Goal: Information Seeking & Learning: Understand process/instructions

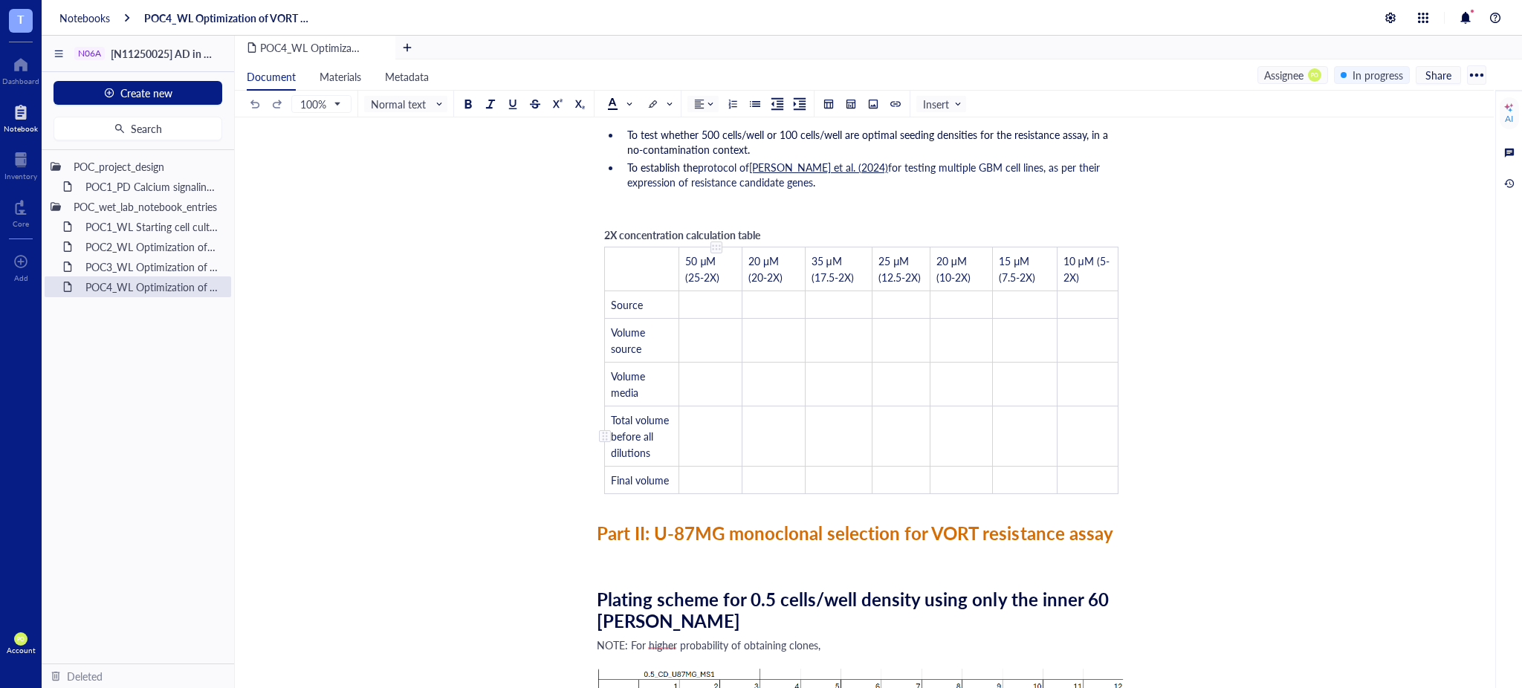
scroll to position [1982, 0]
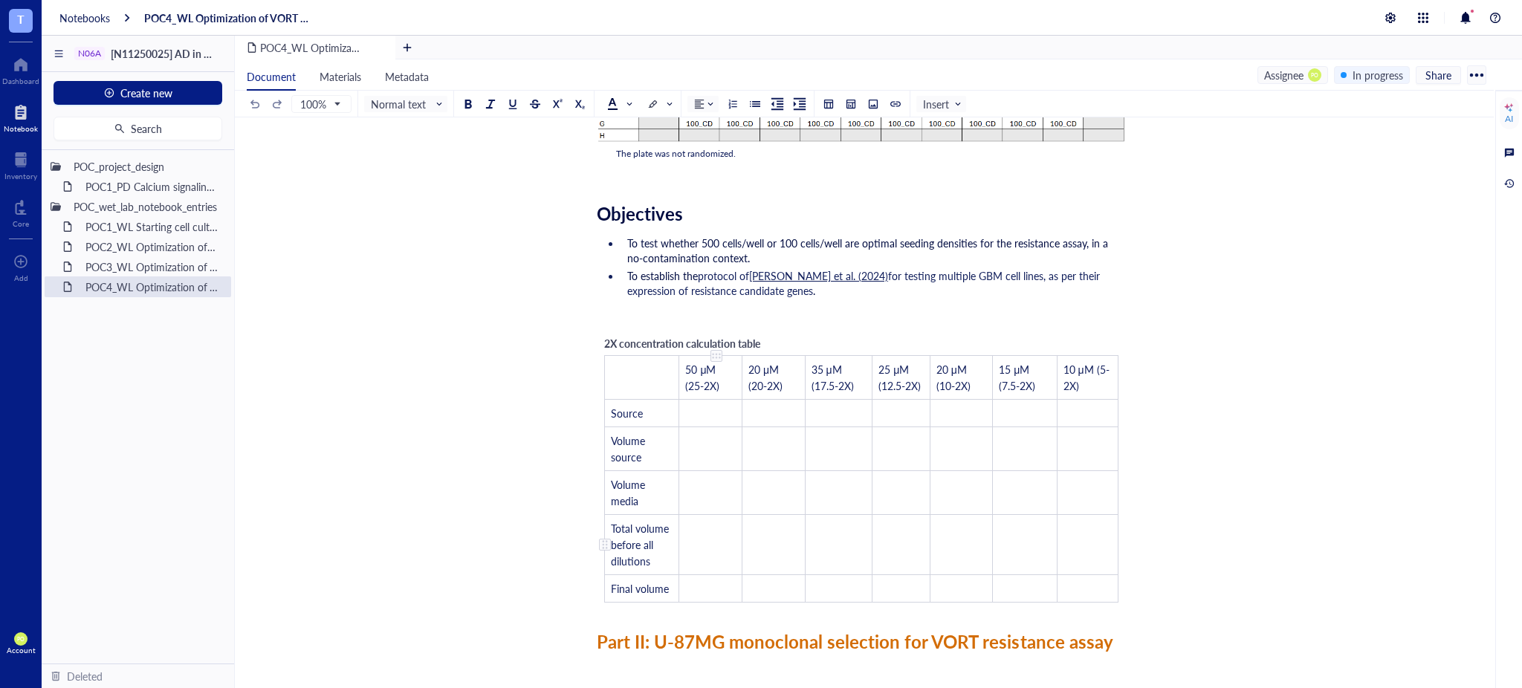
click at [700, 542] on td "﻿" at bounding box center [710, 545] width 63 height 60
click at [700, 587] on td "﻿" at bounding box center [710, 589] width 63 height 28
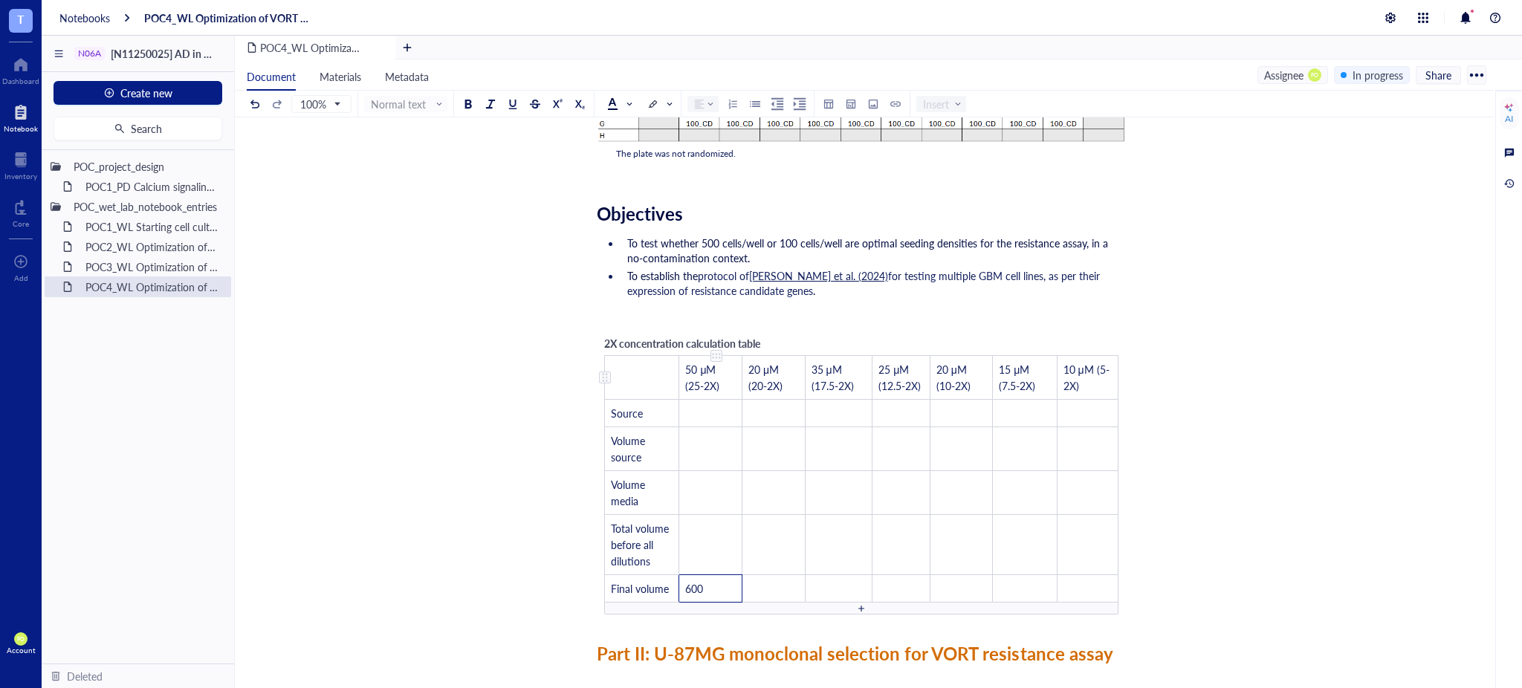
click at [700, 370] on span "50 μM (25-2X)" at bounding box center [702, 377] width 34 height 31
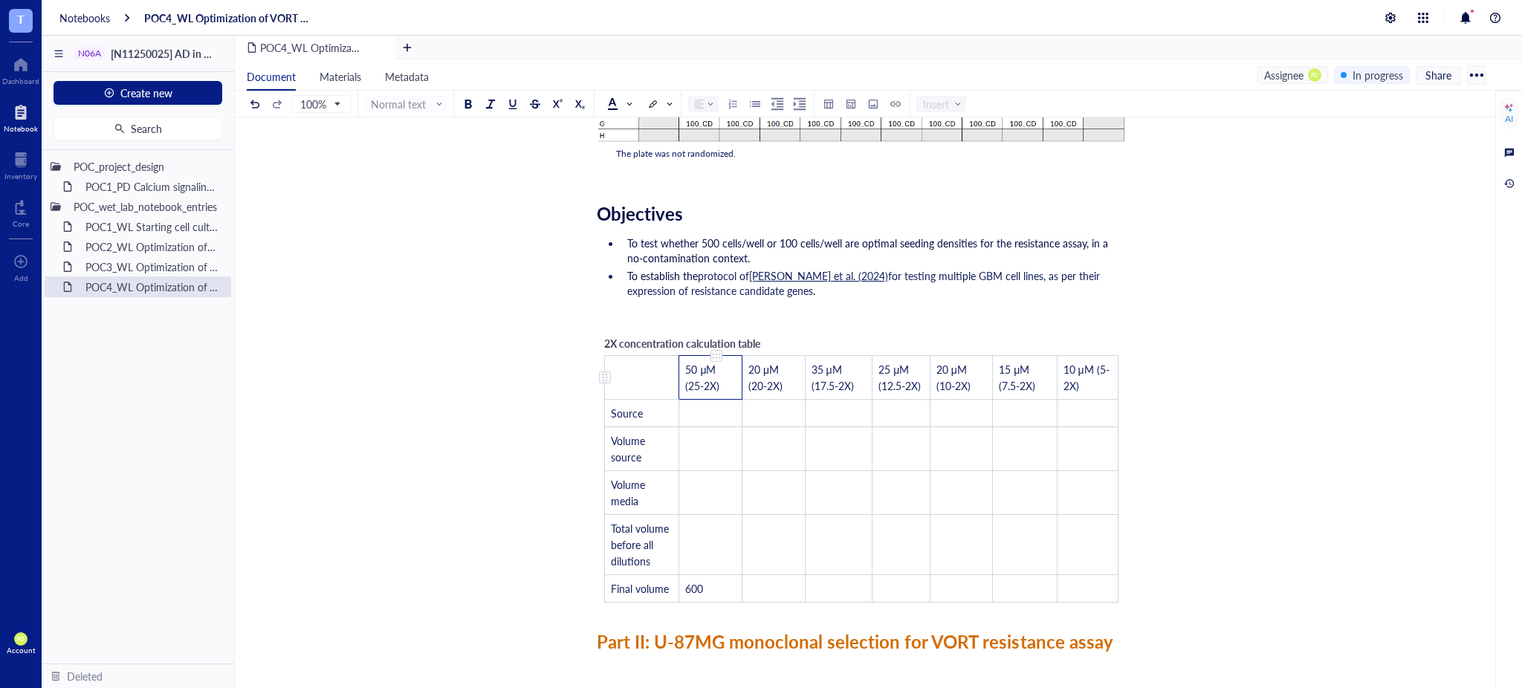
drag, startPoint x: 699, startPoint y: 364, endPoint x: 707, endPoint y: 363, distance: 7.5
click at [707, 363] on span "50 μM (25-2X)" at bounding box center [702, 377] width 34 height 31
click at [722, 581] on td "600" at bounding box center [710, 589] width 63 height 28
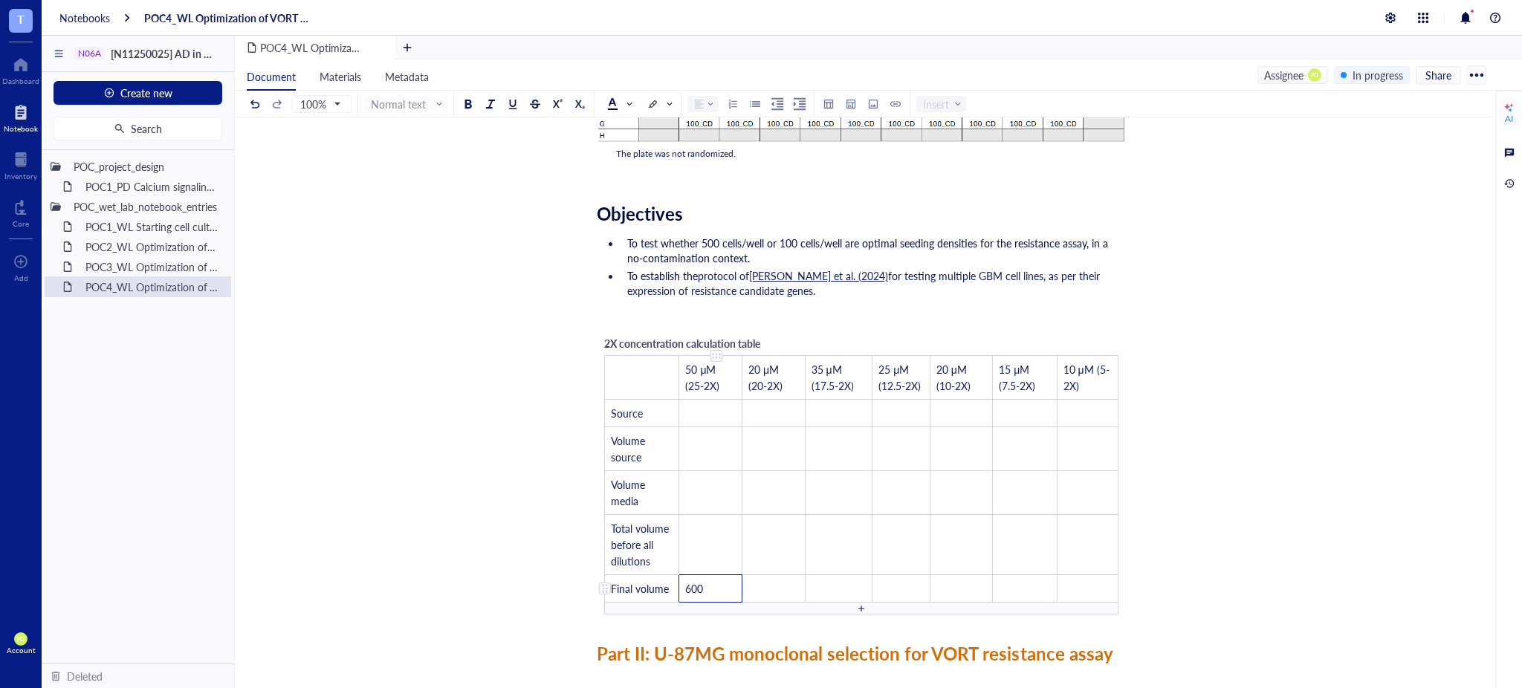
click at [720, 586] on td "600" at bounding box center [710, 589] width 63 height 28
click at [719, 584] on td "600" at bounding box center [710, 589] width 63 height 28
click at [712, 588] on td "600" at bounding box center [710, 589] width 63 height 28
drag, startPoint x: 712, startPoint y: 588, endPoint x: 665, endPoint y: 584, distance: 47.7
click at [665, 584] on tr "Final volume 600 ﻿ ﻿ ﻿ ﻿ ﻿ ﻿" at bounding box center [862, 589] width 514 height 28
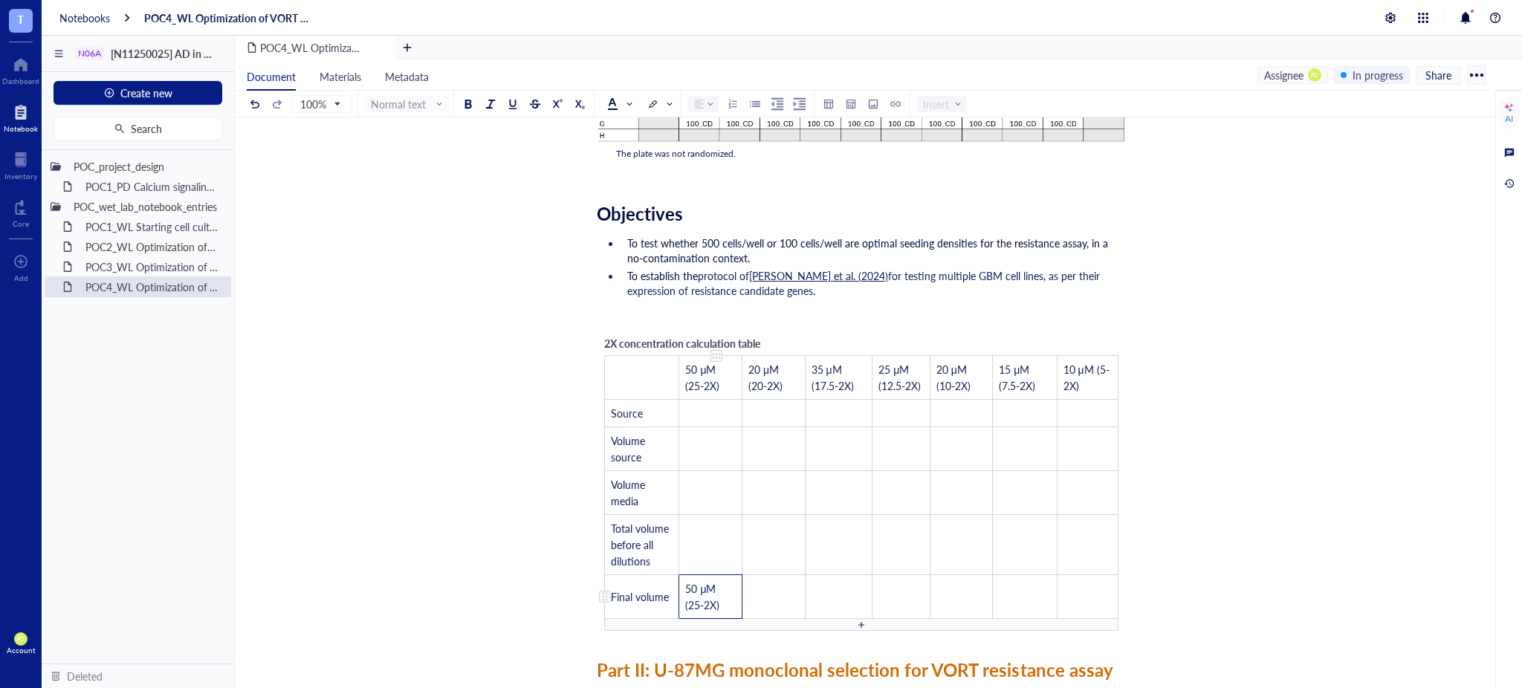
click at [696, 584] on span "50 μM (25-2X)" at bounding box center [702, 596] width 34 height 31
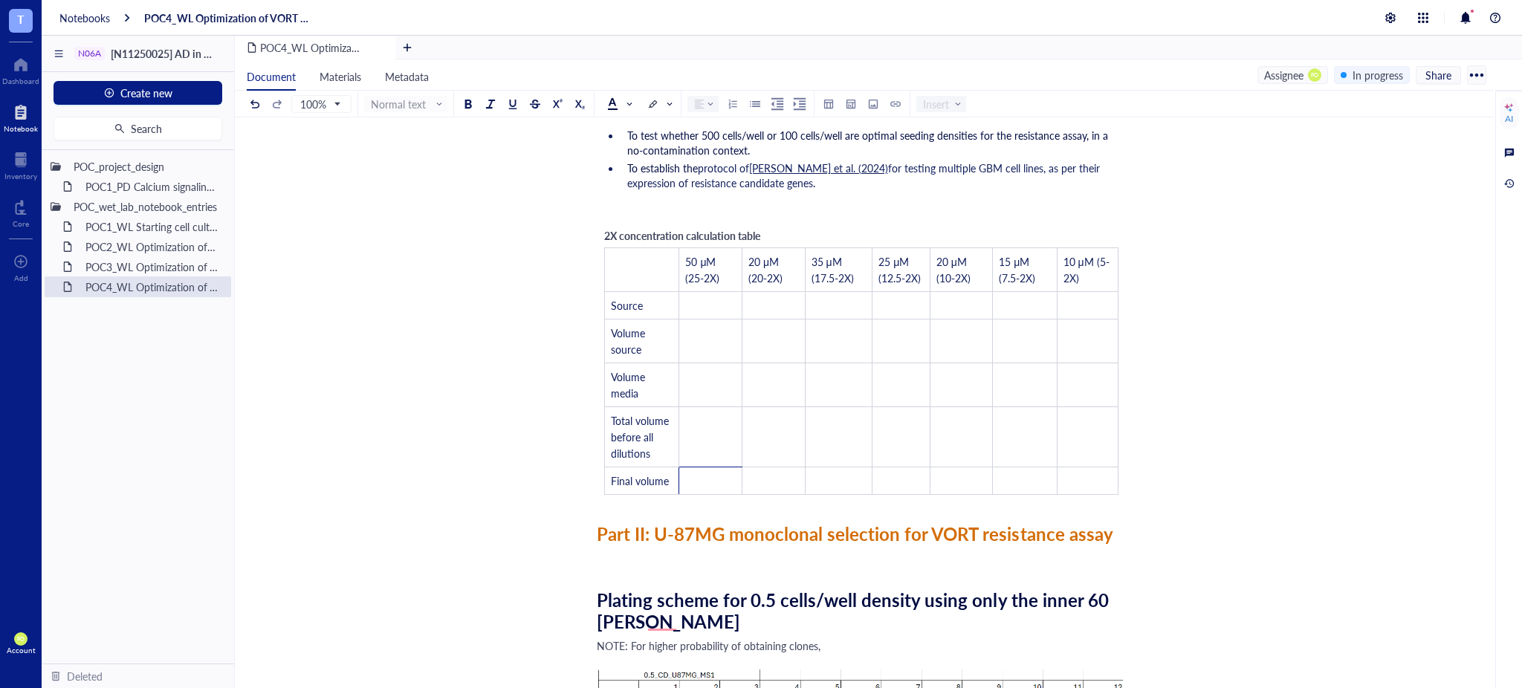
scroll to position [12928, 0]
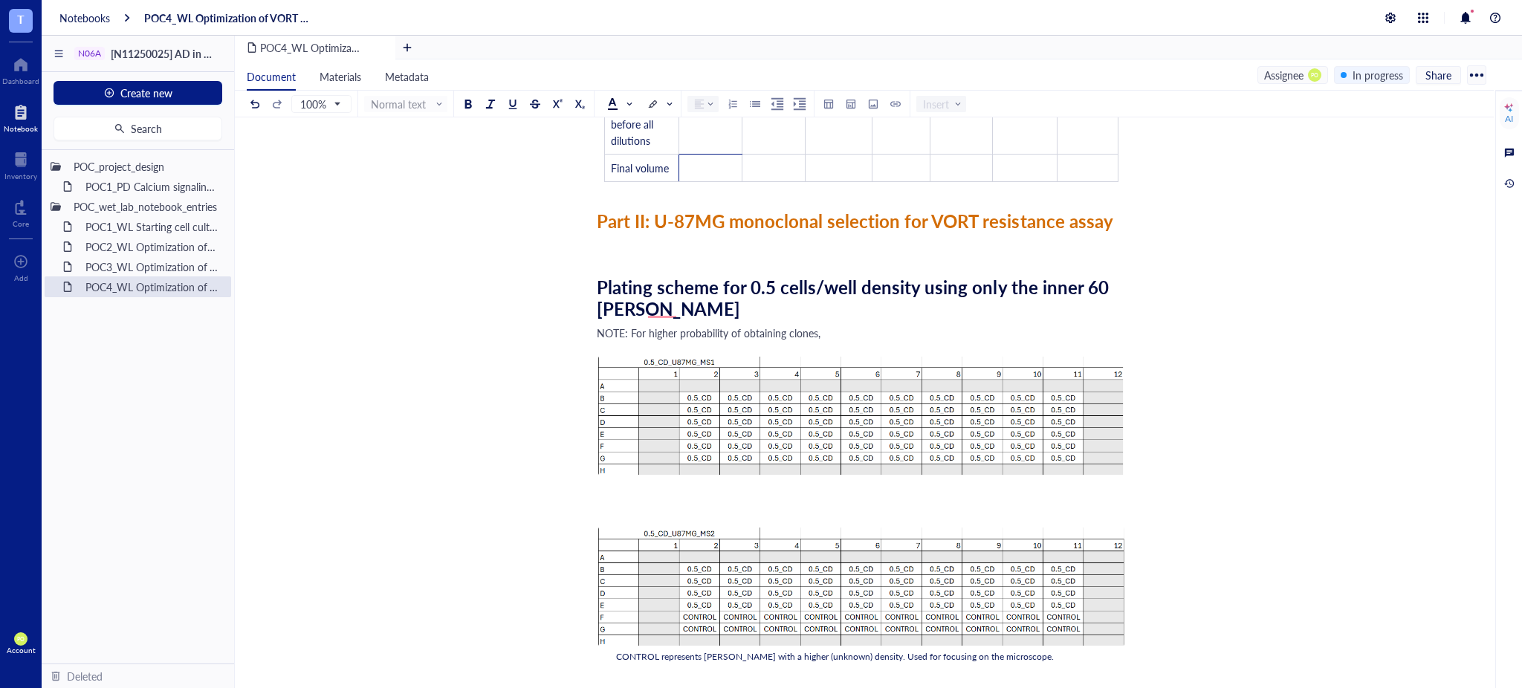
drag, startPoint x: 1488, startPoint y: 344, endPoint x: 1512, endPoint y: 527, distance: 184.4
click at [1491, 619] on div "POC4_WL Optimization of VORT resistance assay on U87MG cell line + monoclonal s…" at bounding box center [864, 416] width 1259 height 598
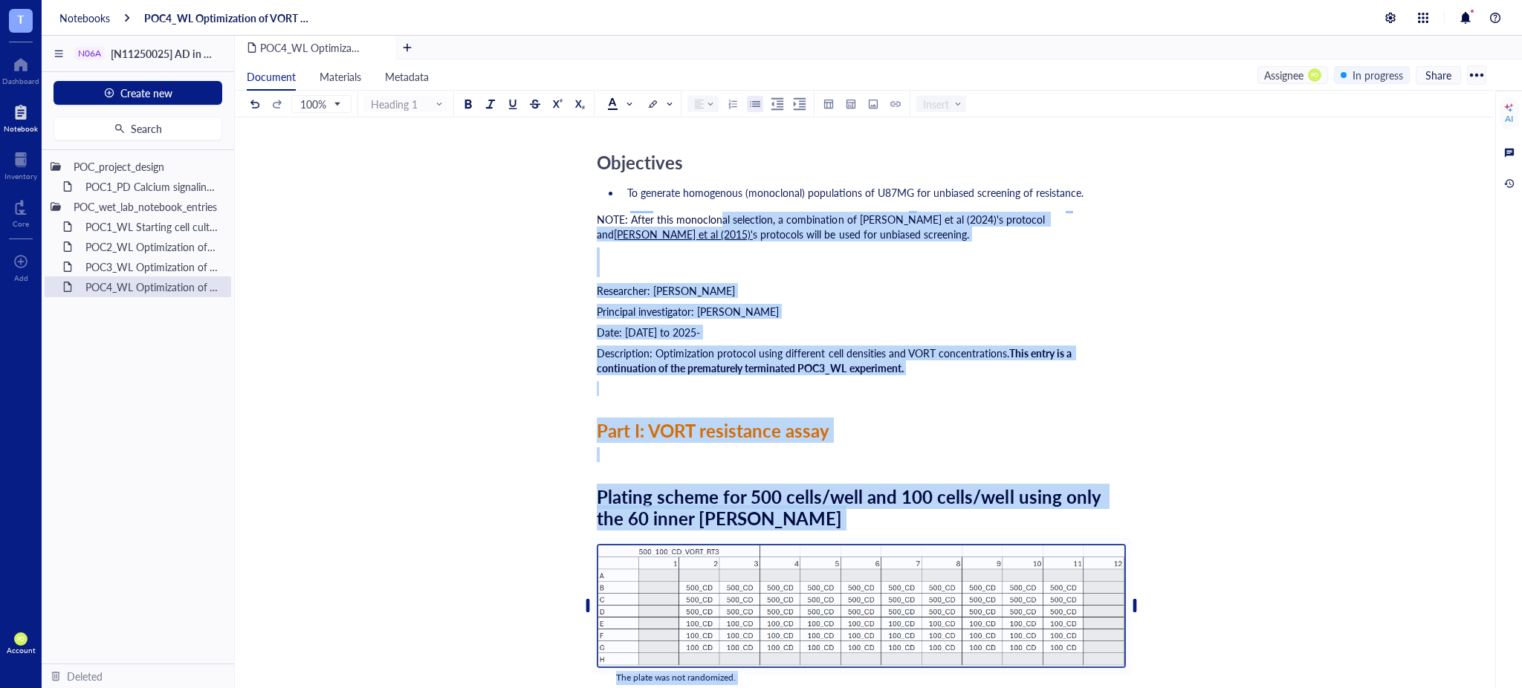
scroll to position [7484, 0]
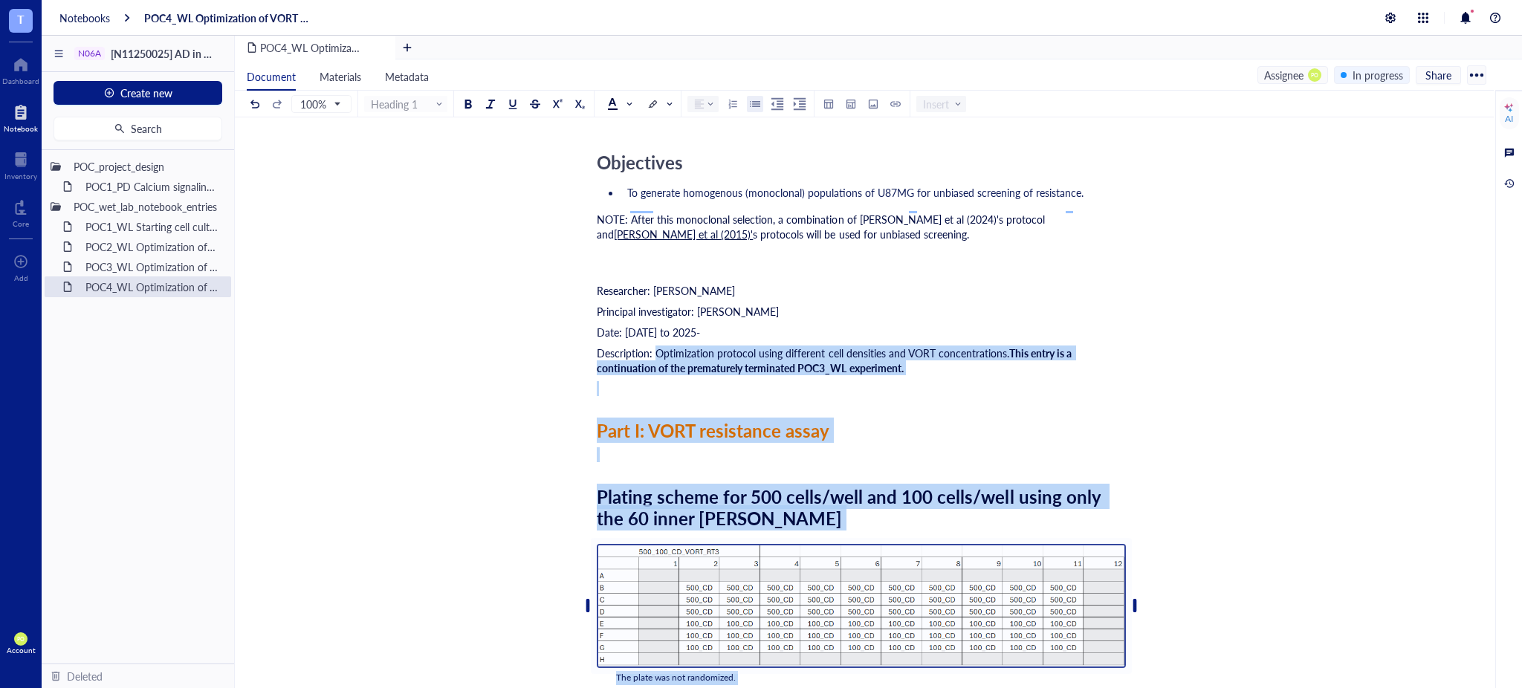
drag, startPoint x: 824, startPoint y: 433, endPoint x: 598, endPoint y: 274, distance: 276.8
click at [1092, 200] on li "To generate homogenous (monoclonal) populations of U87MG for unbiased screening…" at bounding box center [873, 192] width 505 height 15
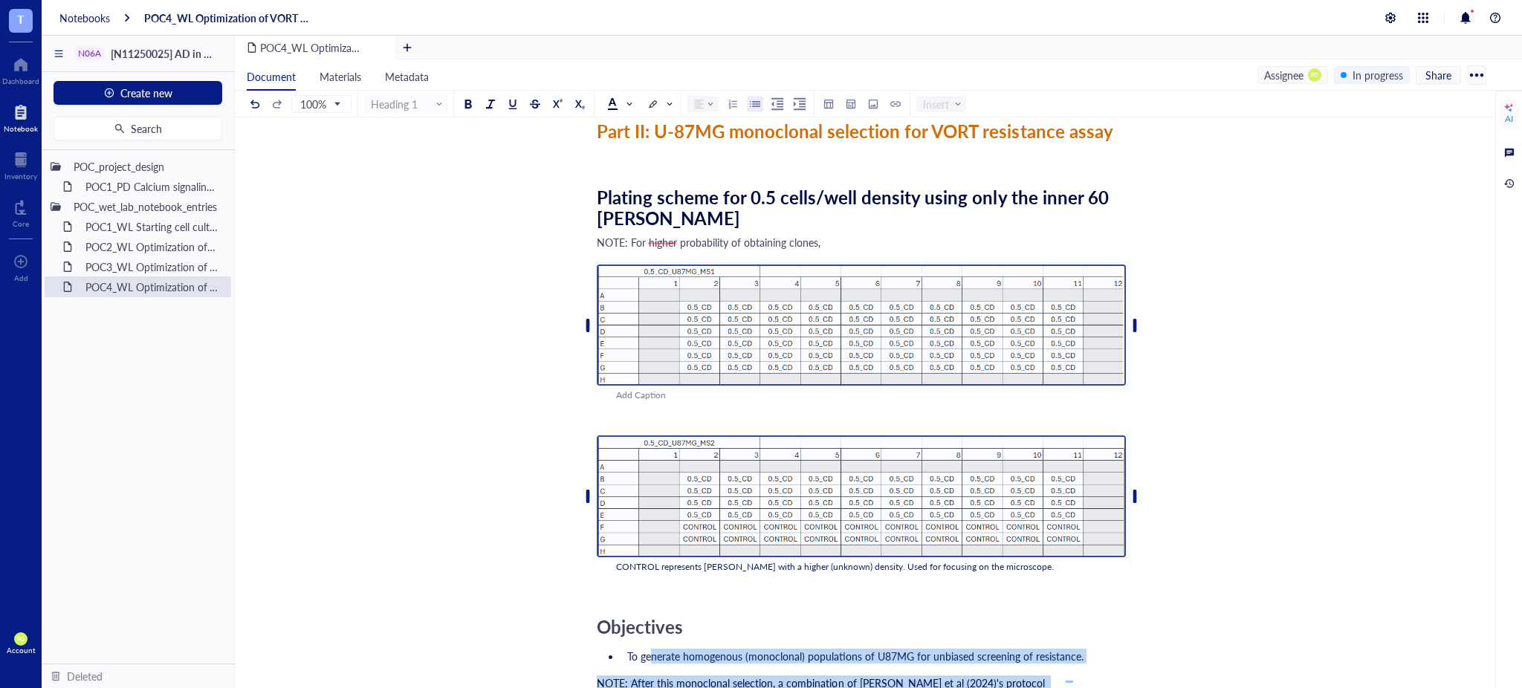
scroll to position [4338, 0]
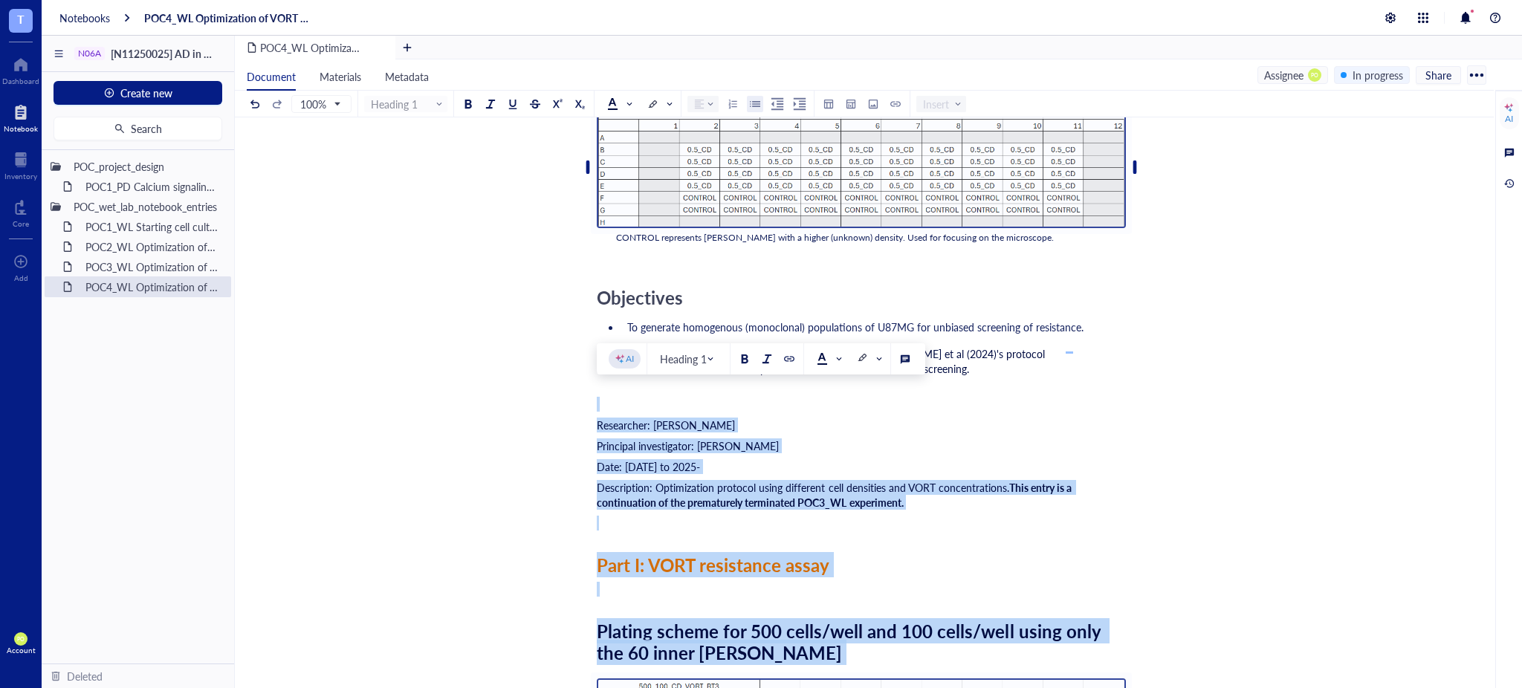
drag, startPoint x: 829, startPoint y: 566, endPoint x: 581, endPoint y: 398, distance: 299.8
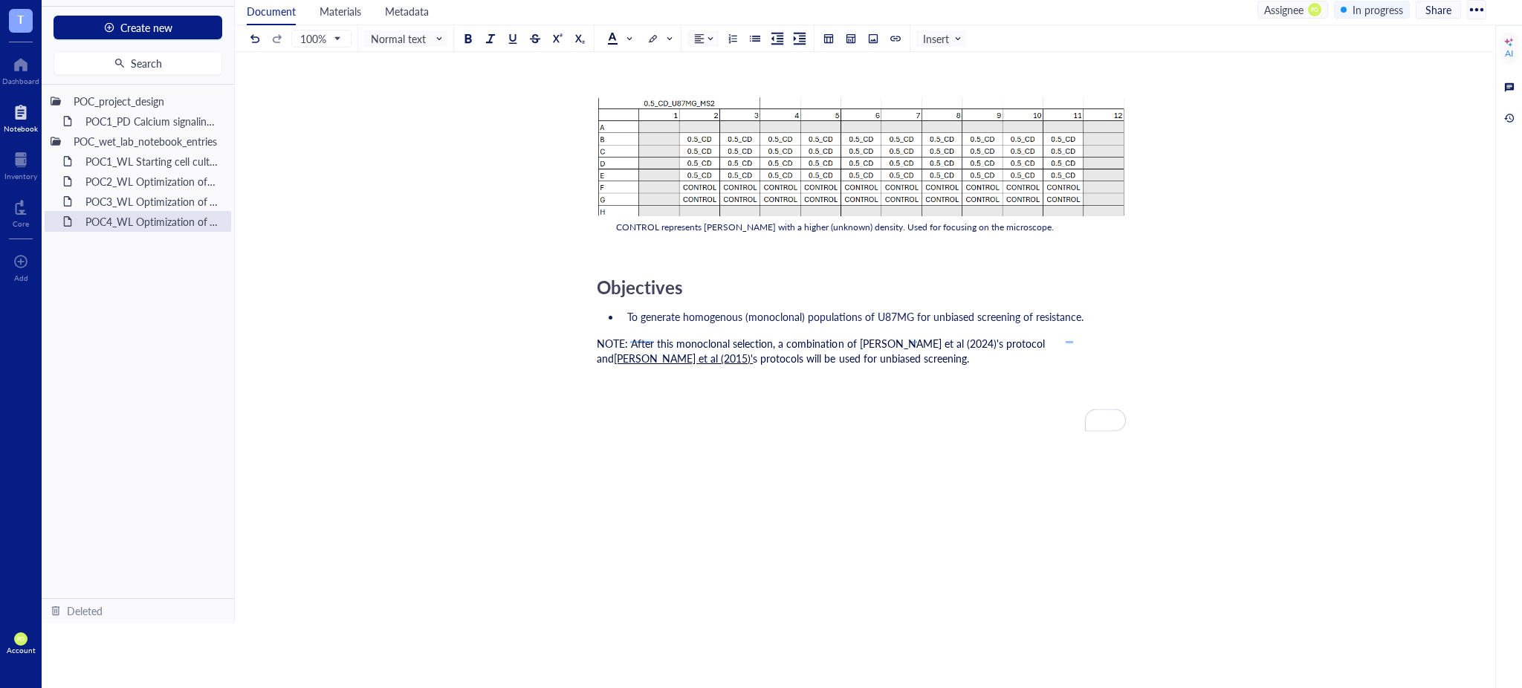
scroll to position [4331, 0]
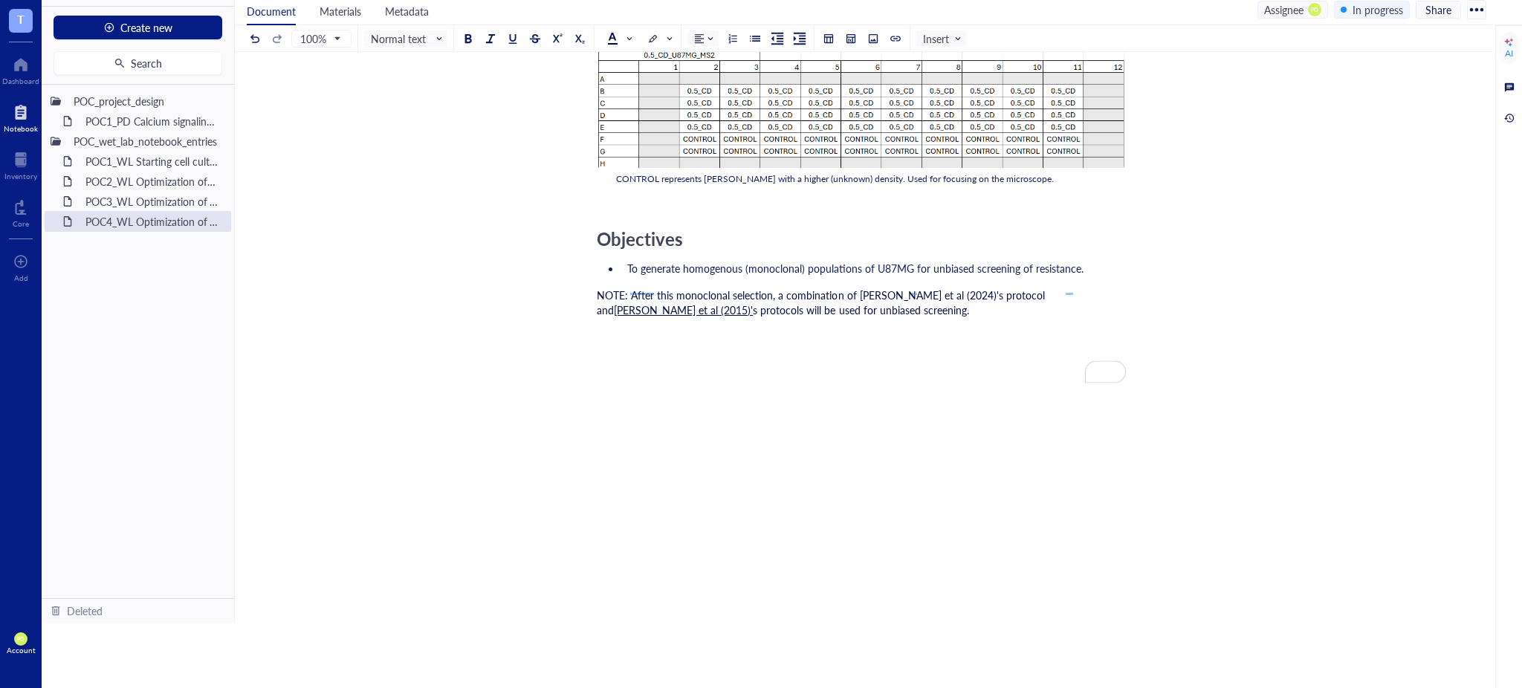
drag, startPoint x: 1485, startPoint y: 616, endPoint x: 1487, endPoint y: 598, distance: 17.9
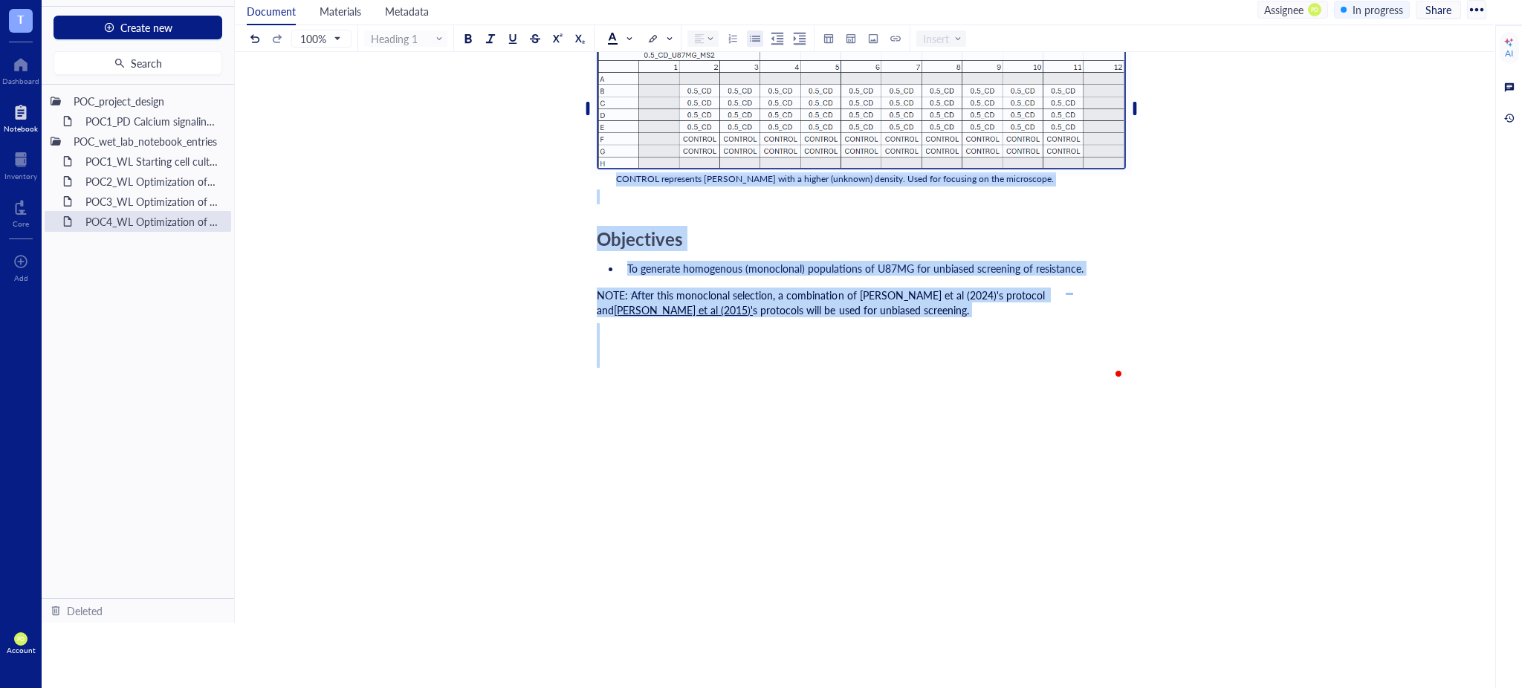
drag, startPoint x: 598, startPoint y: 306, endPoint x: 847, endPoint y: 372, distance: 257.6
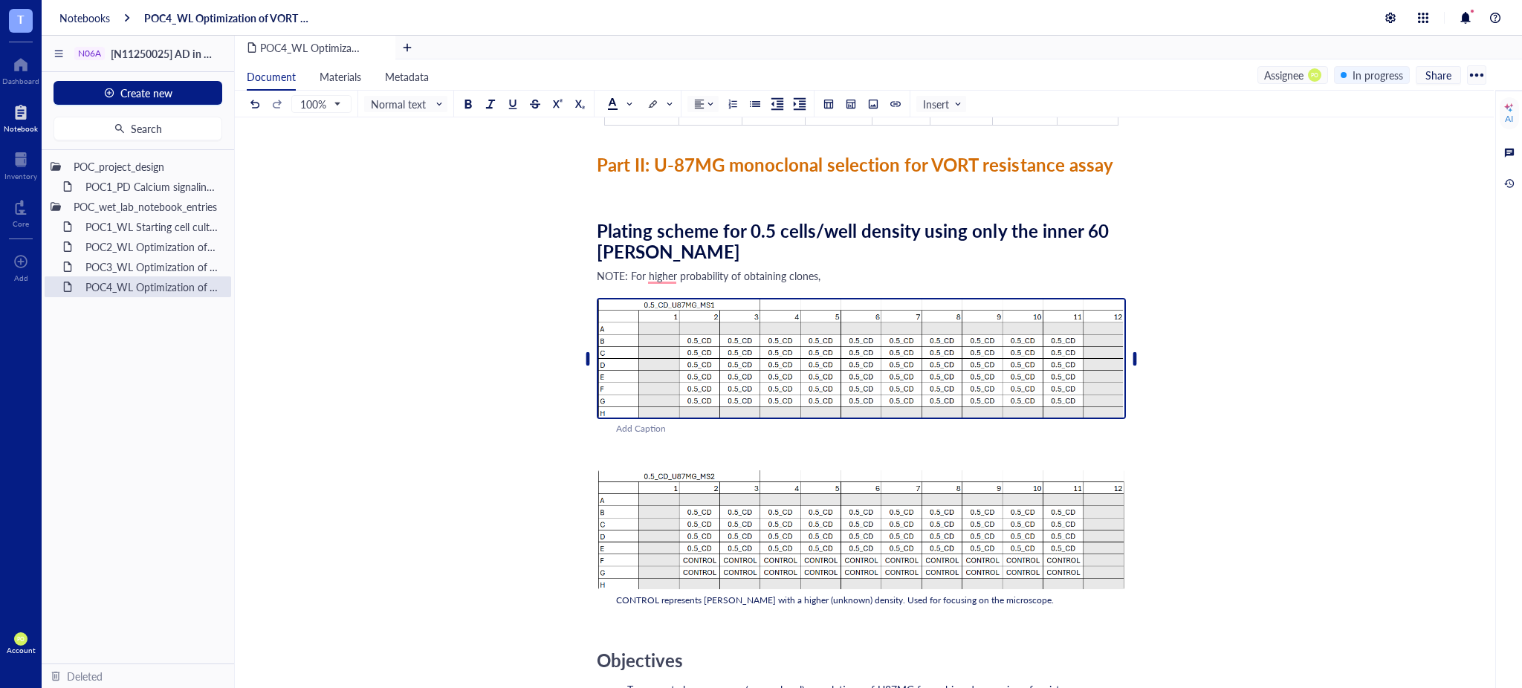
scroll to position [991, 0]
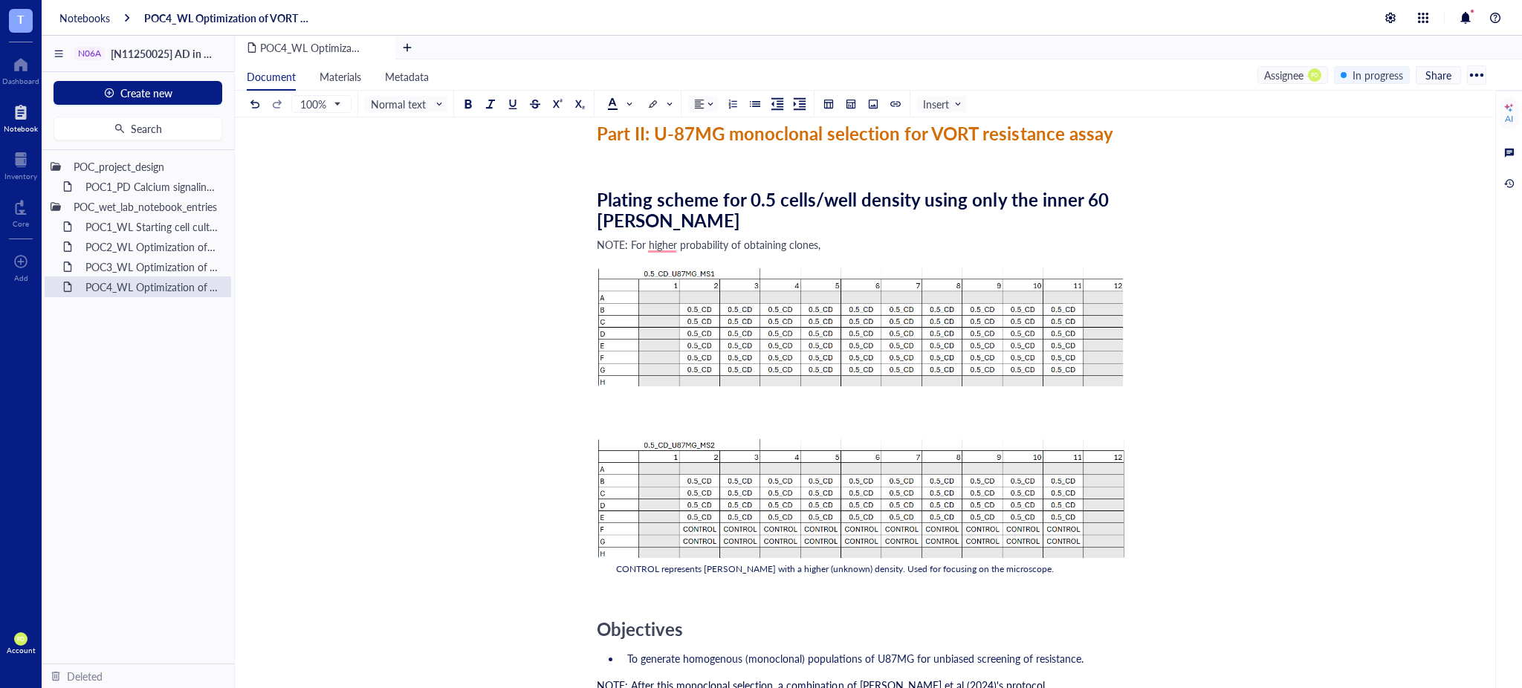
click at [642, 248] on span "NOTE: For higher probability of obtaining clones," at bounding box center [709, 244] width 224 height 15
click at [658, 248] on span "NOTE: For higher probability of obtaining clones," at bounding box center [709, 244] width 224 height 15
click at [851, 239] on div "NOTE: For a higher probability of obtaining clones," at bounding box center [861, 244] width 529 height 15
click at [688, 232] on div "Researcher: Paola Onate Colobon Principal investigator: Professor Sohyon Lee Da…" at bounding box center [861, 141] width 529 height 1788
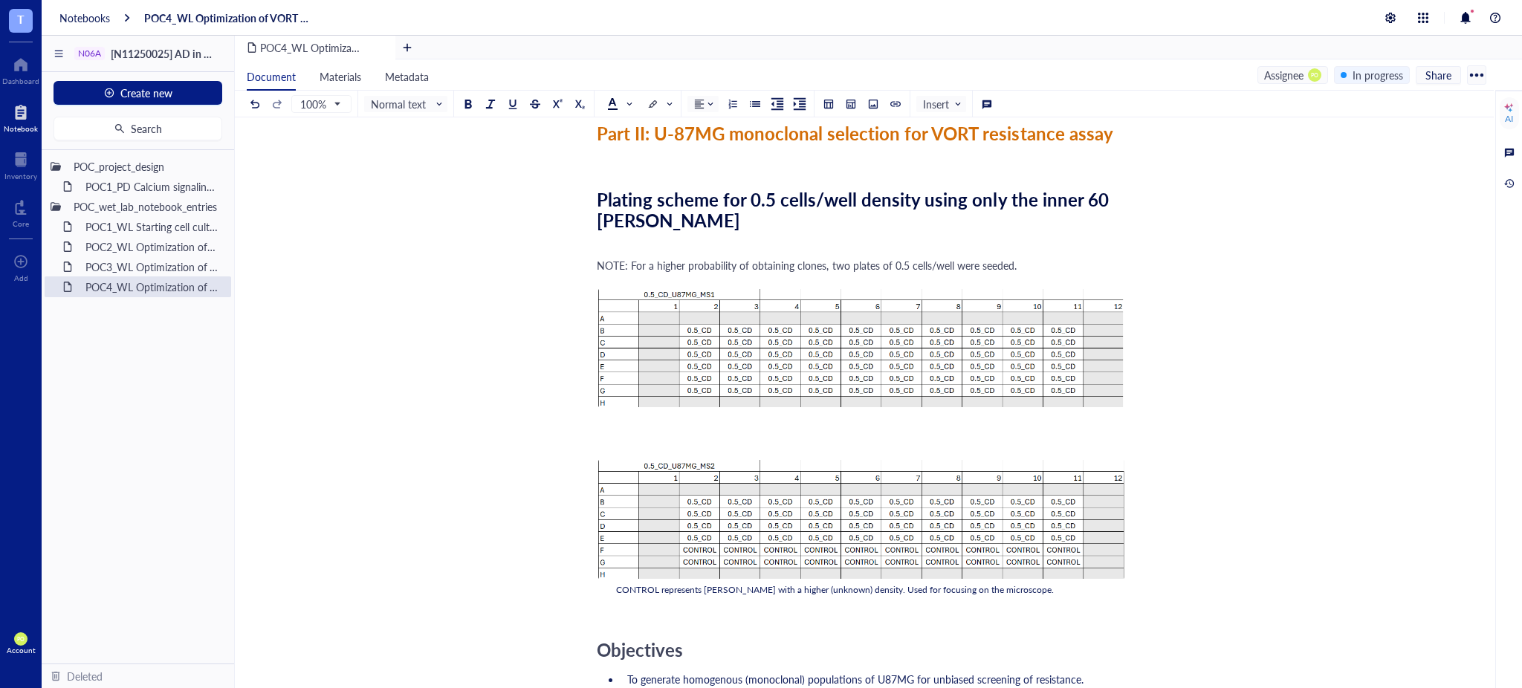
drag, startPoint x: 1066, startPoint y: 266, endPoint x: 544, endPoint y: 256, distance: 521.9
click at [544, 256] on div "POC4_WL Optimization of VORT resistance assay on U87MG cell line + monoclonal s…" at bounding box center [861, 108] width 1253 height 1893
click at [1029, 268] on div "NOTE: For a higher probability of obtaining clones, two plates of 0.5 cells/wel…" at bounding box center [861, 265] width 529 height 15
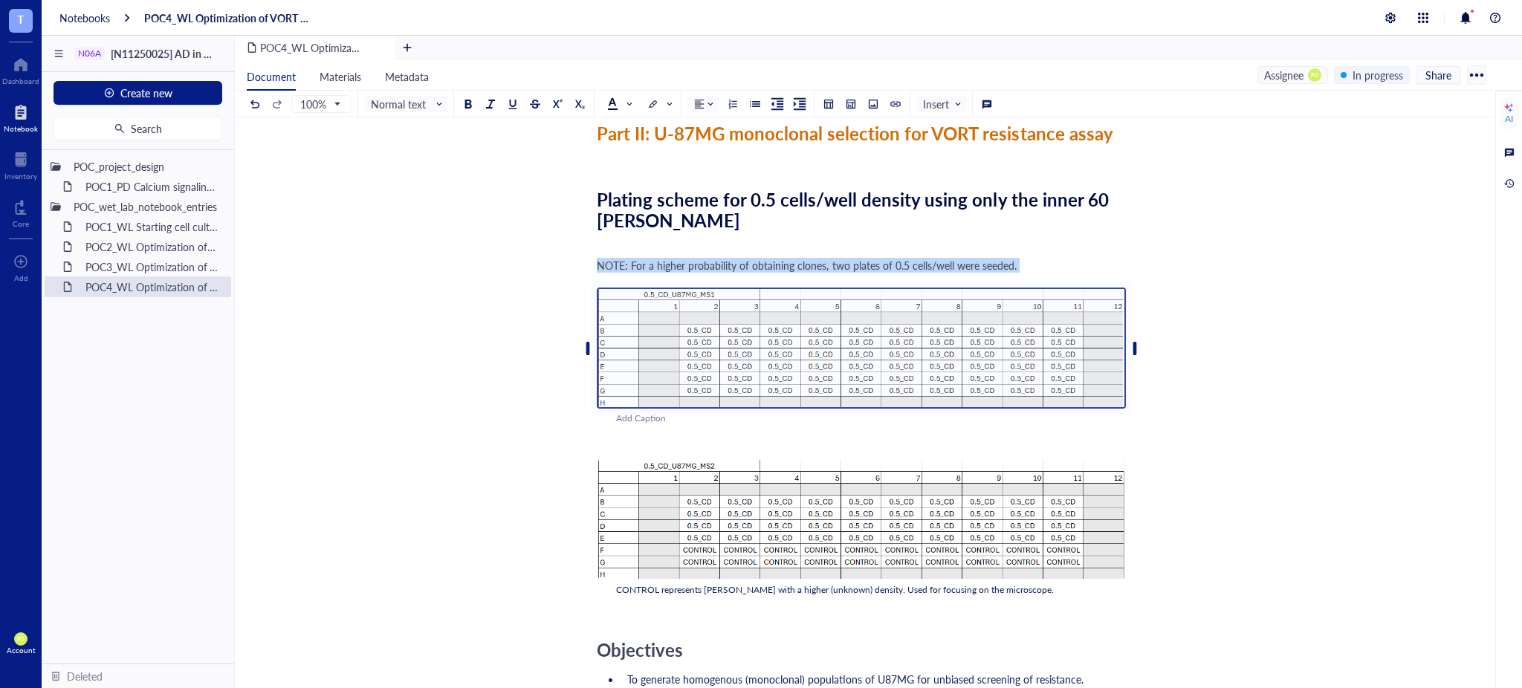
drag, startPoint x: 1029, startPoint y: 268, endPoint x: 560, endPoint y: 267, distance: 469.8
click at [560, 267] on div "POC4_WL Optimization of VORT resistance assay on U87MG cell line + monoclonal s…" at bounding box center [861, 108] width 1253 height 1893
click at [628, 100] on span at bounding box center [619, 104] width 24 height 12
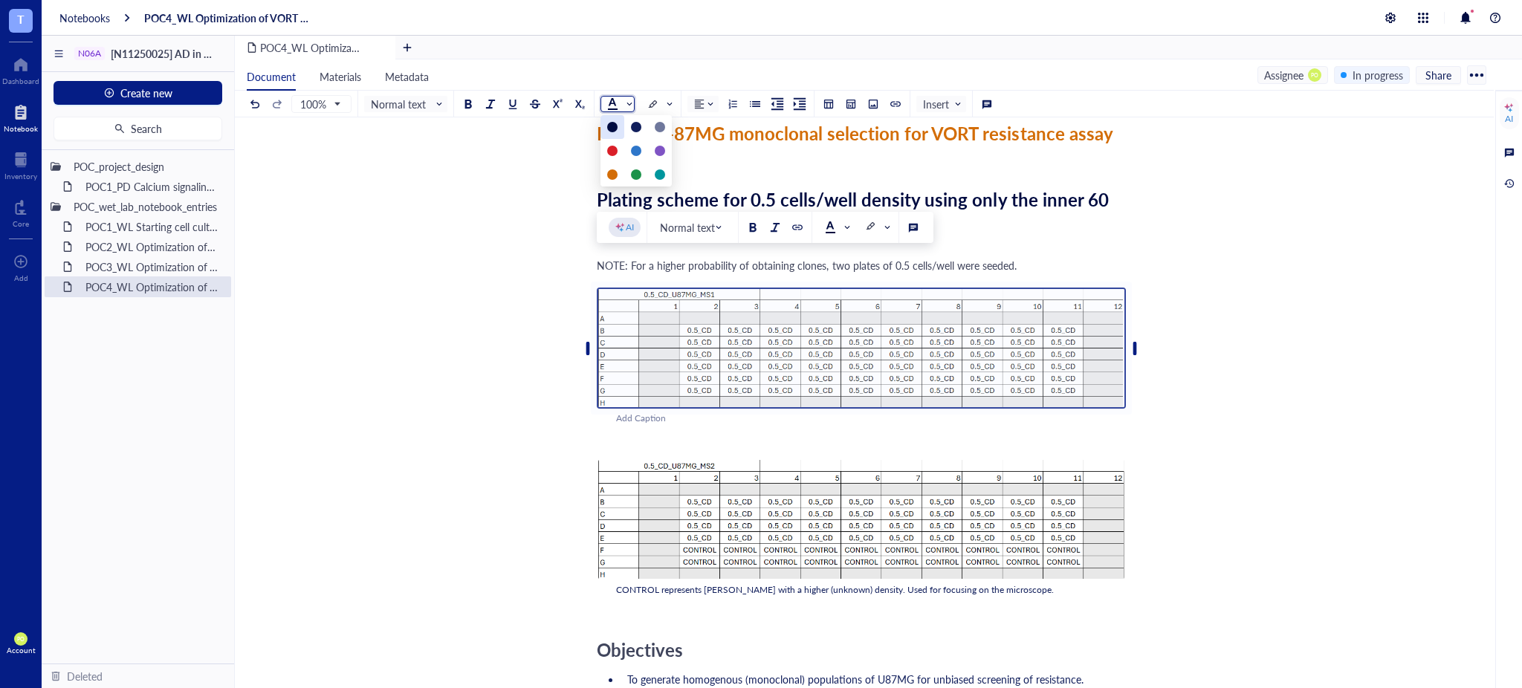
click at [612, 123] on div at bounding box center [612, 127] width 10 height 10
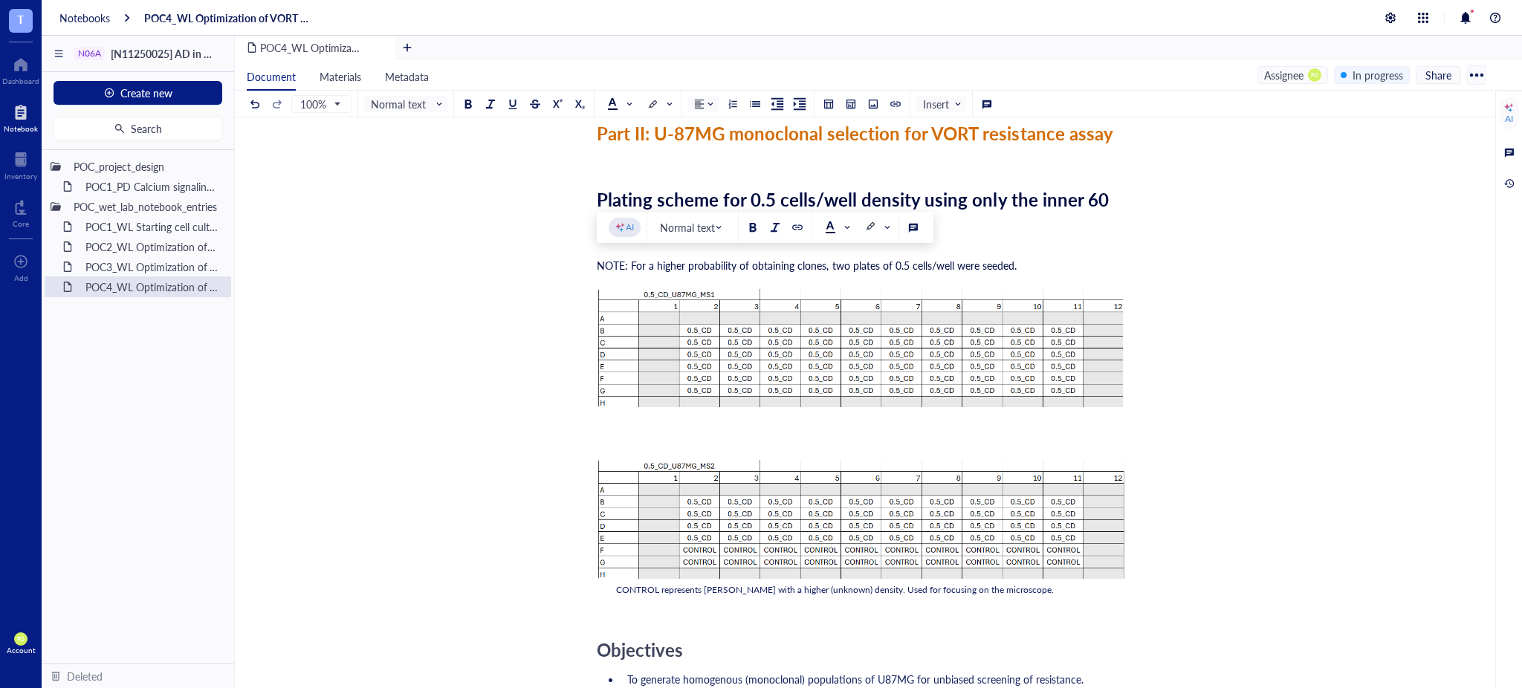
click at [1002, 626] on div "Researcher: Paola Onate Colobon Principal investigator: Professor Sohyon Lee Da…" at bounding box center [861, 151] width 529 height 1808
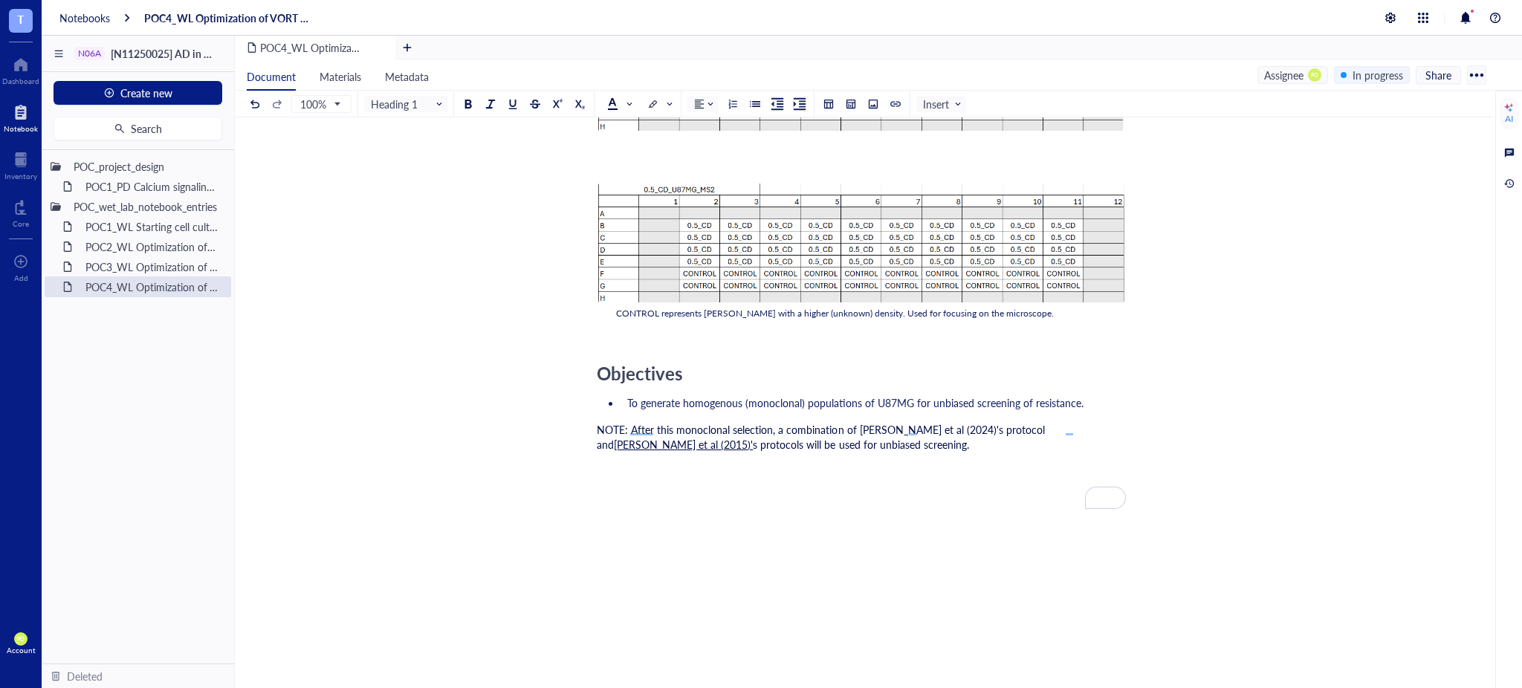
scroll to position [1322, 0]
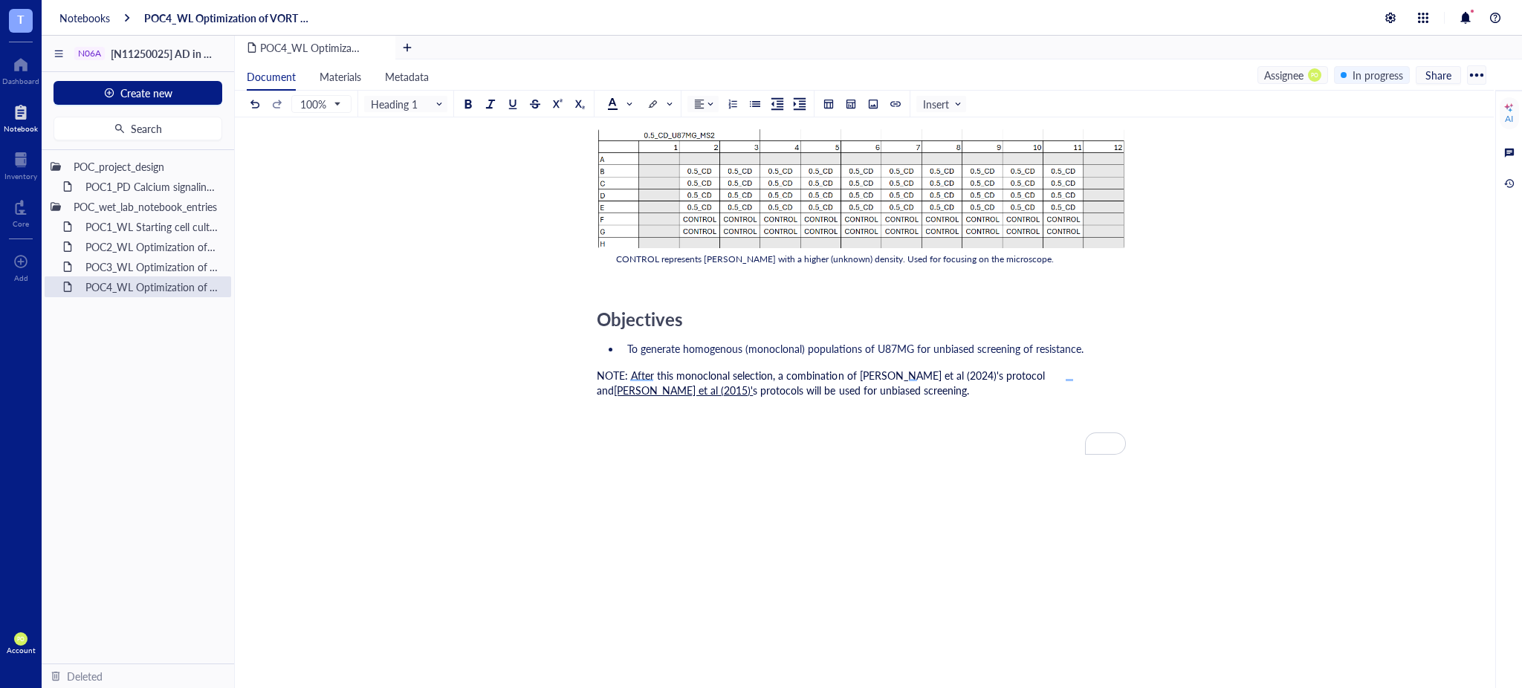
click at [644, 374] on span "NOTE: After this monoclonal selection, a combination of Sealover et al (2024)'s…" at bounding box center [822, 383] width 451 height 30
click at [861, 379] on span "Following this monoclonal selection, a combination of [PERSON_NAME] et al. (202…" at bounding box center [832, 383] width 471 height 30
click at [866, 393] on div "NOTE: Following this monoclonal selection, a combination of Sealover et al. (20…" at bounding box center [861, 383] width 529 height 30
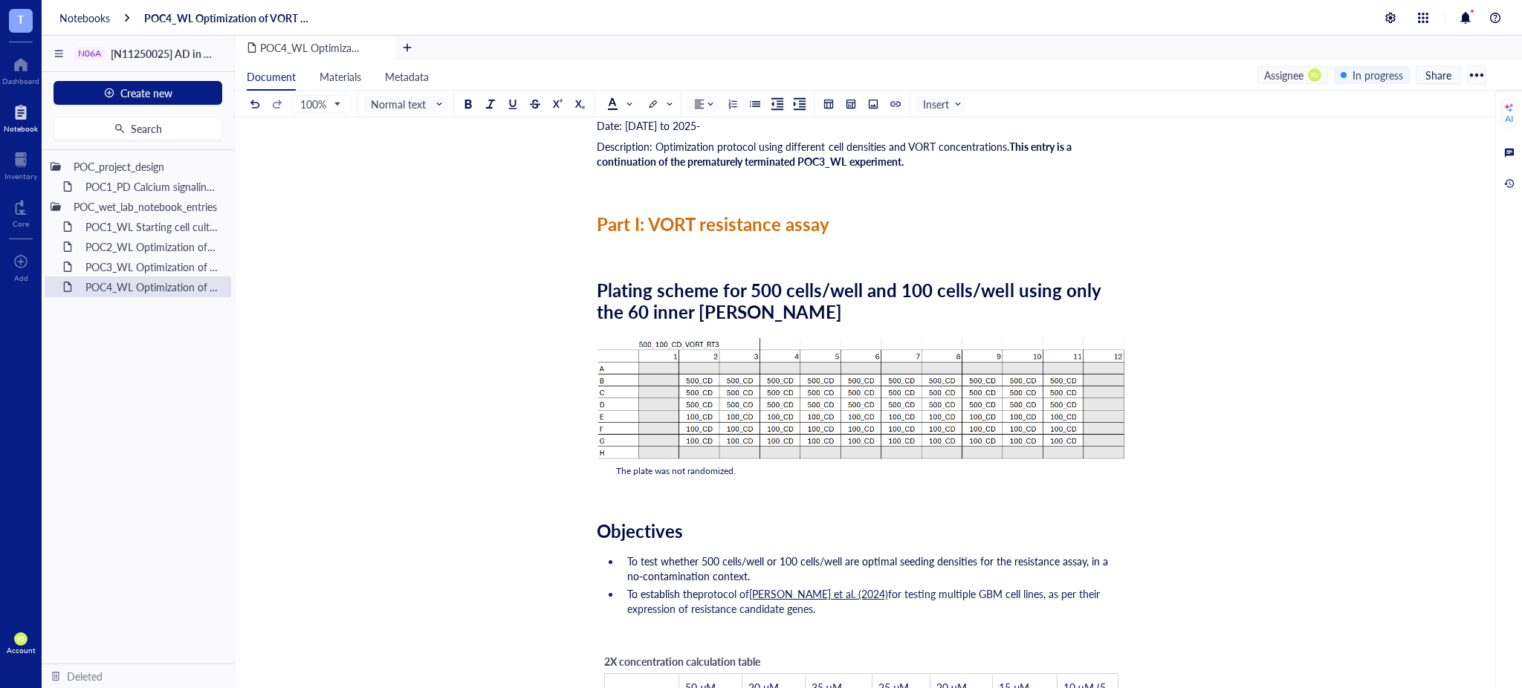
scroll to position [0, 0]
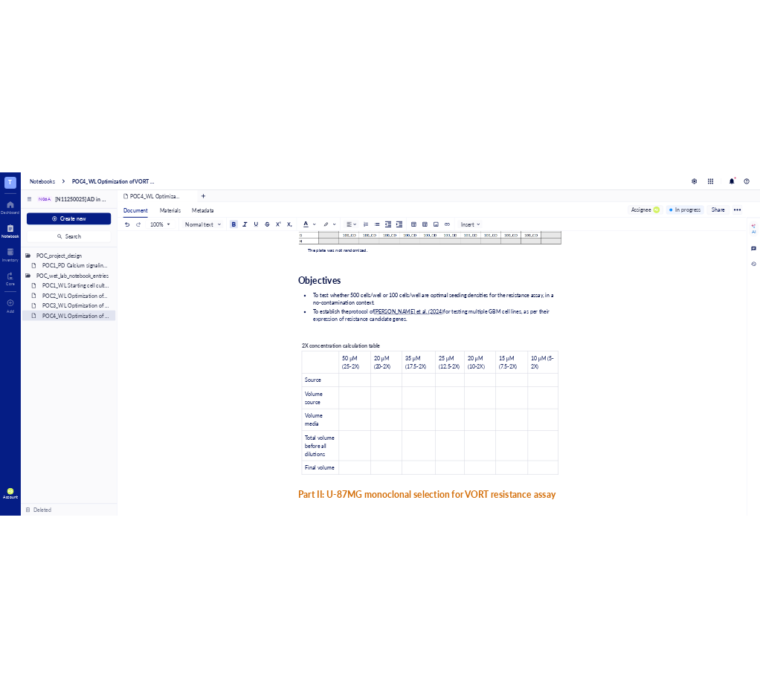
scroll to position [495, 0]
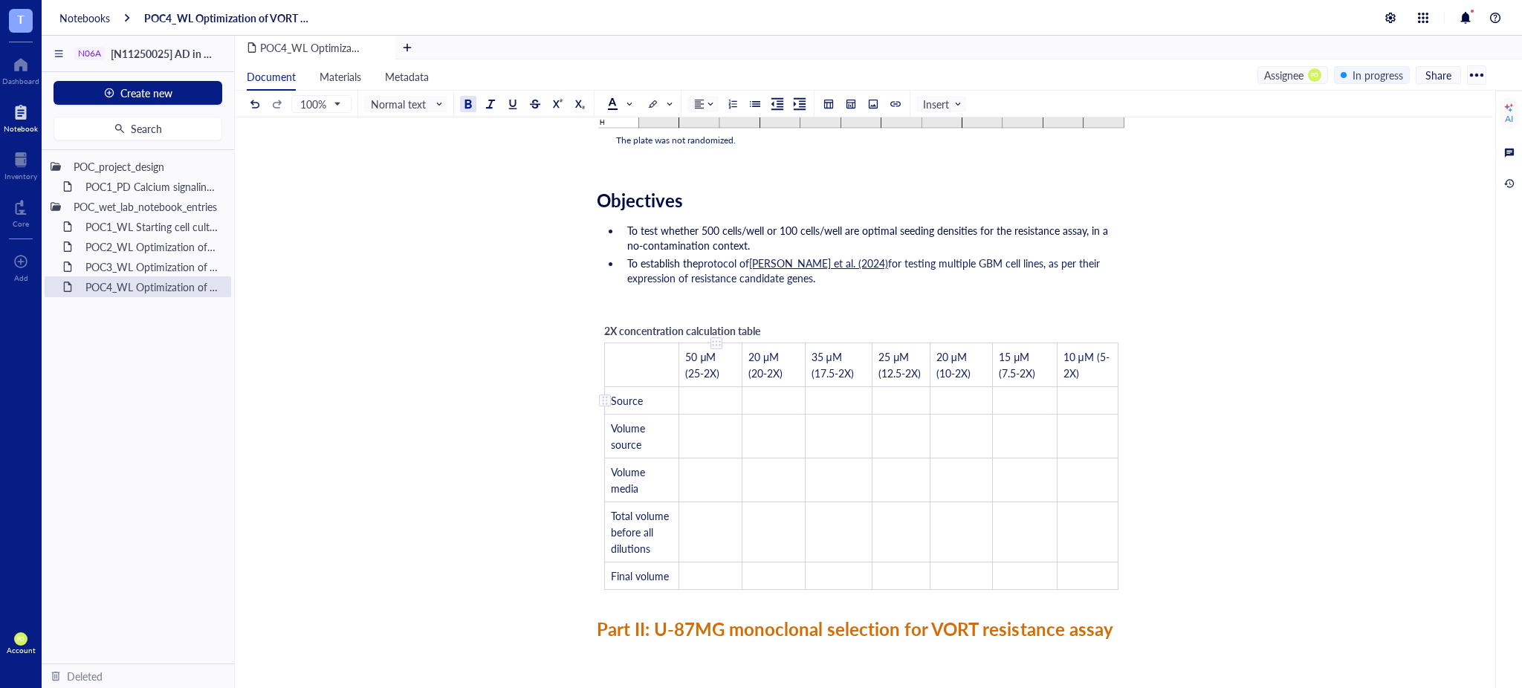
click at [705, 398] on td "﻿" at bounding box center [710, 401] width 63 height 28
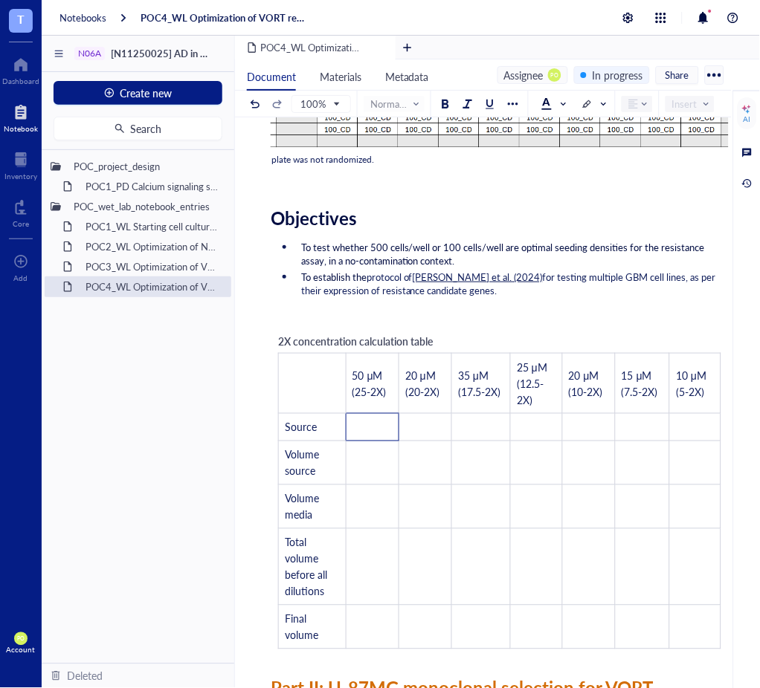
scroll to position [520, 0]
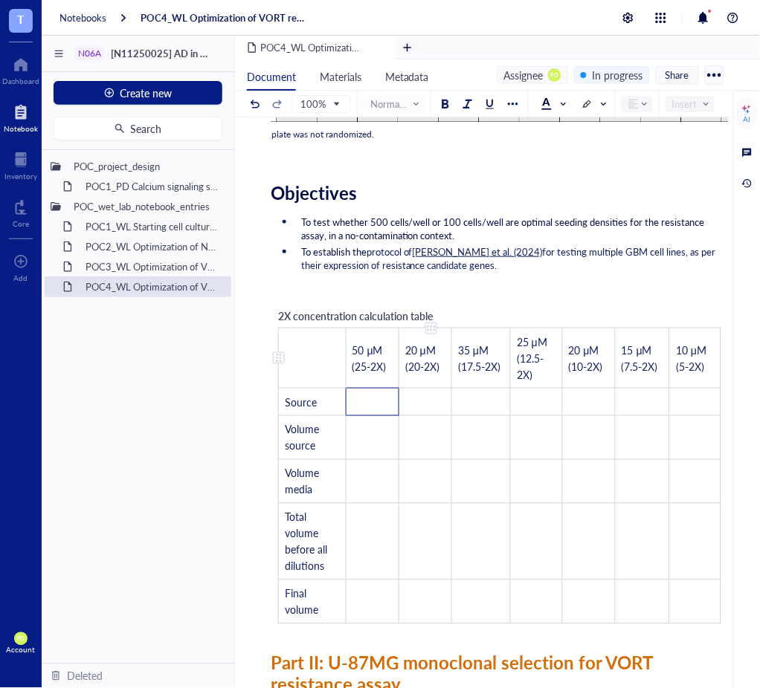
click at [406, 351] on span "20 μM (20-2X)" at bounding box center [422, 358] width 34 height 31
click at [410, 353] on span "20 μM (20-2X)" at bounding box center [422, 358] width 34 height 31
click at [377, 399] on td "﻿" at bounding box center [372, 402] width 53 height 28
click at [366, 401] on td "﻿" at bounding box center [372, 402] width 53 height 28
drag, startPoint x: 516, startPoint y: 338, endPoint x: 540, endPoint y: 381, distance: 49.0
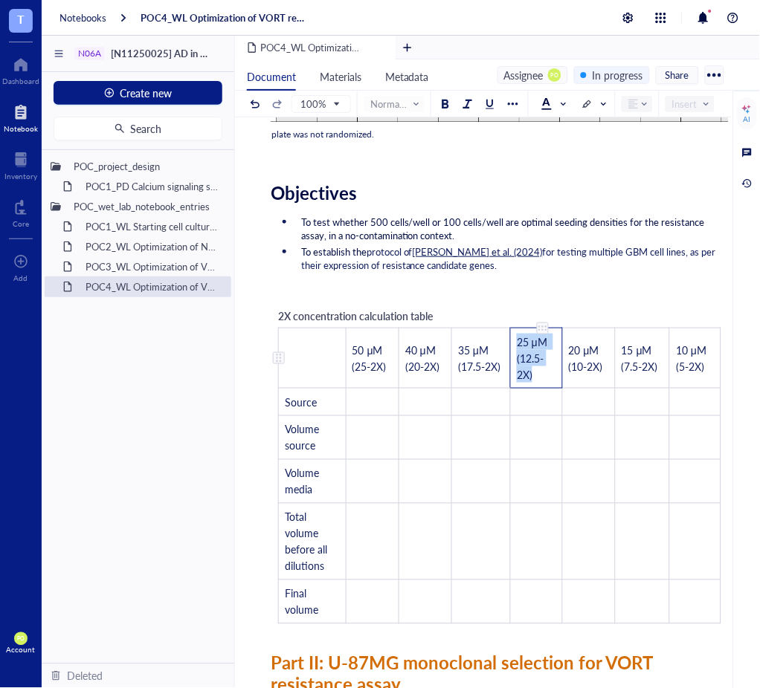
click at [540, 381] on td "25 μM (12.5-2X)" at bounding box center [537, 358] width 52 height 60
click at [432, 404] on td "﻿" at bounding box center [425, 402] width 53 height 28
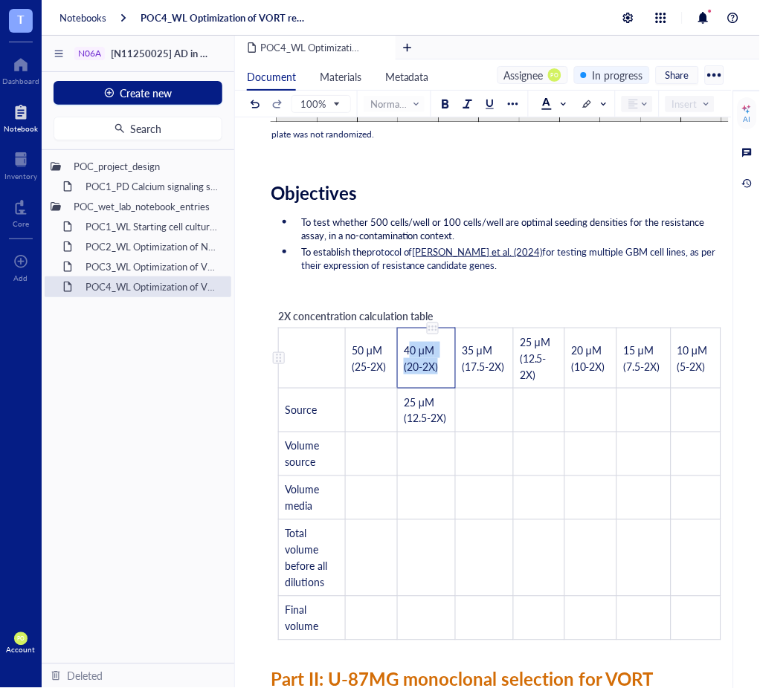
drag, startPoint x: 407, startPoint y: 346, endPoint x: 440, endPoint y: 382, distance: 48.9
click at [440, 382] on td "40 μM (20-2X)" at bounding box center [427, 358] width 58 height 60
click at [402, 344] on td "40 μM (20-2X)" at bounding box center [427, 358] width 58 height 60
drag, startPoint x: 401, startPoint y: 350, endPoint x: 446, endPoint y: 381, distance: 54.0
click at [446, 381] on td "40 μM (20-2X)" at bounding box center [427, 358] width 58 height 60
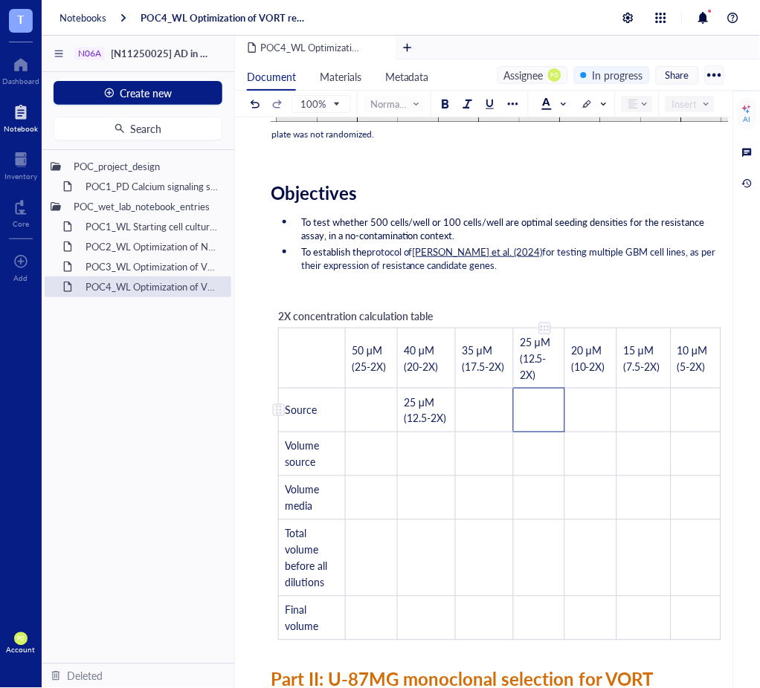
click at [545, 425] on td "﻿" at bounding box center [539, 410] width 51 height 44
drag, startPoint x: 441, startPoint y: 380, endPoint x: 401, endPoint y: 358, distance: 45.9
click at [401, 358] on td "40 μM (20-2X)" at bounding box center [427, 358] width 58 height 60
drag, startPoint x: 442, startPoint y: 431, endPoint x: 396, endPoint y: 401, distance: 54.8
click at [398, 401] on td "25 μM (12.5-2X)" at bounding box center [427, 410] width 58 height 44
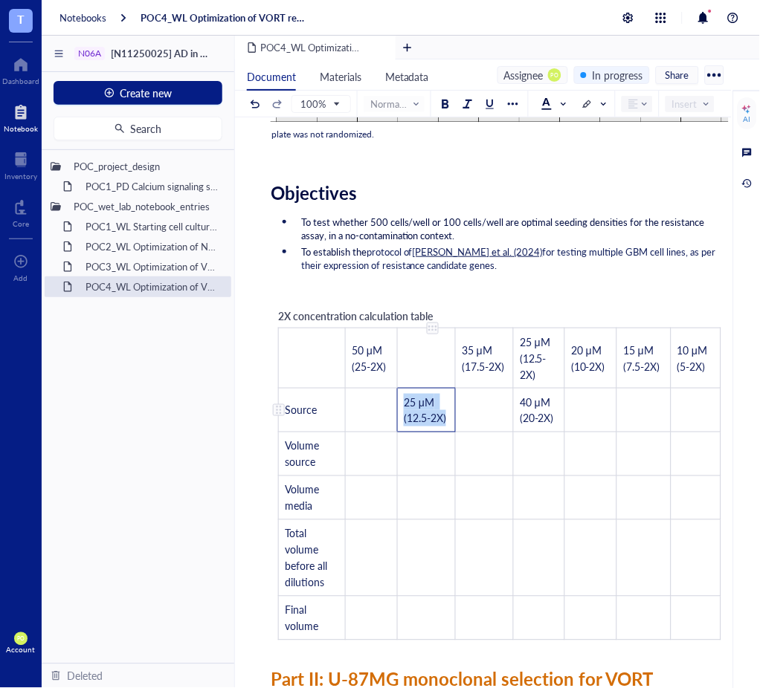
drag, startPoint x: 448, startPoint y: 429, endPoint x: 400, endPoint y: 401, distance: 56.0
click at [400, 401] on td "25 μM (12.5-2X)" at bounding box center [427, 410] width 58 height 44
click at [419, 362] on td "﻿" at bounding box center [427, 358] width 58 height 60
drag, startPoint x: 450, startPoint y: 426, endPoint x: 401, endPoint y: 399, distance: 55.2
click at [401, 399] on td "25 μM (12.5-2X)" at bounding box center [427, 410] width 58 height 44
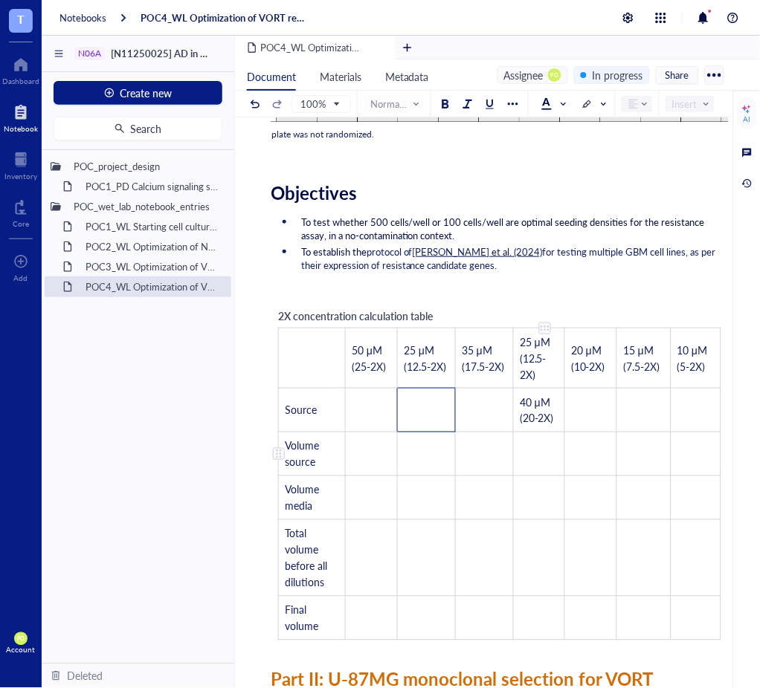
click at [563, 429] on div "To enrich screen reader interactions, please activate Accessibility in Grammarl…" at bounding box center [563, 411] width 1 height 44
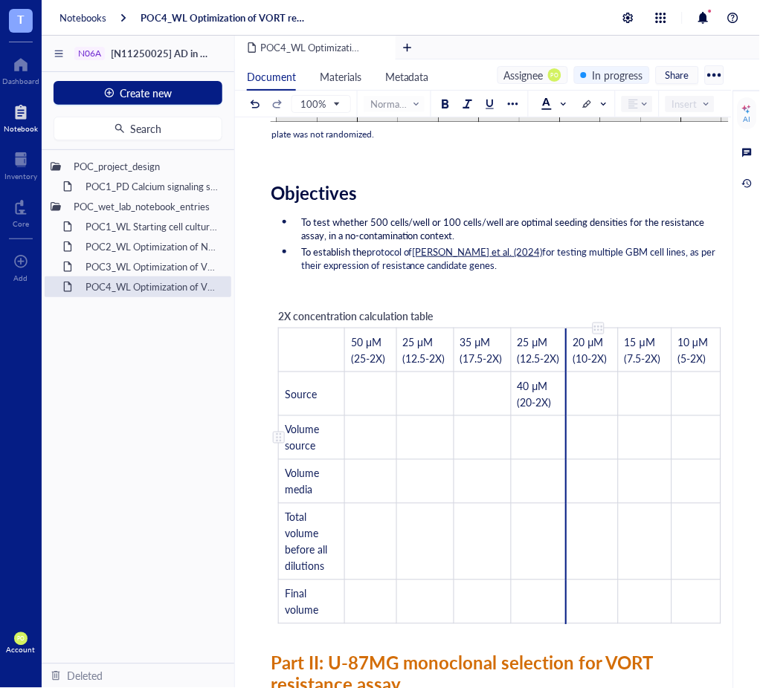
click at [581, 437] on td "﻿" at bounding box center [592, 438] width 51 height 44
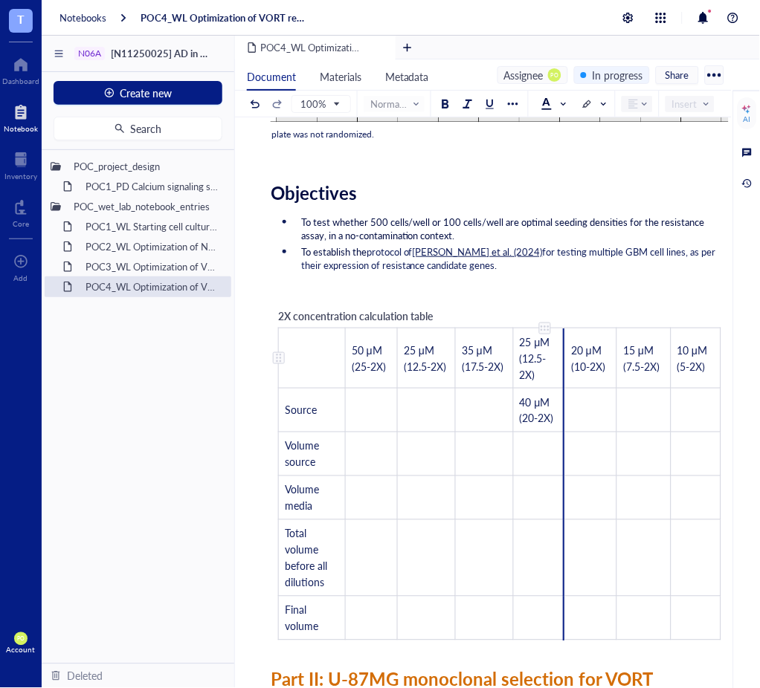
click at [564, 343] on div "To enrich screen reader interactions, please activate Accessibility in Grammarl…" at bounding box center [563, 359] width 1 height 60
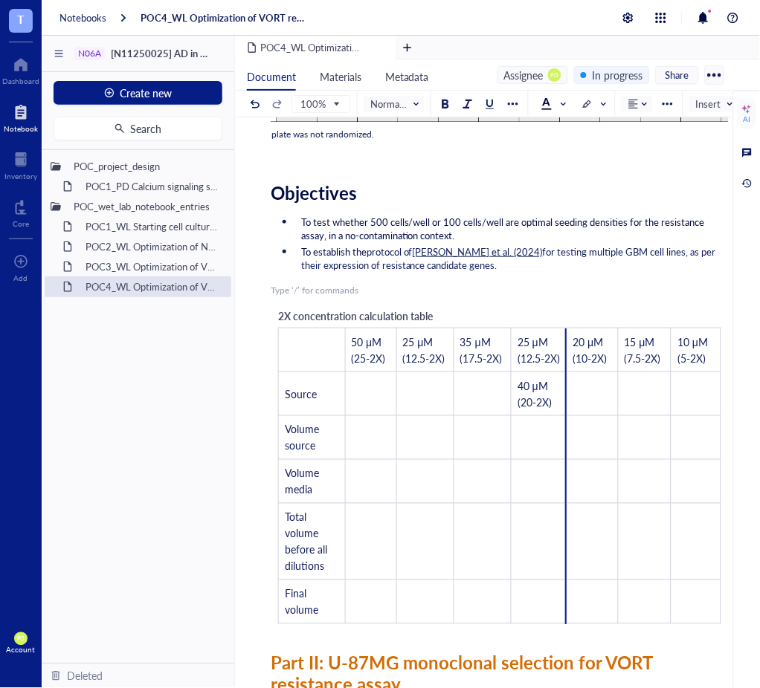
click at [579, 284] on div "Researcher: Paola Onate Colobon Principal investigator: Professor Sohyon Lee Da…" at bounding box center [500, 668] width 458 height 1843
click at [381, 405] on td "﻿" at bounding box center [370, 394] width 51 height 44
drag, startPoint x: 369, startPoint y: 341, endPoint x: 372, endPoint y: 355, distance: 14.4
click at [370, 341] on span "50 μM (25-2X)" at bounding box center [369, 349] width 34 height 31
drag, startPoint x: 370, startPoint y: 344, endPoint x: 346, endPoint y: 346, distance: 24.6
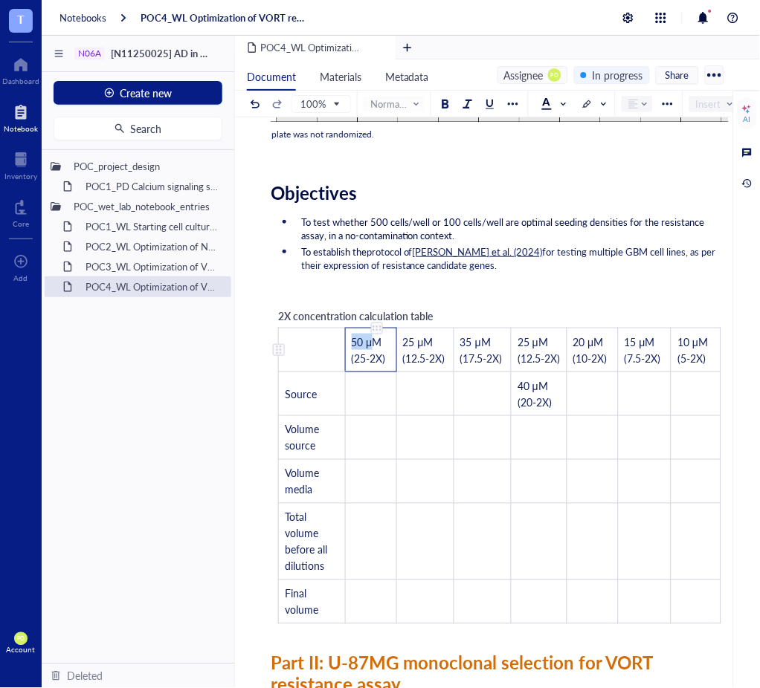
click at [346, 346] on td "50 μM (25-2X)" at bounding box center [370, 350] width 51 height 44
click at [378, 399] on td "﻿" at bounding box center [370, 394] width 51 height 44
drag, startPoint x: 392, startPoint y: 404, endPoint x: 352, endPoint y: 407, distance: 40.2
click at [352, 407] on td "50 μM (25-2X)" at bounding box center [370, 394] width 51 height 44
click at [360, 392] on span "50 μ" at bounding box center [362, 394] width 21 height 15
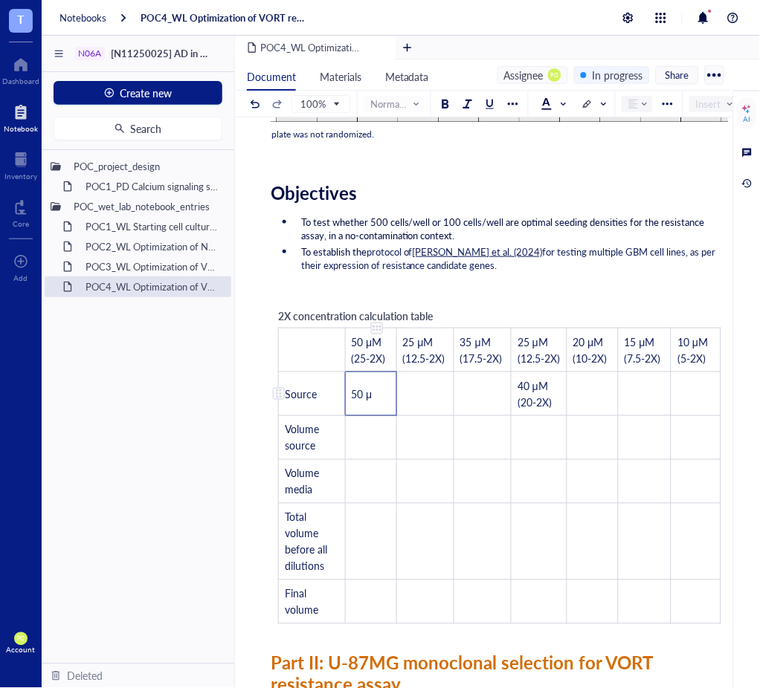
click at [362, 396] on span "50 μ" at bounding box center [362, 394] width 21 height 15
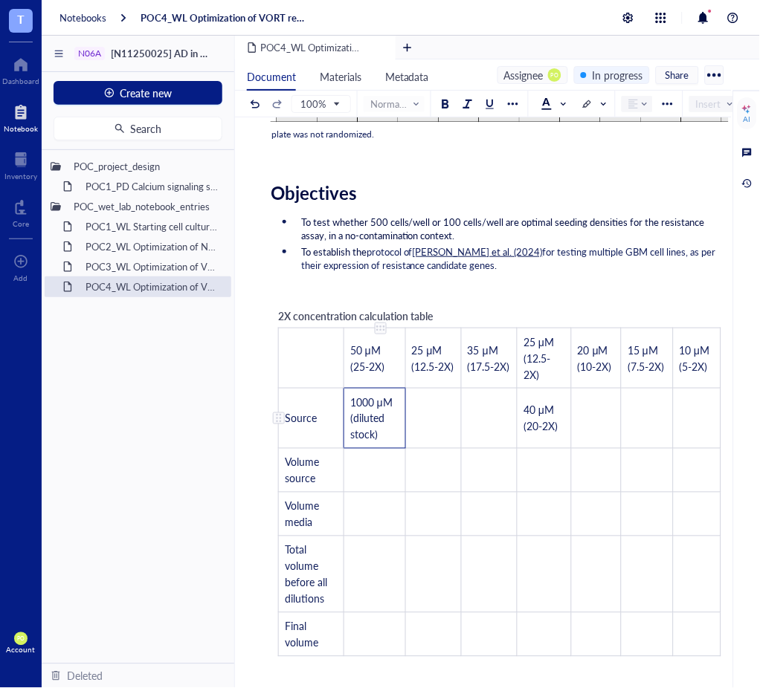
drag, startPoint x: 383, startPoint y: 439, endPoint x: 352, endPoint y: 422, distance: 34.9
click at [352, 422] on td "1000 μM (diluted stock)" at bounding box center [374, 418] width 62 height 60
click at [438, 445] on td "﻿" at bounding box center [433, 418] width 56 height 60
click at [391, 427] on td "1000 μM (diluted stock)" at bounding box center [374, 418] width 62 height 60
drag, startPoint x: 378, startPoint y: 444, endPoint x: 340, endPoint y: 398, distance: 59.6
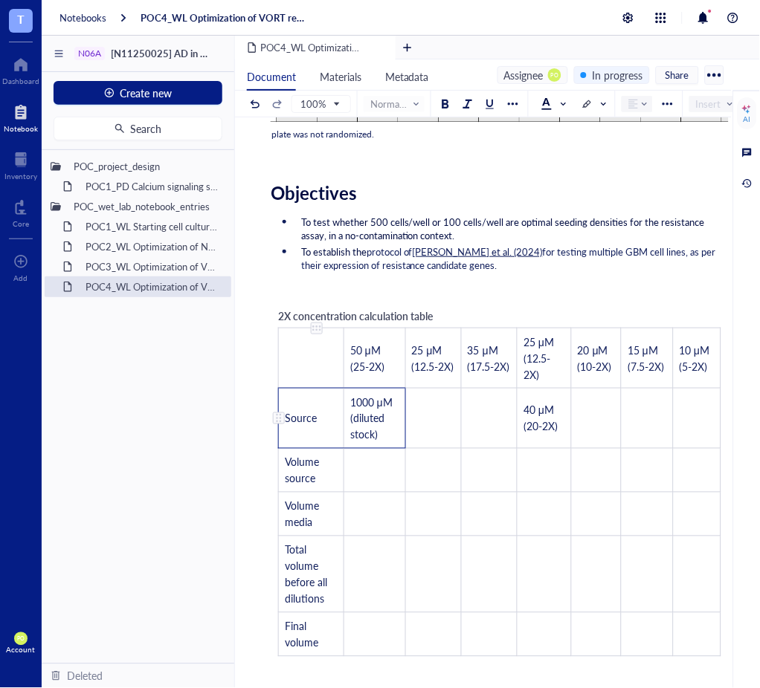
click at [340, 398] on tr "Source 1000 μM (diluted stock) ﻿ ﻿ 40 μM (20-2X) ﻿ ﻿ ﻿" at bounding box center [500, 418] width 442 height 60
click at [399, 441] on td "1000 μM (diluted stock)" at bounding box center [374, 418] width 62 height 60
click at [387, 423] on td "1000 μM (diluted stock)" at bounding box center [374, 418] width 62 height 60
click at [372, 439] on span "1000 μM (diluted stock)" at bounding box center [372, 419] width 45 height 48
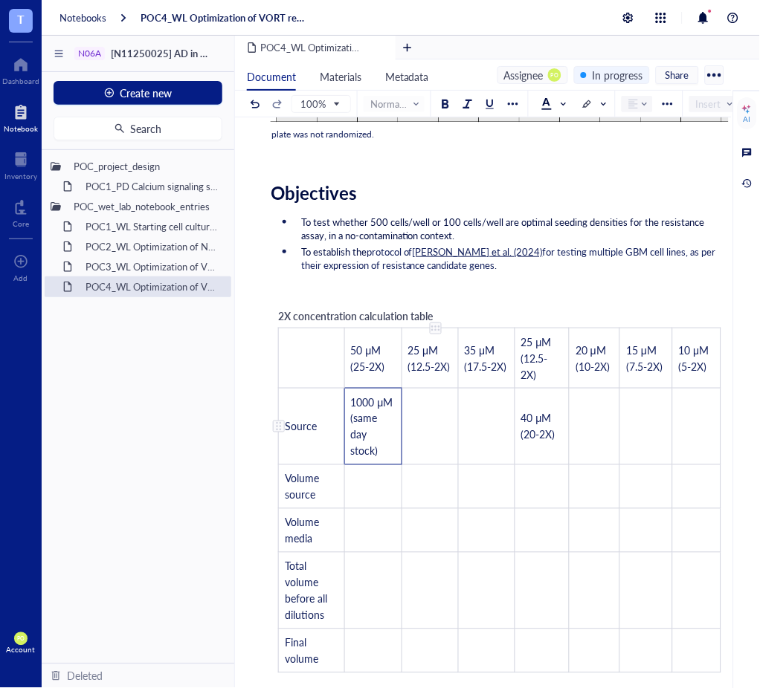
click at [404, 441] on td "﻿" at bounding box center [429, 426] width 56 height 77
click at [374, 453] on span "1000 μM (same day stock)" at bounding box center [373, 427] width 45 height 64
click at [462, 417] on td "﻿" at bounding box center [486, 426] width 56 height 77
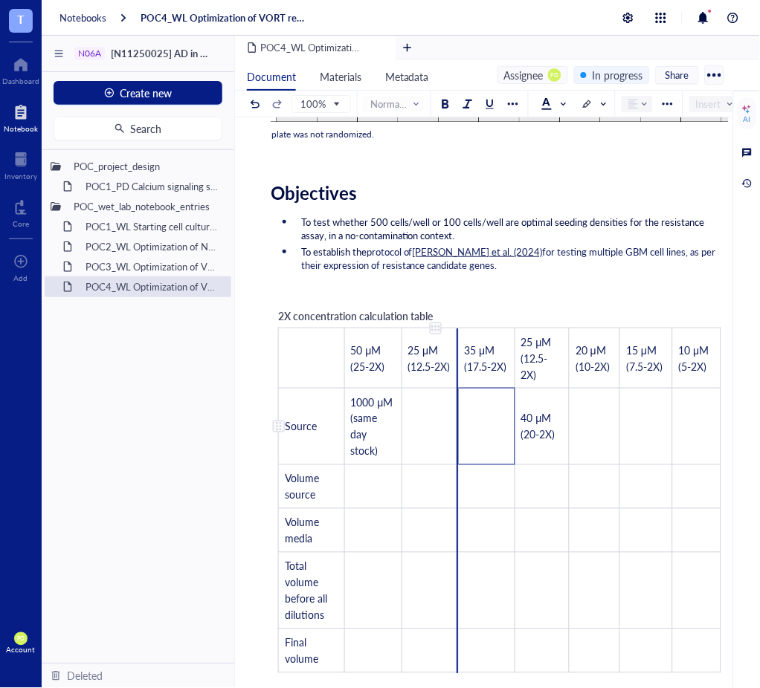
click at [432, 433] on td "﻿" at bounding box center [429, 426] width 56 height 77
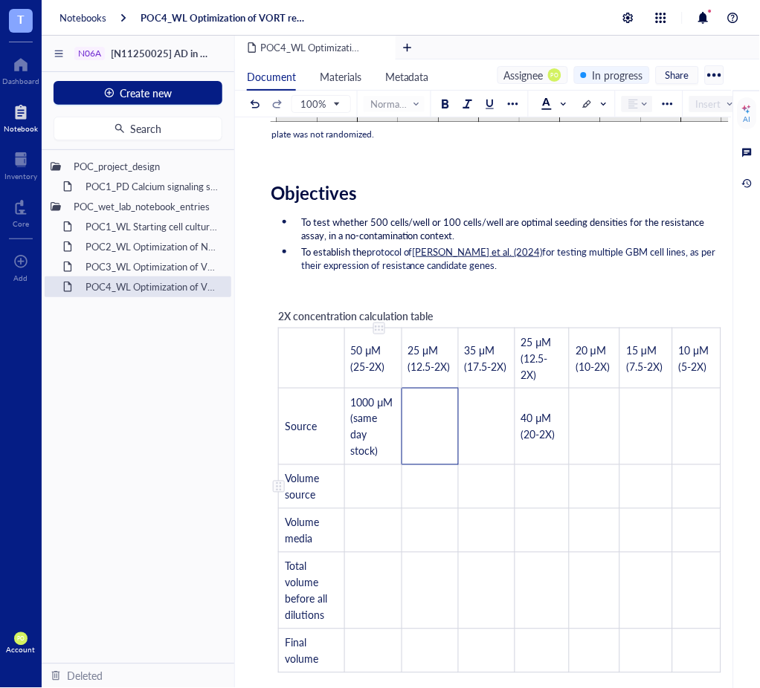
click at [372, 494] on td "﻿" at bounding box center [372, 487] width 57 height 44
drag, startPoint x: 362, startPoint y: 493, endPoint x: 336, endPoint y: 493, distance: 26.0
click at [336, 493] on tr "Volume source 50 μ ﻿ ﻿ ﻿ ﻿ ﻿ ﻿" at bounding box center [500, 487] width 442 height 44
click at [360, 488] on span "50 μ" at bounding box center [361, 486] width 21 height 15
click at [397, 491] on td "μ" at bounding box center [372, 487] width 57 height 44
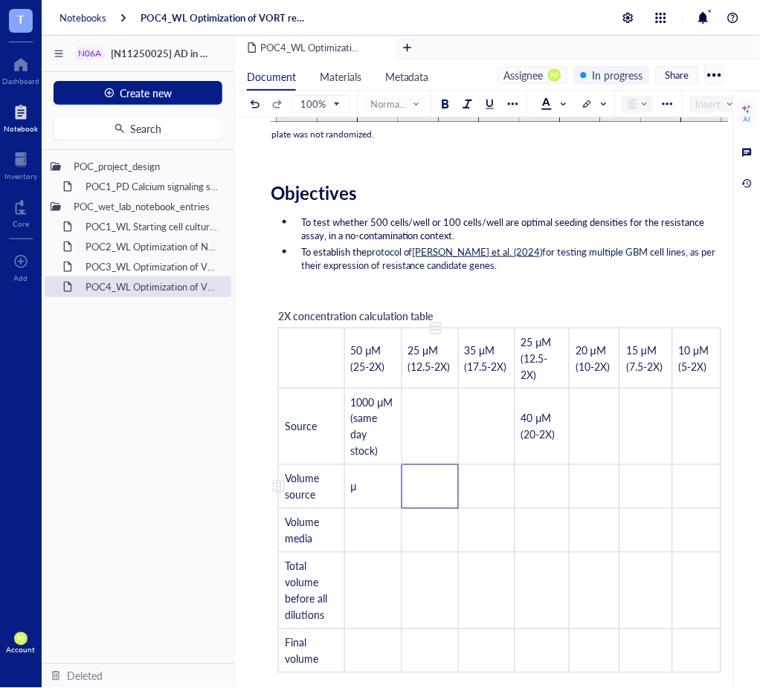
click at [424, 500] on td "﻿" at bounding box center [429, 487] width 56 height 44
click at [372, 482] on td "μ" at bounding box center [372, 487] width 57 height 44
drag, startPoint x: 378, startPoint y: 503, endPoint x: 345, endPoint y: 501, distance: 33.5
click at [345, 501] on td "μ" at bounding box center [372, 487] width 57 height 44
click at [458, 508] on td "﻿" at bounding box center [486, 487] width 56 height 44
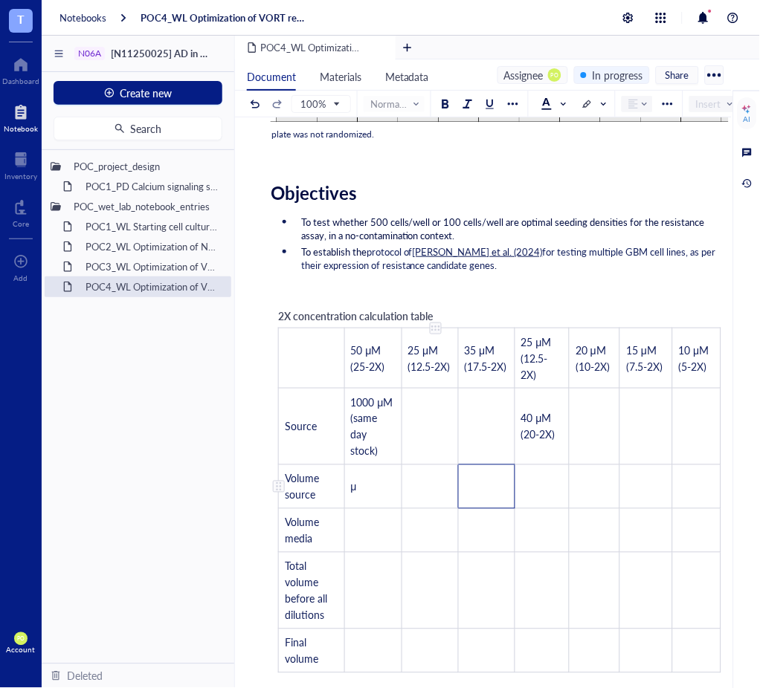
click at [421, 501] on td "﻿" at bounding box center [429, 487] width 56 height 44
drag, startPoint x: 383, startPoint y: 494, endPoint x: 349, endPoint y: 496, distance: 33.5
click at [349, 496] on td "μ" at bounding box center [372, 487] width 57 height 44
click at [369, 527] on td "﻿" at bounding box center [372, 530] width 57 height 44
click at [378, 600] on td "﻿" at bounding box center [372, 590] width 57 height 77
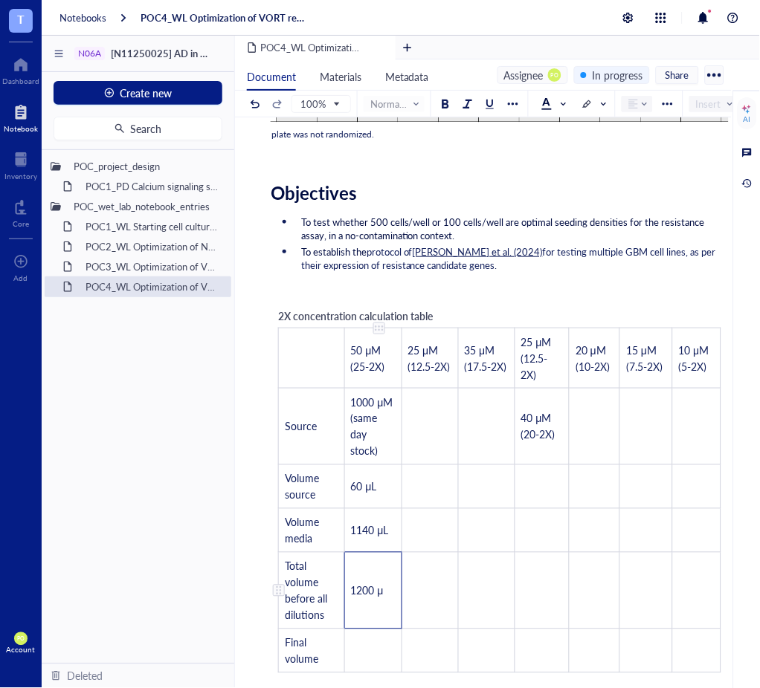
click at [392, 593] on td "1200 μ" at bounding box center [372, 590] width 57 height 77
click at [430, 424] on td "﻿" at bounding box center [429, 426] width 56 height 77
click at [375, 648] on td "﻿" at bounding box center [372, 651] width 57 height 44
click at [436, 494] on td "﻿" at bounding box center [429, 487] width 56 height 44
click at [410, 495] on td "﻿" at bounding box center [429, 487] width 56 height 44
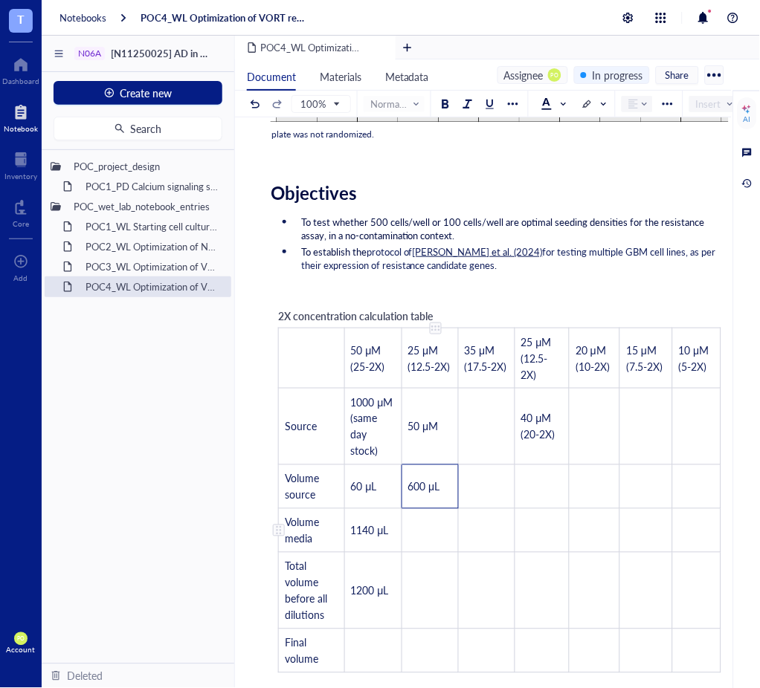
click at [433, 542] on td "﻿" at bounding box center [429, 530] width 56 height 44
drag, startPoint x: 445, startPoint y: 494, endPoint x: 396, endPoint y: 494, distance: 48.3
click at [396, 494] on tr "Volume source 60 μL 600 μL ﻿ ﻿ ﻿ ﻿ ﻿" at bounding box center [500, 487] width 442 height 44
drag, startPoint x: 447, startPoint y: 488, endPoint x: 408, endPoint y: 494, distance: 39.0
click at [408, 494] on td "600 μL" at bounding box center [429, 487] width 56 height 44
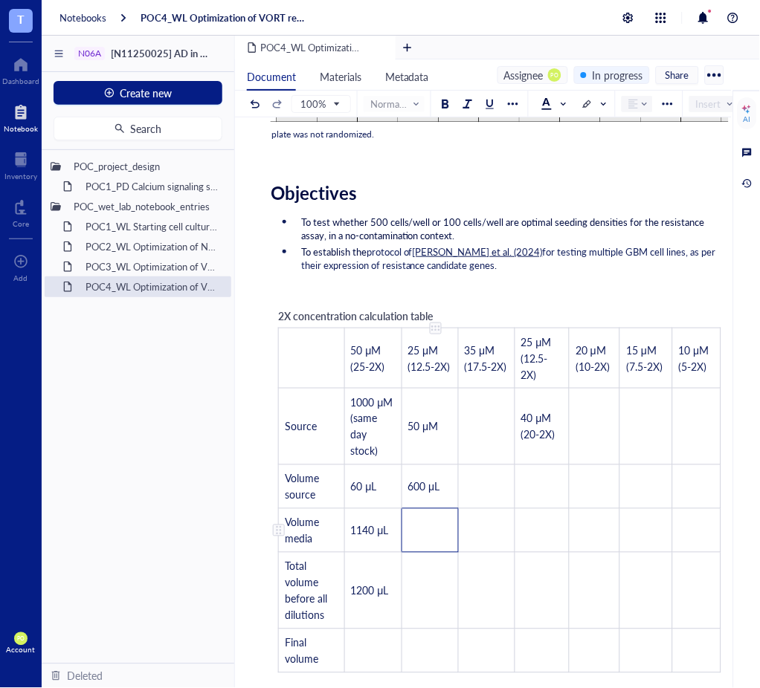
click at [436, 527] on td "﻿" at bounding box center [429, 530] width 56 height 44
click at [442, 594] on td "﻿" at bounding box center [429, 590] width 56 height 77
drag, startPoint x: 384, startPoint y: 606, endPoint x: 352, endPoint y: 601, distance: 32.3
click at [352, 601] on td "1200 μL" at bounding box center [372, 590] width 57 height 77
click at [363, 615] on td "1200 μL" at bounding box center [372, 590] width 57 height 77
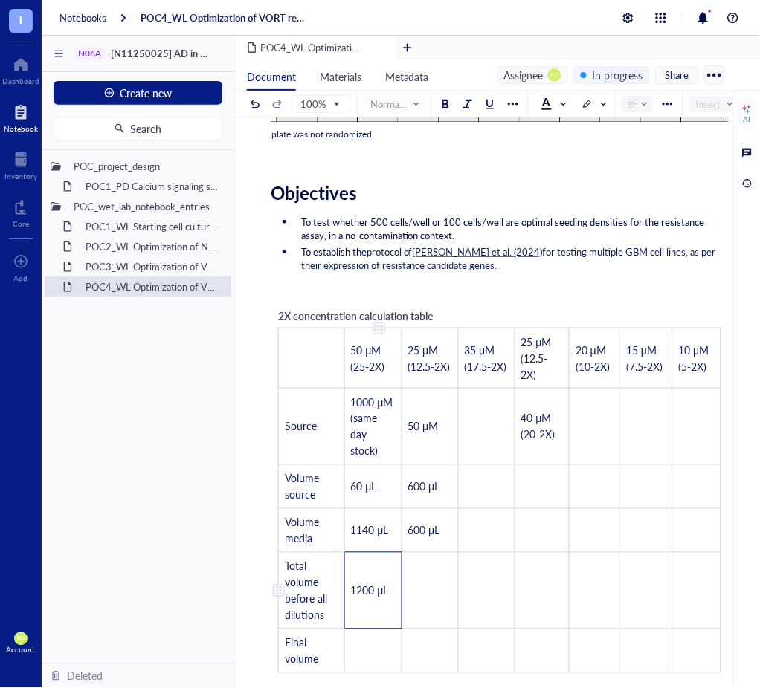
drag, startPoint x: 389, startPoint y: 604, endPoint x: 354, endPoint y: 598, distance: 36.2
click at [354, 598] on td "1200 μL" at bounding box center [372, 590] width 57 height 77
click at [435, 598] on td "﻿" at bounding box center [429, 590] width 56 height 77
drag, startPoint x: 450, startPoint y: 540, endPoint x: 407, endPoint y: 541, distance: 43.1
click at [407, 541] on td "600 μL" at bounding box center [429, 530] width 56 height 44
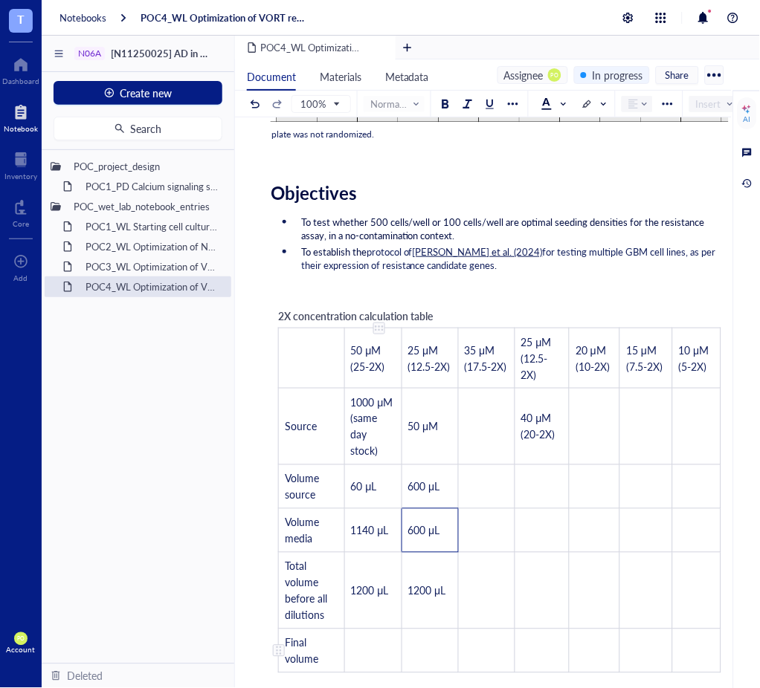
click at [369, 654] on td "﻿" at bounding box center [372, 651] width 57 height 44
click at [428, 665] on td "﻿" at bounding box center [429, 651] width 56 height 44
click at [521, 595] on td "﻿" at bounding box center [541, 590] width 55 height 77
click at [473, 425] on td "﻿" at bounding box center [486, 426] width 56 height 77
drag, startPoint x: 501, startPoint y: 372, endPoint x: 460, endPoint y: 350, distance: 46.2
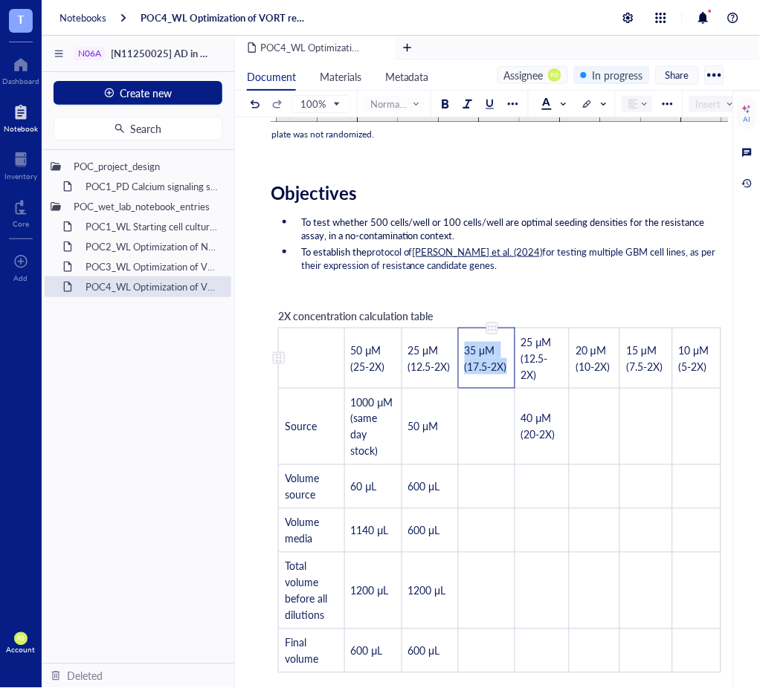
click at [460, 350] on td "35 μM (17.5-2X)" at bounding box center [486, 358] width 56 height 60
click at [644, 441] on td "﻿" at bounding box center [646, 426] width 52 height 77
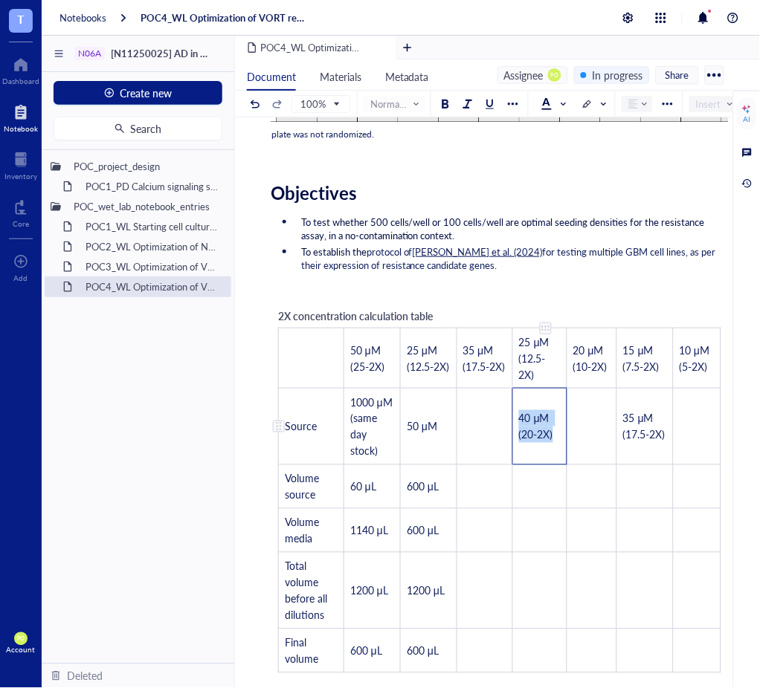
drag, startPoint x: 560, startPoint y: 442, endPoint x: 517, endPoint y: 419, distance: 49.2
click at [517, 419] on td "40 μM (20-2X)" at bounding box center [540, 426] width 54 height 77
drag, startPoint x: 505, startPoint y: 375, endPoint x: 460, endPoint y: 352, distance: 50.5
click at [460, 352] on td "35 μM (17.5-2X)" at bounding box center [484, 358] width 56 height 60
drag, startPoint x: 545, startPoint y: 378, endPoint x: 516, endPoint y: 334, distance: 53.2
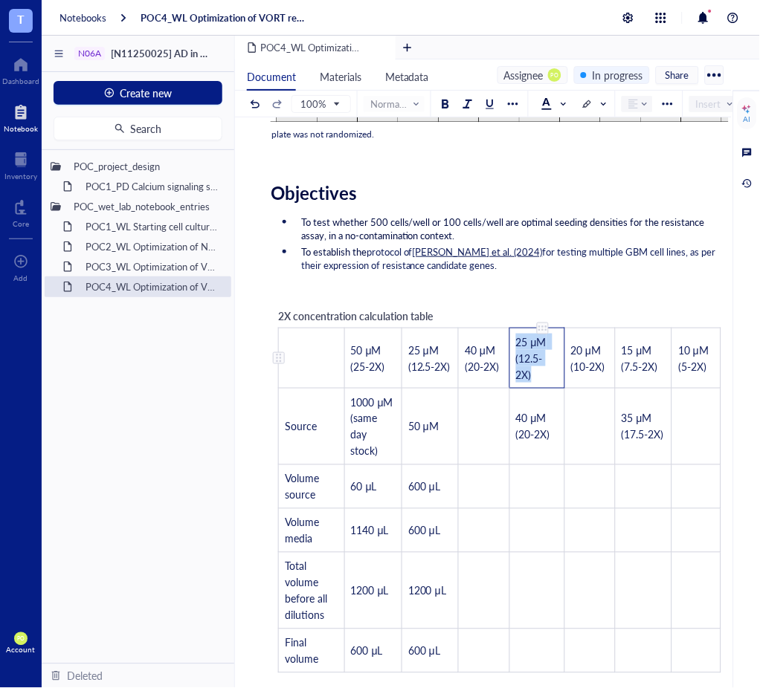
click at [516, 334] on td "25 μM (12.5-2X)" at bounding box center [536, 358] width 55 height 60
drag, startPoint x: 607, startPoint y: 380, endPoint x: 566, endPoint y: 352, distance: 50.3
click at [566, 352] on td "20 μM (10-2X)" at bounding box center [589, 358] width 51 height 60
drag, startPoint x: 543, startPoint y: 381, endPoint x: 510, endPoint y: 336, distance: 55.7
click at [510, 336] on td "25 μM (12.5-2X)" at bounding box center [536, 358] width 55 height 60
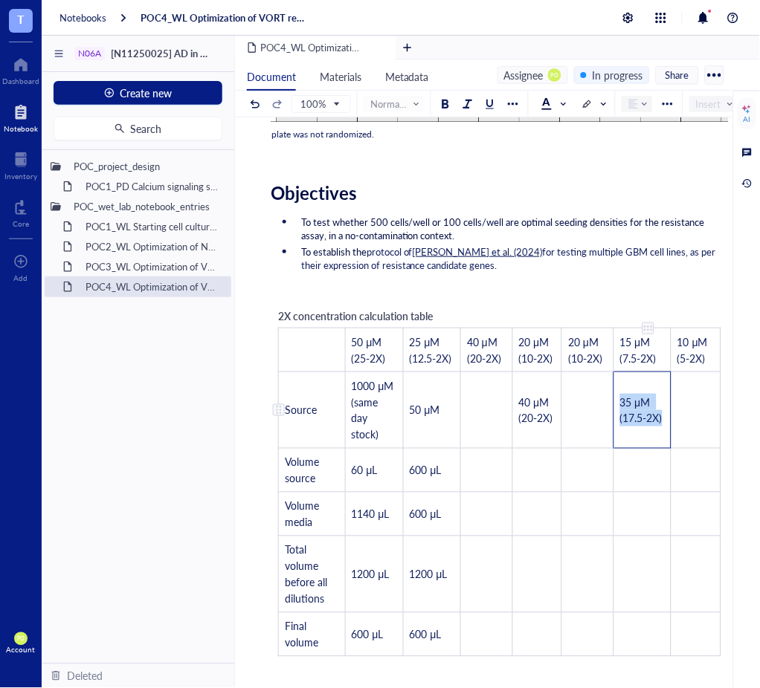
drag, startPoint x: 664, startPoint y: 418, endPoint x: 620, endPoint y: 398, distance: 47.9
click at [620, 398] on td "35 μM (17.5-2X)" at bounding box center [641, 410] width 57 height 77
drag, startPoint x: 604, startPoint y: 368, endPoint x: 557, endPoint y: 336, distance: 56.1
click at [557, 336] on tr "﻿ 50 μM (25-2X) 25 μM (12.5-2X) 40 μM (20-2X) 20 μM (10-2X) 20 μM (10-2X) 15 μM…" at bounding box center [500, 350] width 442 height 44
drag, startPoint x: 602, startPoint y: 368, endPoint x: 556, endPoint y: 343, distance: 52.6
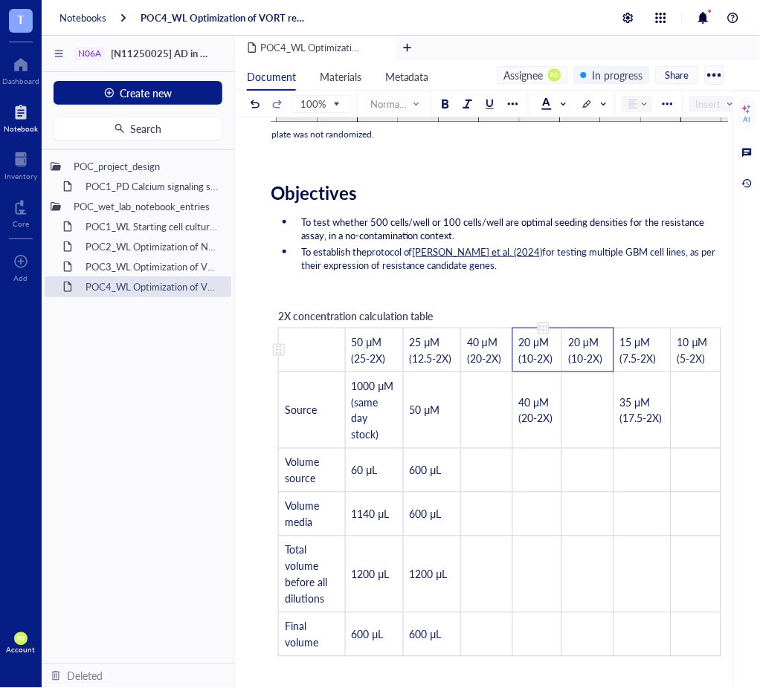
click at [556, 343] on tr "﻿ 50 μM (25-2X) 25 μM (12.5-2X) 40 μM (20-2X) 20 μM (10-2X) 20 μM (10-2X) 15 μM…" at bounding box center [500, 350] width 442 height 44
click at [557, 343] on td "20 μM (10-2X)" at bounding box center [537, 350] width 50 height 44
drag, startPoint x: 609, startPoint y: 366, endPoint x: 564, endPoint y: 342, distance: 50.5
click at [564, 342] on td "20 μM (10-2X)" at bounding box center [588, 350] width 52 height 44
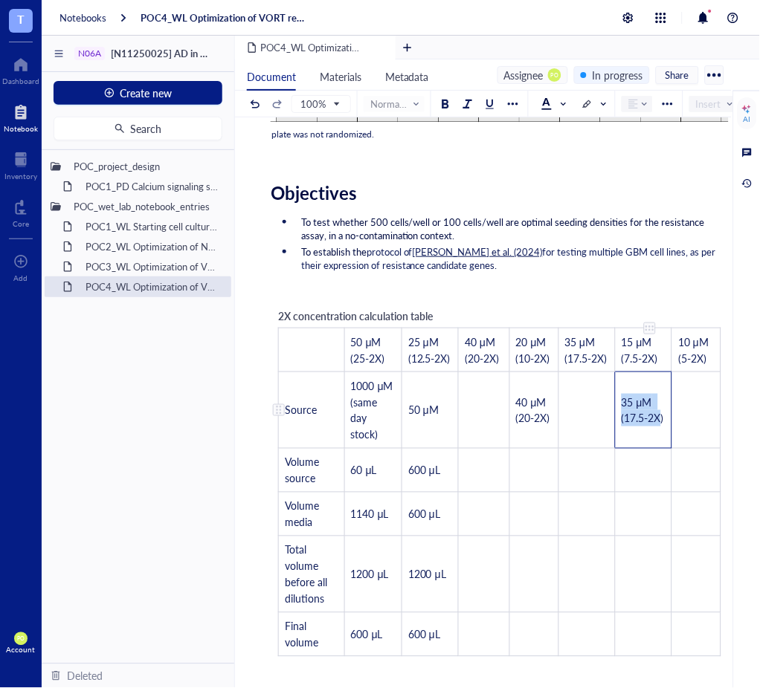
drag, startPoint x: 662, startPoint y: 433, endPoint x: 615, endPoint y: 406, distance: 54.6
click at [615, 406] on td "35 μM (17.5-2X)" at bounding box center [643, 410] width 56 height 77
drag, startPoint x: 650, startPoint y: 432, endPoint x: 659, endPoint y: 433, distance: 9.0
click at [650, 432] on td "35 μM (17.5-2X)" at bounding box center [643, 410] width 56 height 77
drag, startPoint x: 667, startPoint y: 434, endPoint x: 612, endPoint y: 403, distance: 63.2
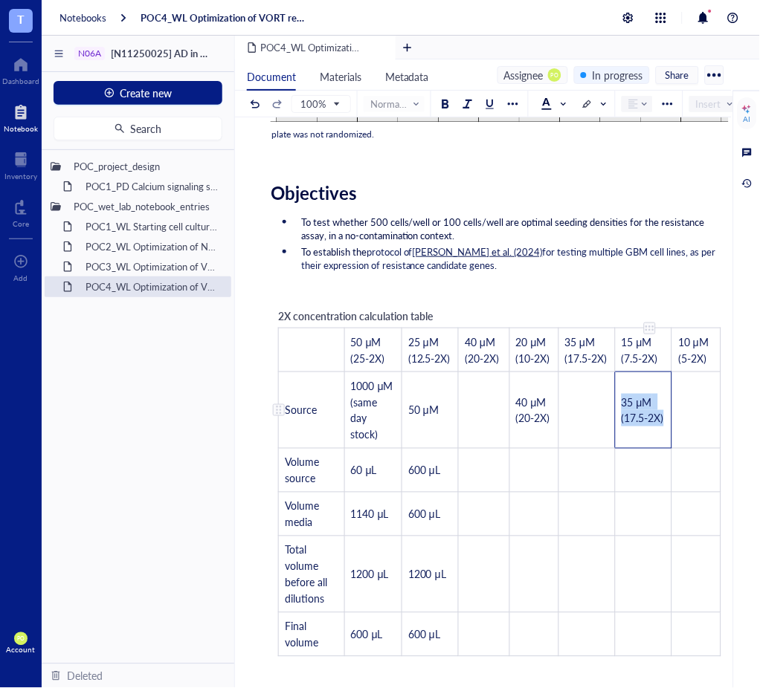
click at [612, 401] on tr "Source 1000 μM (same day stock) 50 μM ﻿ 40 μM (20-2X) ﻿ 35 μM (17.5-2X) ﻿" at bounding box center [500, 410] width 442 height 77
click at [693, 410] on td "﻿" at bounding box center [695, 410] width 49 height 77
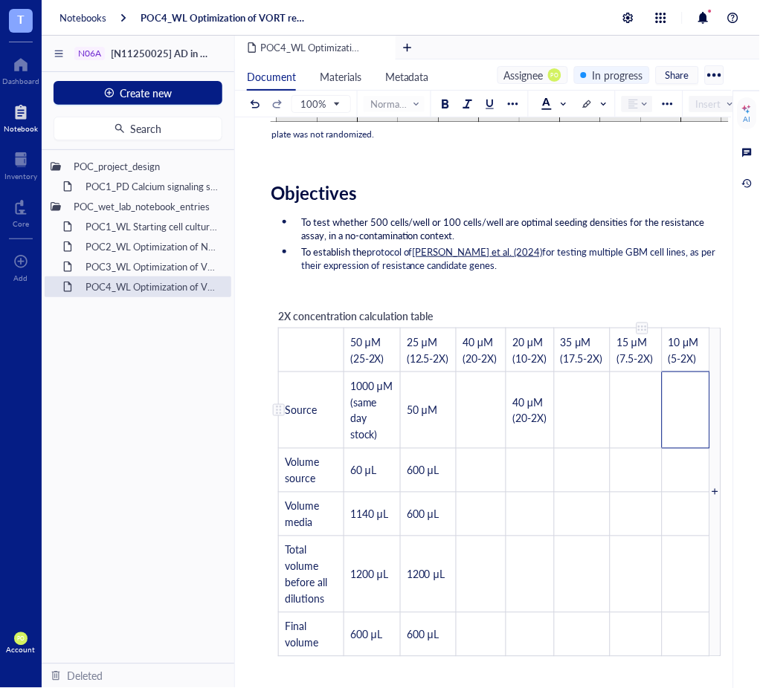
click at [632, 407] on td "﻿" at bounding box center [635, 410] width 51 height 77
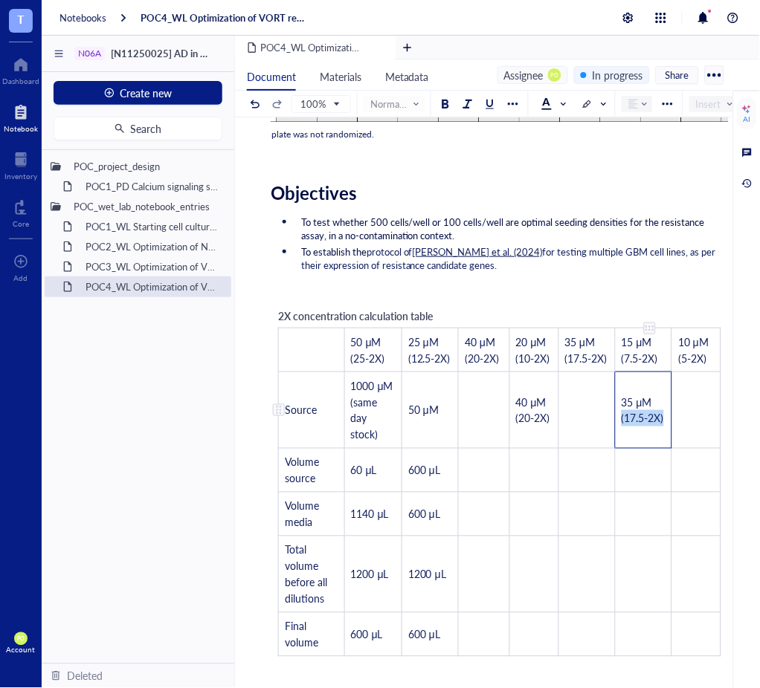
drag, startPoint x: 662, startPoint y: 425, endPoint x: 617, endPoint y: 424, distance: 44.6
click at [617, 424] on td "35 μM (17.5-2X)" at bounding box center [643, 410] width 56 height 77
drag, startPoint x: 659, startPoint y: 418, endPoint x: 610, endPoint y: 413, distance: 49.3
click at [610, 413] on tr "Source 1000 μM (same day stock) 50 μM ﻿ 40 μM (20-2X) ﻿ 35 μM ﻿" at bounding box center [500, 410] width 442 height 77
drag, startPoint x: 659, startPoint y: 416, endPoint x: 624, endPoint y: 417, distance: 34.2
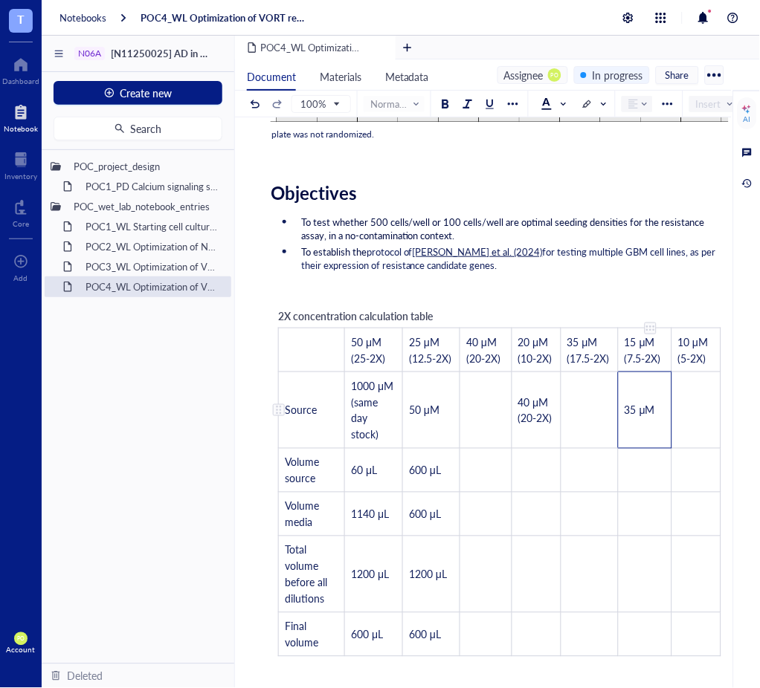
click at [624, 417] on td "35 μM" at bounding box center [644, 410] width 53 height 77
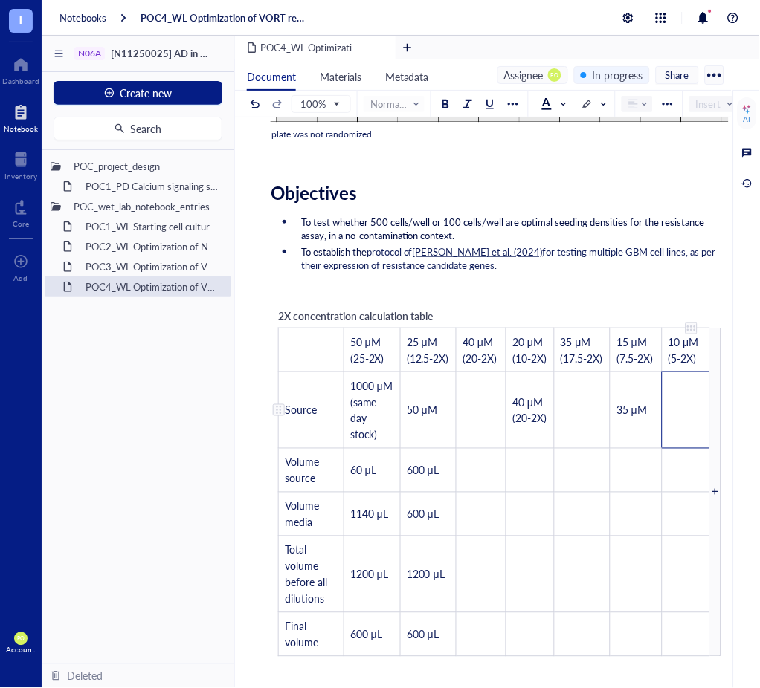
click at [679, 416] on td "﻿" at bounding box center [686, 410] width 48 height 77
click at [634, 459] on td "﻿" at bounding box center [635, 470] width 51 height 44
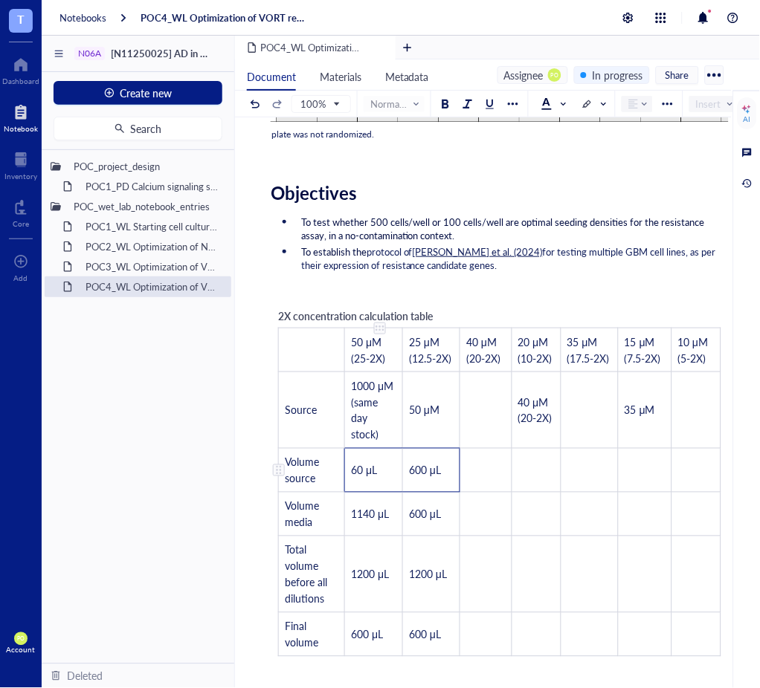
drag, startPoint x: 444, startPoint y: 476, endPoint x: 401, endPoint y: 473, distance: 43.3
click at [401, 473] on tr "Volume source 60 μL 600 μL ﻿ ﻿ ﻿ ﻿ ﻿" at bounding box center [500, 470] width 442 height 44
drag, startPoint x: 441, startPoint y: 485, endPoint x: 409, endPoint y: 480, distance: 32.3
click at [409, 480] on td "600 μL" at bounding box center [431, 470] width 57 height 44
click at [647, 471] on td "﻿" at bounding box center [644, 470] width 53 height 44
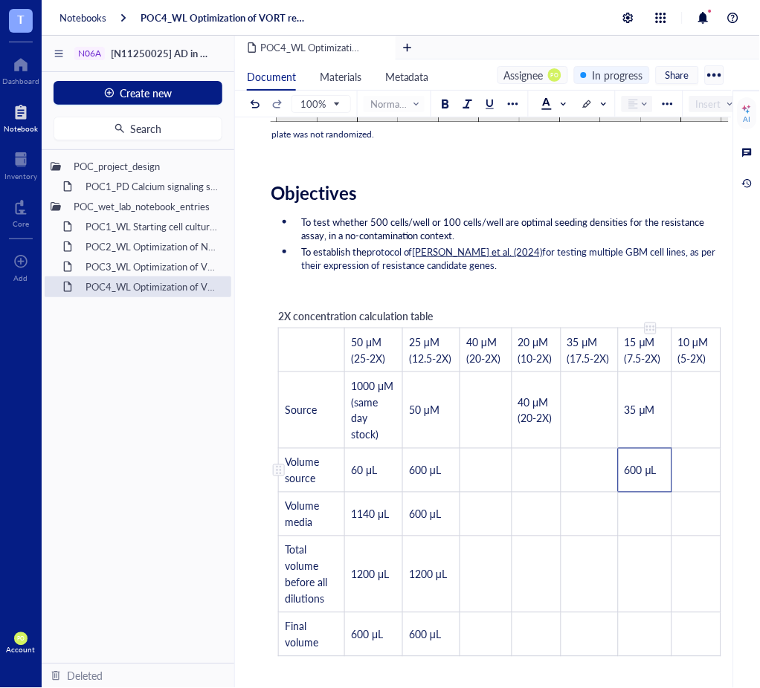
click at [636, 475] on span "600 μL" at bounding box center [640, 470] width 32 height 15
click at [656, 514] on td "﻿" at bounding box center [644, 514] width 53 height 44
click at [633, 518] on span "600 μL" at bounding box center [640, 514] width 32 height 15
click at [639, 574] on td "﻿" at bounding box center [644, 574] width 53 height 77
click at [633, 579] on span "600 μL" at bounding box center [640, 574] width 32 height 15
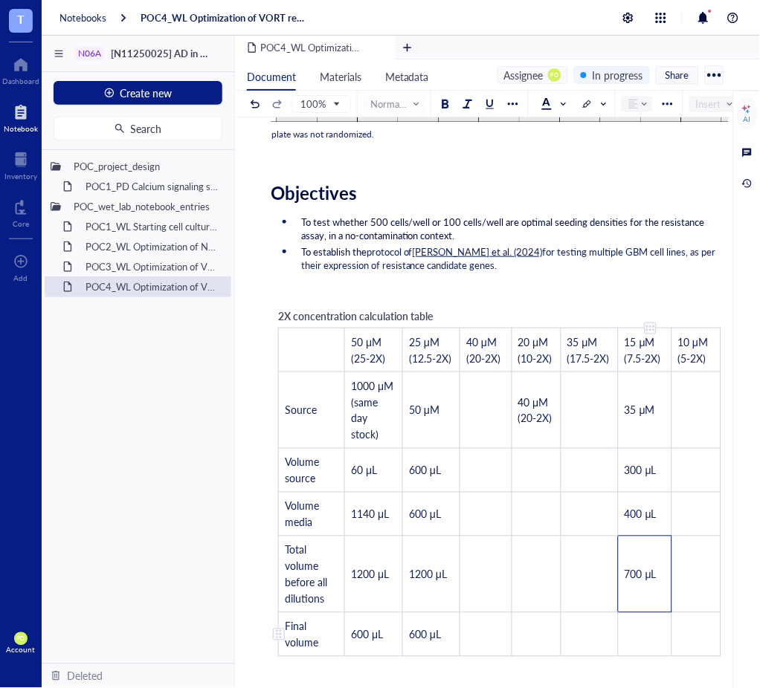
click at [626, 622] on td "﻿" at bounding box center [644, 634] width 53 height 44
click at [632, 639] on span "600 μL" at bounding box center [640, 634] width 32 height 15
click at [697, 411] on td "﻿" at bounding box center [695, 410] width 49 height 77
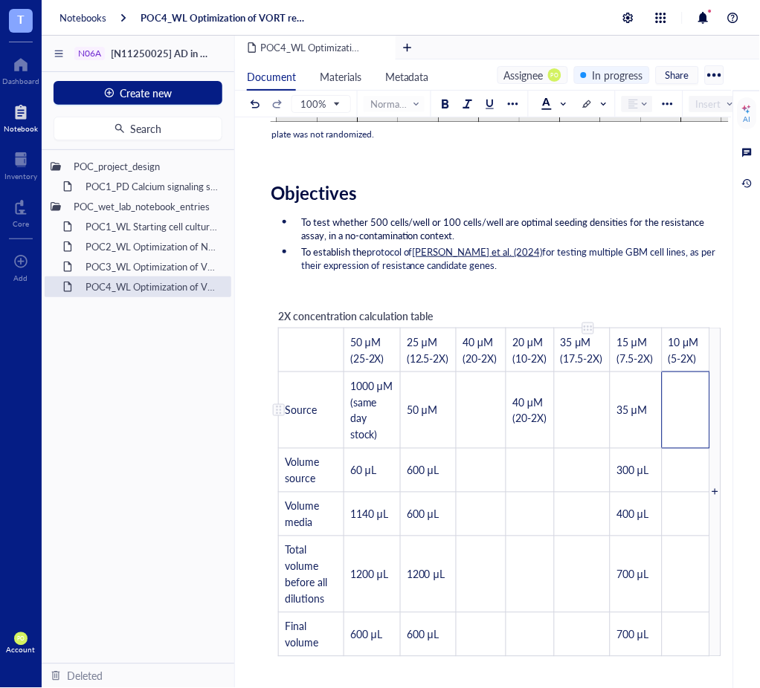
click at [578, 400] on td "﻿" at bounding box center [583, 410] width 56 height 77
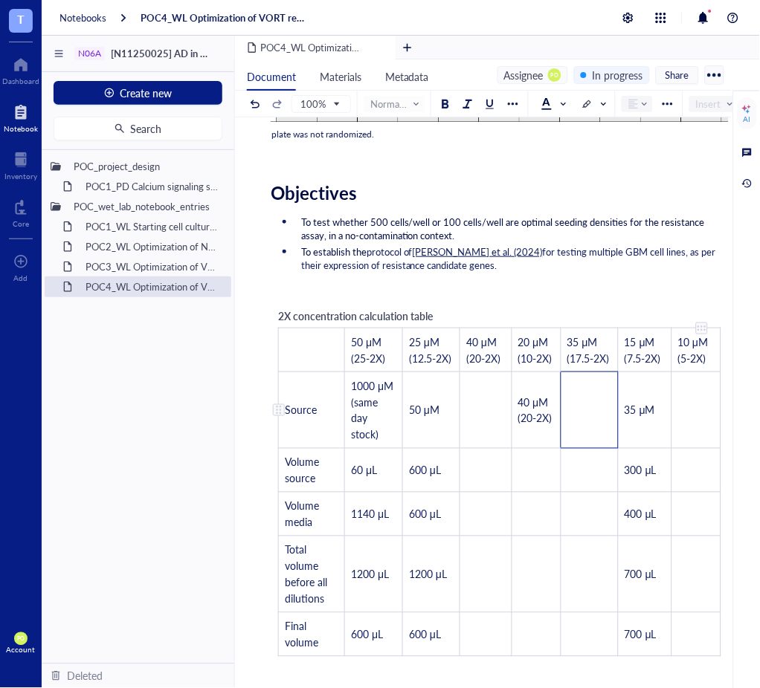
click at [691, 397] on td "﻿" at bounding box center [695, 410] width 49 height 77
drag, startPoint x: 649, startPoint y: 418, endPoint x: 615, endPoint y: 409, distance: 34.6
click at [615, 409] on tr "Source 1000 μM (same day stock) 50 μM ﻿ 40 μM (20-2X) ﻿ 35 μM ﻿" at bounding box center [500, 410] width 442 height 77
drag, startPoint x: 662, startPoint y: 414, endPoint x: 625, endPoint y: 414, distance: 36.4
click at [625, 414] on td "35 μM" at bounding box center [644, 410] width 53 height 77
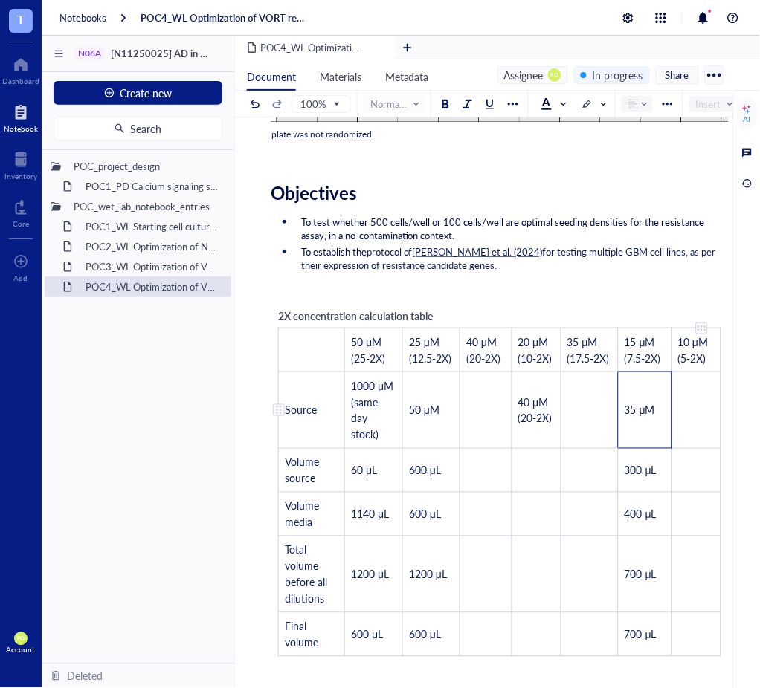
click at [690, 417] on td "﻿" at bounding box center [695, 410] width 49 height 77
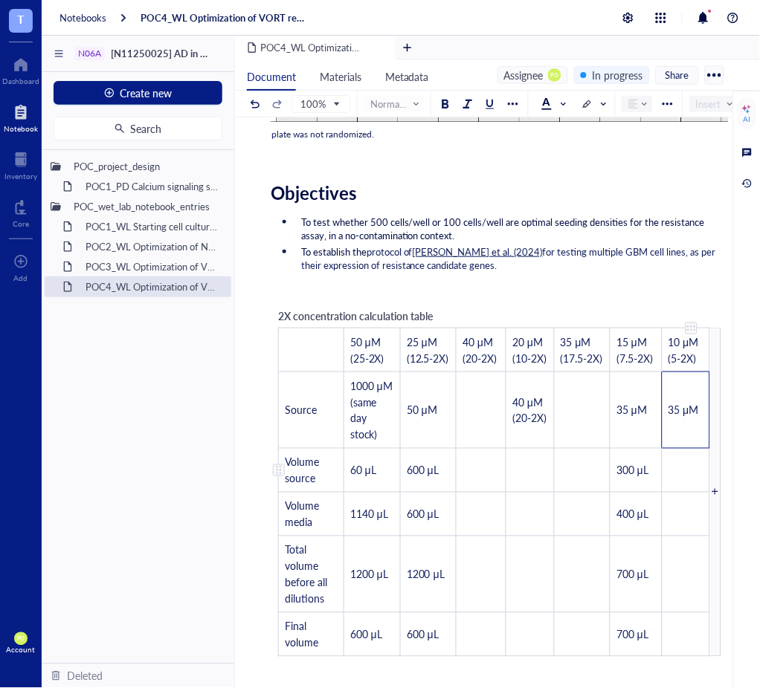
click at [694, 473] on td "﻿" at bounding box center [686, 470] width 48 height 44
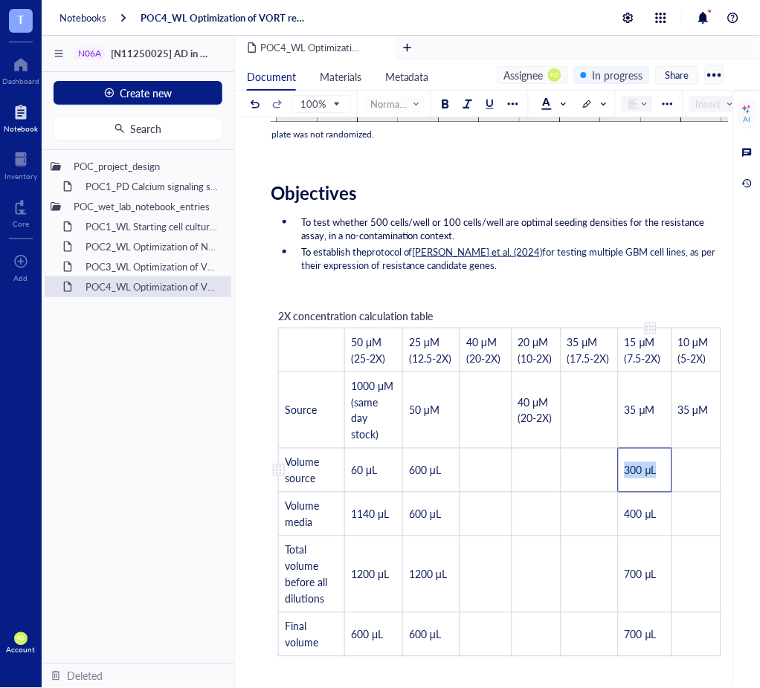
drag, startPoint x: 652, startPoint y: 481, endPoint x: 619, endPoint y: 473, distance: 33.7
click at [619, 473] on td "300 μL" at bounding box center [644, 470] width 53 height 44
click at [662, 482] on td "300 μL" at bounding box center [644, 470] width 53 height 44
drag, startPoint x: 662, startPoint y: 482, endPoint x: 623, endPoint y: 475, distance: 40.0
click at [623, 475] on td "300 μL" at bounding box center [644, 470] width 53 height 44
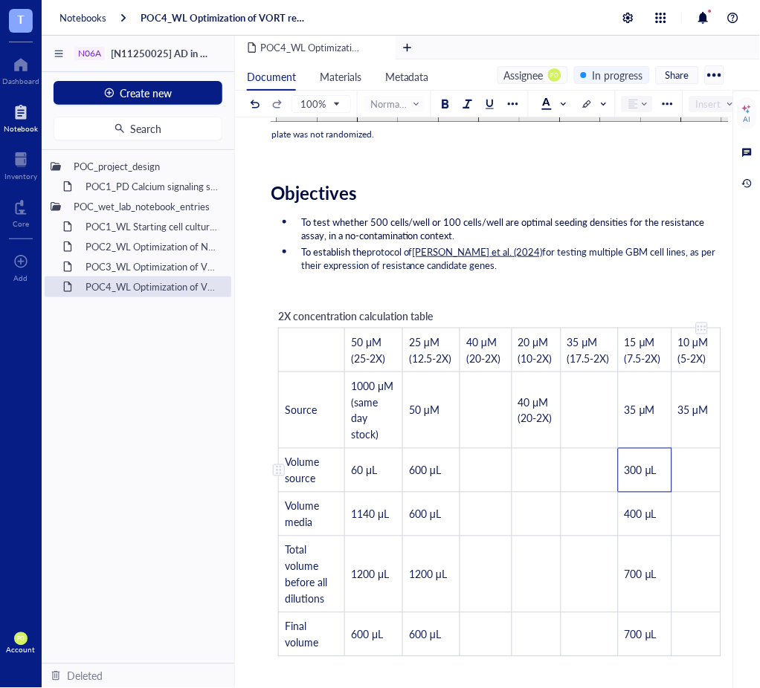
click at [693, 476] on td "﻿" at bounding box center [695, 470] width 49 height 44
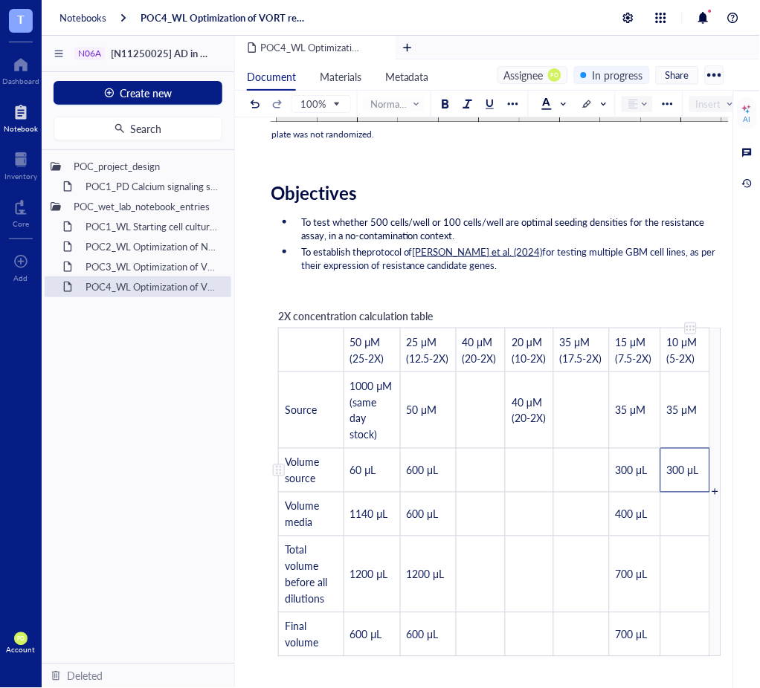
click at [675, 472] on span "300 μL" at bounding box center [683, 470] width 32 height 15
drag, startPoint x: 685, startPoint y: 522, endPoint x: 639, endPoint y: 520, distance: 45.4
click at [682, 521] on td "﻿" at bounding box center [684, 514] width 49 height 44
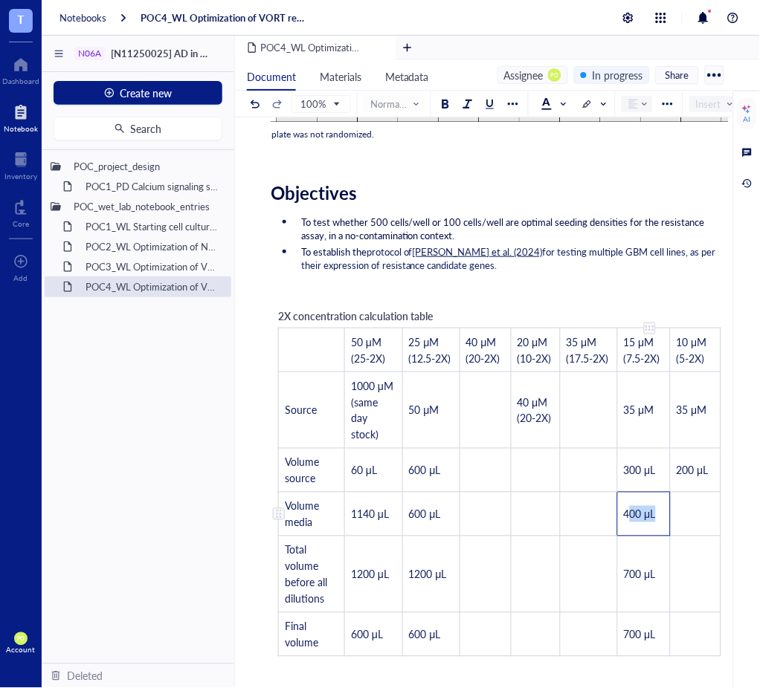
drag, startPoint x: 652, startPoint y: 525, endPoint x: 624, endPoint y: 523, distance: 27.5
click at [624, 523] on td "400 μL" at bounding box center [643, 514] width 53 height 44
drag, startPoint x: 660, startPoint y: 525, endPoint x: 623, endPoint y: 520, distance: 37.5
click at [623, 520] on td "400 μL" at bounding box center [643, 514] width 53 height 44
click at [697, 520] on td "﻿" at bounding box center [695, 514] width 51 height 44
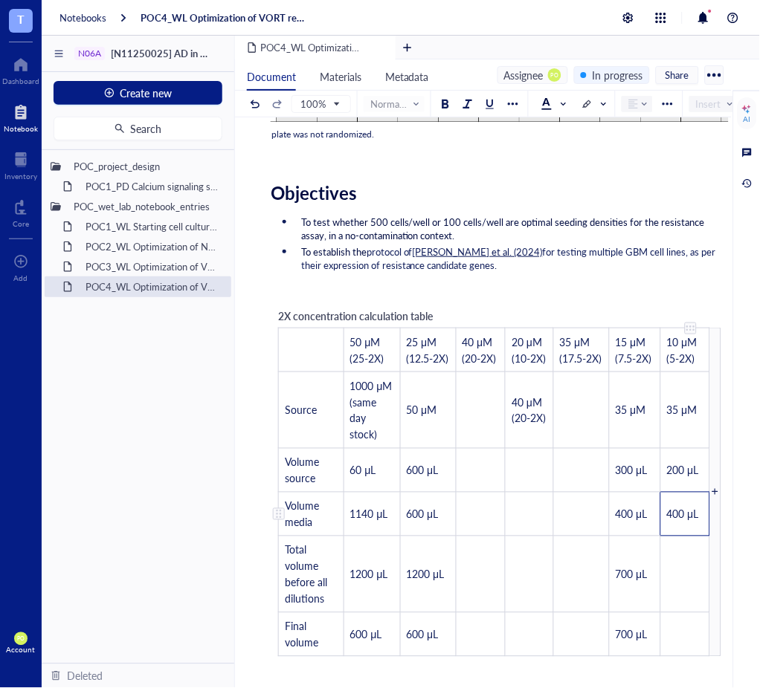
click at [674, 518] on span "400 μL" at bounding box center [683, 514] width 32 height 15
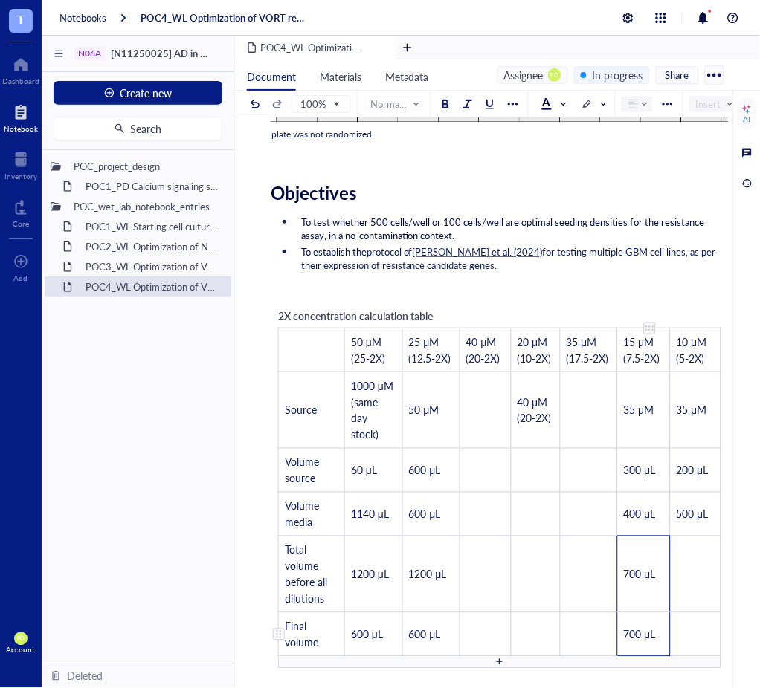
drag, startPoint x: 615, startPoint y: 569, endPoint x: 646, endPoint y: 634, distance: 71.5
click at [646, 634] on tbody "﻿ 50 μM (25-2X) 25 μM (12.5-2X) 40 μM (20-2X) 20 μM (10-2X) 35 μM (17.5-2X) 15 …" at bounding box center [500, 492] width 442 height 329
click at [687, 572] on td "﻿" at bounding box center [695, 574] width 51 height 77
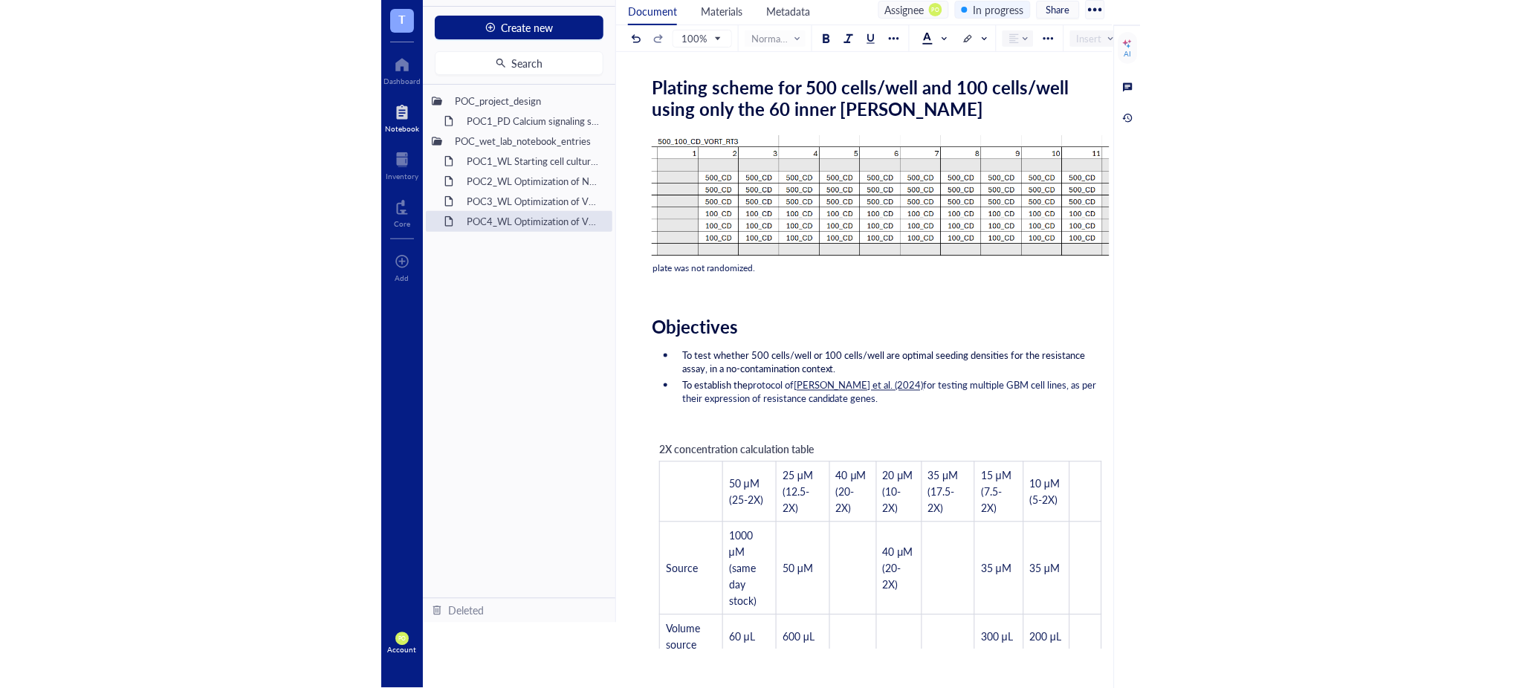
scroll to position [495, 0]
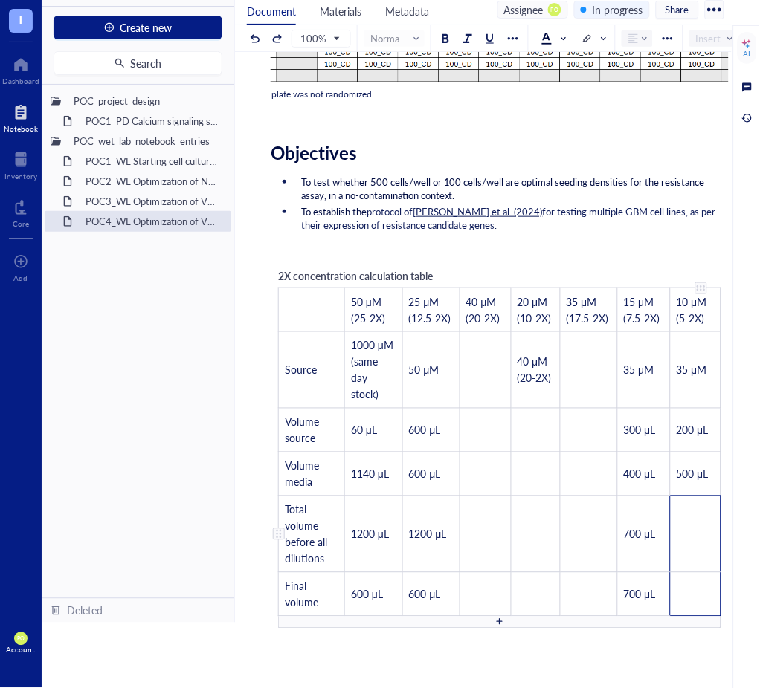
click at [649, 531] on span "700 μL" at bounding box center [640, 534] width 32 height 15
click at [696, 529] on td "﻿" at bounding box center [695, 534] width 51 height 77
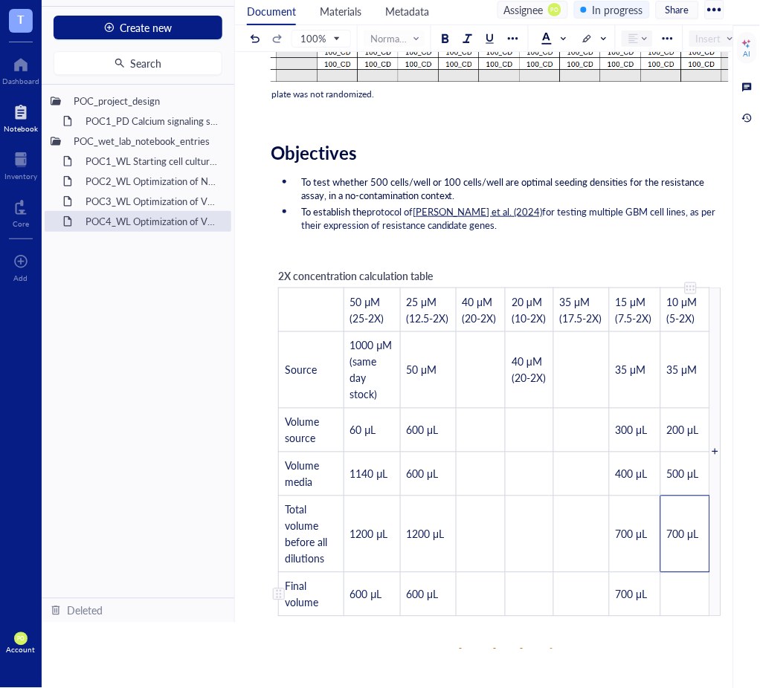
click at [686, 592] on td "﻿" at bounding box center [684, 594] width 49 height 44
click at [598, 429] on td "﻿" at bounding box center [581, 430] width 56 height 44
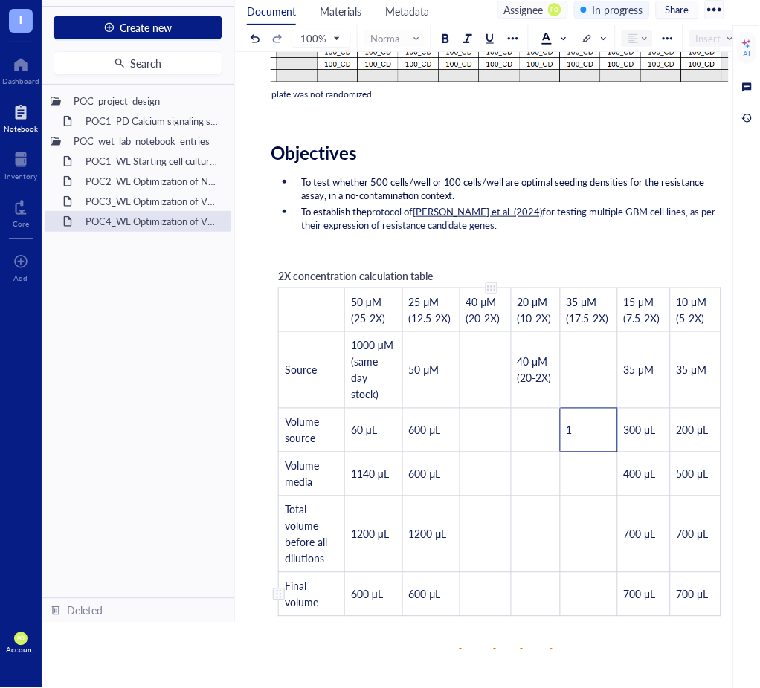
click at [491, 563] on td "﻿" at bounding box center [484, 534] width 51 height 77
click at [284, 42] on button at bounding box center [277, 38] width 16 height 16
click at [282, 41] on div at bounding box center [277, 38] width 10 height 10
click at [282, 41] on div at bounding box center [277, 38] width 16 height 16
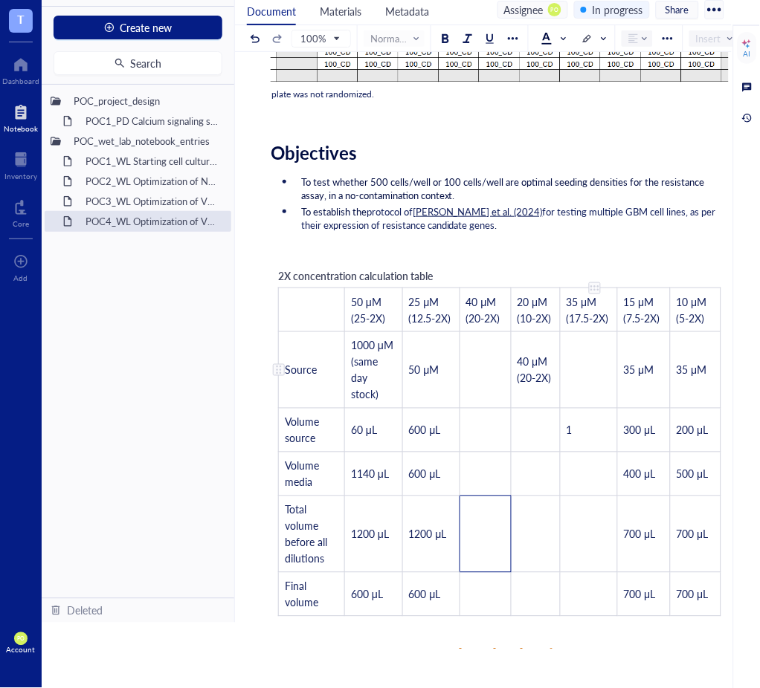
click at [599, 380] on td "﻿" at bounding box center [588, 370] width 57 height 77
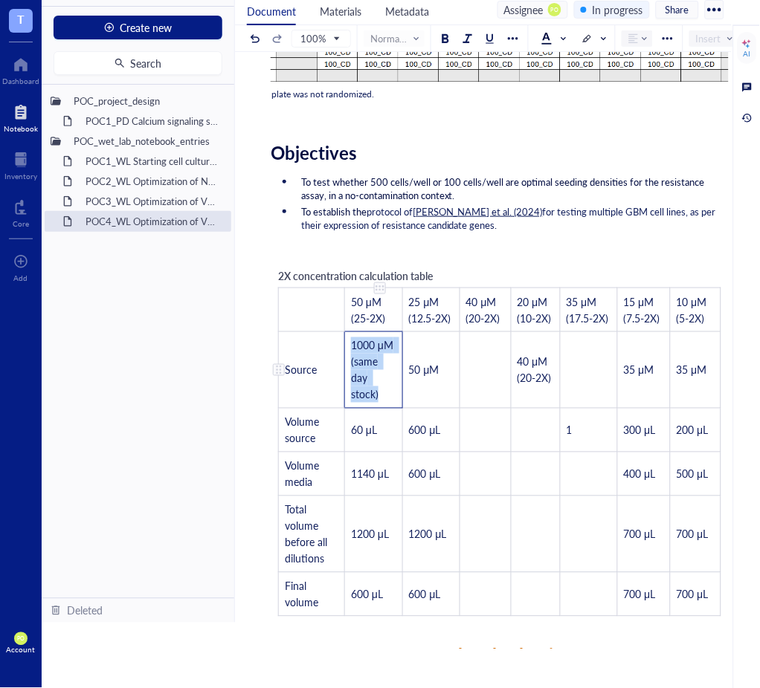
drag, startPoint x: 385, startPoint y: 397, endPoint x: 352, endPoint y: 340, distance: 66.3
click at [352, 340] on td "1000 μM (same day stock)" at bounding box center [374, 370] width 58 height 77
click at [589, 367] on td "﻿" at bounding box center [588, 370] width 57 height 77
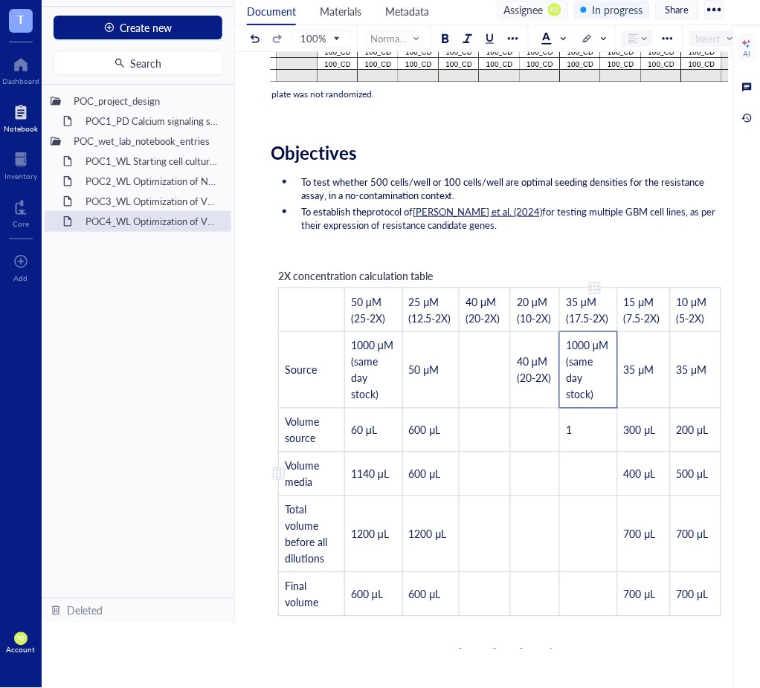
click at [593, 473] on td "﻿" at bounding box center [589, 474] width 58 height 44
click at [581, 435] on td "1" at bounding box center [589, 430] width 58 height 44
drag, startPoint x: 659, startPoint y: 434, endPoint x: 624, endPoint y: 429, distance: 36.1
click at [624, 429] on td "300 μL" at bounding box center [643, 430] width 53 height 44
drag, startPoint x: 601, startPoint y: 436, endPoint x: 563, endPoint y: 436, distance: 38.7
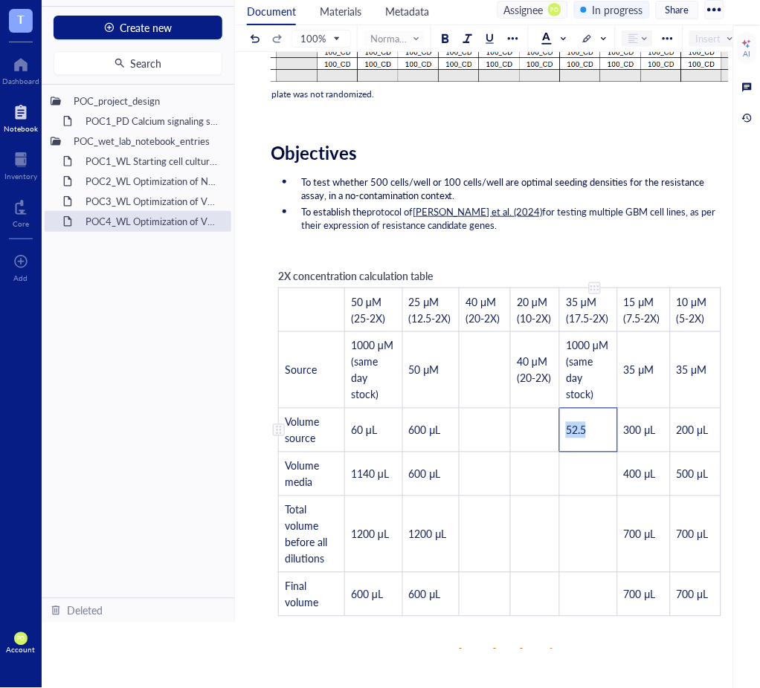
click at [563, 436] on td "52.5" at bounding box center [589, 430] width 58 height 44
drag, startPoint x: 587, startPoint y: 429, endPoint x: 566, endPoint y: 430, distance: 21.6
click at [566, 430] on span "300 μL" at bounding box center [582, 430] width 32 height 15
click at [591, 493] on td "﻿" at bounding box center [589, 474] width 58 height 44
click at [601, 470] on td "﻿" at bounding box center [589, 474] width 58 height 44
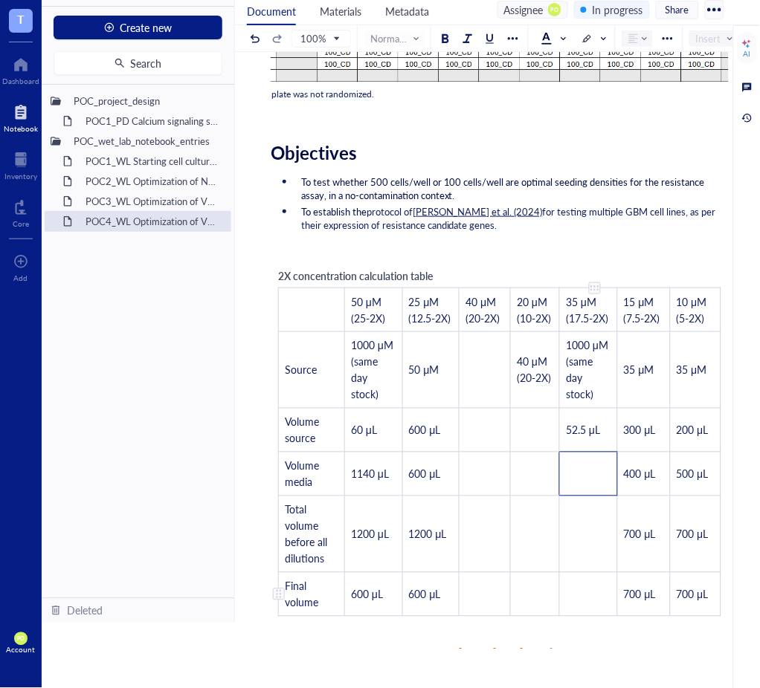
click at [595, 592] on td "﻿" at bounding box center [589, 594] width 58 height 44
drag, startPoint x: 604, startPoint y: 438, endPoint x: 549, endPoint y: 436, distance: 55.8
click at [549, 436] on tr "Volume source 60 μL 600 μL ﻿ ﻿ 52.5 μL 300 μL 200 μL" at bounding box center [500, 430] width 442 height 44
drag, startPoint x: 601, startPoint y: 431, endPoint x: 566, endPoint y: 429, distance: 35.0
click at [566, 429] on td "52.5 μL" at bounding box center [589, 430] width 58 height 44
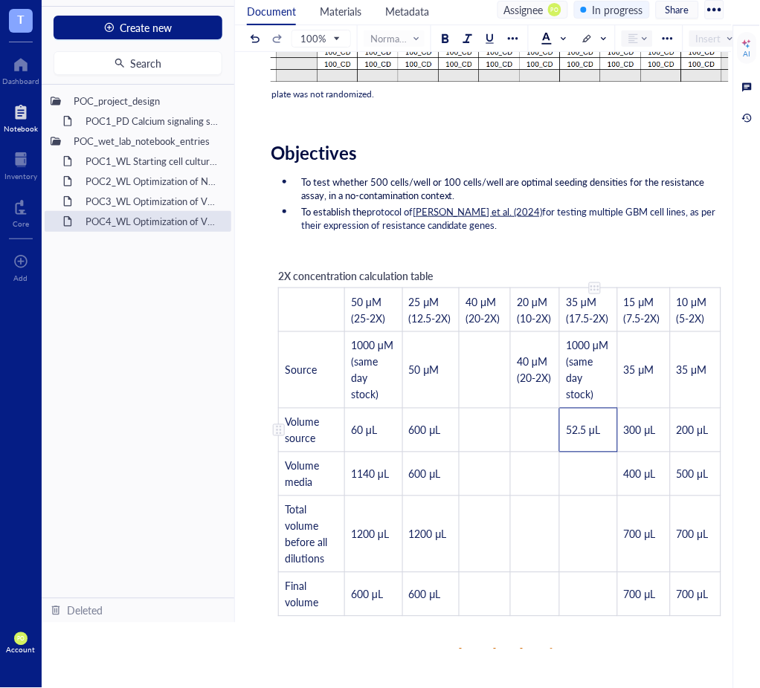
click at [585, 433] on span "52.5 μL" at bounding box center [583, 430] width 34 height 15
click at [579, 476] on td "﻿" at bounding box center [589, 474] width 58 height 44
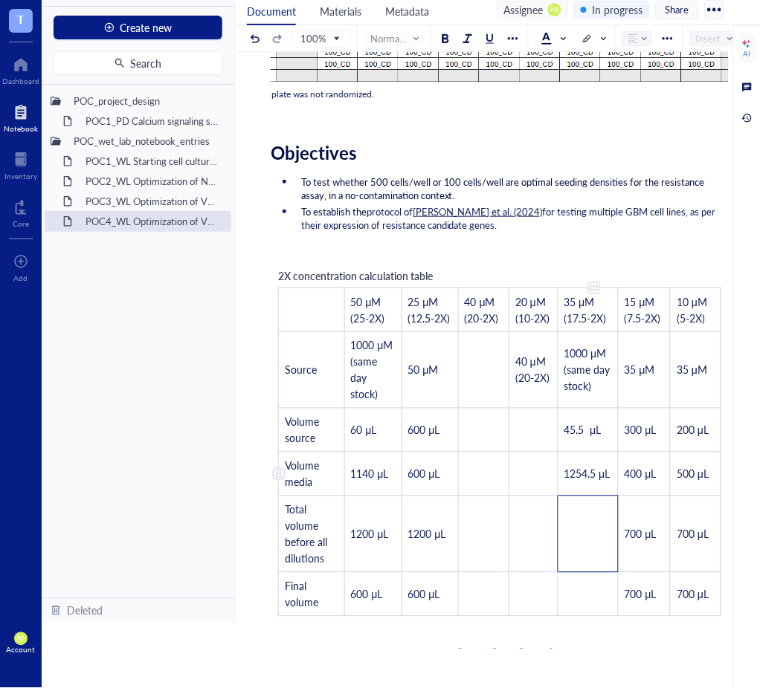
click at [591, 483] on td "1254.5 μL" at bounding box center [587, 474] width 60 height 44
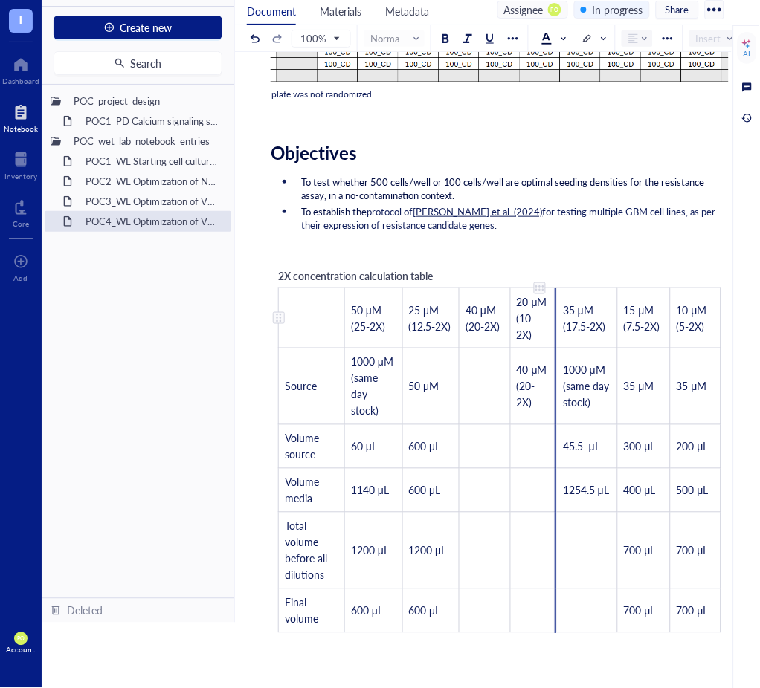
drag, startPoint x: 556, startPoint y: 325, endPoint x: 546, endPoint y: 324, distance: 10.4
click at [546, 324] on td "20 μM (10-2X)" at bounding box center [534, 318] width 46 height 60
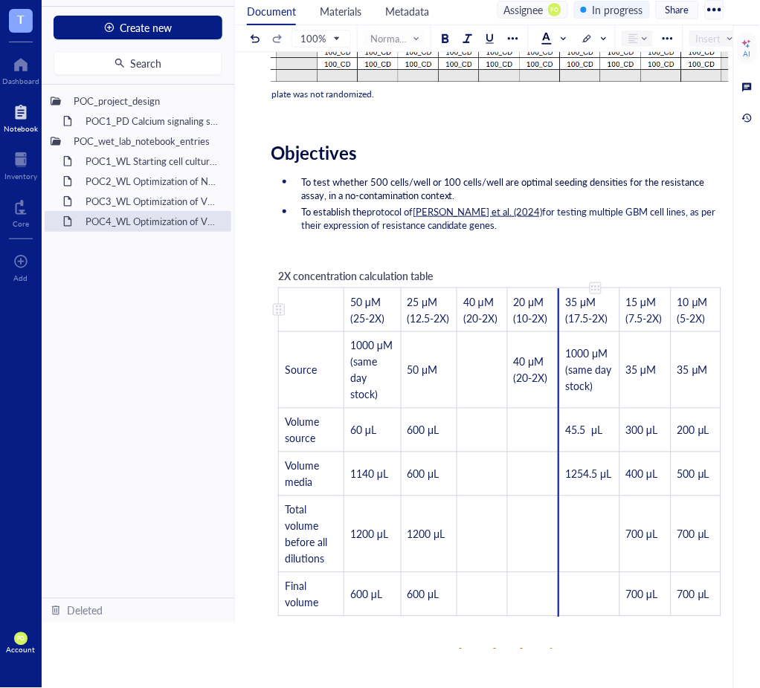
drag, startPoint x: 555, startPoint y: 318, endPoint x: 571, endPoint y: 321, distance: 16.6
click at [571, 321] on tr "﻿ 50 μM (25-2X) 25 μM (12.5-2X) 40 μM (20-2X) 20 μM (10-2X) 35 μM (17.5-2X) 15 …" at bounding box center [500, 310] width 442 height 44
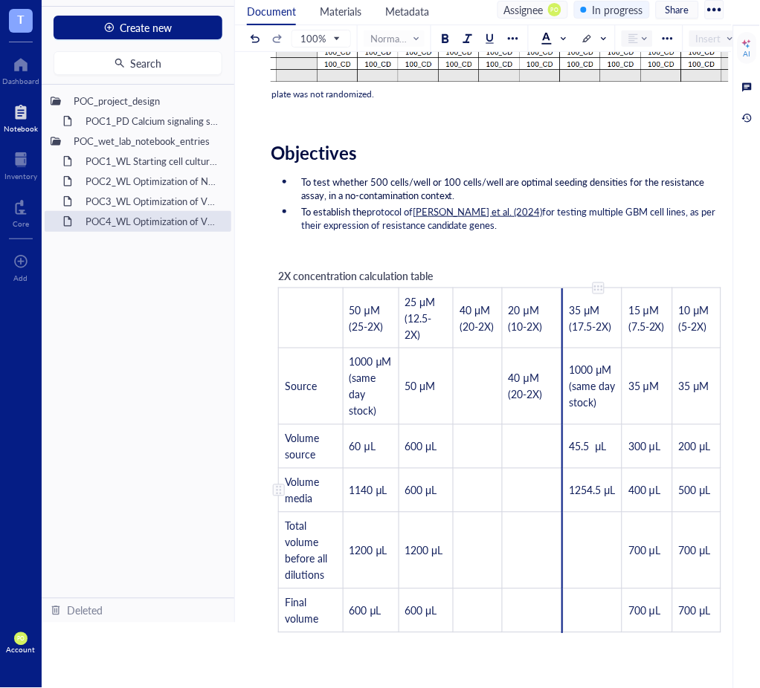
click at [614, 494] on td "1254.5 μL" at bounding box center [592, 490] width 59 height 44
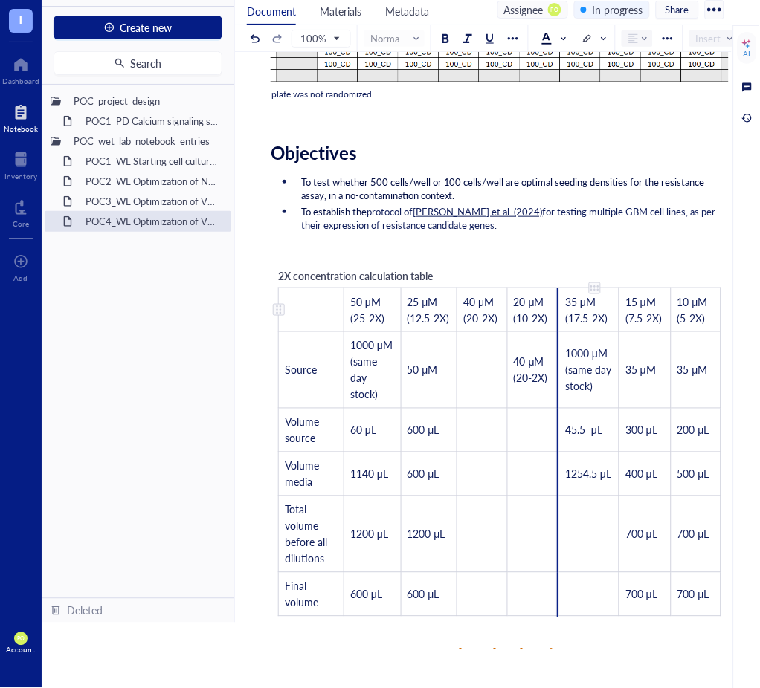
click at [559, 314] on td "35 μM (17.5-2X)" at bounding box center [589, 310] width 60 height 44
click at [557, 314] on td "35 μM (17.5-2X)" at bounding box center [587, 310] width 60 height 44
click at [566, 219] on span "for testing multiple GBM cell lines, as per their expression of resistance cand…" at bounding box center [509, 218] width 417 height 28
click at [601, 476] on span "1254.5 μL" at bounding box center [588, 474] width 46 height 15
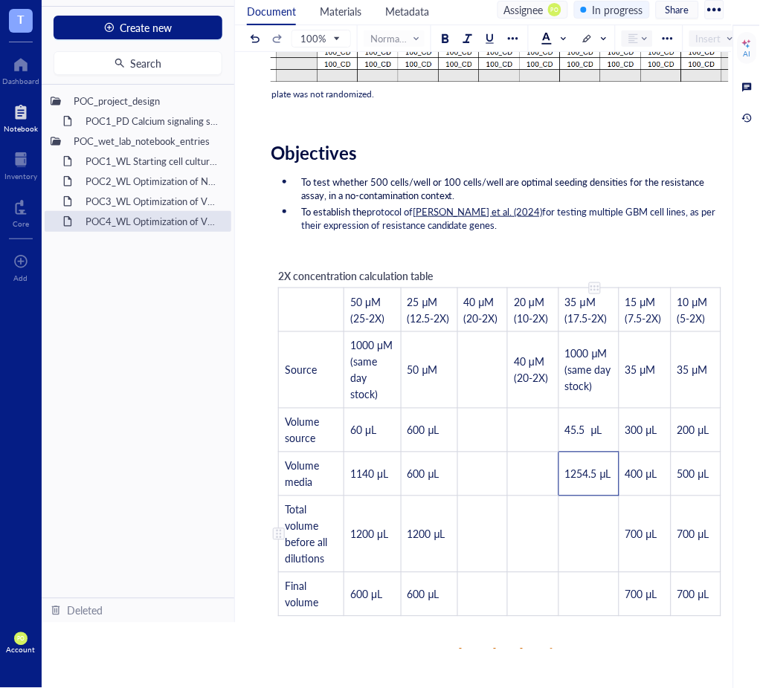
click at [592, 532] on td "﻿" at bounding box center [589, 534] width 60 height 77
click at [589, 481] on td "1254.5 μL" at bounding box center [589, 474] width 60 height 44
click at [579, 535] on td "﻿" at bounding box center [589, 534] width 60 height 77
click at [571, 538] on span "300 μL" at bounding box center [581, 534] width 32 height 15
click at [566, 540] on span "300 μL" at bounding box center [581, 534] width 32 height 15
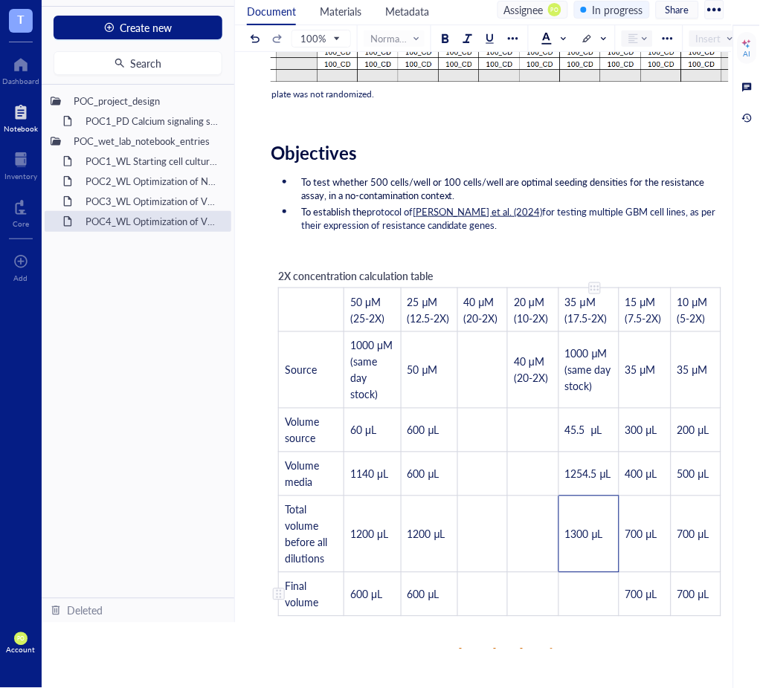
click at [597, 583] on td "﻿" at bounding box center [589, 594] width 60 height 44
click at [572, 598] on span "300 μL" at bounding box center [581, 594] width 32 height 15
click at [534, 432] on td "﻿" at bounding box center [533, 430] width 51 height 44
click at [477, 439] on td "﻿" at bounding box center [482, 430] width 51 height 44
click at [500, 436] on td "﻿" at bounding box center [482, 430] width 51 height 44
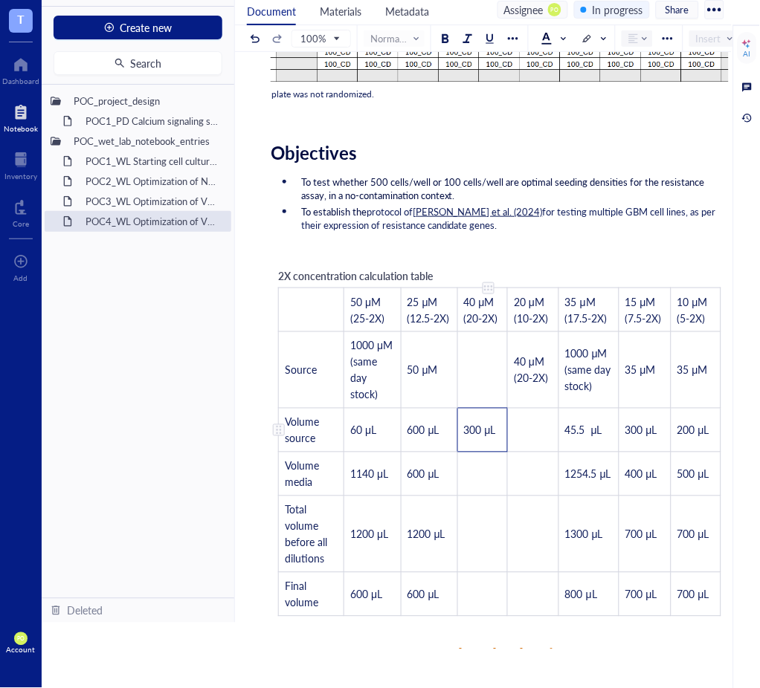
click at [477, 438] on span "300 μL" at bounding box center [480, 430] width 32 height 15
click at [484, 437] on span "300 μL" at bounding box center [480, 430] width 32 height 15
click at [482, 476] on td "﻿" at bounding box center [482, 474] width 51 height 44
click at [491, 528] on td "﻿" at bounding box center [483, 534] width 54 height 77
drag, startPoint x: 450, startPoint y: 545, endPoint x: 408, endPoint y: 538, distance: 42.2
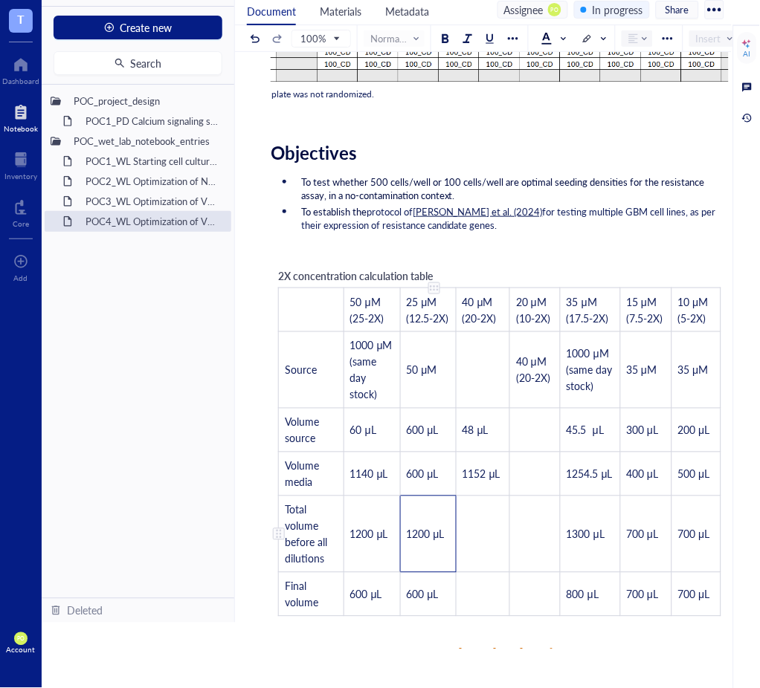
click at [408, 538] on td "1200 μL" at bounding box center [428, 534] width 56 height 77
click at [492, 548] on td "﻿" at bounding box center [483, 534] width 54 height 77
click at [485, 595] on td "﻿" at bounding box center [483, 594] width 54 height 44
drag, startPoint x: 430, startPoint y: 604, endPoint x: 407, endPoint y: 602, distance: 22.3
click at [407, 602] on td "600 μL" at bounding box center [428, 594] width 56 height 44
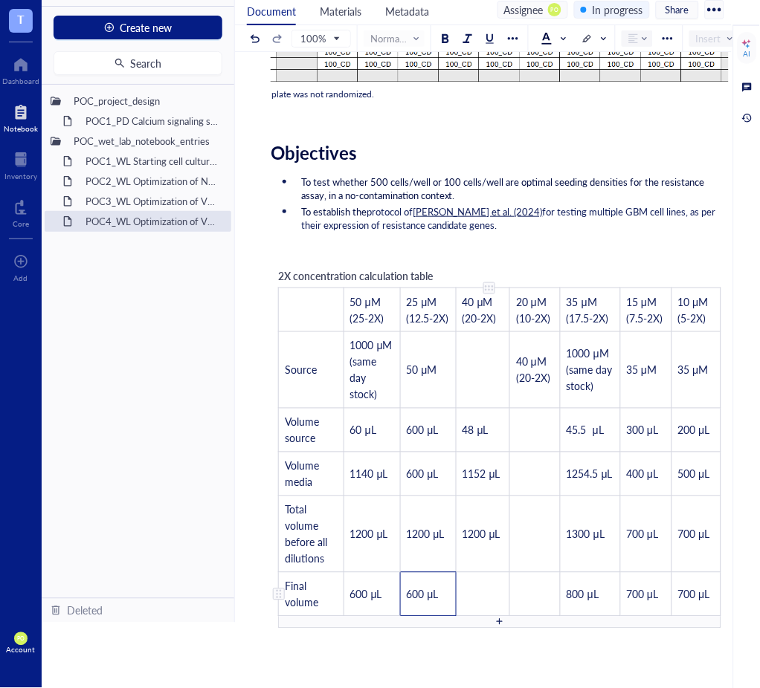
click at [480, 604] on td "﻿" at bounding box center [483, 594] width 54 height 44
click at [497, 379] on td "﻿" at bounding box center [483, 370] width 54 height 77
drag, startPoint x: 382, startPoint y: 401, endPoint x: 343, endPoint y: 343, distance: 70.3
click at [343, 343] on td "1000 μM (same day stock)" at bounding box center [371, 370] width 56 height 77
click at [459, 363] on td "﻿" at bounding box center [483, 370] width 54 height 77
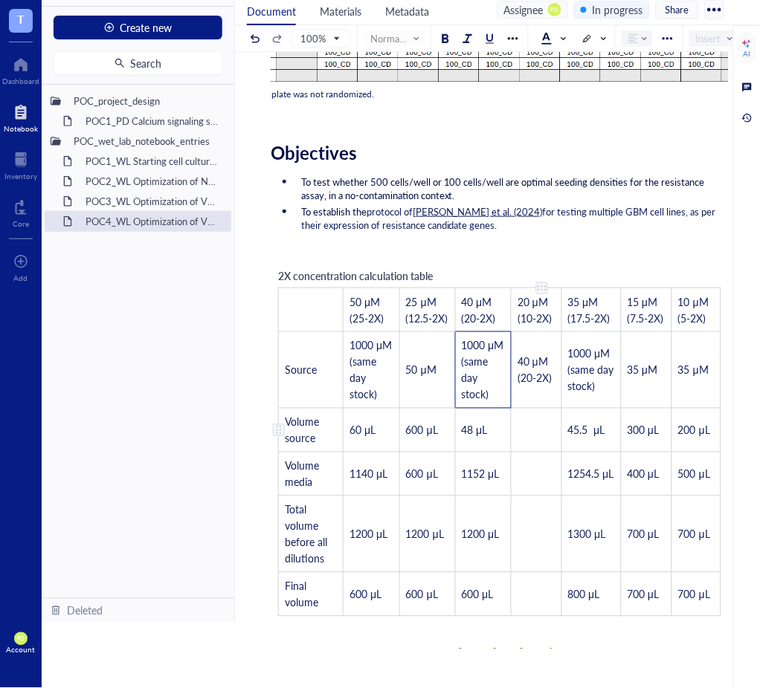
click at [533, 444] on td "﻿" at bounding box center [536, 430] width 50 height 44
click at [474, 433] on span "48 μL" at bounding box center [475, 430] width 26 height 15
drag, startPoint x: 502, startPoint y: 479, endPoint x: 476, endPoint y: 479, distance: 26.8
click at [476, 479] on td "1152 μL" at bounding box center [483, 474] width 56 height 44
drag, startPoint x: 458, startPoint y: 476, endPoint x: 447, endPoint y: 474, distance: 11.4
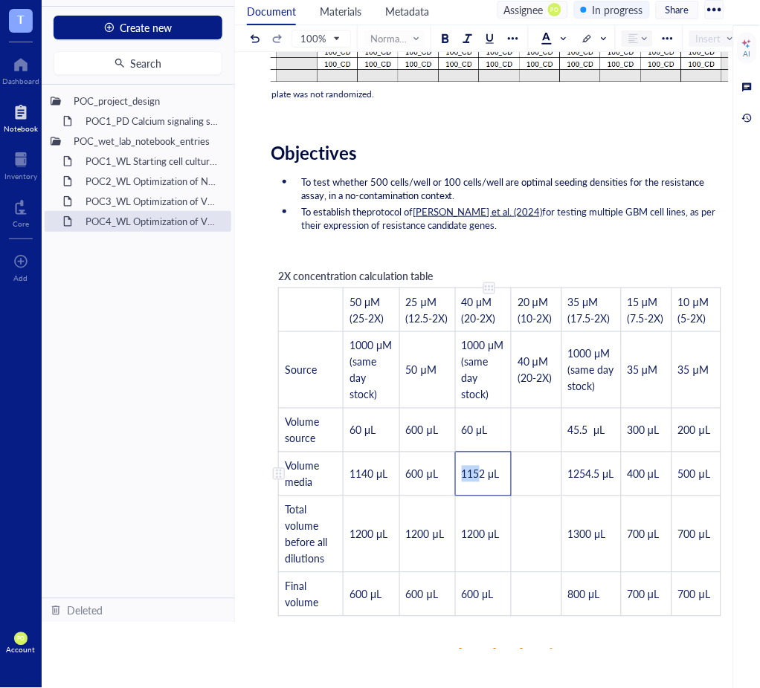
click at [447, 474] on tr "Volume media 1140 μL 600 μL 1152 μL ﻿ 1254.5 μL 400 μL 500 μL" at bounding box center [500, 474] width 442 height 44
click at [478, 475] on span "1152 μL" at bounding box center [481, 474] width 38 height 15
click at [489, 477] on span "1152 μL" at bounding box center [481, 474] width 38 height 15
click at [482, 480] on span "1152 μL" at bounding box center [481, 474] width 38 height 15
click at [488, 476] on span "1152 μL" at bounding box center [481, 474] width 38 height 15
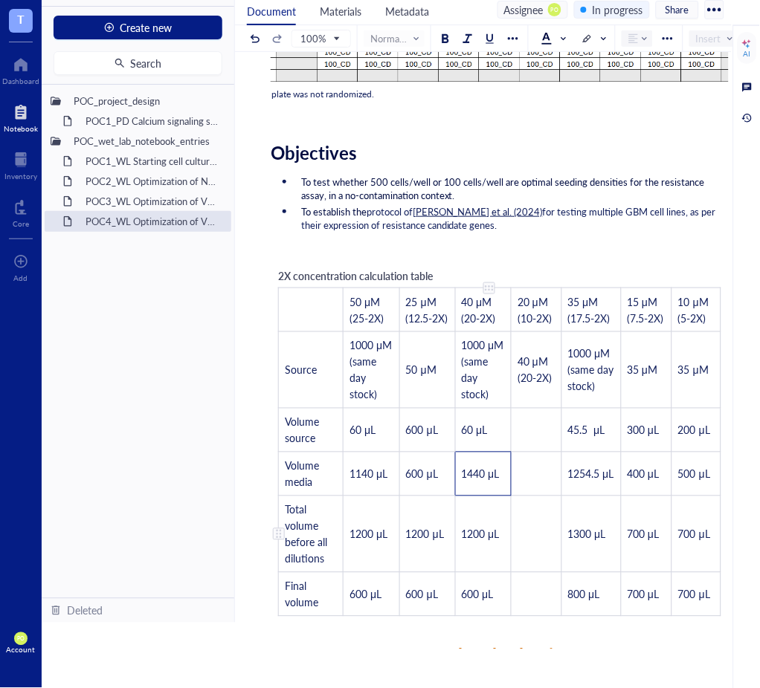
click at [506, 541] on td "1200 μL" at bounding box center [483, 534] width 56 height 77
click at [471, 537] on span "1200 μL" at bounding box center [481, 534] width 38 height 15
click at [476, 536] on span "1200 μL" at bounding box center [481, 534] width 38 height 15
click at [473, 435] on span "60 μL" at bounding box center [475, 430] width 26 height 15
click at [482, 476] on span "1440 μL" at bounding box center [481, 474] width 38 height 15
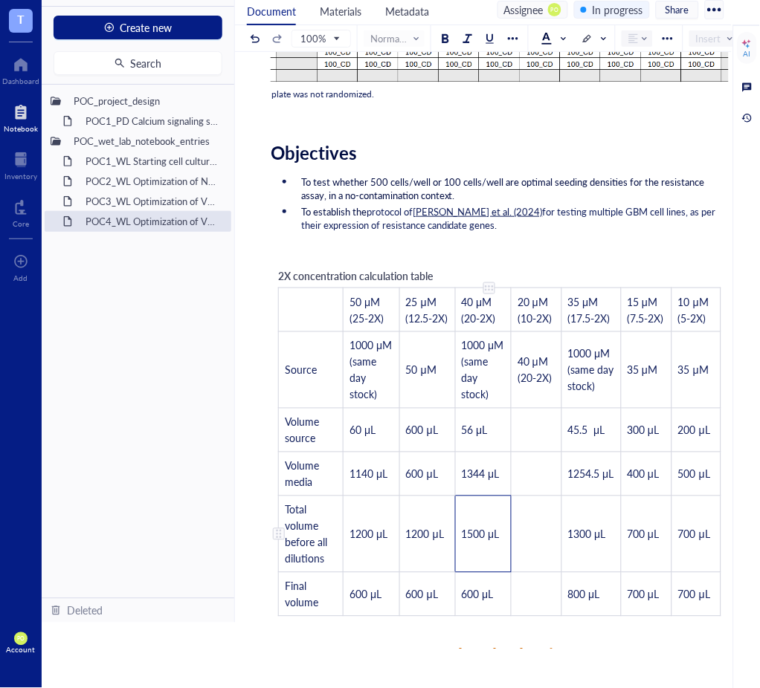
click at [486, 540] on span "1500 μL" at bounding box center [481, 534] width 38 height 15
click at [471, 594] on span "600 μL" at bounding box center [478, 594] width 32 height 15
click at [522, 563] on td "﻿" at bounding box center [536, 534] width 50 height 77
click at [532, 421] on td "﻿" at bounding box center [536, 430] width 50 height 44
click at [547, 435] on td "﻿" at bounding box center [536, 430] width 50 height 44
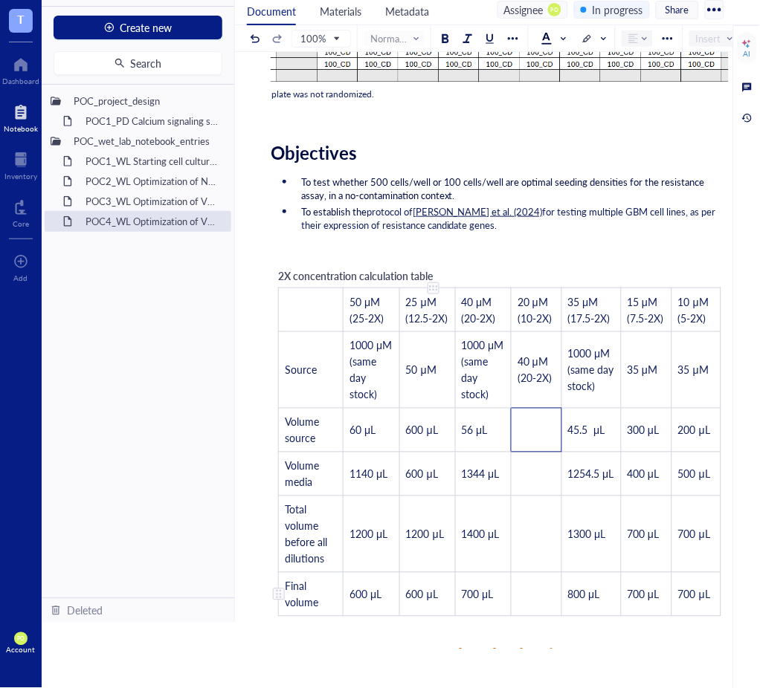
drag, startPoint x: 431, startPoint y: 589, endPoint x: 473, endPoint y: 540, distance: 64.9
click at [433, 583] on td "600 μL" at bounding box center [427, 594] width 56 height 44
click at [537, 439] on td "﻿" at bounding box center [536, 430] width 50 height 44
click at [531, 441] on td "600 μL" at bounding box center [536, 430] width 50 height 44
click at [534, 378] on span "40 μM (20-2X)" at bounding box center [534, 370] width 34 height 31
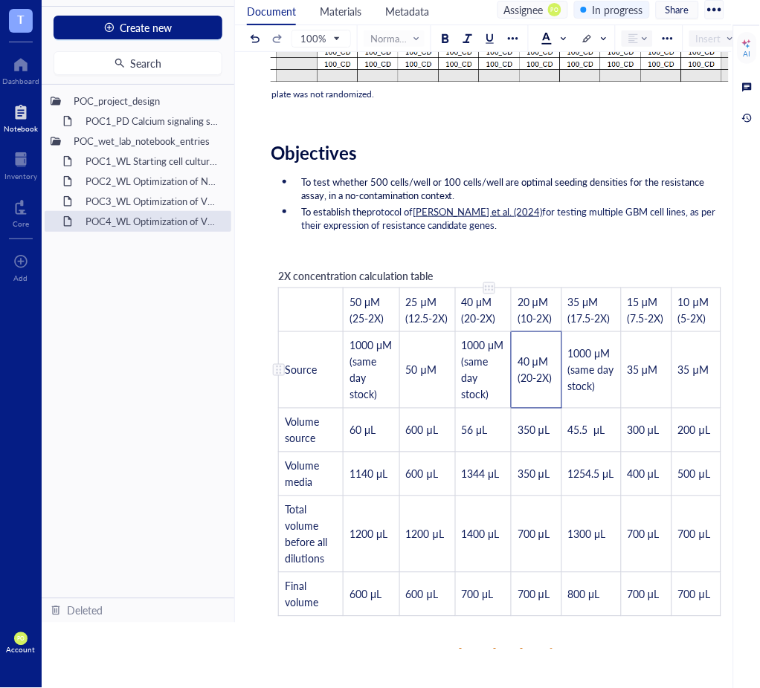
click at [494, 408] on td "1000 μM (same day stock)" at bounding box center [483, 370] width 56 height 77
click at [485, 435] on span "56 μL" at bounding box center [475, 430] width 26 height 15
click at [476, 435] on span "56 μL" at bounding box center [475, 430] width 26 height 15
click at [488, 477] on span "1344 μL" at bounding box center [481, 474] width 38 height 15
click at [485, 479] on span "1344 μL" at bounding box center [481, 474] width 38 height 15
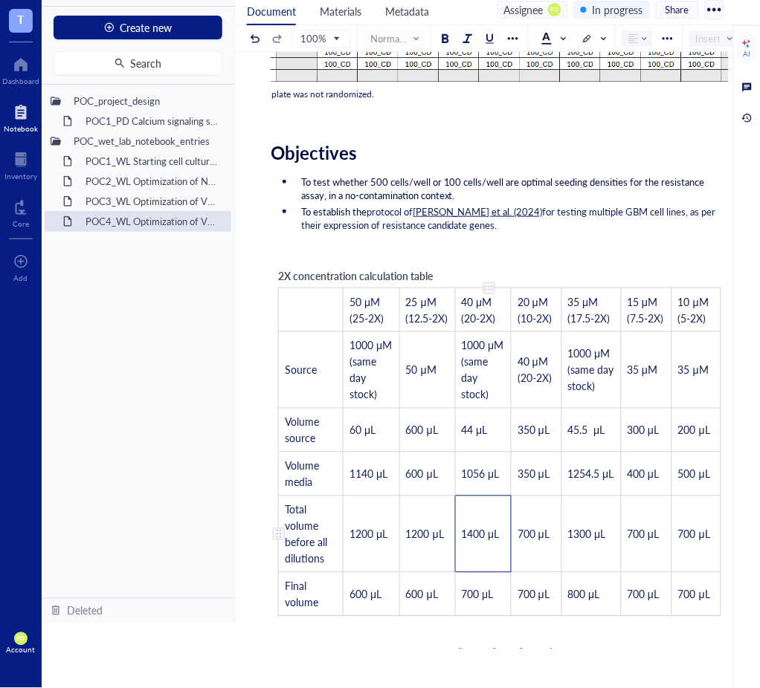
click at [476, 540] on span "1400 μL" at bounding box center [481, 534] width 38 height 15
click at [483, 601] on span "700 μL" at bounding box center [478, 594] width 32 height 15
click at [473, 593] on span "700 μL" at bounding box center [478, 594] width 32 height 15
click at [586, 676] on div "Notebooks POC4_WL Optimization of VORT resistance assay on U87MG cell line + mo…" at bounding box center [401, 344] width 718 height 688
click at [384, 420] on td "60 μL" at bounding box center [371, 430] width 56 height 44
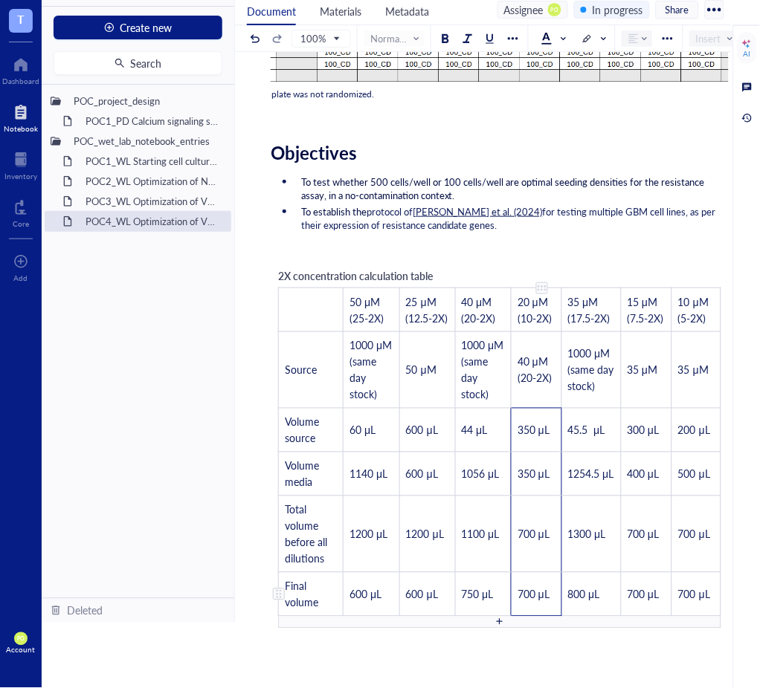
drag, startPoint x: 538, startPoint y: 427, endPoint x: 534, endPoint y: 592, distance: 165.1
click at [534, 592] on tbody "﻿ 50 μM (25-2X) 25 μM (12.5-2X) 40 μM (20-2X) 20 μM (10-2X) 35 μM (17.5-2X) 15 …" at bounding box center [500, 452] width 442 height 329
click at [436, 429] on span "600 μL" at bounding box center [422, 430] width 32 height 15
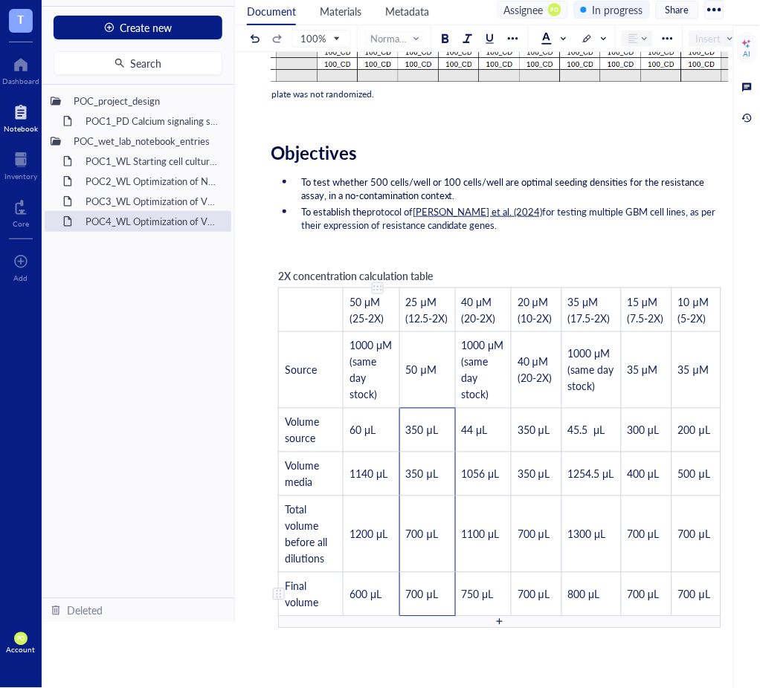
click at [363, 601] on span "600 μL" at bounding box center [365, 594] width 32 height 15
click at [373, 602] on span "600 μL" at bounding box center [365, 594] width 32 height 15
click at [366, 599] on span "600 μL" at bounding box center [365, 594] width 32 height 15
click at [369, 601] on span "600 μL" at bounding box center [365, 594] width 32 height 15
click at [531, 242] on div "Researcher: Paola Onate Colobon Principal investigator: Professor Sohyon Lee Da…" at bounding box center [500, 651] width 458 height 1888
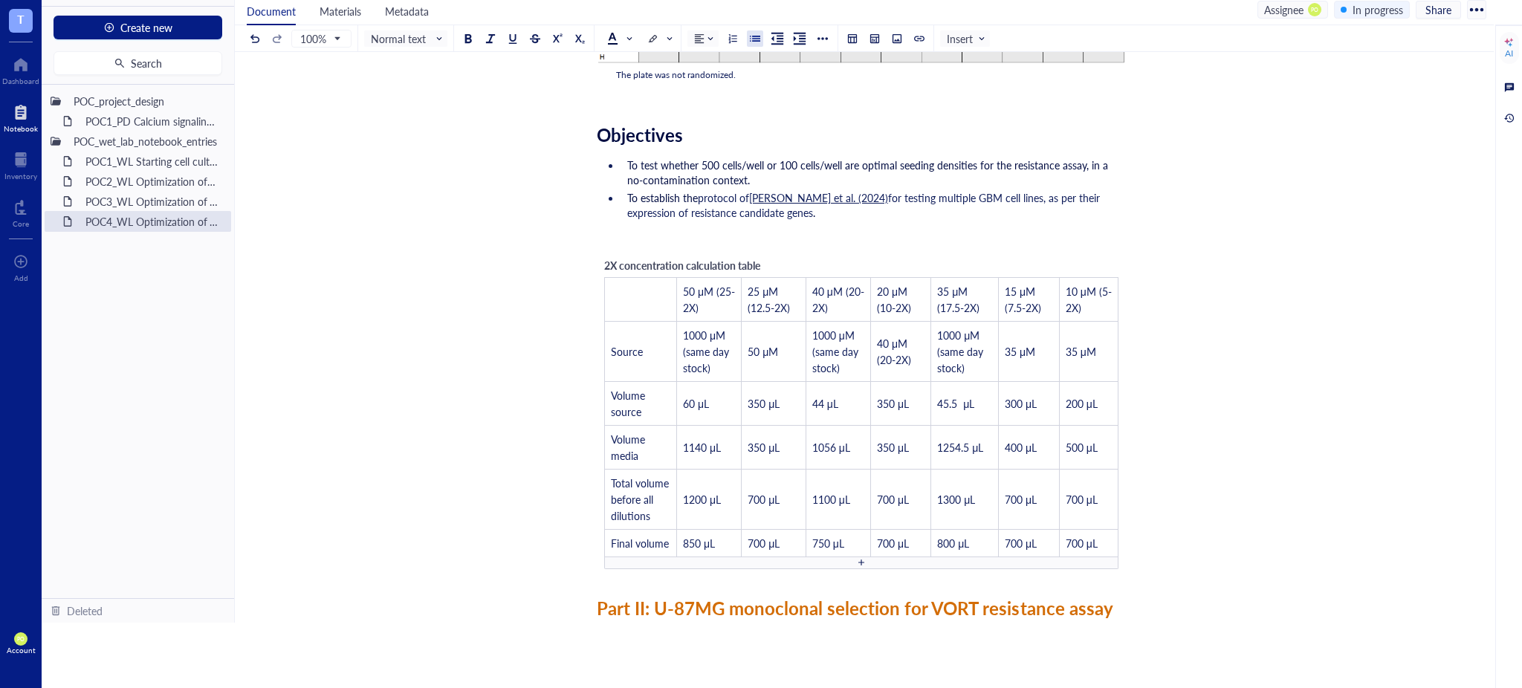
scroll to position [470, 0]
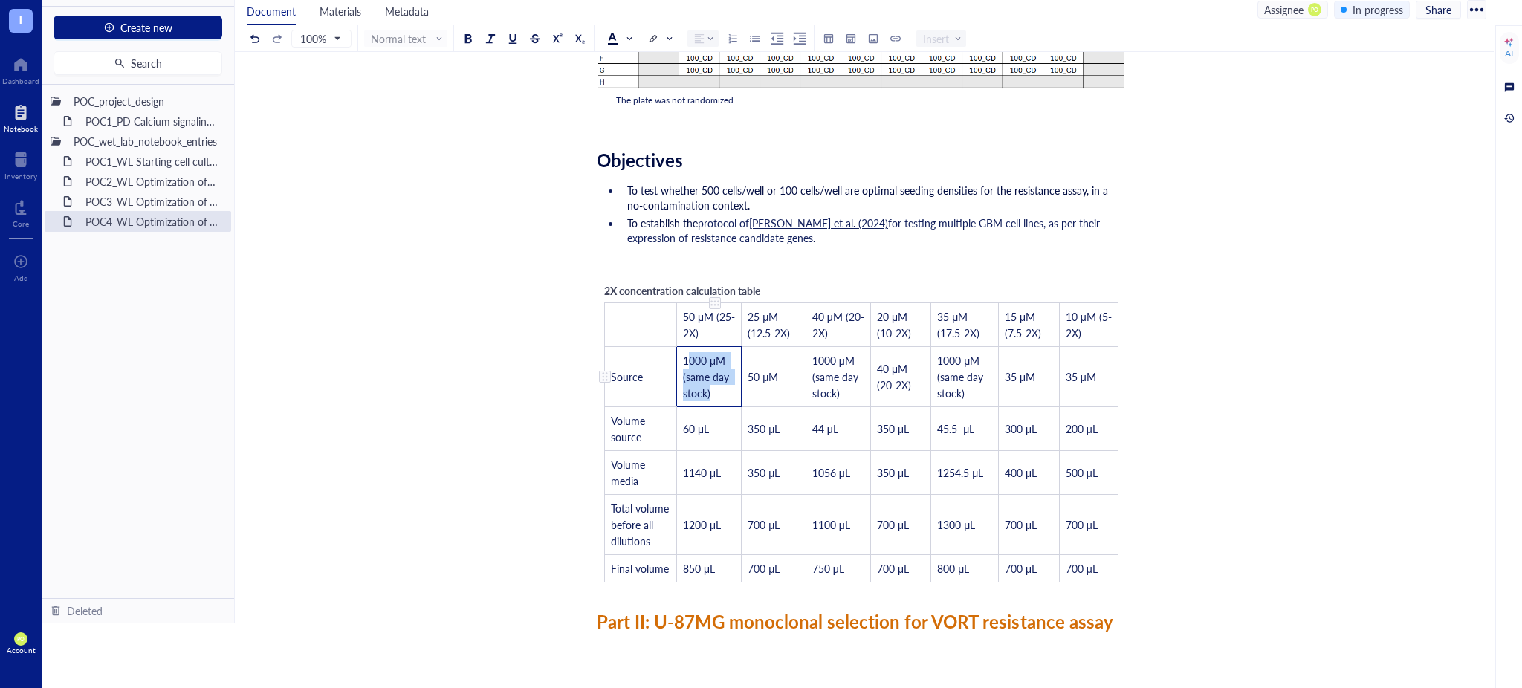
drag, startPoint x: 699, startPoint y: 370, endPoint x: 709, endPoint y: 392, distance: 24.6
click at [709, 392] on span "1000 μM (same day stock)" at bounding box center [707, 377] width 49 height 48
click at [1223, 388] on div "POC4_WL Optimization of VORT resistance assay on U87MG cell line + monoclonal s…" at bounding box center [861, 581] width 1253 height 1926
click at [853, 248] on div "Researcher: Paola Onate Colobon Principal investigator: Professor Sohyon Lee Da…" at bounding box center [861, 623] width 529 height 1841
click at [782, 257] on div "﻿" at bounding box center [861, 264] width 529 height 15
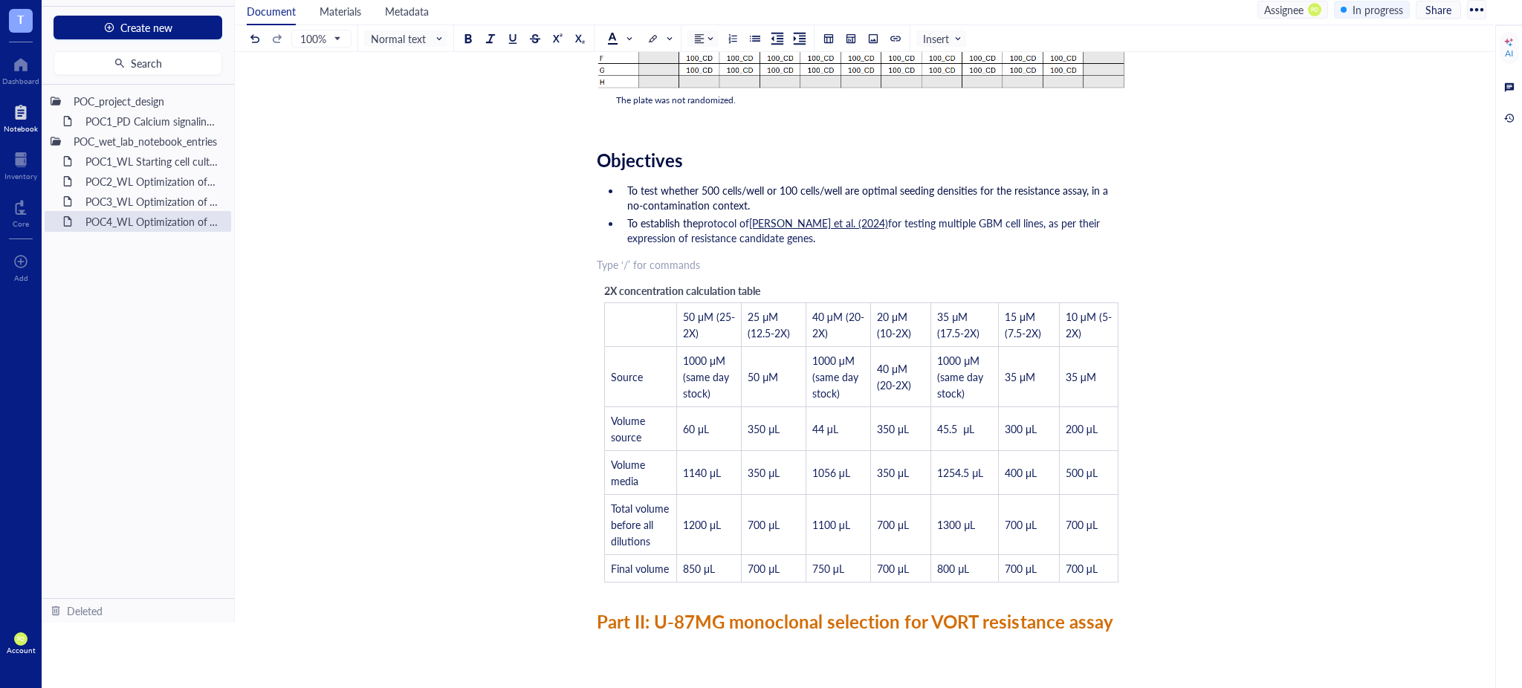
click at [791, 279] on div "2X concentration calculation table ﻿ 50 μM (25-2X) 25 μM (12.5-2X) 40 μM (20-2X…" at bounding box center [861, 432] width 529 height 315
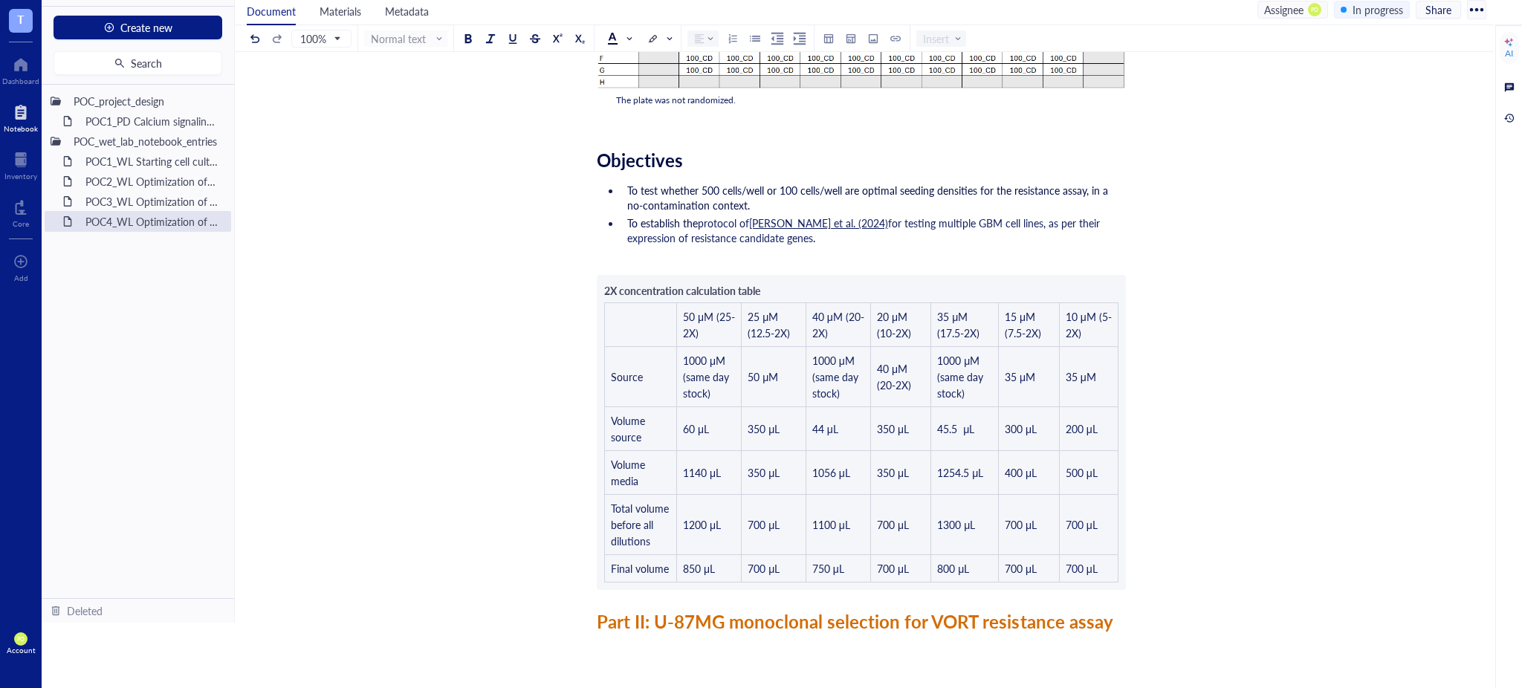
click at [772, 282] on div "Researcher: Paola Onate Colobon Principal investigator: Professor Sohyon Lee Da…" at bounding box center [861, 623] width 529 height 1841
click at [765, 286] on div "Researcher: Paola Onate Colobon Principal investigator: Professor Sohyon Lee Da…" at bounding box center [861, 623] width 529 height 1841
click at [755, 283] on div "Researcher: Paola Onate Colobon Principal investigator: Professor Sohyon Lee Da…" at bounding box center [861, 623] width 529 height 1841
click at [639, 234] on span "for testing multiple GBM cell lines, as per their expression of resistance cand…" at bounding box center [865, 231] width 476 height 30
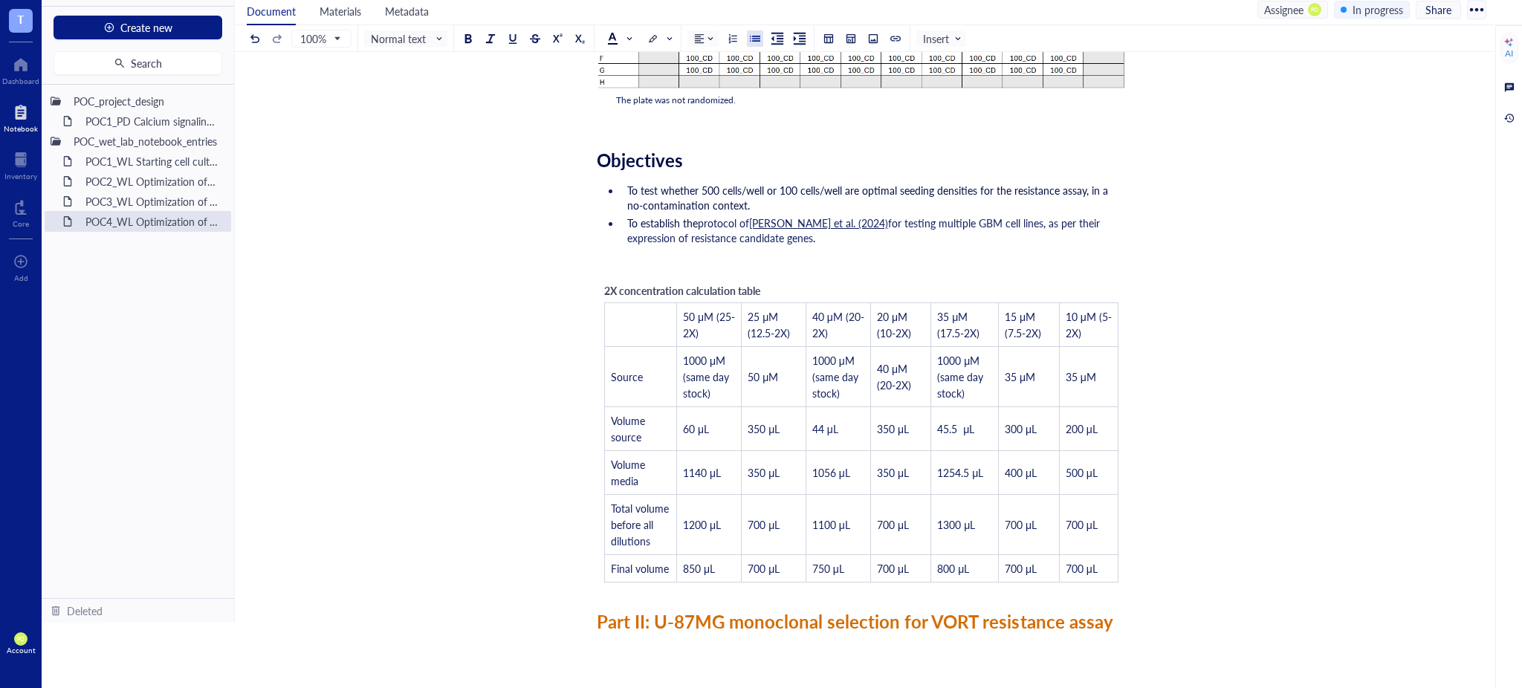
click at [731, 288] on span "2X concentration calculation table" at bounding box center [682, 290] width 156 height 15
click at [627, 592] on div "Researcher: Paola Onate Colobon Principal investigator: Professor Sohyon Lee Da…" at bounding box center [861, 623] width 529 height 1841
click at [905, 234] on li "To establish the protocol of Sealover et al. (2024) for testing multiple GBM ce…" at bounding box center [873, 231] width 505 height 30
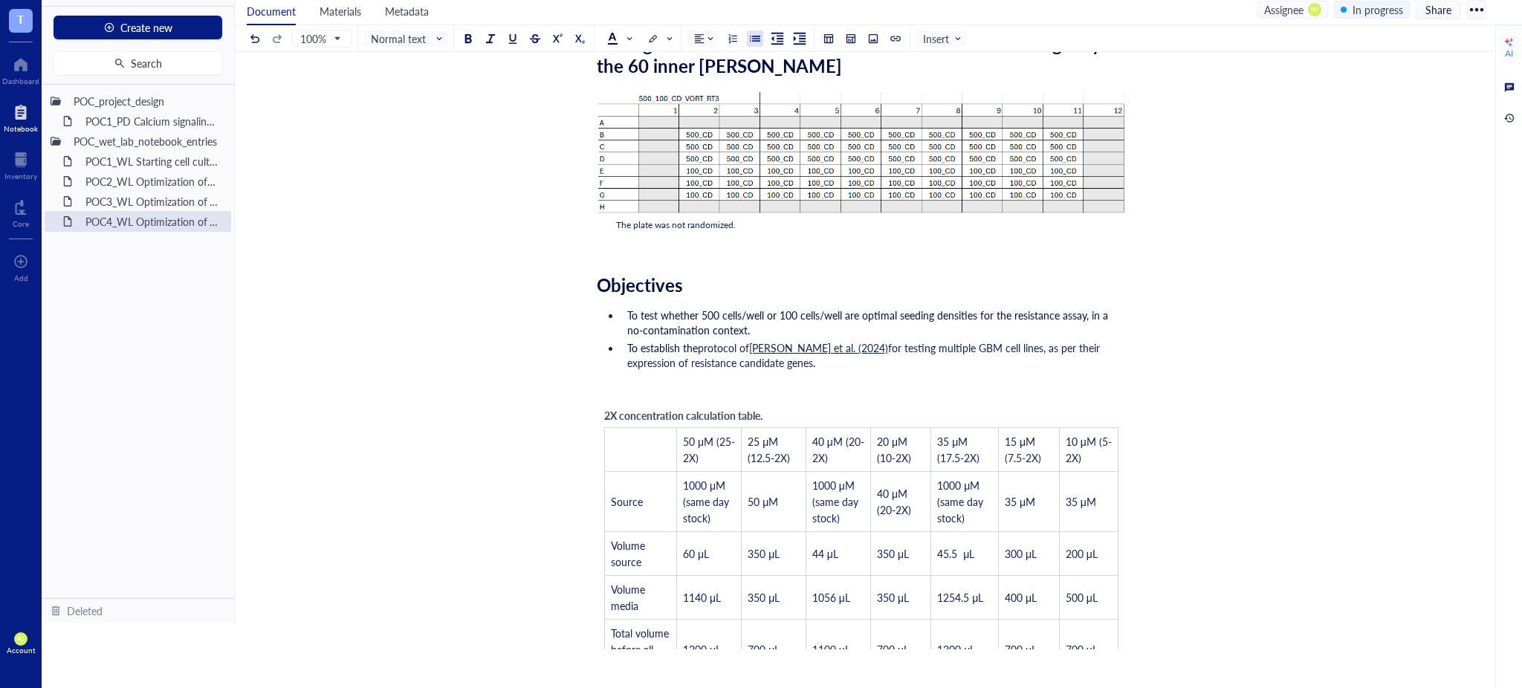
scroll to position [369, 0]
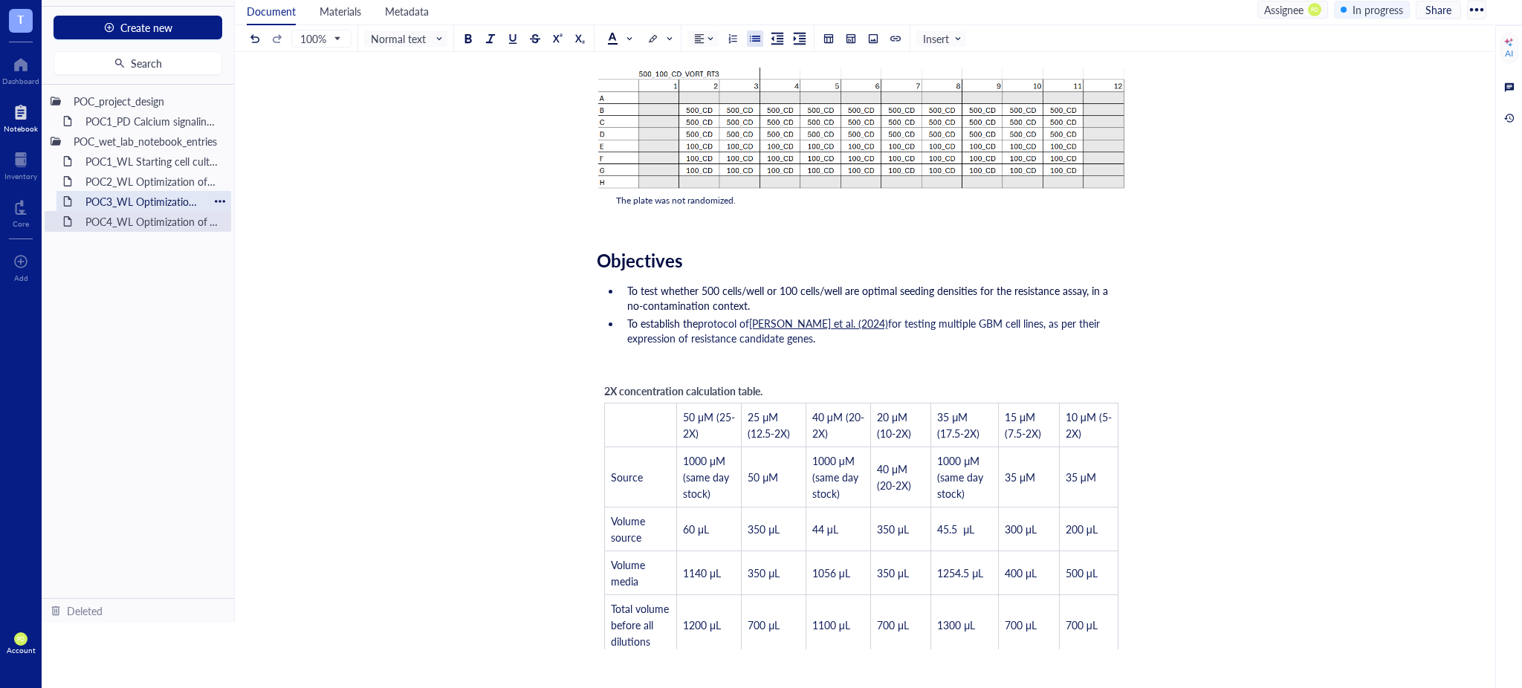
click at [115, 196] on div "POC3_WL Optimization of VORT resistance assay on U87MG cell line" at bounding box center [144, 201] width 130 height 21
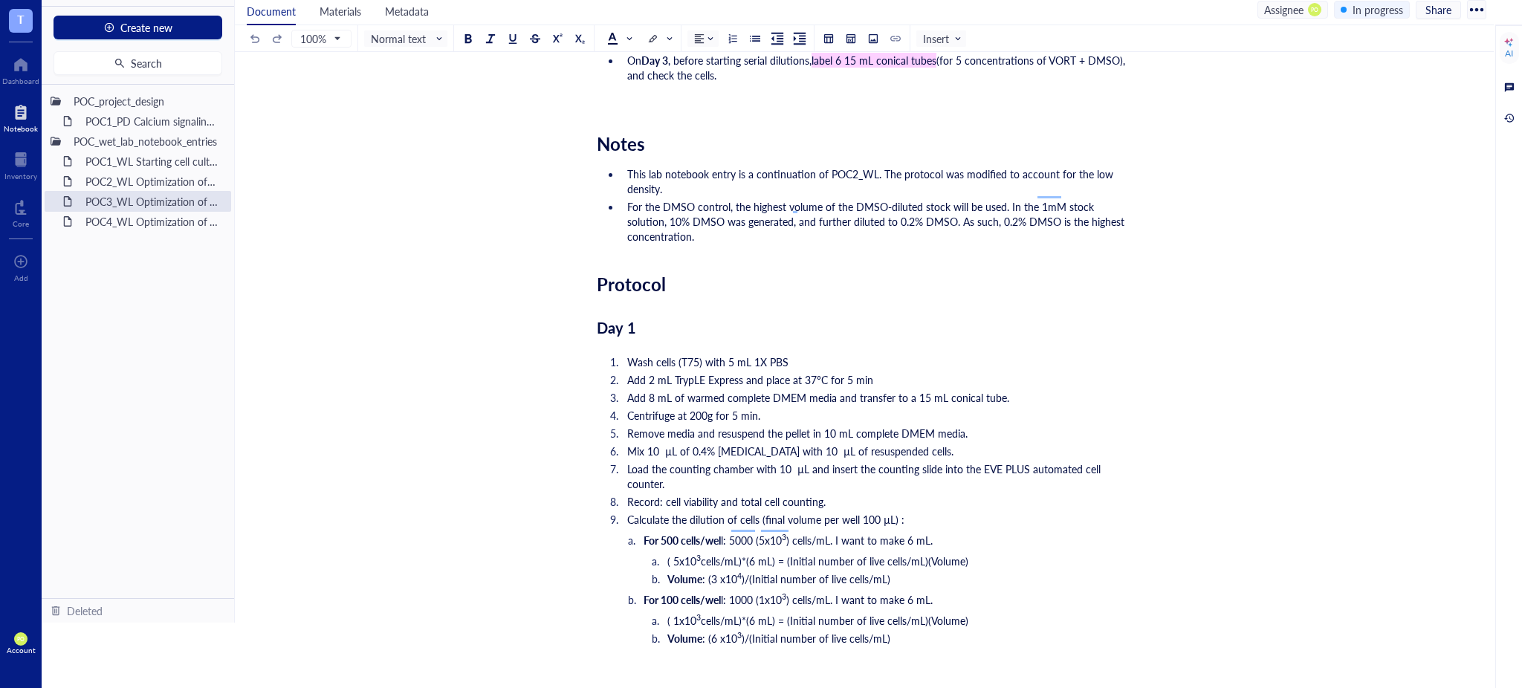
scroll to position [1322, 0]
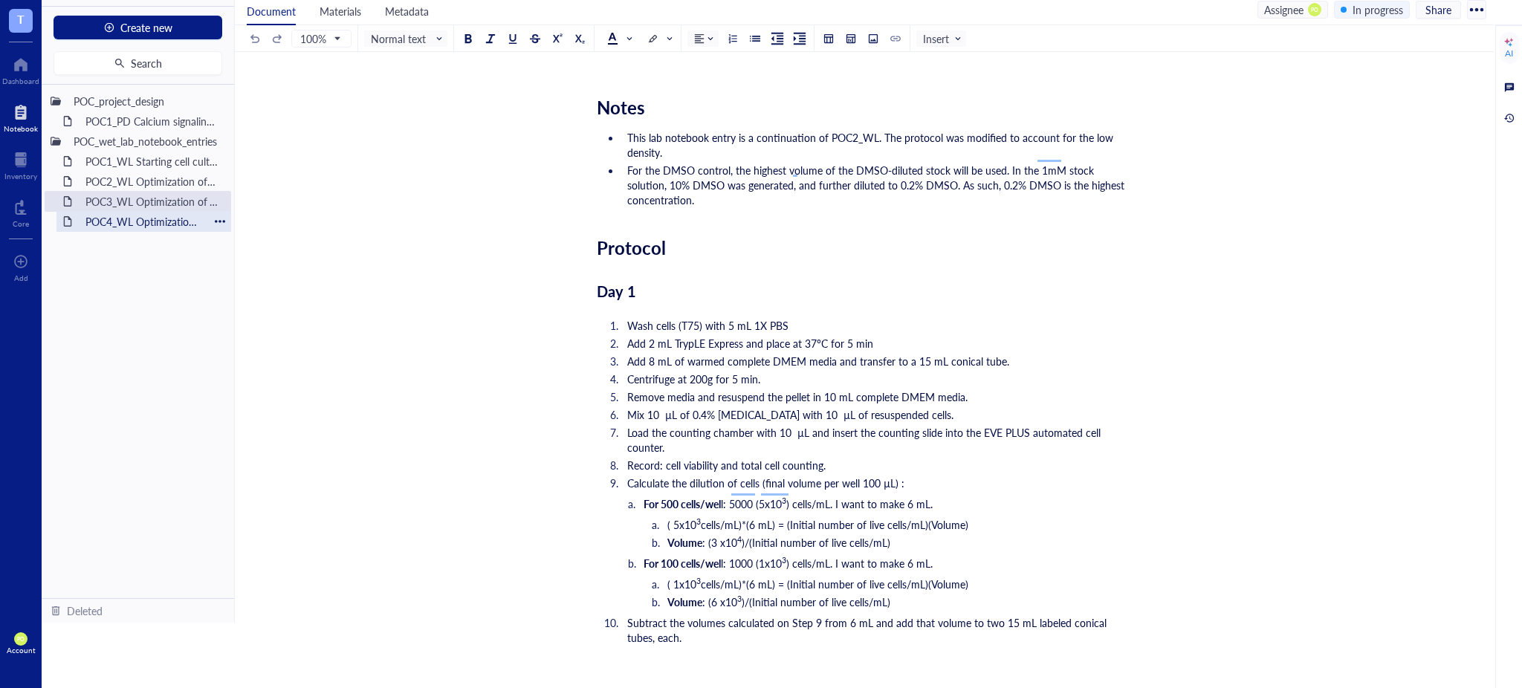
click at [126, 215] on div "POC4_WL Optimization of VORT resistance assay on U87MG cell line + monoclonal s…" at bounding box center [144, 221] width 130 height 21
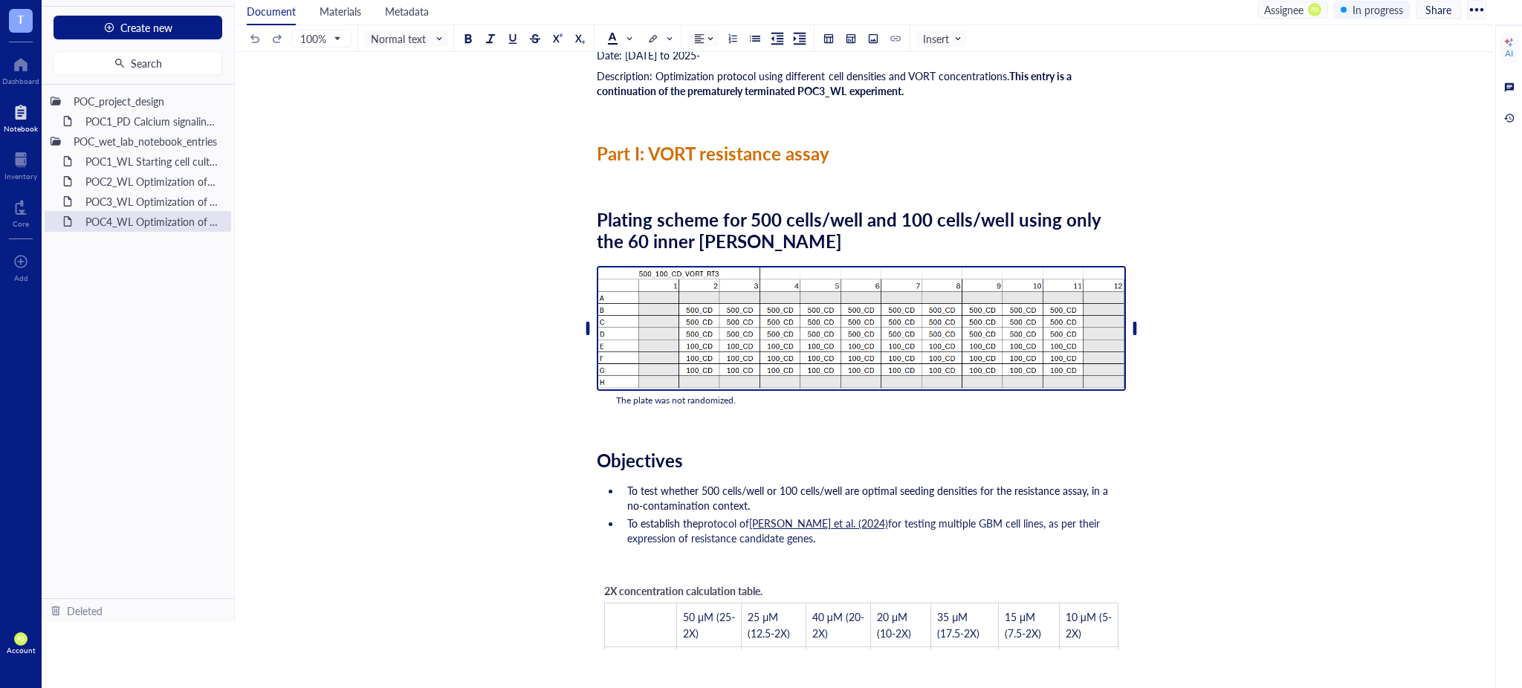
scroll to position [302, 0]
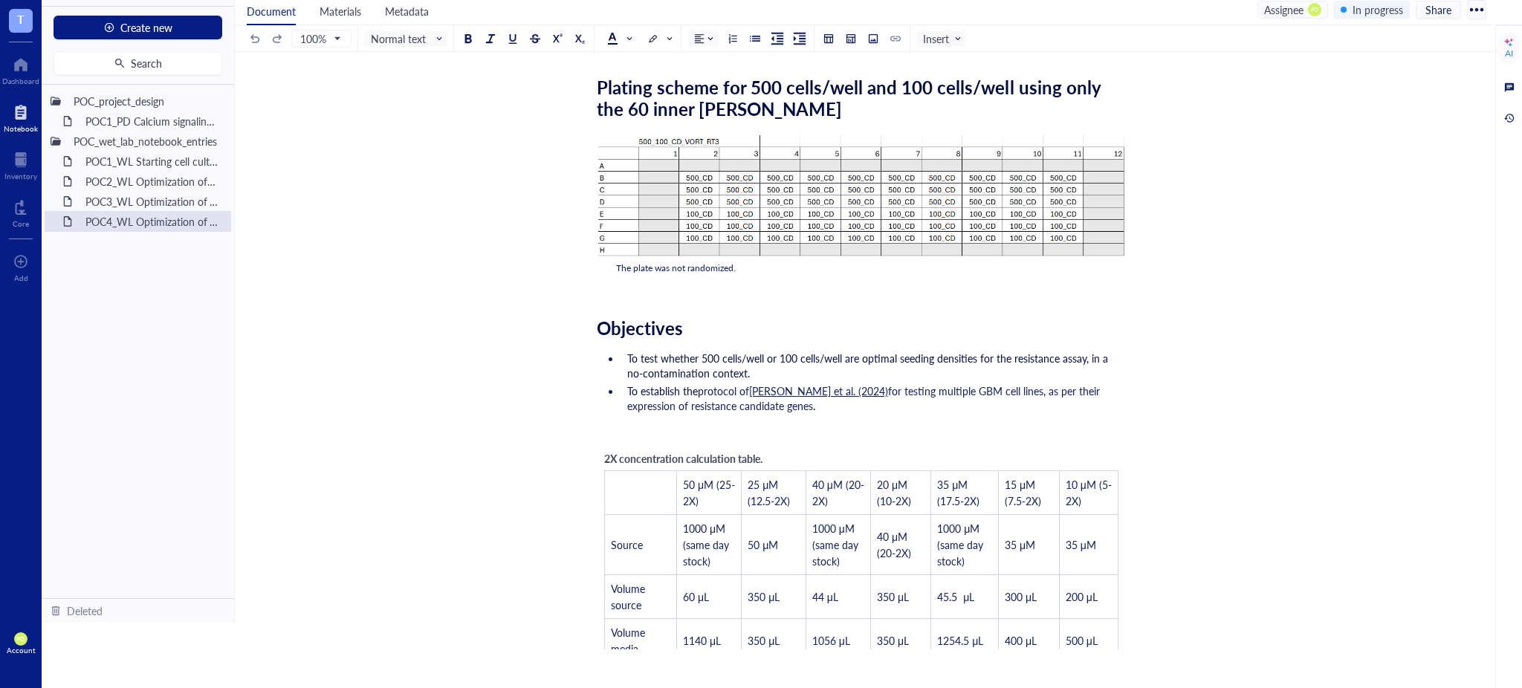
click at [617, 427] on div "﻿" at bounding box center [861, 432] width 529 height 15
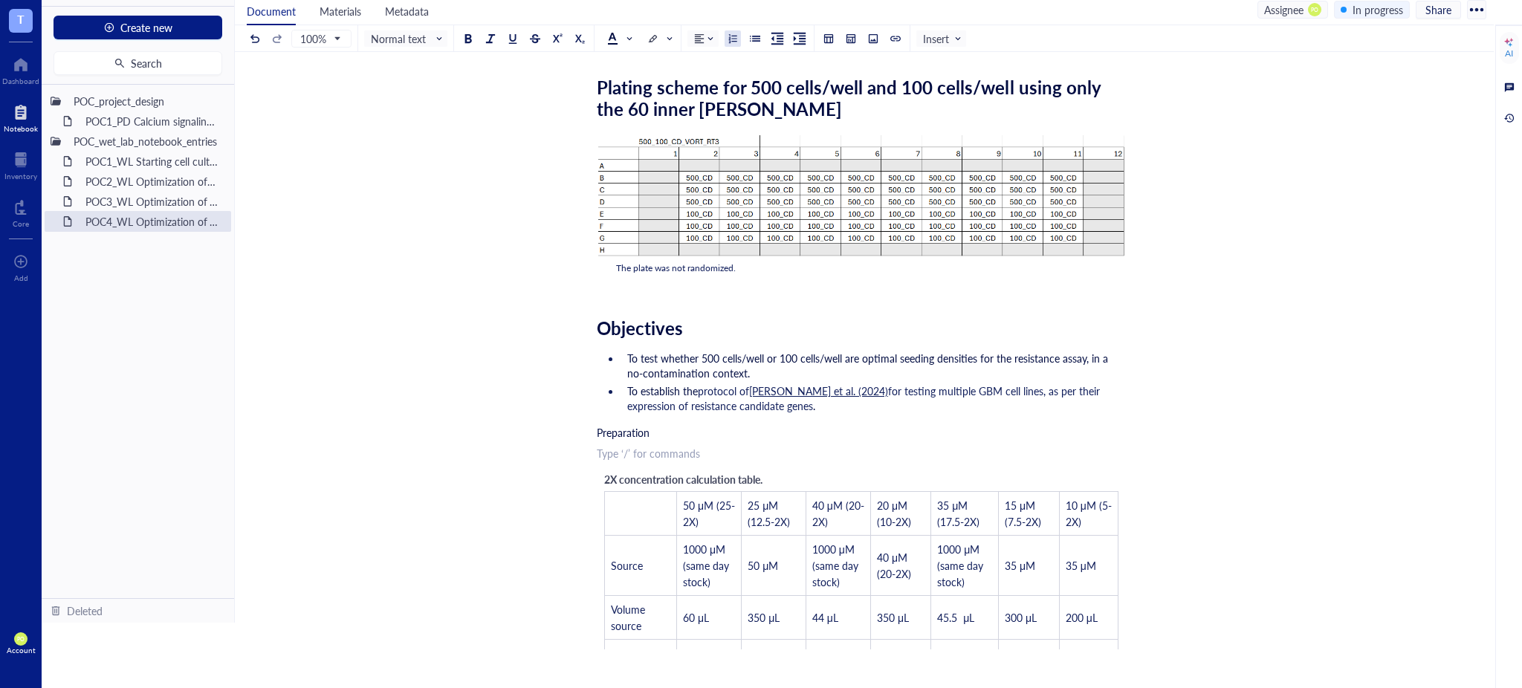
click at [732, 31] on button at bounding box center [733, 38] width 16 height 16
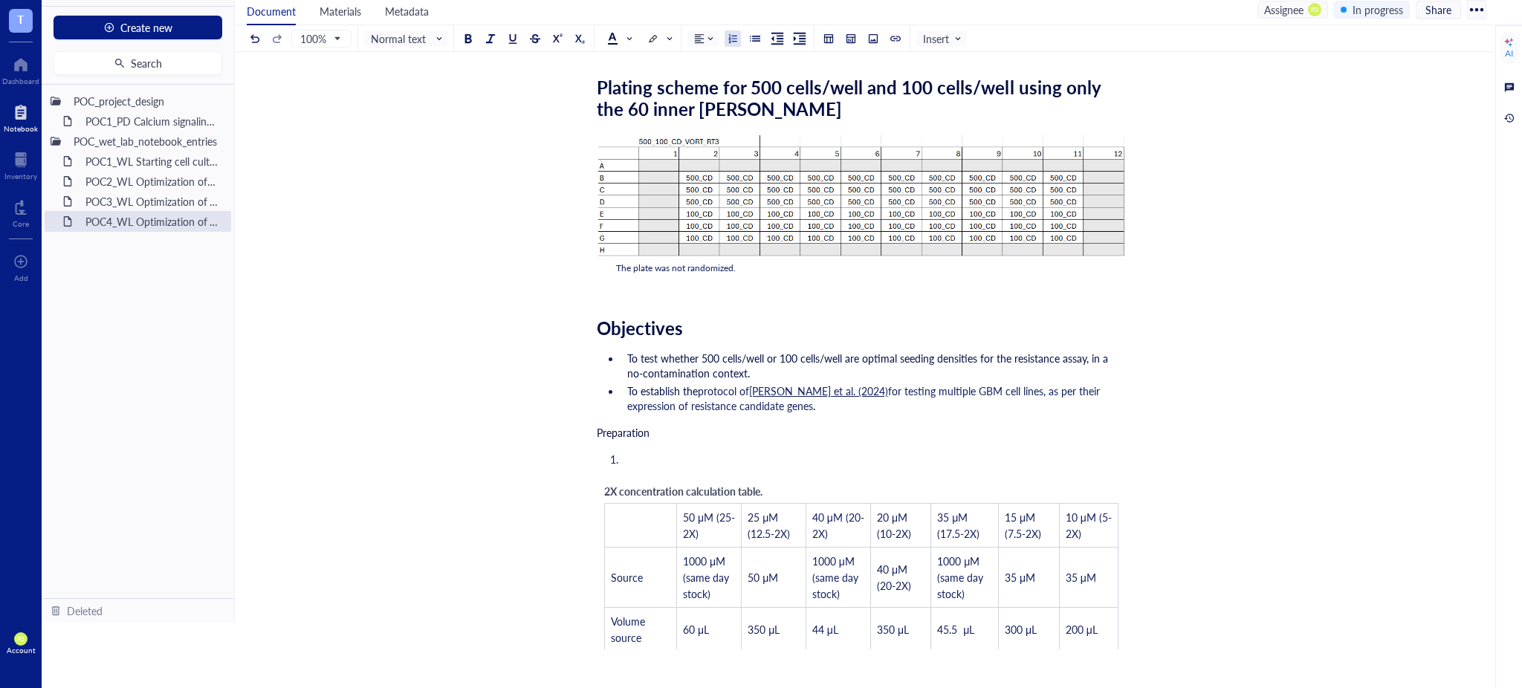
click at [732, 36] on div at bounding box center [733, 38] width 10 height 10
click at [755, 37] on div at bounding box center [755, 38] width 10 height 10
click at [656, 458] on li "﻿" at bounding box center [873, 459] width 505 height 15
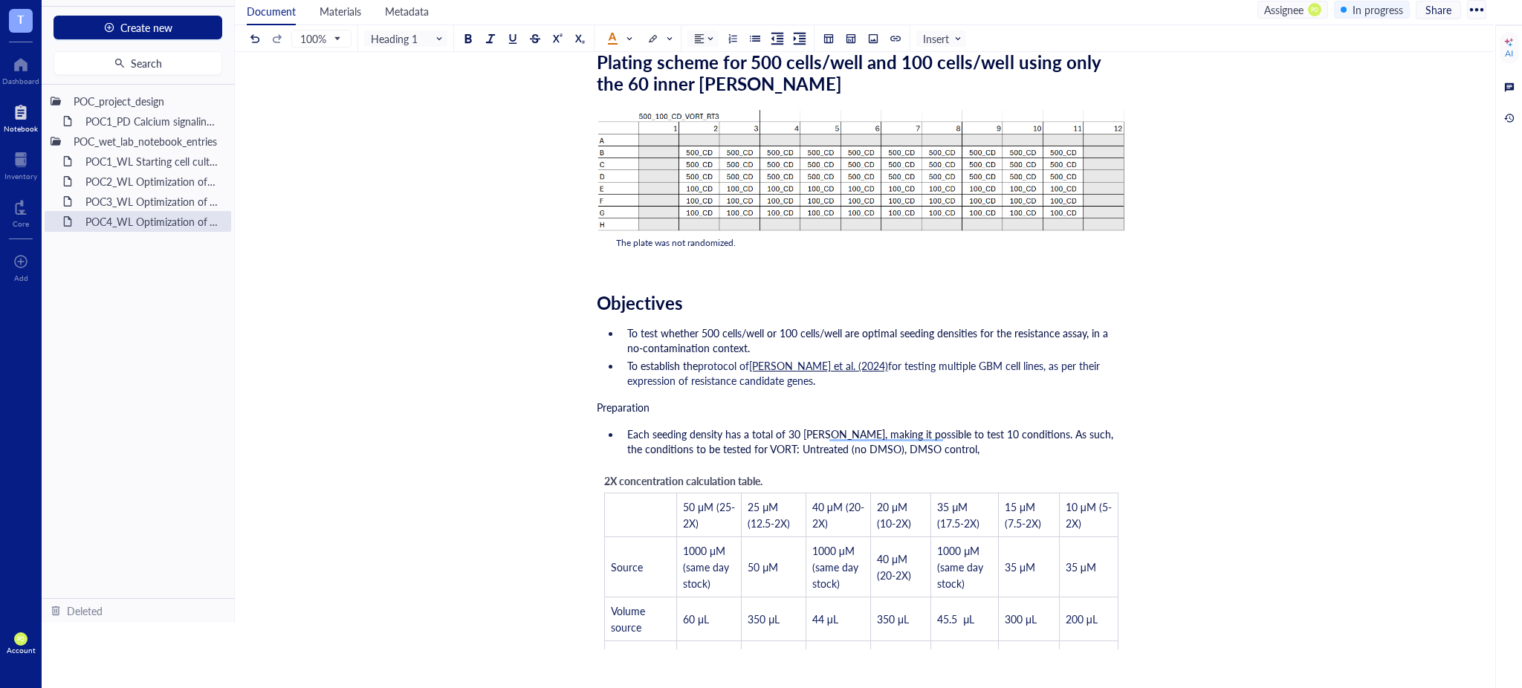
scroll to position [291, 0]
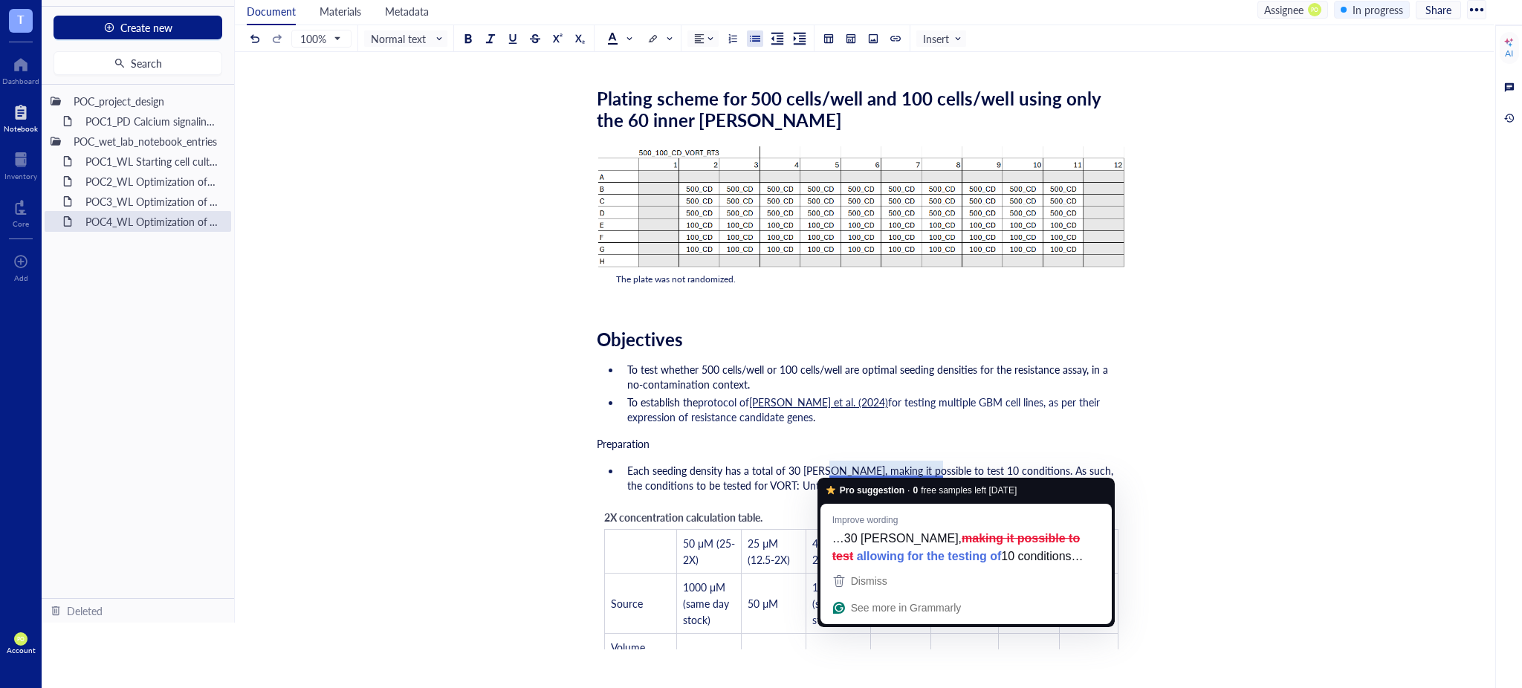
click at [771, 485] on span "Each seeding density has a total of 30 wells, making it possible to test 10 con…" at bounding box center [871, 478] width 489 height 30
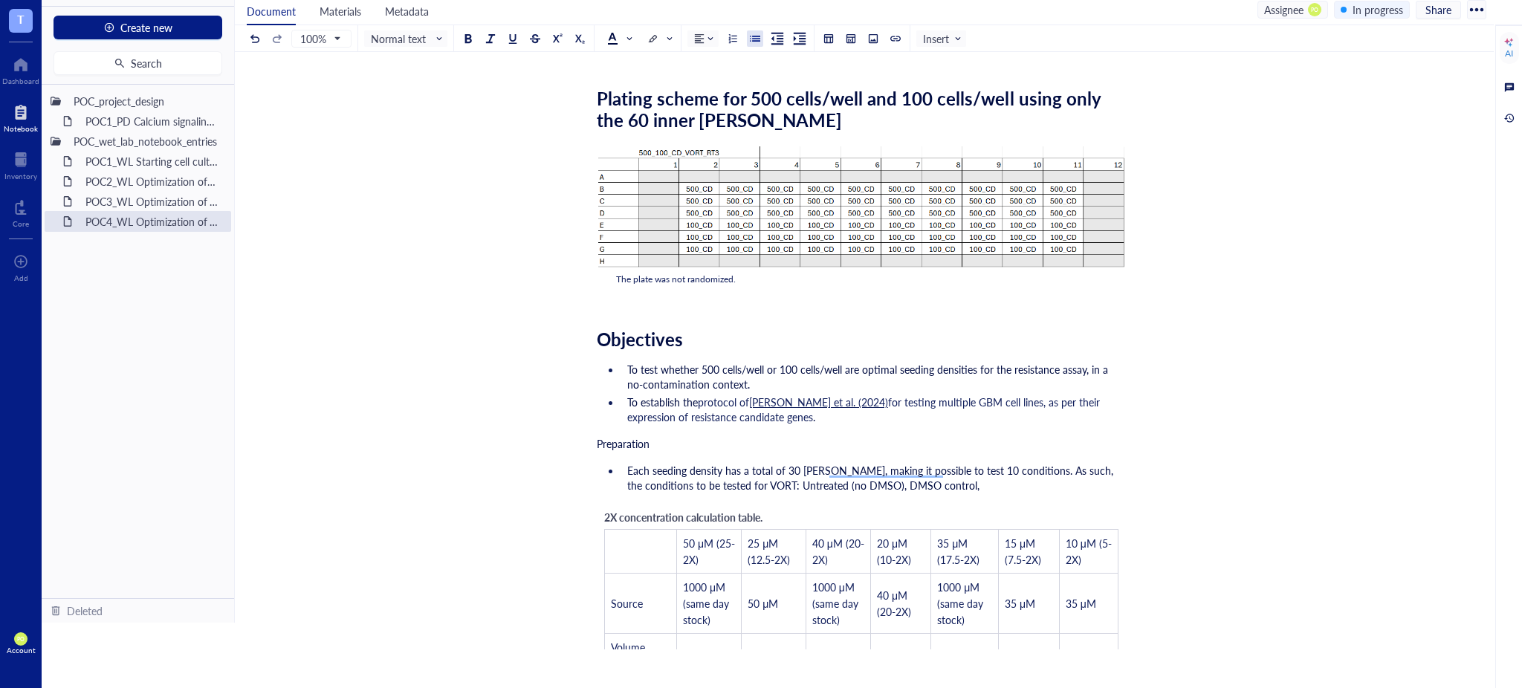
click at [731, 485] on span "Each seeding density has a total of 30 wells, making it possible to test 10 con…" at bounding box center [871, 478] width 489 height 30
click at [725, 481] on span "Each seeding density has a total of 30 wells, making it possible to test 10 con…" at bounding box center [871, 478] width 489 height 30
click at [1122, 463] on li "Each seeding density has a total of 30 wells, making it possible to test 10 con…" at bounding box center [873, 478] width 505 height 30
click at [794, 479] on span "Each seeding density has a total of 30 wells, making it possible to test 10 con…" at bounding box center [871, 478] width 489 height 30
click at [1011, 487] on li "Each seeding density has a total of 30 wells, making it possible to test 10 con…" at bounding box center [873, 478] width 505 height 30
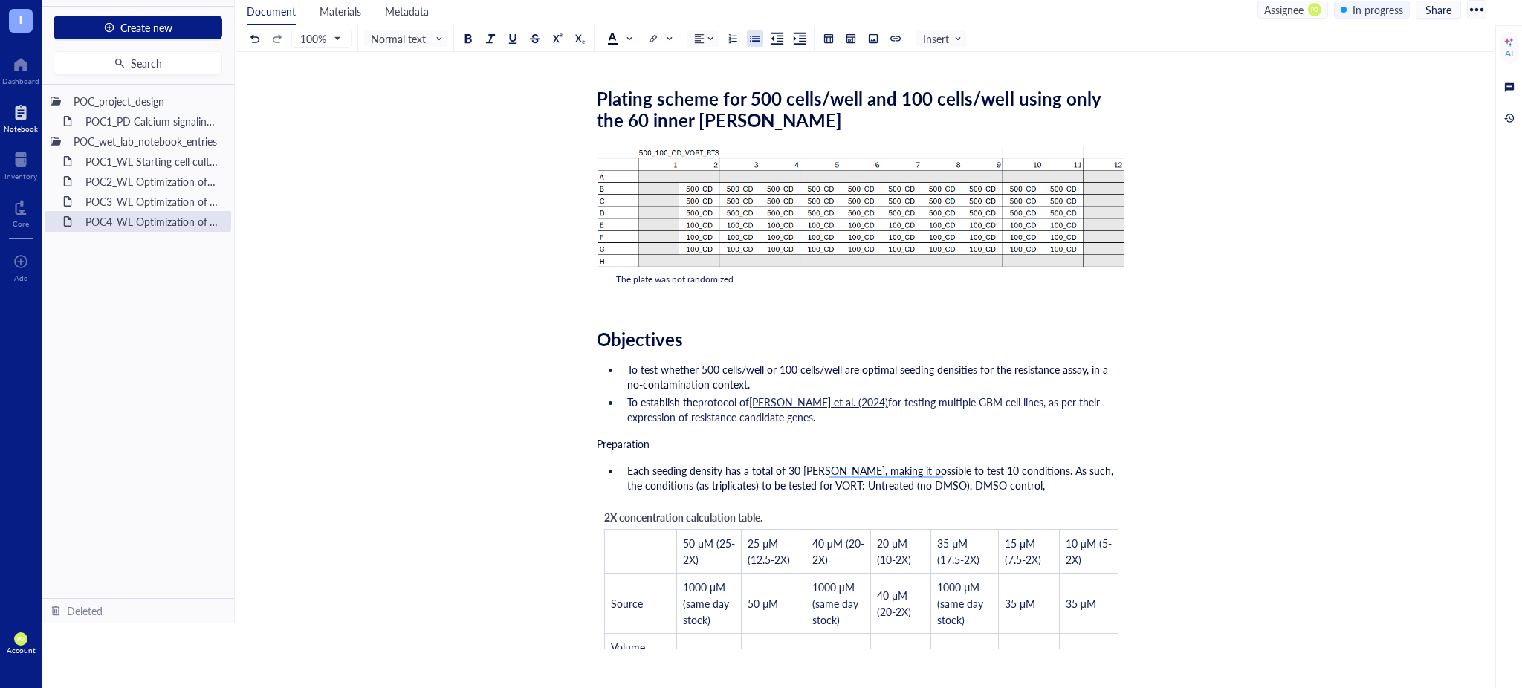
click at [966, 479] on span "Each seeding density has a total of 30 wells, making it possible to test 10 con…" at bounding box center [871, 478] width 489 height 30
click at [971, 479] on span "Each seeding density has a total of 30 wells, making it possible to test 10 con…" at bounding box center [871, 478] width 489 height 30
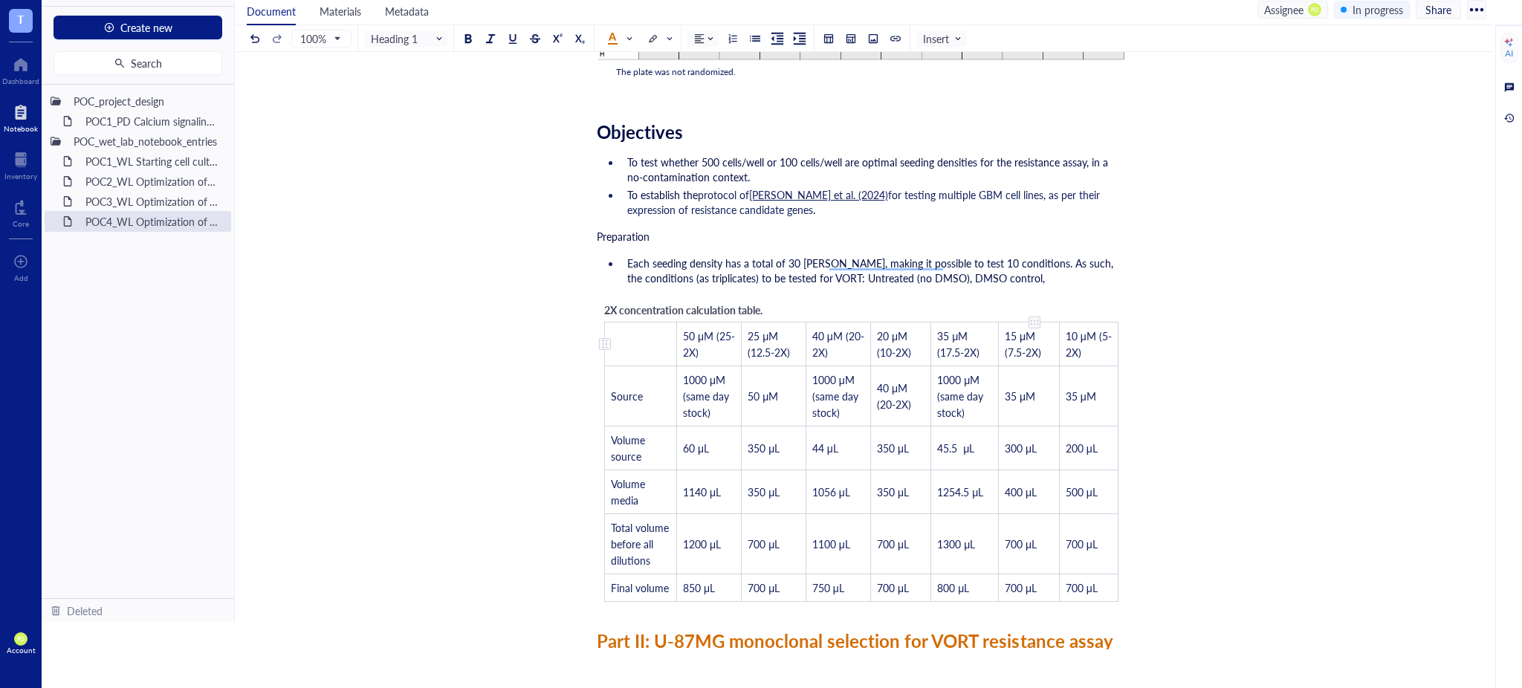
scroll to position [500, 0]
click at [967, 274] on span "Each seeding density has a total of 30 wells, making it possible to test 10 con…" at bounding box center [871, 268] width 489 height 30
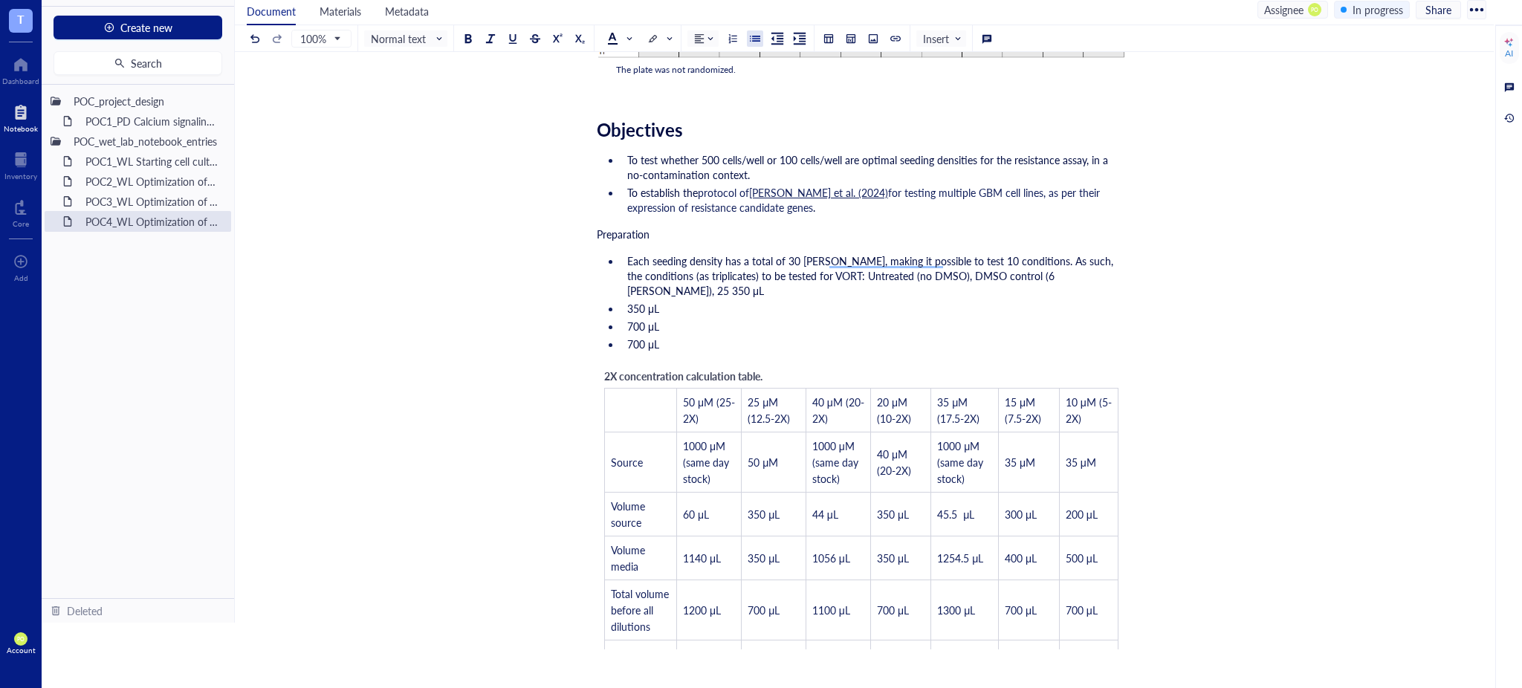
drag, startPoint x: 669, startPoint y: 332, endPoint x: 600, endPoint y: 294, distance: 78.5
click at [600, 294] on ul "Each seeding density has a total of 30 wells, making it possible to test 10 con…" at bounding box center [861, 302] width 529 height 104
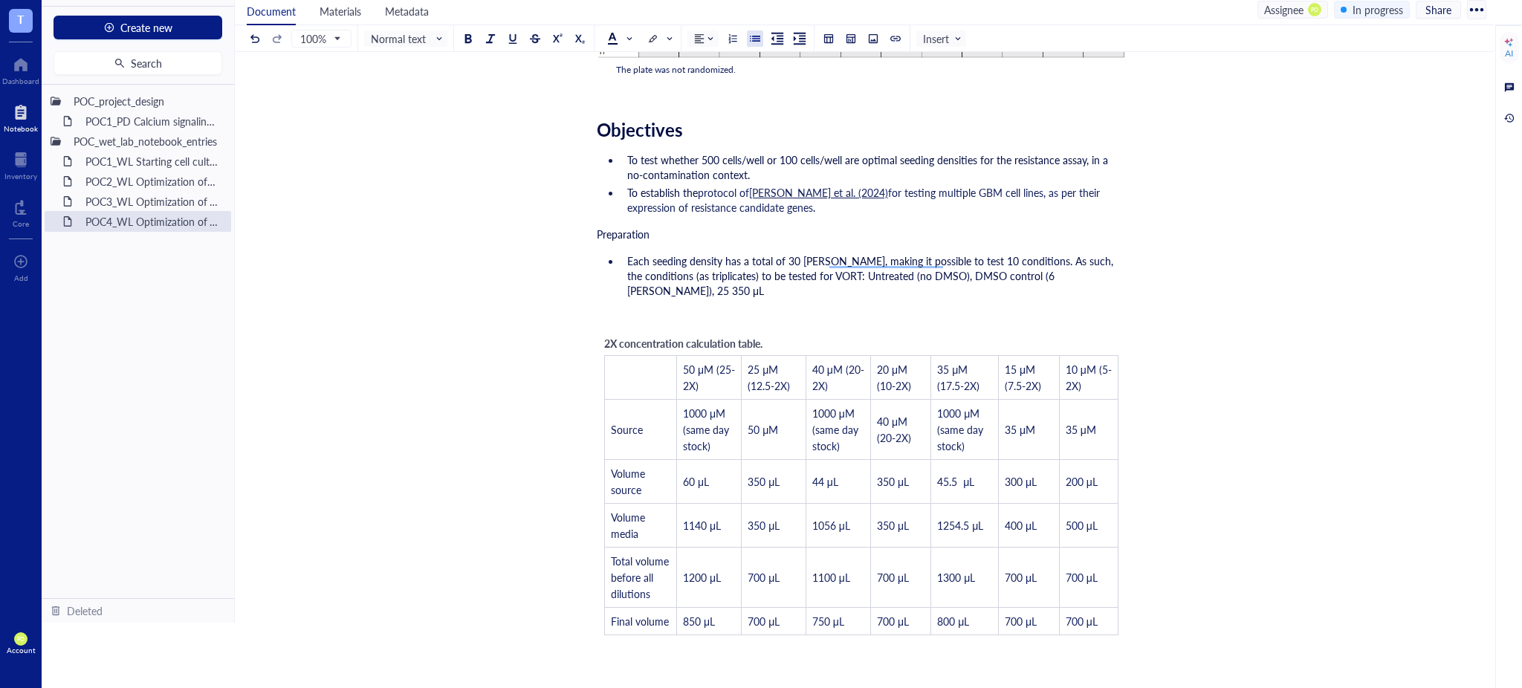
click at [1054, 281] on span "Each seeding density has a total of 30 wells, making it possible to test 10 con…" at bounding box center [871, 275] width 489 height 45
click at [1061, 279] on li "Each seeding density has a total of 30 wells, making it possible to test 10 con…" at bounding box center [873, 275] width 505 height 45
click at [1044, 278] on span "Each seeding density has a total of 30 wells, making it possible to test 10 con…" at bounding box center [871, 275] width 489 height 45
drag, startPoint x: 1041, startPoint y: 277, endPoint x: 1027, endPoint y: 273, distance: 14.8
click at [1027, 273] on li "Each seeding density has a total of 30 wells, making it possible to test 10 con…" at bounding box center [873, 275] width 505 height 45
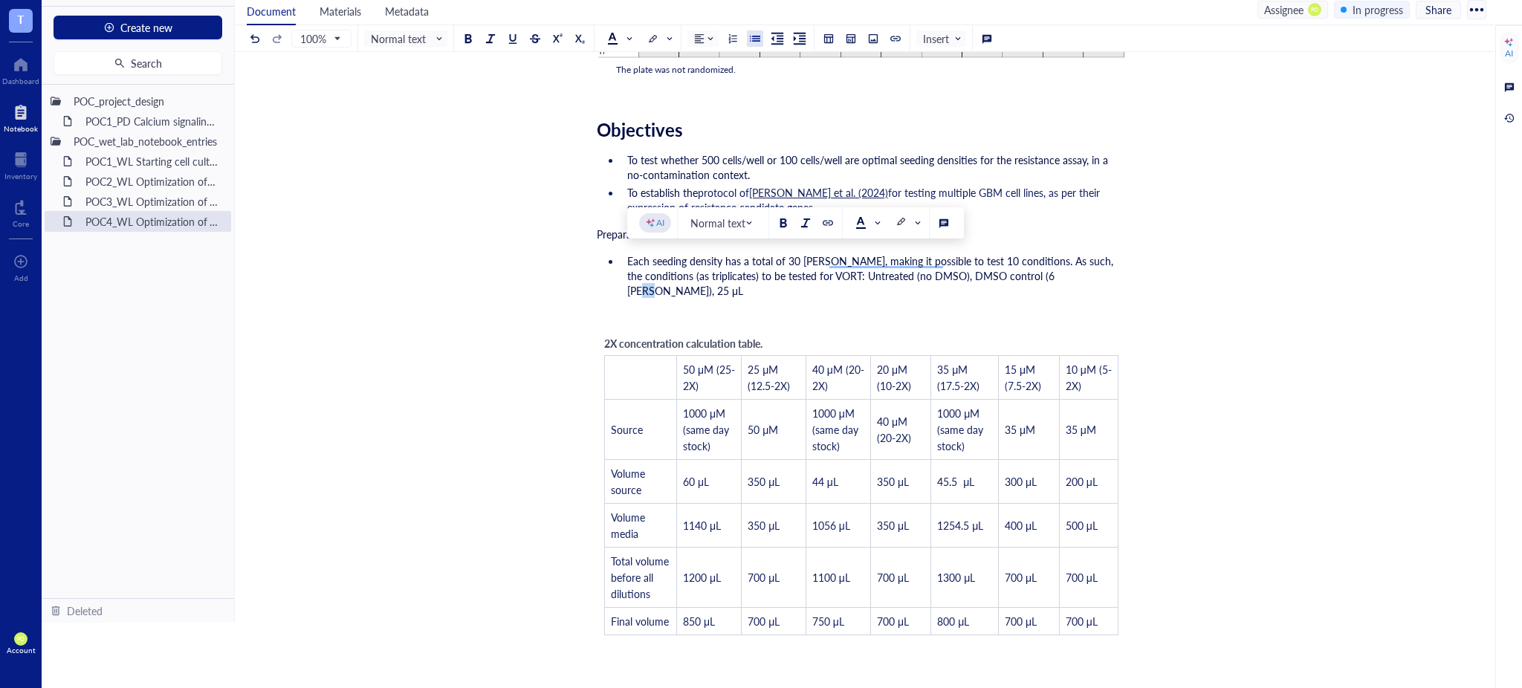
copy span "μL"
click at [1038, 274] on span "Each seeding density has a total of 30 wells, making it possible to test 10 con…" at bounding box center [871, 275] width 489 height 45
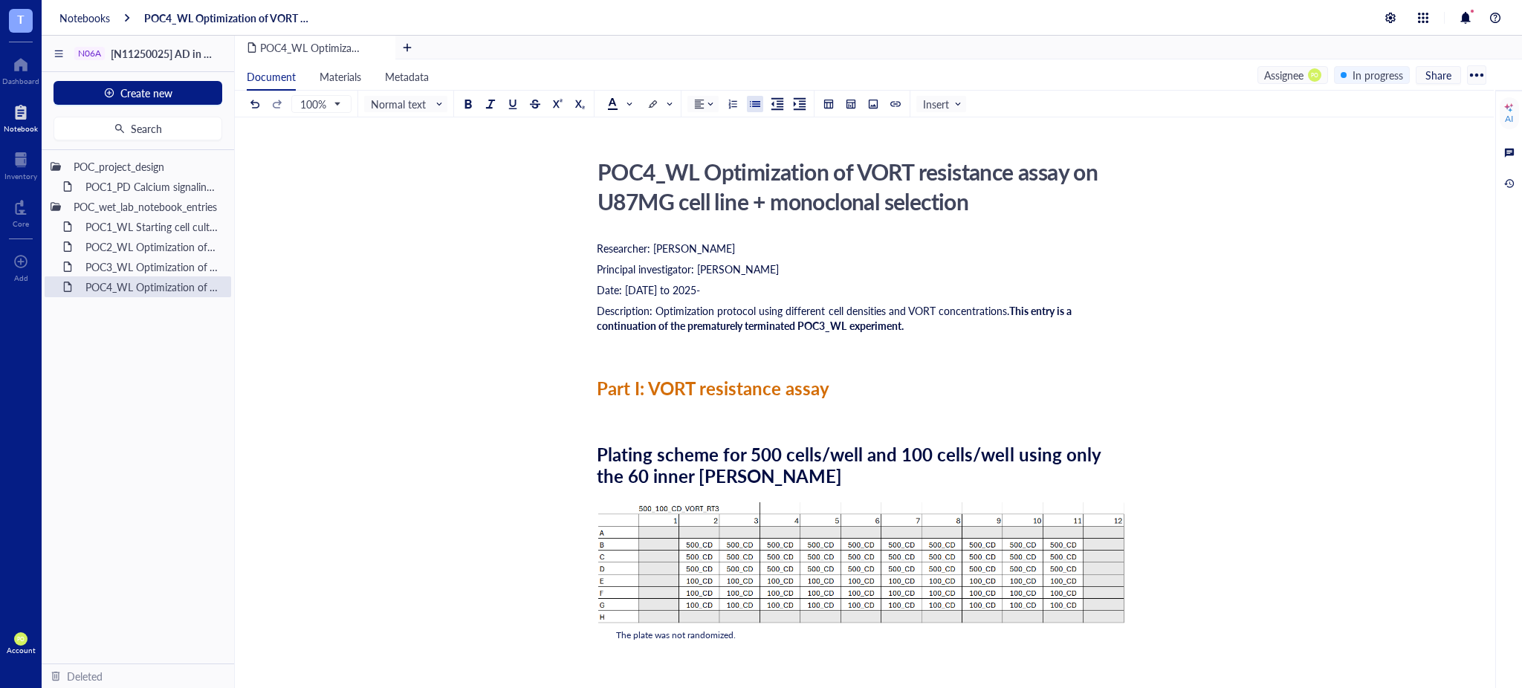
scroll to position [500, 0]
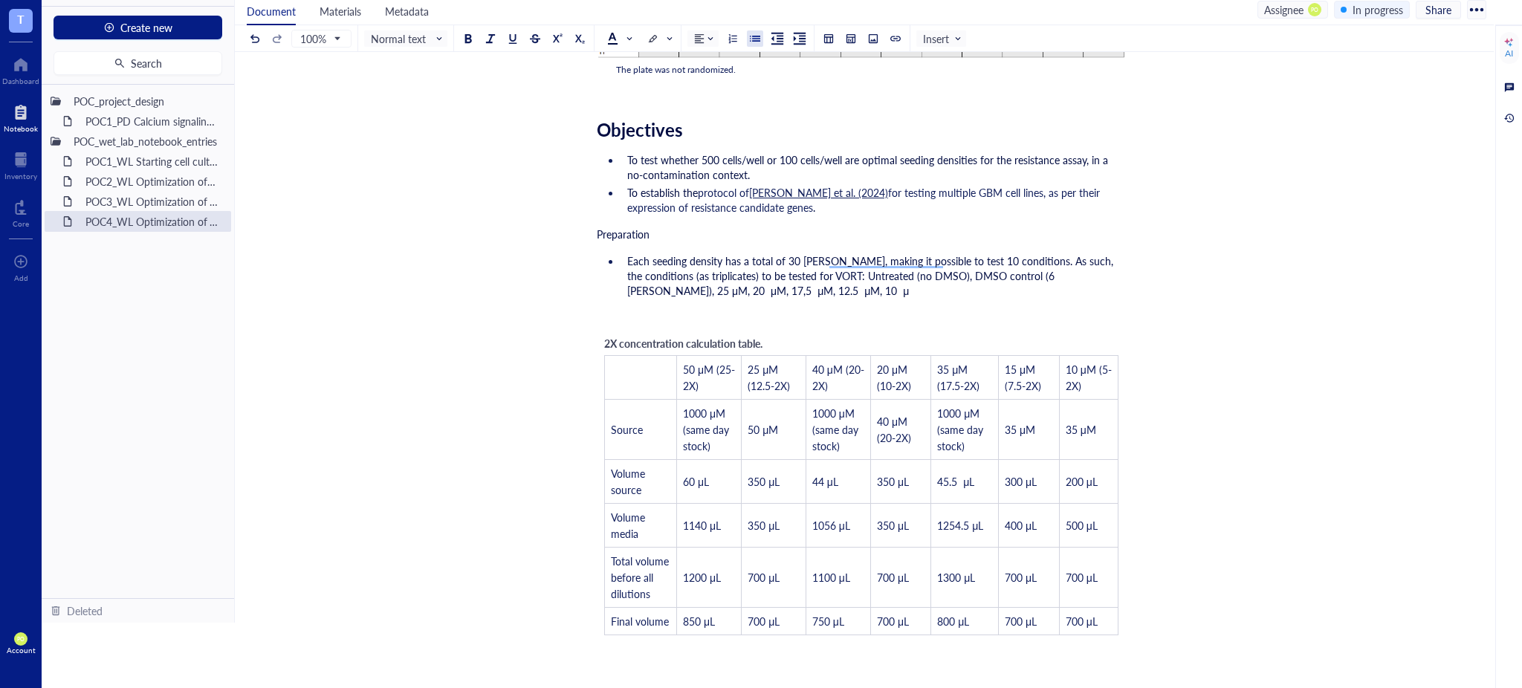
click at [1042, 277] on span "Each seeding density has a total of 30 wells, making it possible to test 10 con…" at bounding box center [871, 275] width 489 height 45
click at [1064, 273] on span "Each seeding density has a total of 30 wells, making it possible to test 10 con…" at bounding box center [871, 275] width 489 height 45
drag, startPoint x: 798, startPoint y: 274, endPoint x: 699, endPoint y: 284, distance: 99.4
click at [699, 284] on li "Each seeding density has a total of 30 wells, making it possible to test 10 con…" at bounding box center [873, 275] width 505 height 45
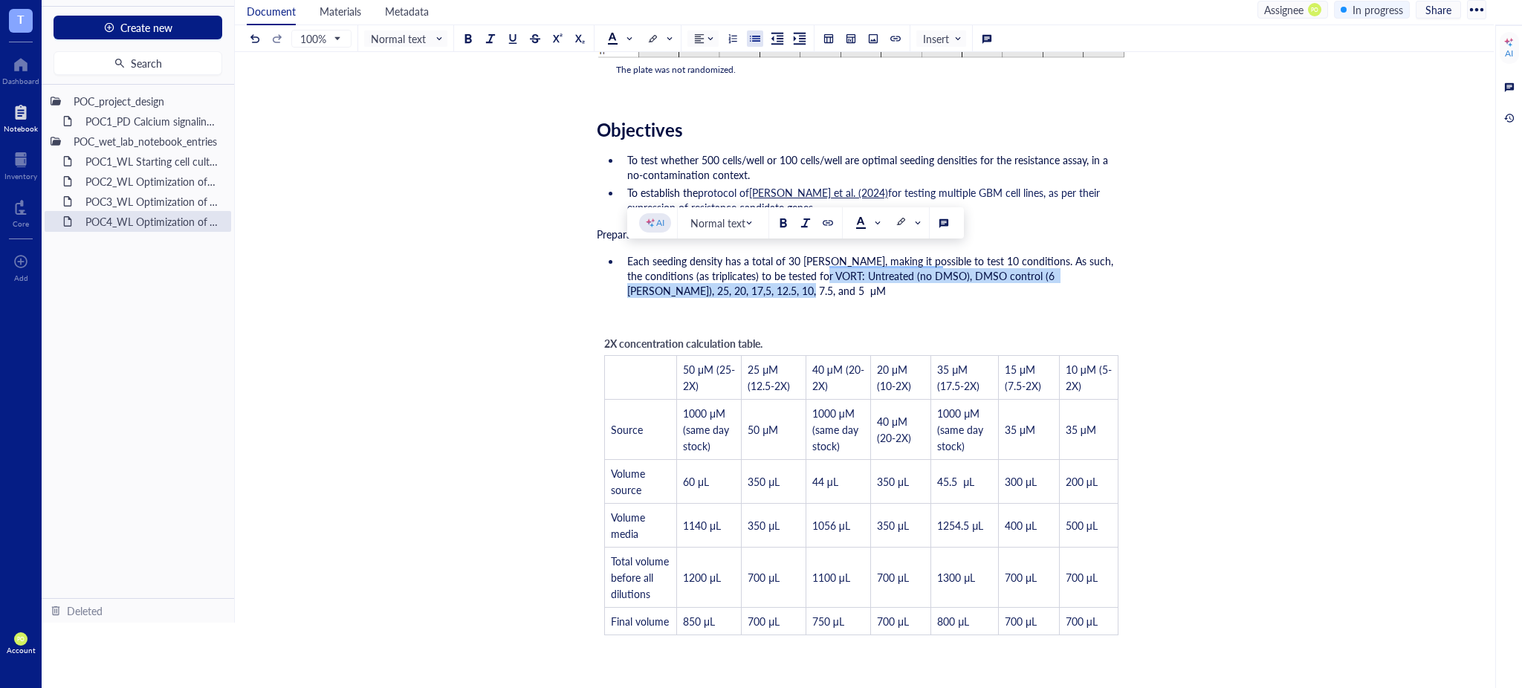
click at [699, 284] on li "Each seeding density has a total of 30 wells, making it possible to test 10 con…" at bounding box center [873, 275] width 505 height 45
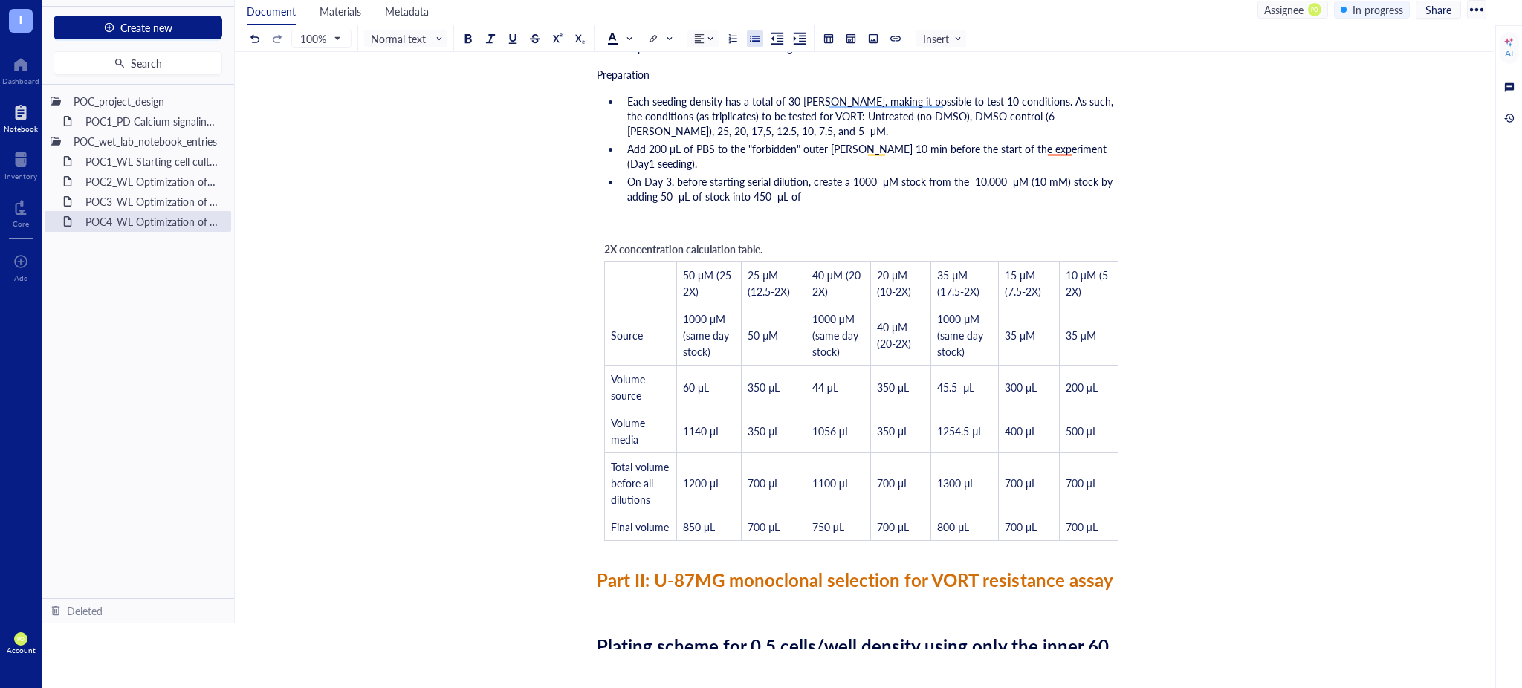
scroll to position [330, 0]
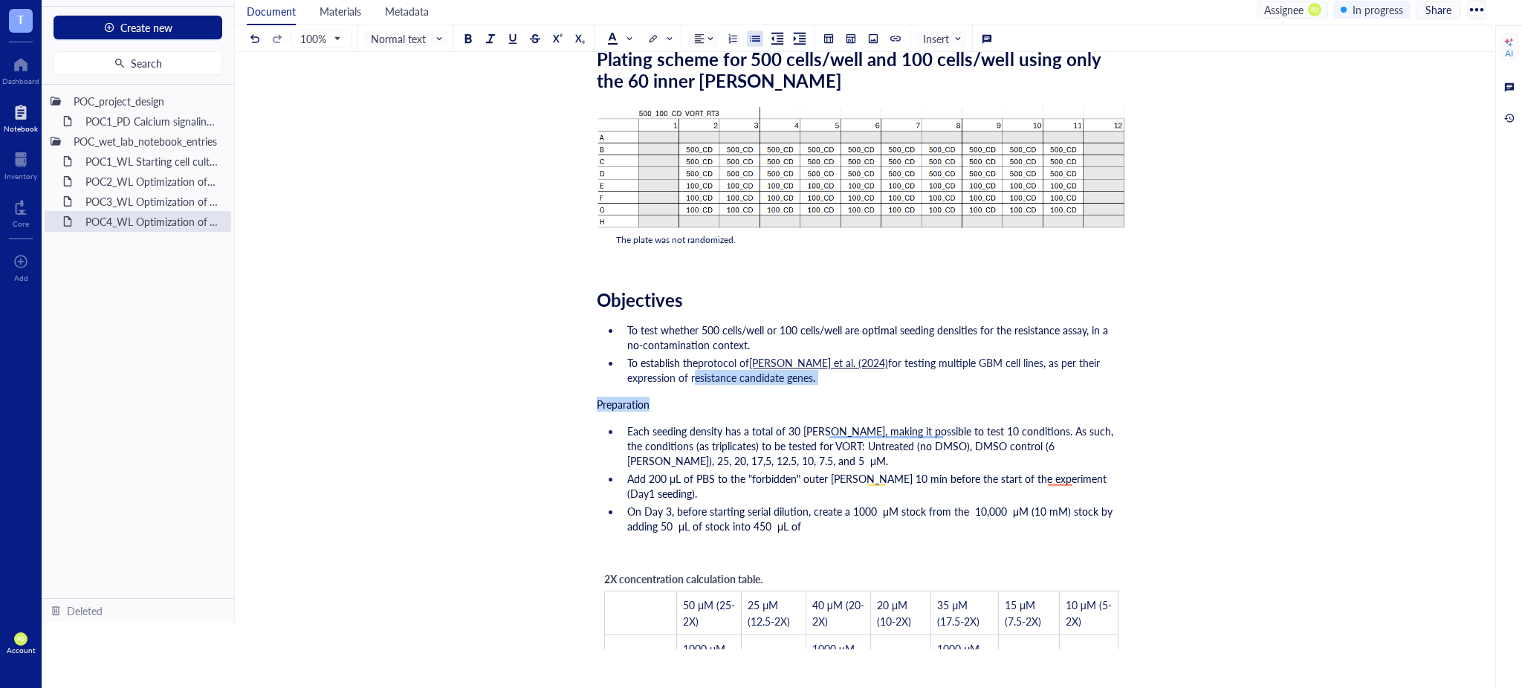
drag, startPoint x: 659, startPoint y: 392, endPoint x: 564, endPoint y: 386, distance: 95.3
click at [644, 408] on span "Preparation" at bounding box center [623, 404] width 53 height 15
drag, startPoint x: 657, startPoint y: 402, endPoint x: 581, endPoint y: 401, distance: 75.8
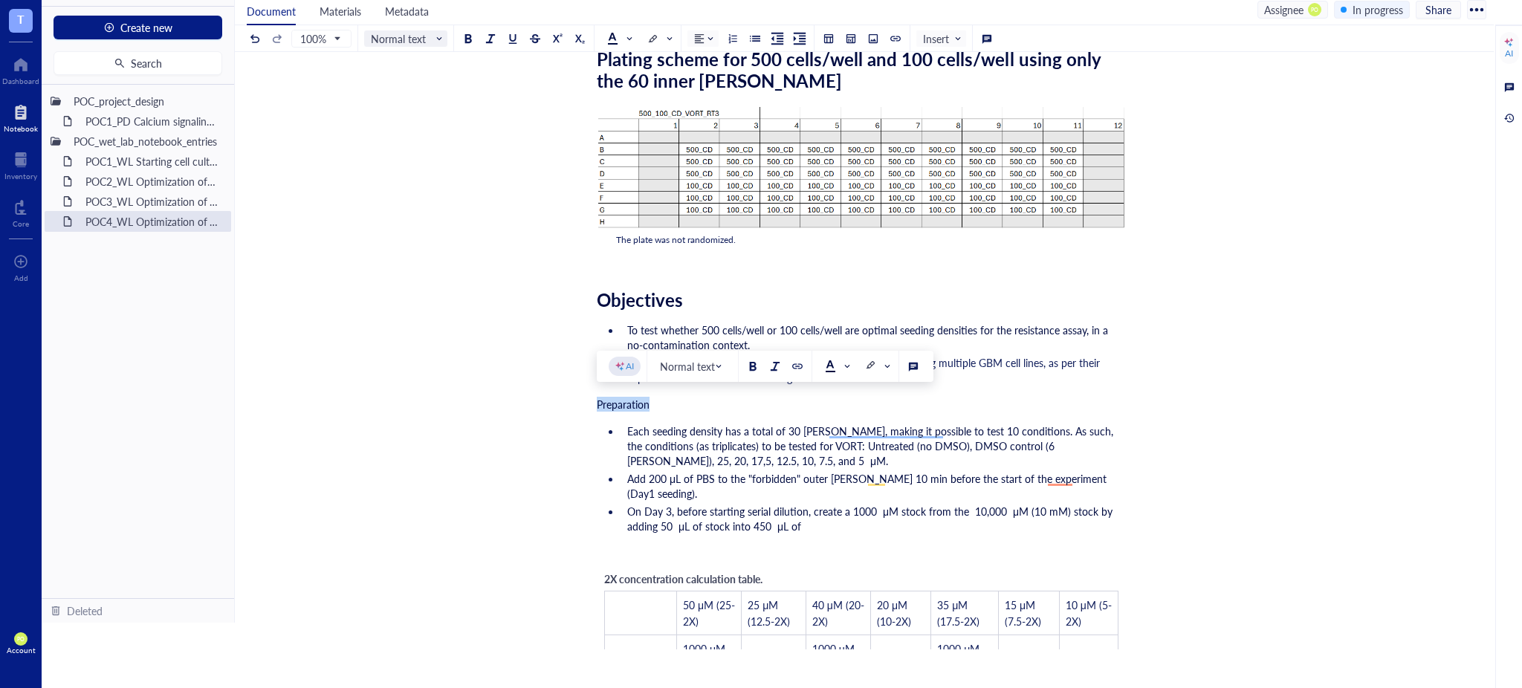
click at [429, 36] on span "Normal text" at bounding box center [407, 38] width 73 height 13
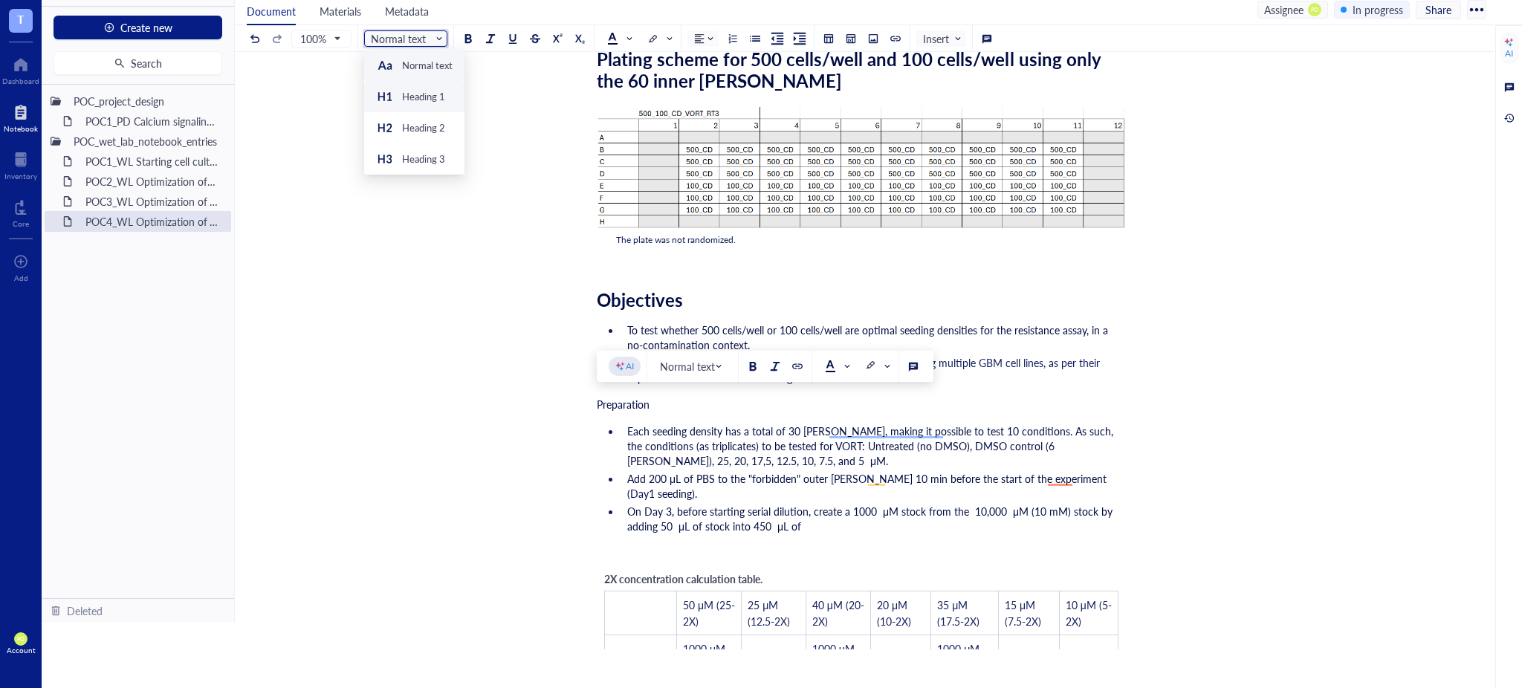
click at [418, 95] on div "Heading 1" at bounding box center [423, 96] width 43 height 13
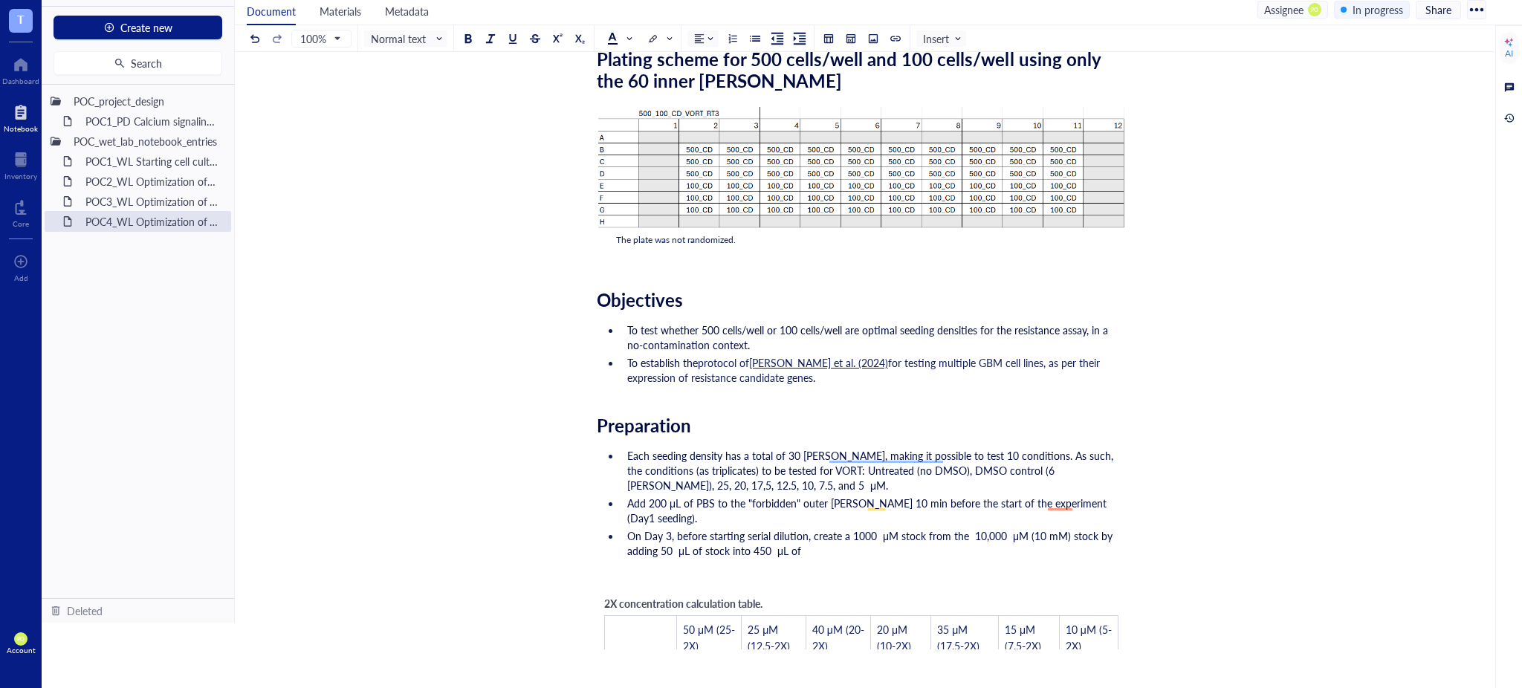
click at [761, 417] on div "Preparation" at bounding box center [861, 426] width 529 height 22
click at [838, 528] on span "On Day 3, before starting serial dilution, create a 1000 μM stock from the 10,0…" at bounding box center [871, 543] width 488 height 30
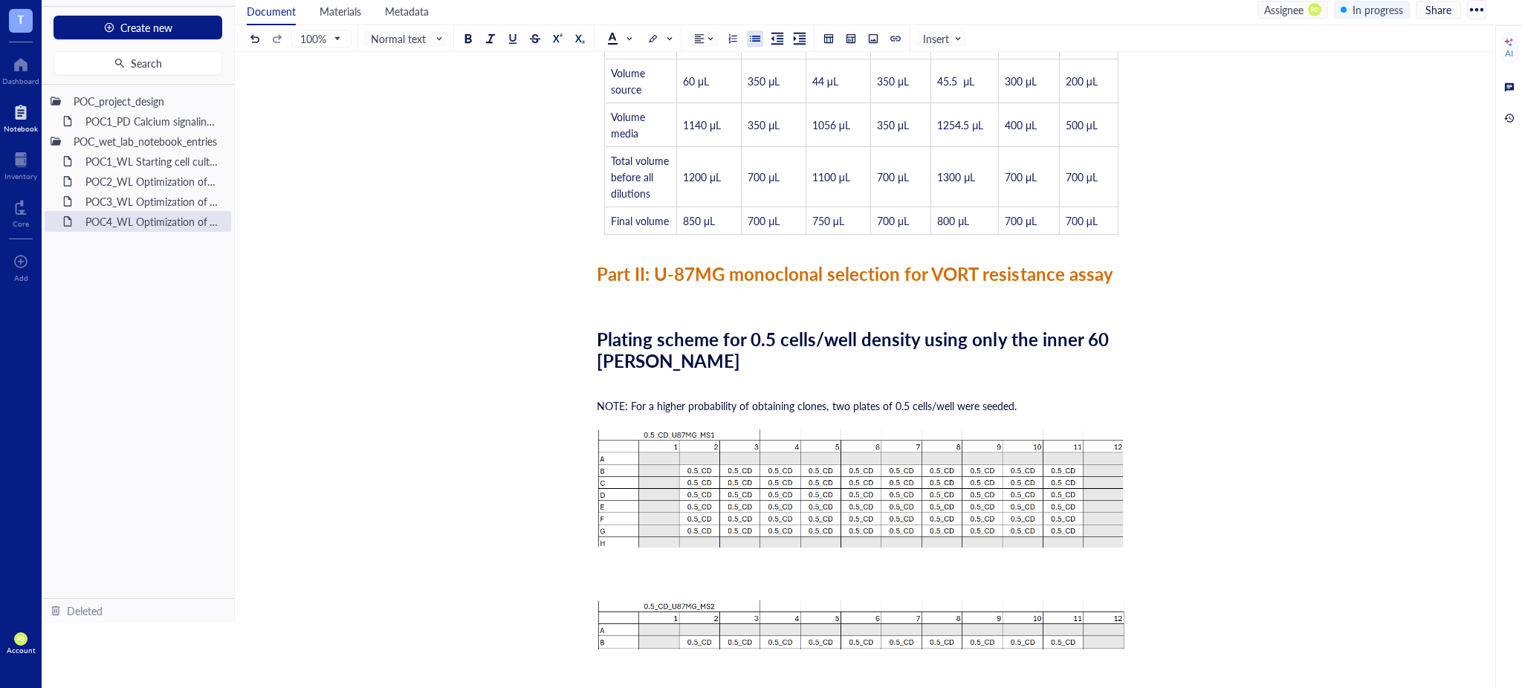
scroll to position [495, 0]
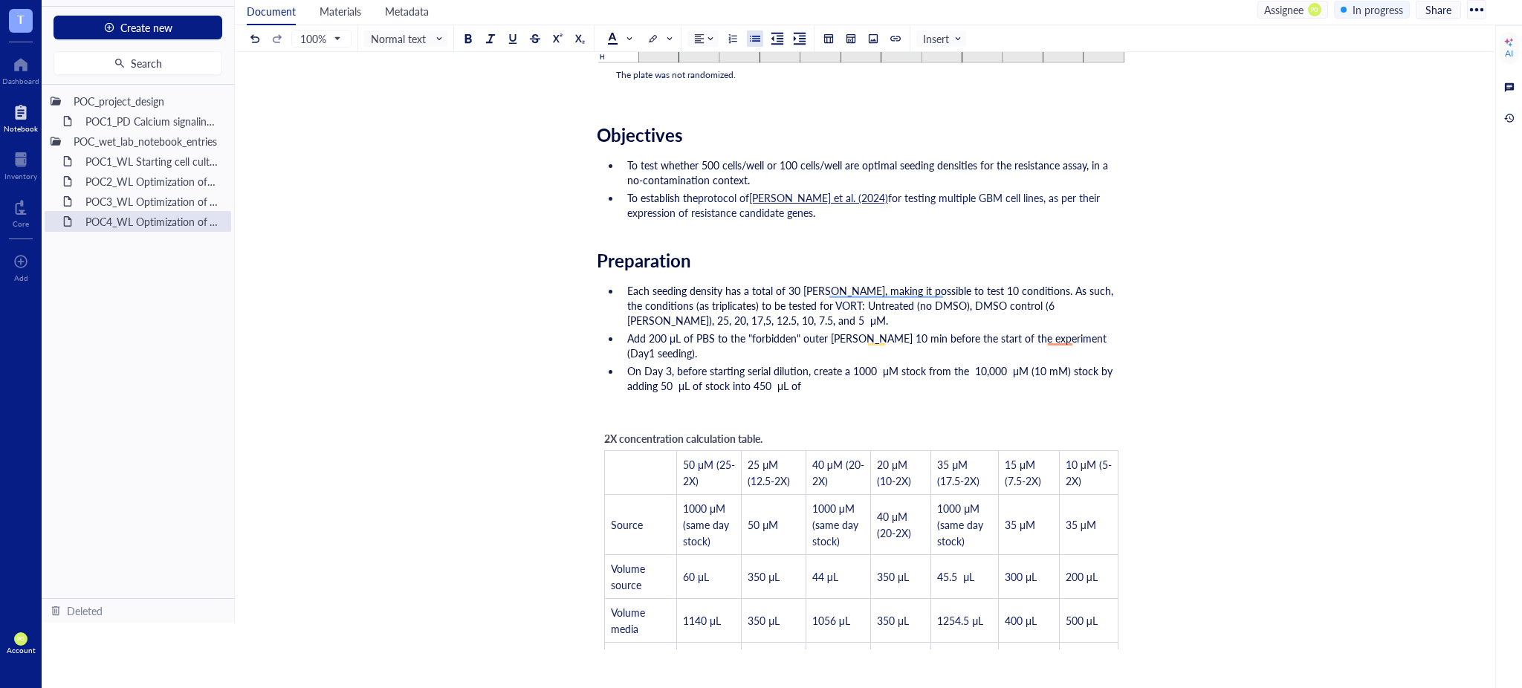
click at [841, 364] on li "On Day 3, before starting serial dilution, create a 1000 μM stock from the 10,0…" at bounding box center [873, 378] width 505 height 30
click at [880, 363] on span "On Day 3, before starting serial dilution, create a 1000 μM stock from the 10,0…" at bounding box center [871, 378] width 488 height 30
click at [827, 367] on li "On Day 3, before starting serial dilution, create a 1000 μM stock from the 10,0…" at bounding box center [873, 378] width 505 height 30
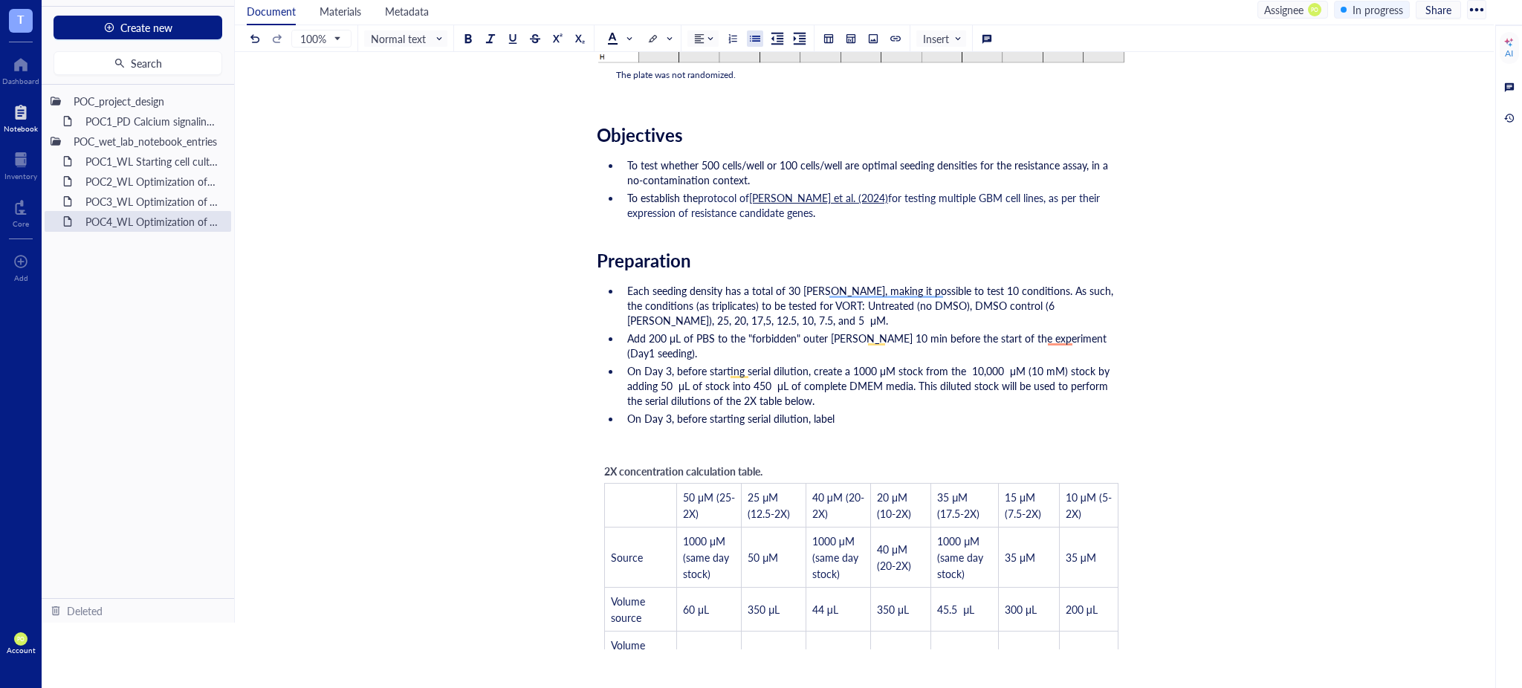
drag, startPoint x: 855, startPoint y: 410, endPoint x: 537, endPoint y: 405, distance: 318.2
click at [537, 405] on div "POC4_WL Optimization of VORT resistance assay on U87MG cell line + monoclonal s…" at bounding box center [861, 659] width 1253 height 2132
drag, startPoint x: 706, startPoint y: 406, endPoint x: 616, endPoint y: 411, distance: 90.1
click at [616, 411] on ul "Each seeding density has a total of 30 wells, making it possible to test 10 con…" at bounding box center [861, 354] width 529 height 149
click at [806, 363] on span "On Day 3, before starting serial dilution, create a 1000 μM stock from the 10,0…" at bounding box center [869, 385] width 485 height 45
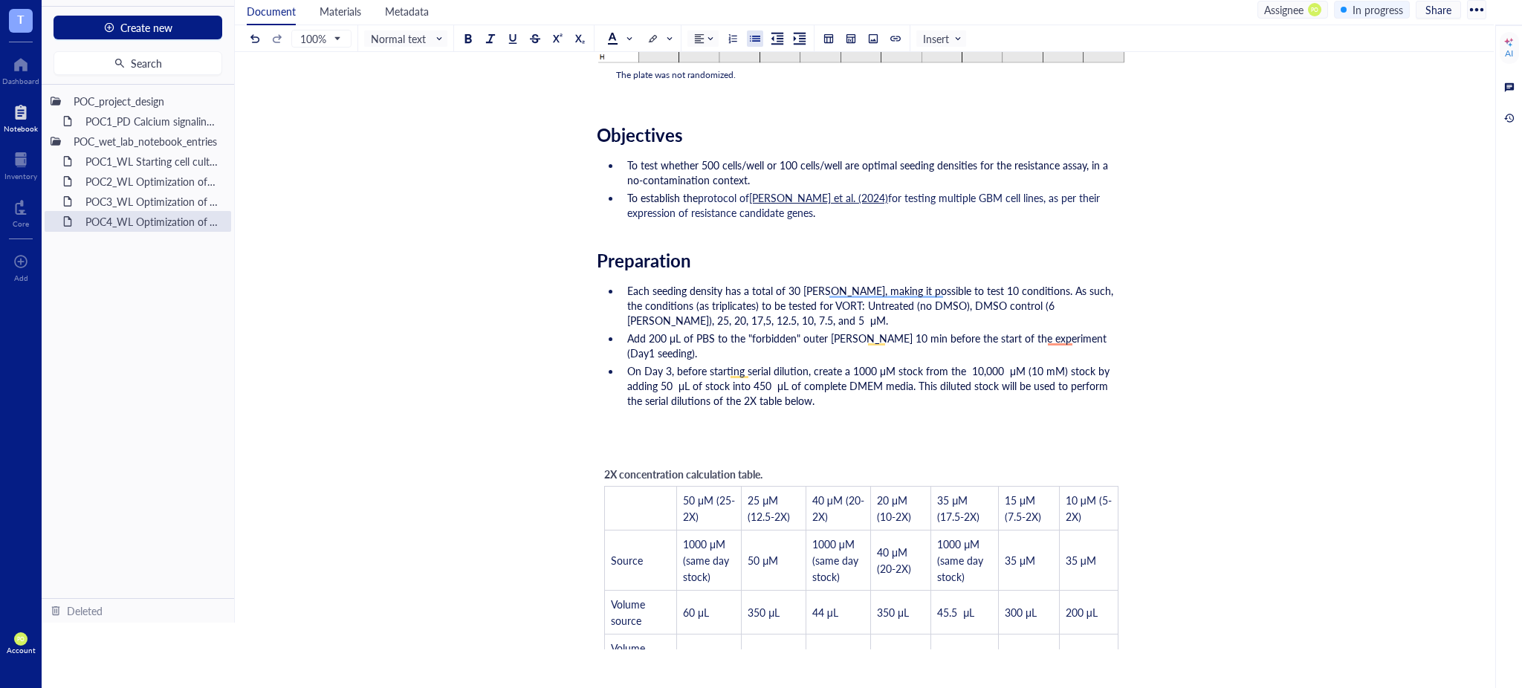
click at [812, 363] on span "On Day 3, before starting serial dilution, create a 1000 μM stock from the 10,0…" at bounding box center [869, 385] width 485 height 45
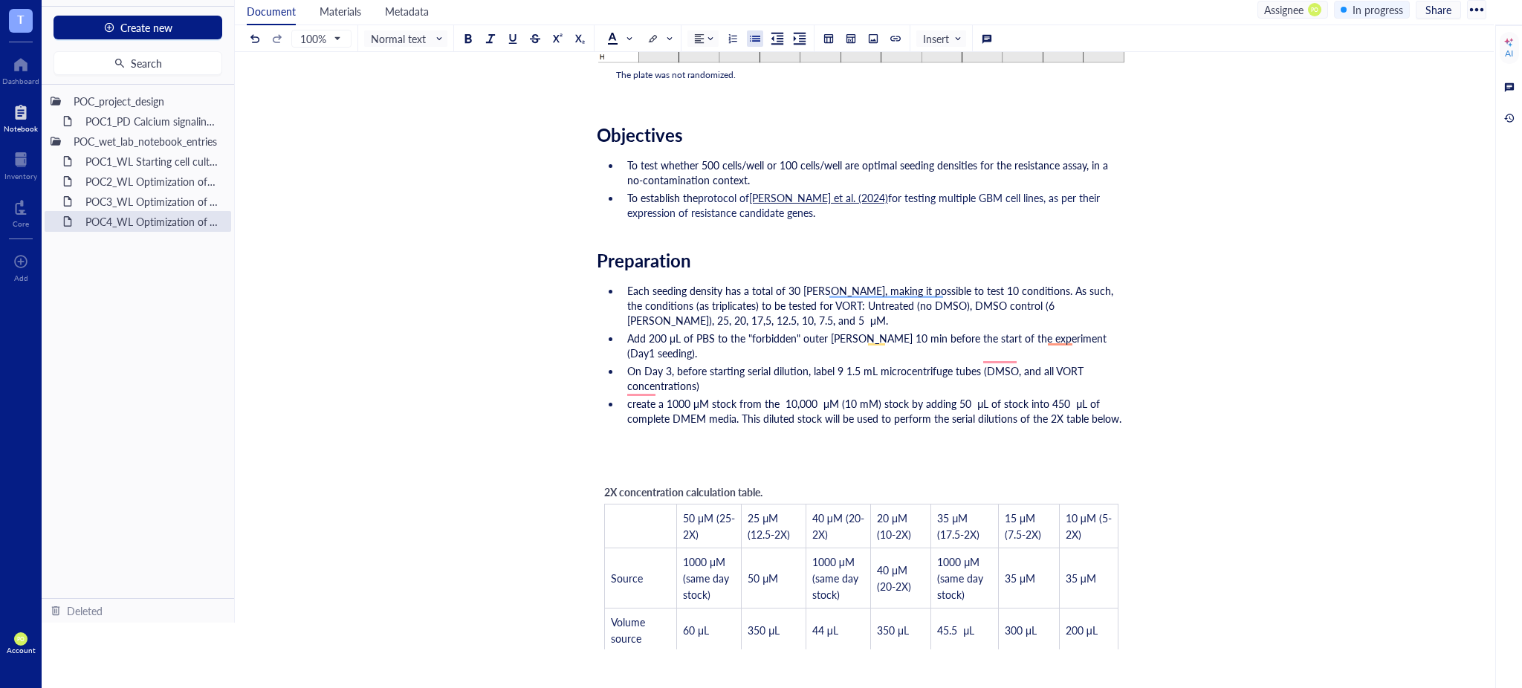
drag, startPoint x: 714, startPoint y: 369, endPoint x: 625, endPoint y: 355, distance: 90.4
click at [625, 363] on li "On Day 3, before starting serial dilution, label 9 1.5 mL microcentrifuge tubes…" at bounding box center [873, 378] width 505 height 30
copy span "On Day 3, before starting serial dilution, label 9 1.5 mL microcentrifuge tubes…"
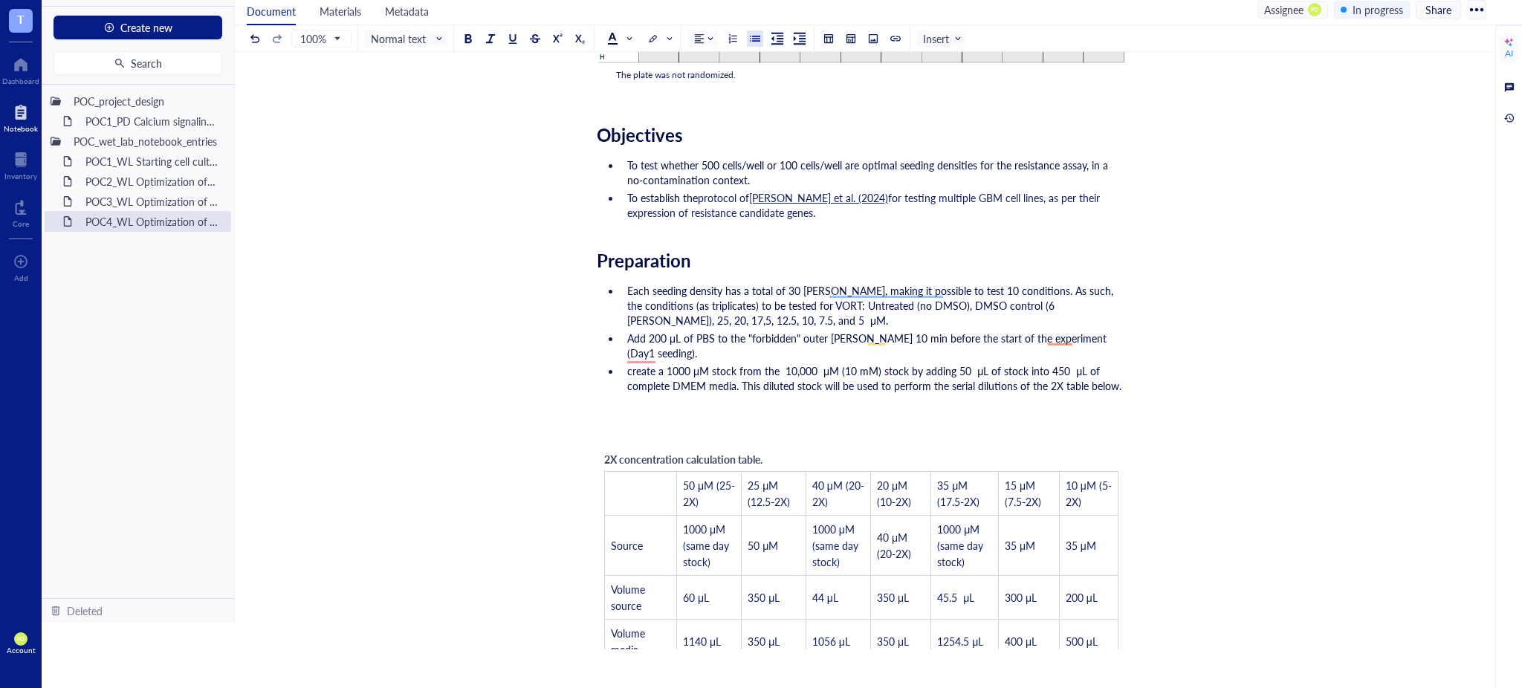
click at [625, 363] on li "create a 1000 μM stock from the 10,000 μM (10 mM) stock by adding 50 μL of stoc…" at bounding box center [873, 378] width 505 height 30
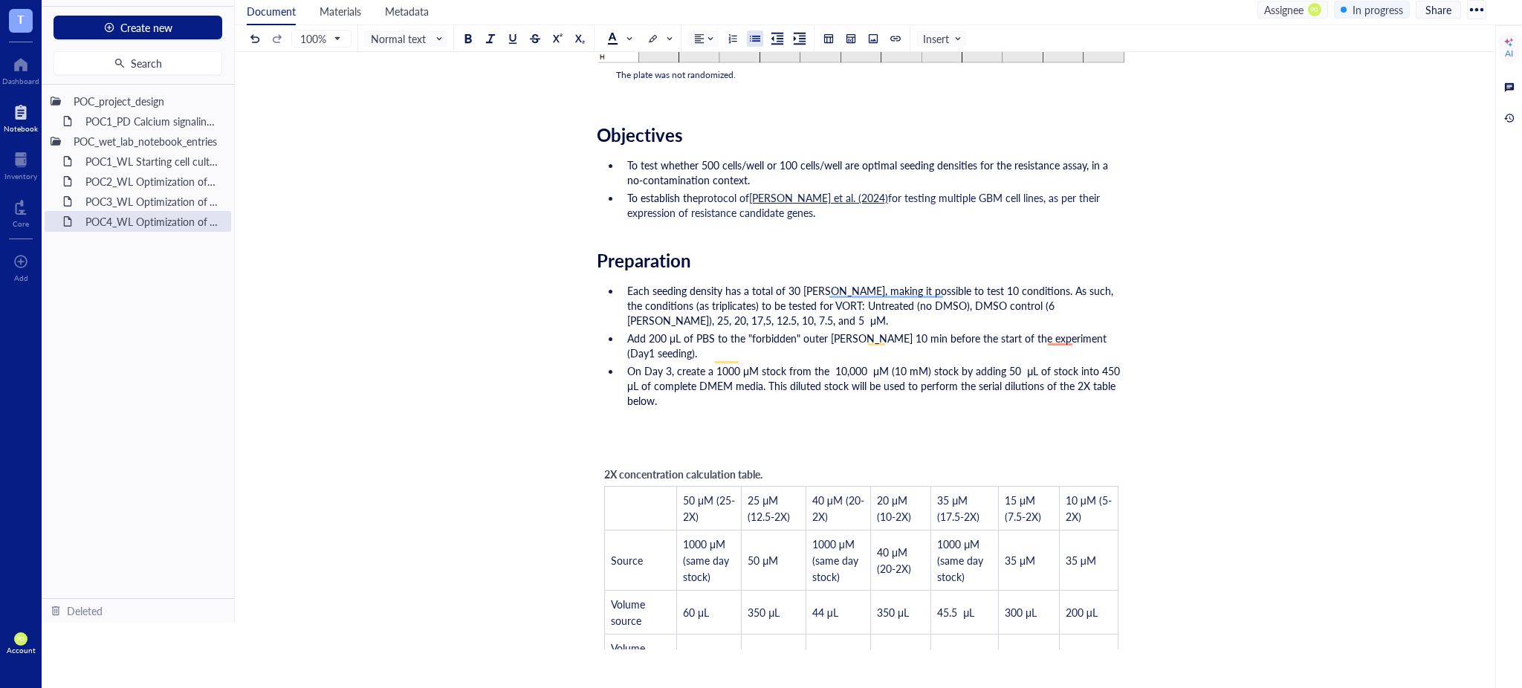
click at [717, 387] on li "On Day 3, create a 1000 μM stock from the 10,000 μM (10 mM) stock by adding 50 …" at bounding box center [873, 385] width 505 height 45
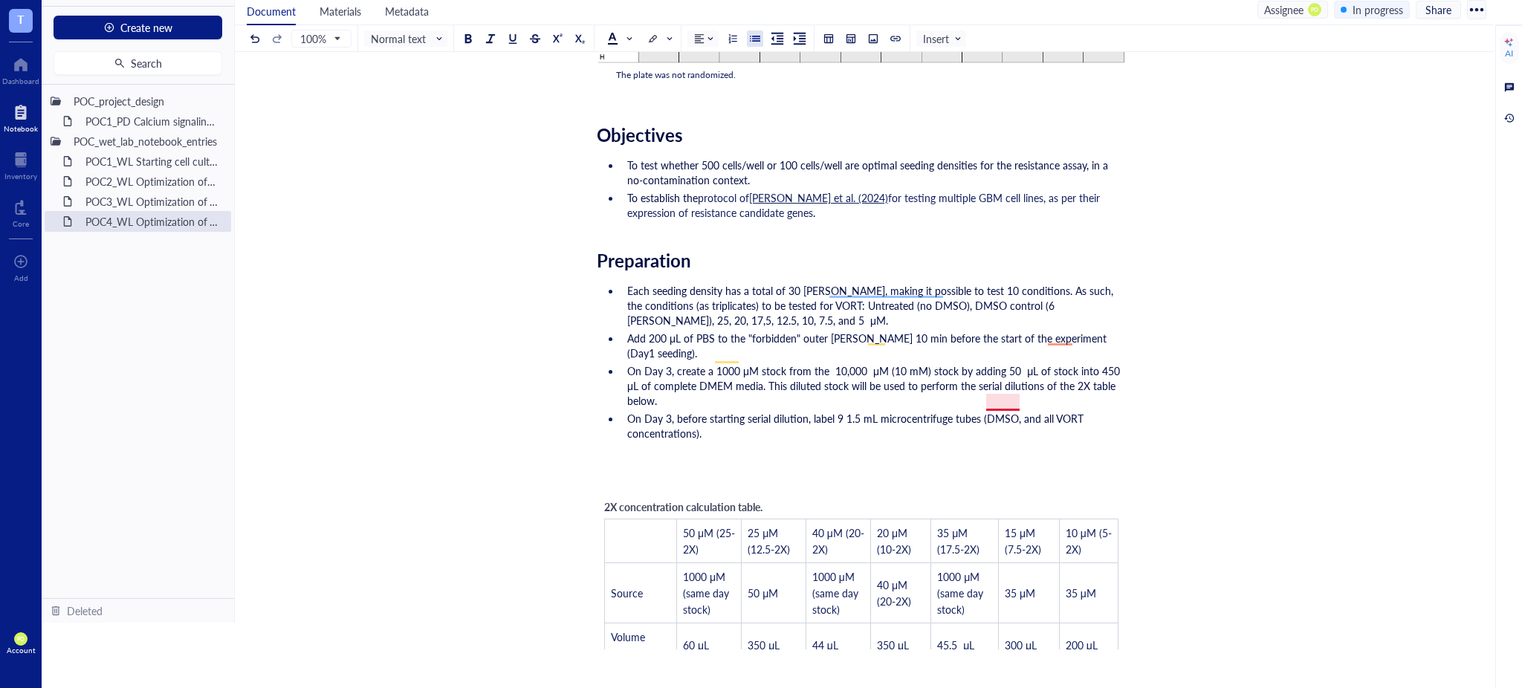
click at [997, 411] on span "On Day 3, before starting serial dilution, label 9 1.5 mL microcentrifuge tubes…" at bounding box center [856, 426] width 459 height 30
click at [1061, 332] on span "Add 200 μL of PBS to the "forbidden" outer wells 10 min before the start of the…" at bounding box center [868, 346] width 482 height 30
click at [833, 411] on span "On Day 3, before starting serial dilution, label 9 1.5 mL microcentrifuge tubes…" at bounding box center [855, 426] width 457 height 30
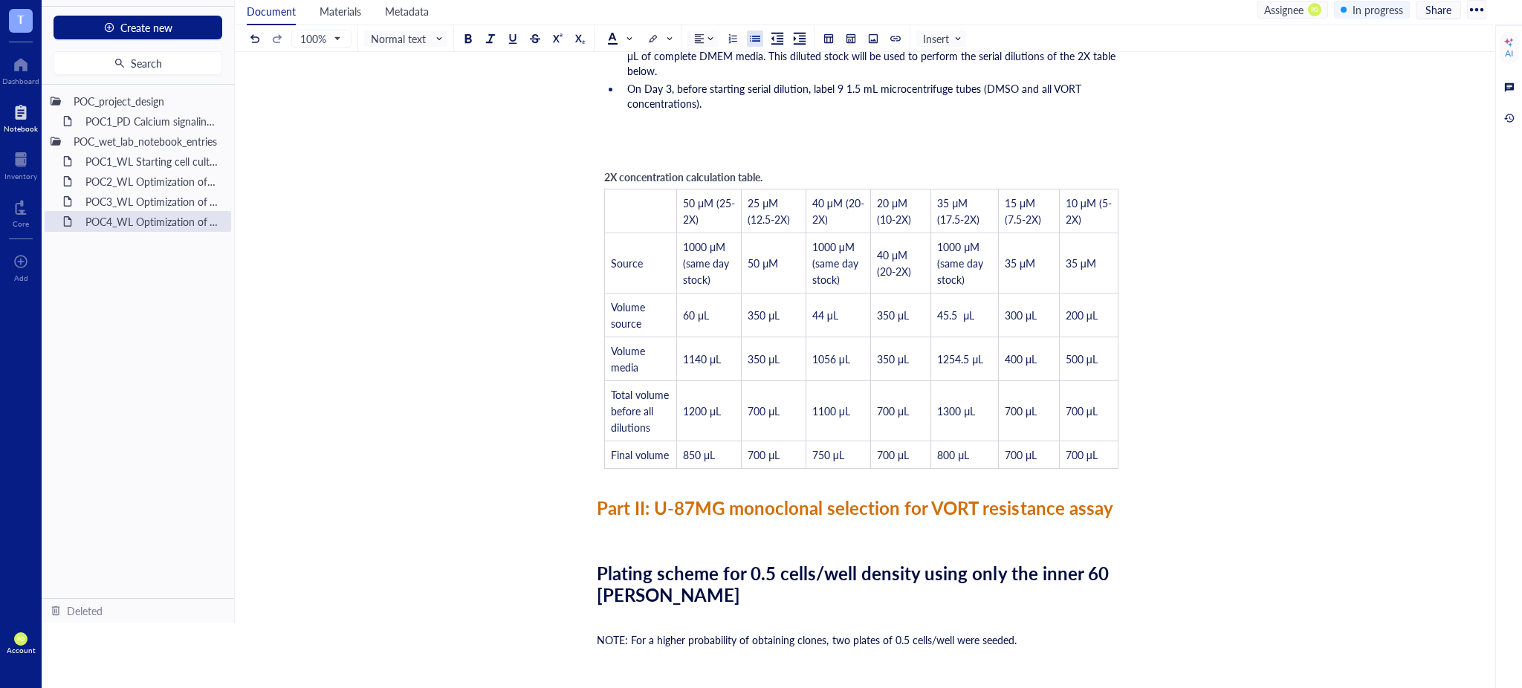
scroll to position [826, 0]
click at [126, 161] on div "POC1_WL Starting cell culture protocol" at bounding box center [144, 161] width 130 height 21
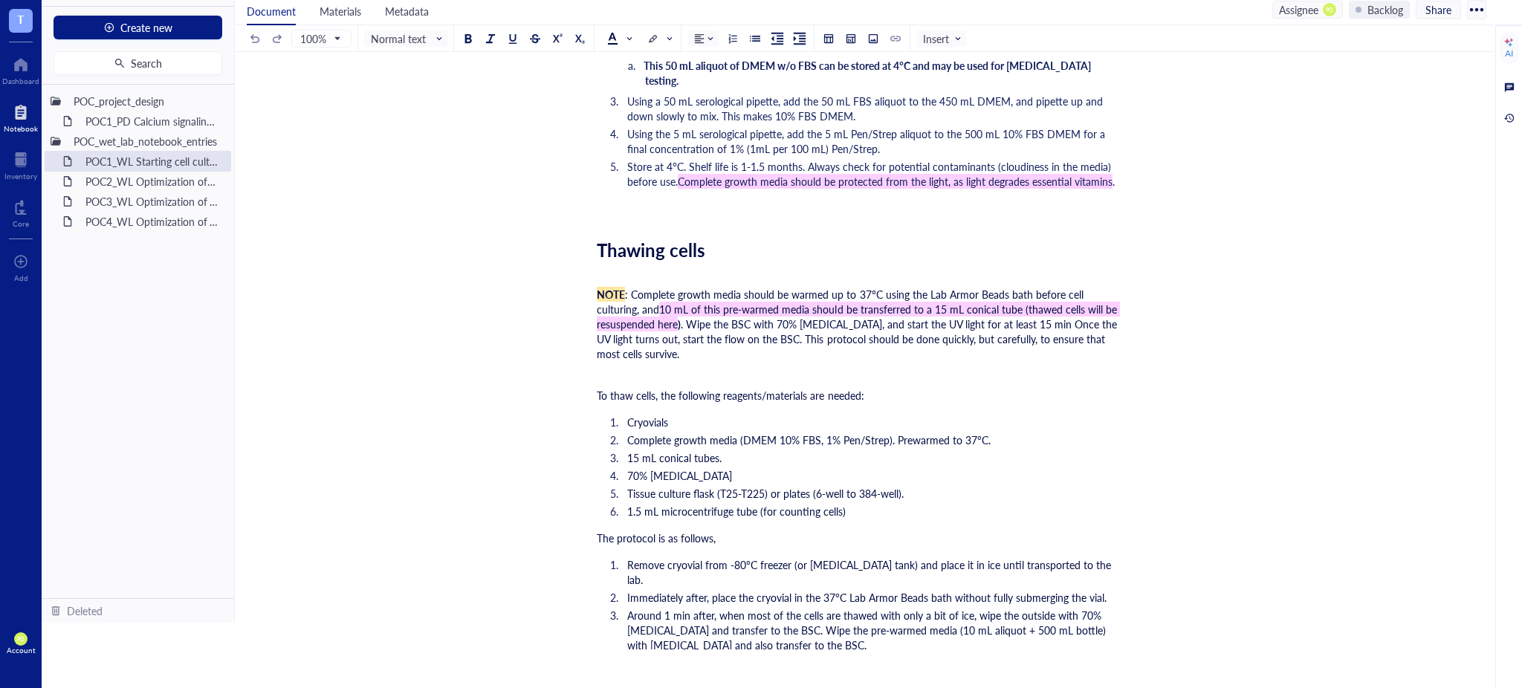
scroll to position [2147, 0]
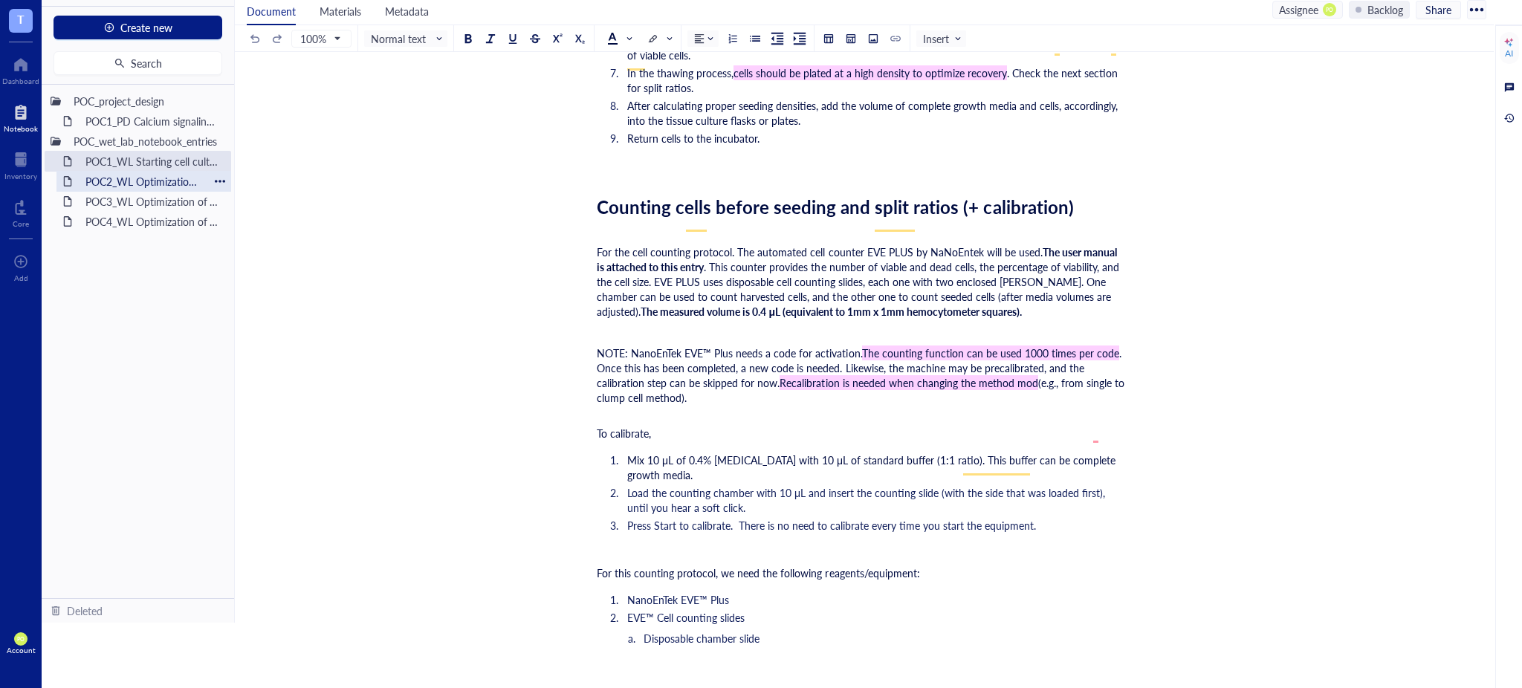
click at [125, 177] on div "POC2_WL Optimization of N06A library resistance assay on U87MG cell line" at bounding box center [144, 181] width 130 height 21
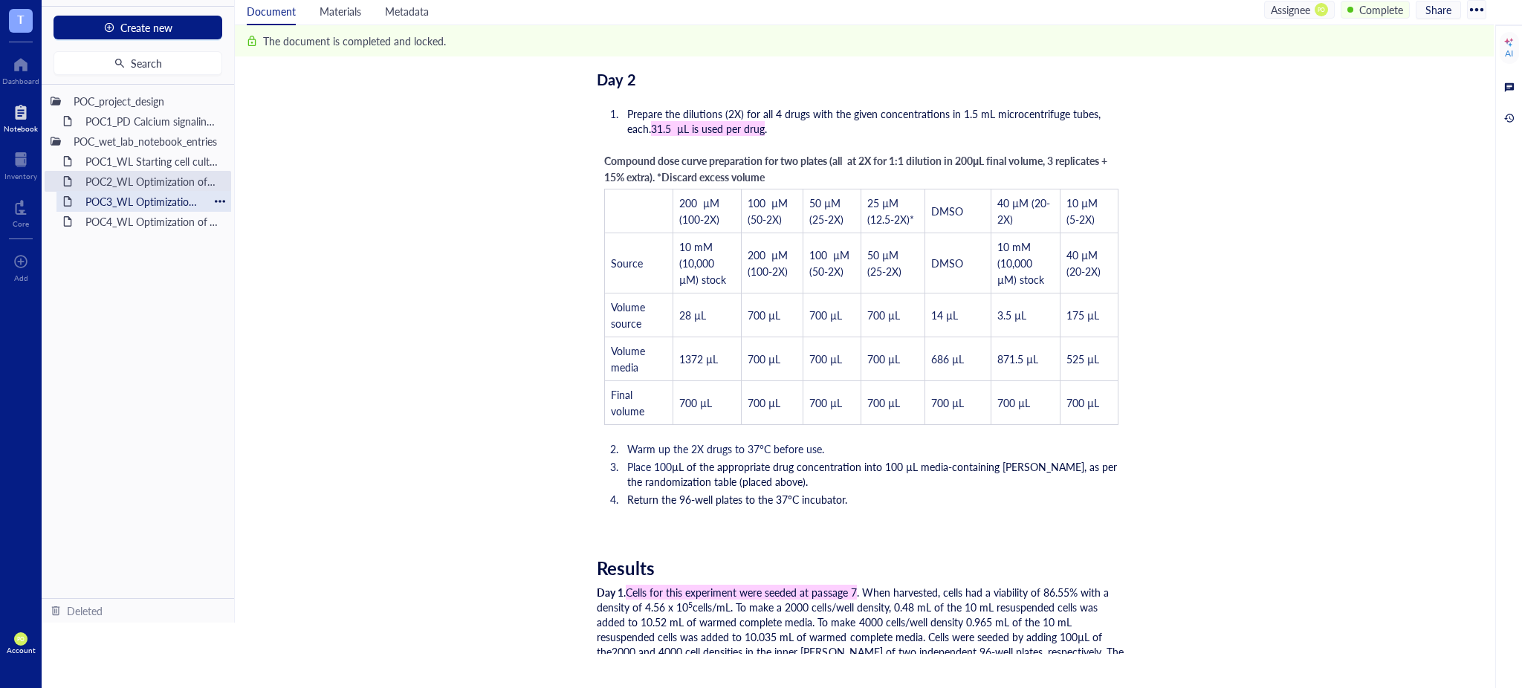
scroll to position [2477, 0]
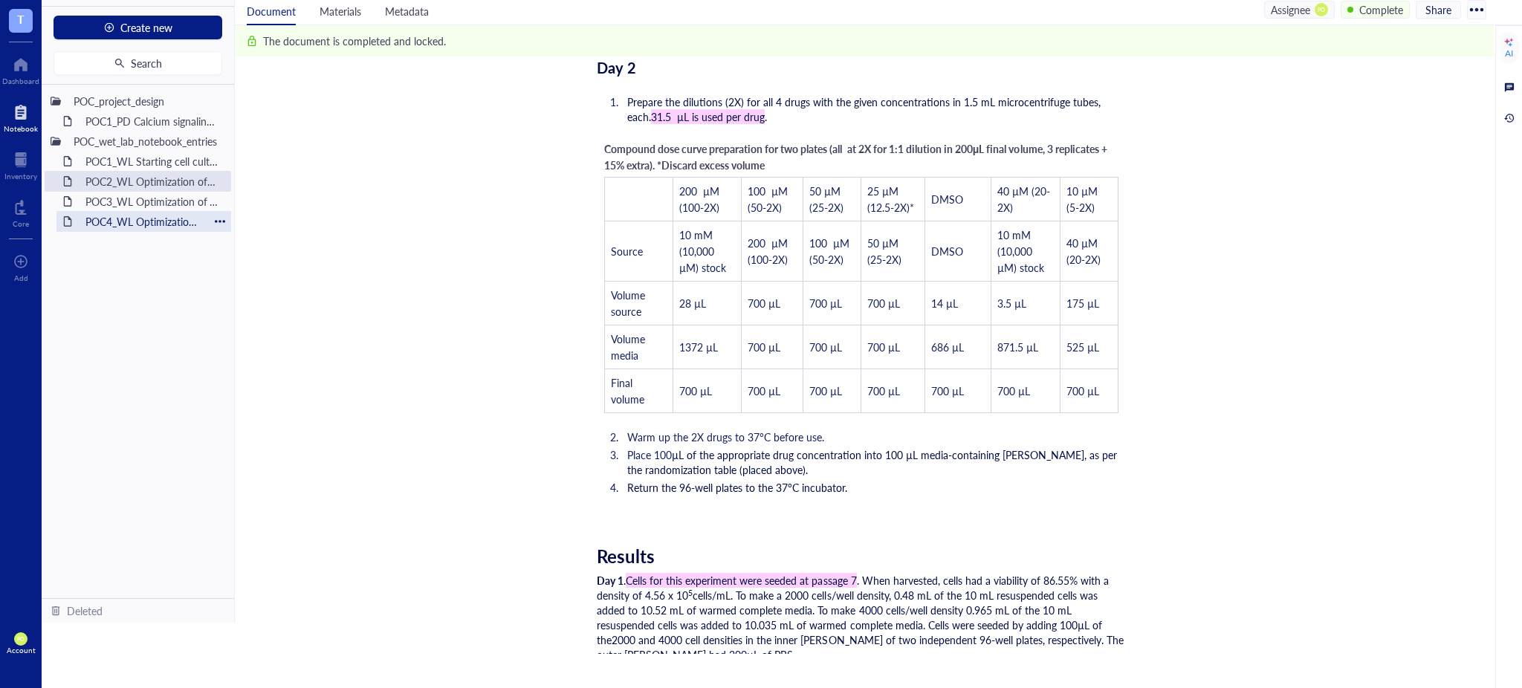
click at [98, 224] on div "POC4_WL Optimization of VORT resistance assay on U87MG cell line + monoclonal s…" at bounding box center [144, 221] width 130 height 21
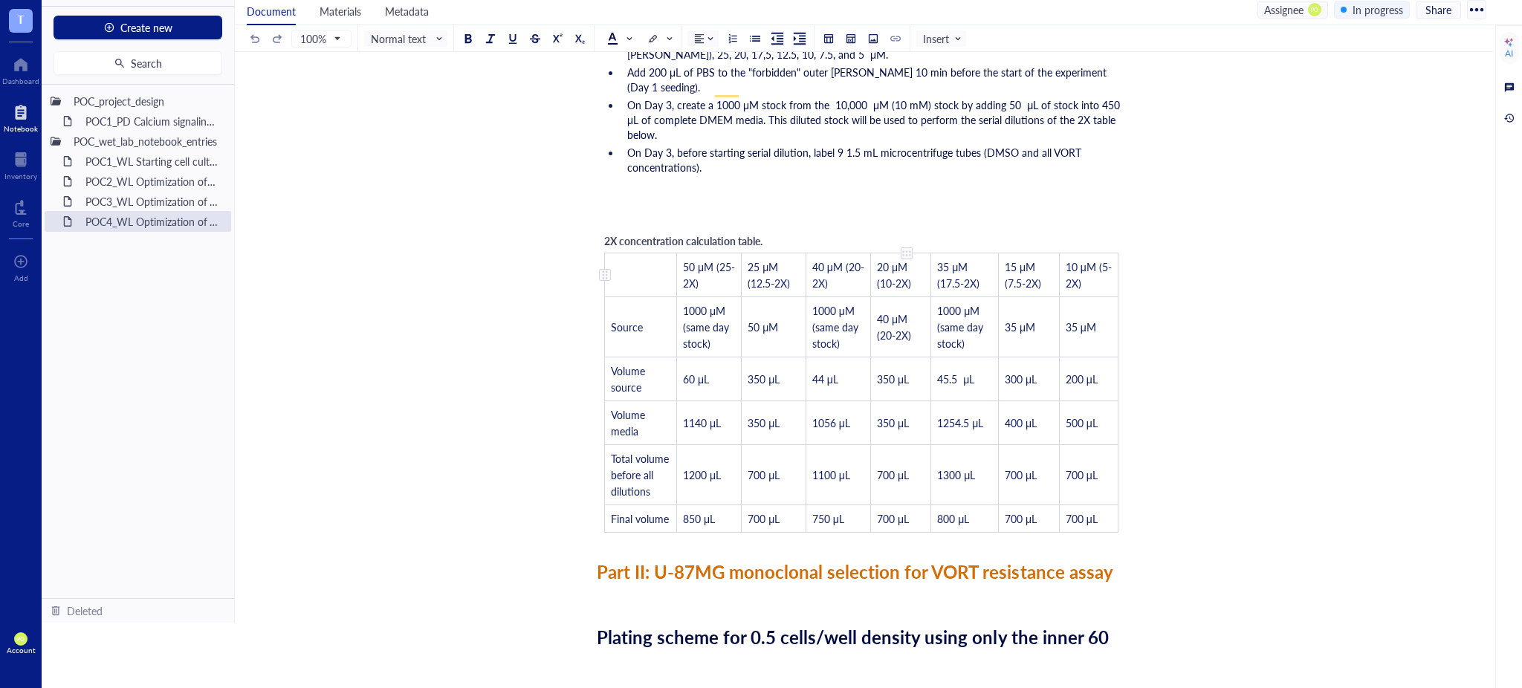
scroll to position [431, 0]
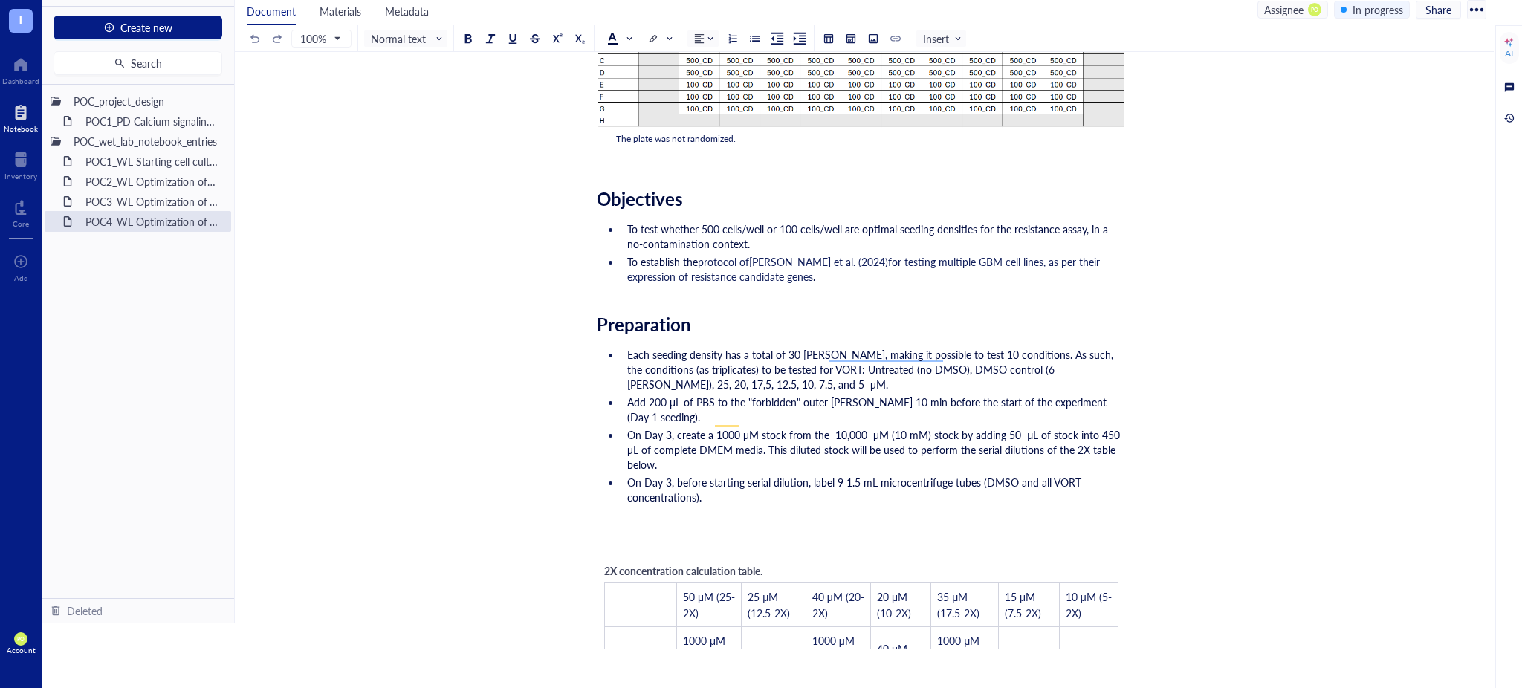
click at [917, 361] on span "Each seeding density has a total of 30 wells, making it possible to test 10 con…" at bounding box center [871, 369] width 489 height 45
click at [914, 353] on span "Each seeding density has a total of 30 wells, making it possible to test 10 con…" at bounding box center [871, 369] width 489 height 45
click at [801, 475] on li "On Day 3, before starting serial dilution, label 9 1.5 mL microcentrifuge tubes…" at bounding box center [873, 490] width 505 height 30
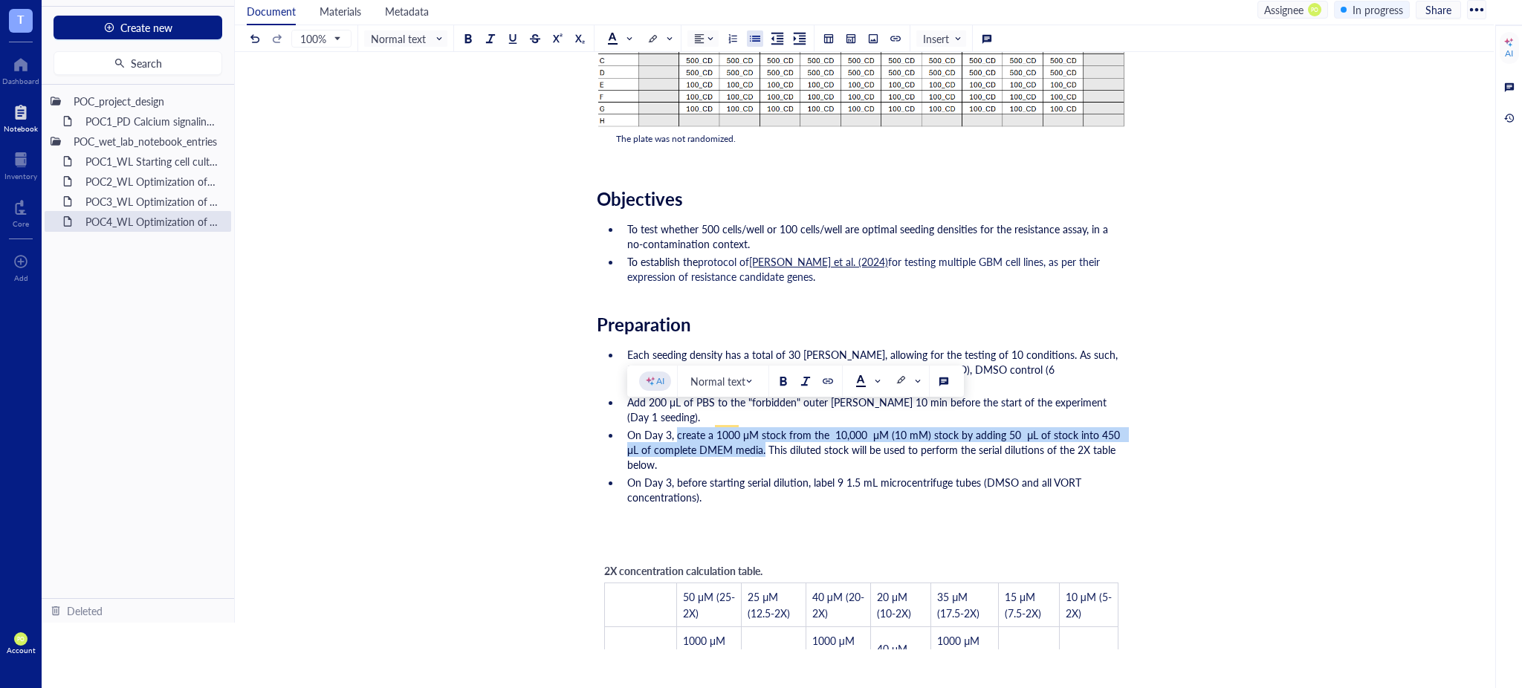
drag, startPoint x: 675, startPoint y: 415, endPoint x: 763, endPoint y: 435, distance: 90.7
click at [763, 435] on span "On Day 3, create a 1000 μM stock from the 10,000 μM (10 mM) stock by adding 50 …" at bounding box center [876, 449] width 499 height 45
click at [878, 384] on span at bounding box center [868, 381] width 24 height 12
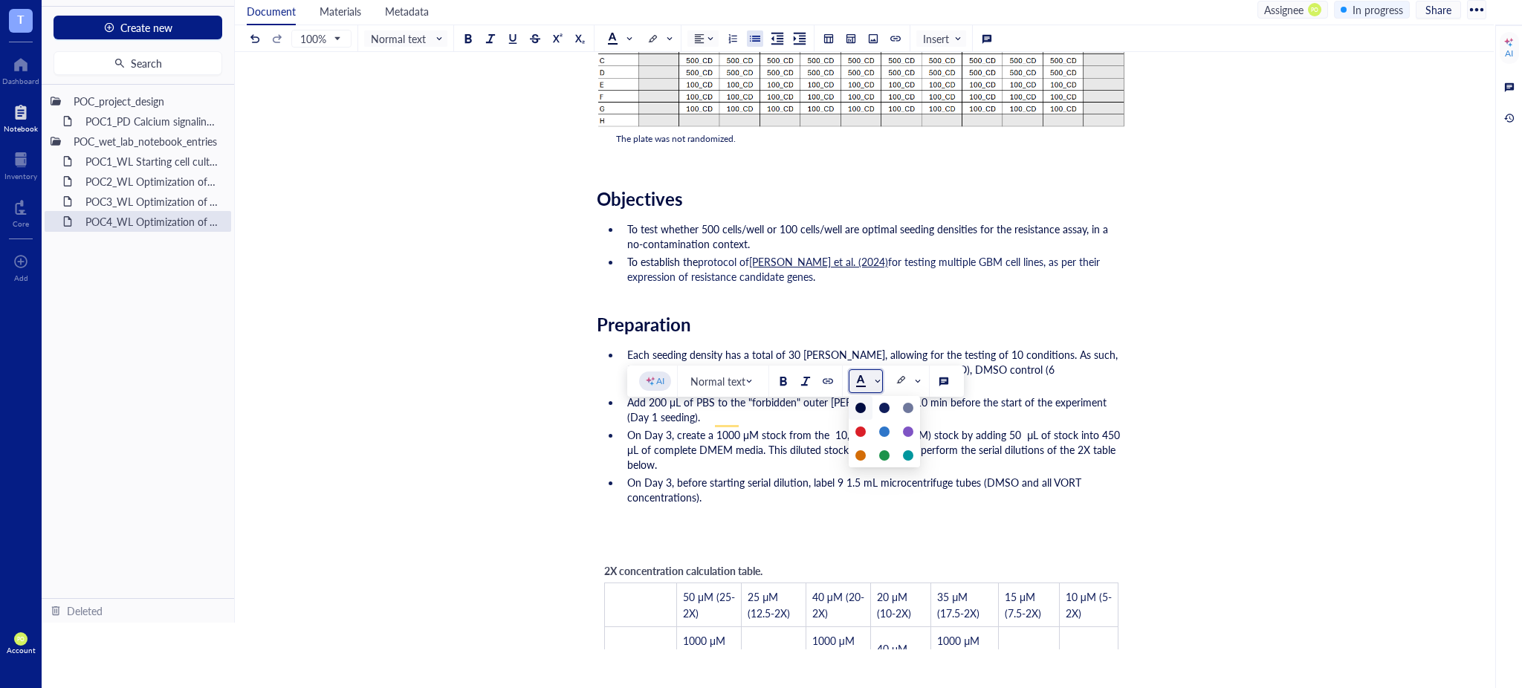
click at [878, 384] on span at bounding box center [868, 381] width 24 height 12
click at [908, 378] on span at bounding box center [908, 381] width 24 height 12
click at [905, 430] on div at bounding box center [901, 432] width 10 height 10
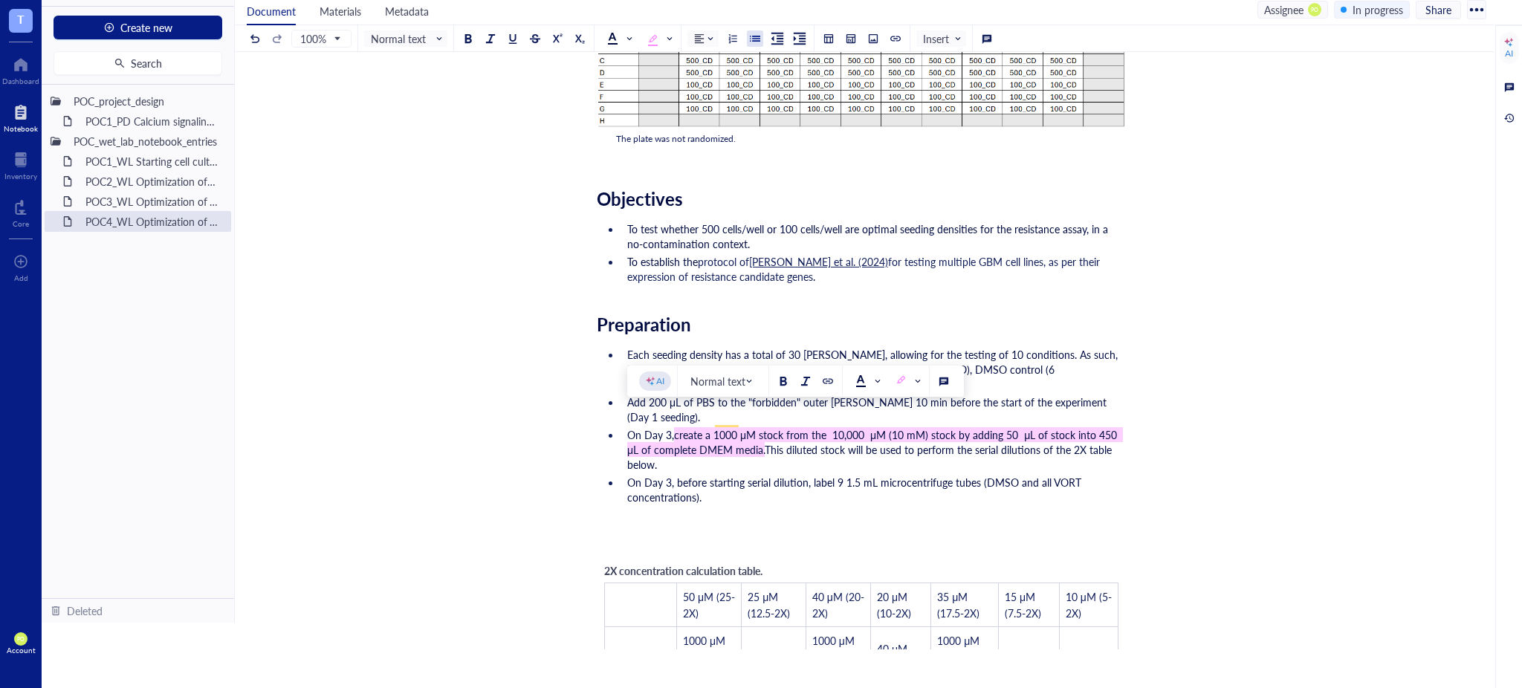
click at [801, 475] on li "On Day 3, before starting serial dilution, label 9 1.5 mL microcentrifuge tubes…" at bounding box center [873, 490] width 505 height 30
click at [136, 187] on div "POC2_WL Optimization of N06A library resistance assay on U87MG cell line" at bounding box center [144, 181] width 130 height 21
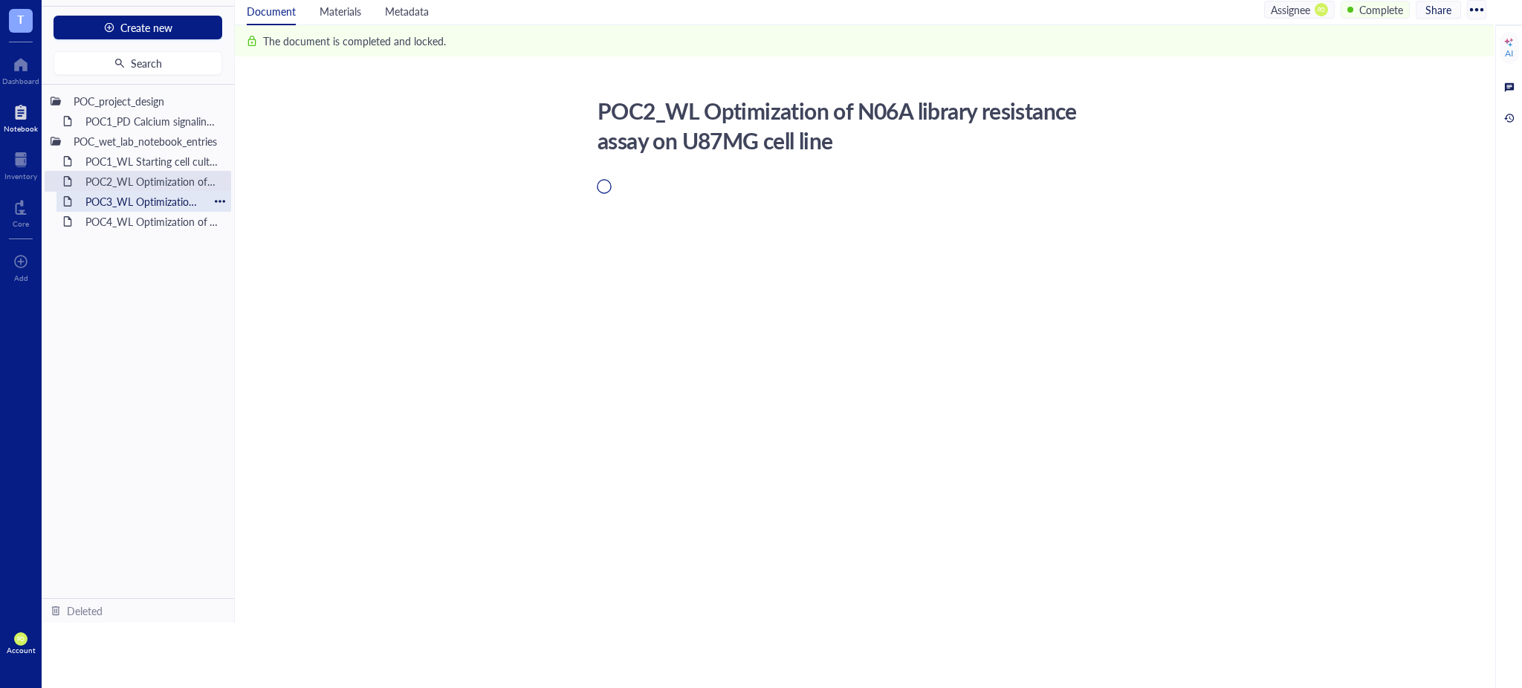
click at [136, 198] on div "POC3_WL Optimization of VORT resistance assay on U87MG cell line" at bounding box center [144, 201] width 130 height 21
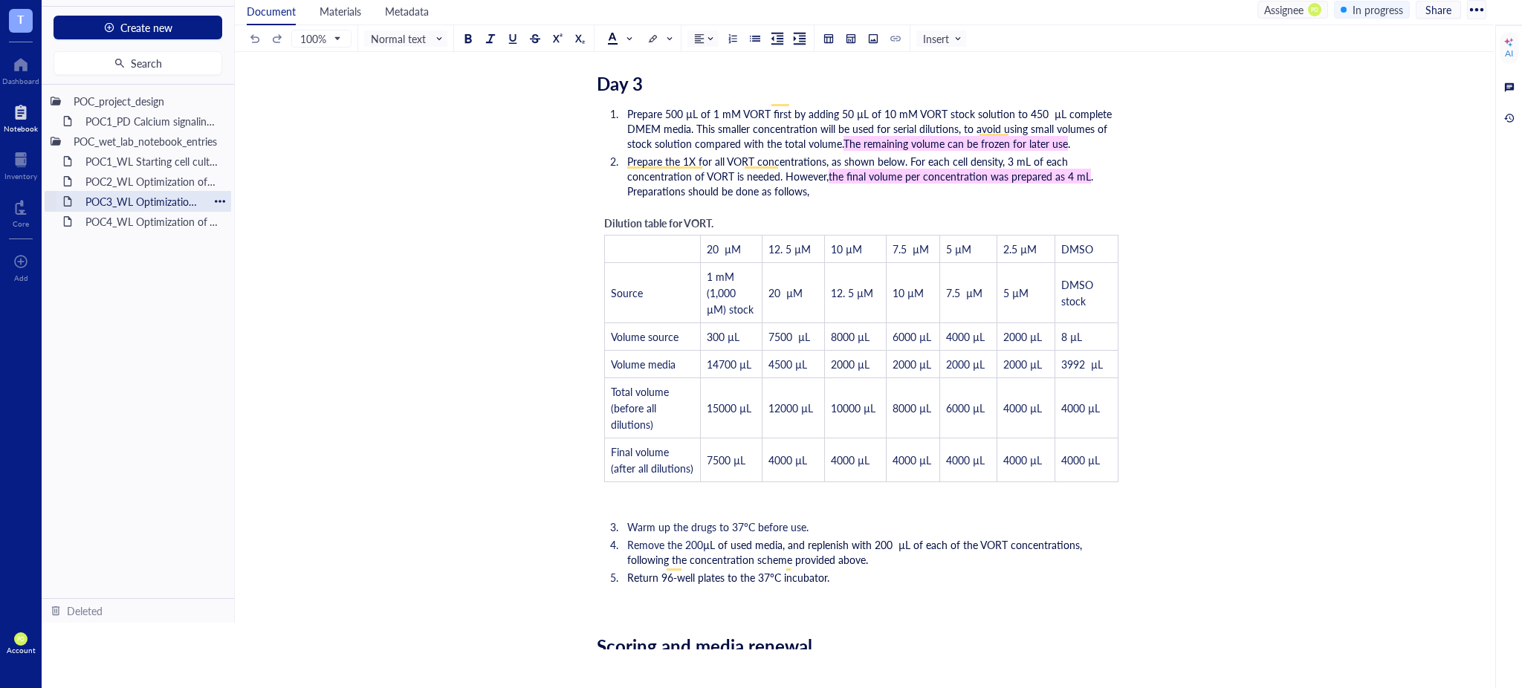
scroll to position [3450, 0]
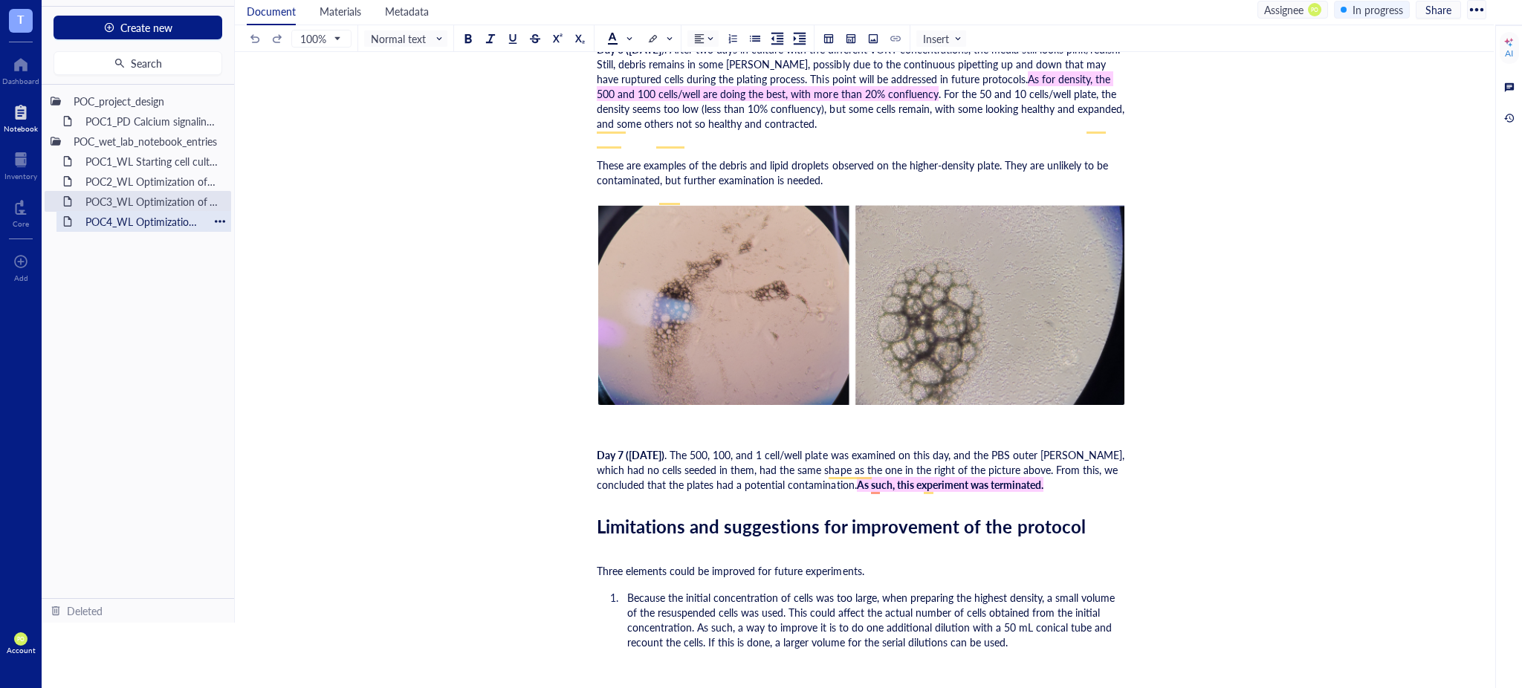
click at [140, 219] on div "POC4_WL Optimization of VORT resistance assay on U87MG cell line + monoclonal s…" at bounding box center [144, 221] width 130 height 21
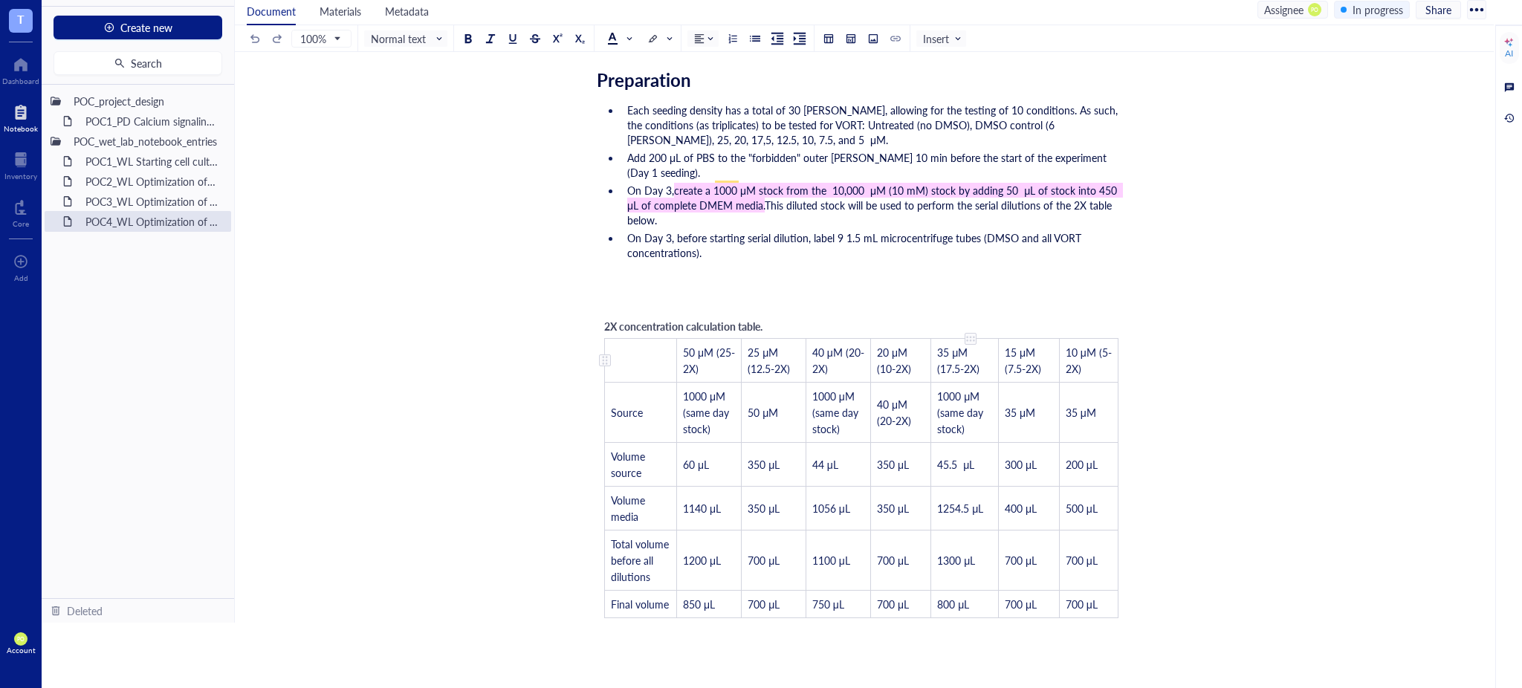
scroll to position [660, 0]
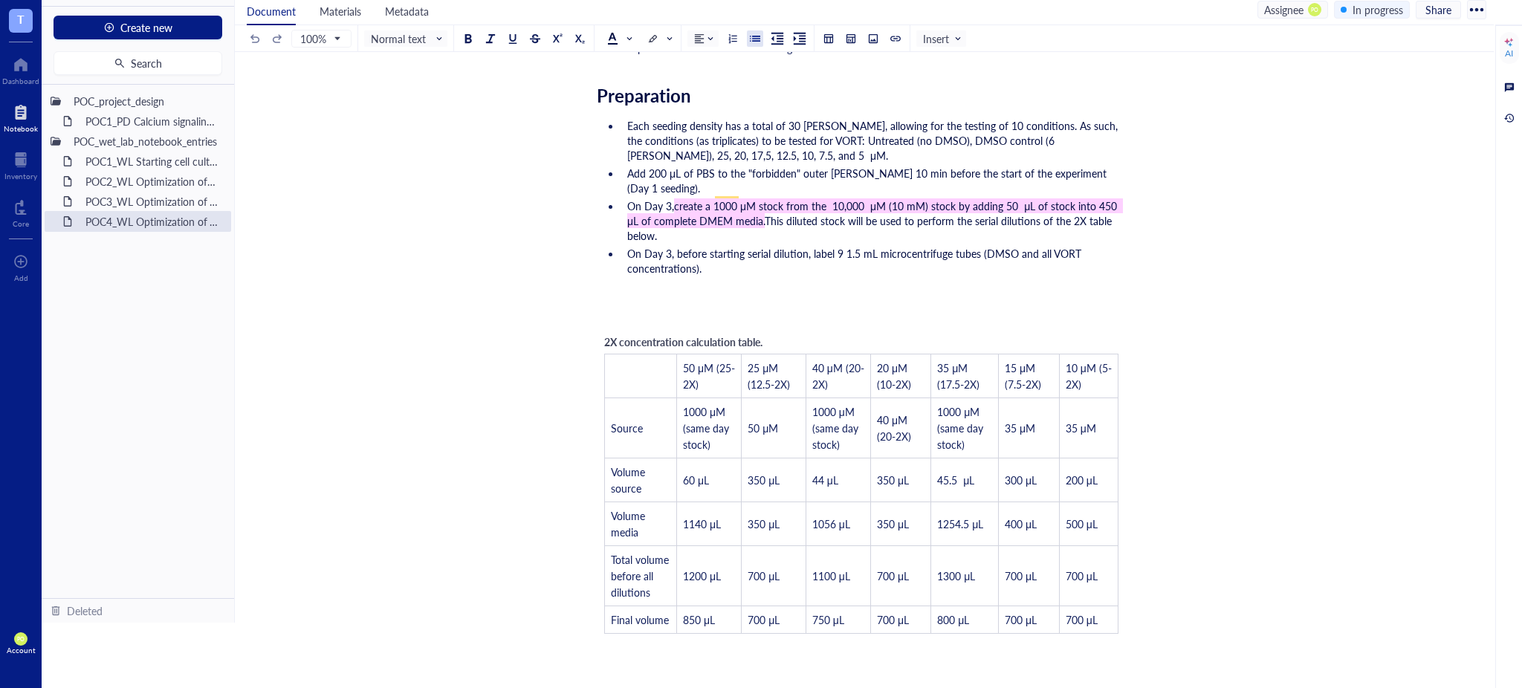
click at [767, 249] on li "On Day 3, before starting serial dilution, label 9 1.5 mL microcentrifuge tubes…" at bounding box center [873, 261] width 505 height 30
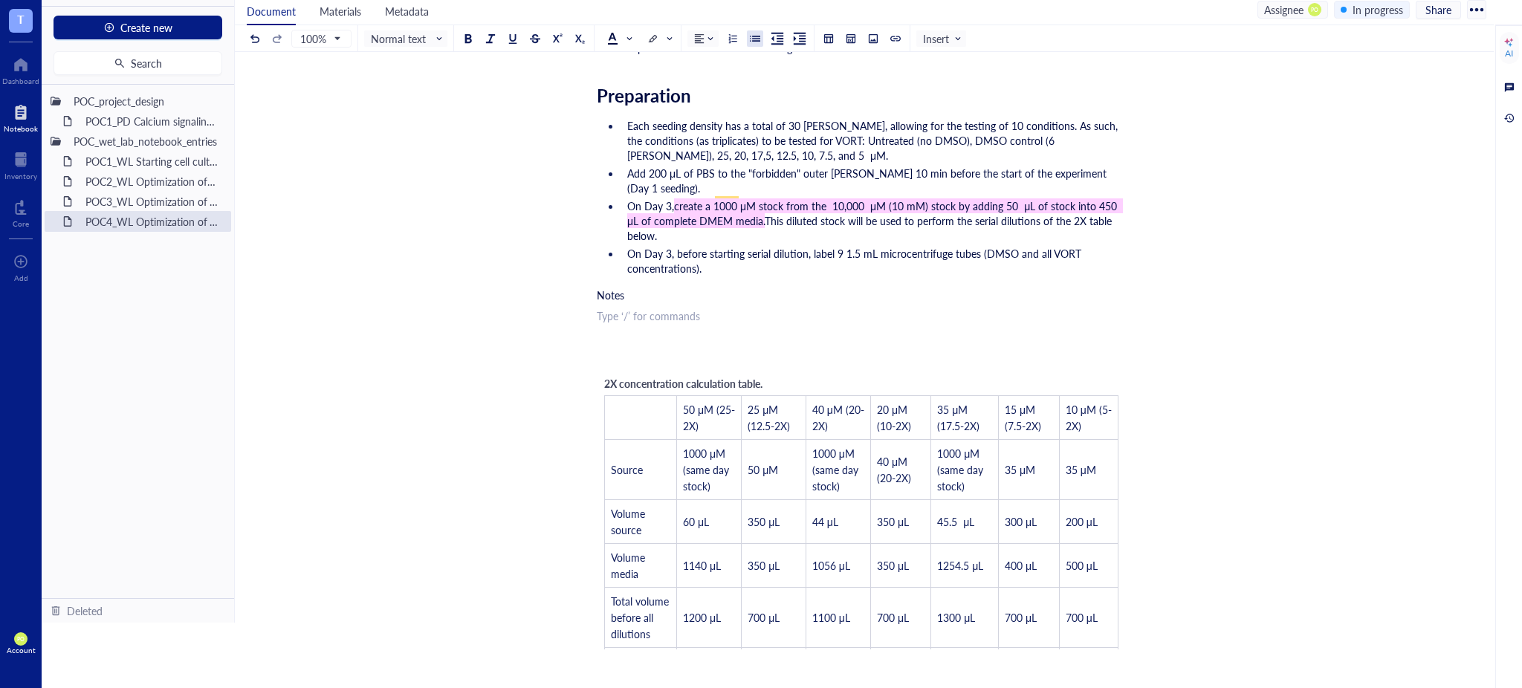
click at [763, 41] on button at bounding box center [755, 38] width 16 height 16
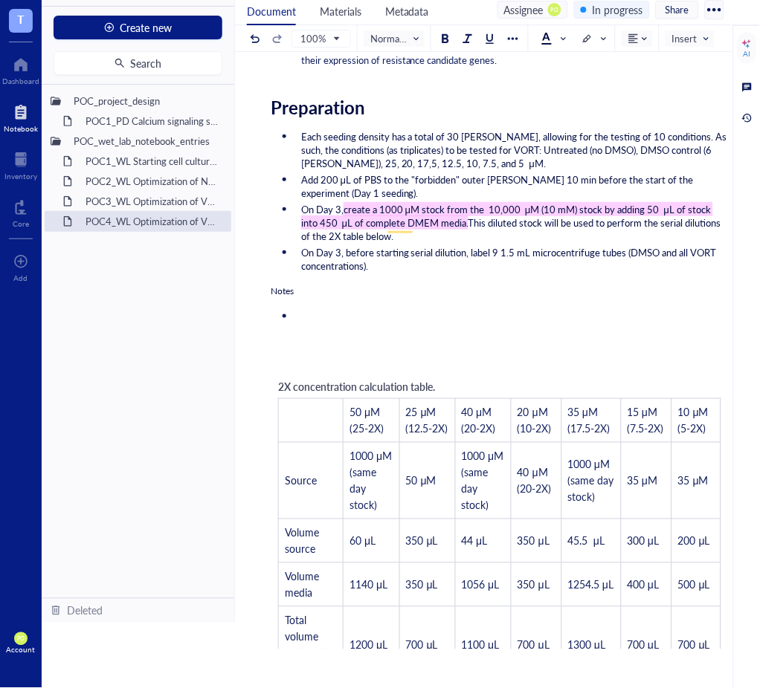
scroll to position [681, 0]
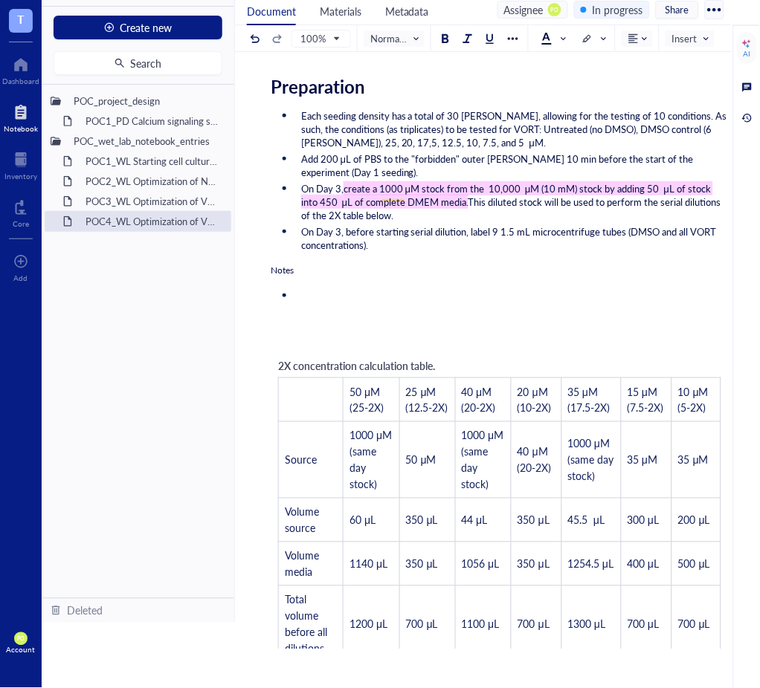
click at [349, 281] on div "Researcher: Paola Onate Colobon Principal investigator: Professor Sohyon Lee Da…" at bounding box center [500, 597] width 458 height 2152
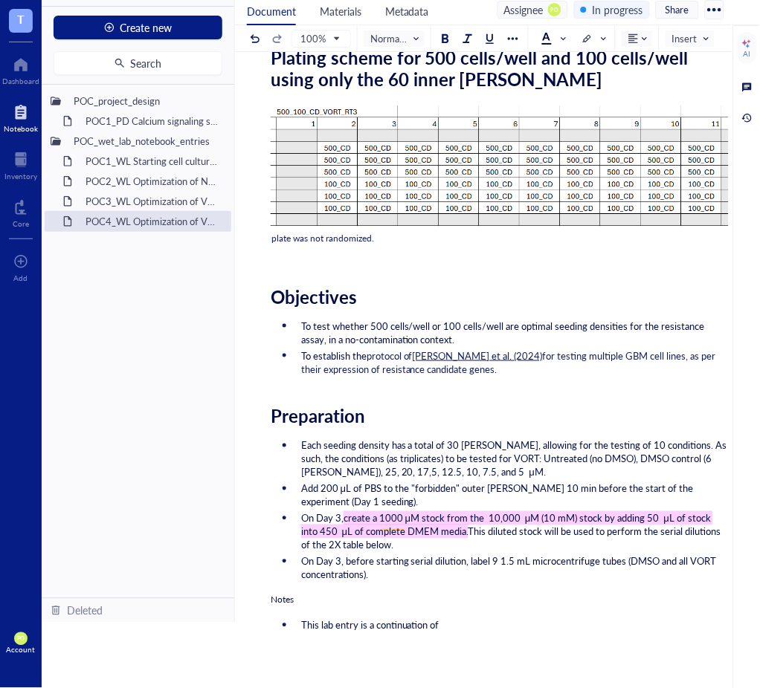
scroll to position [495, 0]
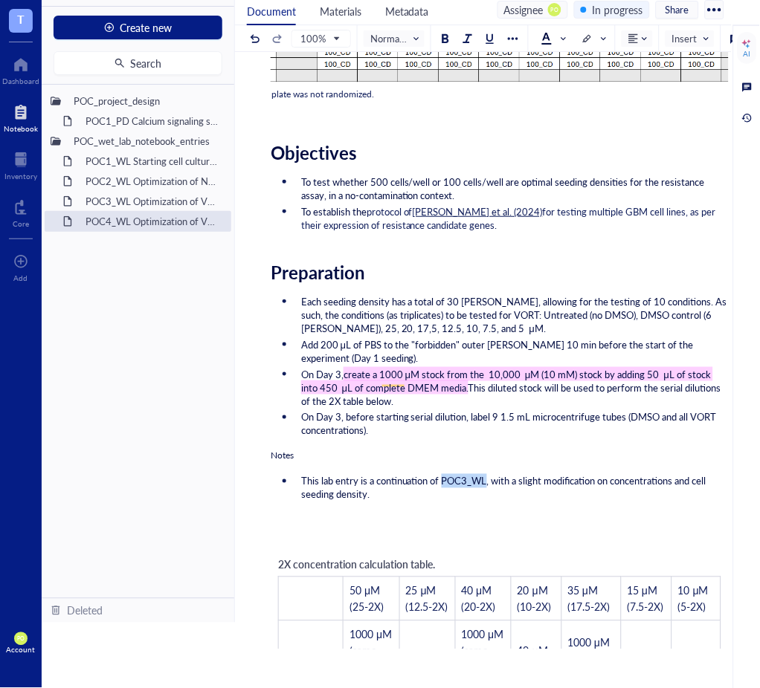
drag, startPoint x: 486, startPoint y: 486, endPoint x: 446, endPoint y: 482, distance: 40.3
click at [446, 482] on span "This lab entry is a continuation of POC3_WL, with a slight modification on conc…" at bounding box center [504, 488] width 407 height 28
click at [458, 445] on button at bounding box center [453, 450] width 16 height 16
click at [429, 497] on li "This lab entry is a continuation of POC3_WL , with a slight modification on con…" at bounding box center [511, 488] width 433 height 27
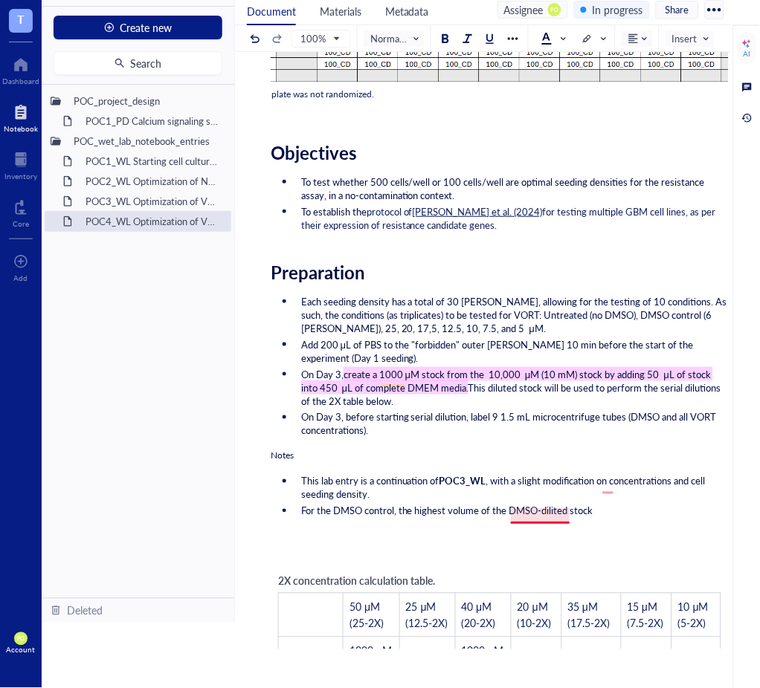
click at [560, 505] on ul "This lab entry is a continuation of POC3_WL , with a slight modification on con…" at bounding box center [500, 496] width 458 height 49
click at [563, 513] on span "For the DMSO control, the highest volume of the DMSO-dilited stock" at bounding box center [447, 511] width 292 height 14
click at [648, 509] on li "For the DMSO control, the highest volume of the DMSO-diluted stock" at bounding box center [511, 511] width 433 height 13
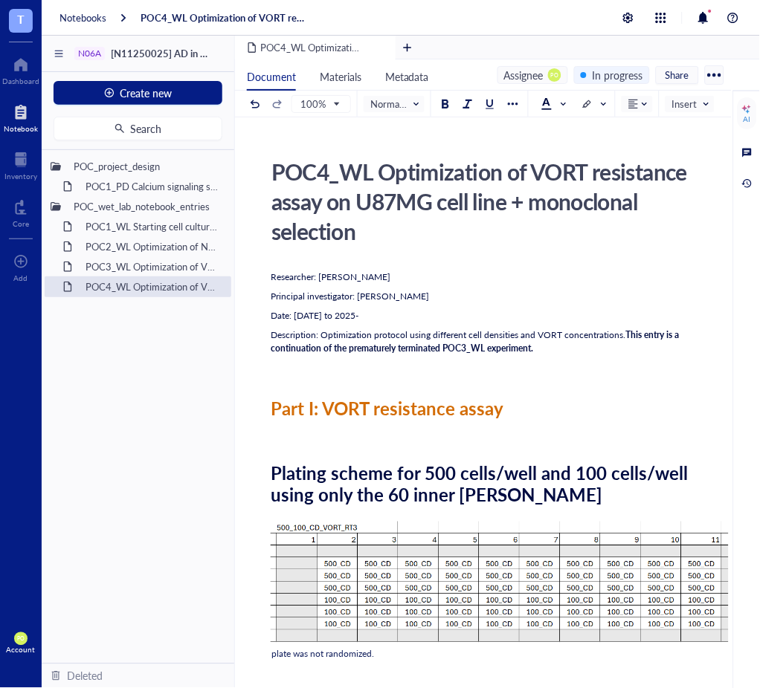
scroll to position [495, 0]
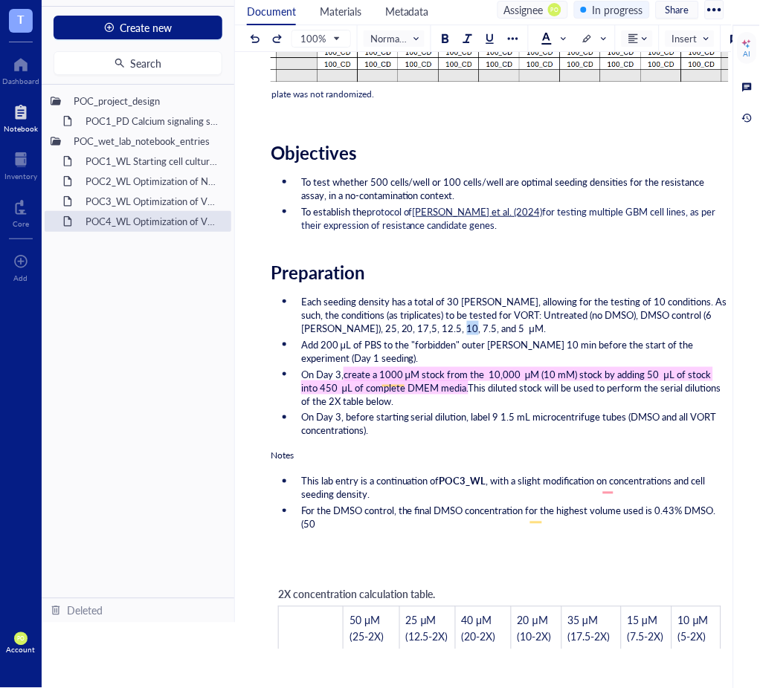
drag, startPoint x: 441, startPoint y: 329, endPoint x: 428, endPoint y: 329, distance: 12.6
click at [428, 329] on span "Each seeding density has a total of 30 [PERSON_NAME], allowing for the testing …" at bounding box center [515, 314] width 428 height 41
copy span "μM"
click at [334, 530] on li "For the DMSO control, the final DMSO concentration for the highest volume used …" at bounding box center [511, 518] width 433 height 27
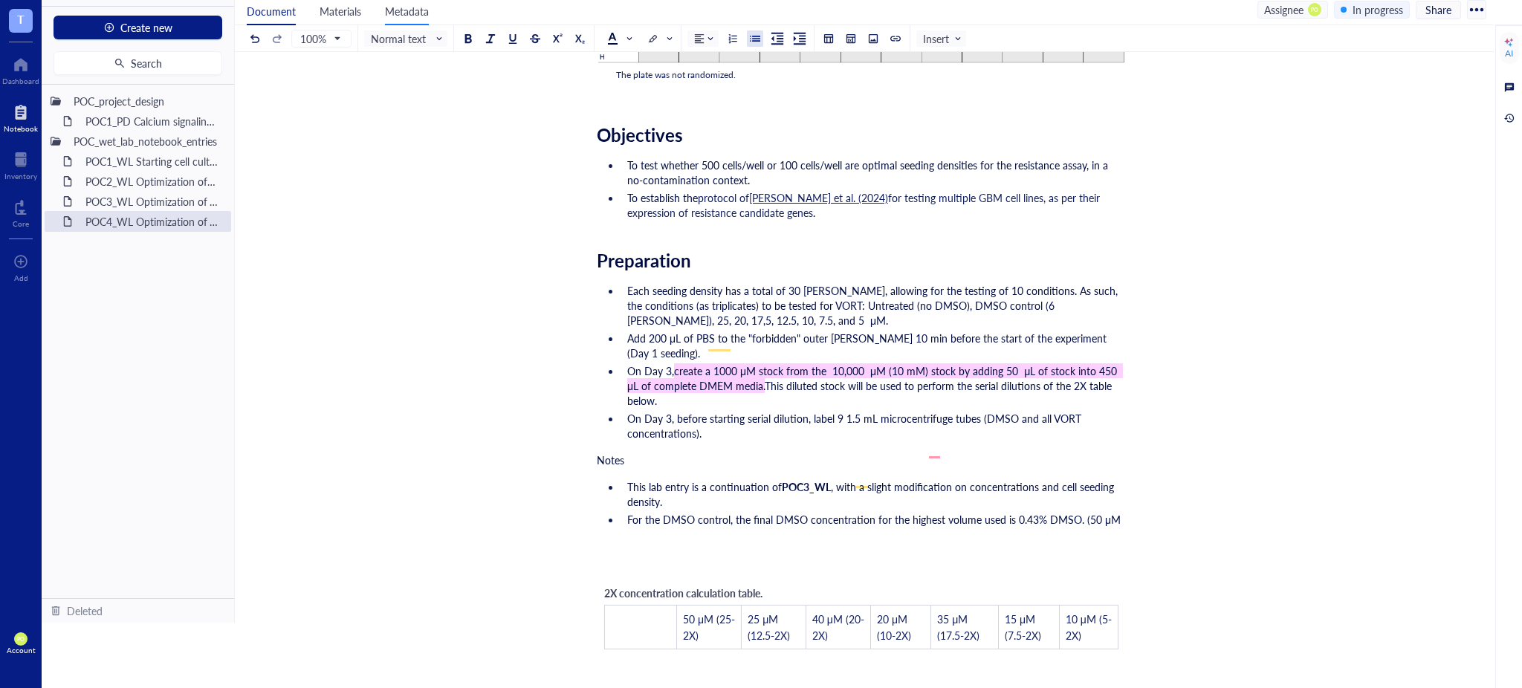
scroll to position [470, 0]
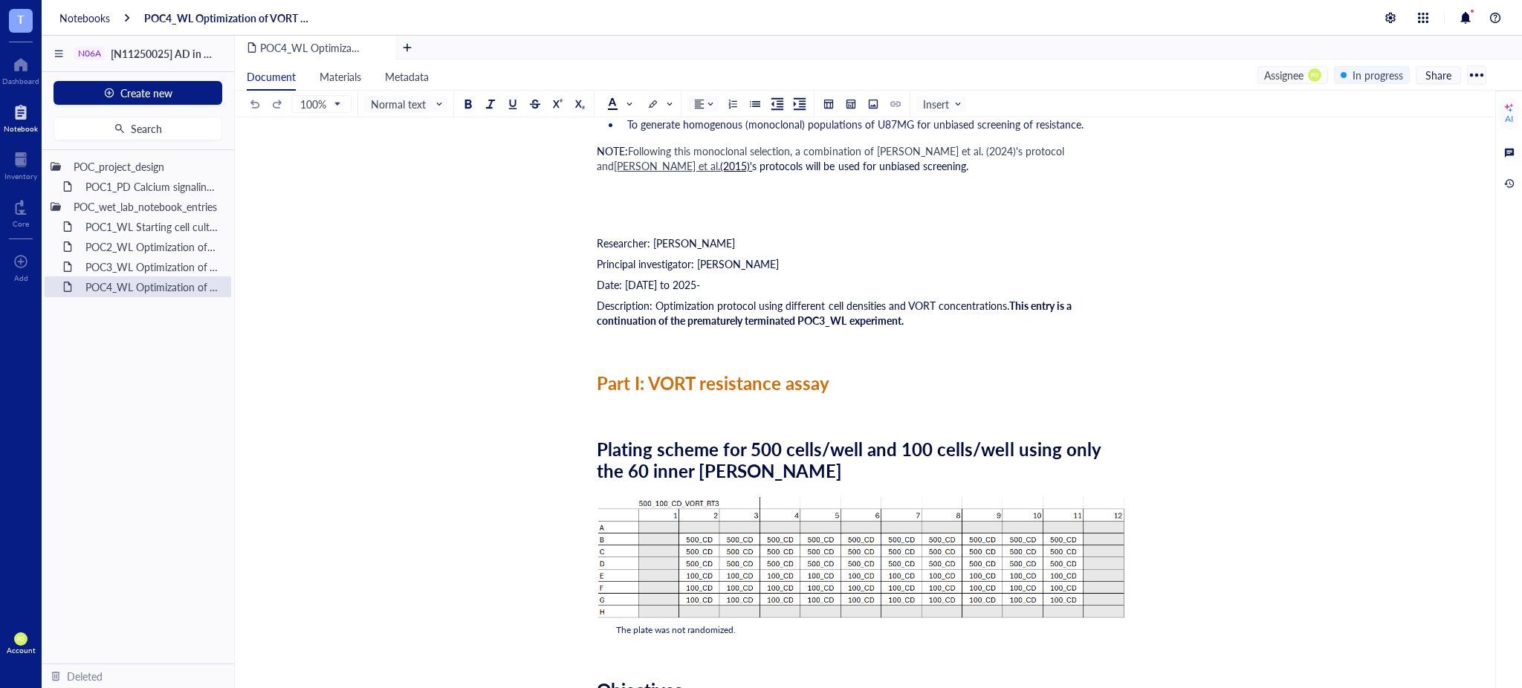
scroll to position [7763, 0]
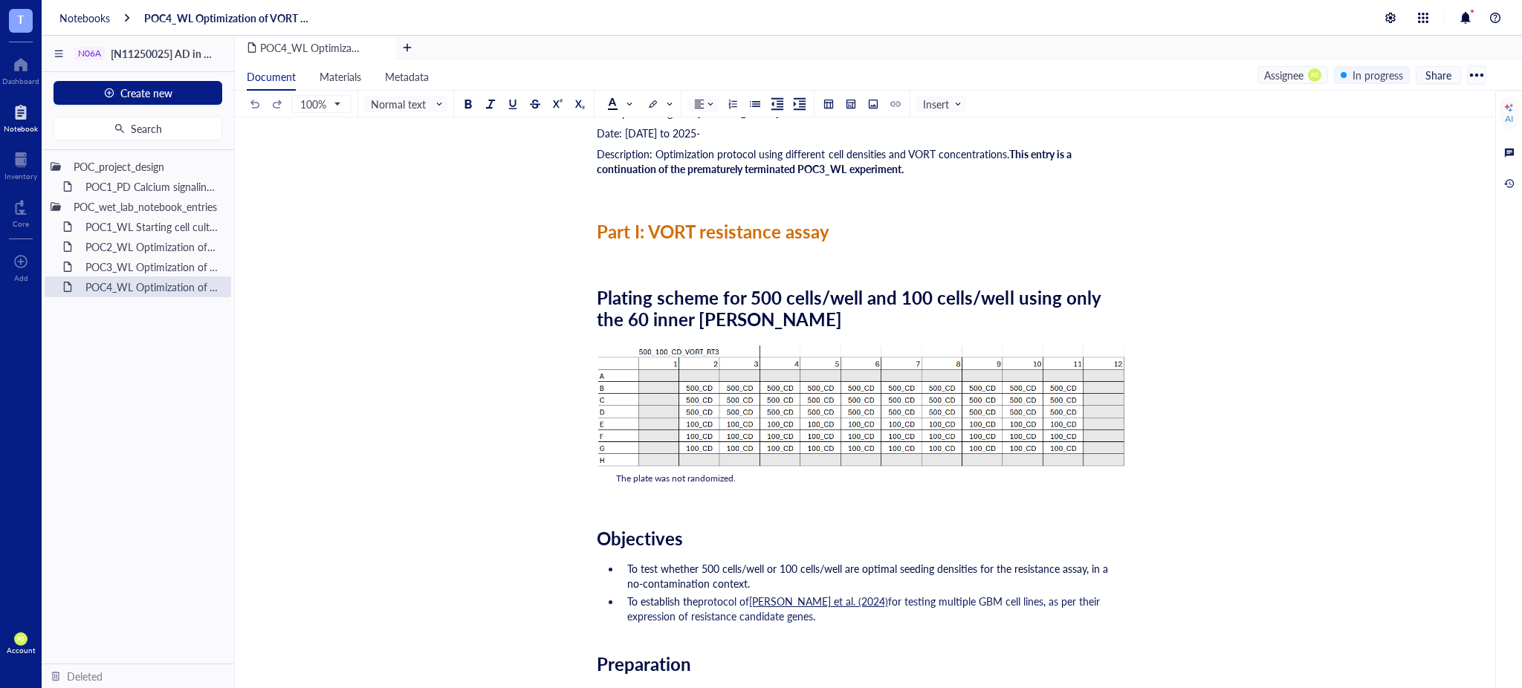
drag, startPoint x: 1488, startPoint y: 485, endPoint x: 1488, endPoint y: 674, distance: 188.8
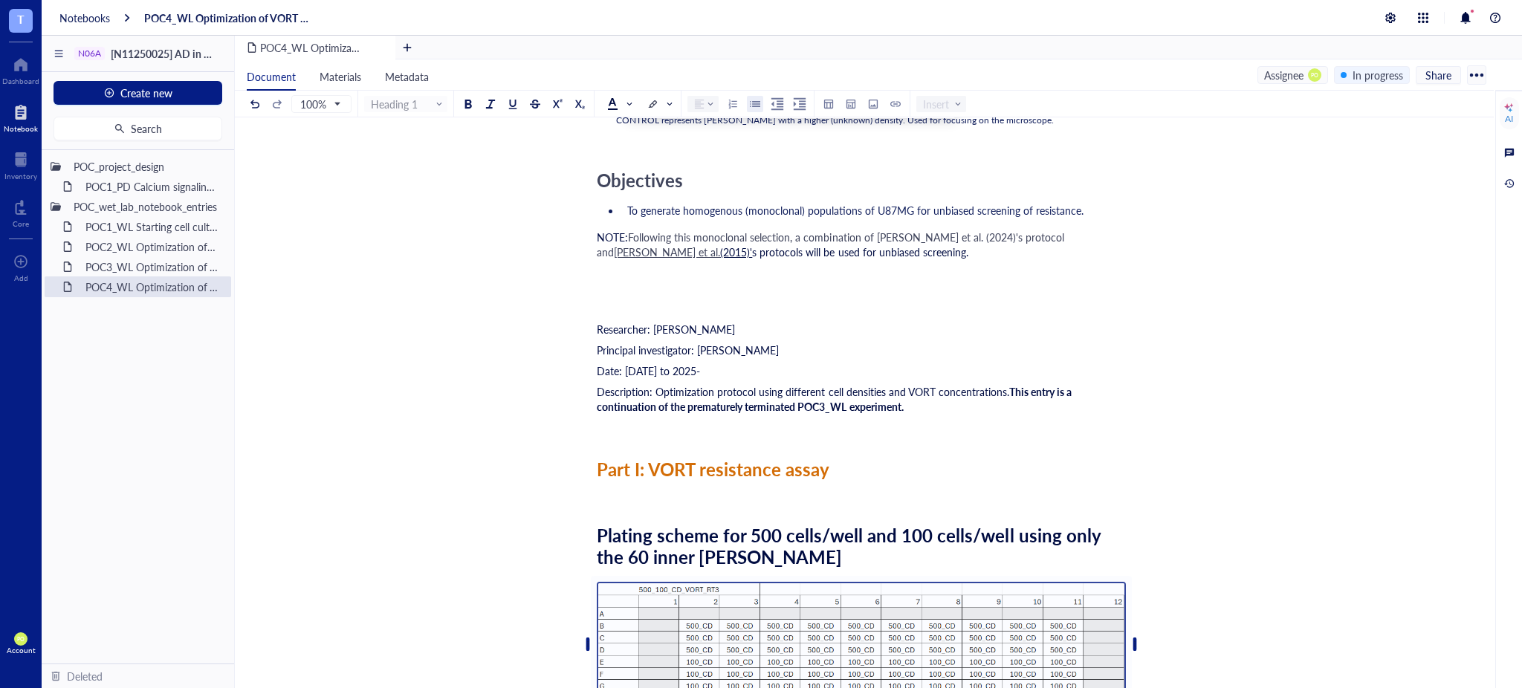
scroll to position [7360, 0]
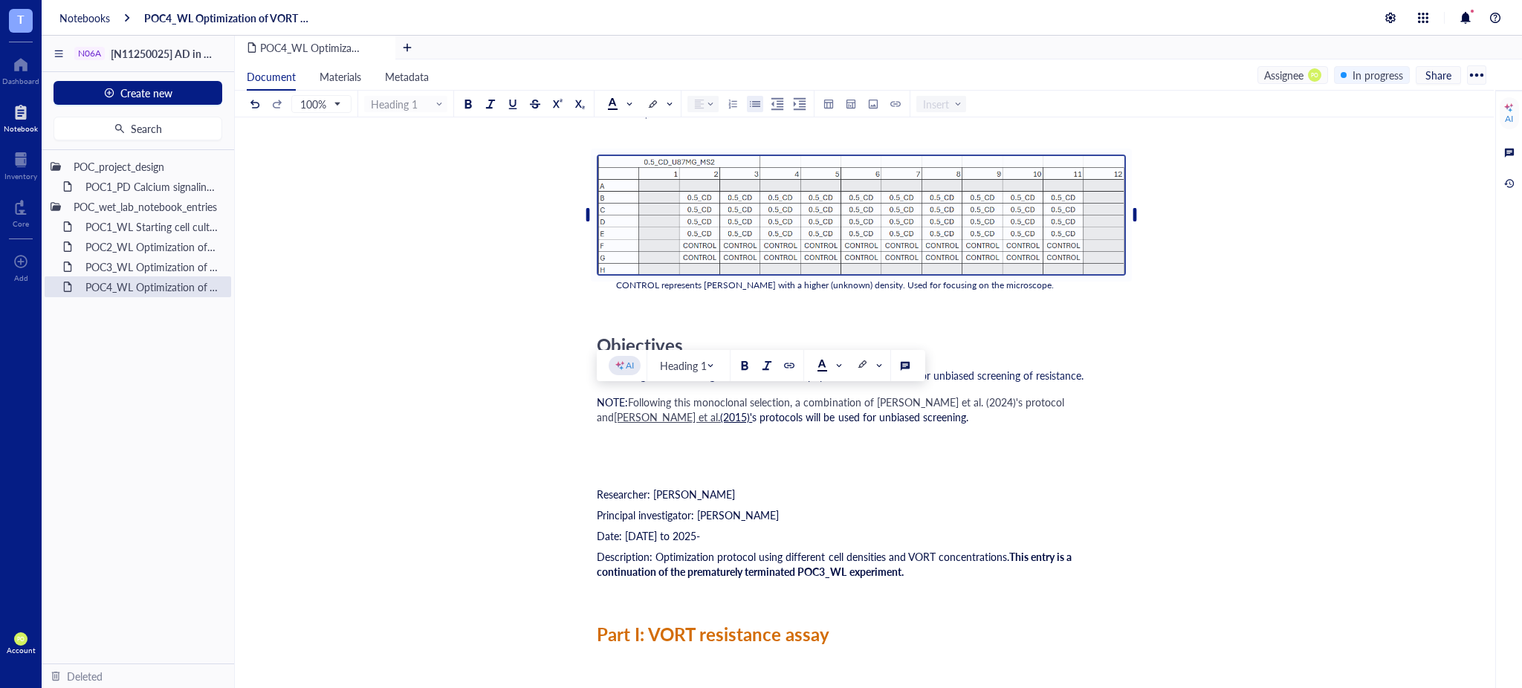
drag, startPoint x: 882, startPoint y: 387, endPoint x: 583, endPoint y: 409, distance: 299.6
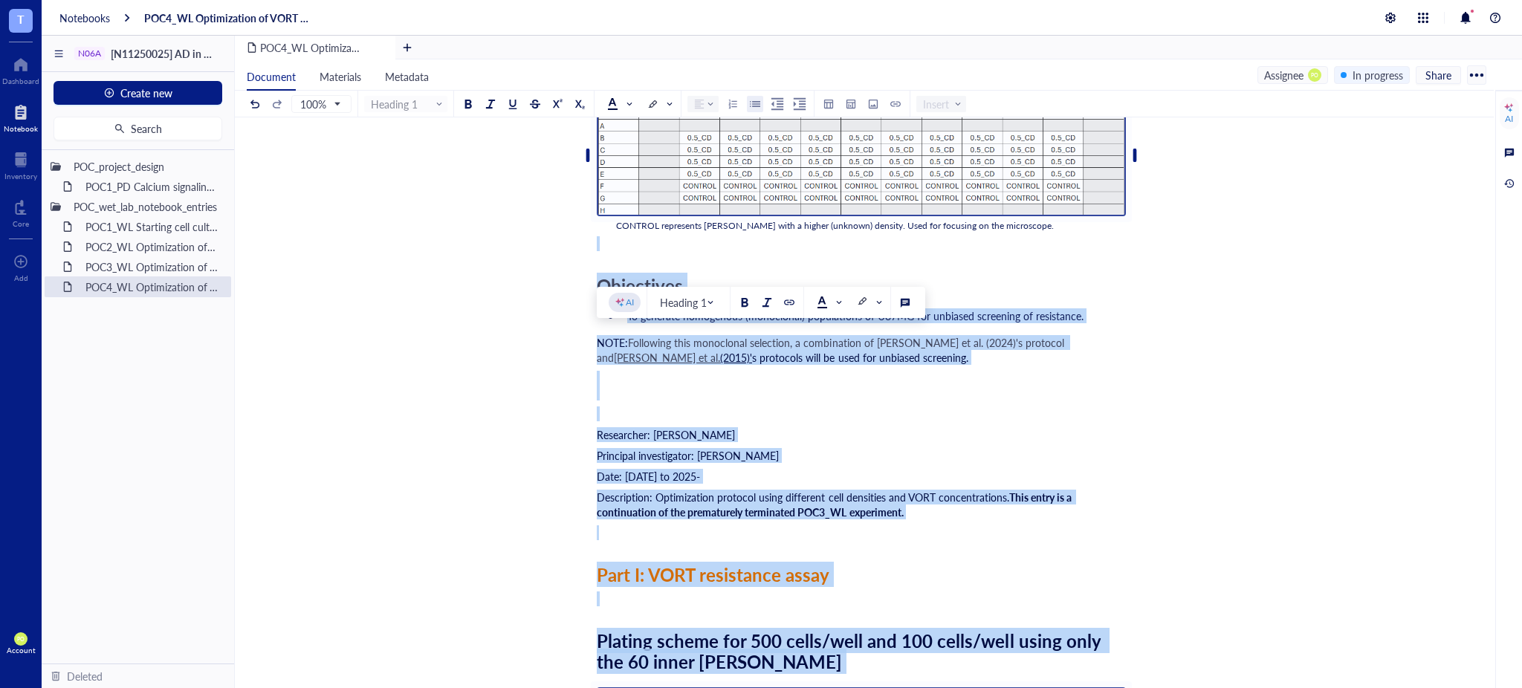
scroll to position [5379, 0]
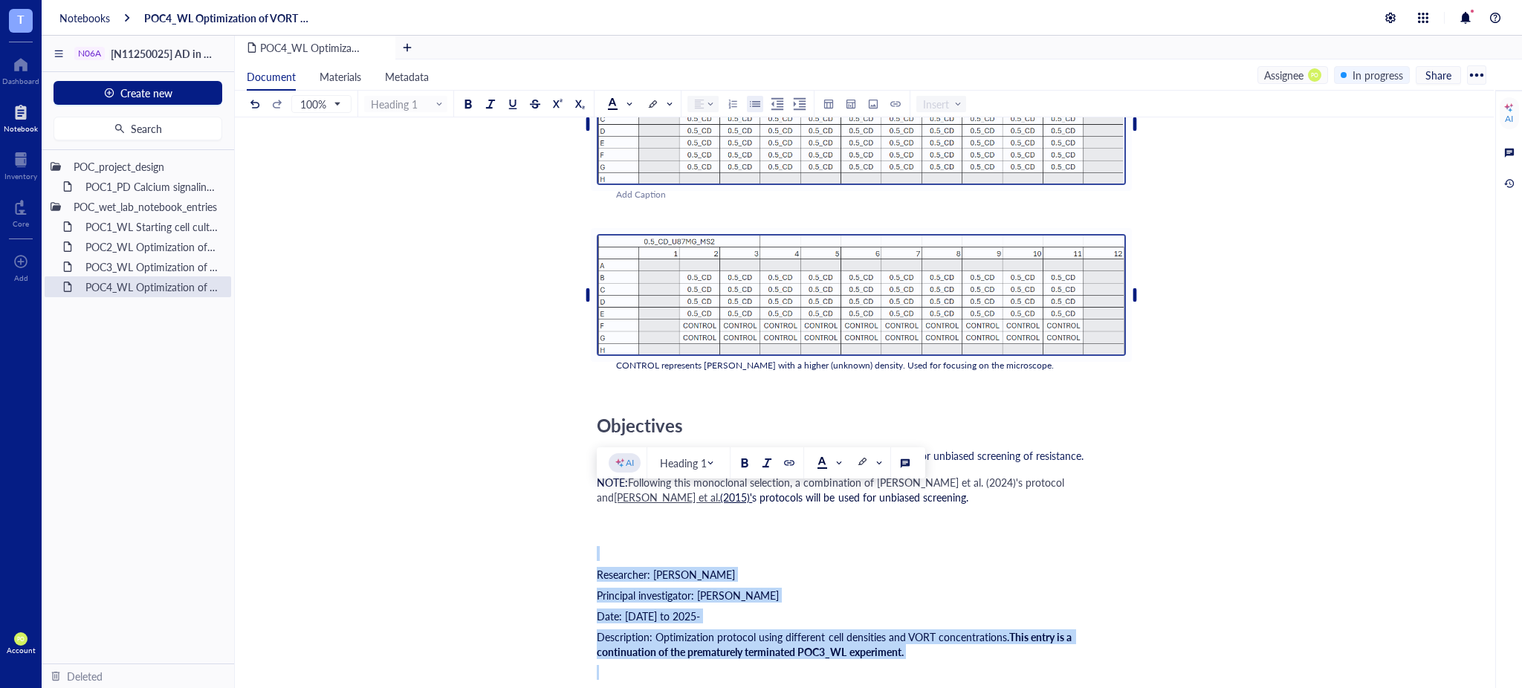
drag, startPoint x: 876, startPoint y: 357, endPoint x: 577, endPoint y: 497, distance: 330.9
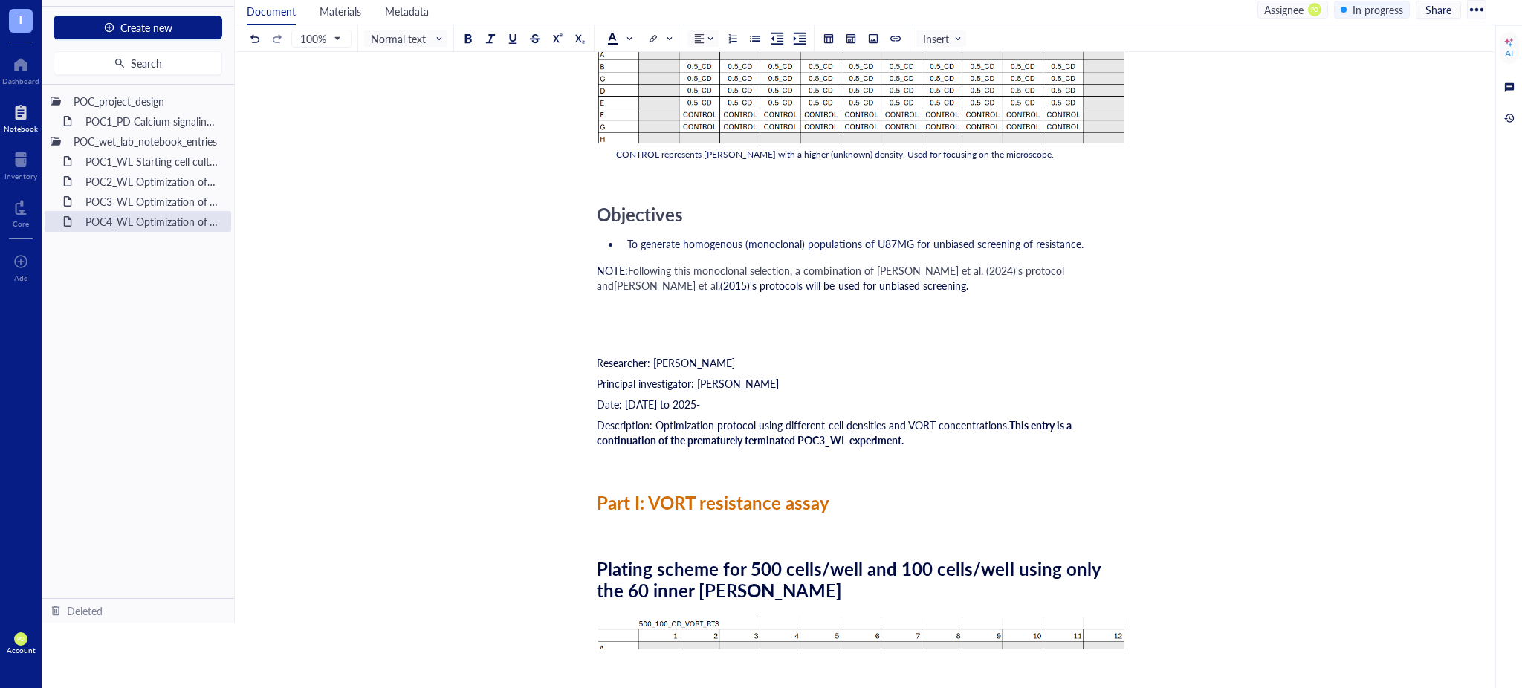
scroll to position [3583, 0]
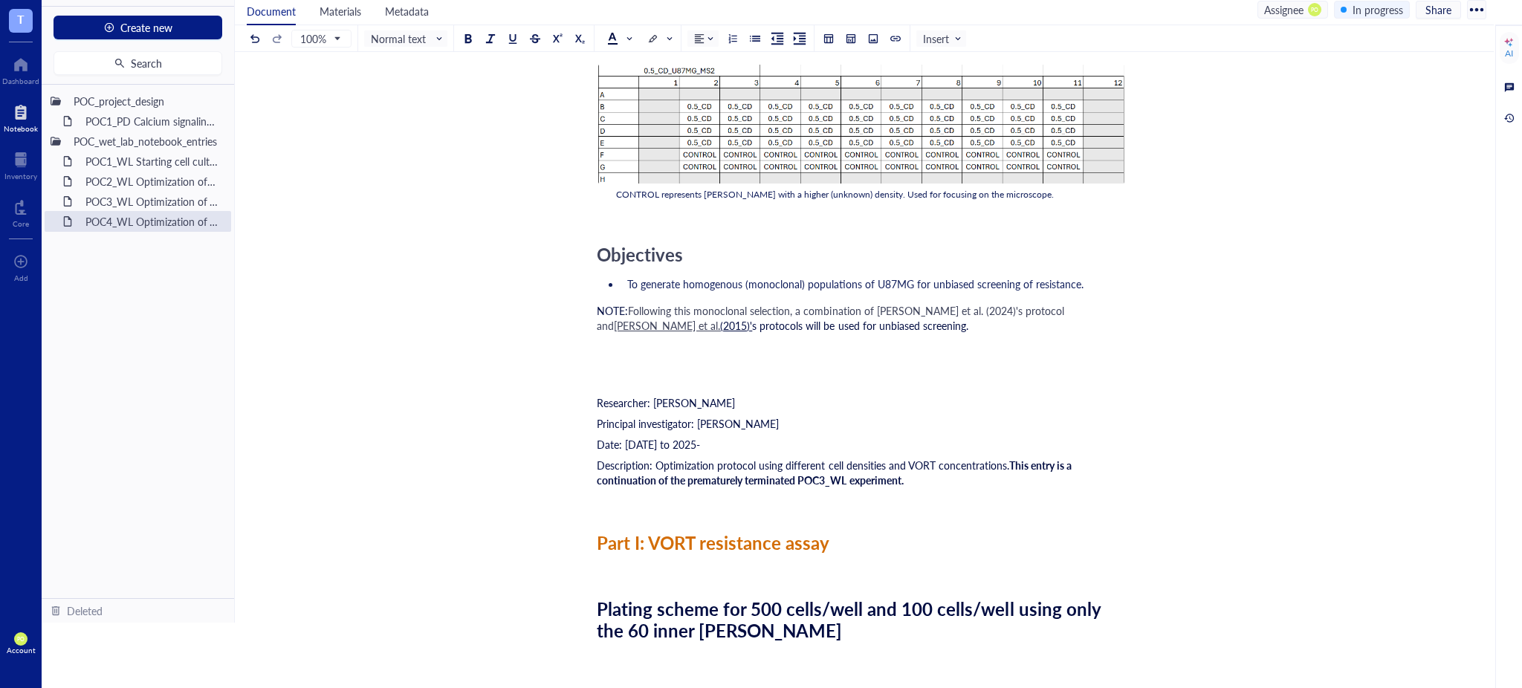
drag, startPoint x: 595, startPoint y: 336, endPoint x: 604, endPoint y: 360, distance: 25.2
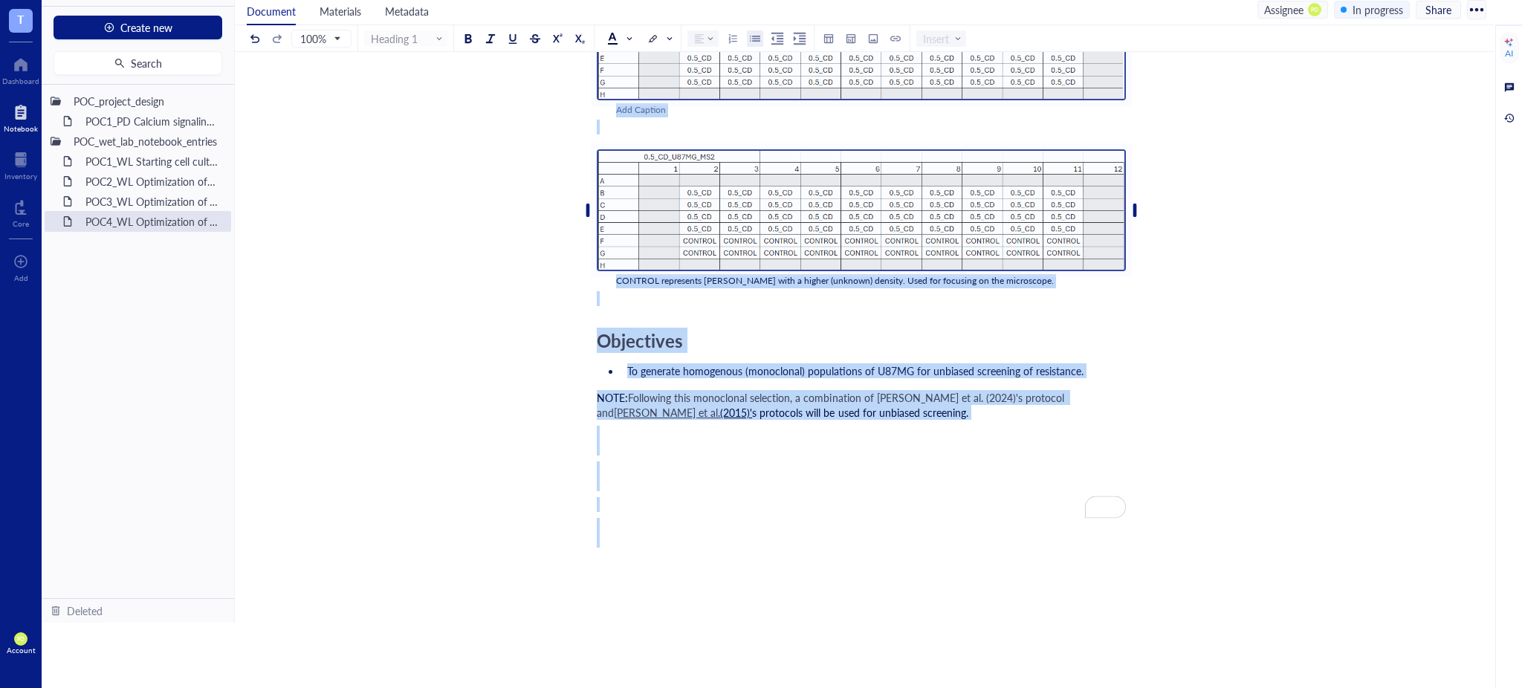
scroll to position [5533, 0]
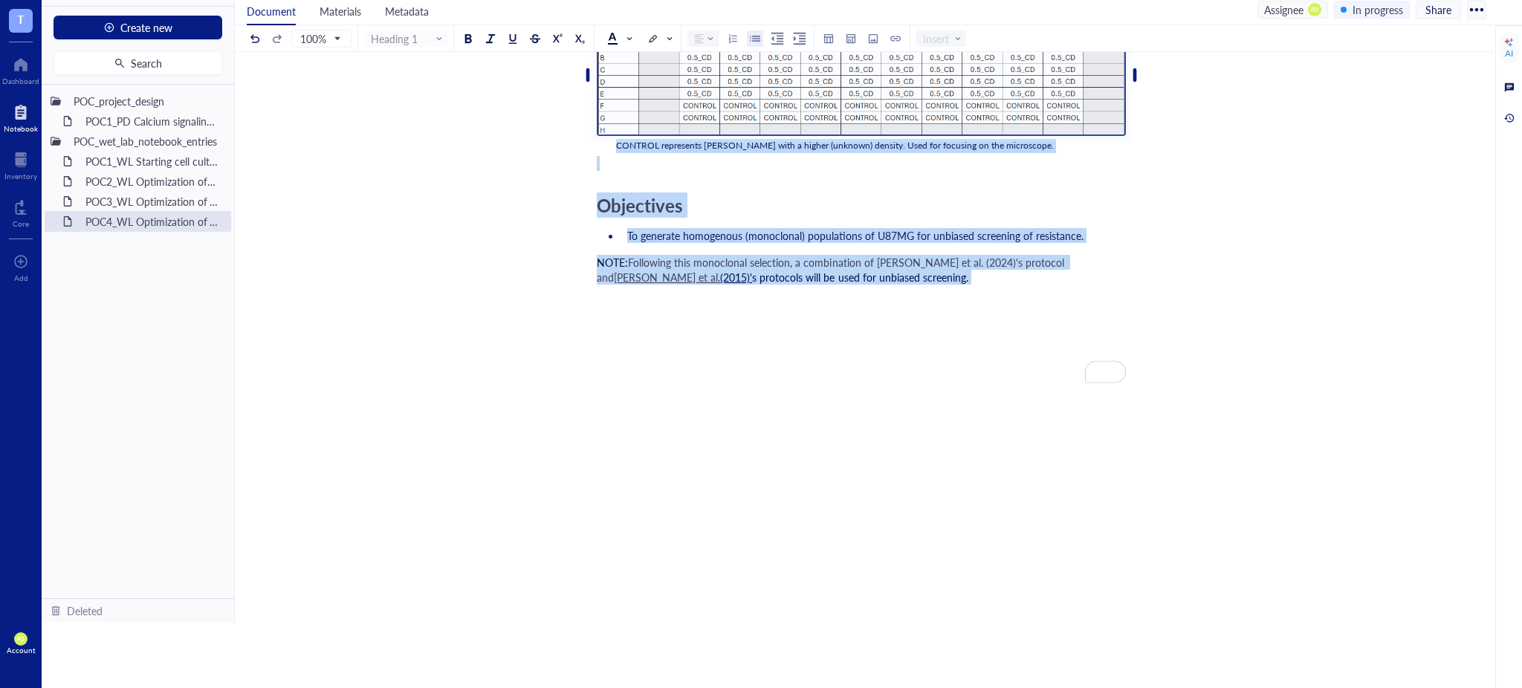
drag, startPoint x: 602, startPoint y: 328, endPoint x: 902, endPoint y: 239, distance: 313.1
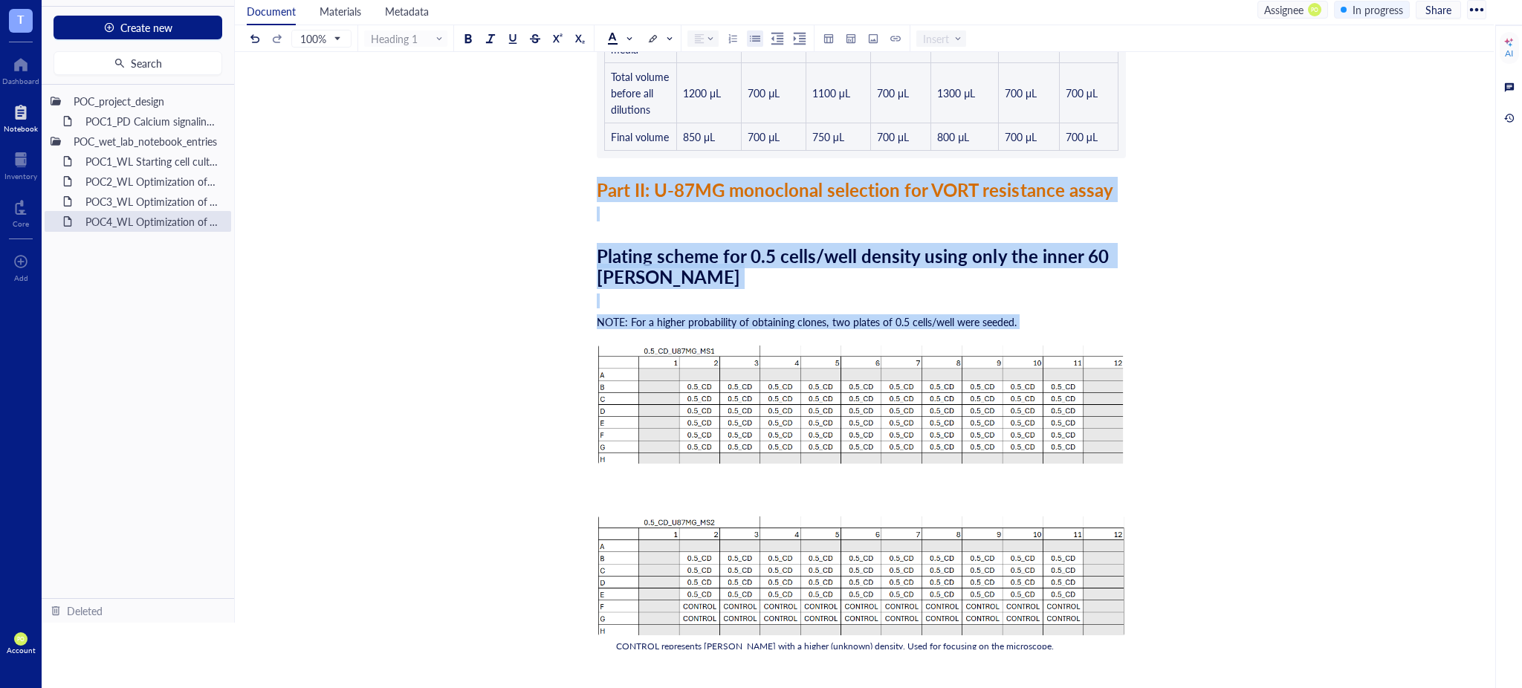
scroll to position [3468, 0]
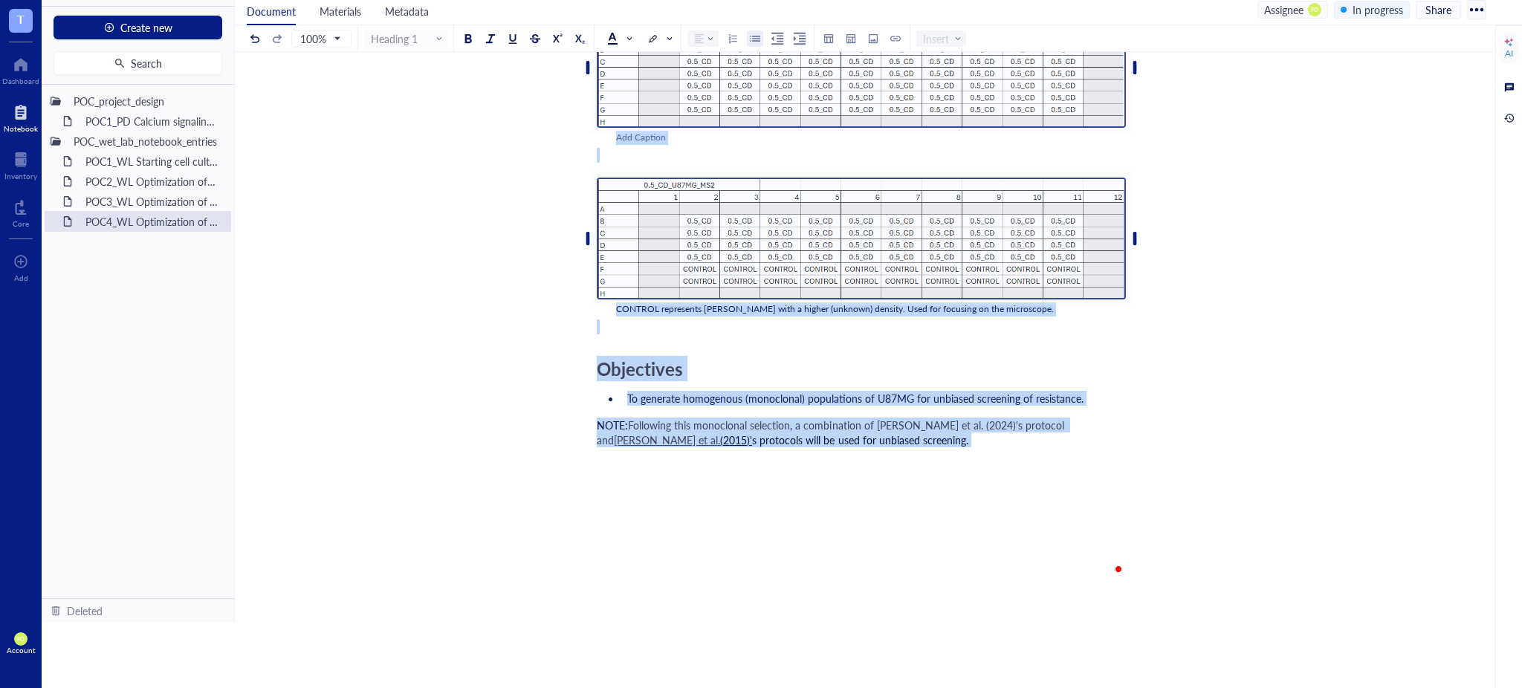
drag, startPoint x: 598, startPoint y: 226, endPoint x: 841, endPoint y: 427, distance: 315.7
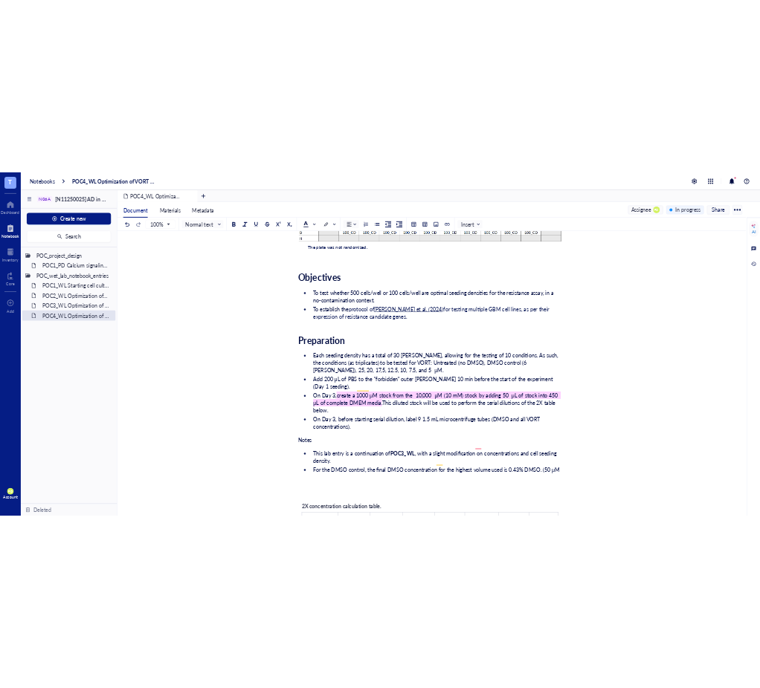
scroll to position [515, 0]
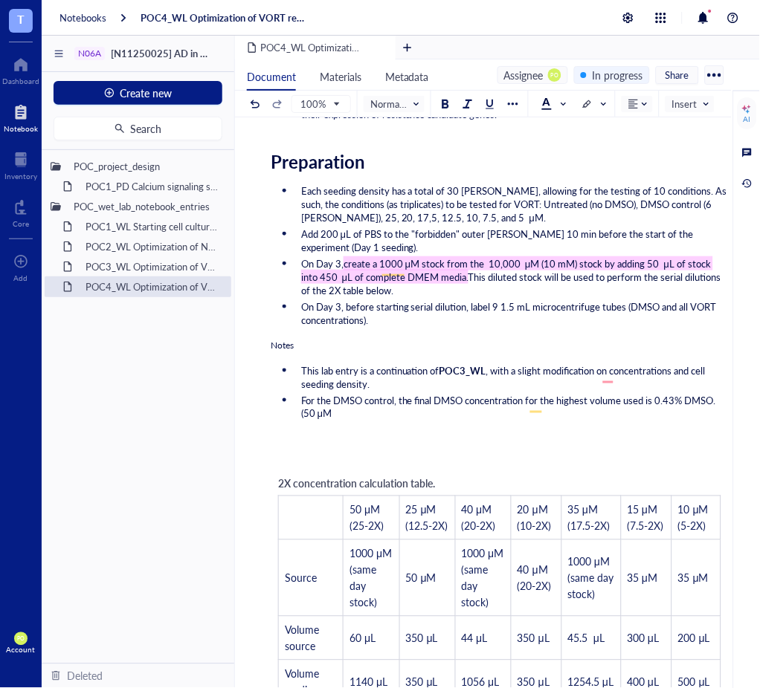
scroll to position [705, 0]
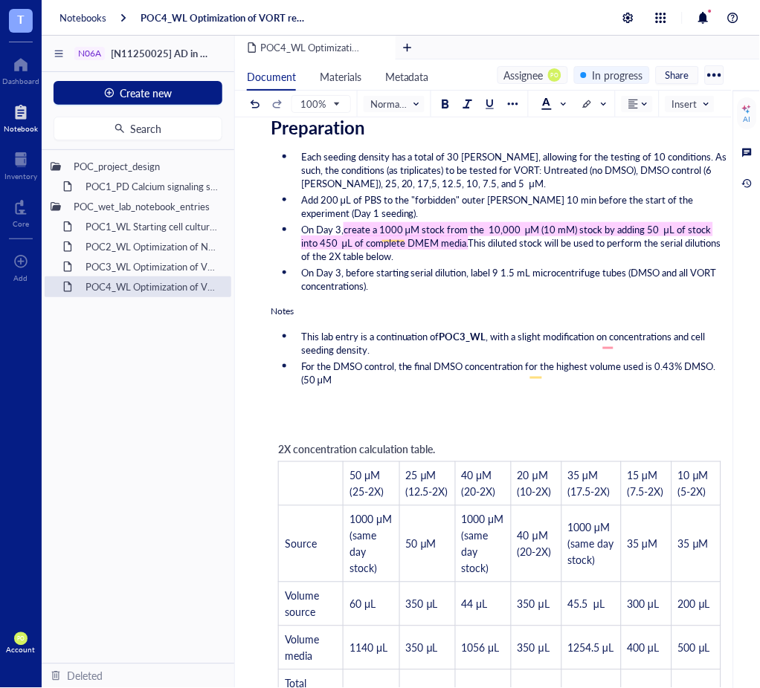
click at [386, 386] on li "For the DMSO control, the final DMSO concentration for the highest volume used …" at bounding box center [511, 373] width 433 height 27
drag, startPoint x: 658, startPoint y: 370, endPoint x: 673, endPoint y: 370, distance: 15.6
click at [673, 370] on span "For the DMSO control, the final DMSO concentration for the highest volume used …" at bounding box center [509, 373] width 417 height 28
click at [702, 367] on span "For the DMSO control, the final DMSO concentration for the highest volume used …" at bounding box center [509, 373] width 417 height 28
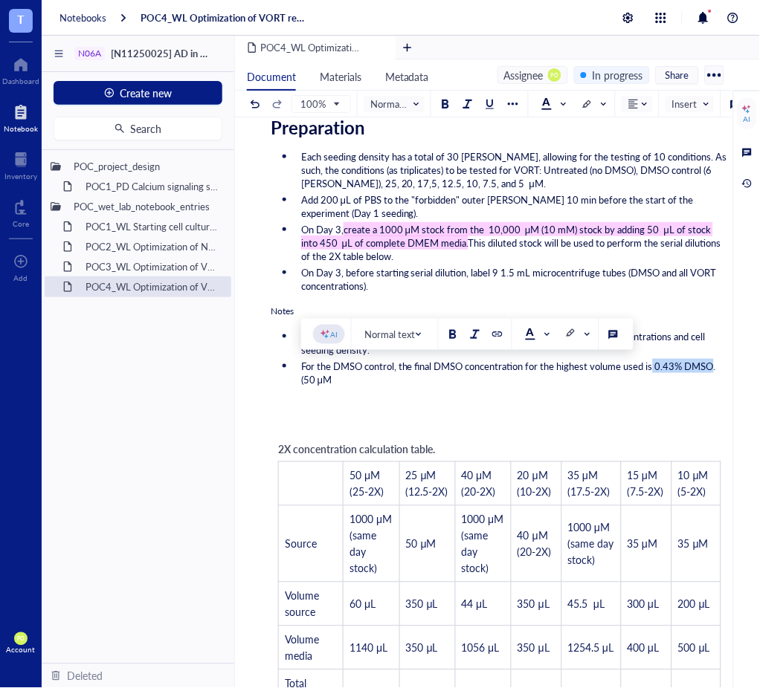
drag, startPoint x: 717, startPoint y: 369, endPoint x: 656, endPoint y: 374, distance: 60.4
click at [656, 374] on span "For the DMSO control, the final DMSO concentration for the highest volume used …" at bounding box center [509, 373] width 417 height 28
click at [450, 337] on div at bounding box center [452, 334] width 10 height 10
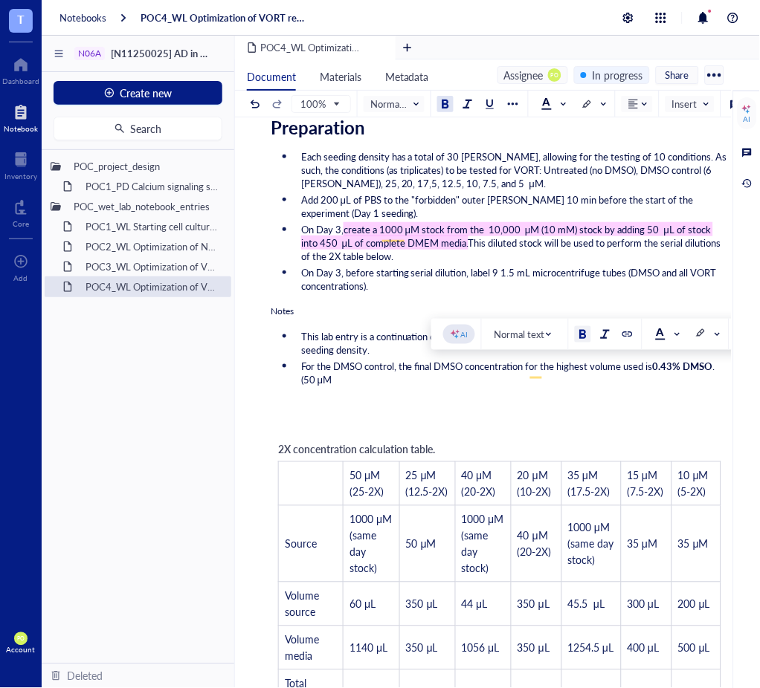
click at [435, 389] on ul "This lab entry is a continuation of POC3_WL , with a slight modification on con…" at bounding box center [500, 358] width 458 height 62
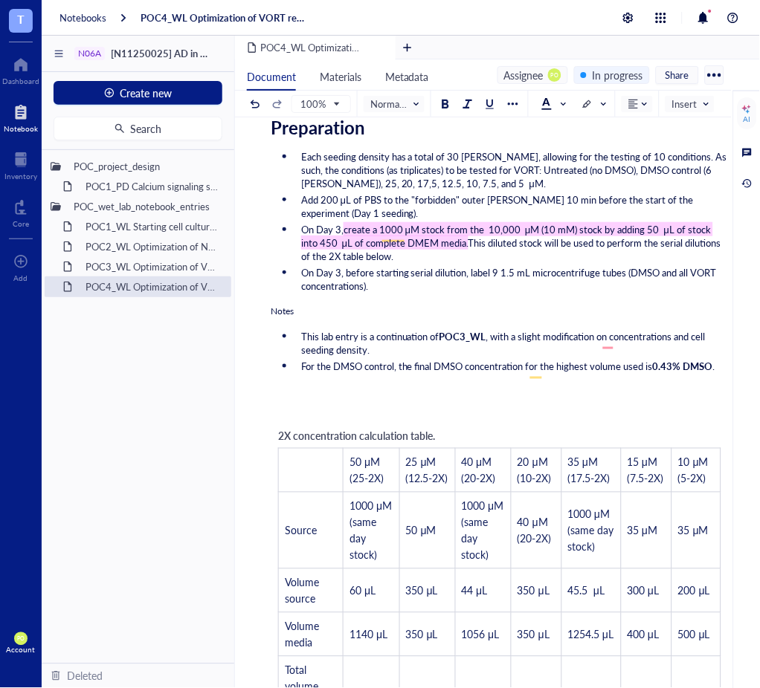
click at [650, 367] on span "For the DMSO control, the final DMSO concentration for the highest volume used …" at bounding box center [477, 366] width 352 height 14
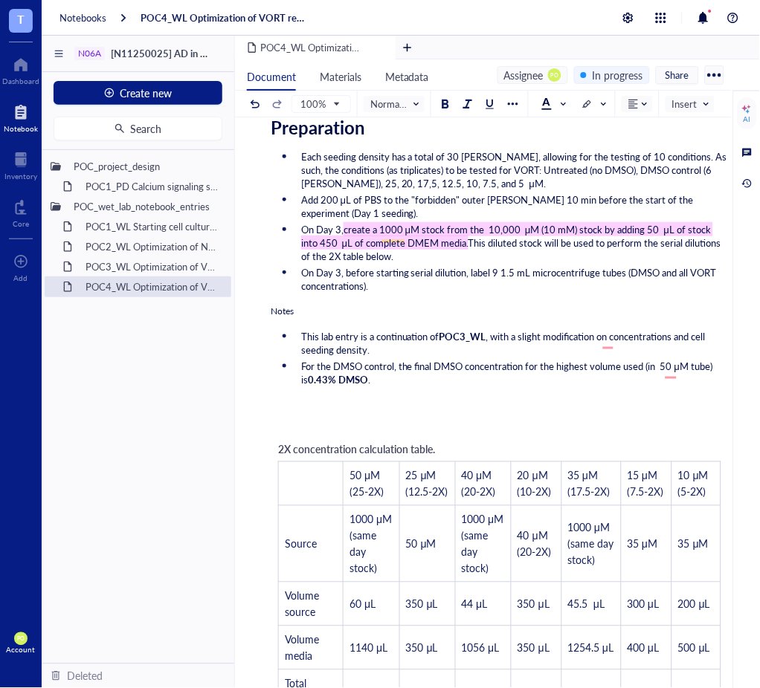
click at [663, 372] on span "For the DMSO control, the final DMSO concentration for the highest volume used …" at bounding box center [508, 373] width 414 height 28
click at [669, 372] on span "For the DMSO control, the final DMSO concentration for the highest volume used …" at bounding box center [508, 373] width 414 height 28
click at [662, 369] on span "For the DMSO control, the final DMSO concentration for the highest volume used …" at bounding box center [510, 373] width 418 height 28
click at [466, 369] on span "For the DMSO control, the final DMSO concentration for the highest volume used …" at bounding box center [507, 373] width 412 height 28
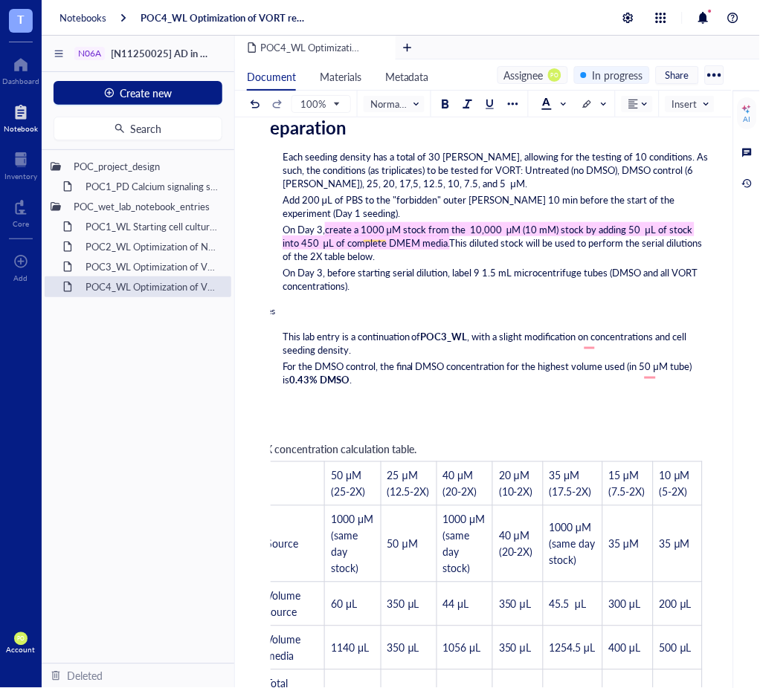
scroll to position [0, 0]
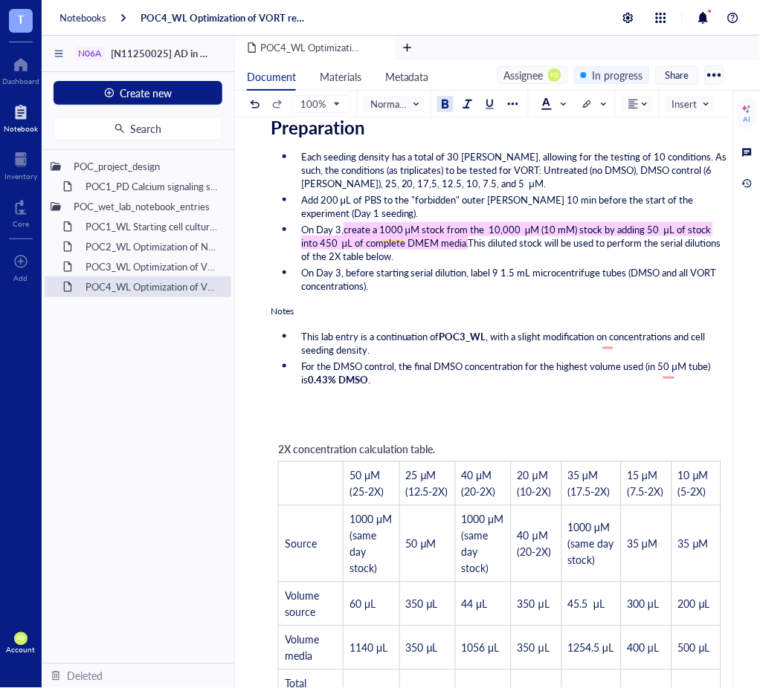
click at [320, 387] on span "0.43% DMSO" at bounding box center [338, 379] width 60 height 14
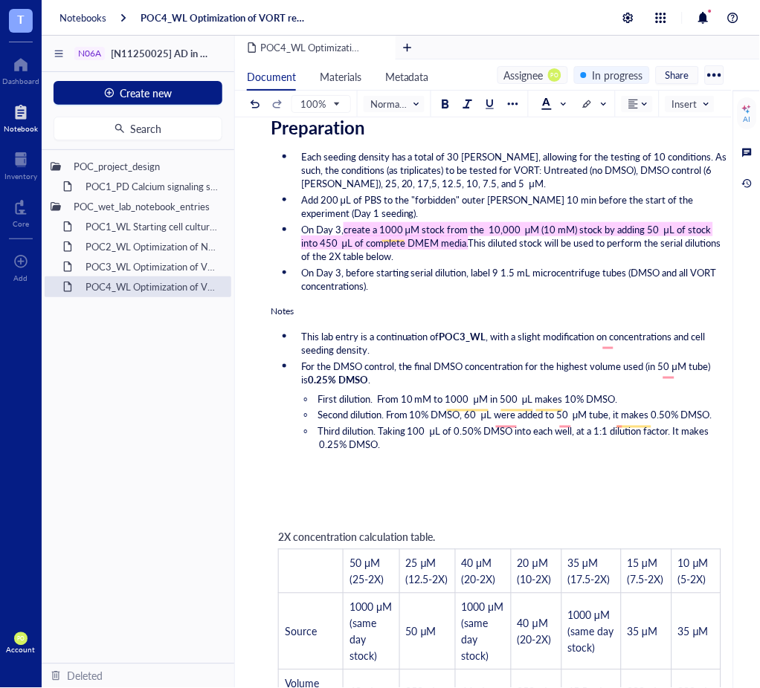
click at [503, 415] on span "Second dilution. From 10% DMSO, 60 μL were added to 50 μM tube, it makes 0.50% …" at bounding box center [514, 415] width 395 height 14
click at [563, 420] on span "Second dilution. From 10% DMSO, 60 μL was added to 50 μM tube, it makes 0.50% D…" at bounding box center [511, 415] width 389 height 14
drag, startPoint x: 577, startPoint y: 418, endPoint x: 553, endPoint y: 420, distance: 23.9
click at [553, 420] on span "Second dilution. From 10% DMSO, 60 μL was added to 5a 0 μM tube, it makes 0.50%…" at bounding box center [515, 415] width 396 height 14
click at [555, 417] on span "Second dilution. From 10% DMSO, 60 μL was added tothe 50 μM tube, it makes 0.50…" at bounding box center [517, 415] width 401 height 14
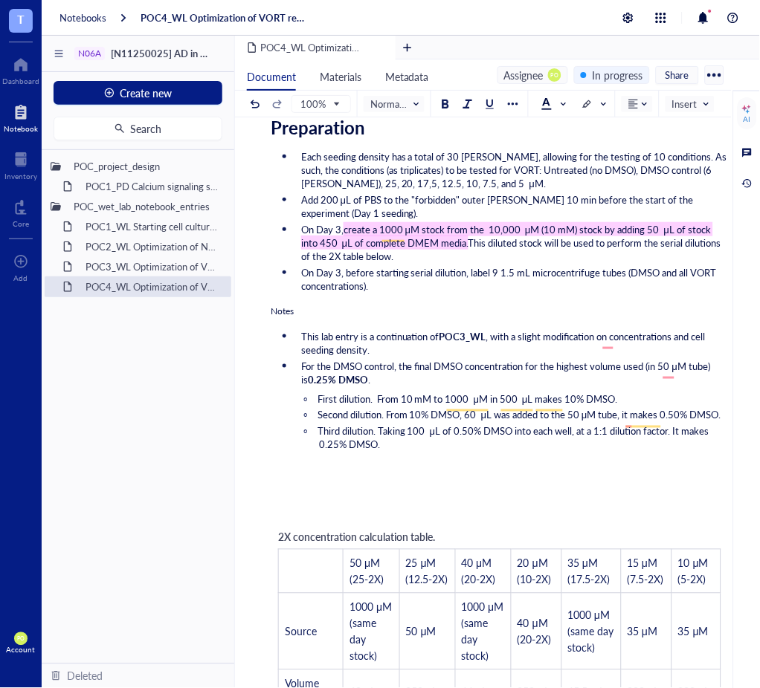
click at [488, 375] on span "For the DMSO control, the final DMSO concentration for the highest volume used …" at bounding box center [507, 373] width 412 height 28
click at [482, 387] on li "For the DMSO control, the final DMSO concentration for the highest volume used …" at bounding box center [511, 373] width 433 height 27
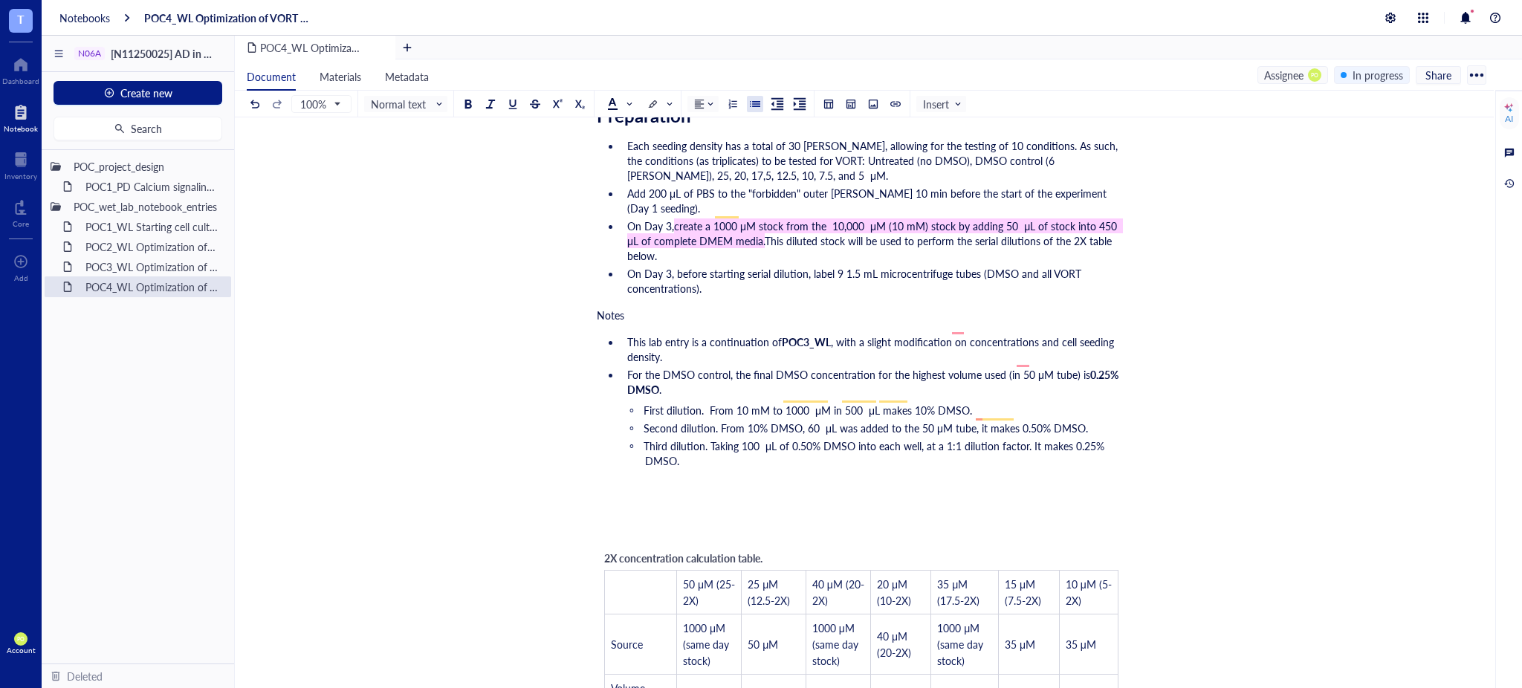
scroll to position [688, 0]
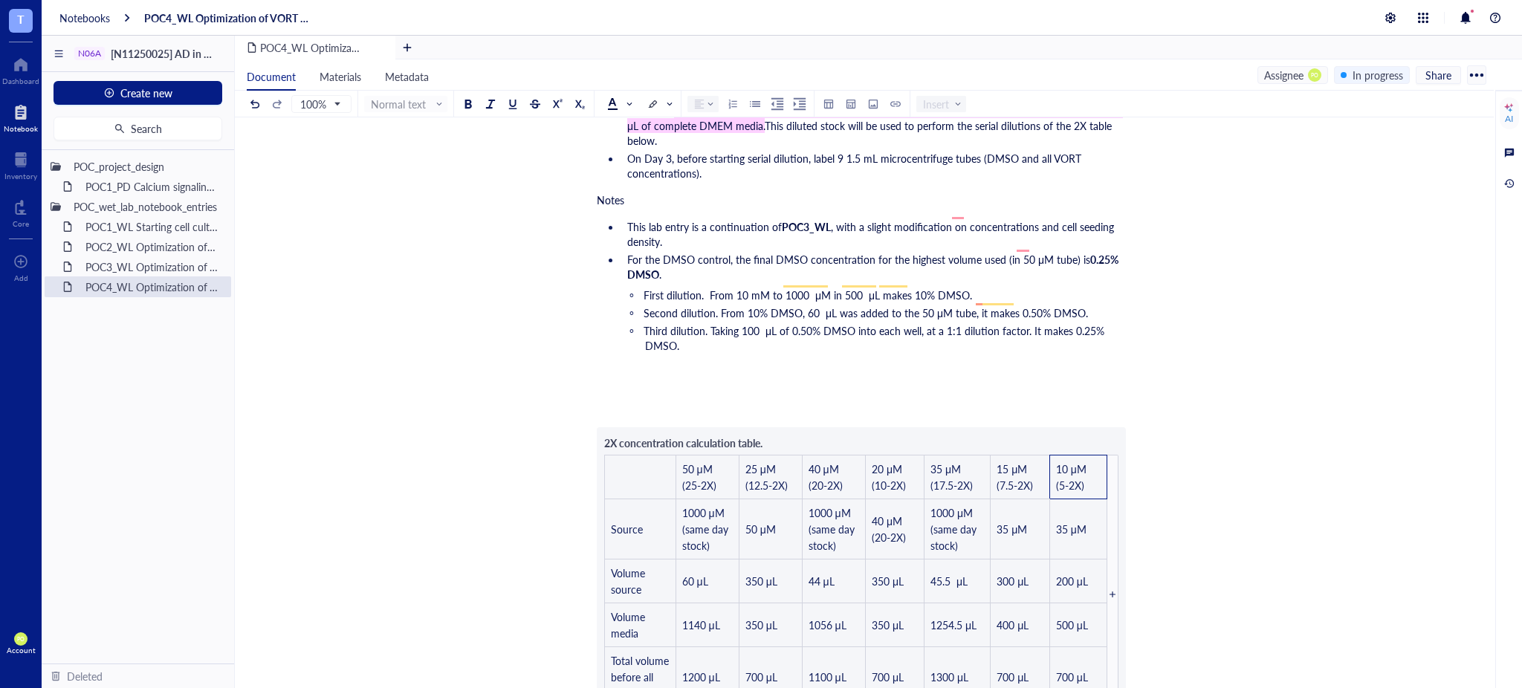
scroll to position [853, 0]
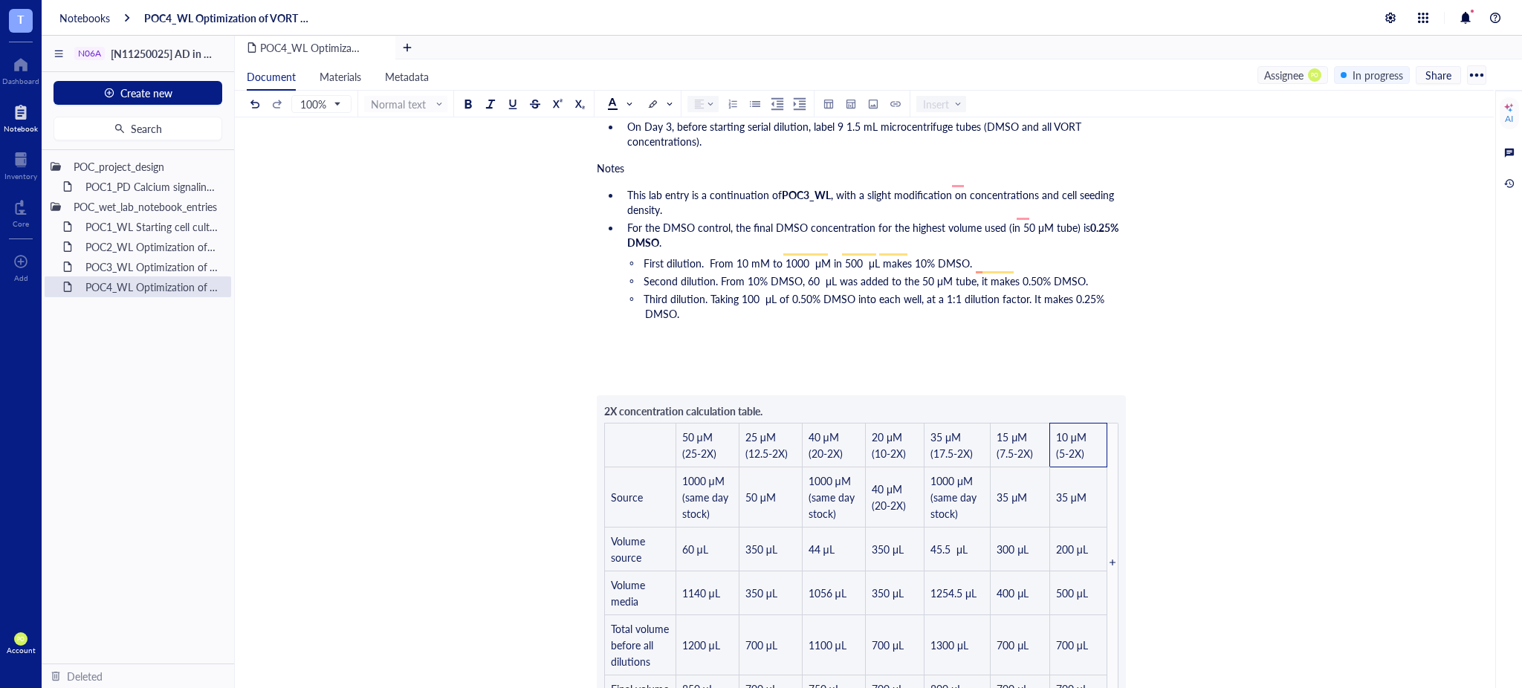
click at [1113, 547] on div "Researcher: [PERSON_NAME] Principal investigator: [PERSON_NAME] Date: [DATE] to…" at bounding box center [861, 606] width 529 height 2443
click at [1113, 542] on div "Researcher: [PERSON_NAME] Principal investigator: [PERSON_NAME] Date: [DATE] to…" at bounding box center [861, 606] width 529 height 2443
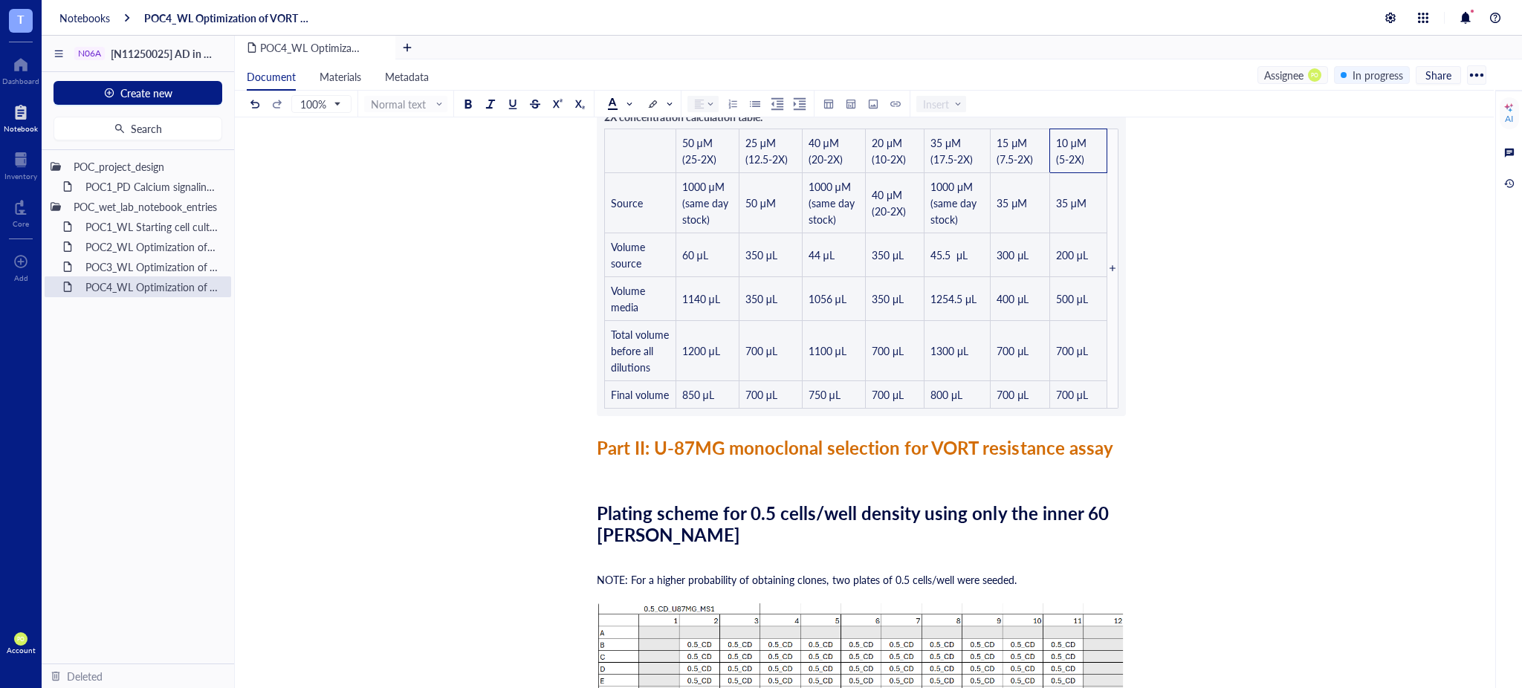
scroll to position [1348, 0]
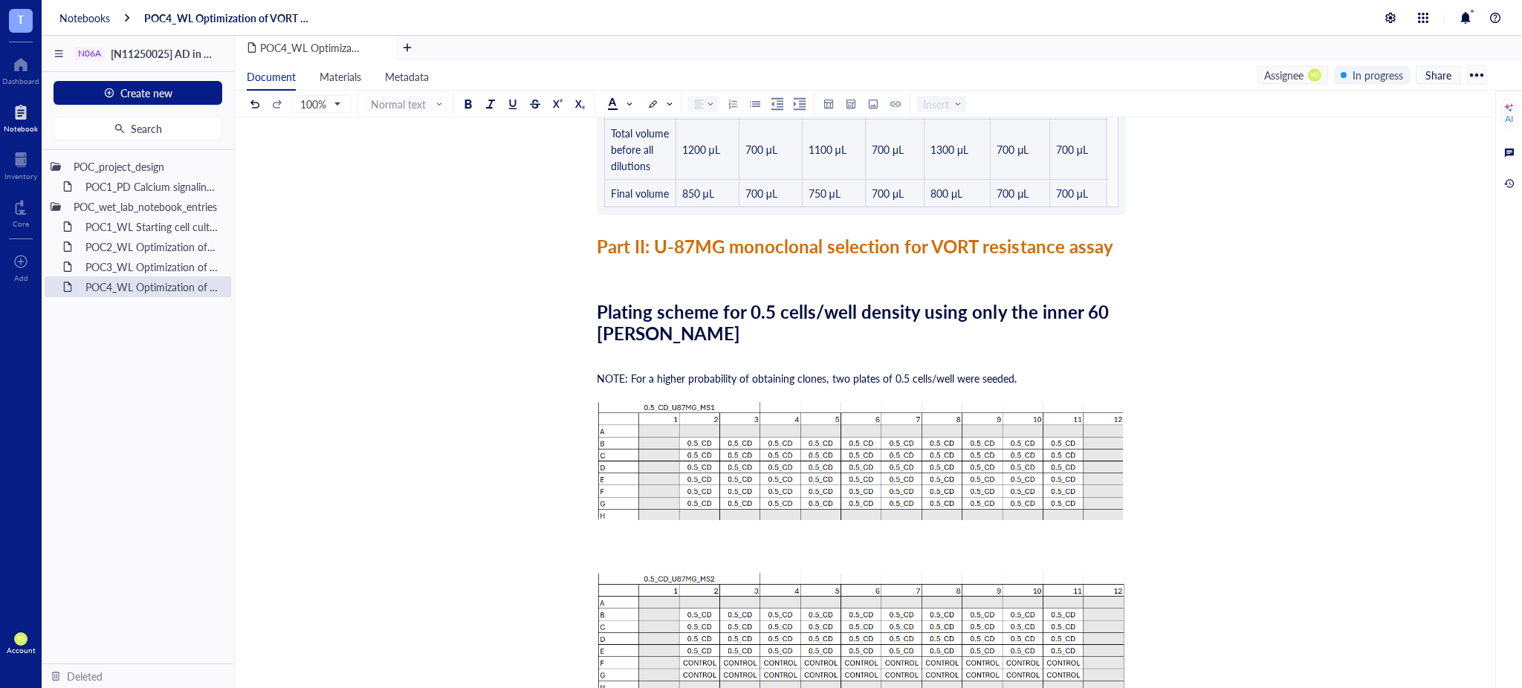
click at [1146, 180] on div "POC4_WL Optimization of VORT resistance assay on U87MG cell line + monoclonal s…" at bounding box center [861, 68] width 1253 height 2527
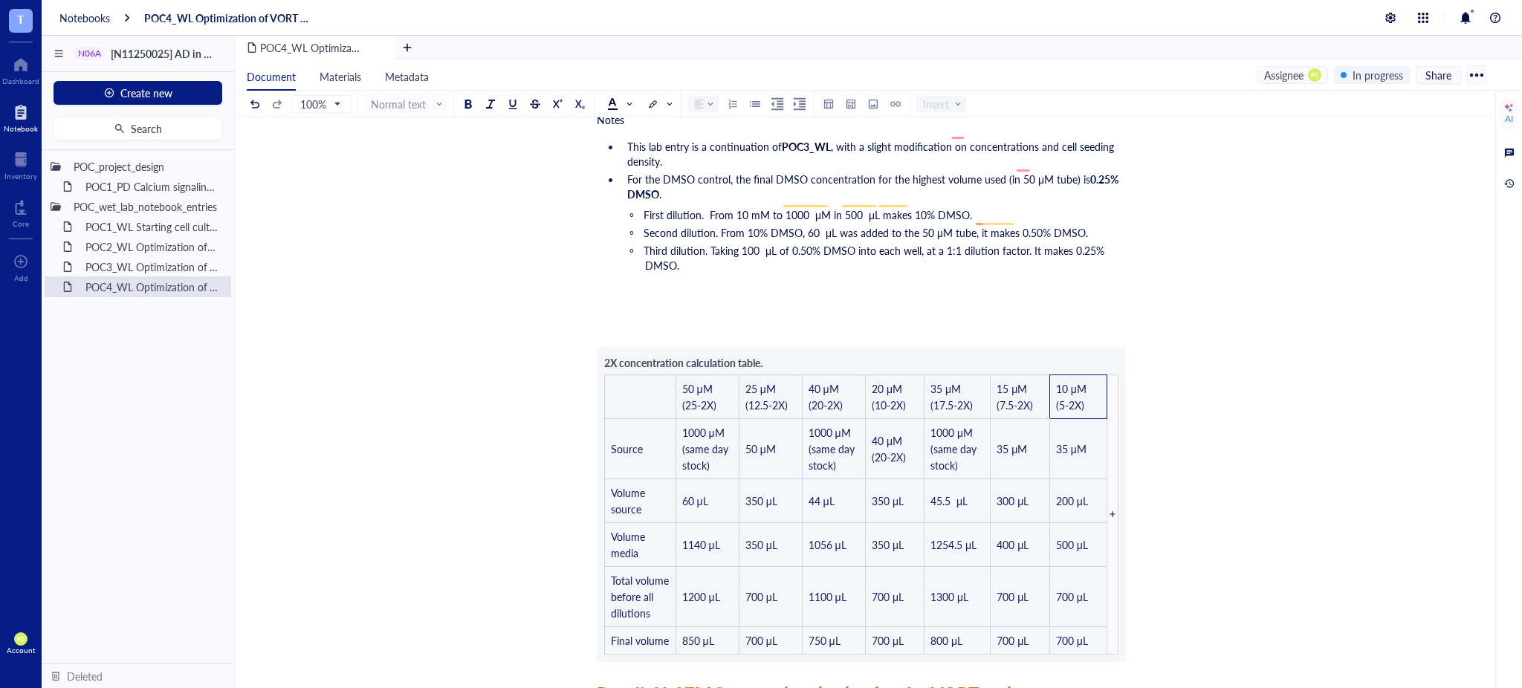
scroll to position [853, 0]
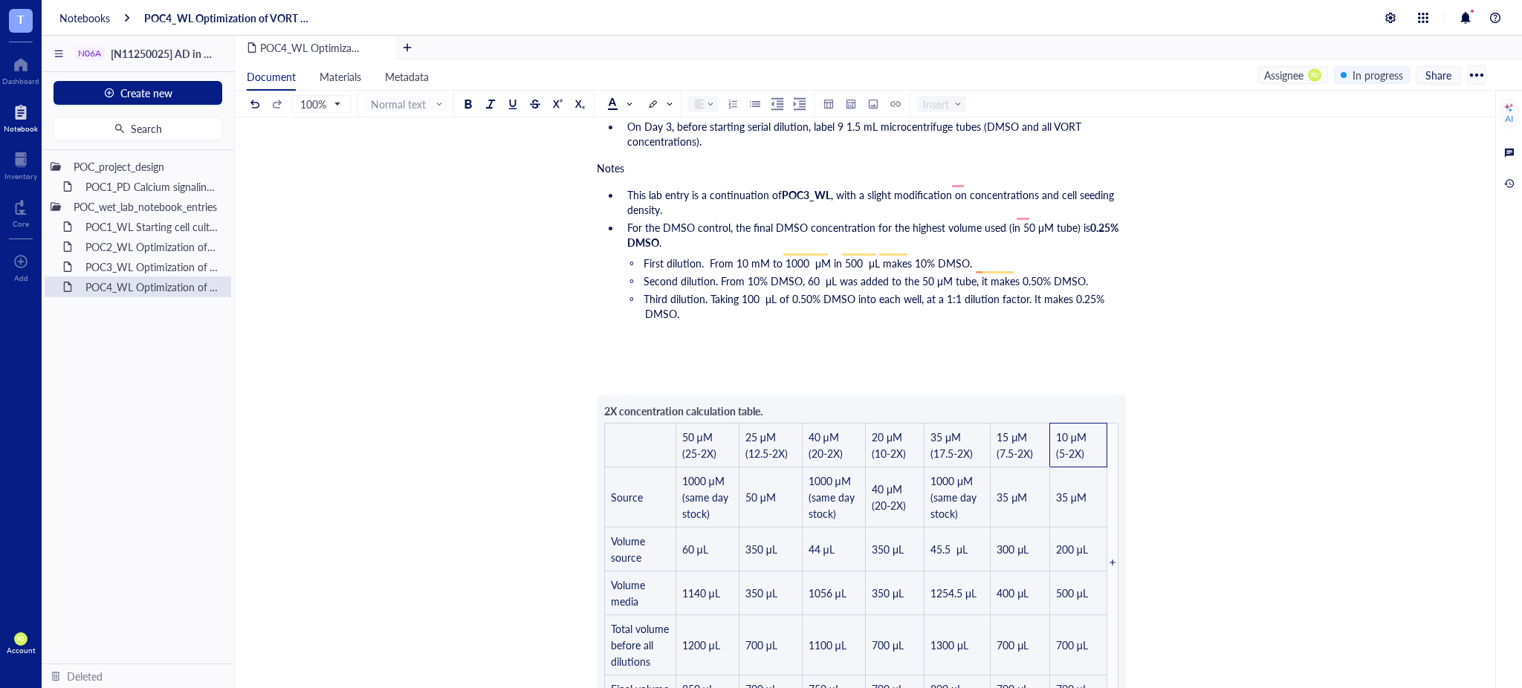
click at [1078, 337] on div "Researcher: [PERSON_NAME] Principal investigator: [PERSON_NAME] Date: [DATE] to…" at bounding box center [861, 606] width 529 height 2443
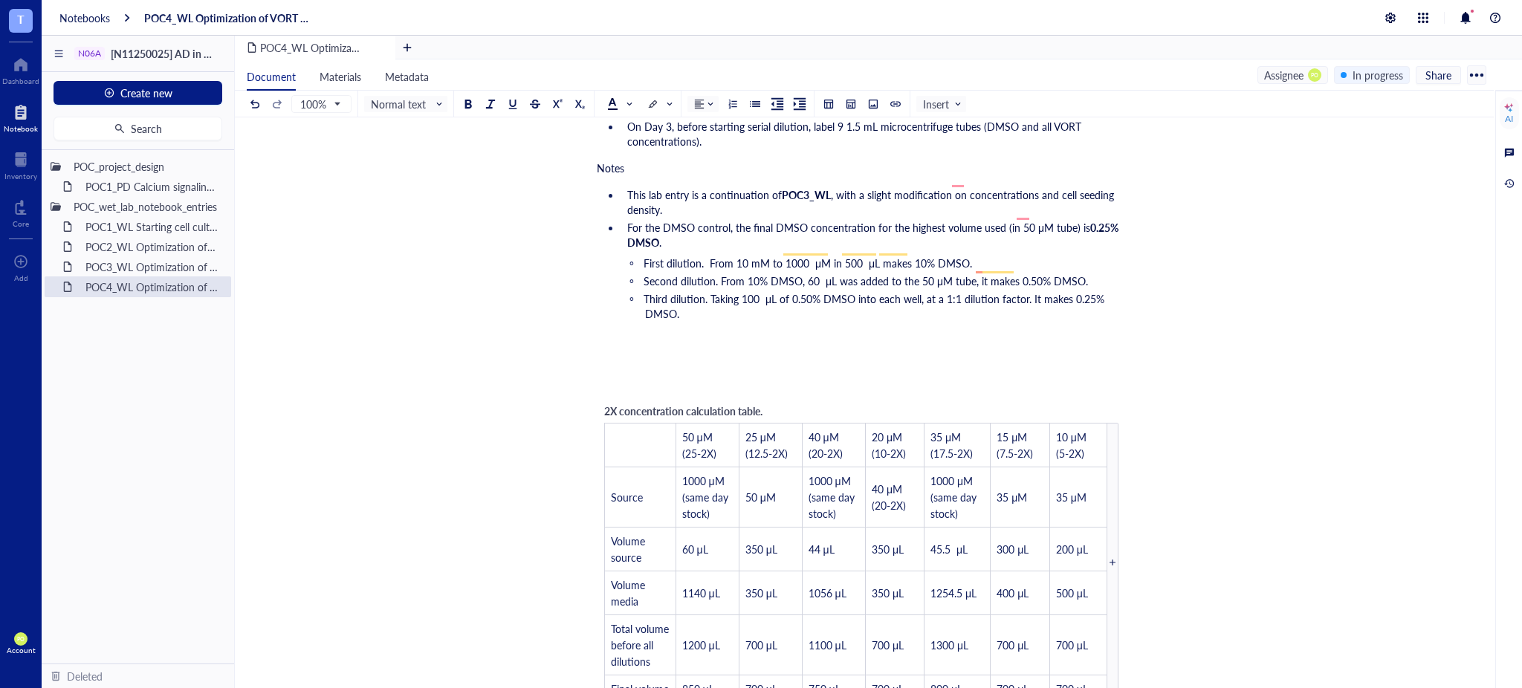
click at [1113, 479] on div "To enrich screen reader interactions, please activate Accessibility in Grammarl…" at bounding box center [1113, 563] width 11 height 280
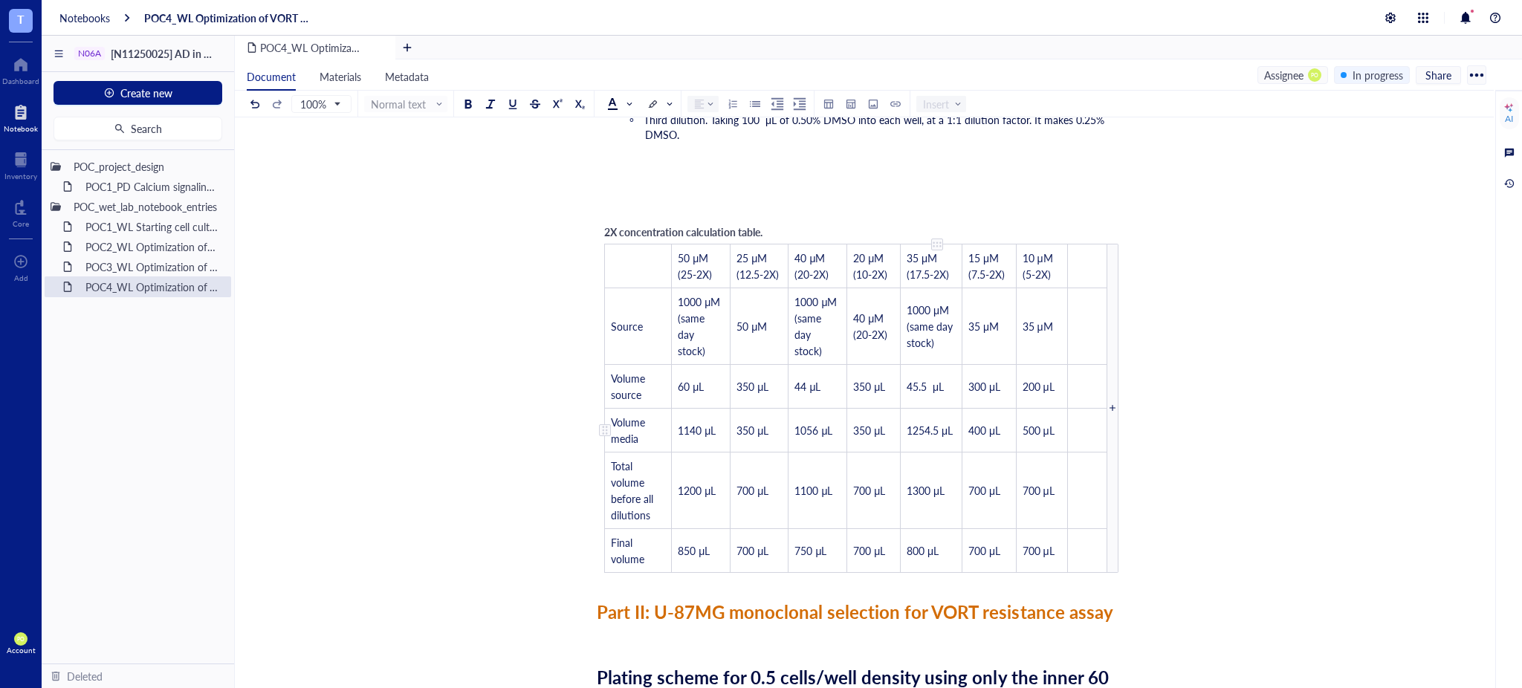
scroll to position [1018, 0]
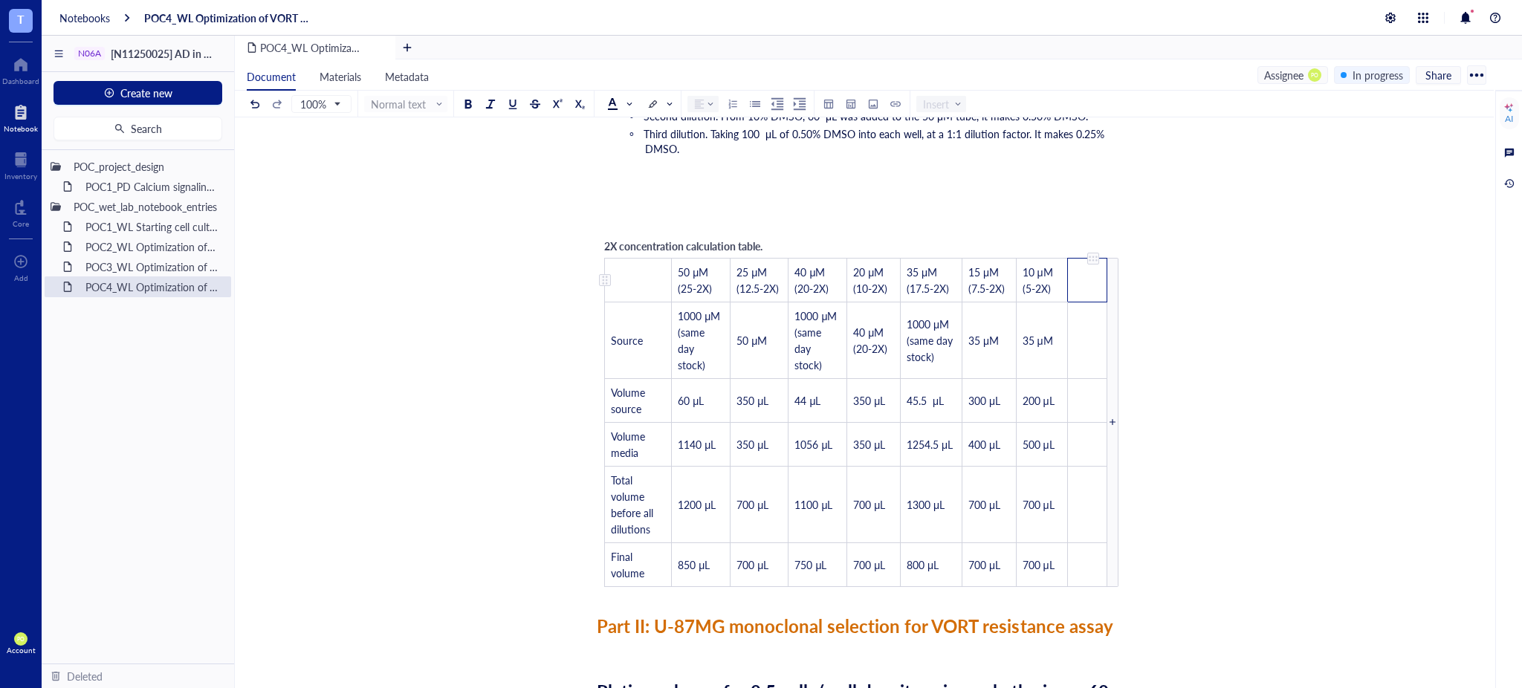
click at [1093, 266] on td "﻿" at bounding box center [1087, 280] width 39 height 44
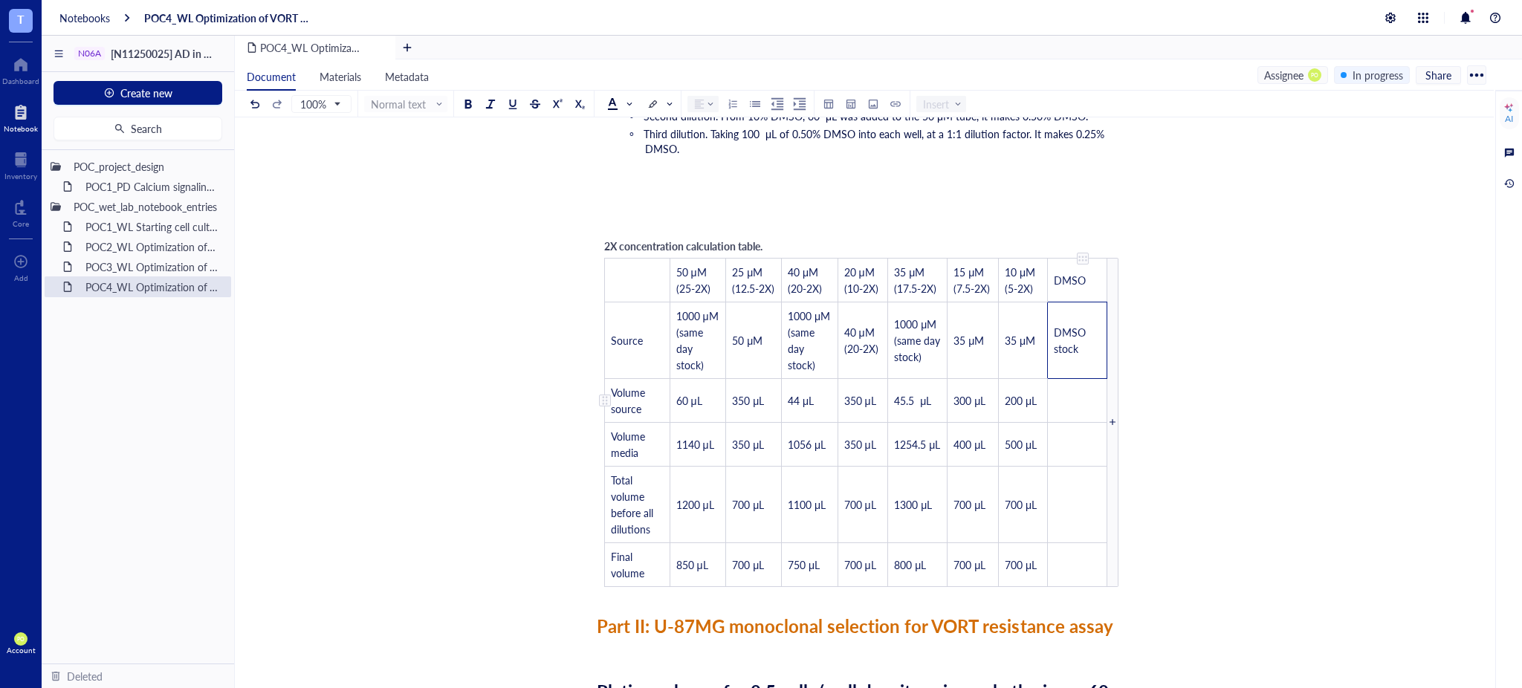
click at [1087, 385] on td "﻿" at bounding box center [1076, 400] width 59 height 44
click at [1009, 386] on td "200 μL" at bounding box center [1023, 400] width 49 height 44
click at [1110, 397] on div "2X concentration calculation table. ﻿ 50 μM (25-2X) 25 μM (12.5-2X) 40 μM (20-2…" at bounding box center [861, 412] width 529 height 364
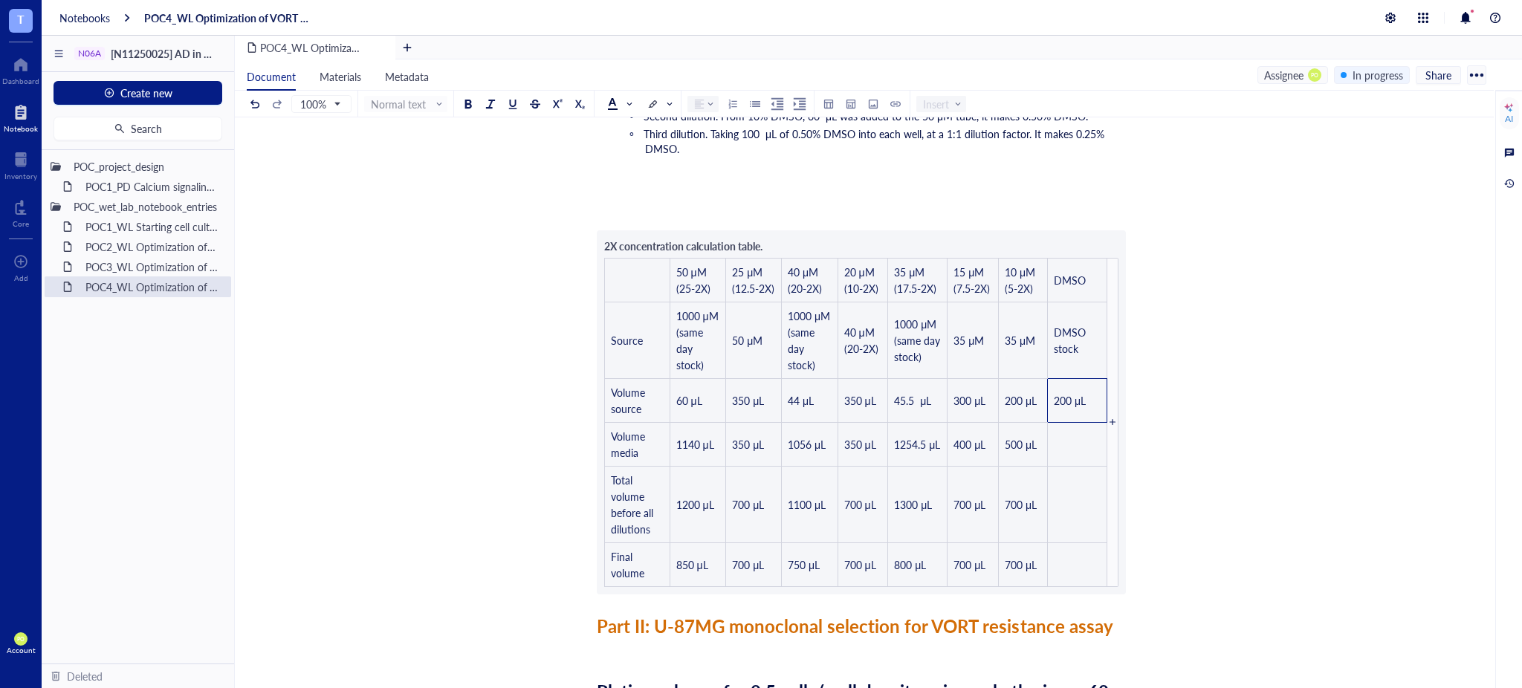
click at [1071, 382] on div "Researcher: [PERSON_NAME] Principal investigator: [PERSON_NAME] Date: [DATE] to…" at bounding box center [861, 466] width 529 height 2492
drag, startPoint x: 1113, startPoint y: 175, endPoint x: 1103, endPoint y: 182, distance: 12.2
click at [1110, 192] on div "﻿" at bounding box center [861, 199] width 529 height 15
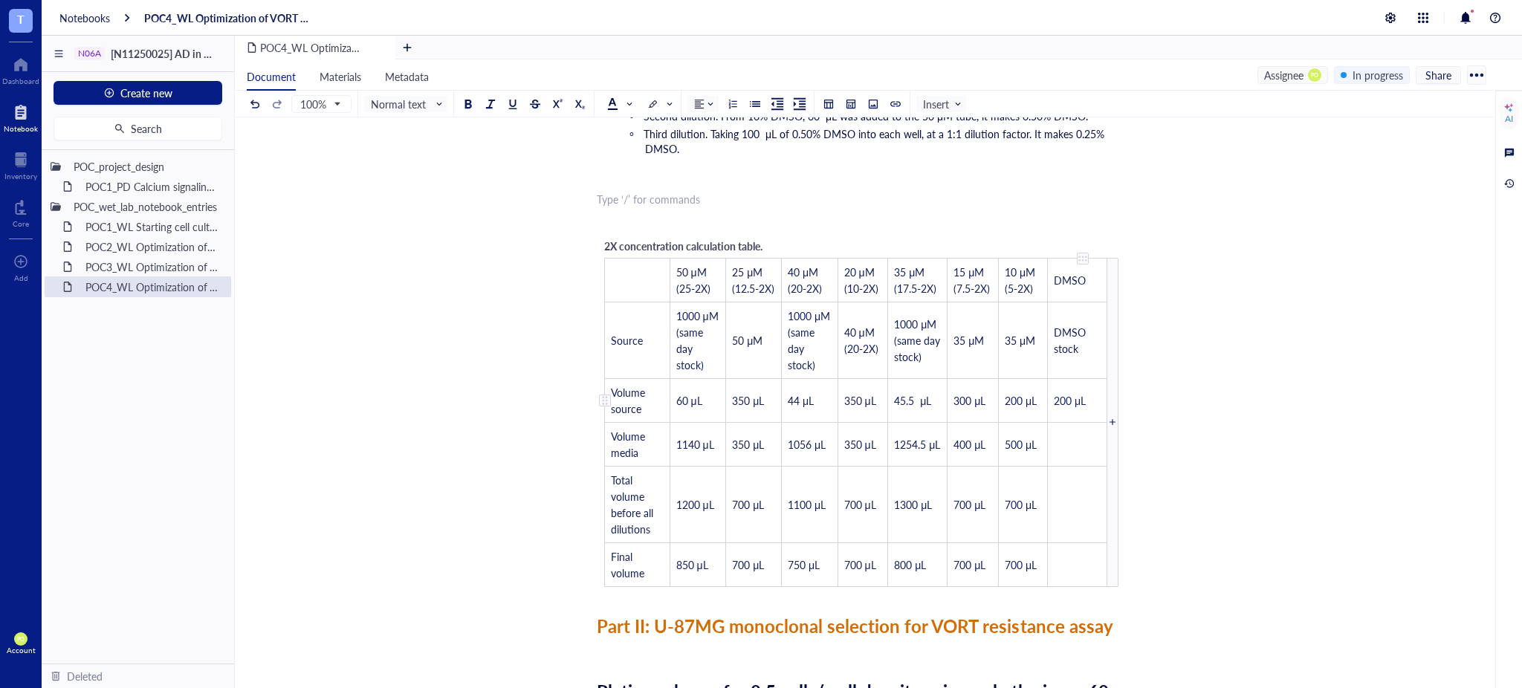
click at [1079, 393] on span "200 μL" at bounding box center [1070, 400] width 32 height 15
click at [1078, 425] on td "﻿" at bounding box center [1076, 444] width 59 height 44
click at [1087, 476] on td "﻿" at bounding box center [1076, 504] width 59 height 77
click at [1061, 497] on span "200 μL" at bounding box center [1070, 504] width 32 height 15
click at [1064, 554] on td "﻿" at bounding box center [1076, 565] width 59 height 44
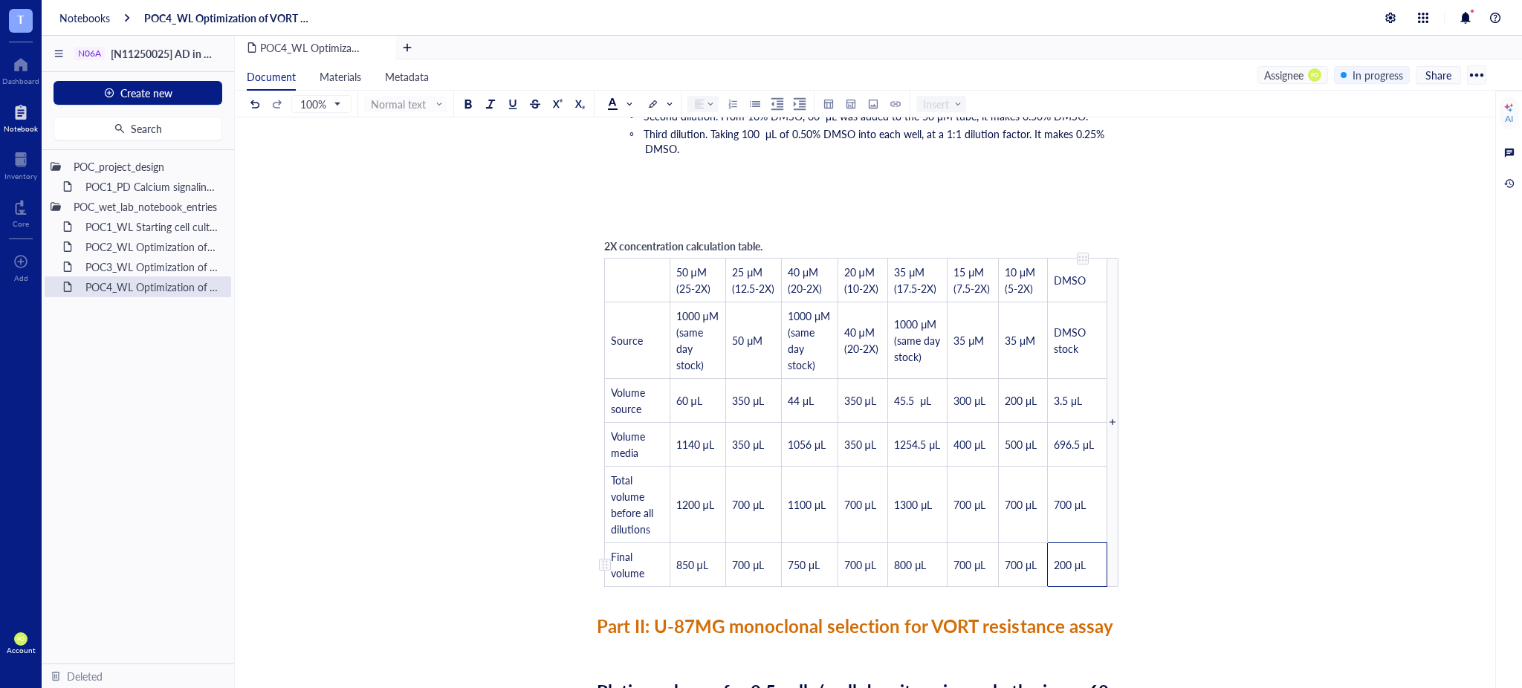
click at [1061, 557] on span "200 μL" at bounding box center [1070, 564] width 32 height 15
click at [1090, 192] on div "﻿" at bounding box center [861, 199] width 529 height 15
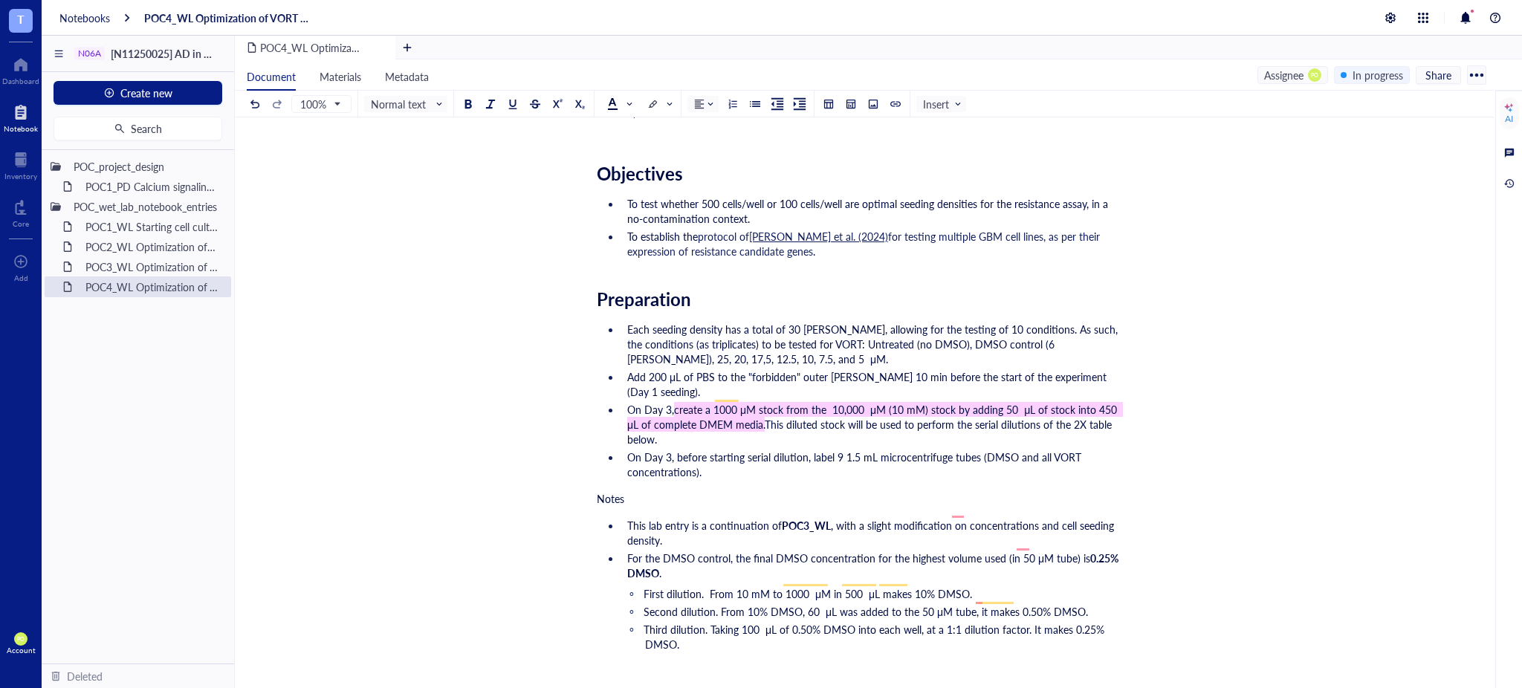
scroll to position [853, 0]
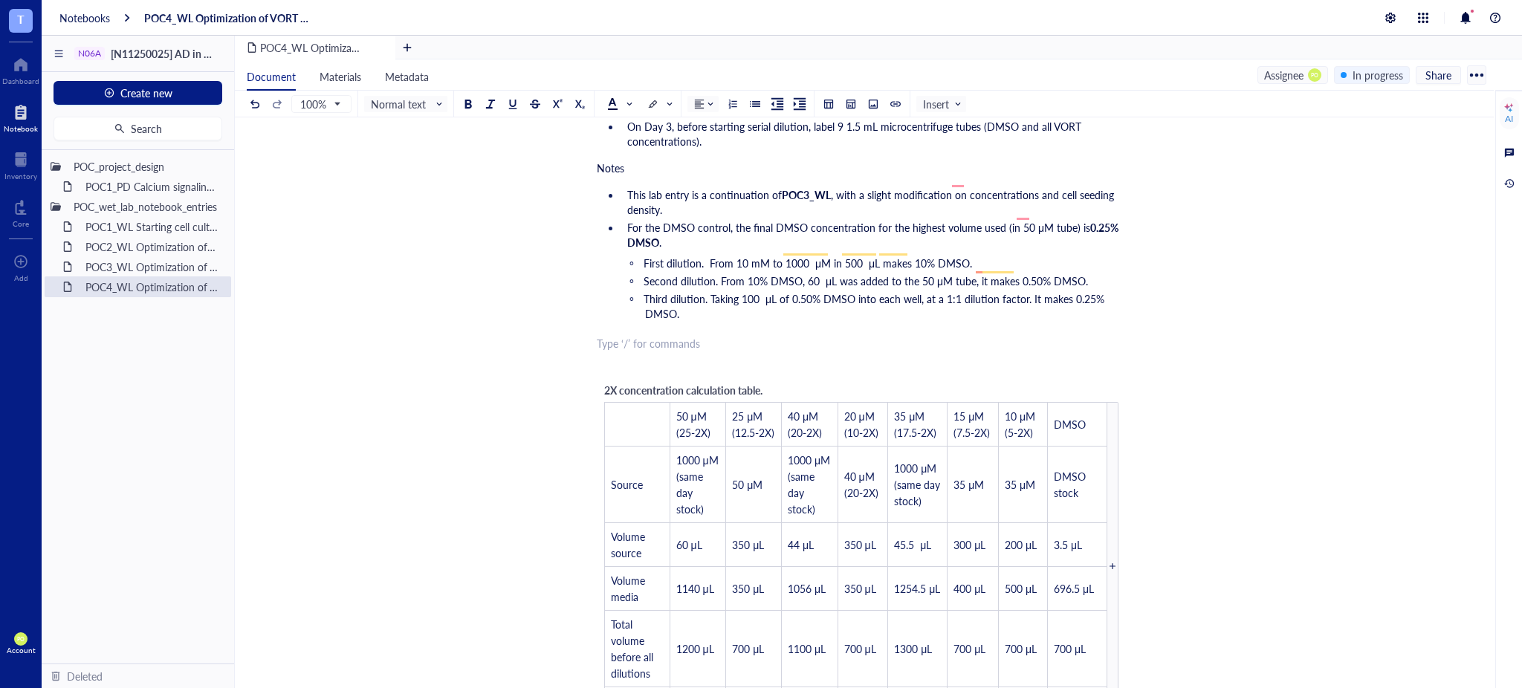
click at [1119, 357] on div "﻿" at bounding box center [861, 364] width 529 height 15
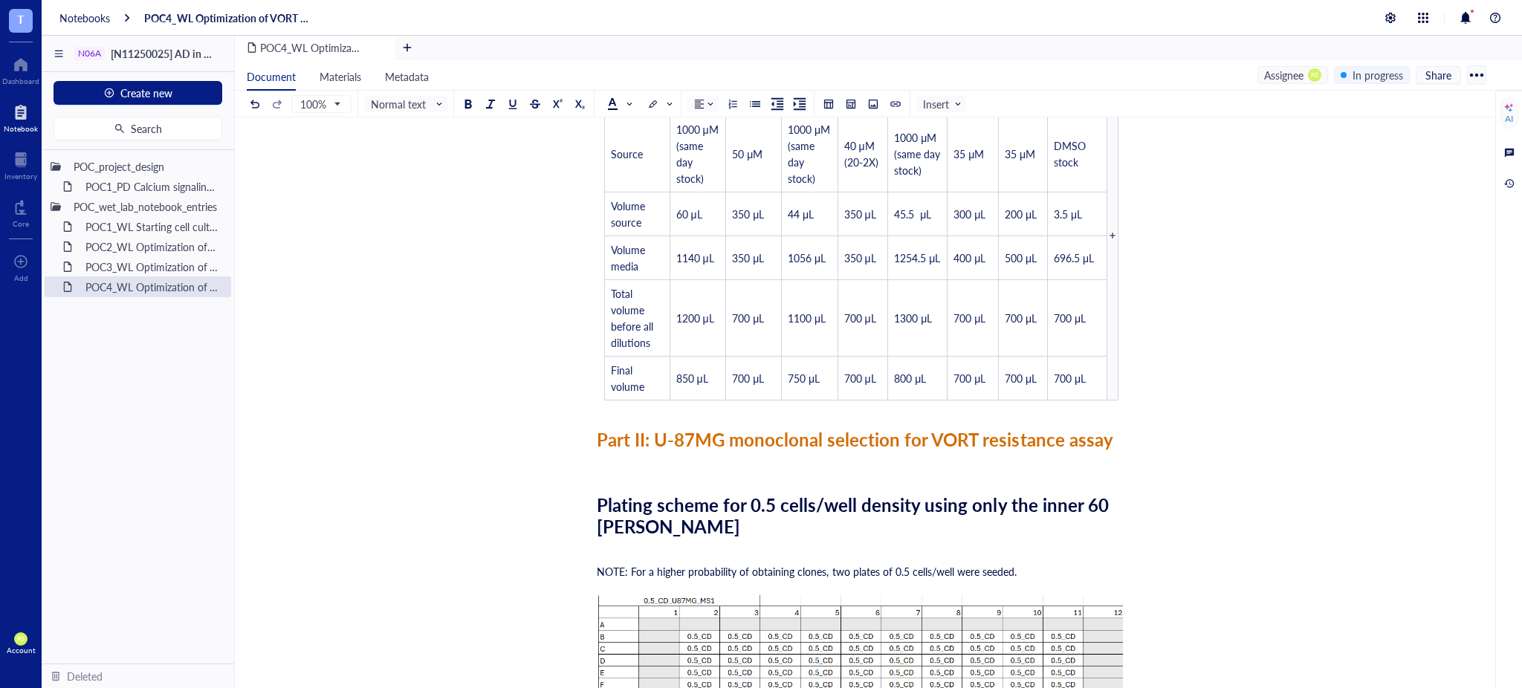
click at [510, 260] on div "POC4_WL Optimization of VORT resistance assay on U87MG cell line + monoclonal s…" at bounding box center [861, 248] width 1253 height 2556
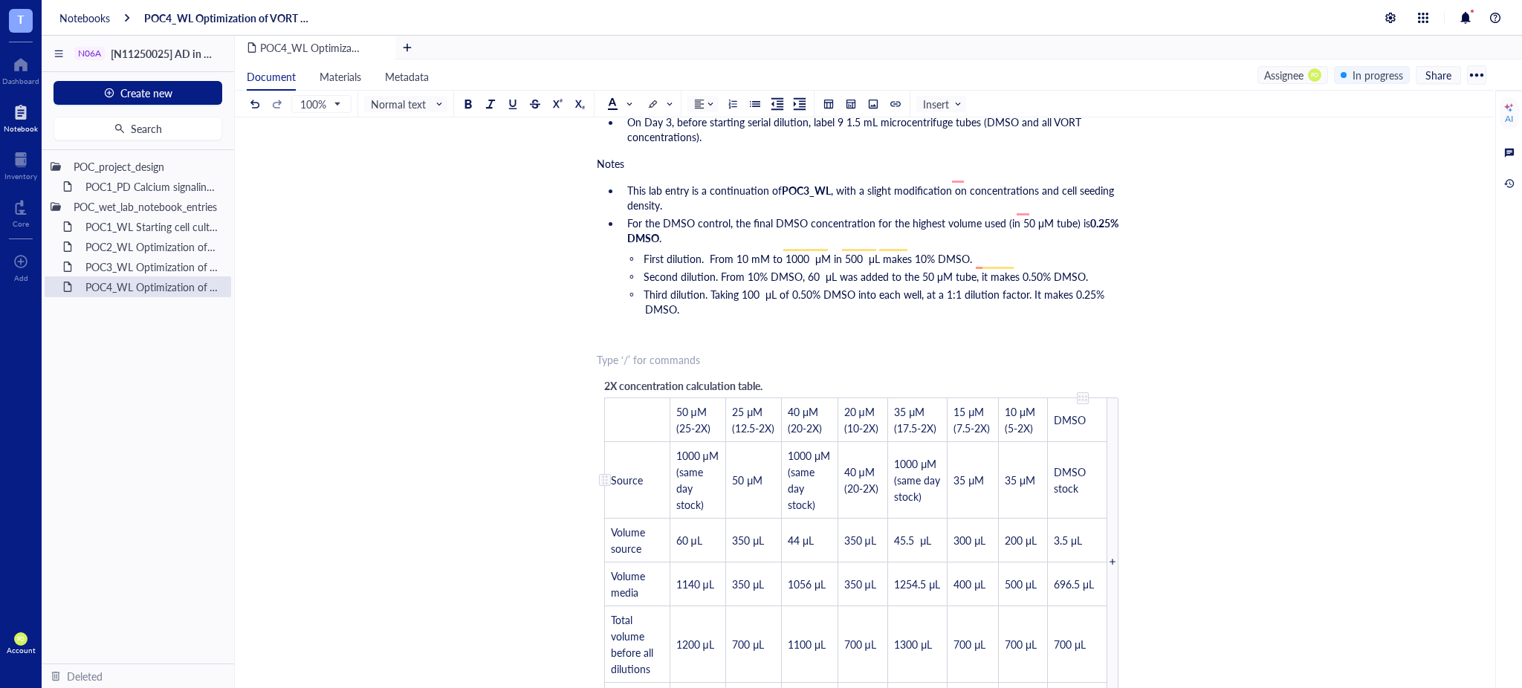
scroll to position [853, 0]
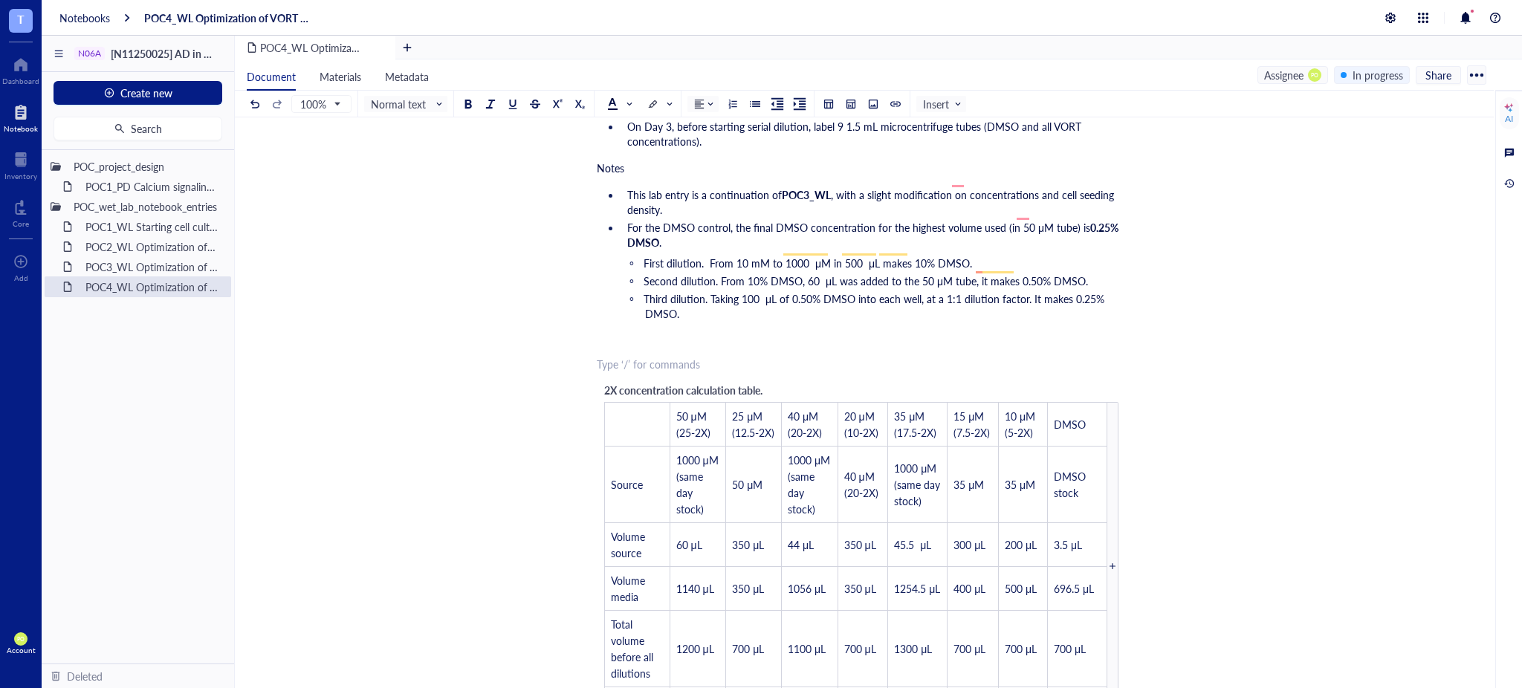
click at [668, 336] on div "﻿" at bounding box center [861, 343] width 529 height 15
drag, startPoint x: 132, startPoint y: 263, endPoint x: 186, endPoint y: 253, distance: 54.4
click at [132, 263] on div "POC3_WL Optimization of VORT resistance assay on U87MG cell line" at bounding box center [152, 266] width 146 height 21
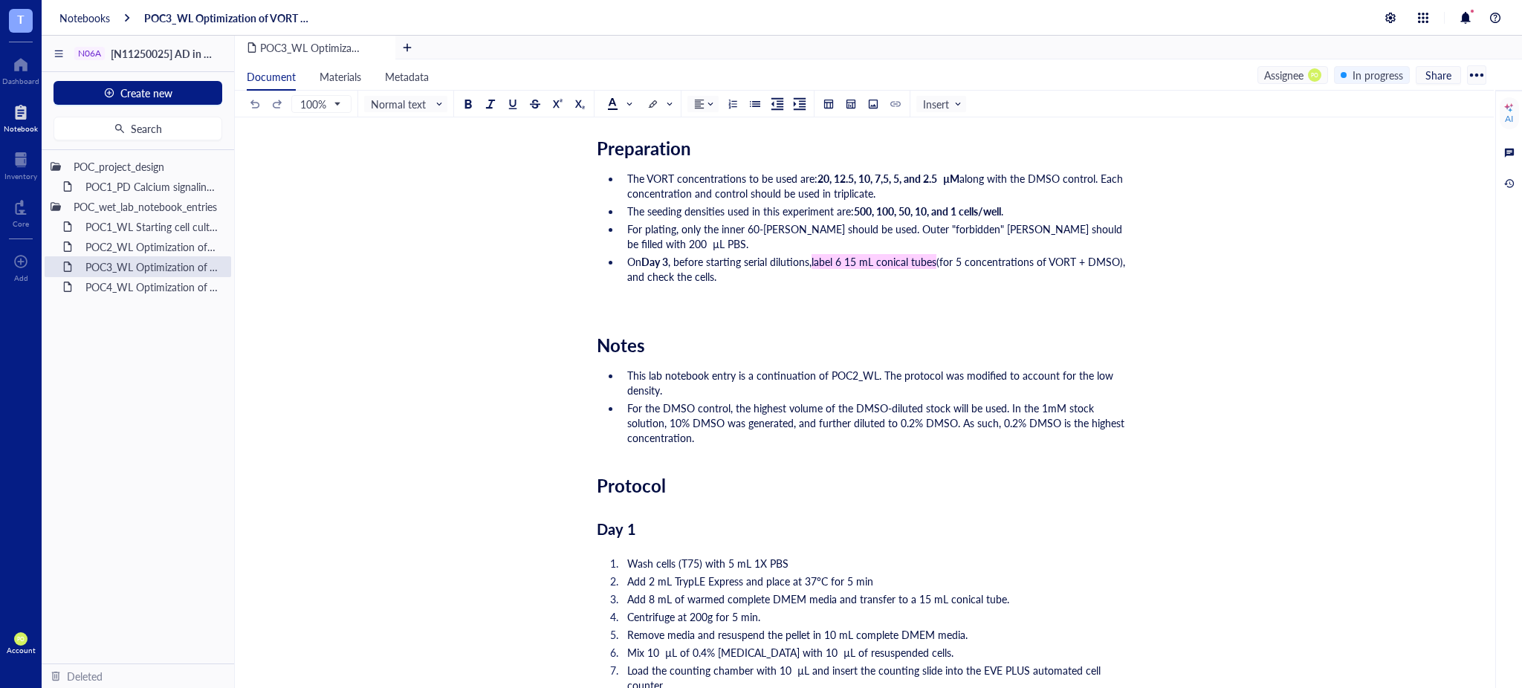
scroll to position [1137, 0]
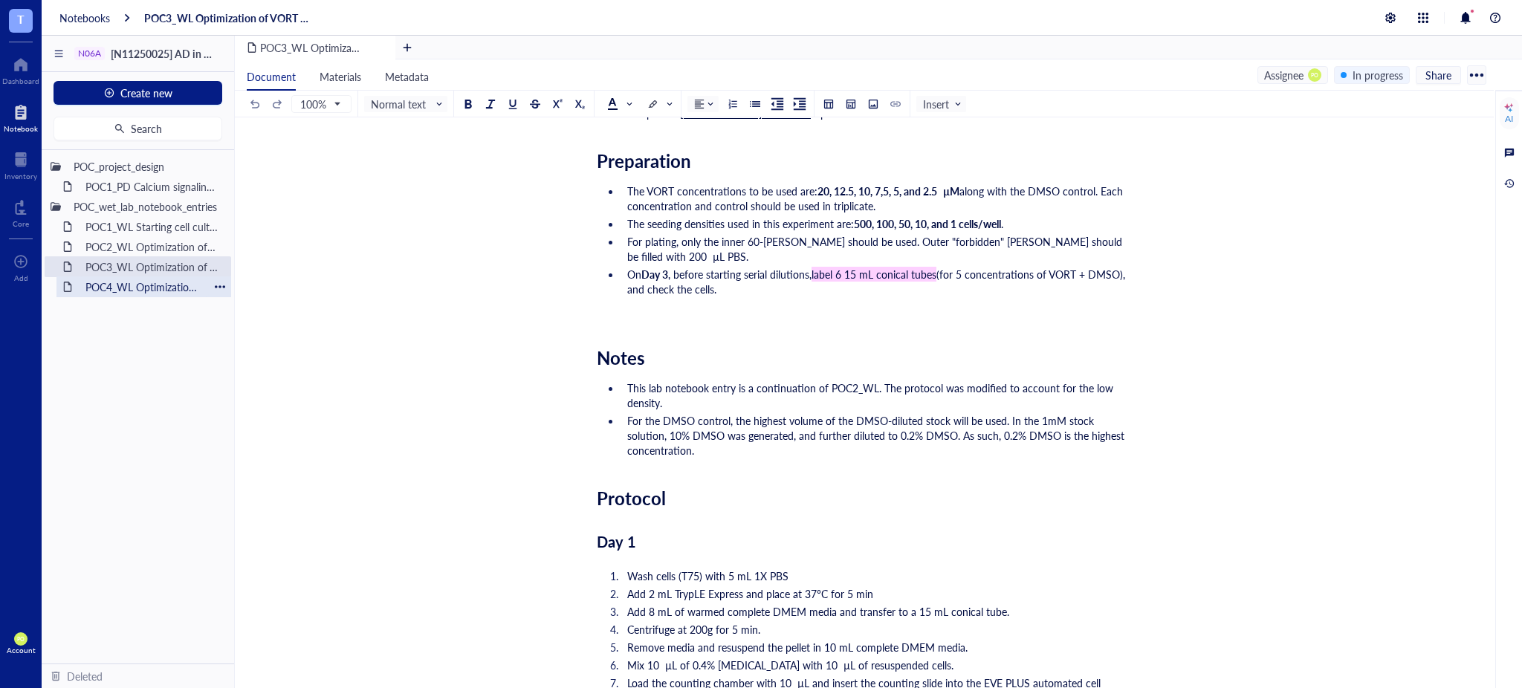
click at [140, 287] on div "POC4_WL Optimization of VORT resistance assay on U87MG cell line + monoclonal s…" at bounding box center [144, 287] width 130 height 21
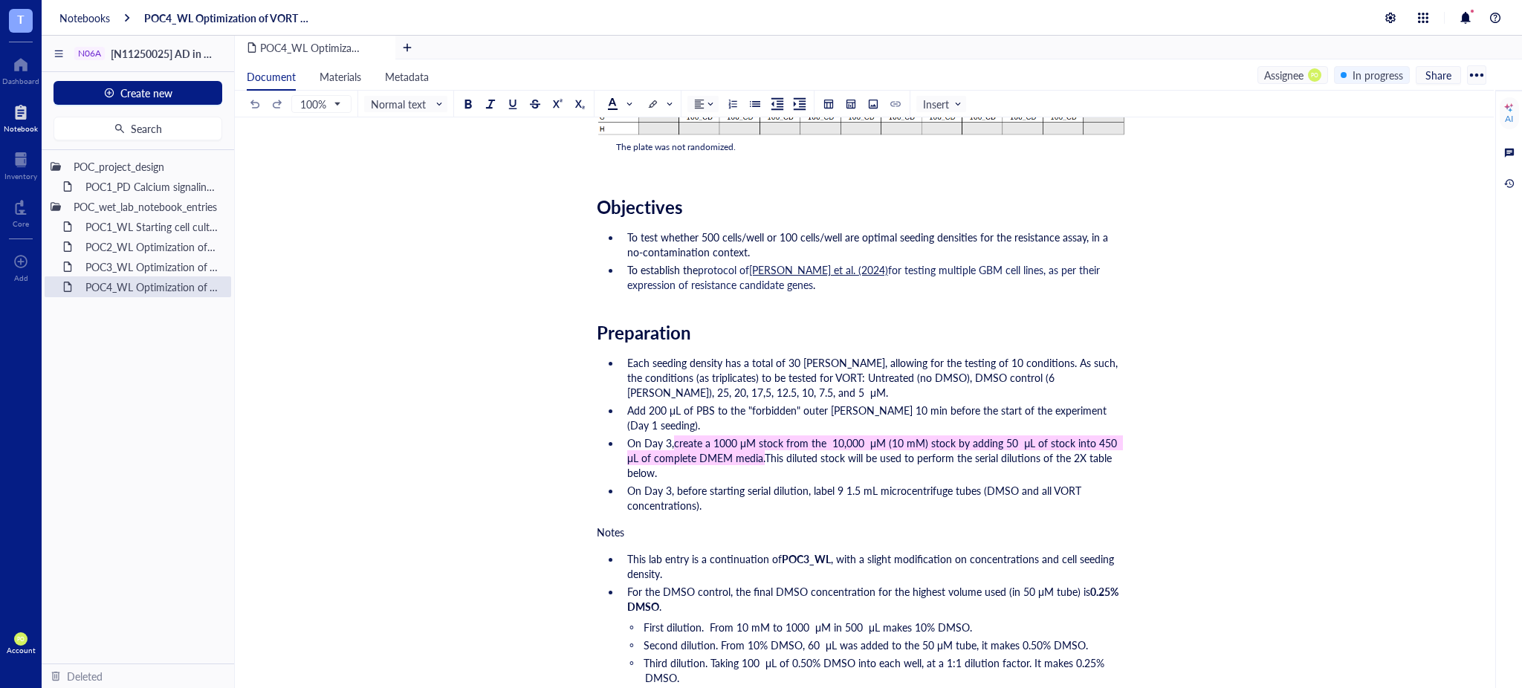
scroll to position [653, 0]
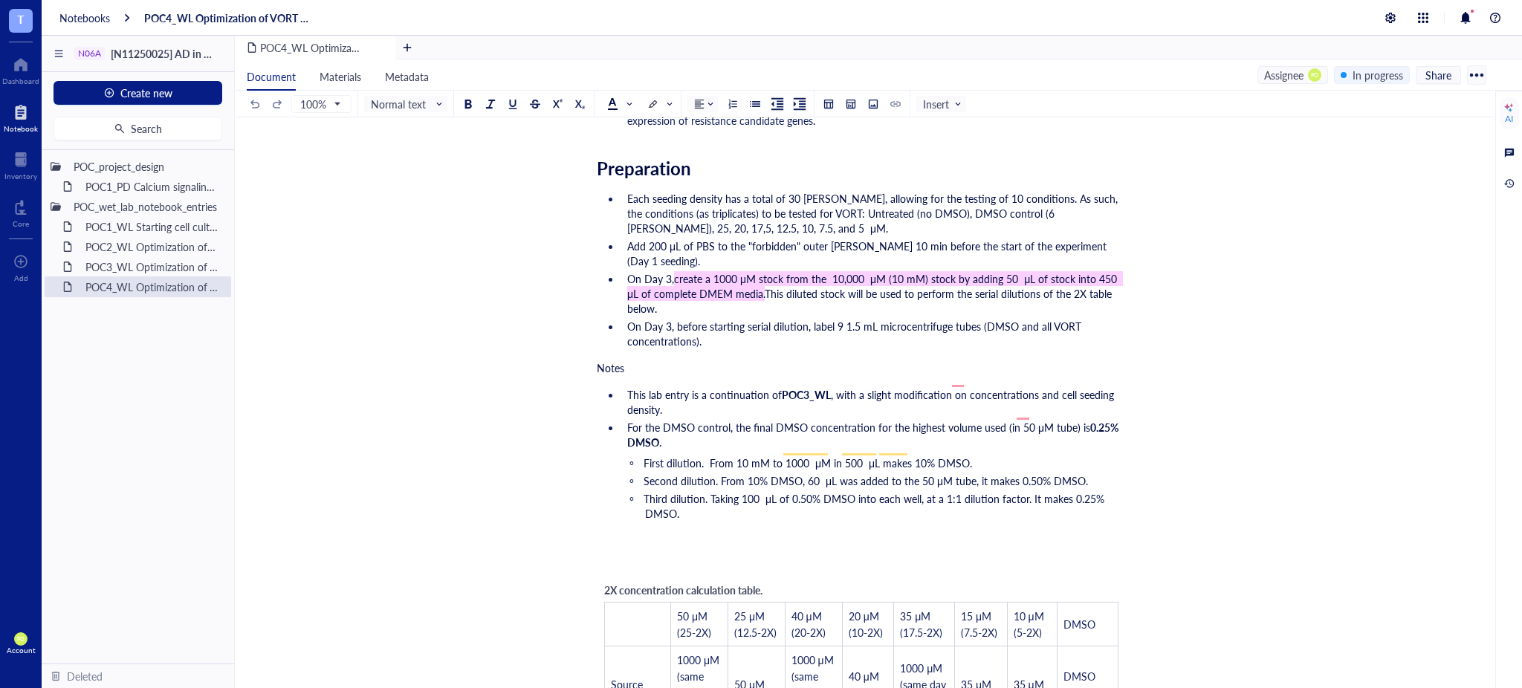
click at [600, 536] on div "﻿" at bounding box center [861, 543] width 529 height 15
drag, startPoint x: 612, startPoint y: 348, endPoint x: 567, endPoint y: 348, distance: 44.6
click at [410, 103] on span "Normal text" at bounding box center [407, 103] width 73 height 13
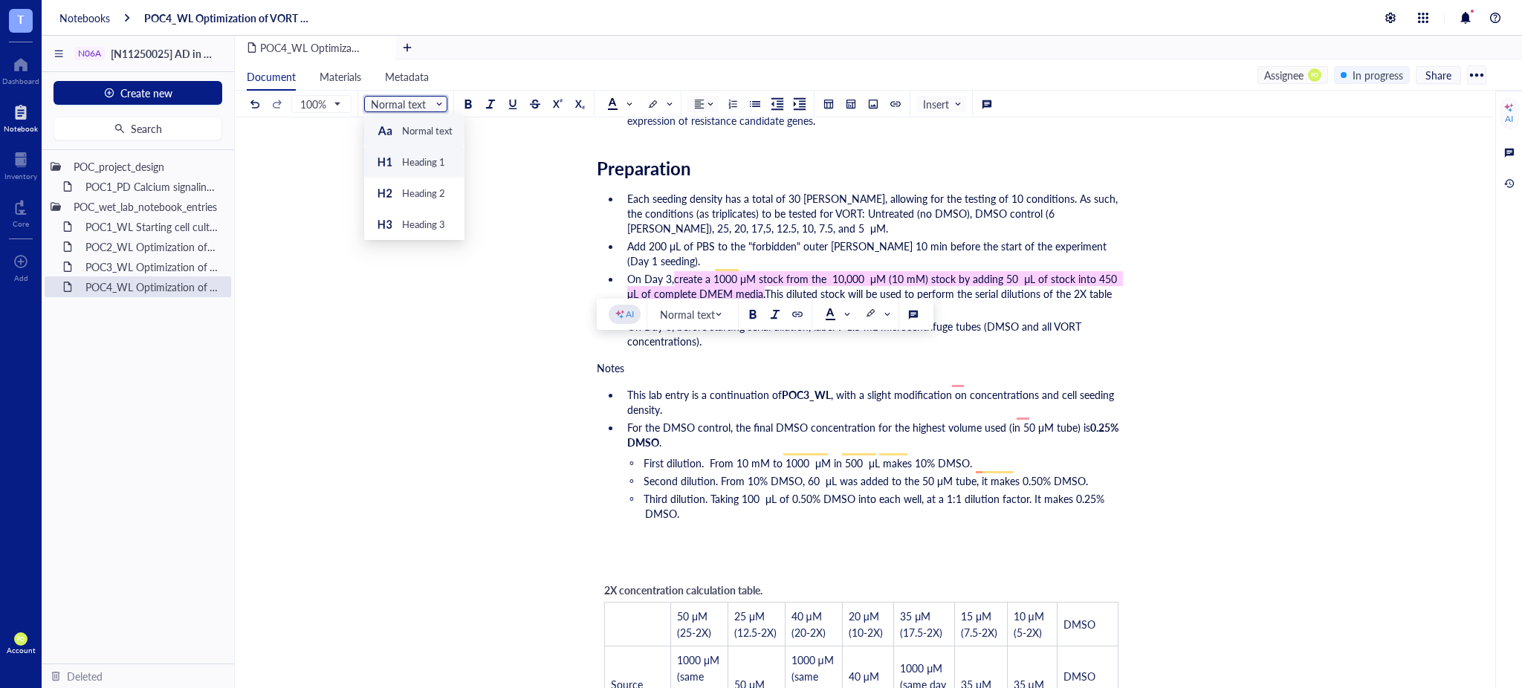
click at [405, 171] on div "Heading 1" at bounding box center [414, 161] width 100 height 31
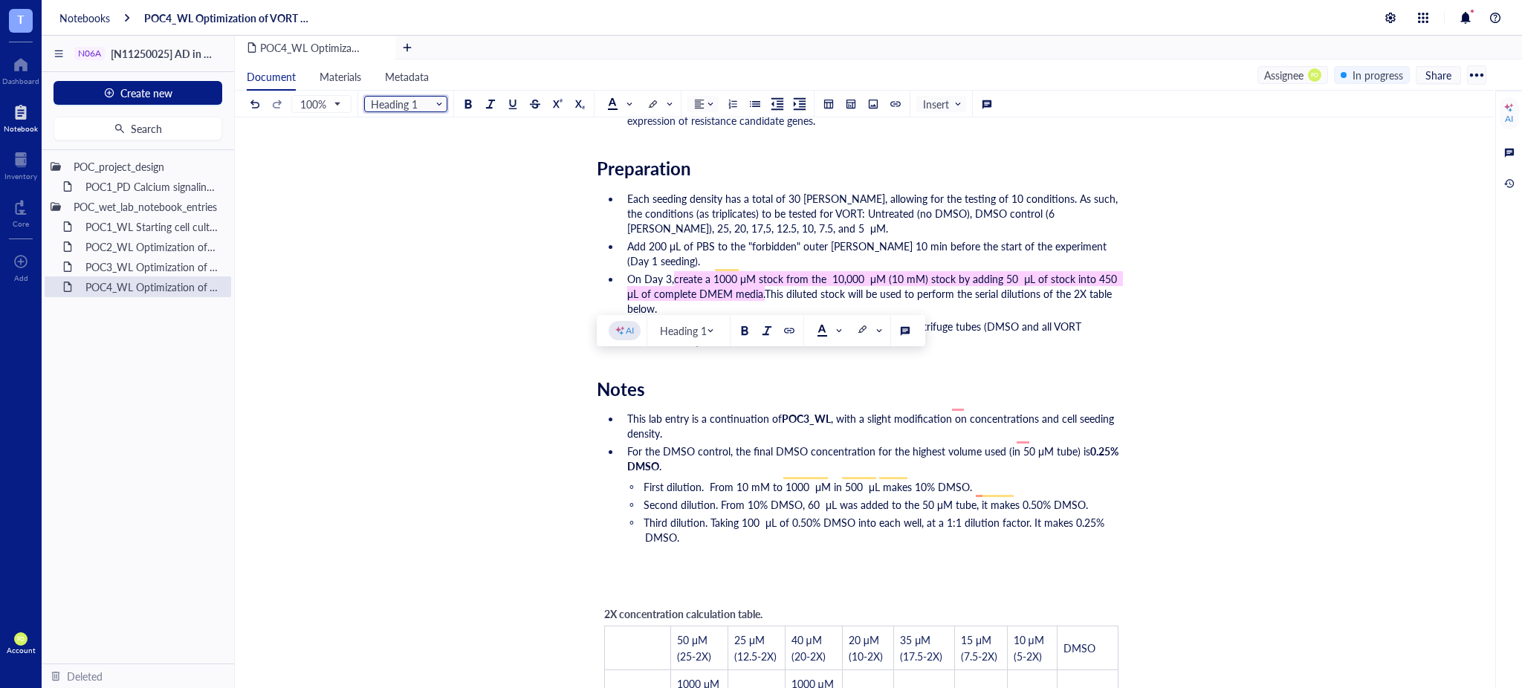
click at [609, 560] on div "﻿" at bounding box center [861, 567] width 529 height 15
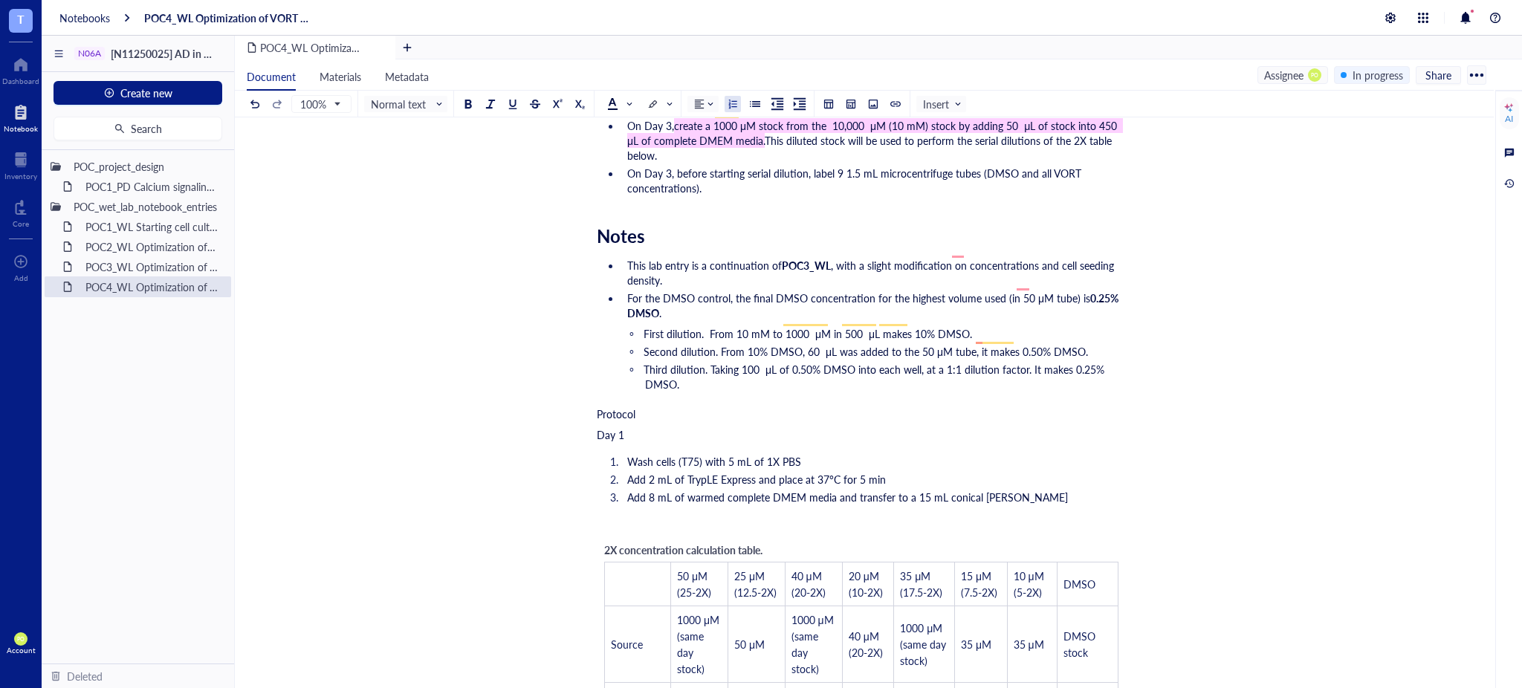
scroll to position [818, 0]
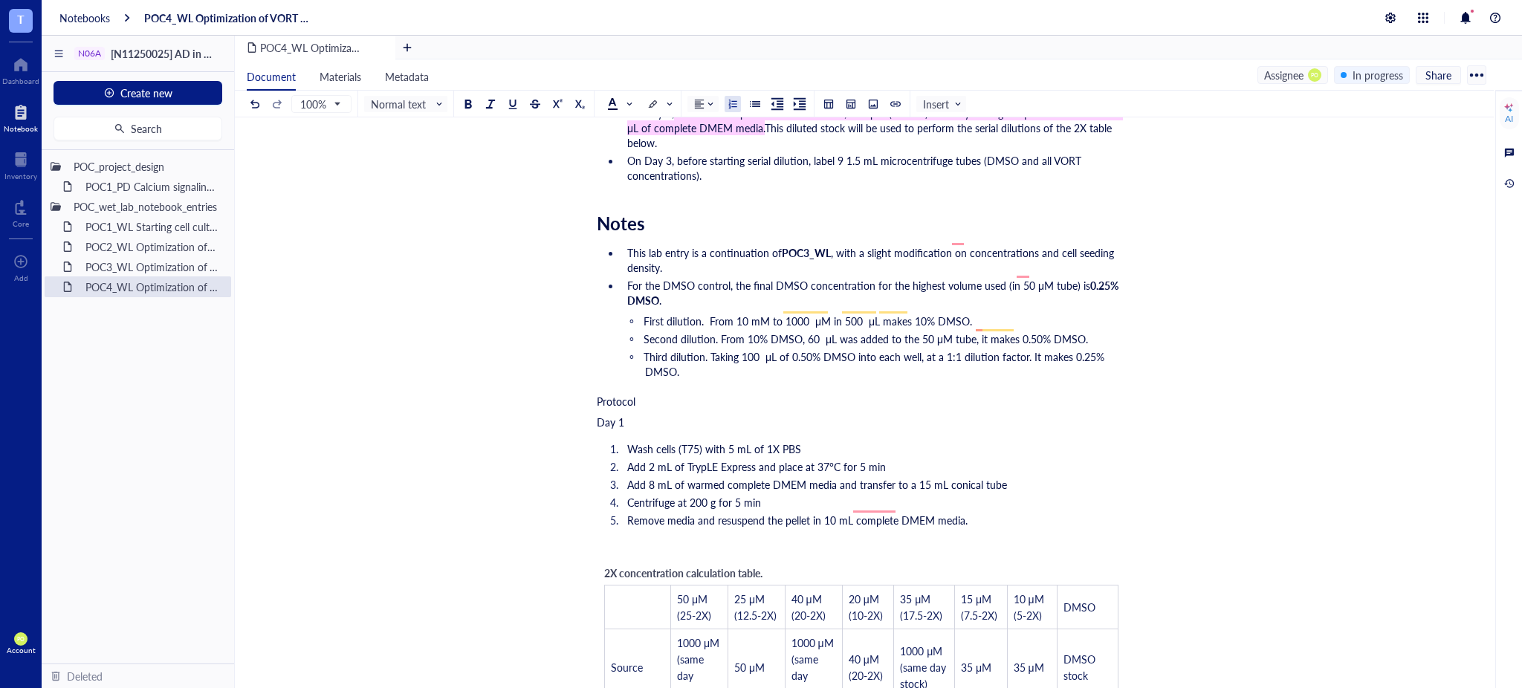
click at [866, 513] on span "Remove media and resuspend the pellet in 10 mL complete DMEM media." at bounding box center [797, 520] width 340 height 15
click at [873, 513] on span "Remove media and resuspend the pellet in 10 mL complete DMEM media." at bounding box center [797, 520] width 340 height 15
click at [847, 513] on span "Remove media and resuspend the pellet in 10 mL complete DMEM media." at bounding box center [797, 520] width 340 height 15
click at [855, 513] on span "Remove media and resuspend the pellet in 10 mL complete DMEM media." at bounding box center [797, 520] width 340 height 15
click at [993, 513] on li "Remove media and resuspend the pellet in 10 mL of complete DMEM media." at bounding box center [873, 520] width 505 height 15
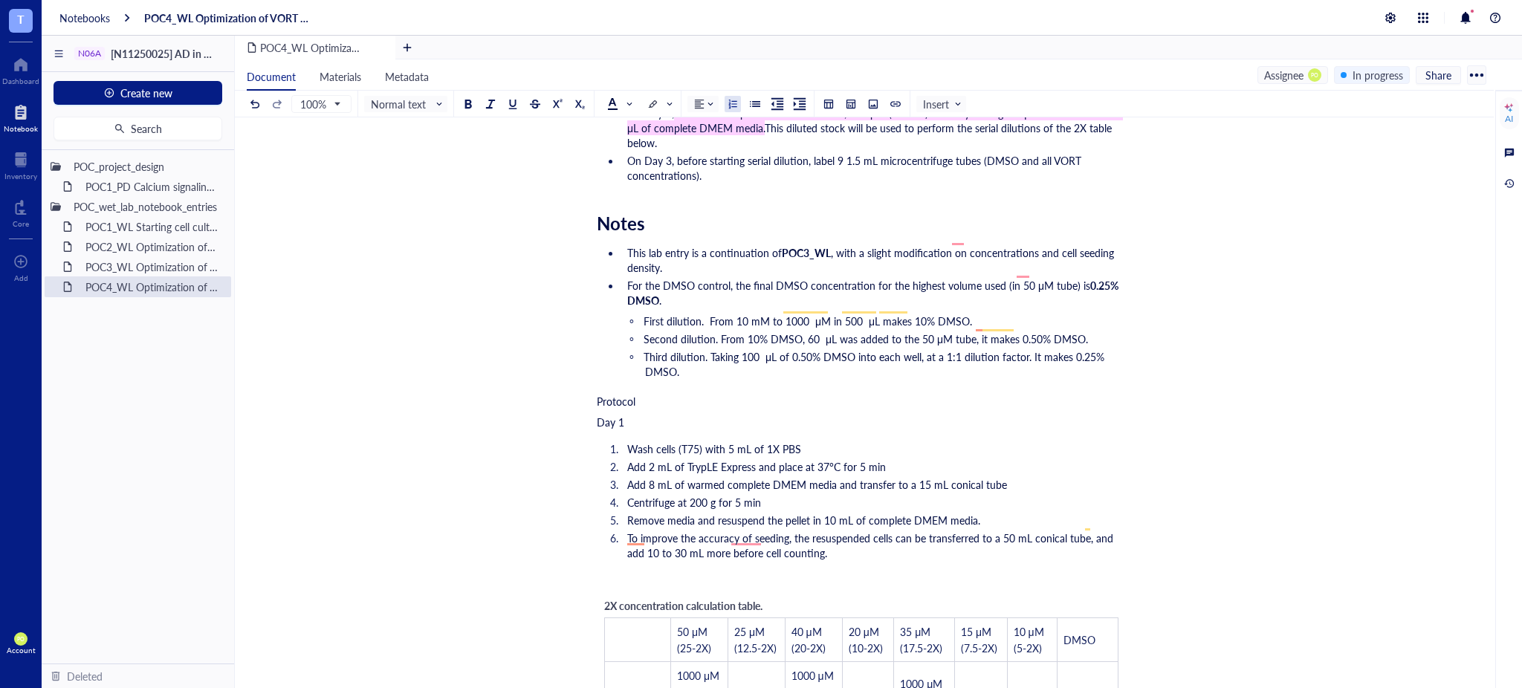
click at [636, 536] on span "To improve the accuracy of seeding, the resuspended cells can be transferred to…" at bounding box center [871, 546] width 489 height 30
click at [1088, 531] on span "To improve the accuracy of seeding, the resuspended cells can be transferred to…" at bounding box center [871, 546] width 489 height 30
click at [1060, 531] on span "To improve the accuracy of seeding, the resuspended cells can be transferred to…" at bounding box center [871, 546] width 489 height 30
click at [1090, 531] on span "To improve the accuracy of seeding, the resuspended cells can be transferred to…" at bounding box center [871, 546] width 489 height 30
click at [1035, 540] on li "To improve the accuracy of seeding, the resuspended cells can be transferred to…" at bounding box center [873, 546] width 505 height 30
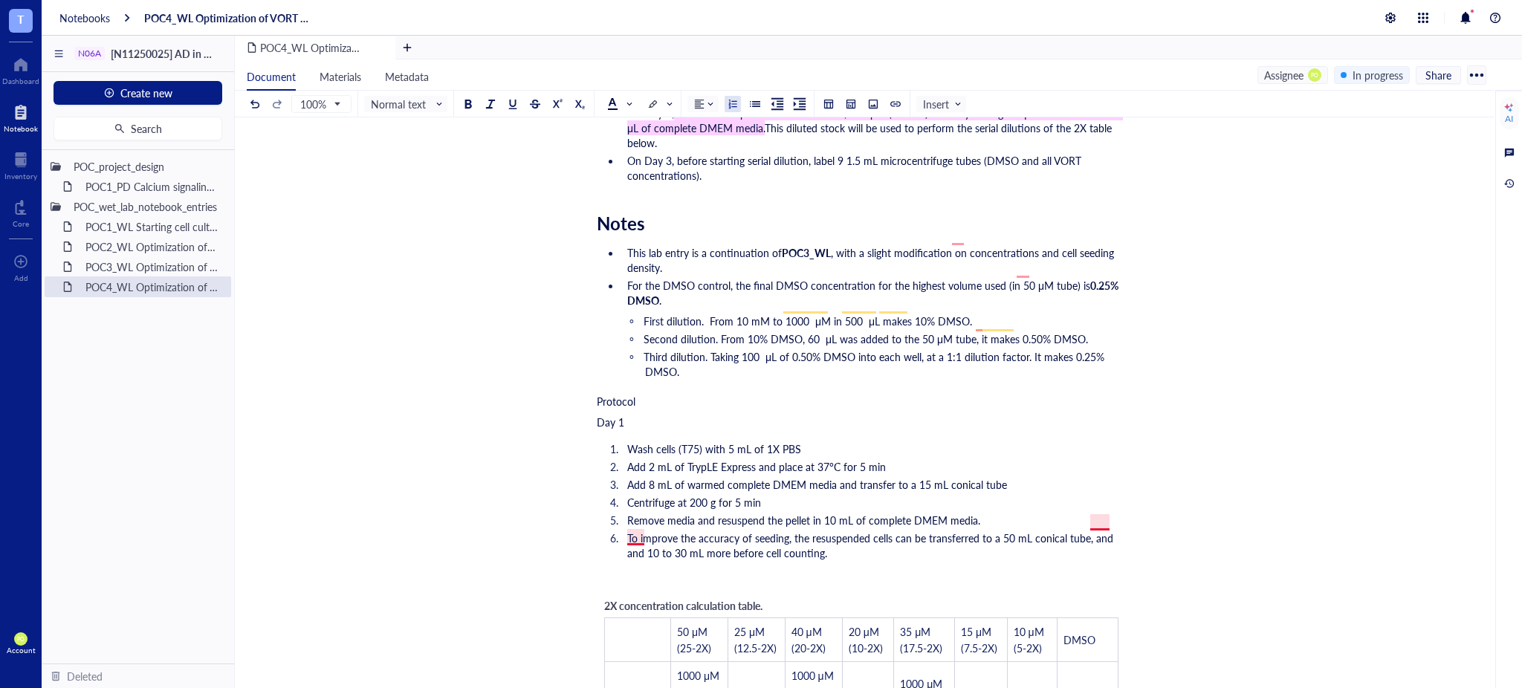
click at [1095, 531] on span "To improve the accuracy of seeding, the resuspended cells can be transferred to…" at bounding box center [871, 546] width 489 height 30
click at [1093, 531] on span "To improve the accuracy of seeding, the resuspended cells can be transferred to…" at bounding box center [871, 546] width 489 height 30
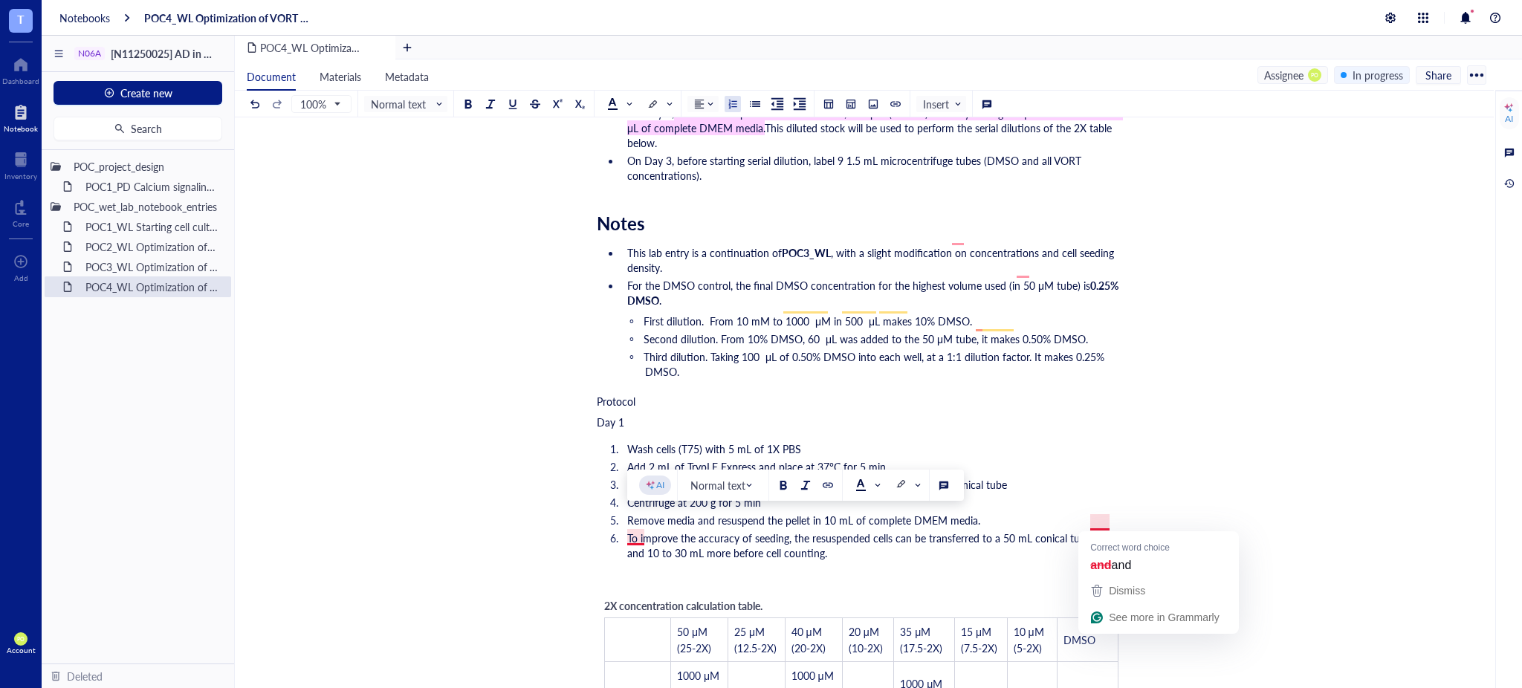
click at [1047, 534] on li "To improve the accuracy of seeding, the resuspended cells can be transferred to…" at bounding box center [873, 546] width 505 height 30
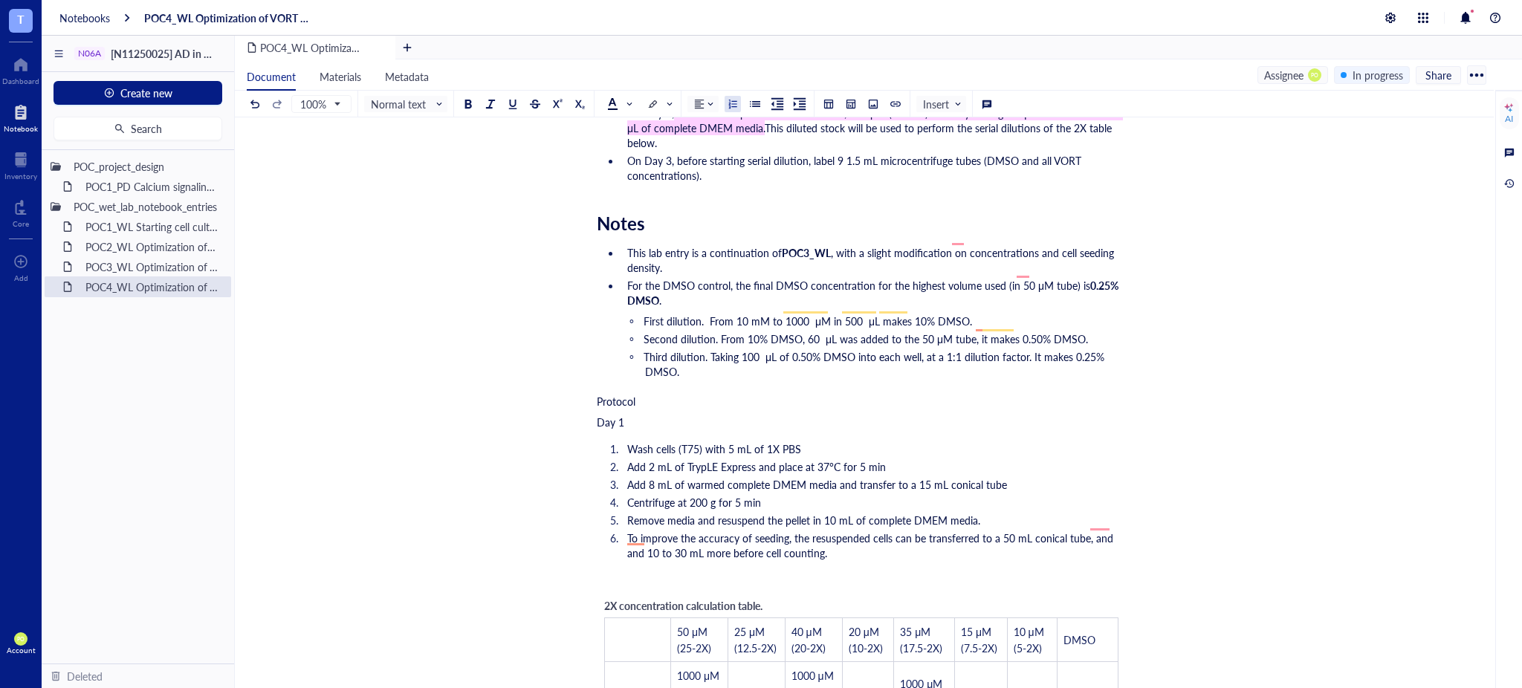
drag, startPoint x: 1086, startPoint y: 518, endPoint x: 1092, endPoint y: 531, distance: 14.0
click at [1092, 531] on li "To improve the accuracy of seeding, the resuspended cells can be transferred to…" at bounding box center [873, 546] width 505 height 30
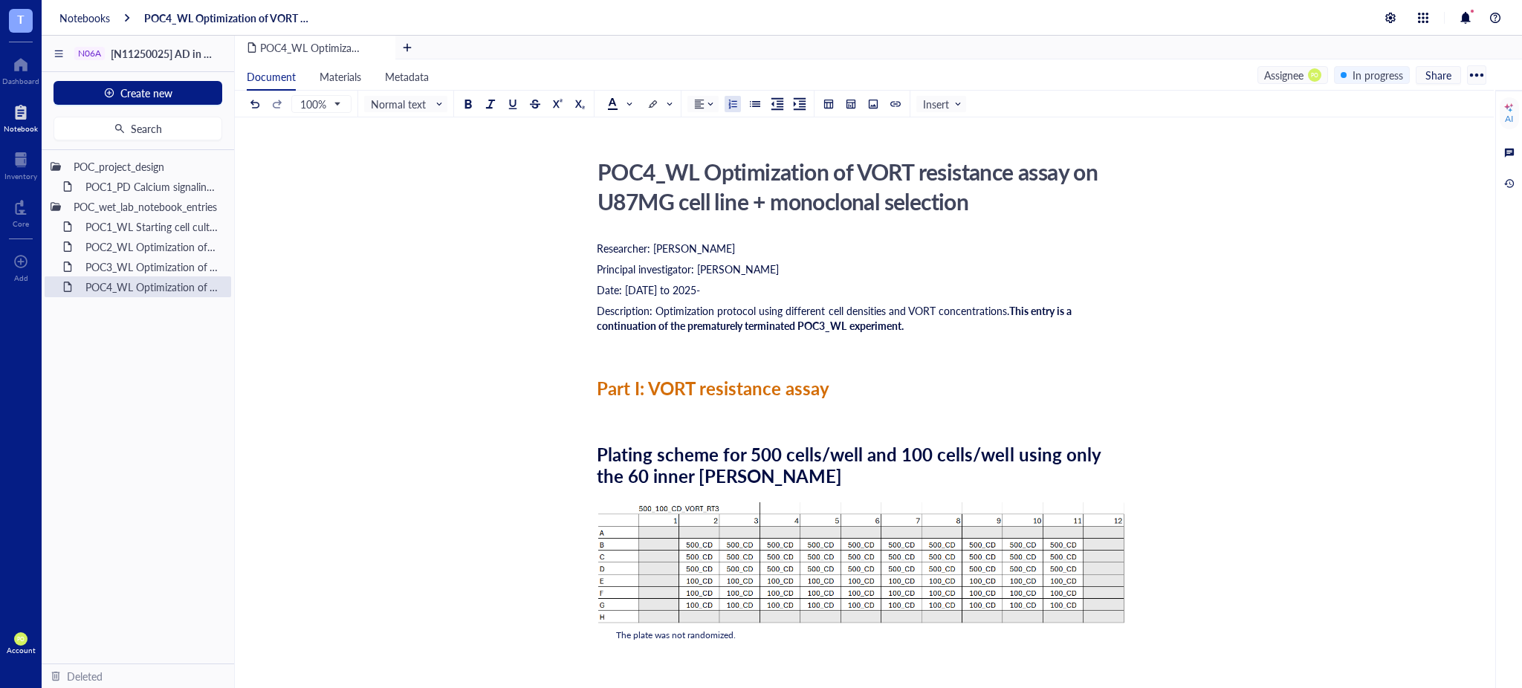
scroll to position [818, 0]
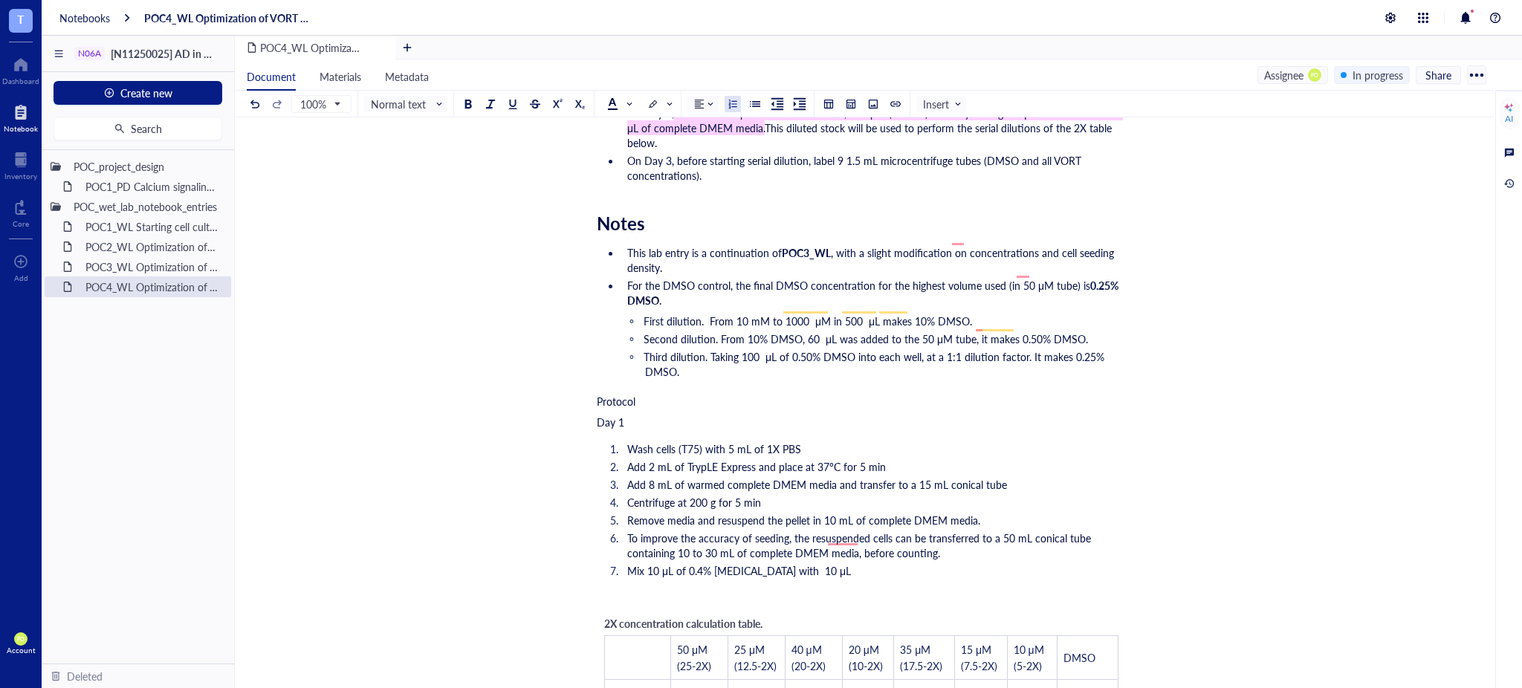
click at [843, 531] on span "To improve the accuracy of seeding, the resuspended cells can be transferred to…" at bounding box center [860, 546] width 467 height 30
click at [845, 545] on ol "Wash cells (T75) with 5 mL of 1X PBS Add 2 mL of TrypLE Express and place at 37…" at bounding box center [861, 510] width 529 height 143
click at [845, 538] on span "To improve the accuracy of seeding, the resuspended cells can be transferred to…" at bounding box center [860, 546] width 467 height 30
click at [860, 563] on li "Mix 10 μL of 0.4% [MEDICAL_DATA] with 10 μL" at bounding box center [873, 570] width 505 height 15
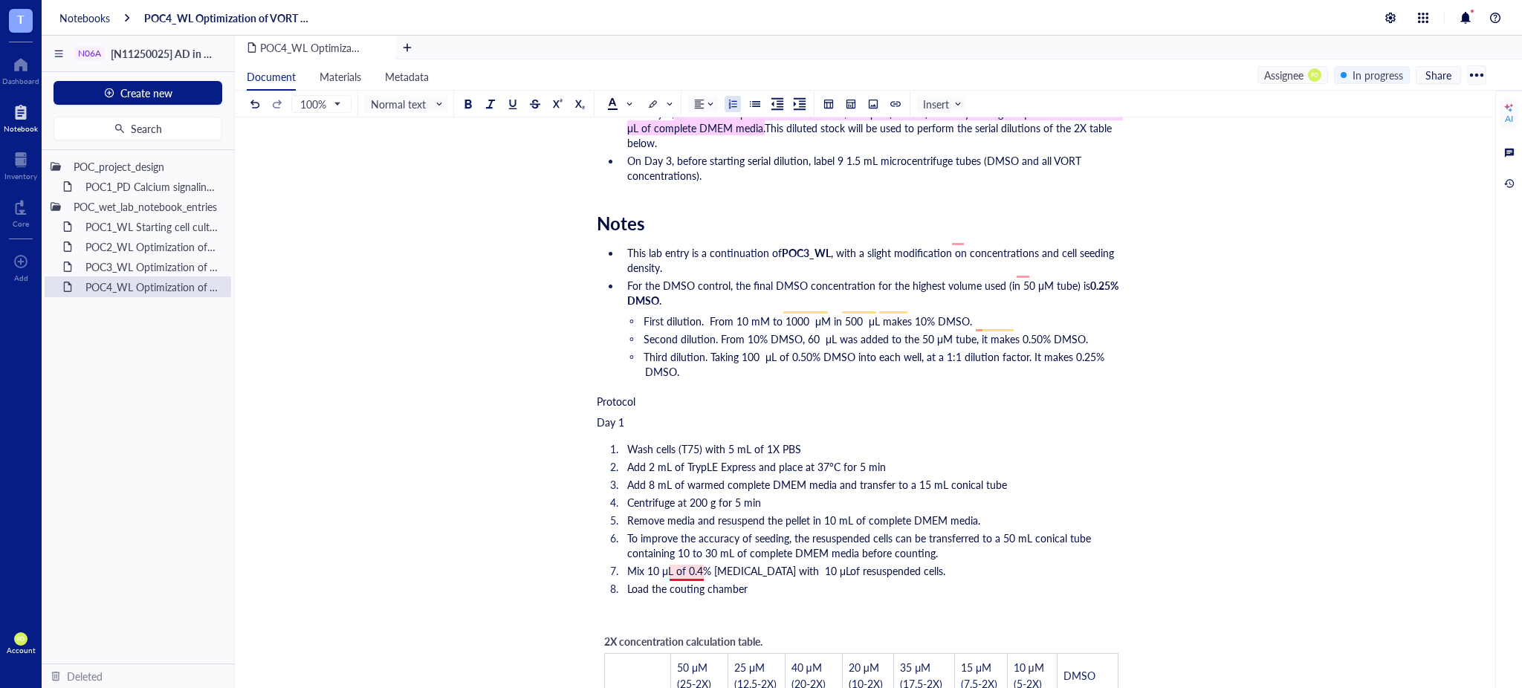
click at [688, 581] on span "Load the couting chamber" at bounding box center [687, 588] width 120 height 15
click at [971, 532] on li "To improve the accuracy of seeding, the resuspended cells can be transferred to…" at bounding box center [873, 546] width 505 height 30
click at [934, 536] on span "To improve the accuracy of seeding, the resuspended cells can be transferred to…" at bounding box center [860, 546] width 467 height 30
click at [791, 563] on span "Mix 10 μL of 0.4% [MEDICAL_DATA] with 10 μLof resuspended cells." at bounding box center [786, 570] width 318 height 15
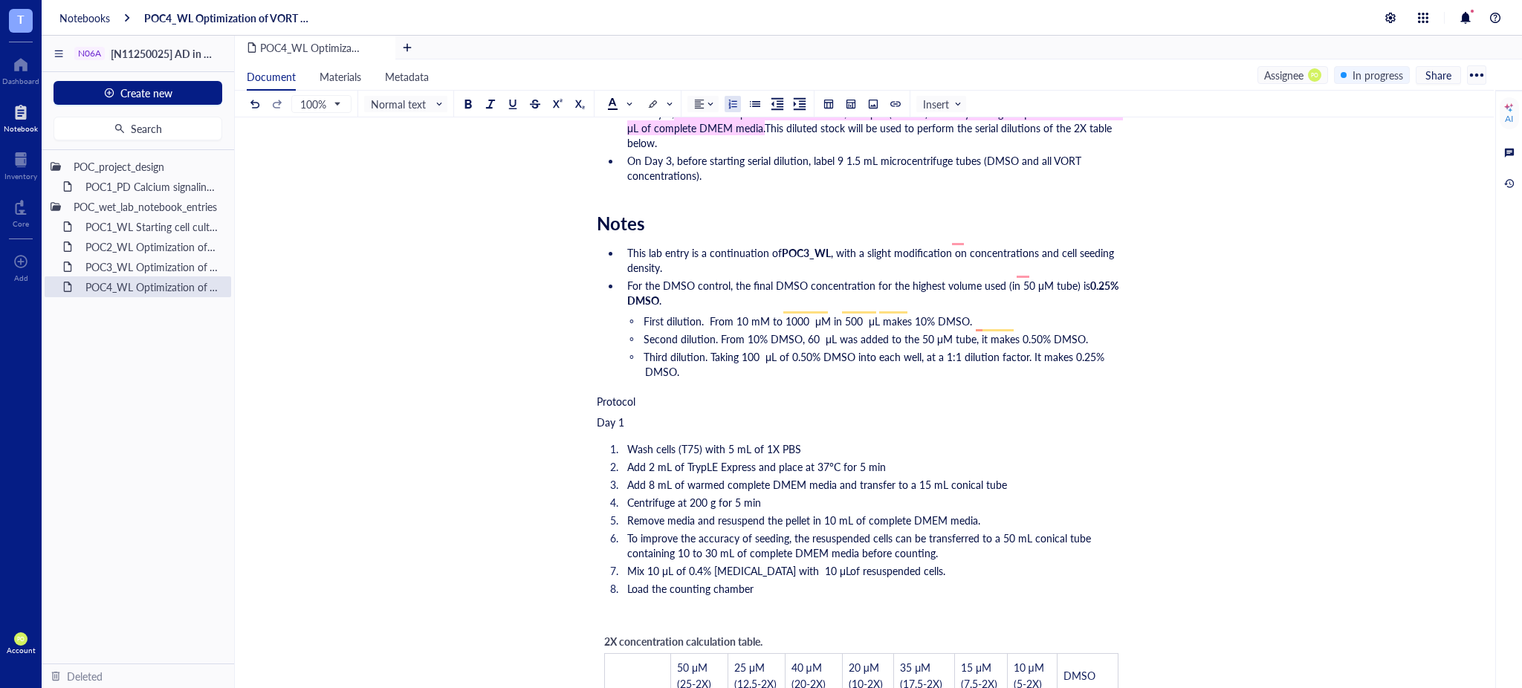
click at [797, 581] on li "Load the counting chamber" at bounding box center [873, 588] width 505 height 15
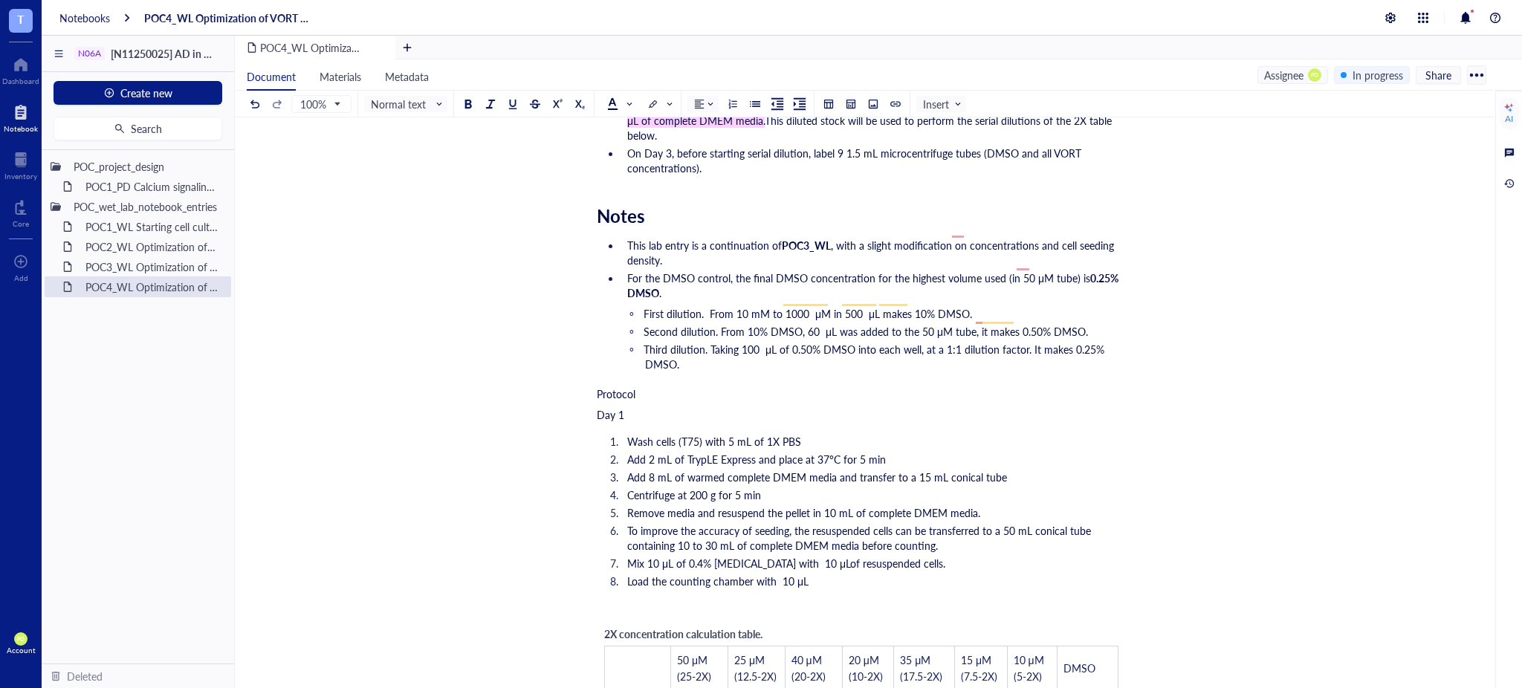
drag, startPoint x: 642, startPoint y: 378, endPoint x: 565, endPoint y: 377, distance: 77.3
click at [416, 101] on span "Normal text" at bounding box center [407, 103] width 73 height 13
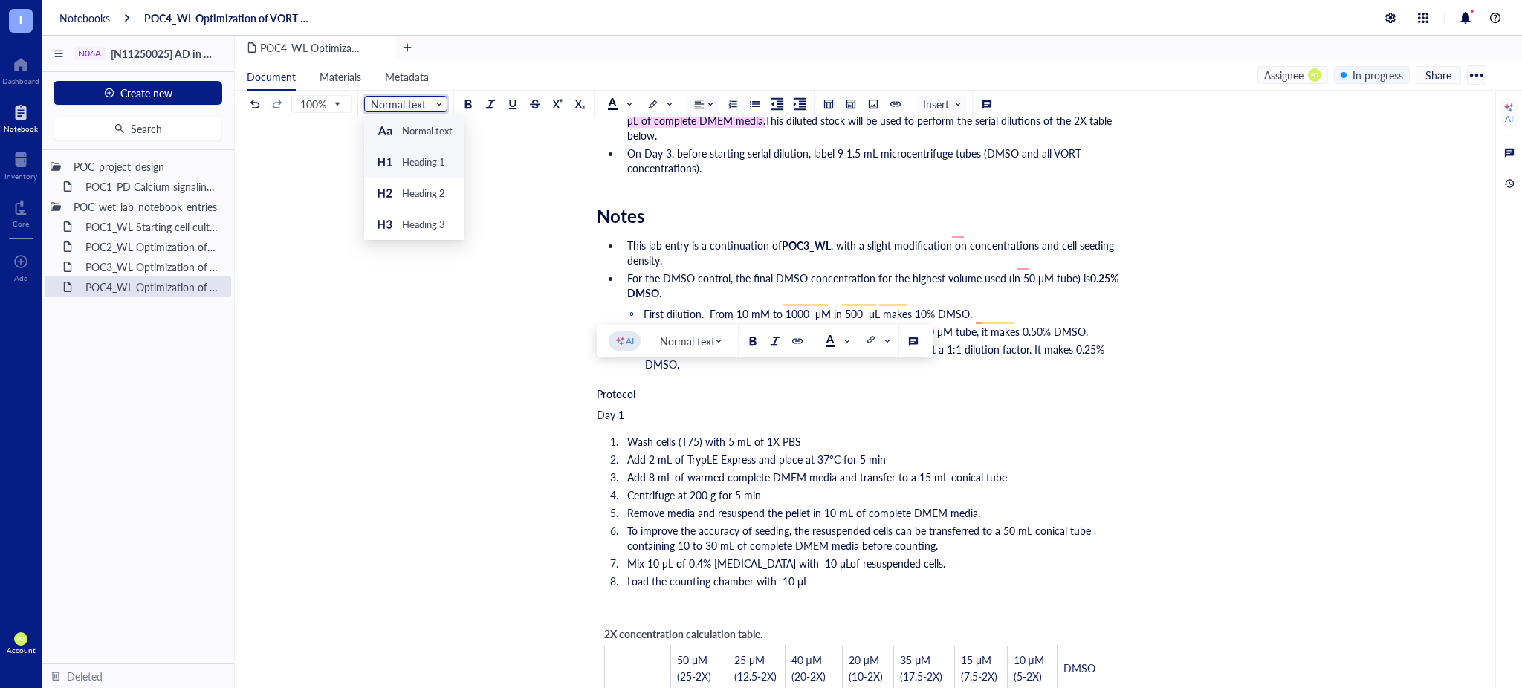
click at [406, 164] on div "Heading 1" at bounding box center [423, 161] width 43 height 13
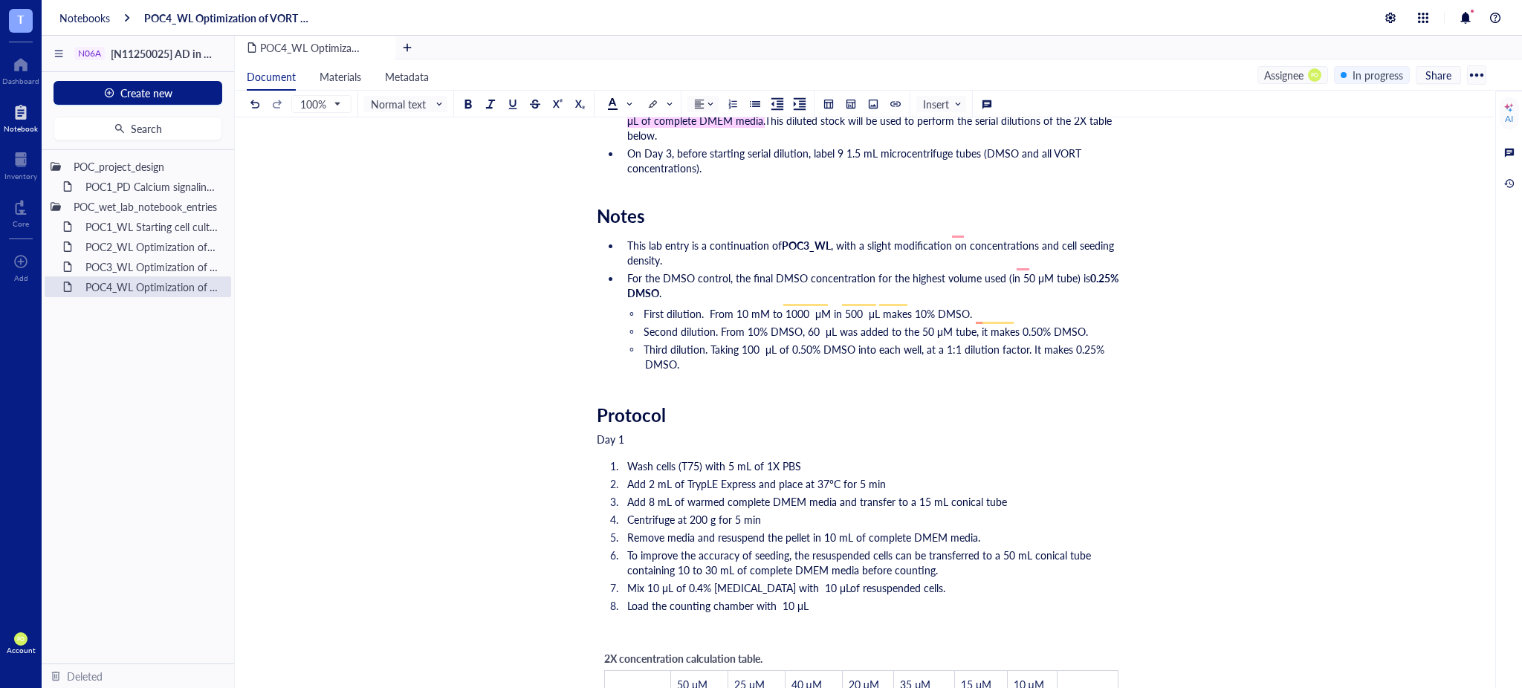
click at [419, 103] on span "Normal text" at bounding box center [407, 103] width 73 height 13
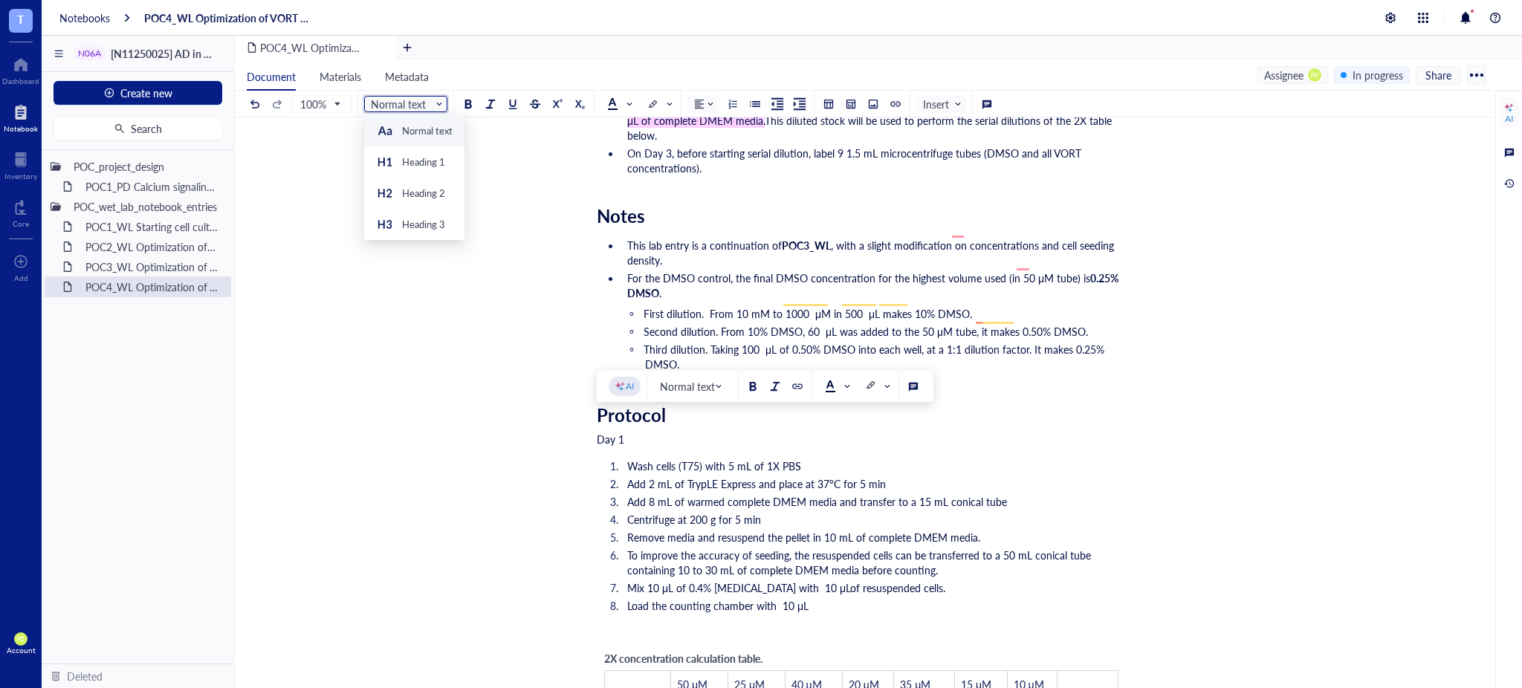
click at [704, 432] on div "Day 1" at bounding box center [861, 439] width 529 height 15
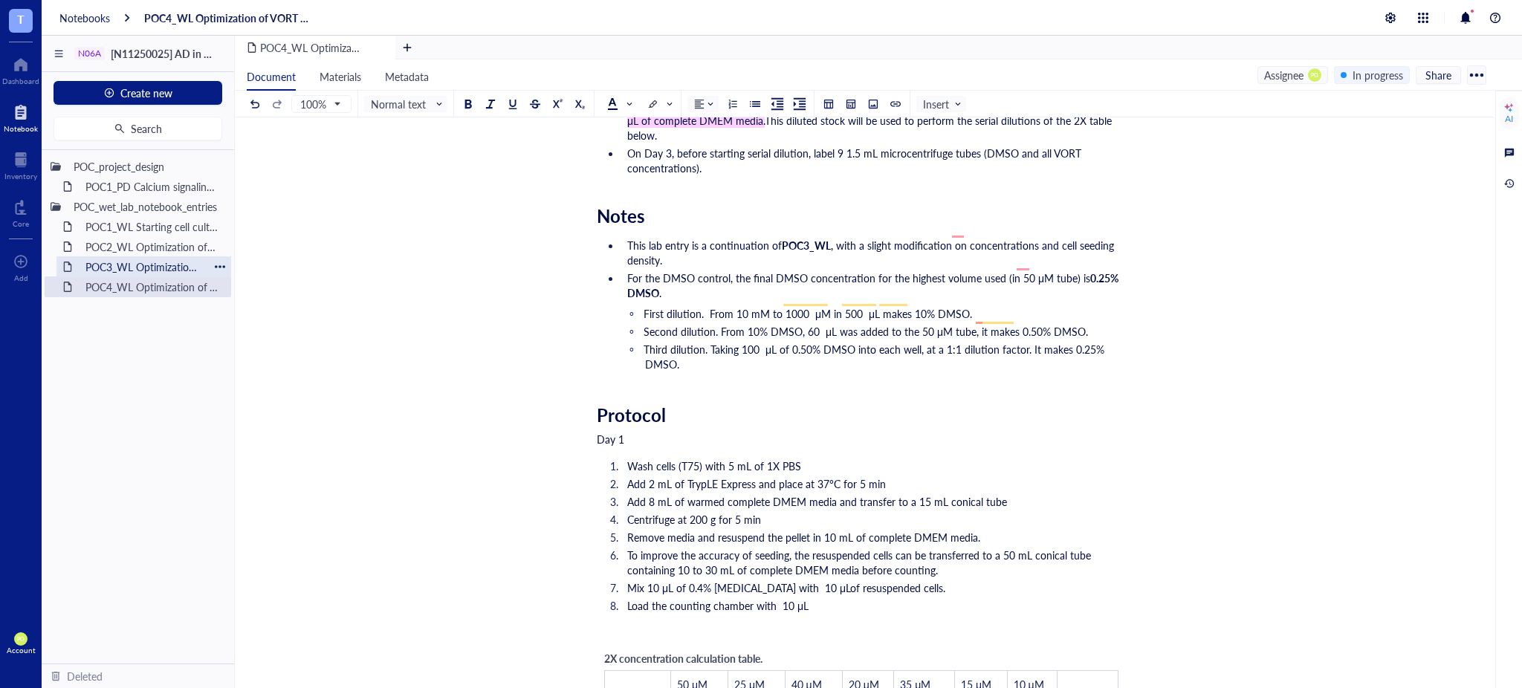
click at [181, 271] on div "POC3_WL Optimization of VORT resistance assay on U87MG cell line" at bounding box center [144, 266] width 130 height 21
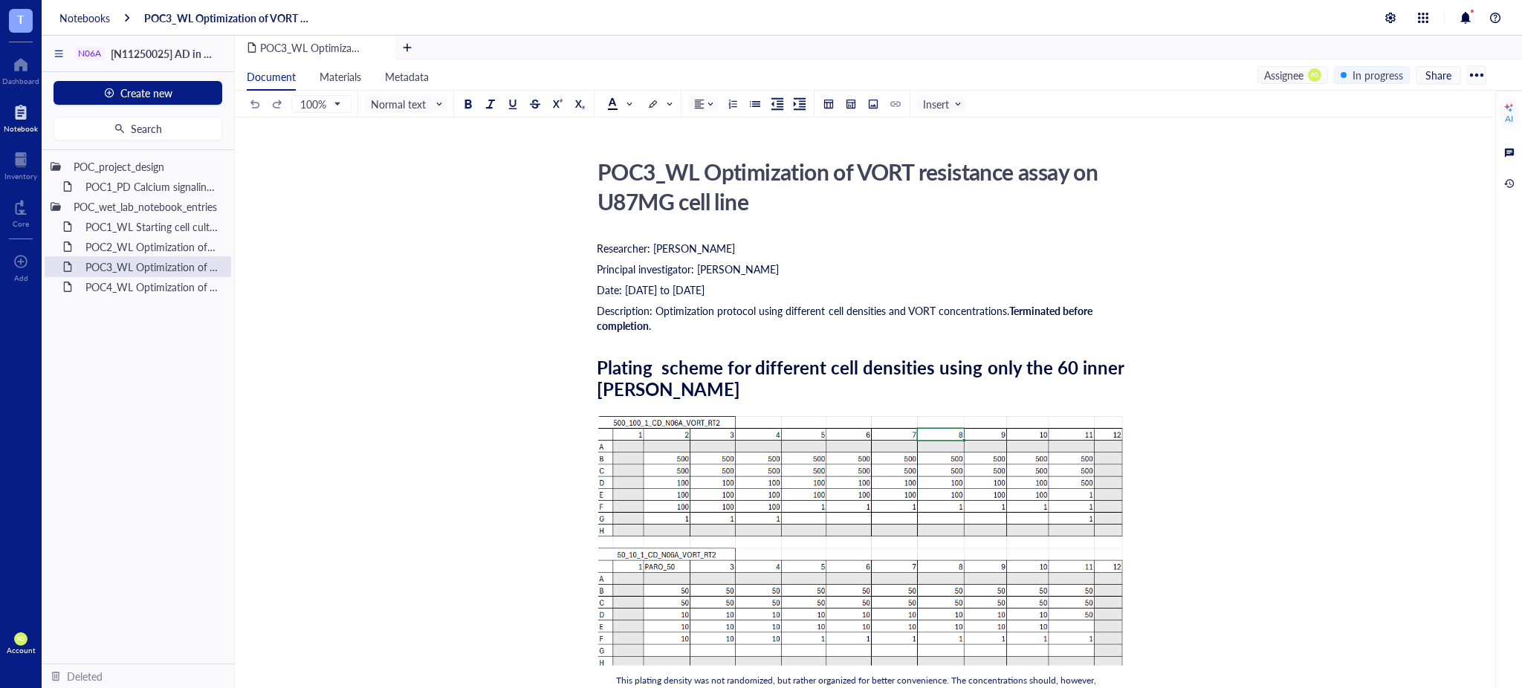
click at [1365, 84] on div "Document Materials Metadata Assignee PO In progress Share" at bounding box center [864, 74] width 1259 height 31
click at [1373, 71] on div "In progress" at bounding box center [1378, 75] width 51 height 16
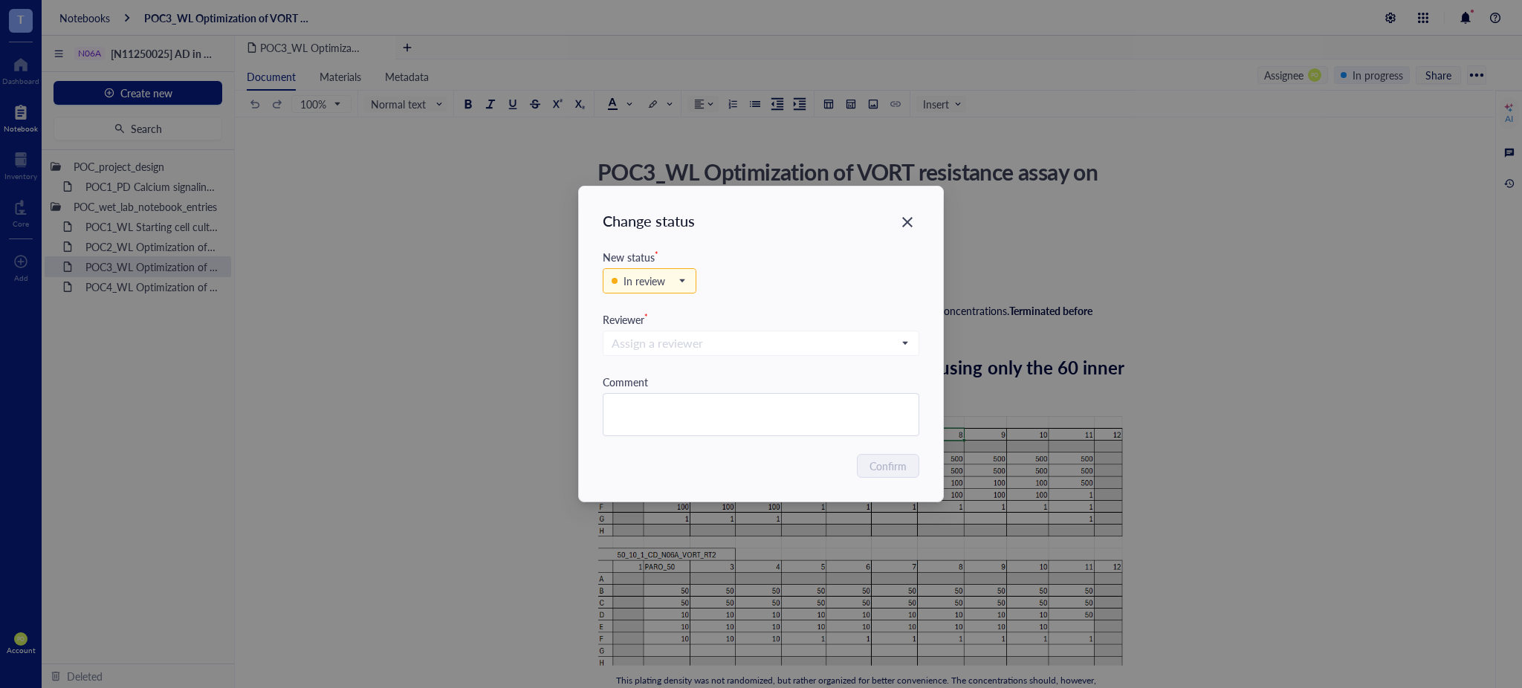
click at [655, 268] on div "In review" at bounding box center [761, 288] width 317 height 46
click at [658, 289] on div "In review" at bounding box center [645, 281] width 42 height 16
click at [659, 380] on div "Complete" at bounding box center [646, 379] width 44 height 16
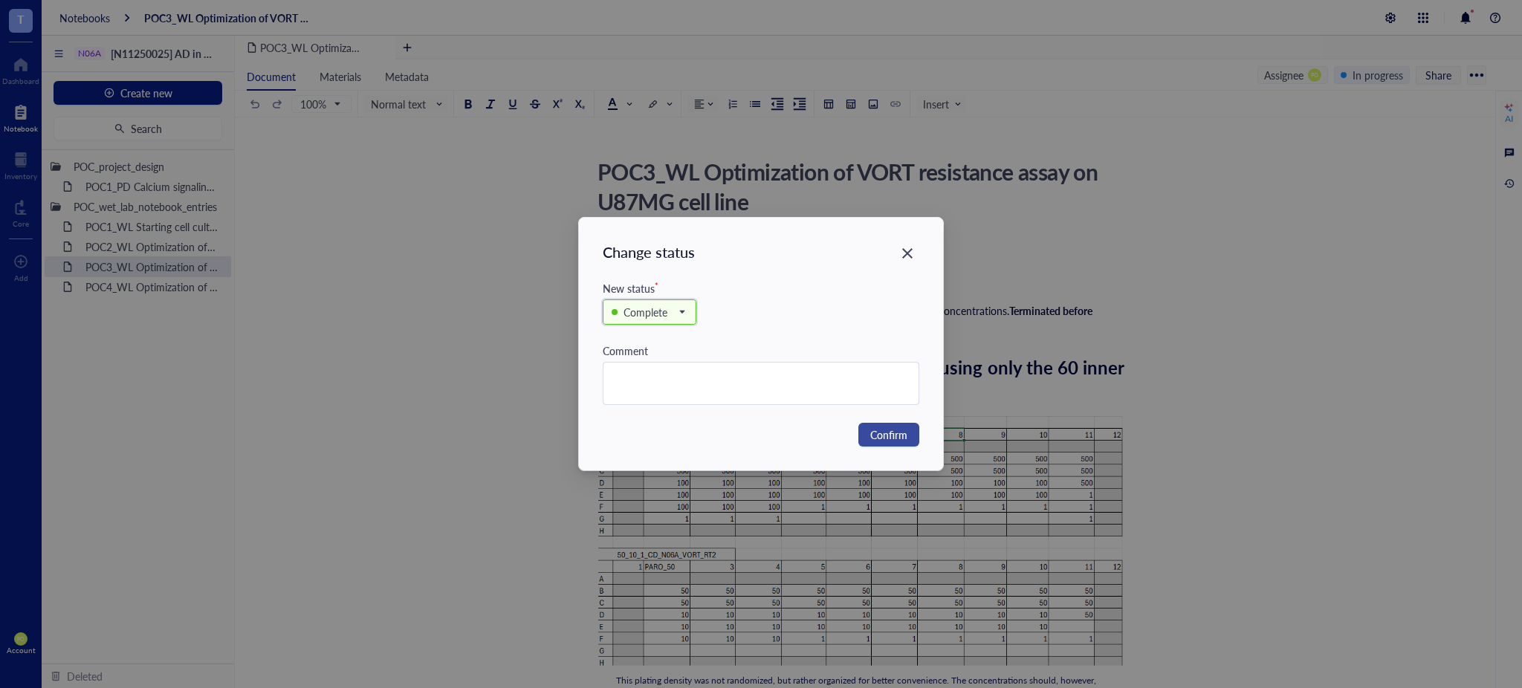
click at [866, 436] on button "Confirm" at bounding box center [889, 435] width 61 height 24
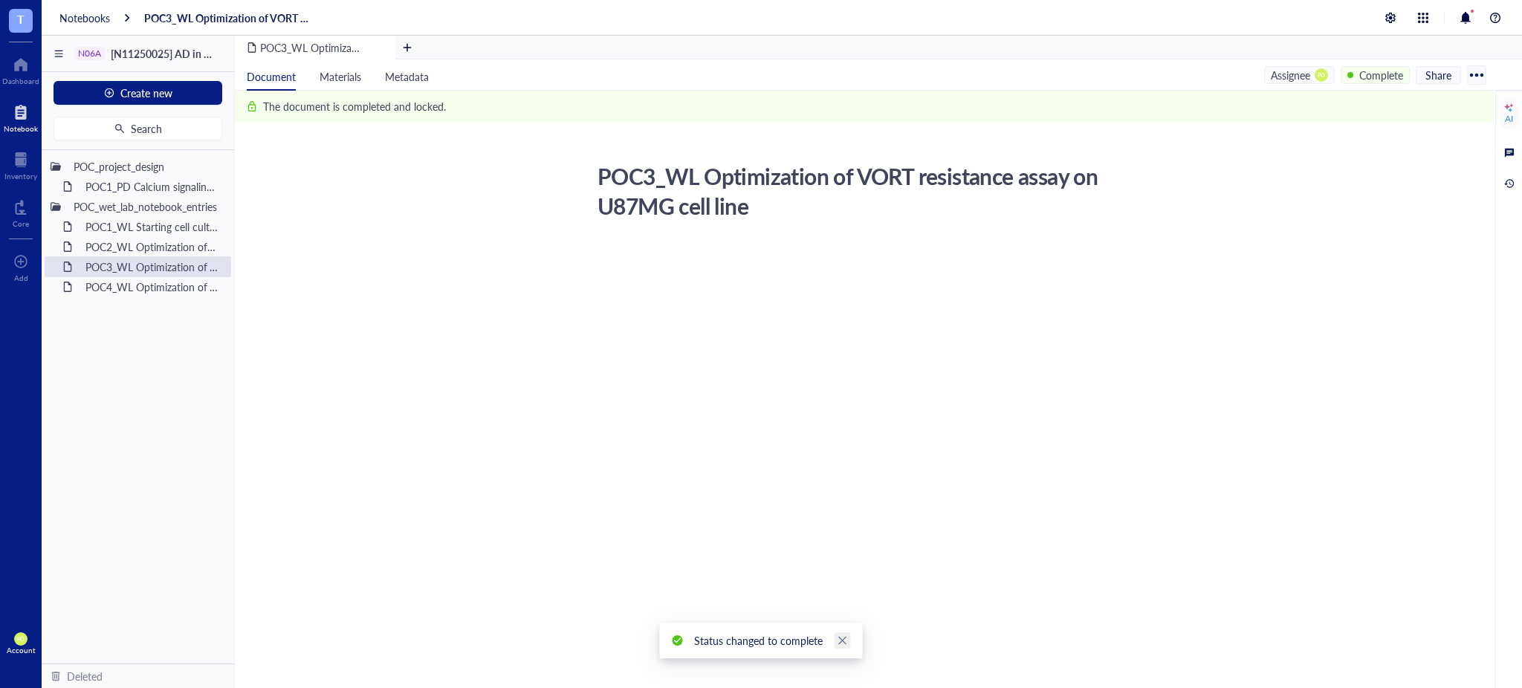
click at [843, 641] on icon "close" at bounding box center [843, 641] width 10 height 10
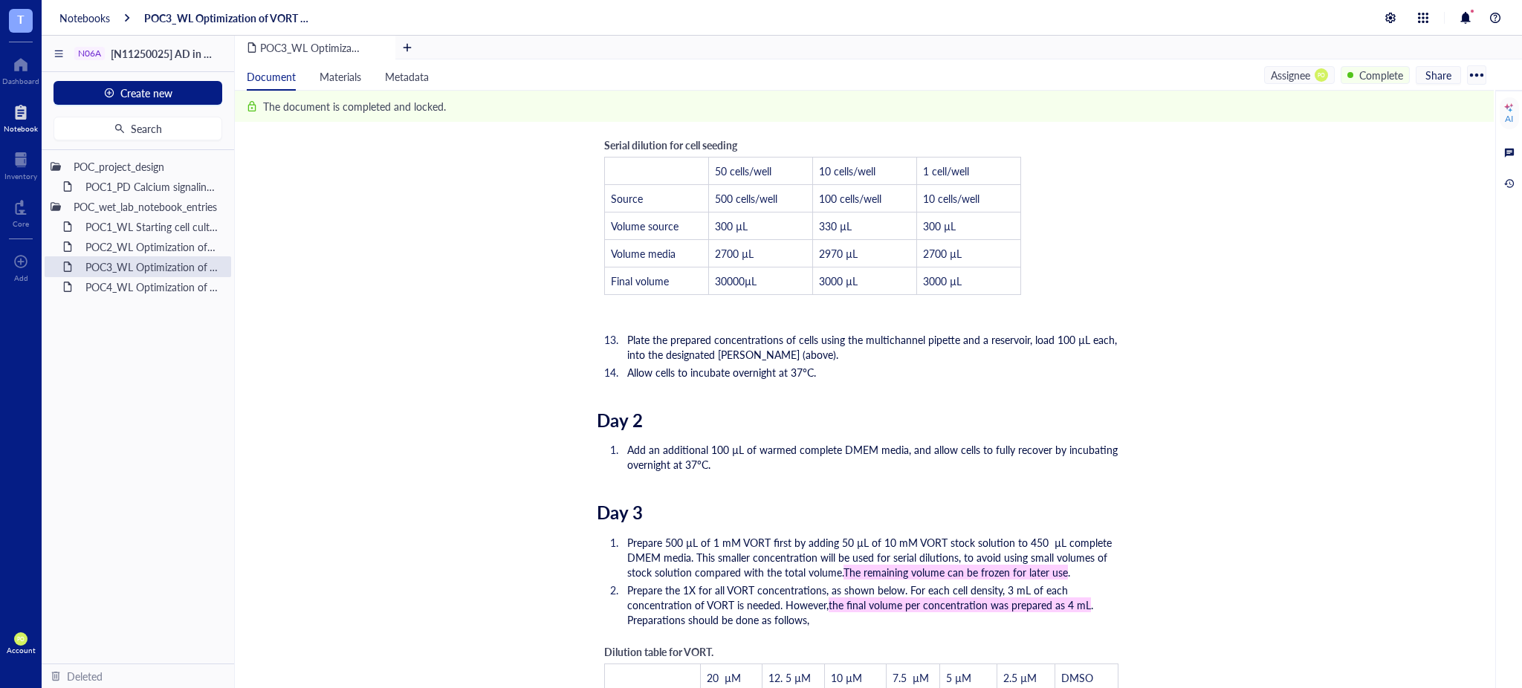
scroll to position [1322, 0]
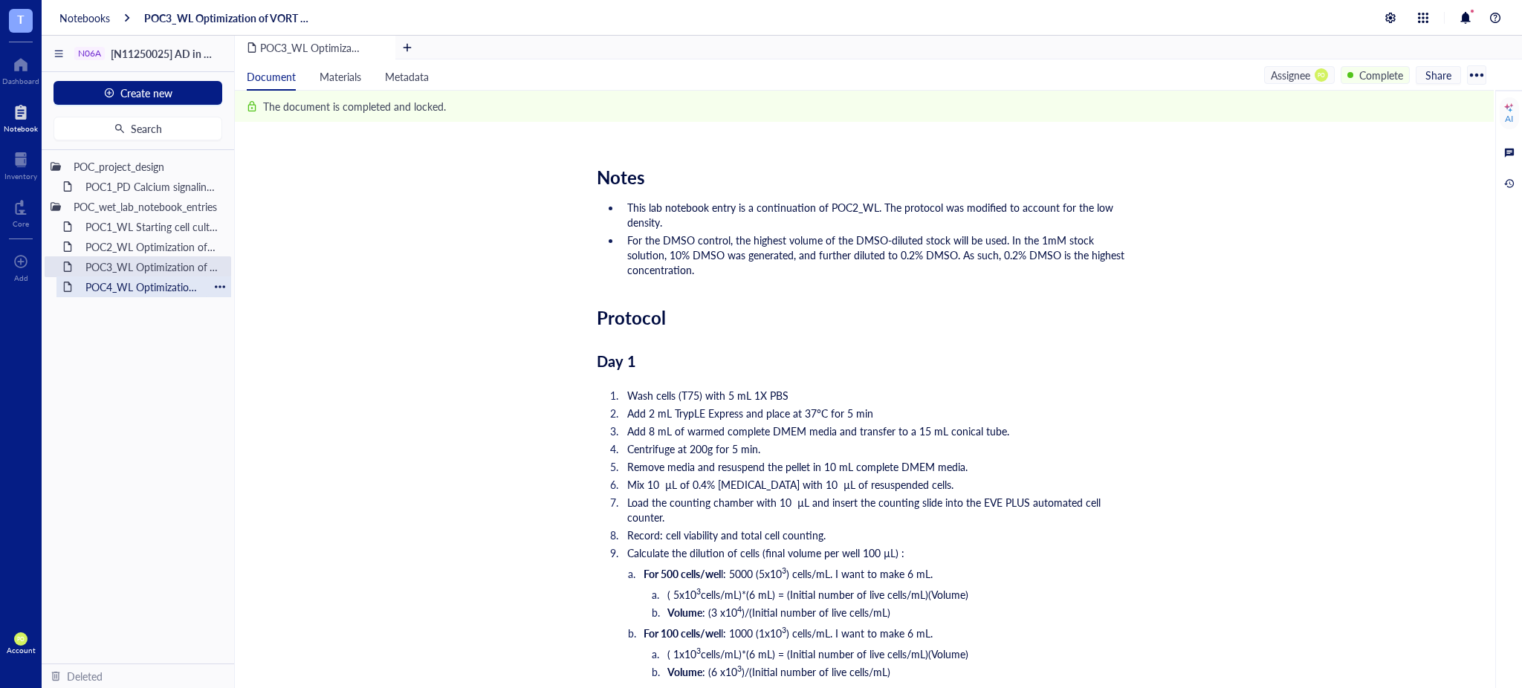
click at [151, 279] on div "POC4_WL Optimization of VORT resistance assay on U87MG cell line + monoclonal s…" at bounding box center [144, 287] width 130 height 21
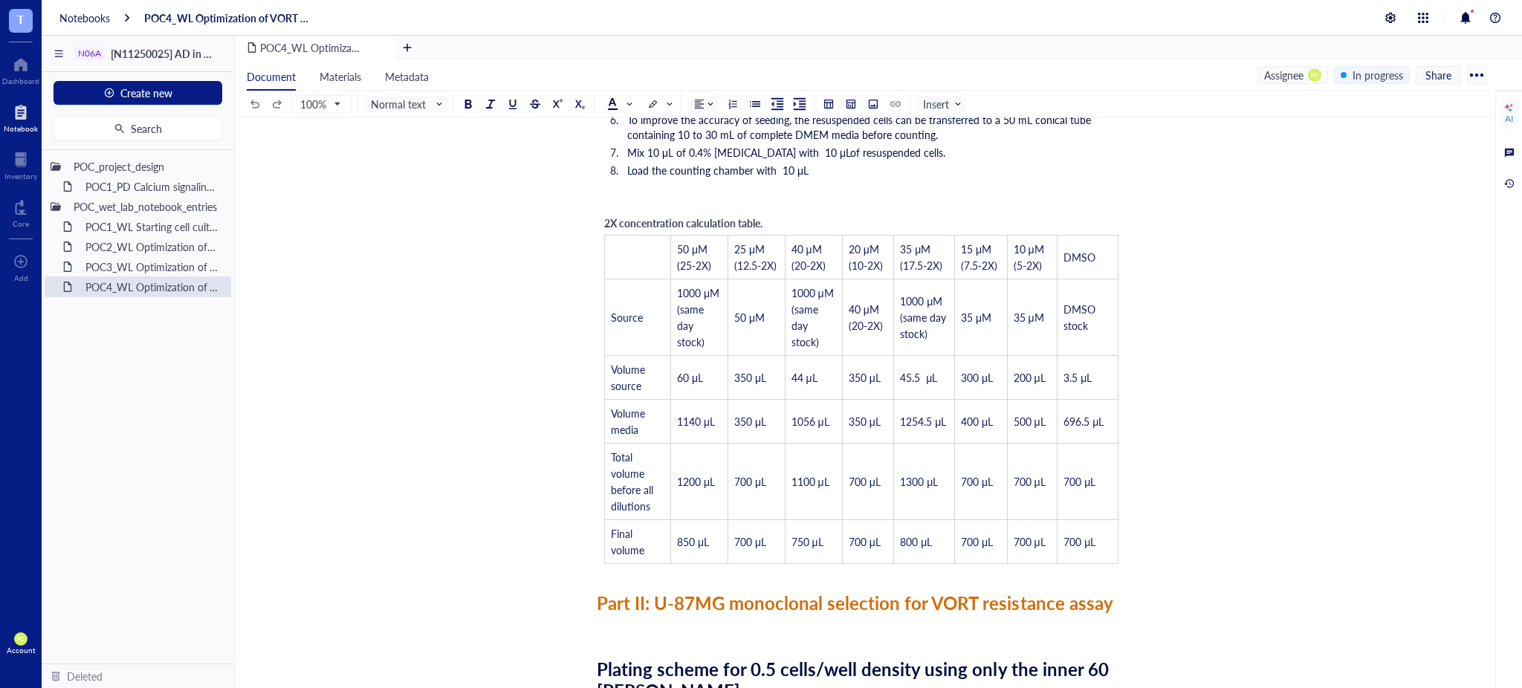
scroll to position [766, 0]
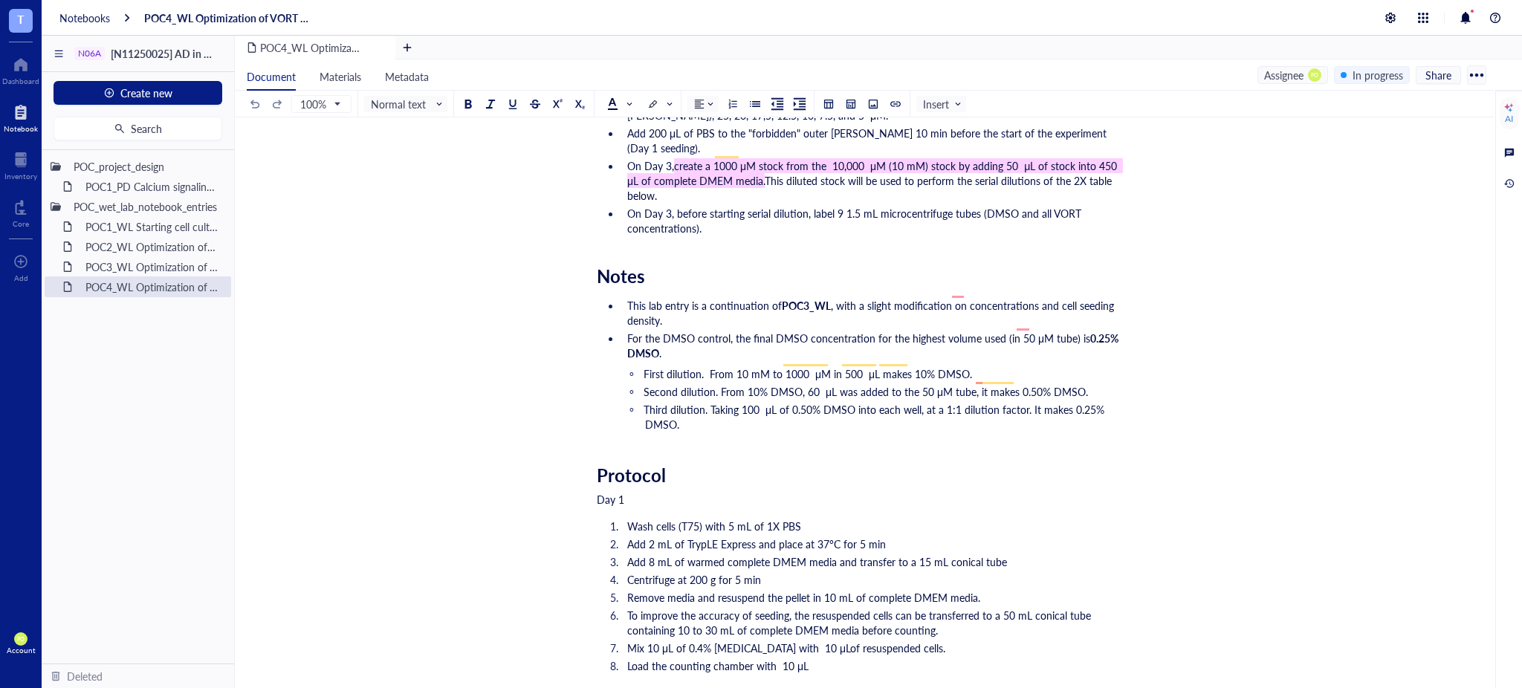
drag, startPoint x: 631, startPoint y: 484, endPoint x: 516, endPoint y: 482, distance: 115.2
click at [465, 104] on div at bounding box center [468, 104] width 10 height 10
click at [471, 100] on div at bounding box center [468, 104] width 10 height 10
click at [435, 99] on span "Normal text" at bounding box center [407, 103] width 73 height 13
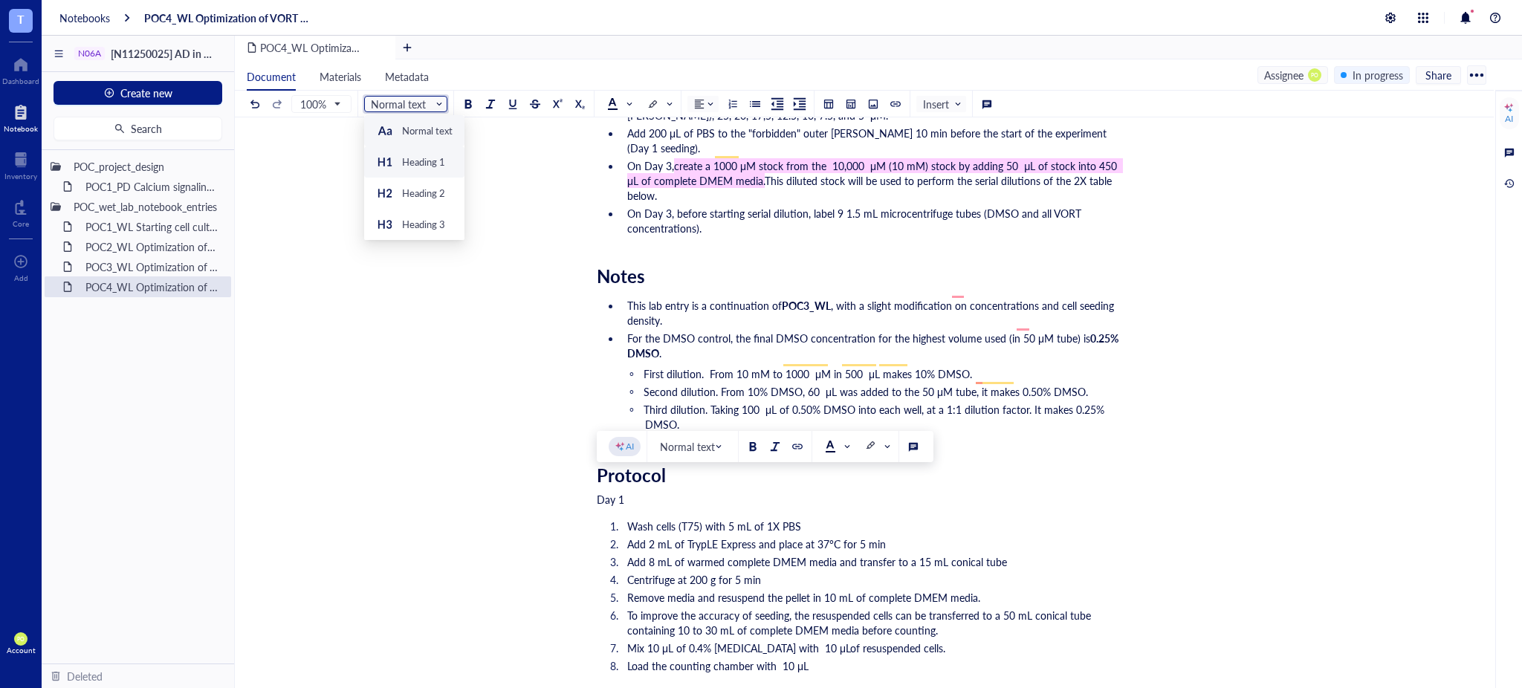
drag, startPoint x: 412, startPoint y: 169, endPoint x: 465, endPoint y: 256, distance: 101.5
click at [411, 170] on div "Heading 1" at bounding box center [410, 162] width 69 height 18
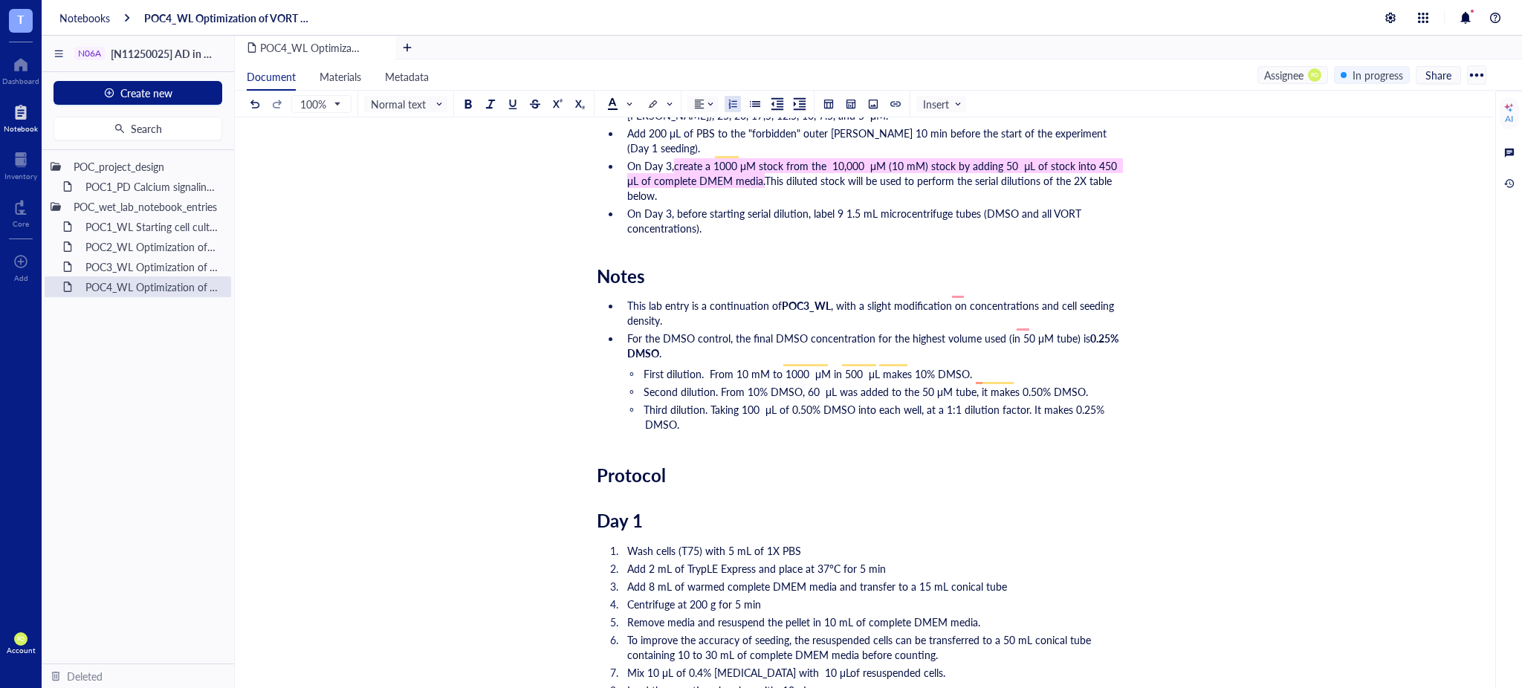
click at [779, 543] on span "Wash cells (T75) with 5 mL of 1X PBS" at bounding box center [714, 550] width 174 height 15
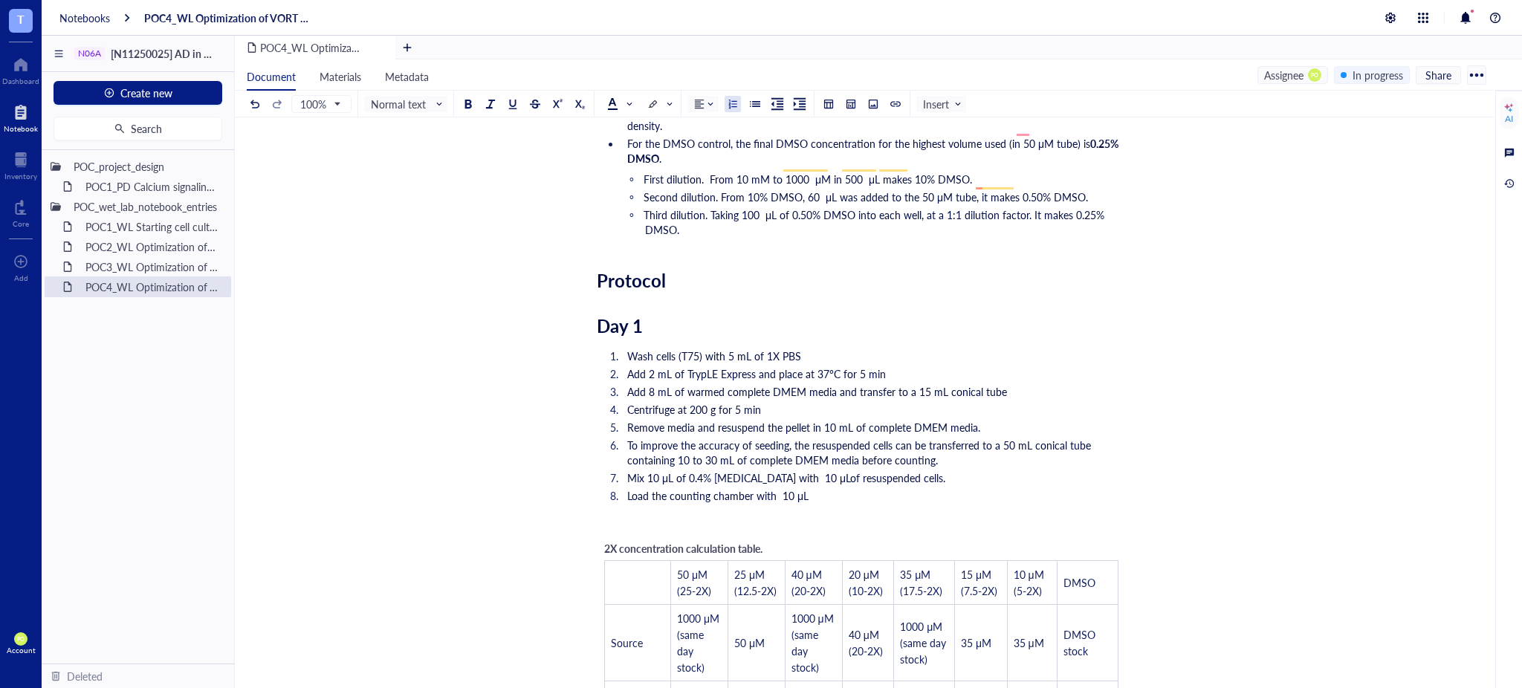
scroll to position [1096, 0]
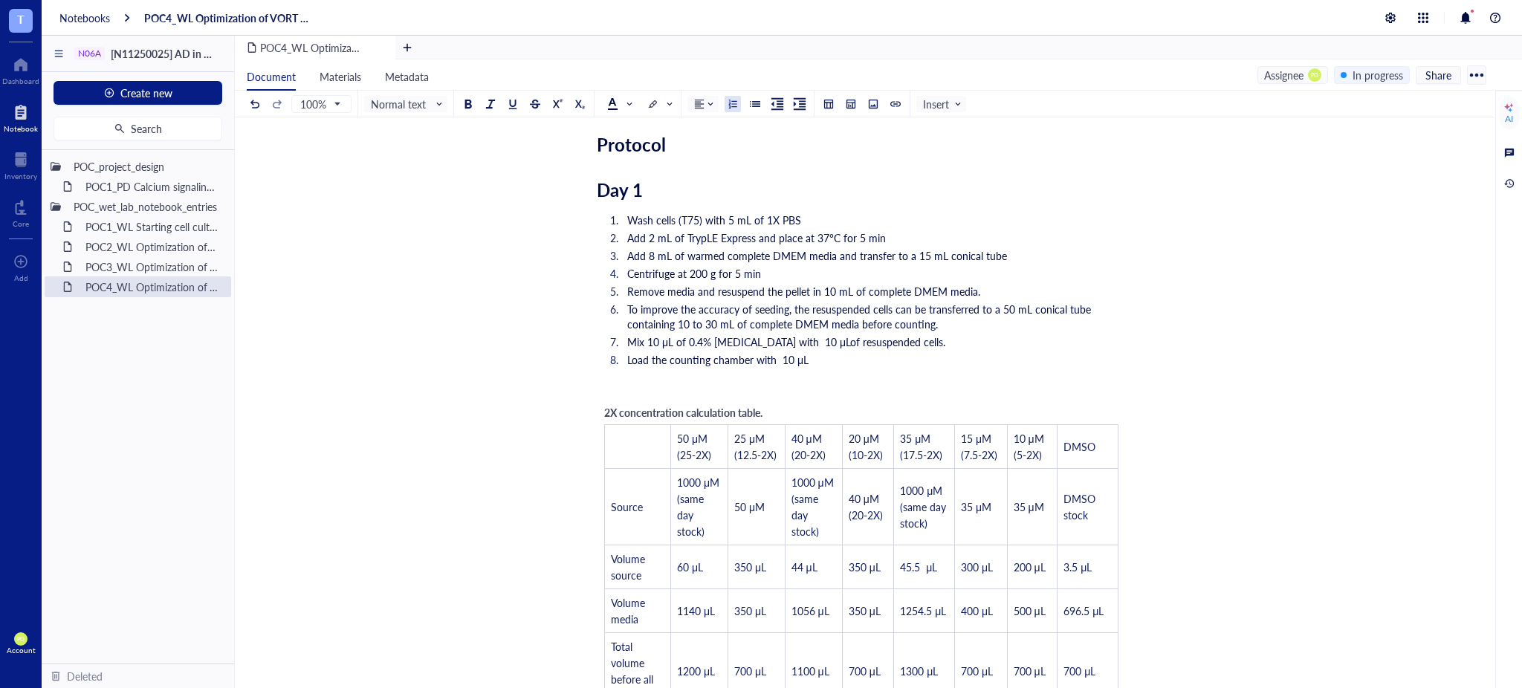
click at [859, 352] on li "Load the counting chamber with 10 μL" at bounding box center [873, 359] width 505 height 15
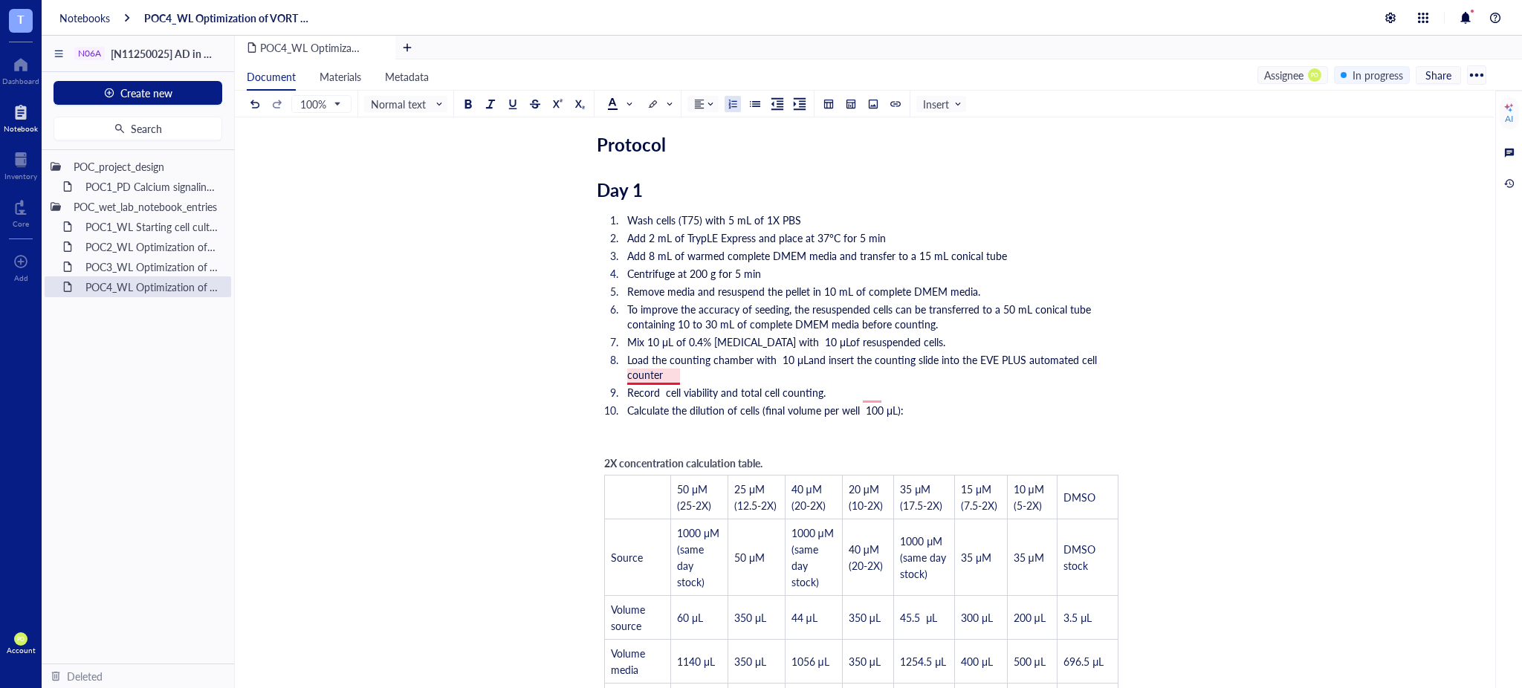
click at [650, 385] on span "Record cell viability and total cell counting." at bounding box center [726, 392] width 198 height 15
click at [948, 408] on div "Researcher: [PERSON_NAME] Principal investigator: [PERSON_NAME] Date: [DATE] to…" at bounding box center [861, 535] width 529 height 2788
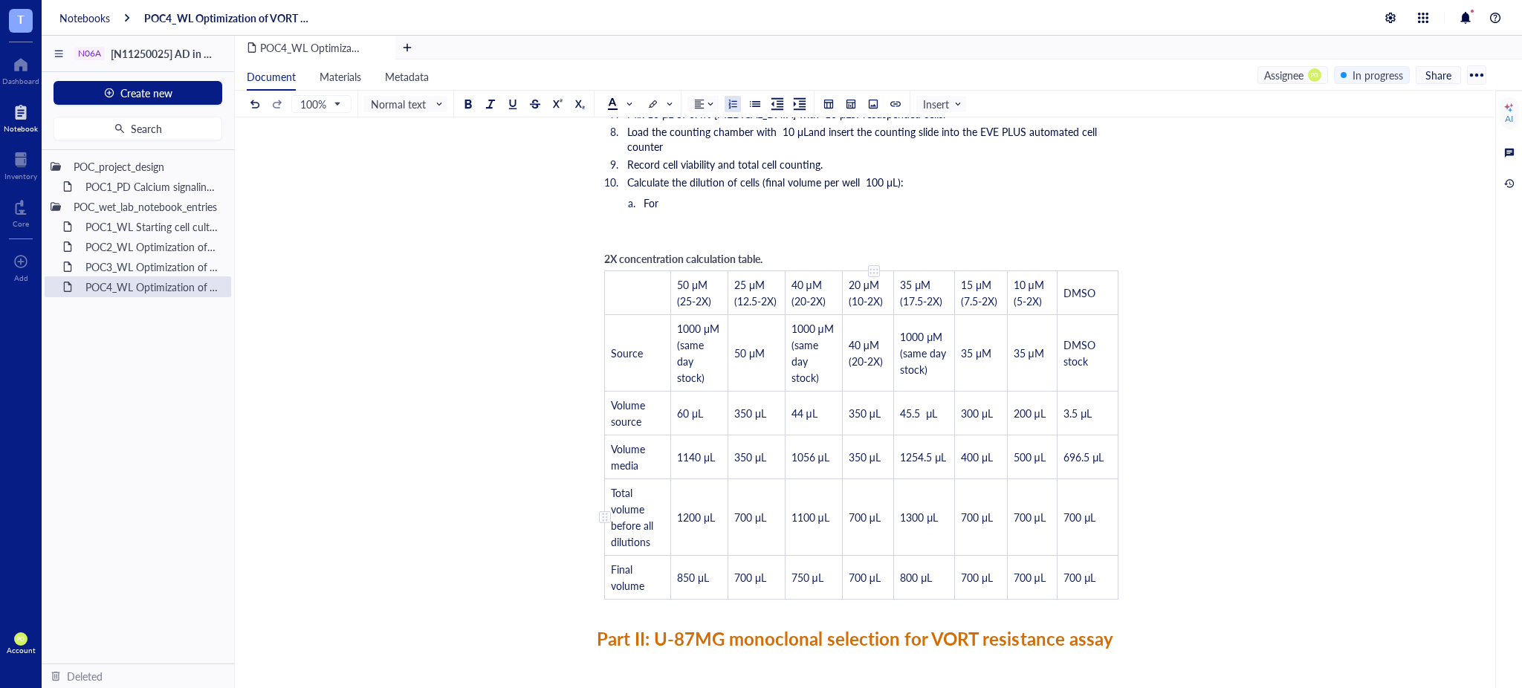
scroll to position [994, 0]
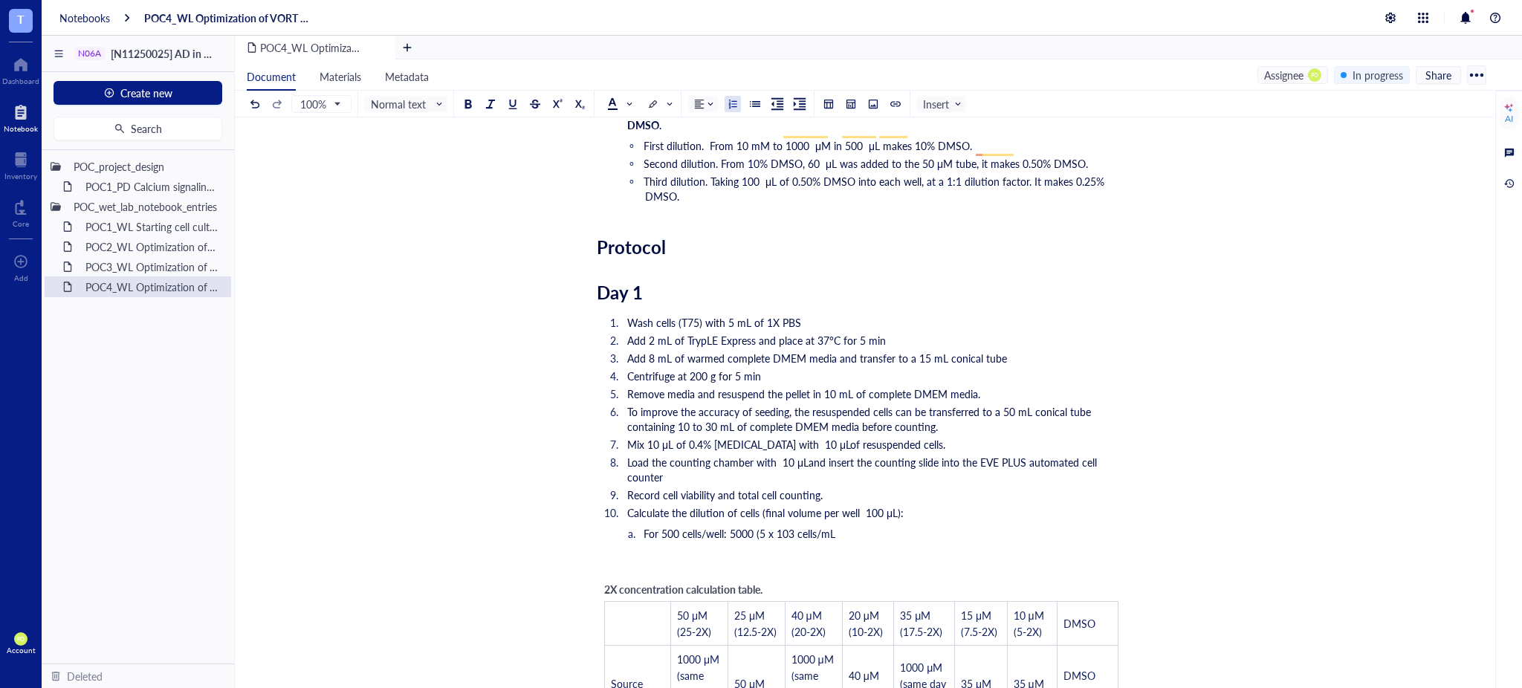
click at [797, 526] on span "For 500 cells/well: 5000 (5 x 103 cells/mL" at bounding box center [740, 533] width 192 height 15
click at [789, 526] on span "For 500 cells/well: 5000 (5 x 103) cells/mL" at bounding box center [741, 533] width 195 height 15
click at [557, 104] on div at bounding box center [557, 104] width 10 height 10
click at [864, 508] on ol "Wash cells (T75) with 5 mL of 1X PBS Add 2 mL of TrypLE Express and place at 37…" at bounding box center [861, 429] width 529 height 235
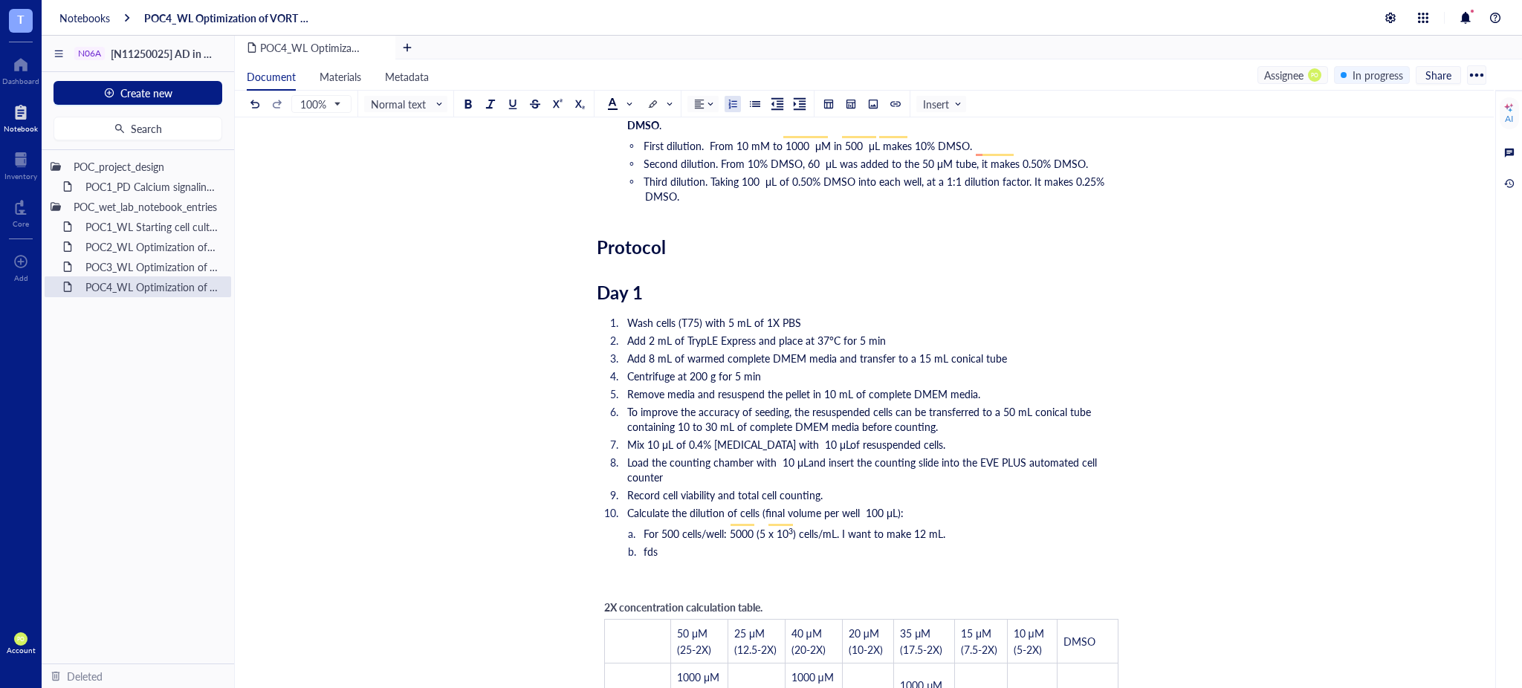
click at [964, 526] on li "For 500 cells/well: 5000 (5 x 10 3 ) cells/mL. I want to make 12 mL." at bounding box center [885, 533] width 481 height 15
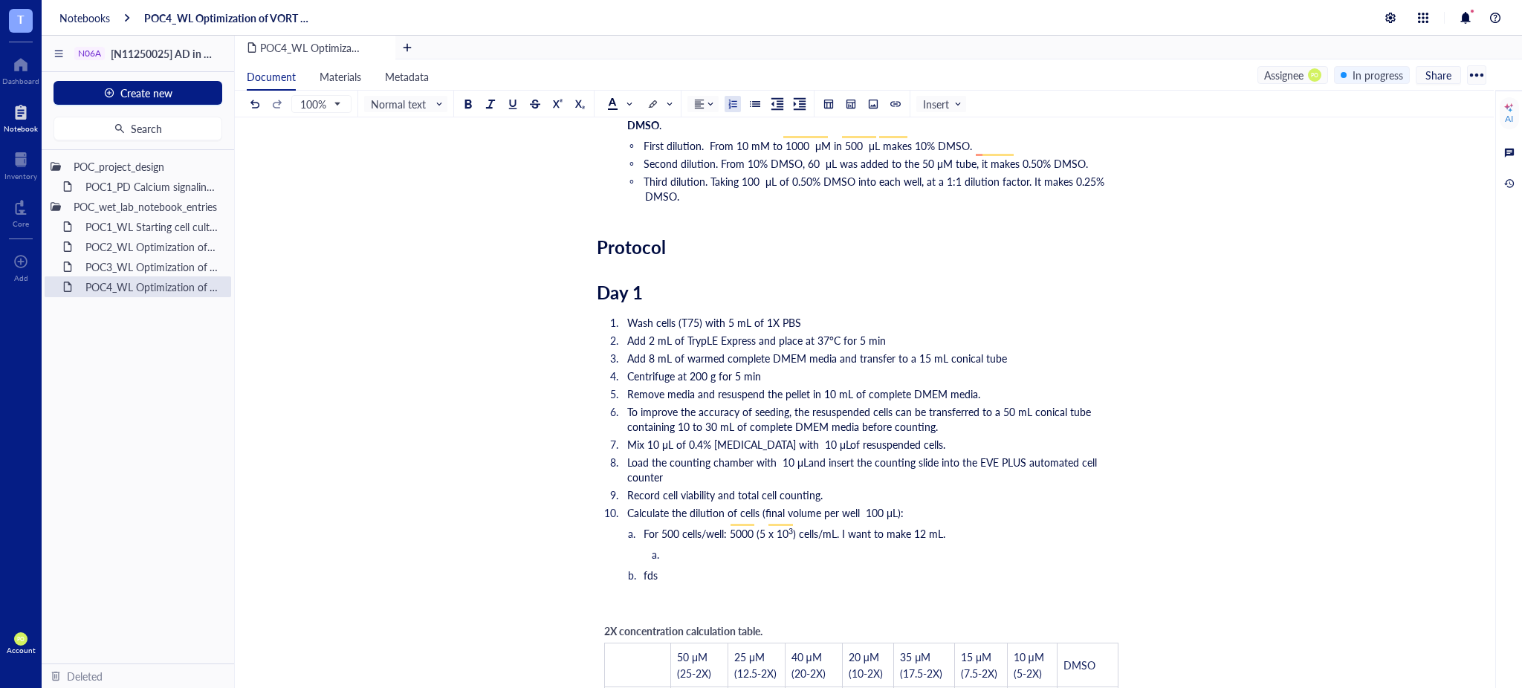
click at [645, 526] on li "For 500 cells/well: 5000 (5 x 10 3 ) cells/mL. I want to make 12 mL." at bounding box center [885, 533] width 481 height 15
click at [670, 547] on li "﻿" at bounding box center [897, 554] width 457 height 15
click at [669, 547] on li "﻿" at bounding box center [897, 554] width 457 height 15
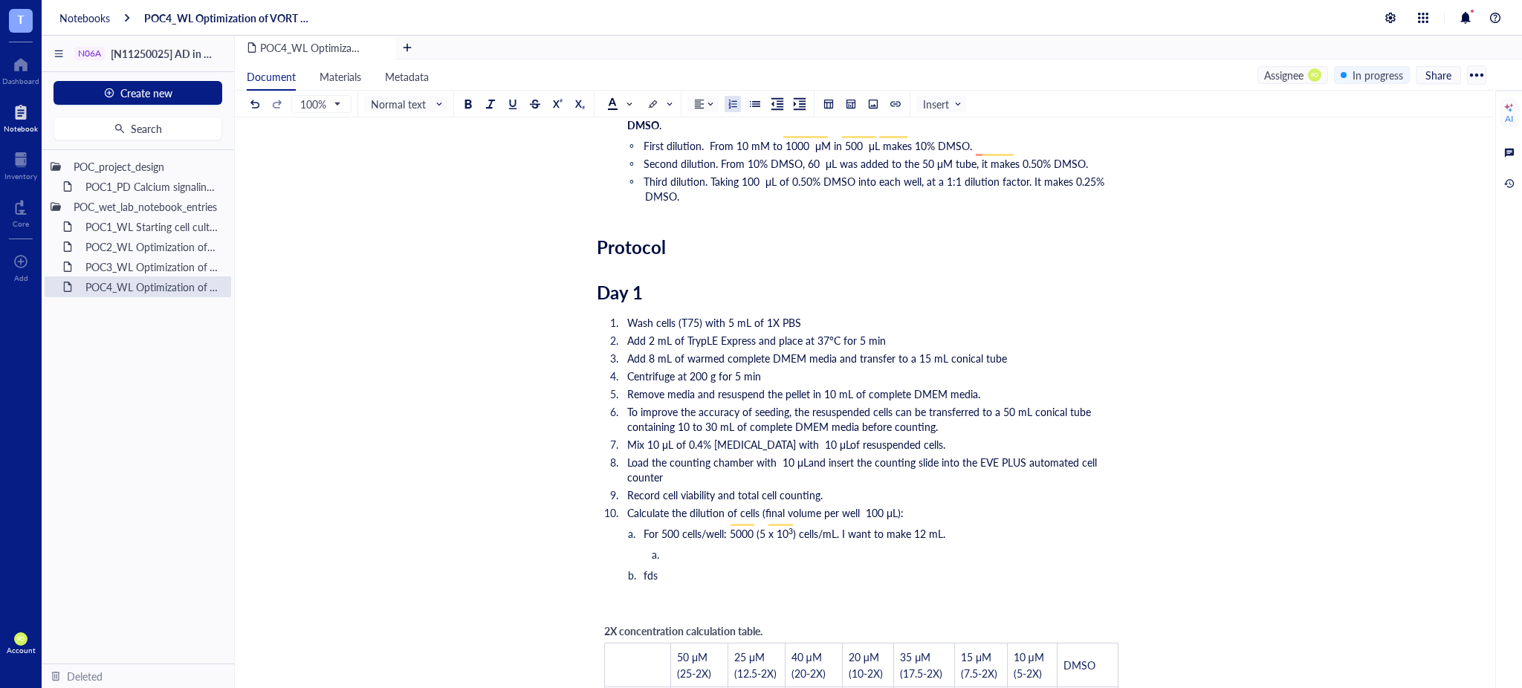
click at [674, 547] on li "﻿" at bounding box center [897, 554] width 457 height 15
click at [669, 547] on li "﻿" at bounding box center [897, 554] width 457 height 15
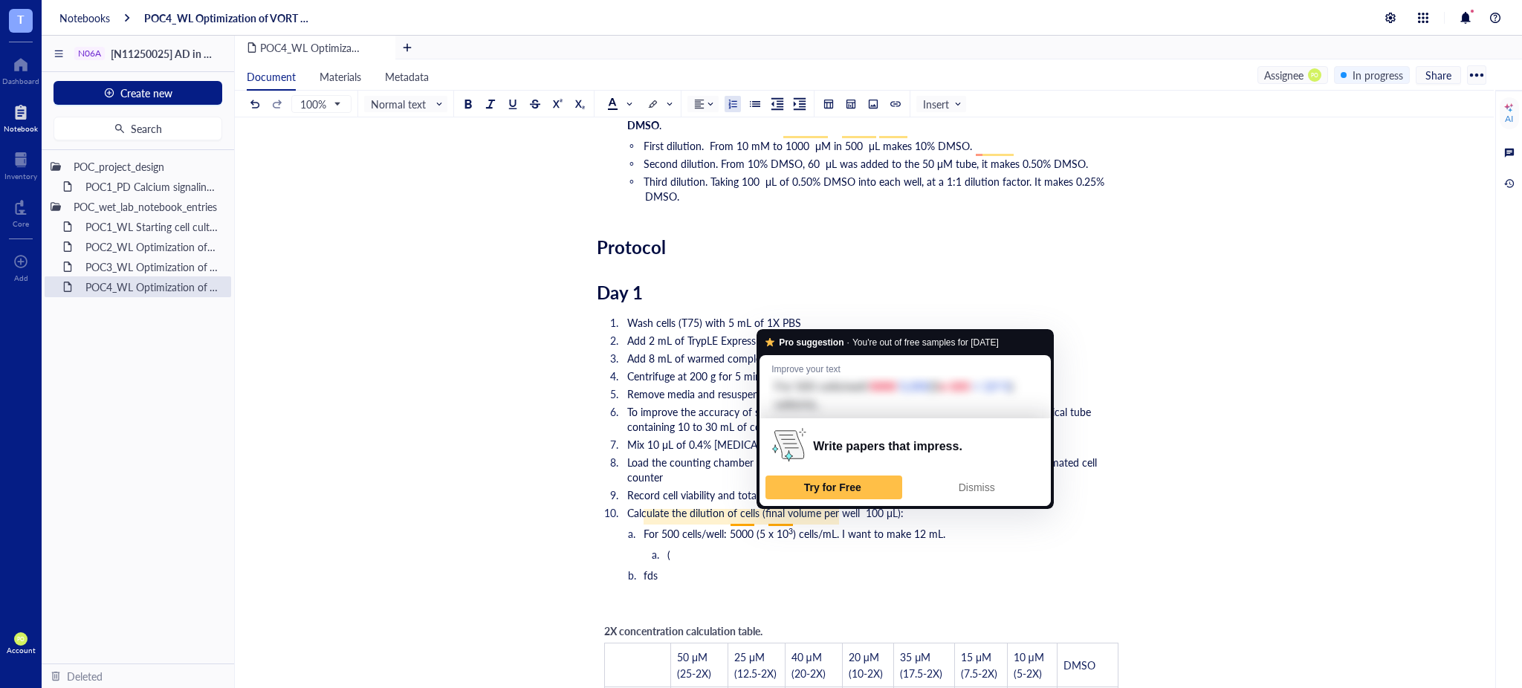
click at [792, 526] on li "For 500 cells/well: 5000 (5 x 10 3 ) cells/mL. I want to make 12 mL." at bounding box center [885, 533] width 481 height 15
drag, startPoint x: 792, startPoint y: 517, endPoint x: 760, endPoint y: 517, distance: 32.7
click at [760, 526] on li "For 500 cells/well: 5000 (5 x 10 3 ) cells/mL. I want to make 12 mL." at bounding box center [885, 533] width 481 height 15
copy li "5 x 10 3 )"
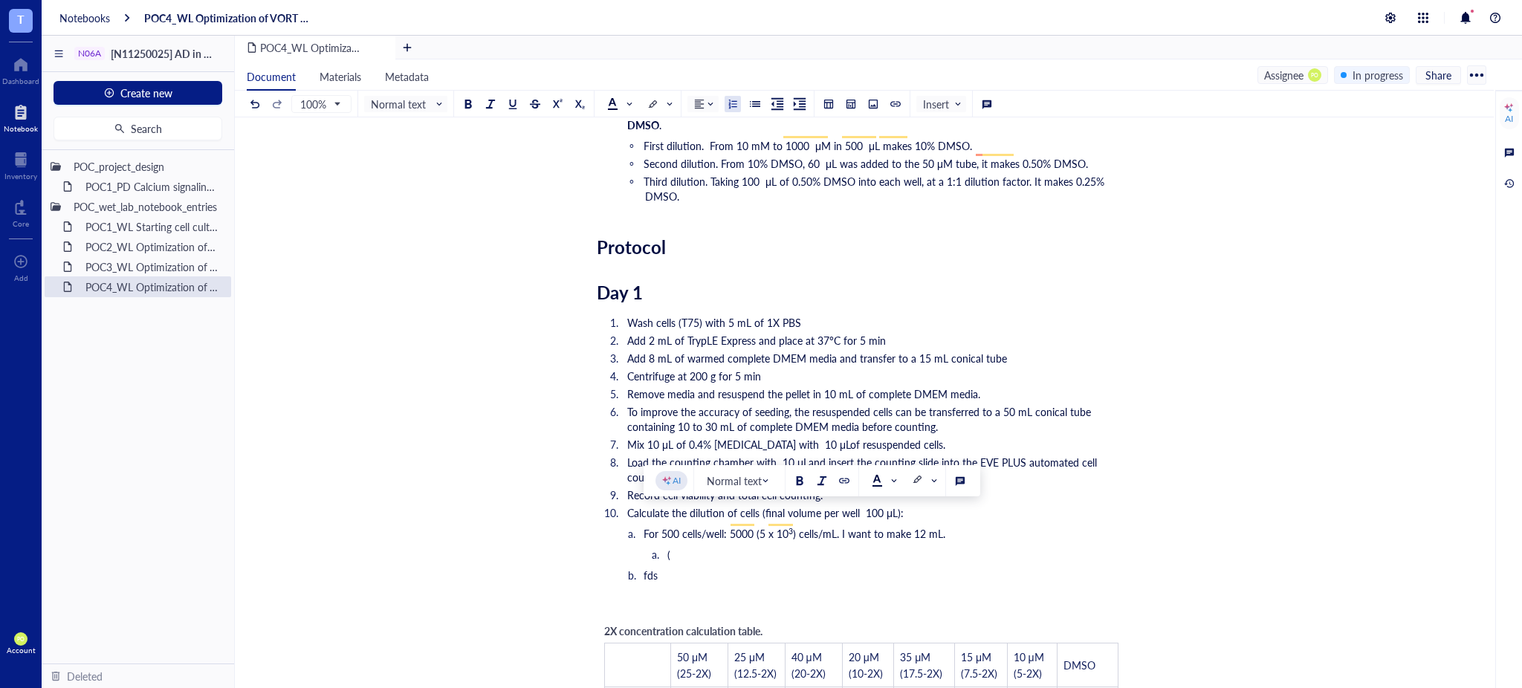
click at [682, 547] on li "(" at bounding box center [897, 554] width 457 height 15
click at [712, 547] on span ") cells/mL)" at bounding box center [730, 554] width 47 height 15
click at [708, 547] on span "cells/mL)" at bounding box center [727, 554] width 41 height 15
click at [789, 546] on ol "For 500 cells/well: 5000 (5 x 10 3 ) cells/mL. I want to make 12 mL. ( 5 x 10 3…" at bounding box center [861, 554] width 529 height 56
click at [768, 547] on li "( 5 x 10 3 cells/mL)" at bounding box center [897, 554] width 457 height 15
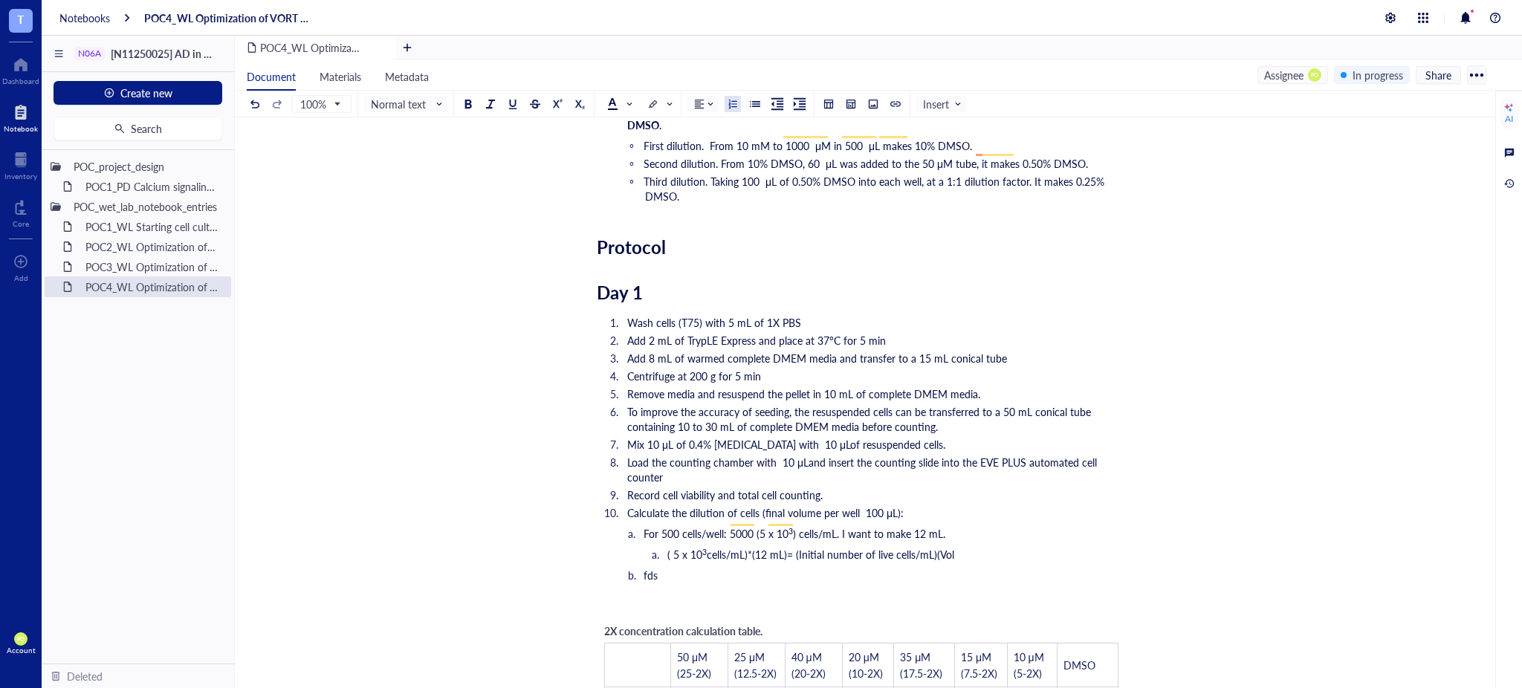
click at [783, 547] on span "cells/mL)*(12 mL)= (Initial number of live cells/mL)(Vol" at bounding box center [831, 554] width 248 height 15
drag, startPoint x: 783, startPoint y: 536, endPoint x: 759, endPoint y: 536, distance: 24.5
click at [759, 547] on span "cells/mL)*(12 mL)= (Initial number of live cells/mL)(Vol" at bounding box center [831, 554] width 248 height 15
drag, startPoint x: 805, startPoint y: 447, endPoint x: 792, endPoint y: 449, distance: 12.7
click at [792, 455] on span "Load the counting chamber with 10 μLand insert the counting slide into the EVE …" at bounding box center [863, 470] width 473 height 30
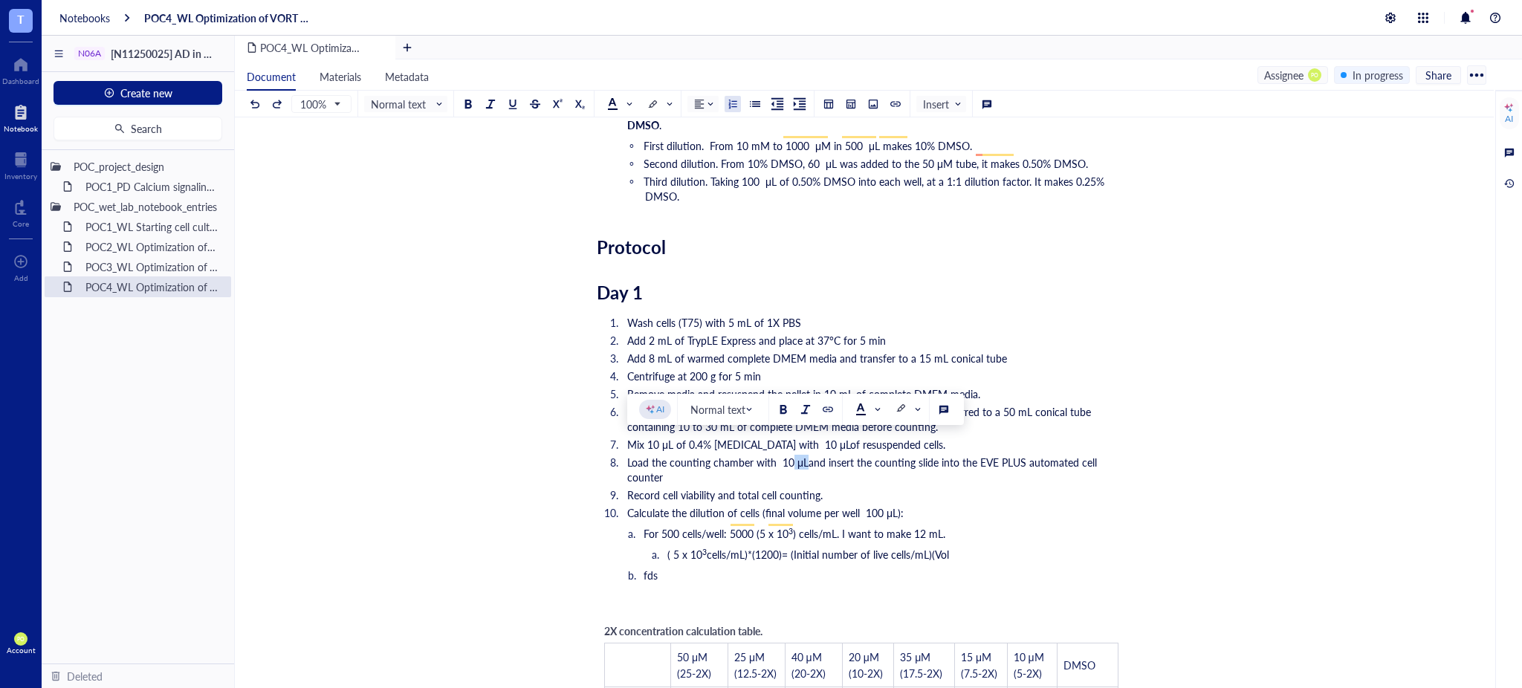
click at [804, 455] on span "Load the counting chamber with 10 μLand insert the counting slide into the EVE …" at bounding box center [863, 470] width 473 height 30
click at [789, 547] on span "cells/mL)*(1200)= (Initial number of live cells/mL)(Vol" at bounding box center [828, 554] width 242 height 15
click at [781, 547] on span "cells/mL)*(1200)= (Initial number of live cells/mL)(Vol" at bounding box center [828, 554] width 242 height 15
drag, startPoint x: 780, startPoint y: 540, endPoint x: 789, endPoint y: 552, distance: 15.3
click at [779, 547] on span "cells/mL)*(1200)= (Initial number of live cells/mL)(Vol" at bounding box center [828, 554] width 242 height 15
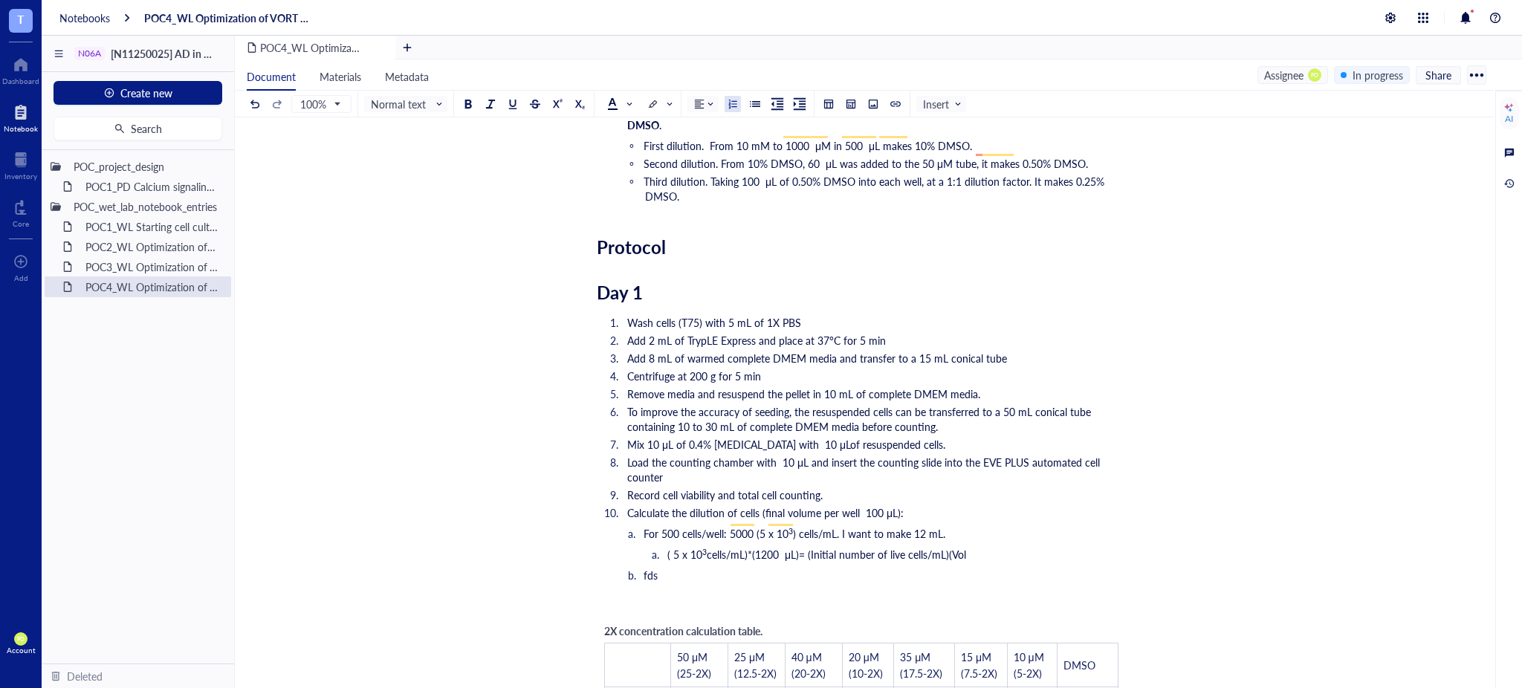
click at [783, 547] on span "cells/mL)*(1200 μL)= (Initial number of live cells/mL)(Vol" at bounding box center [836, 554] width 259 height 15
click at [966, 547] on li "( 5 x 10 3 cells/mL)*(12 mL)= (Initial number of live cells/mL)(Vol" at bounding box center [897, 554] width 457 height 15
click at [992, 547] on li "( 5 x 10 3 cells/mL)*(12 mL)= (Initial number of live cells/mL)(Volume)" at bounding box center [897, 554] width 457 height 15
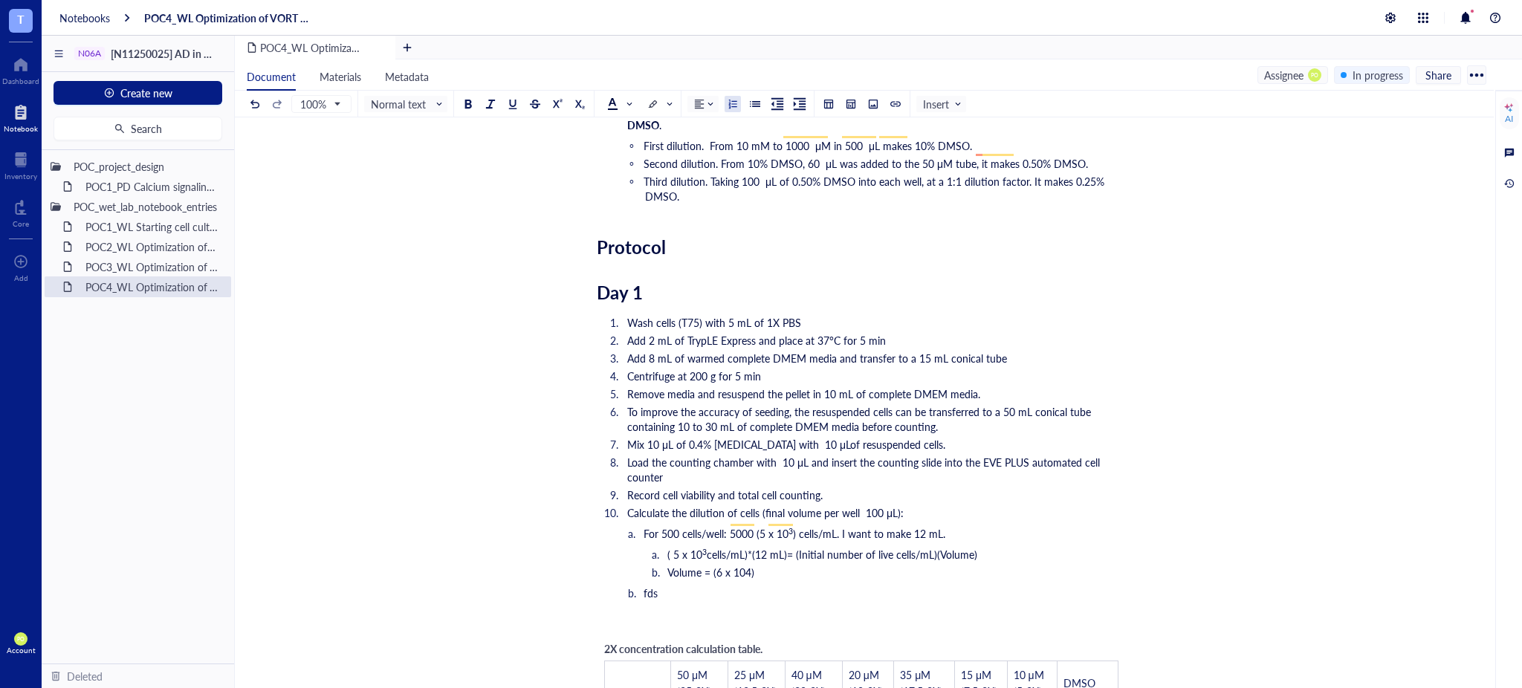
click at [992, 547] on li "( 5 x 10 3 cells/mL)*(12 mL)= (Initial number of live cells/mL)(Volume)" at bounding box center [897, 554] width 457 height 15
click at [777, 565] on li "Volume = (6 x 104)" at bounding box center [897, 572] width 457 height 15
click at [702, 565] on span "Volume = (6 x 104)/" at bounding box center [712, 572] width 91 height 15
click at [780, 565] on li "Volume = (6 x 104)/" at bounding box center [897, 572] width 457 height 15
click at [750, 565] on span "Volume = (6 x 104)/" at bounding box center [712, 572] width 91 height 15
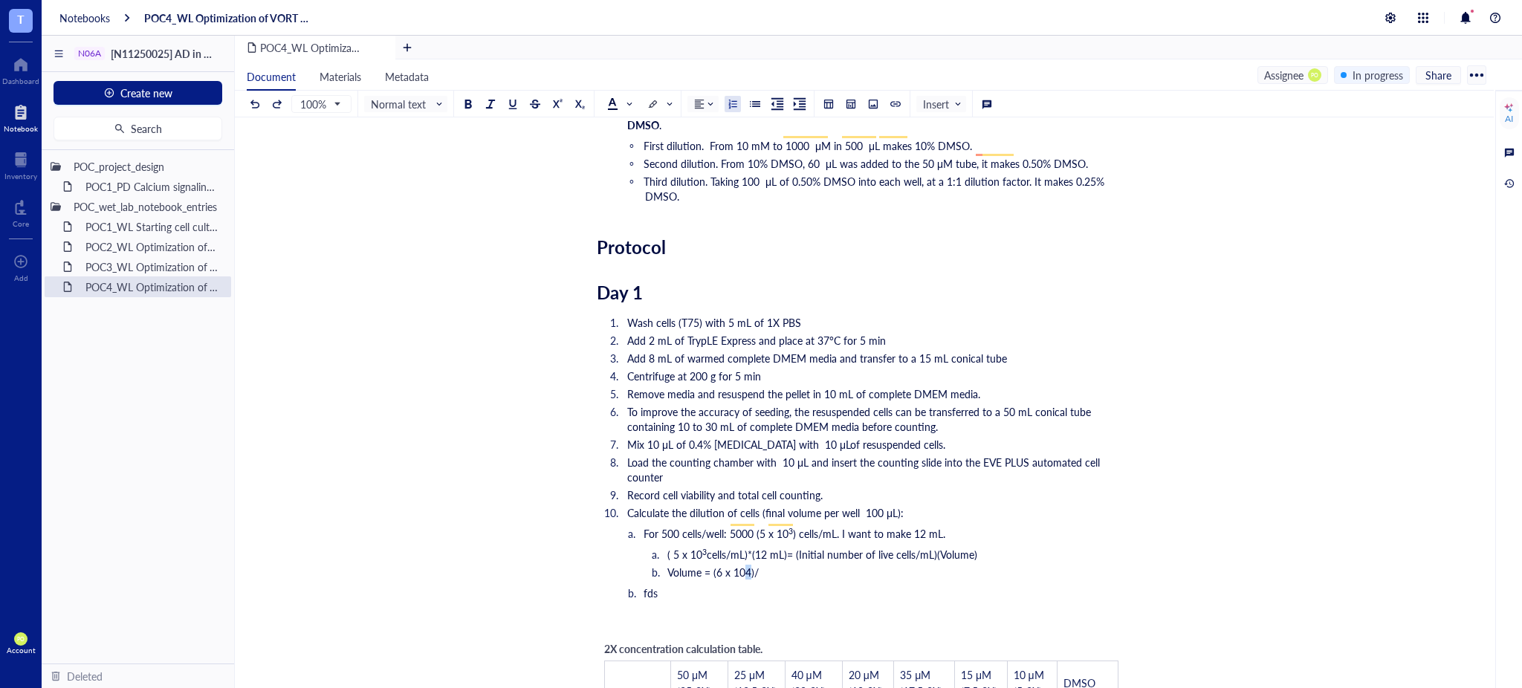
drag, startPoint x: 751, startPoint y: 559, endPoint x: 742, endPoint y: 556, distance: 9.4
click at [742, 565] on span "Volume = (6 x 104)/" at bounding box center [712, 572] width 91 height 15
click at [555, 100] on div at bounding box center [557, 104] width 10 height 10
click at [772, 564] on ol "For 500 cells/well: 5000 (5 x 10 3 ) cells/mL. I want to make 12 mL. ( 5 x 10 3…" at bounding box center [861, 563] width 529 height 74
click at [769, 565] on li "Volume = (6 x 10 4 )/" at bounding box center [897, 572] width 457 height 15
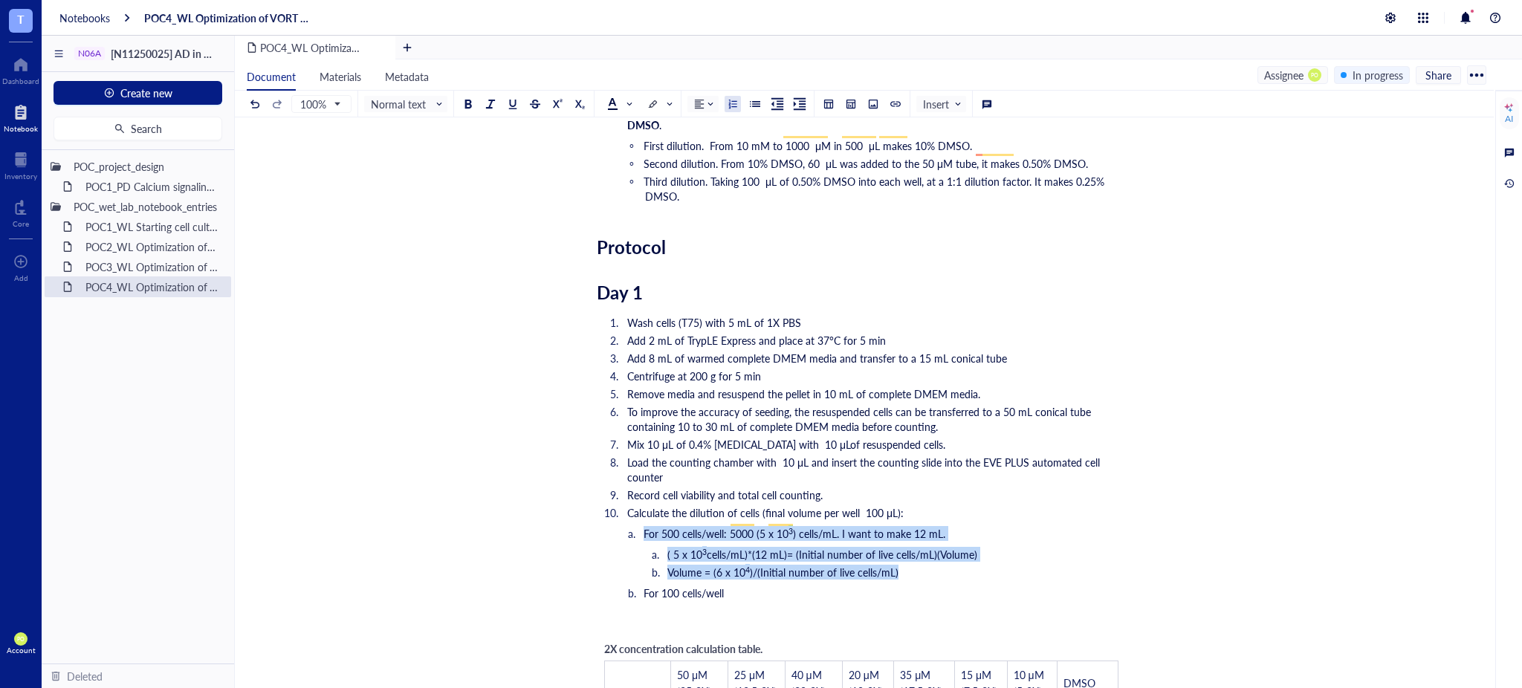
drag, startPoint x: 922, startPoint y: 557, endPoint x: 599, endPoint y: 511, distance: 326.7
click at [599, 526] on ol "For 500 cells/well: 5000 (5 x 10 3 ) cells/mL. I want to make 12 mL. ( 5 x 10 3…" at bounding box center [861, 563] width 529 height 74
copy ol "For 500 cells/well: 5000 (5 x 10 3 ) cells/mL. I want to make 12 mL. ( 5 x 10 3…"
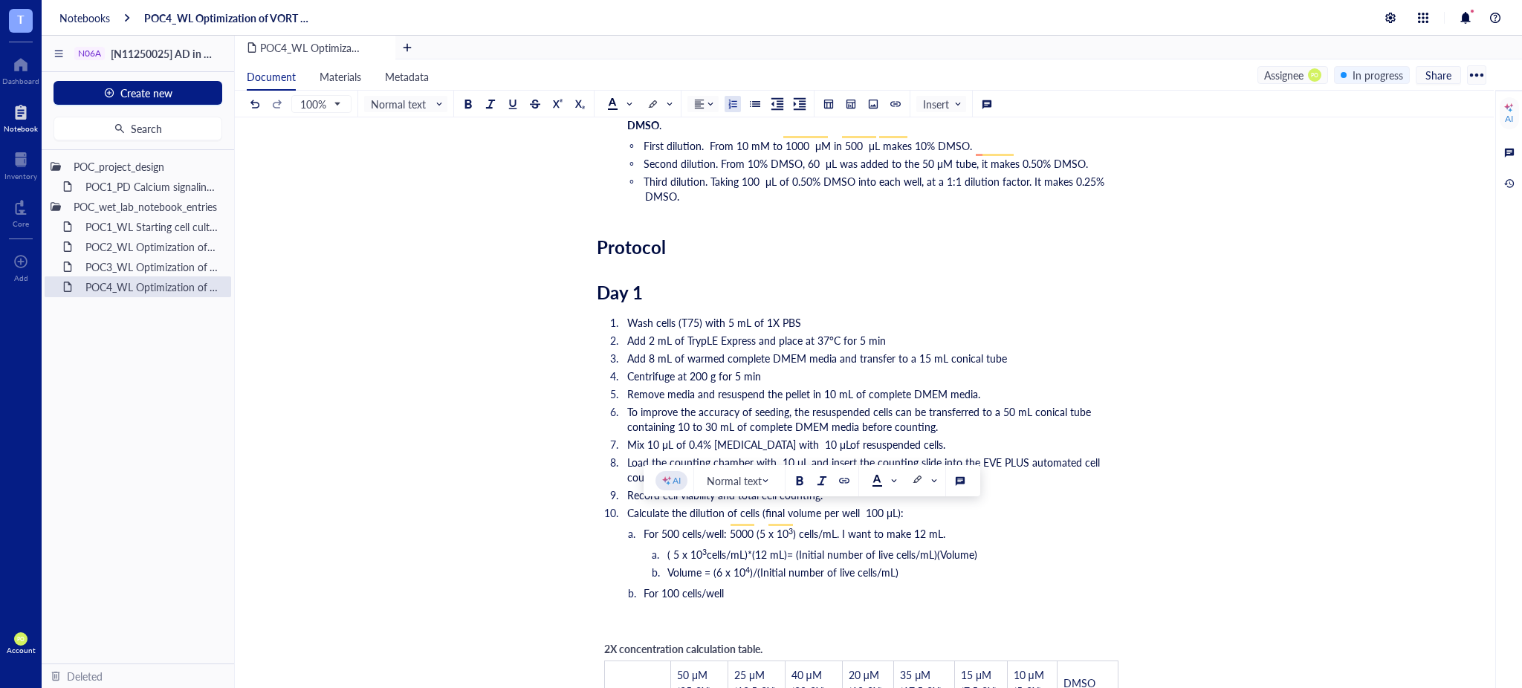
click at [747, 586] on li "For 100 cells/well" at bounding box center [885, 593] width 481 height 15
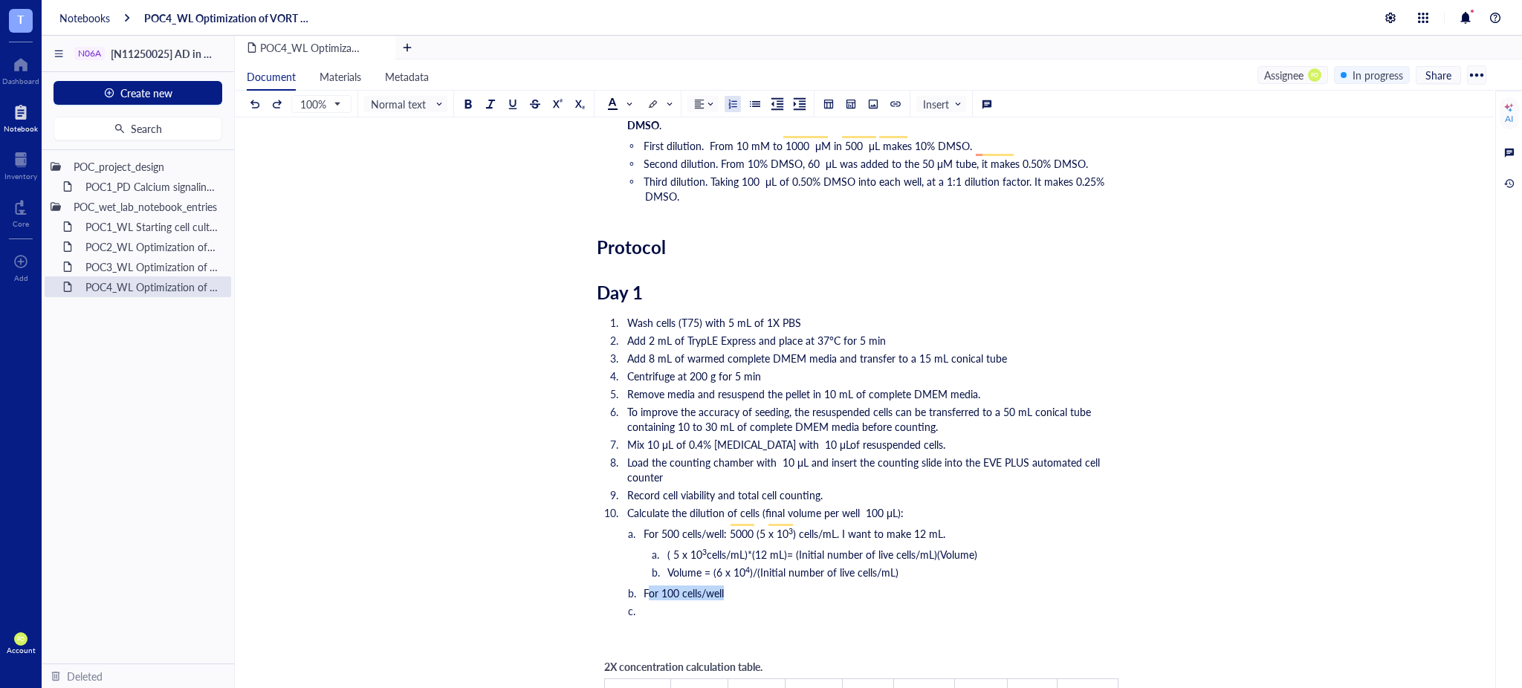
drag, startPoint x: 744, startPoint y: 578, endPoint x: 650, endPoint y: 580, distance: 93.7
click at [650, 586] on li "For 100 cells/well" at bounding box center [885, 593] width 481 height 15
click at [643, 575] on ol "For 500 cells/well: 5000 (5 x 10 3 ) cells/mL. I want to make 12 mL. ( 5 x 10 3…" at bounding box center [861, 572] width 529 height 92
drag, startPoint x: 749, startPoint y: 566, endPoint x: 640, endPoint y: 572, distance: 109.4
click at [640, 572] on ol "For 500 cells/well: 5000 (5 x 10 3 ) cells/mL. I want to make 12 mL. ( 5 x 10 3…" at bounding box center [861, 572] width 529 height 92
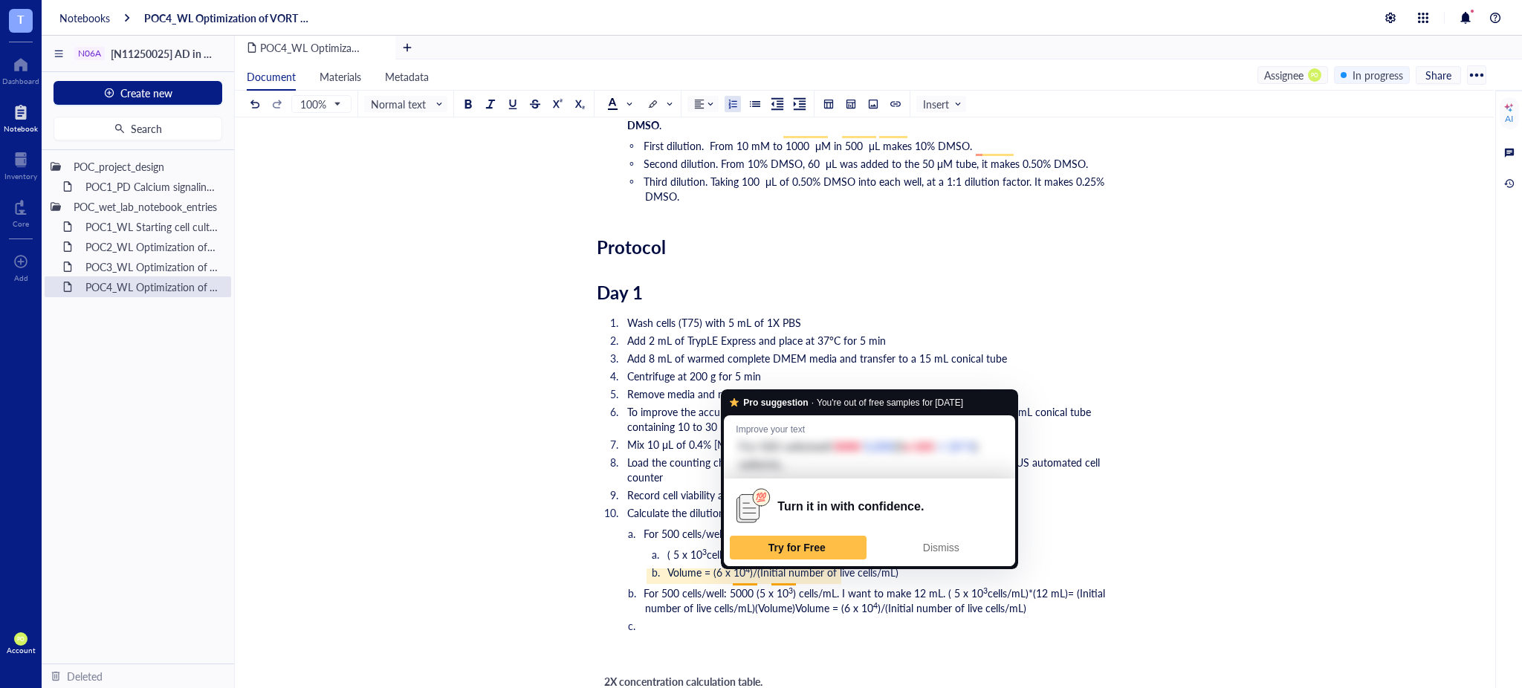
click at [673, 586] on span "For 500 cells/well: 5000 (5 x 10" at bounding box center [716, 593] width 145 height 15
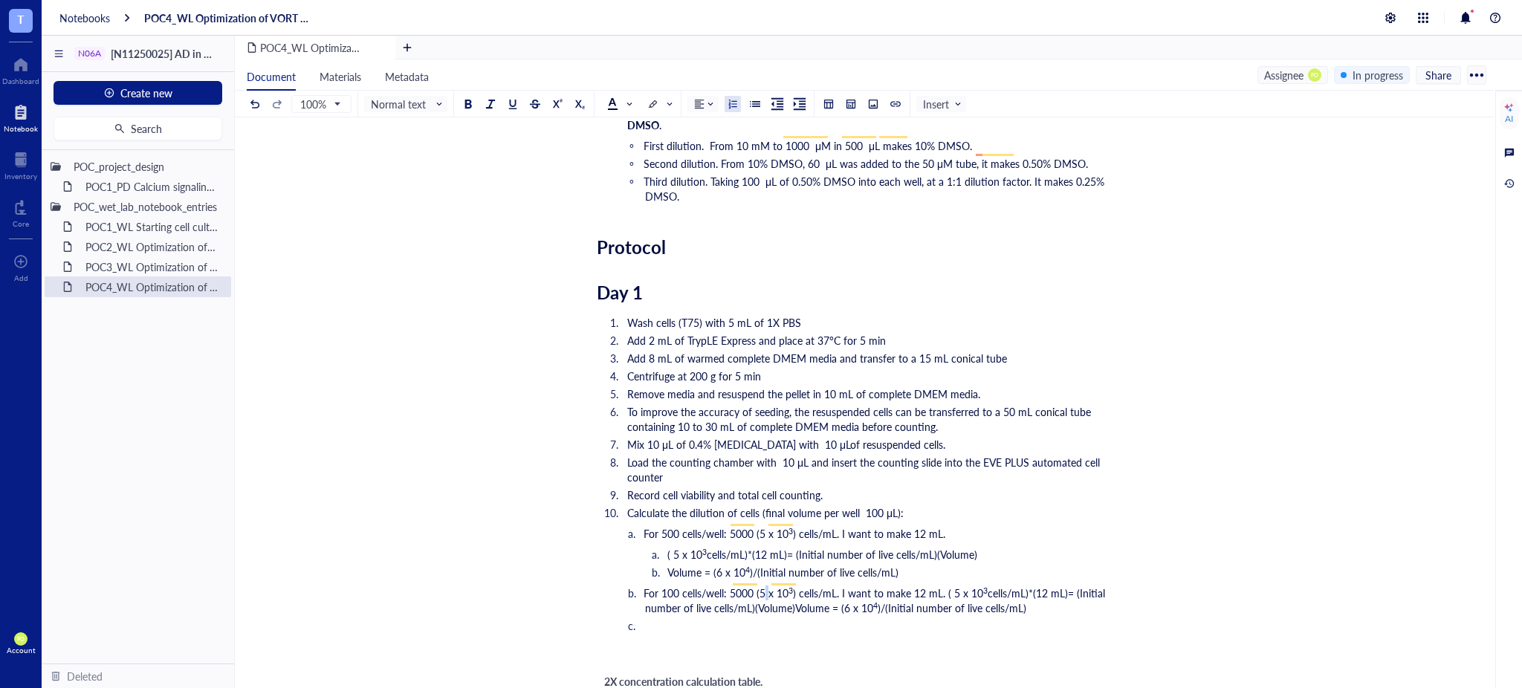
drag, startPoint x: 766, startPoint y: 572, endPoint x: 770, endPoint y: 586, distance: 14.1
click at [765, 586] on span "For 100 cells/well: 5000 (5 x 10" at bounding box center [716, 593] width 145 height 15
click at [738, 586] on span "For 100 cells/well: 5000 (5 x 10" at bounding box center [716, 593] width 145 height 15
click at [768, 586] on span "For 100 cells/well: 1000 (5 x 10" at bounding box center [716, 593] width 145 height 15
click at [945, 586] on span ") cells/mL. I want to make 12 mL. ( 5 x 10" at bounding box center [888, 593] width 190 height 15
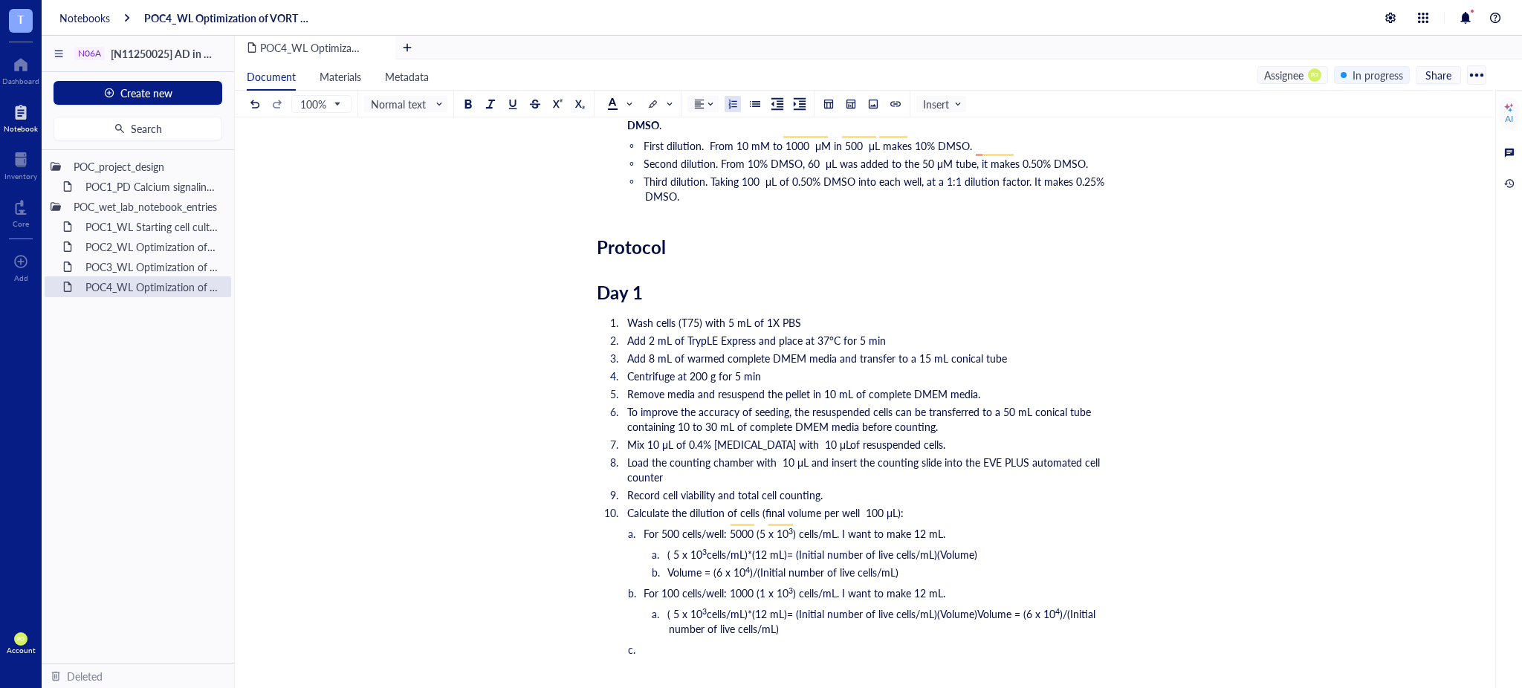
drag, startPoint x: 818, startPoint y: 612, endPoint x: 830, endPoint y: 607, distance: 13.0
click at [818, 611] on li "( 5 x 10 3 cells/mL)*(12 mL)= (Initial number of live cells/mL)(Volume)Volume =…" at bounding box center [897, 622] width 457 height 30
click at [679, 607] on span "( 5 x 10" at bounding box center [684, 614] width 35 height 15
click at [681, 607] on span "( 5 x 10" at bounding box center [684, 614] width 35 height 15
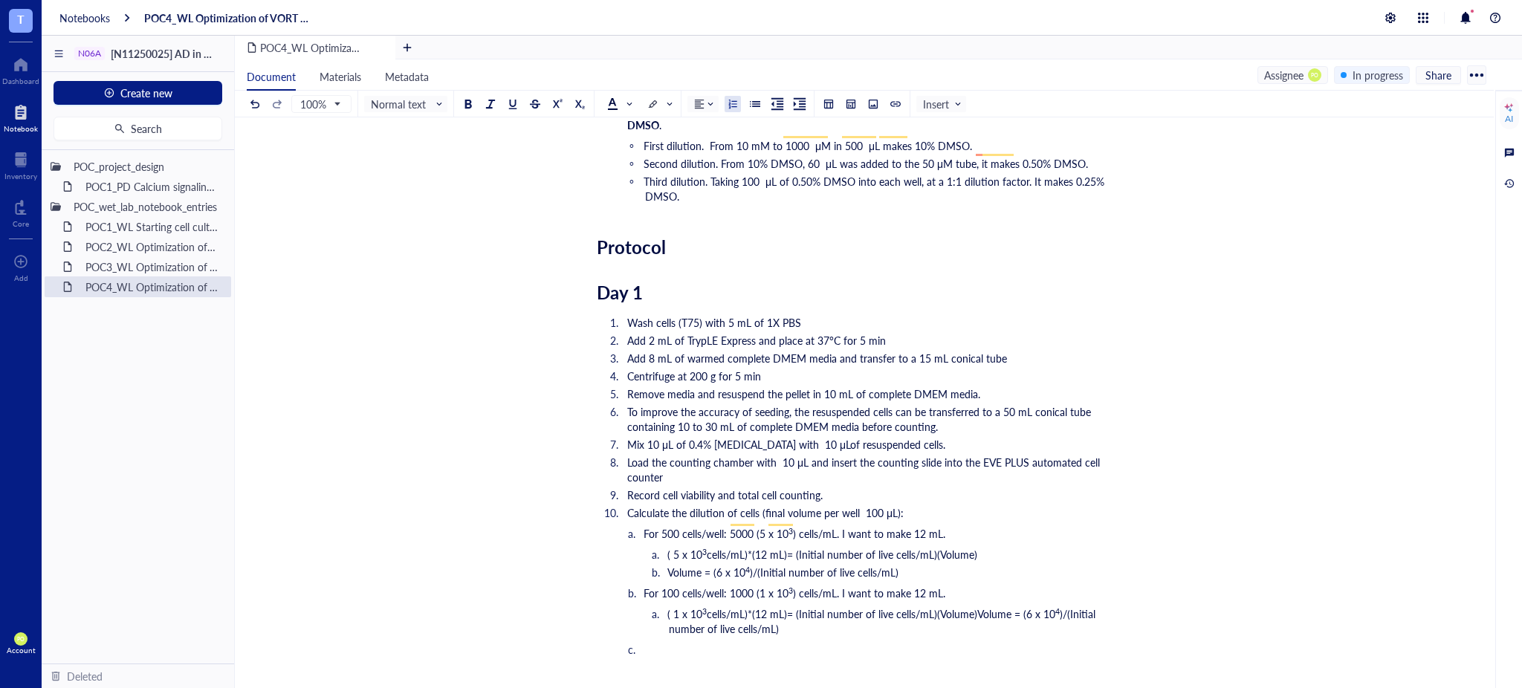
click at [980, 607] on span "cells/mL)*(12 mL)= (Initial number of live cells/mL)(Volume)Volume = (6 x 10" at bounding box center [881, 614] width 349 height 15
click at [720, 624] on span "Volume = (6 x 10" at bounding box center [706, 631] width 78 height 15
click at [807, 624] on span ")/(Initial number of live cells/mL)" at bounding box center [832, 631] width 149 height 15
click at [801, 645] on li "﻿" at bounding box center [885, 652] width 481 height 15
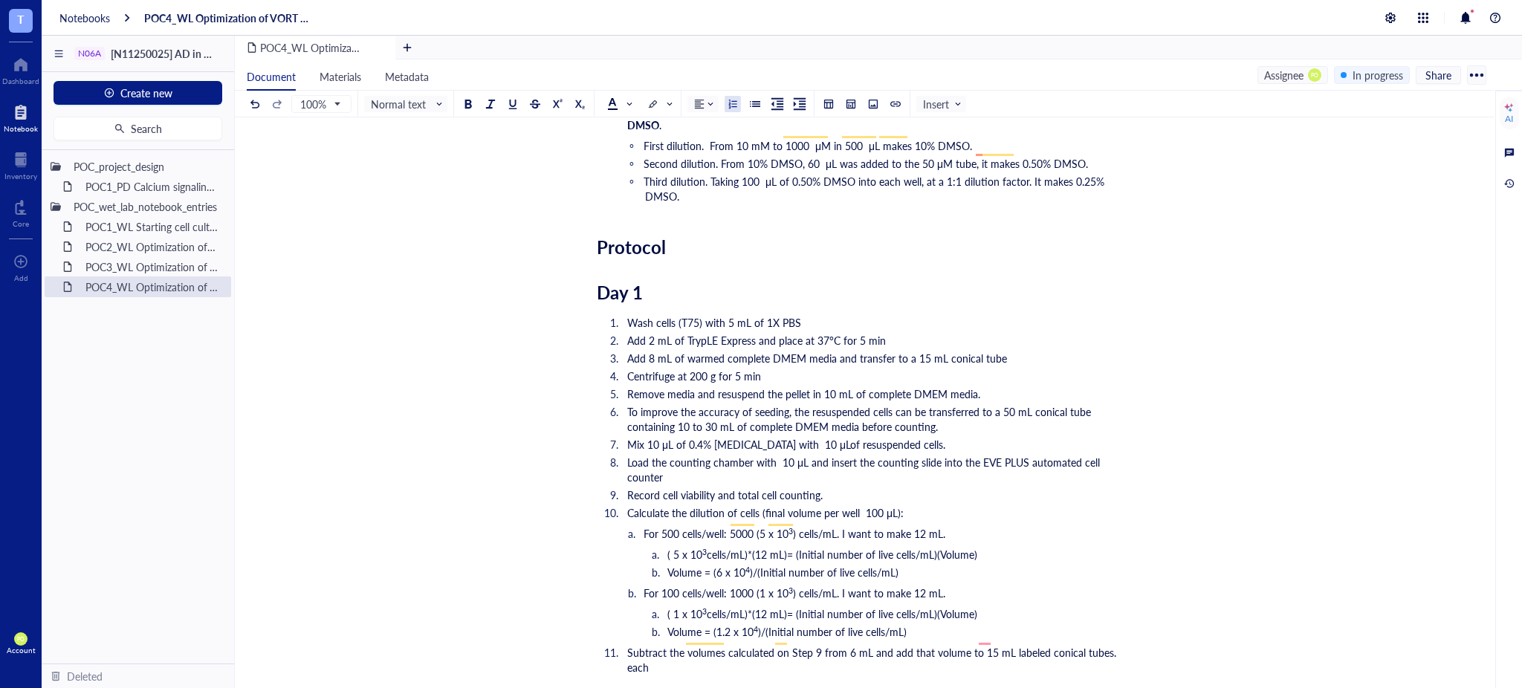
click at [854, 645] on span "Subtract the volumes calculated on Step 9 from 6 mL and add that volume to 15 m…" at bounding box center [873, 660] width 492 height 30
click at [969, 645] on span "Subtract the volumes calculated on Step 9 from 12 mL and add that volume to 15 …" at bounding box center [876, 660] width 498 height 30
click at [914, 645] on span "Subtract the volumes calculated on Step 9 from 12 mL and add that volume to 15 …" at bounding box center [876, 660] width 498 height 30
click at [975, 645] on span "Subtract the volumes calculated on Step 9 from 12 mL and add that volume to 15 …" at bounding box center [876, 660] width 498 height 30
click at [968, 645] on span "Subtract the volumes calculated on Step 9 from 12 mL and add that volume to 15 …" at bounding box center [876, 660] width 498 height 30
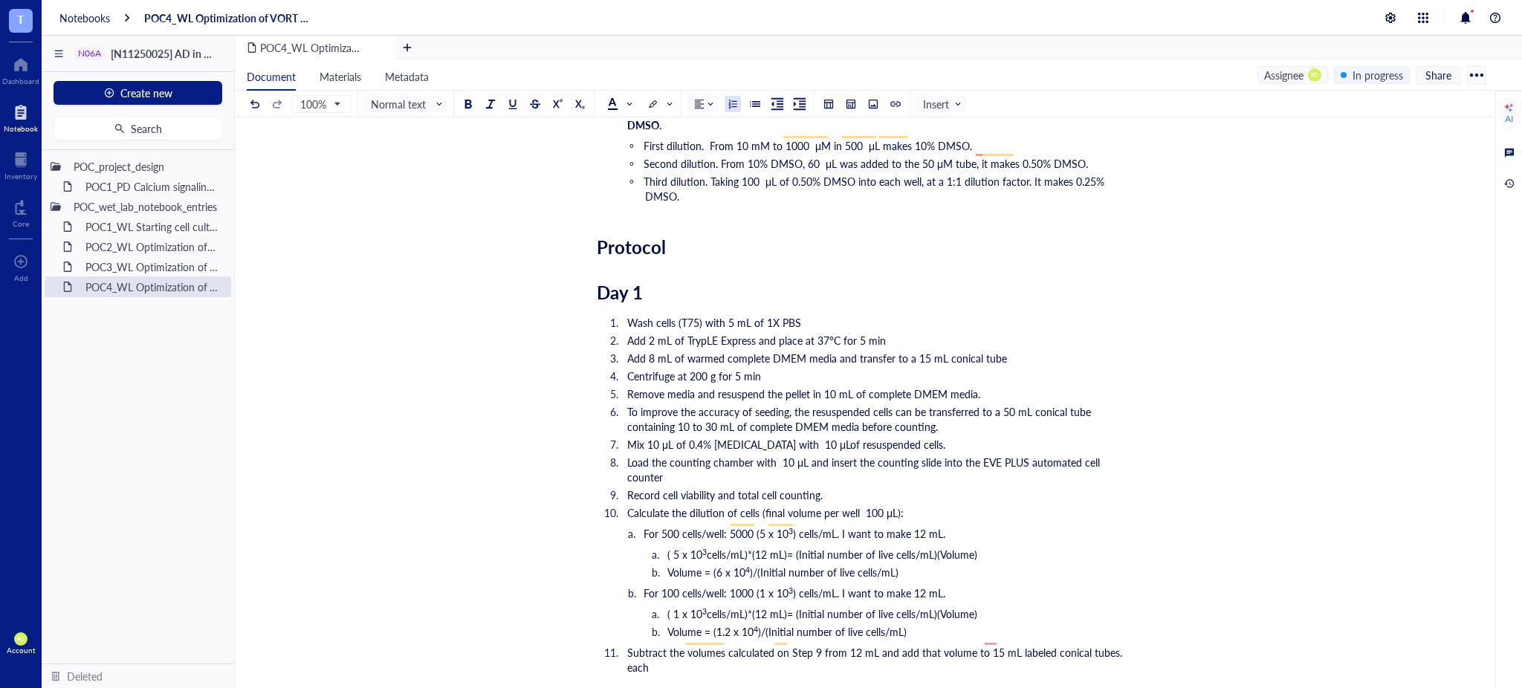
click at [917, 645] on span "Subtract the volumes calculated on Step 9 from 12 mL and add that volume to 15 …" at bounding box center [876, 660] width 498 height 30
drag, startPoint x: 933, startPoint y: 639, endPoint x: 925, endPoint y: 636, distance: 8.5
click at [925, 645] on span "Subtract the volumes calculated on Step 9 from 12 mL and add that volume to 15 …" at bounding box center [876, 660] width 498 height 30
click at [969, 645] on span "Subtract the volumes calculated on Step 9 from 12 mL and add that volume to 15 …" at bounding box center [876, 660] width 498 height 30
click at [813, 645] on span "Subtract the volumes calculated on Step 9 from 12 mL and add that volume of com…" at bounding box center [872, 660] width 491 height 30
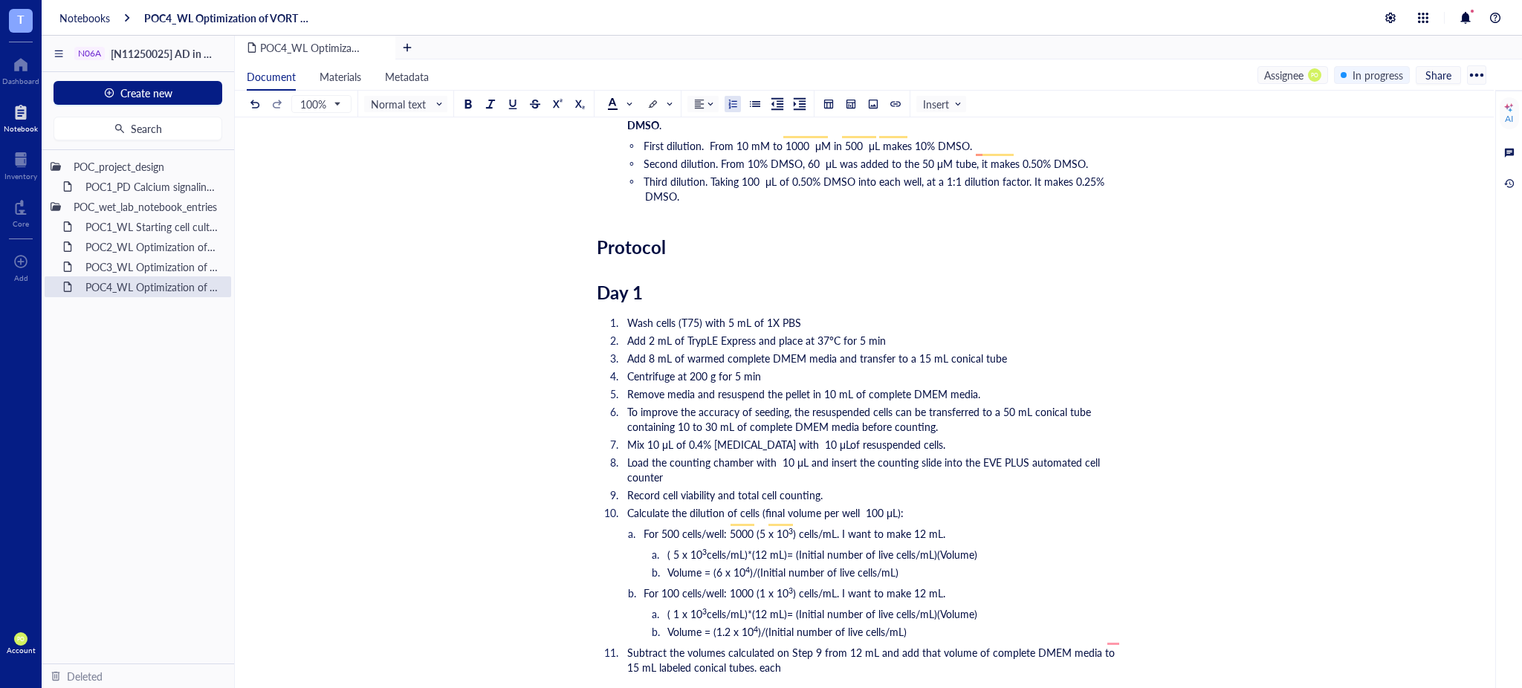
click at [816, 647] on li "Subtract the volumes calculated on Step 9 from 12 mL and add that volume of com…" at bounding box center [873, 660] width 505 height 30
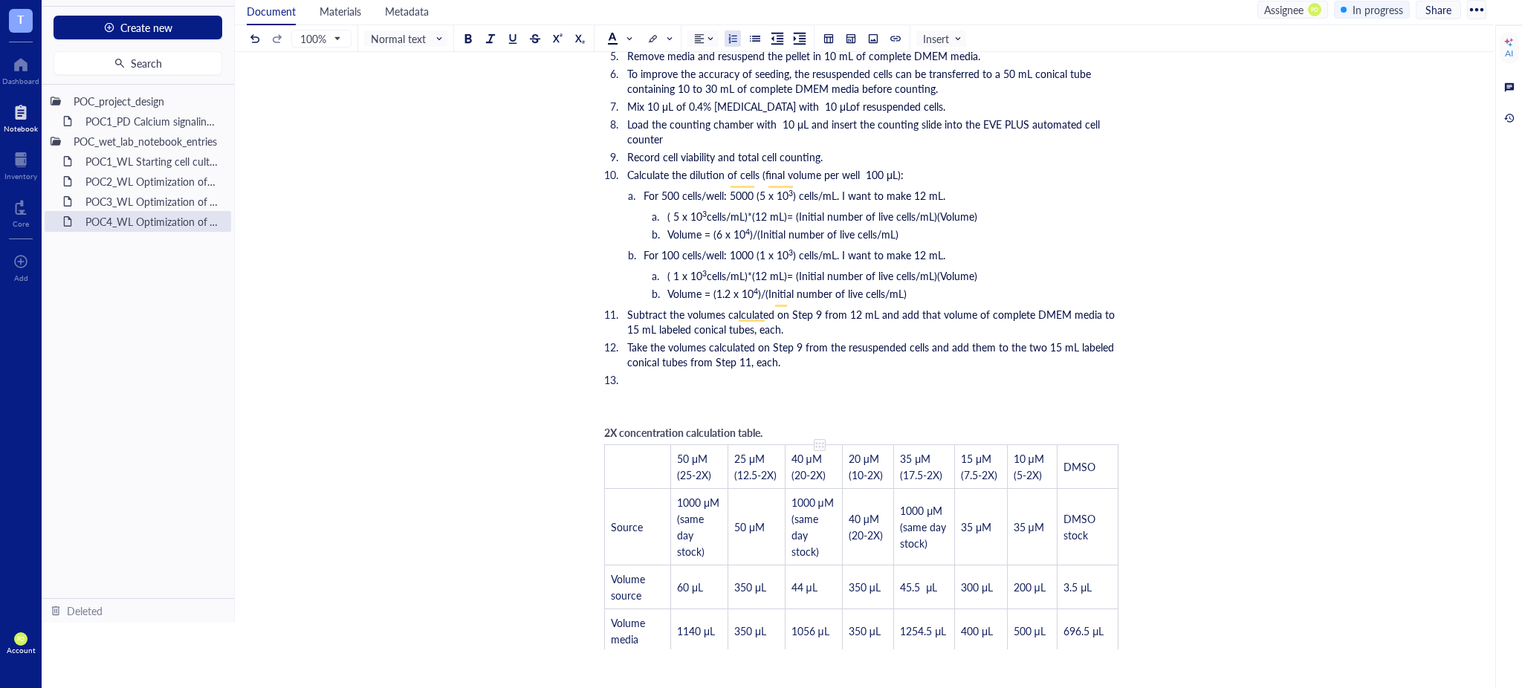
scroll to position [1278, 0]
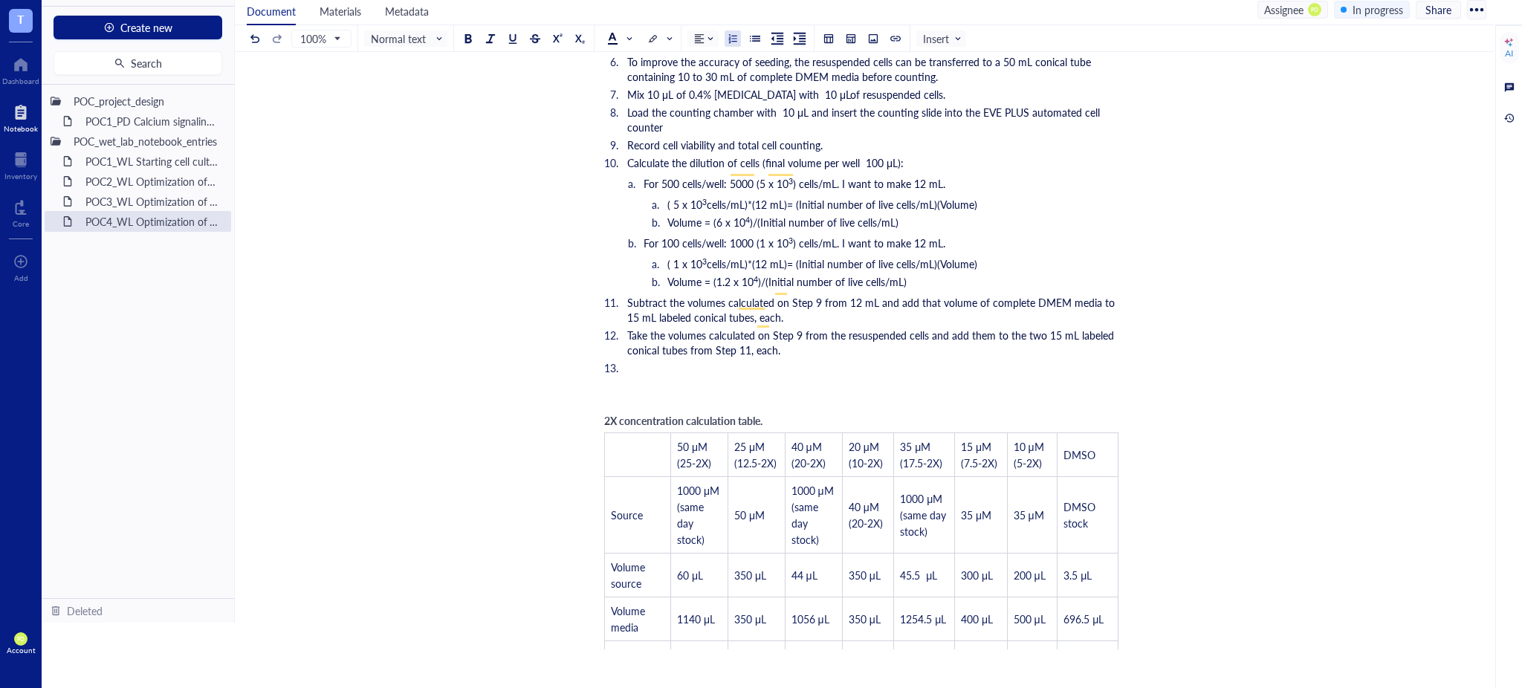
click at [952, 274] on li "Volume = (1.2 x 10 4 )/(Initial number of live cells/mL)" at bounding box center [897, 281] width 457 height 15
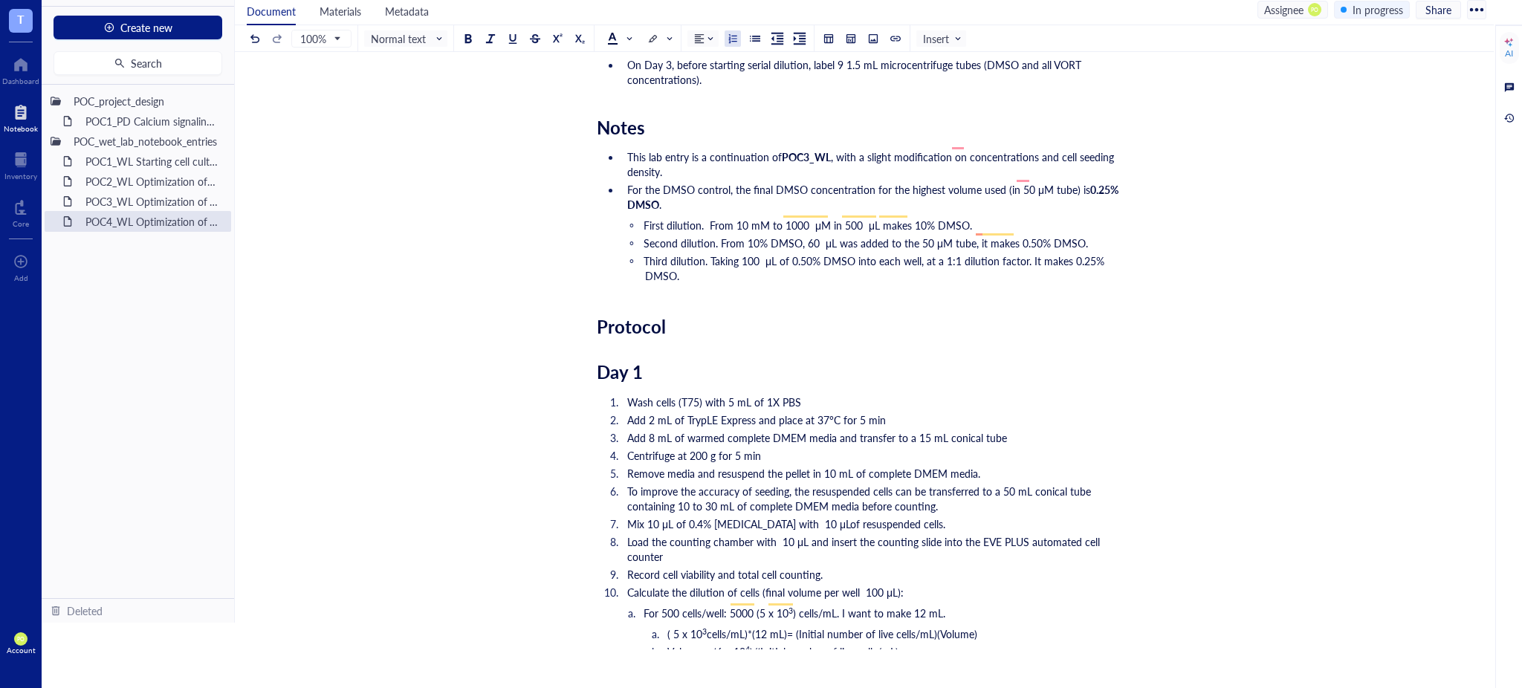
scroll to position [1011, 0]
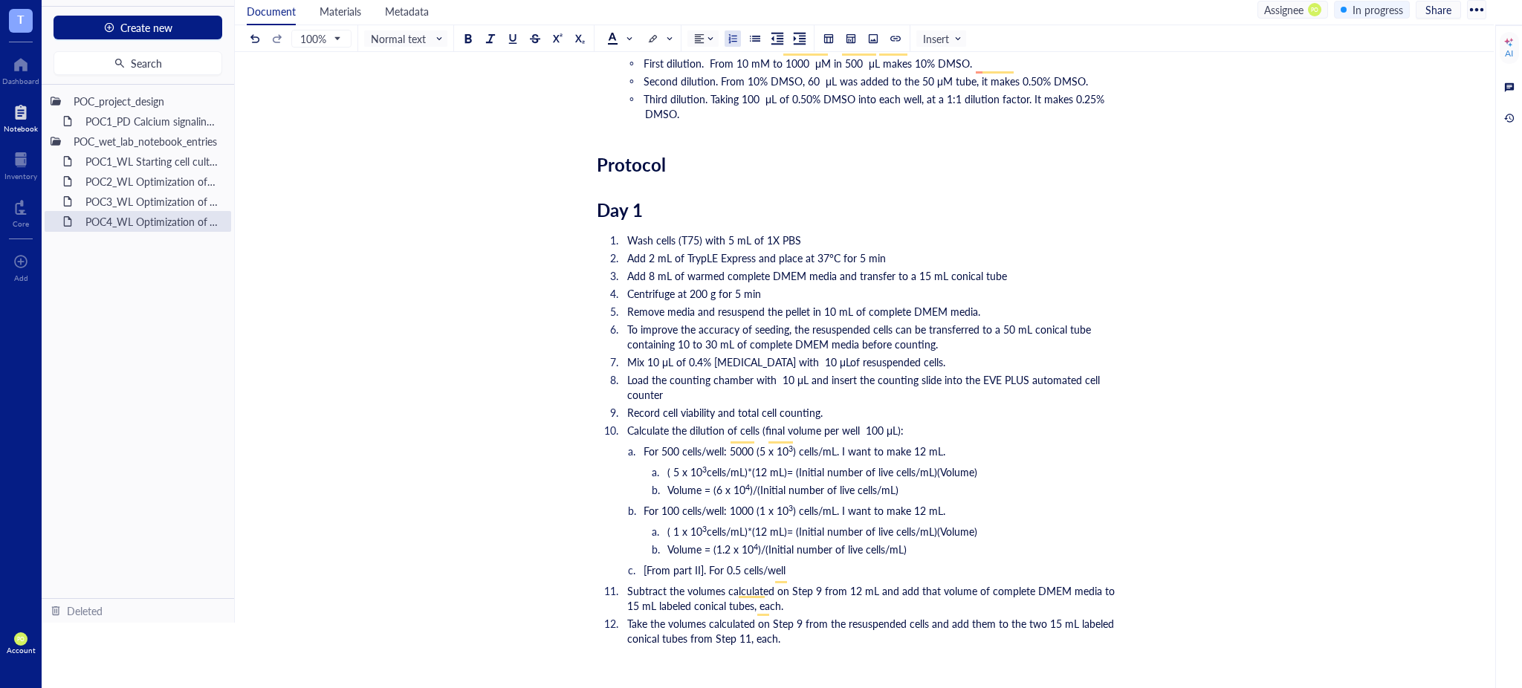
click at [793, 563] on li "[From part II]. For 0.5 cells/well" at bounding box center [885, 570] width 481 height 15
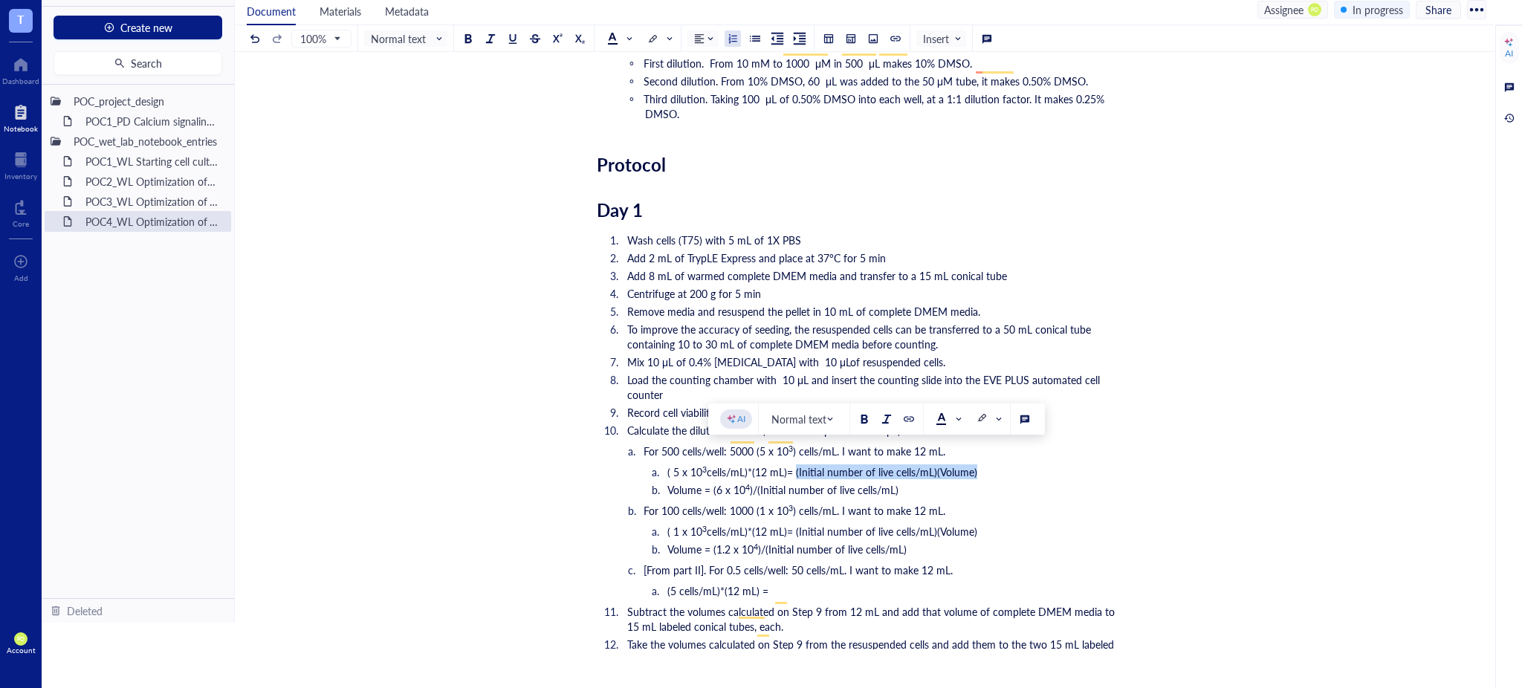
drag, startPoint x: 975, startPoint y: 457, endPoint x: 798, endPoint y: 459, distance: 177.7
click at [798, 465] on span "cells/mL)*(12 mL)= (Initial number of live cells/mL)(Volume)" at bounding box center [842, 472] width 271 height 15
copy span "(Initial number of live cells/mL)(Volume)"
click at [798, 565] on ol "For 500 cells/well: 5000 (5 x 10 3 ) cells/mL. I want to make 12 mL. ( 5 x 10 3…" at bounding box center [861, 521] width 529 height 155
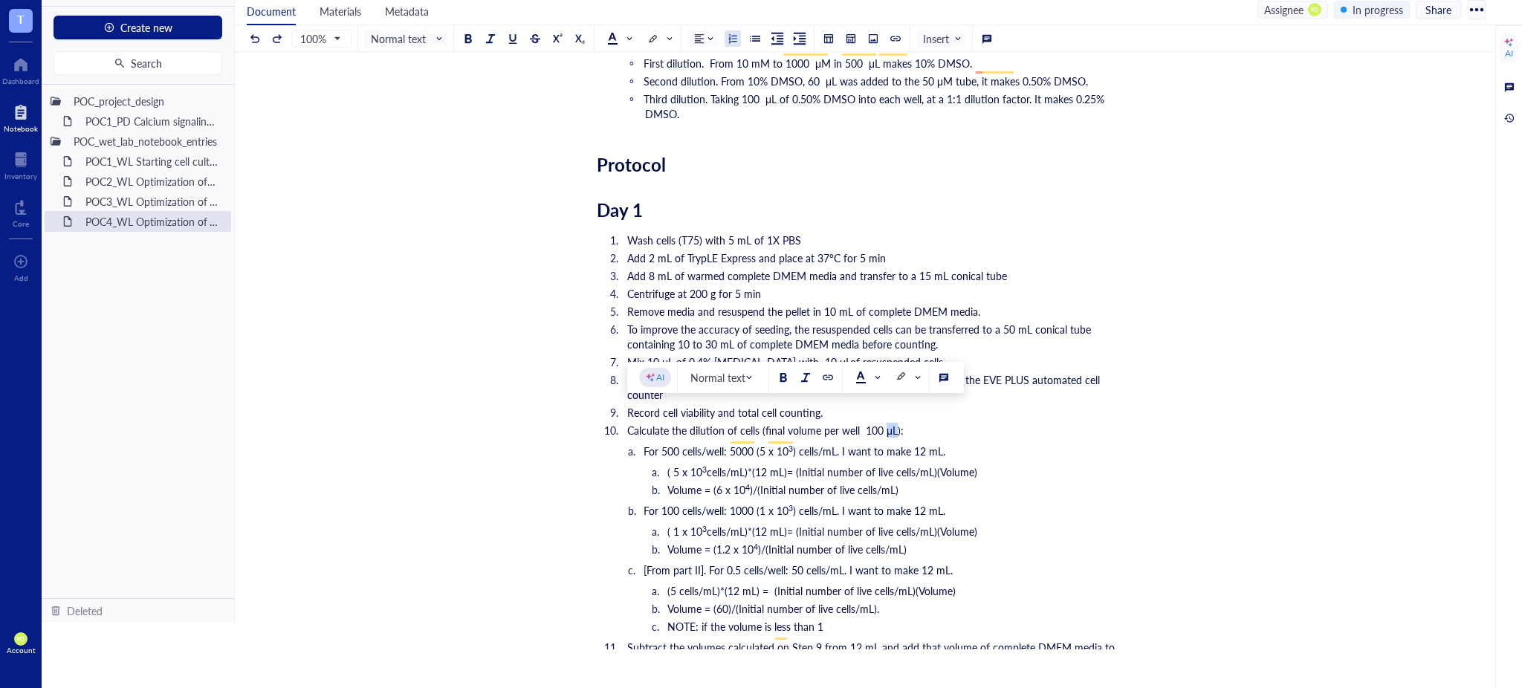
drag, startPoint x: 896, startPoint y: 413, endPoint x: 884, endPoint y: 414, distance: 11.9
click at [884, 423] on span "Calculate the dilution of cells (final volume per well 100 μL):" at bounding box center [765, 430] width 277 height 15
copy span "μL"
click at [833, 619] on li "NOTE: if the volume is less than 1" at bounding box center [897, 626] width 457 height 15
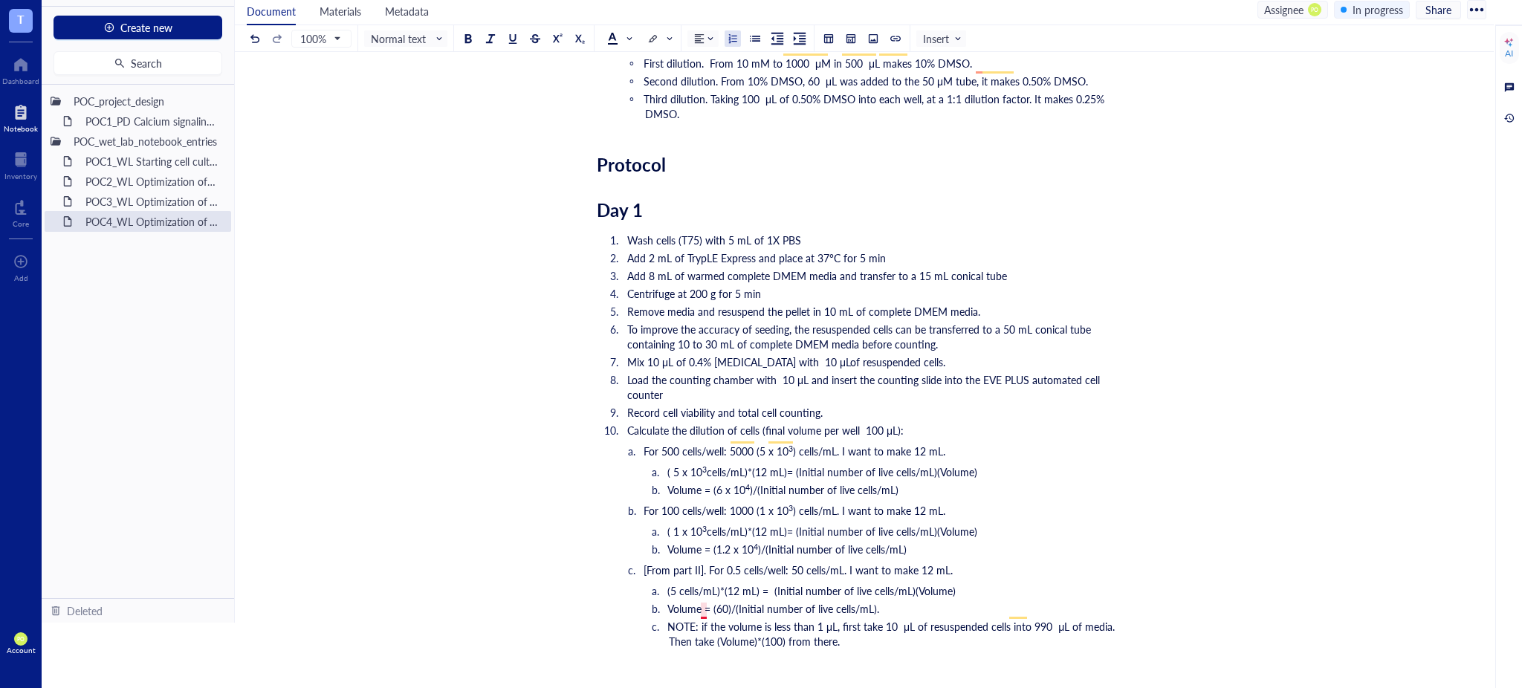
click at [705, 619] on span "NOTE: if the volume is less than 1 μL, first take 10 μL of resuspended cells in…" at bounding box center [892, 634] width 450 height 30
click at [917, 624] on li "NOTE: If the volume is less than 1 μL, first take 10 μL of resuspended cells in…" at bounding box center [897, 634] width 457 height 30
drag, startPoint x: 700, startPoint y: 552, endPoint x: 650, endPoint y: 556, distance: 50.7
click at [650, 563] on span "[From part II]. For 0.5 cells/well: 50 cells/mL. I want to make 12 mL." at bounding box center [798, 570] width 309 height 15
click at [658, 36] on div at bounding box center [652, 39] width 10 height 10
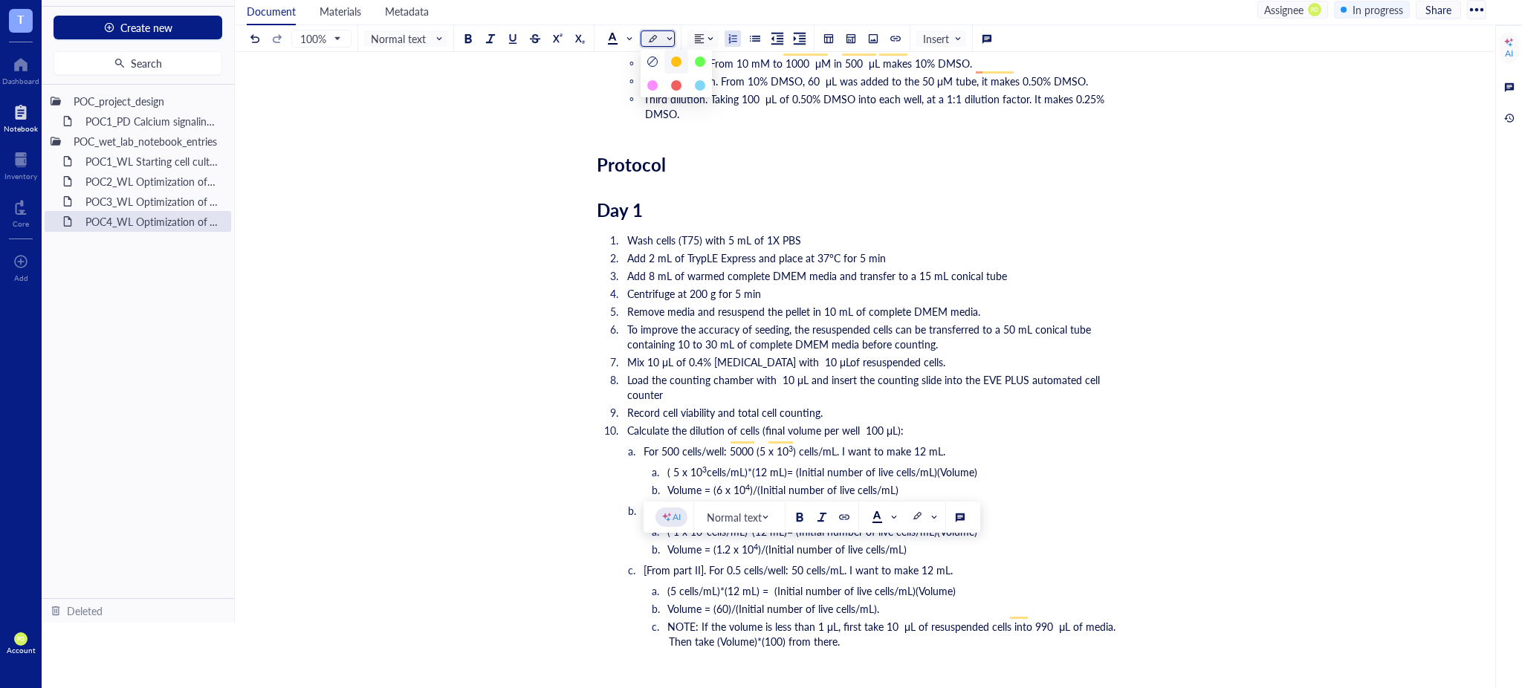
click at [661, 37] on span at bounding box center [659, 38] width 24 height 15
click at [621, 37] on span at bounding box center [619, 39] width 24 height 12
click at [616, 103] on div at bounding box center [613, 109] width 24 height 24
click at [471, 36] on div at bounding box center [468, 38] width 10 height 10
click at [970, 601] on li "Volume = (60)/(Initial number of live cells/mL)." at bounding box center [897, 608] width 457 height 15
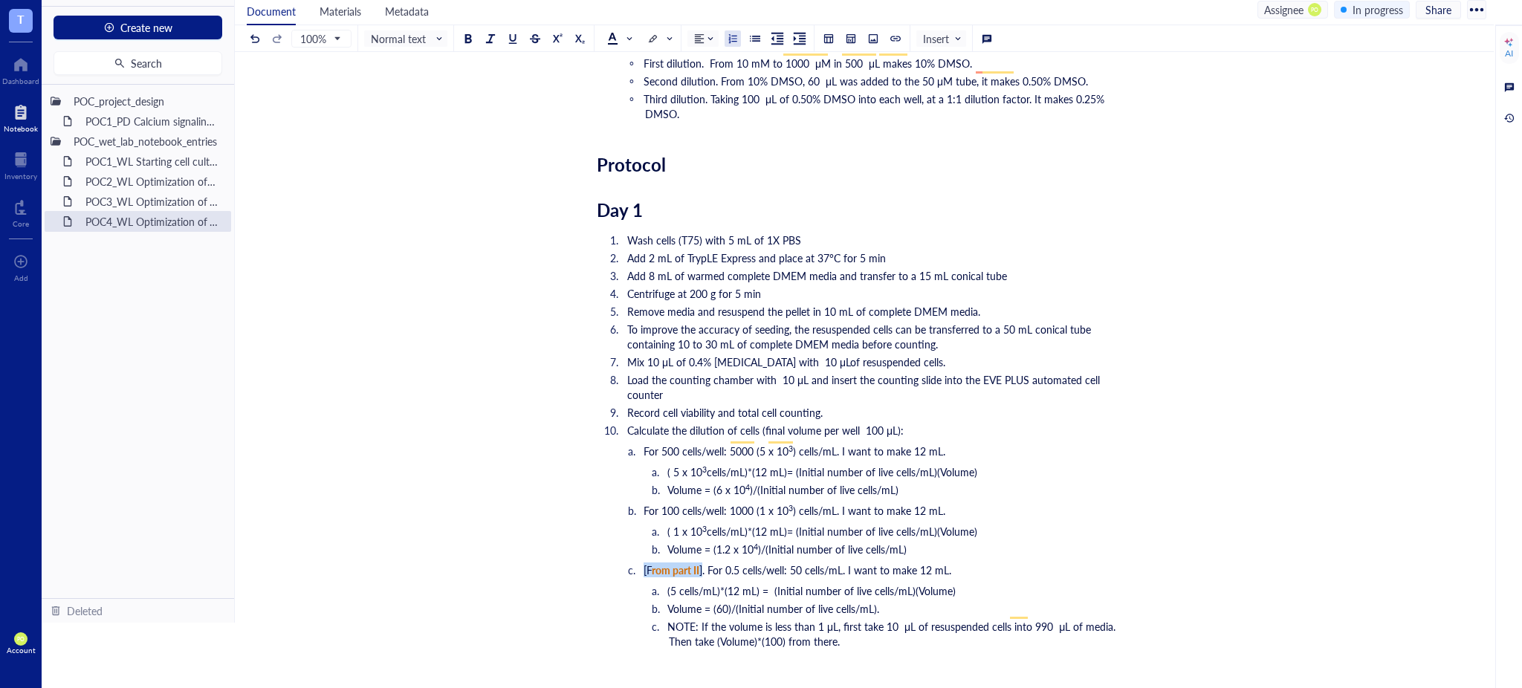
drag, startPoint x: 704, startPoint y: 555, endPoint x: 643, endPoint y: 551, distance: 61.1
click at [643, 551] on ol "For 500 cells/well: 5000 (5 x 10 3 ) cells/mL. I want to make 12 mL. ( 5 x 10 3…" at bounding box center [861, 546] width 529 height 205
click at [629, 43] on span at bounding box center [619, 39] width 24 height 12
click at [610, 107] on div at bounding box center [612, 109] width 10 height 10
click at [468, 36] on div at bounding box center [468, 38] width 10 height 10
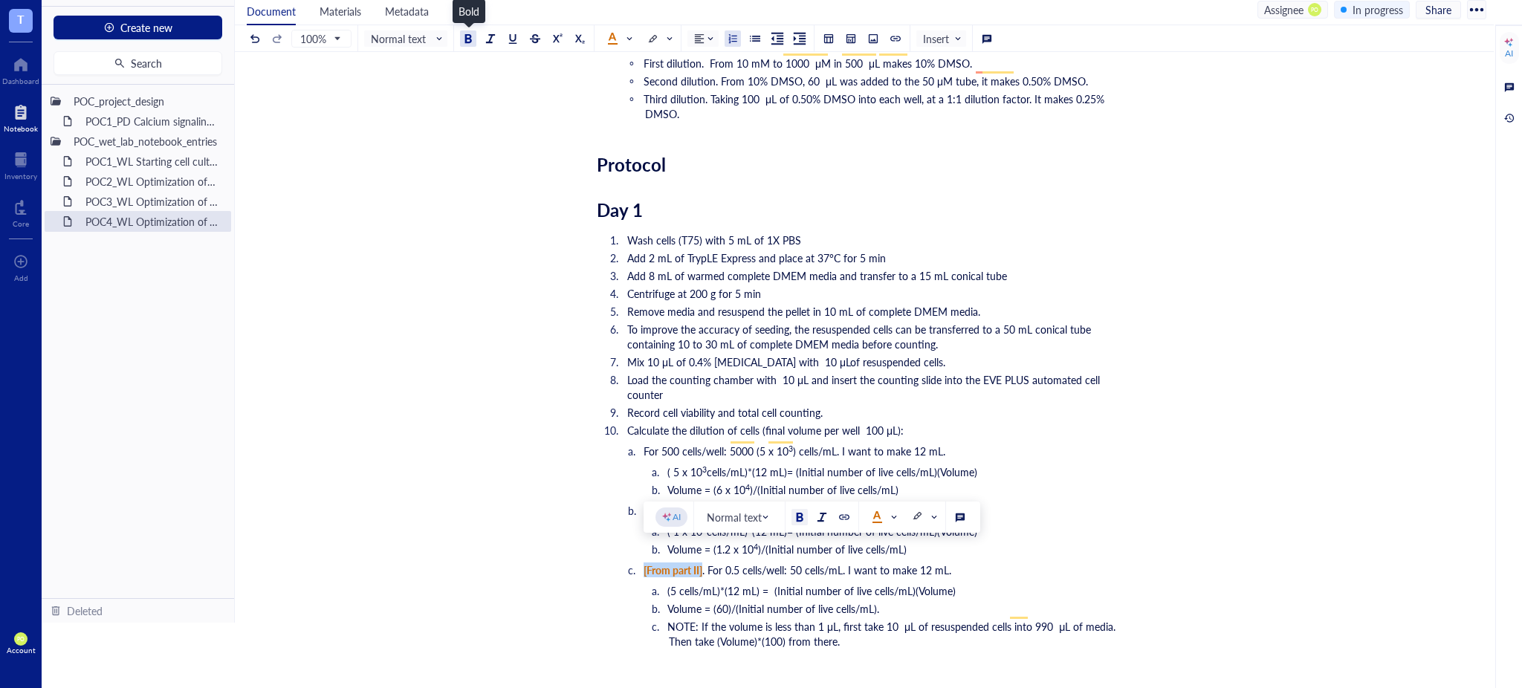
click at [468, 36] on div at bounding box center [468, 38] width 10 height 10
click at [898, 619] on li "NOTE: If the volume is less than 1 μL, first take 10 μL of resuspended cells in…" at bounding box center [897, 634] width 457 height 30
drag, startPoint x: 703, startPoint y: 555, endPoint x: 638, endPoint y: 556, distance: 65.4
click at [645, 563] on li "[From part II] . For 0.5 cells/well: 50 cells/mL. I want to make 12 mL." at bounding box center [885, 570] width 481 height 15
click at [460, 37] on button at bounding box center [468, 38] width 16 height 16
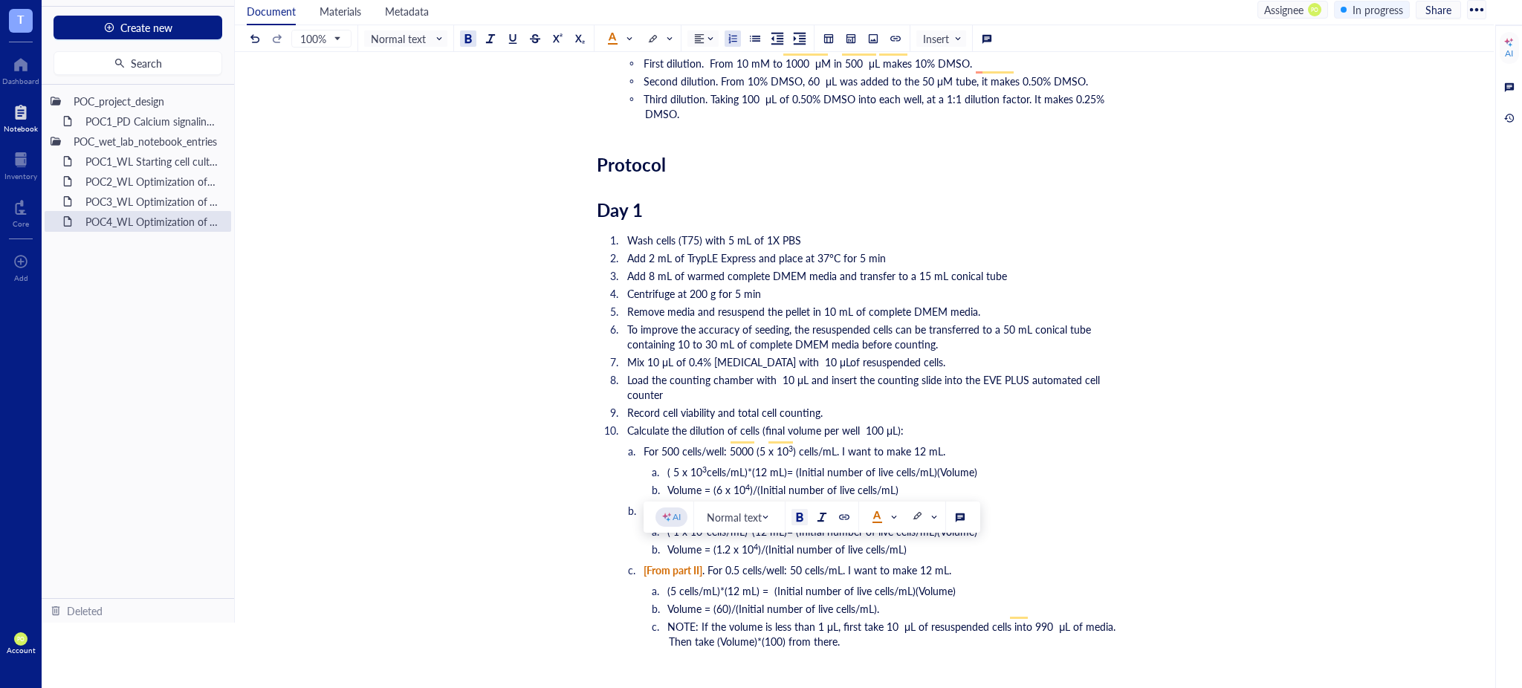
click at [1035, 563] on li "[From part II] . For 0.5 cells/well: 50 cells/mL. I want to make 12 mL." at bounding box center [885, 570] width 481 height 15
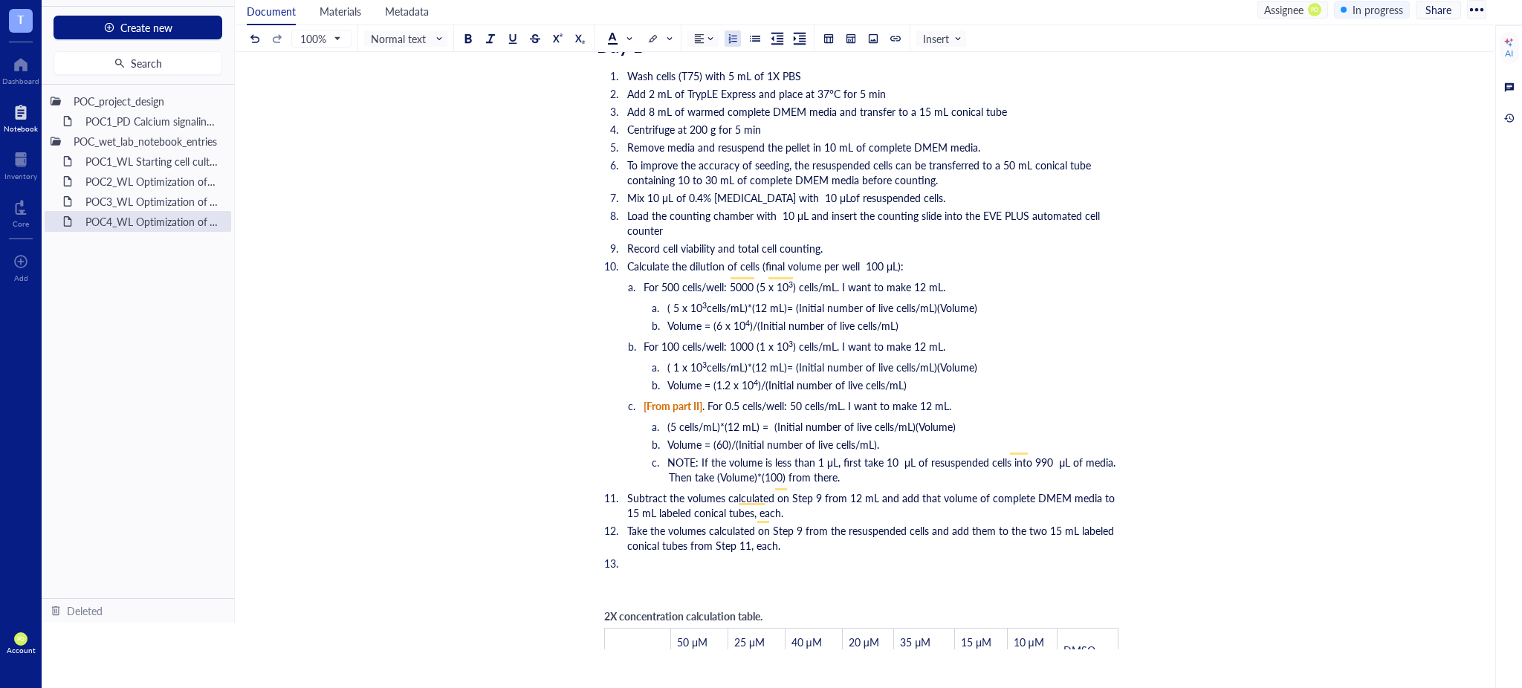
click at [830, 556] on li "﻿" at bounding box center [873, 563] width 505 height 15
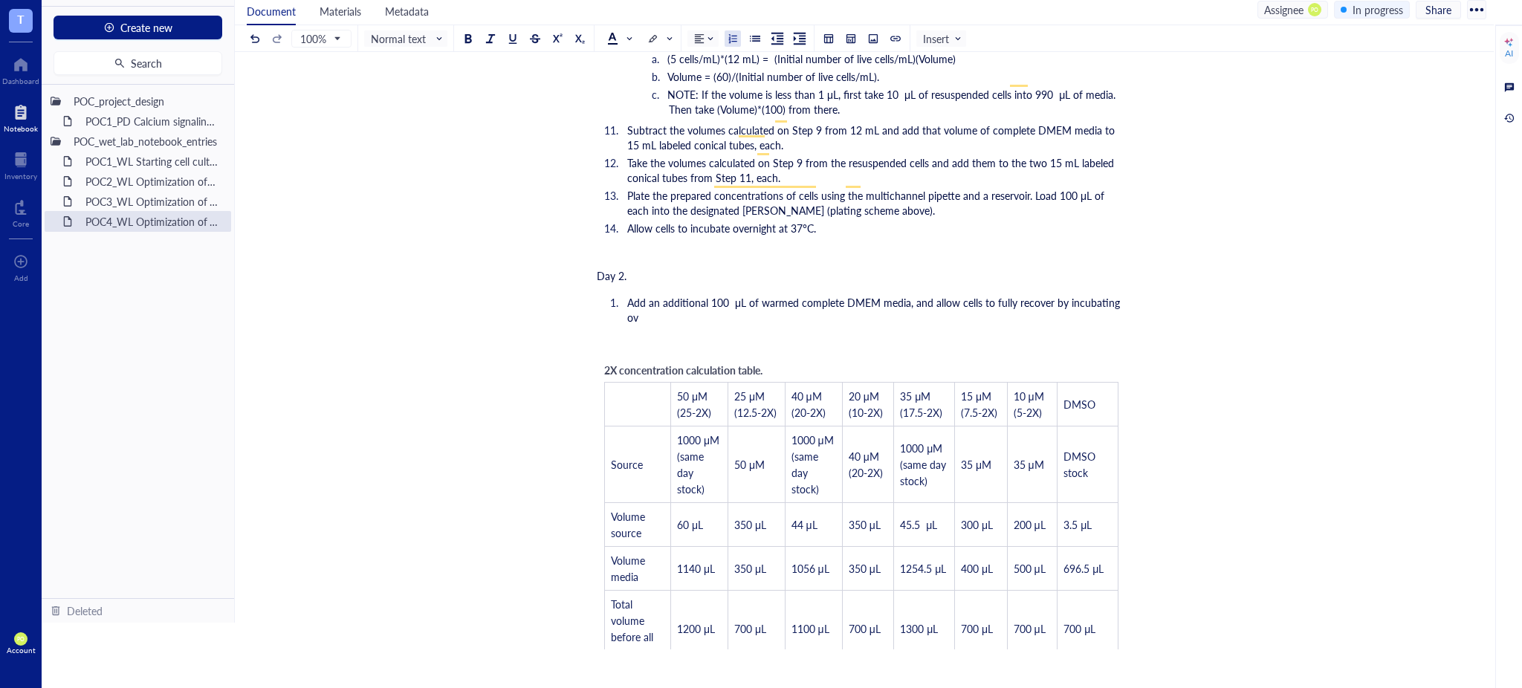
scroll to position [1558, 0]
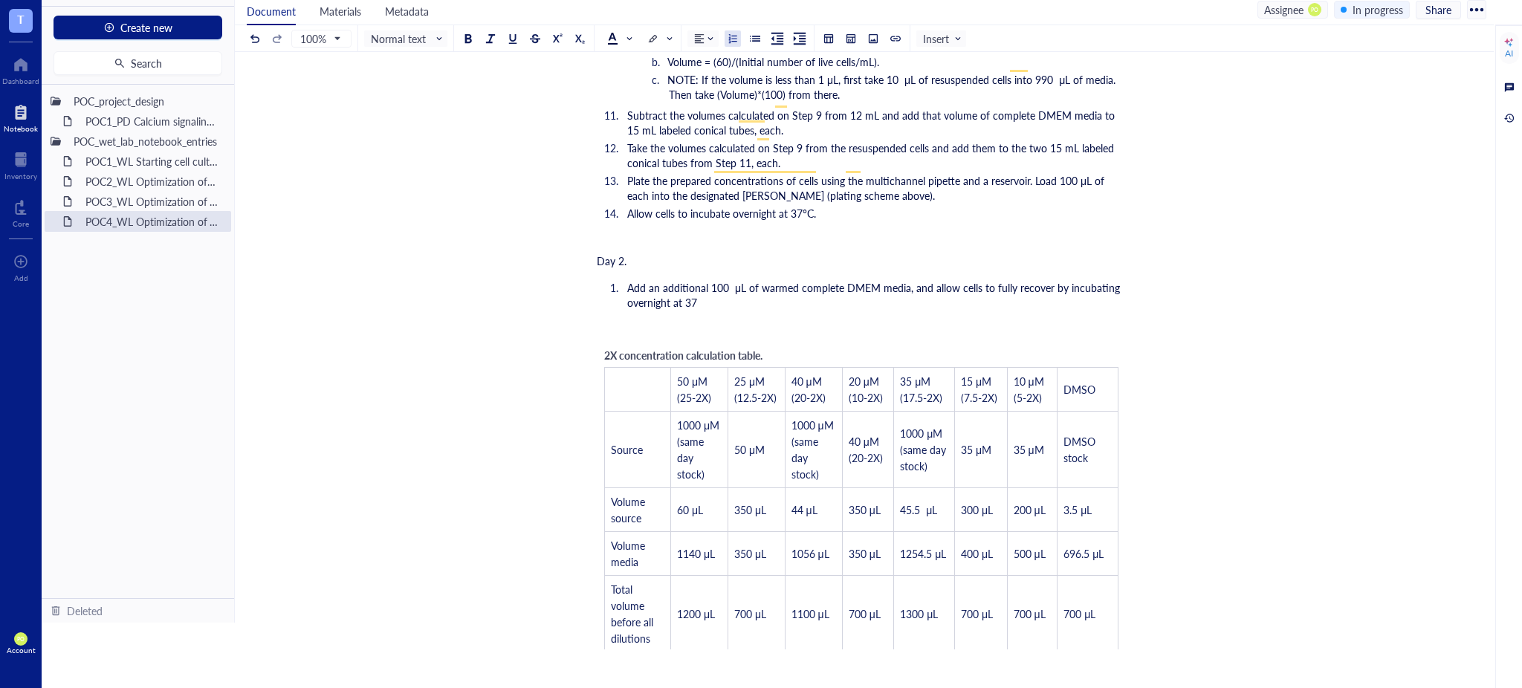
click at [1098, 322] on div "﻿" at bounding box center [861, 329] width 529 height 15
click at [729, 291] on li "Add an additional 100 μL of warmed complete DMEM media, and allow cells to full…" at bounding box center [873, 295] width 505 height 30
click at [687, 280] on span "Add an additional 100 μL of warmed complete DMEM media, and allow cells to full…" at bounding box center [875, 295] width 496 height 30
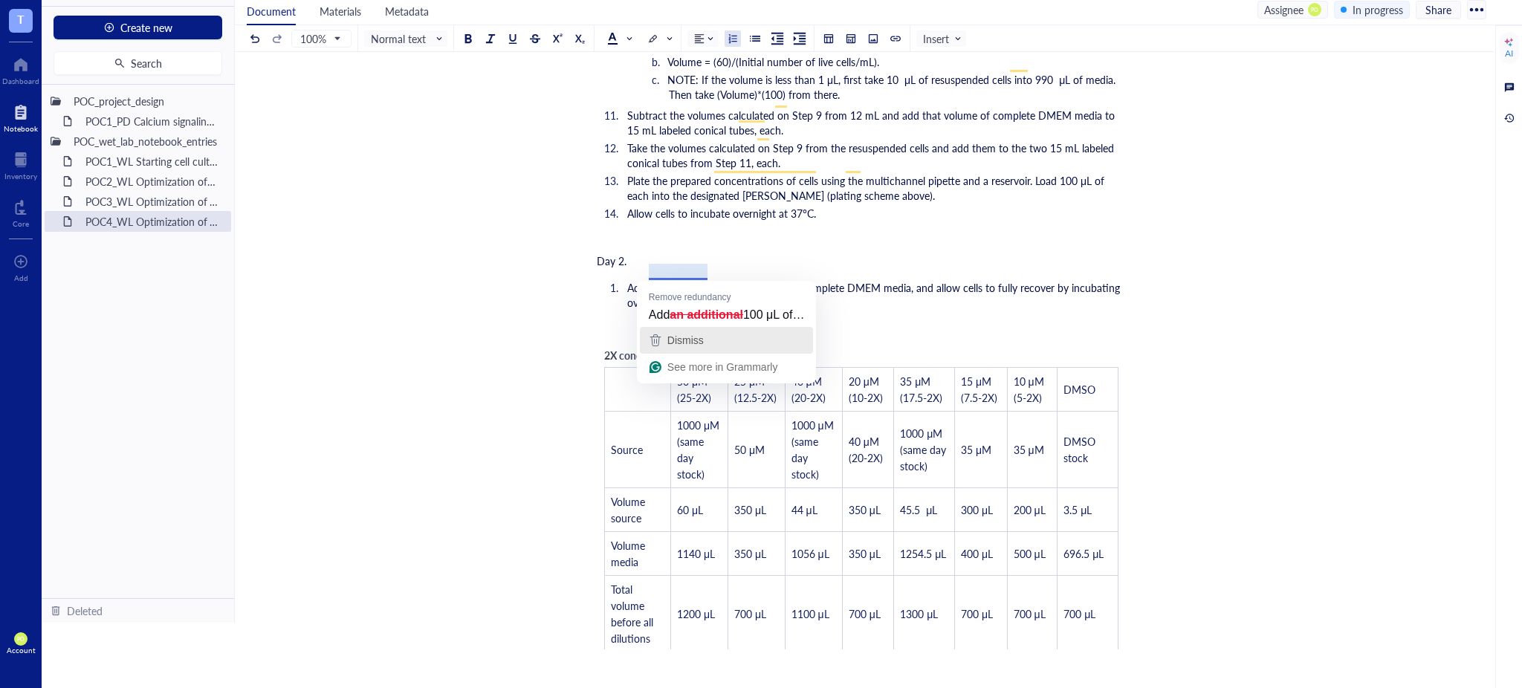
click at [715, 328] on button "Dismiss" at bounding box center [727, 340] width 174 height 27
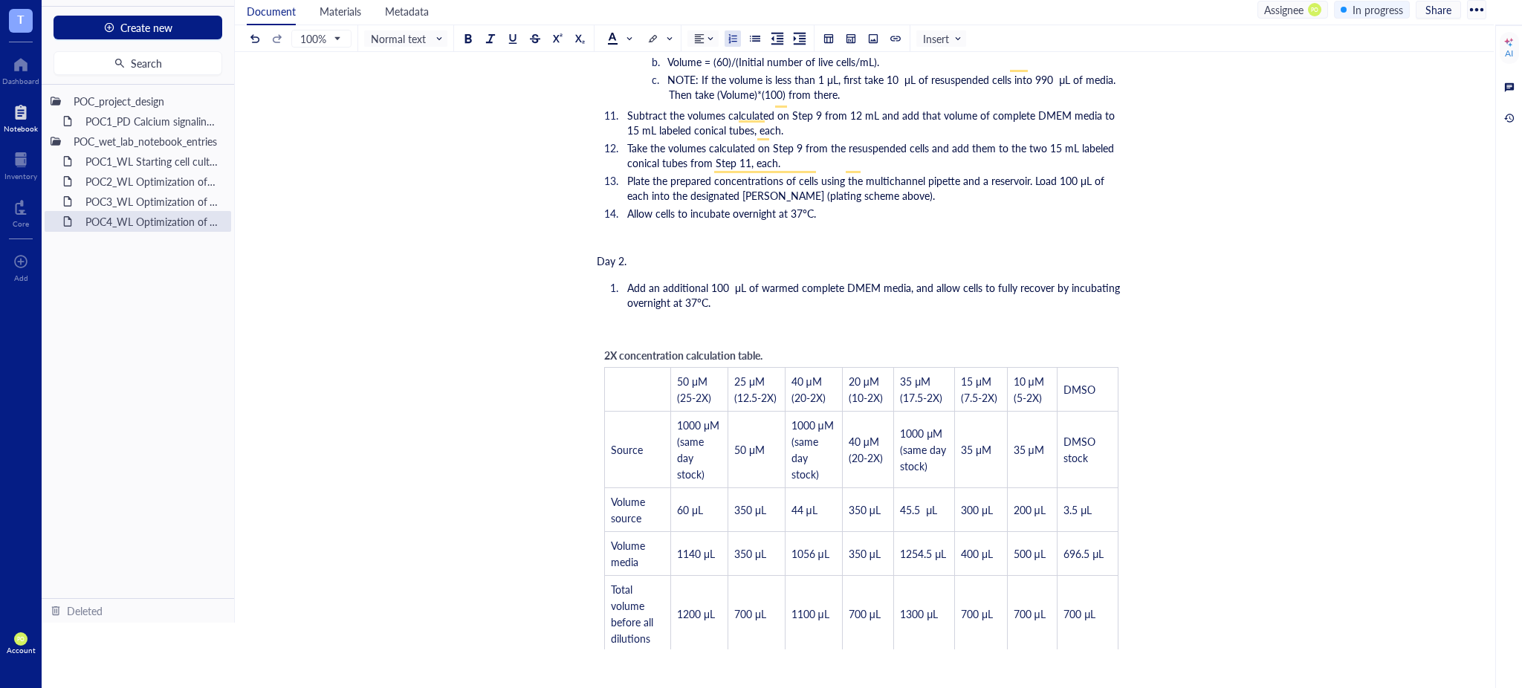
click at [692, 280] on span "Add an additional 100 μL of warmed complete DMEM media, and allow cells to full…" at bounding box center [875, 295] width 496 height 30
click at [740, 296] on ol "Add an additional 100 μL of warmed complete DMEM media, and allow cells to full…" at bounding box center [861, 295] width 529 height 36
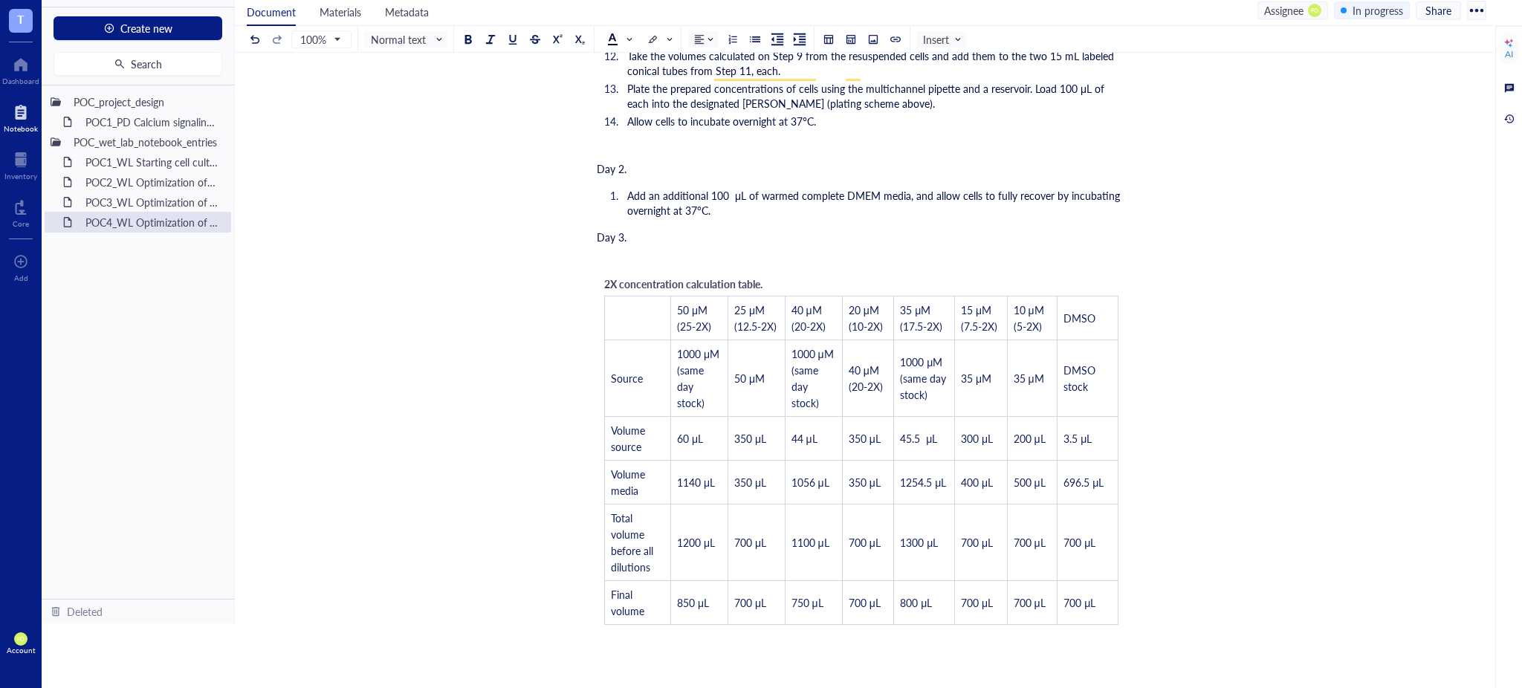
scroll to position [1322, 0]
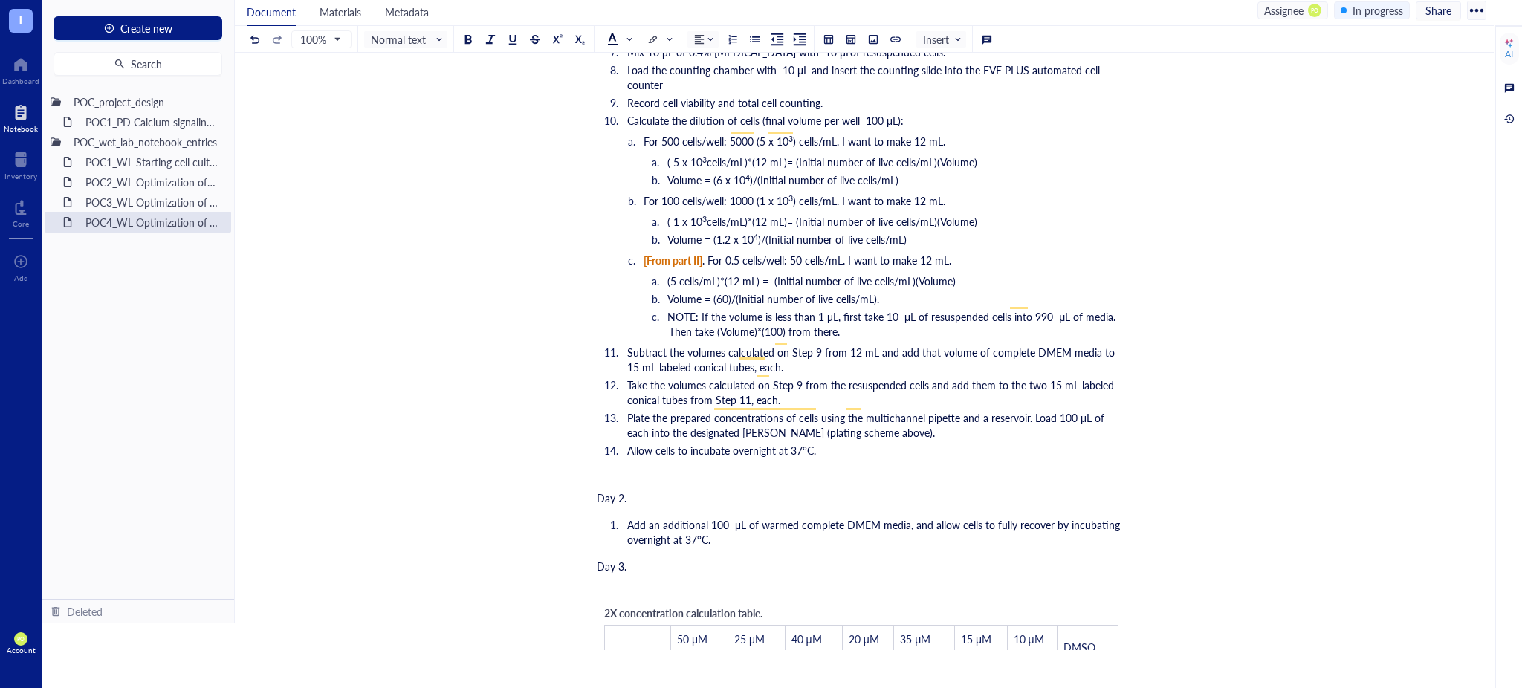
drag, startPoint x: 629, startPoint y: 477, endPoint x: 572, endPoint y: 473, distance: 57.4
click at [572, 473] on div "POC4_WL Optimization of VORT resistance assay on U87MG cell line + monoclonal s…" at bounding box center [861, 423] width 1253 height 3313
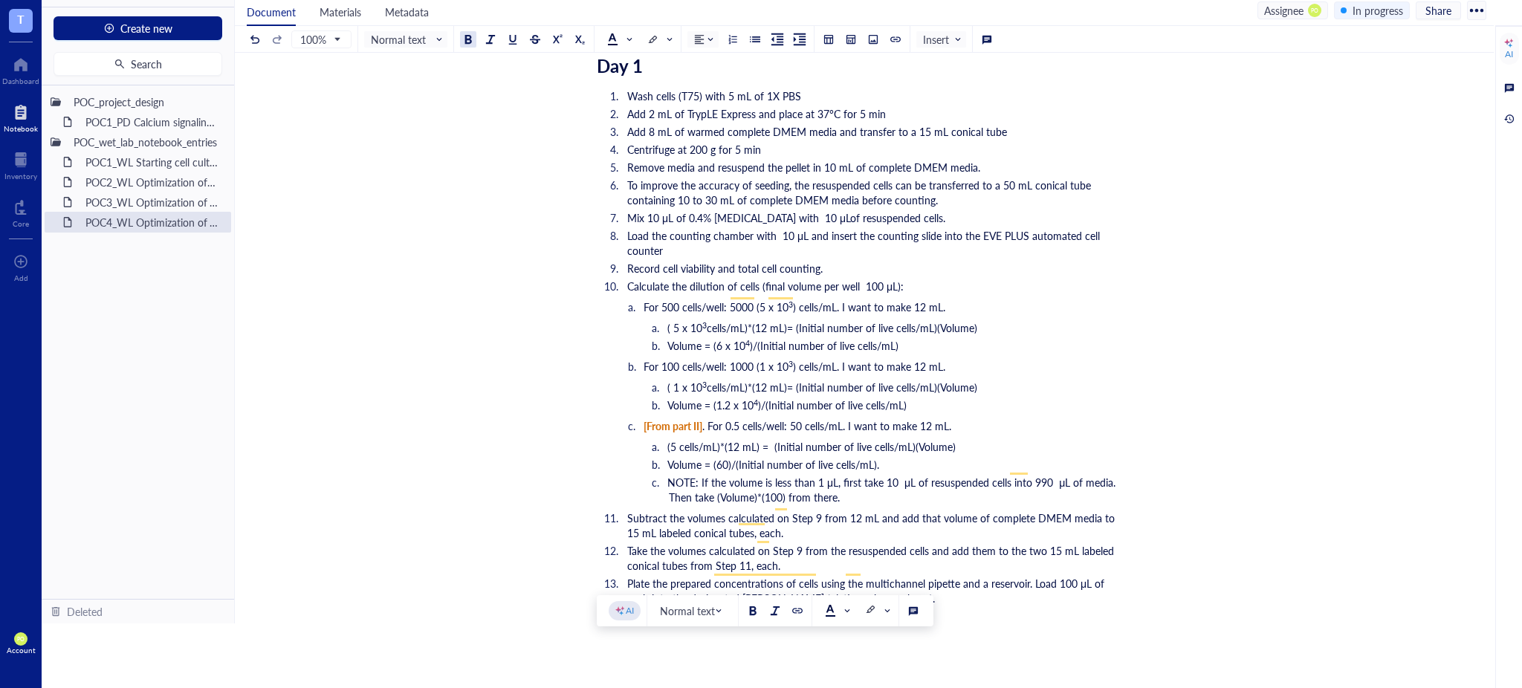
click at [468, 34] on div at bounding box center [468, 39] width 10 height 10
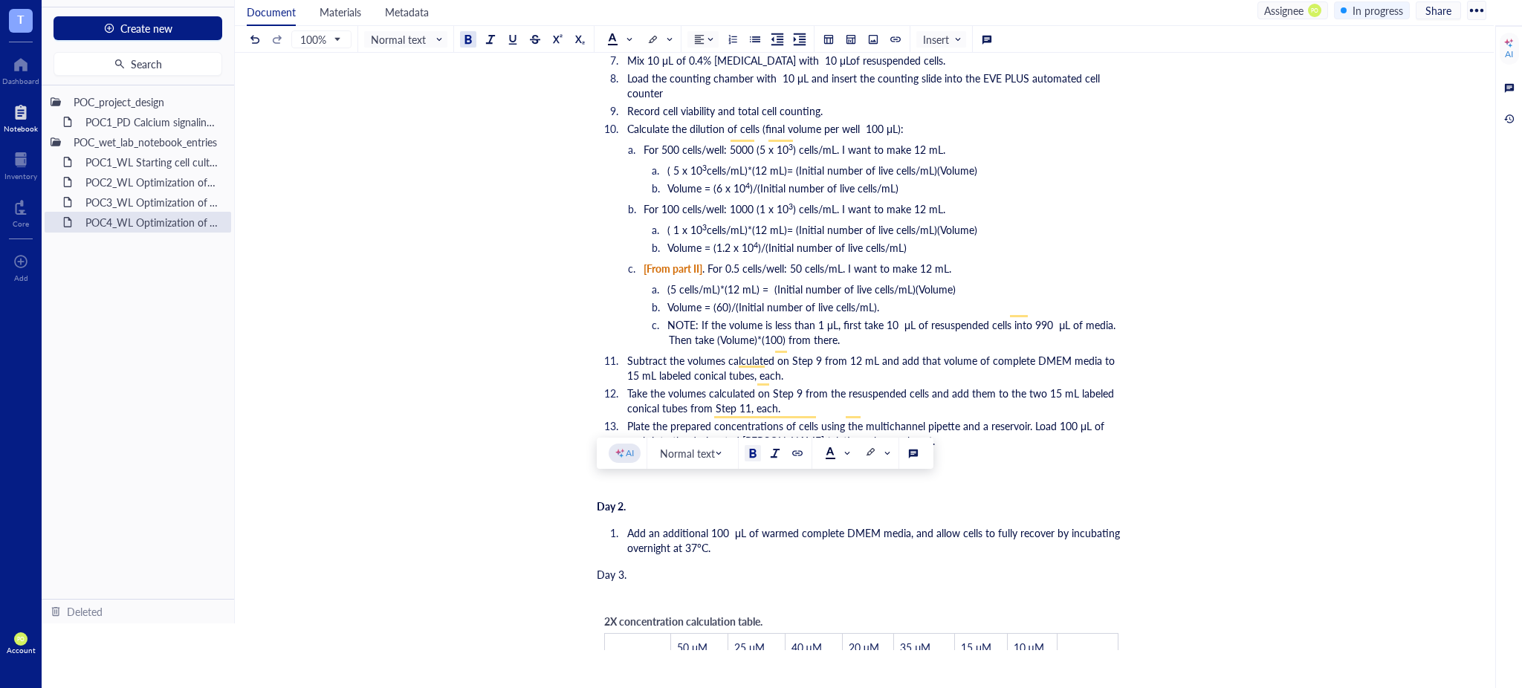
scroll to position [1322, 0]
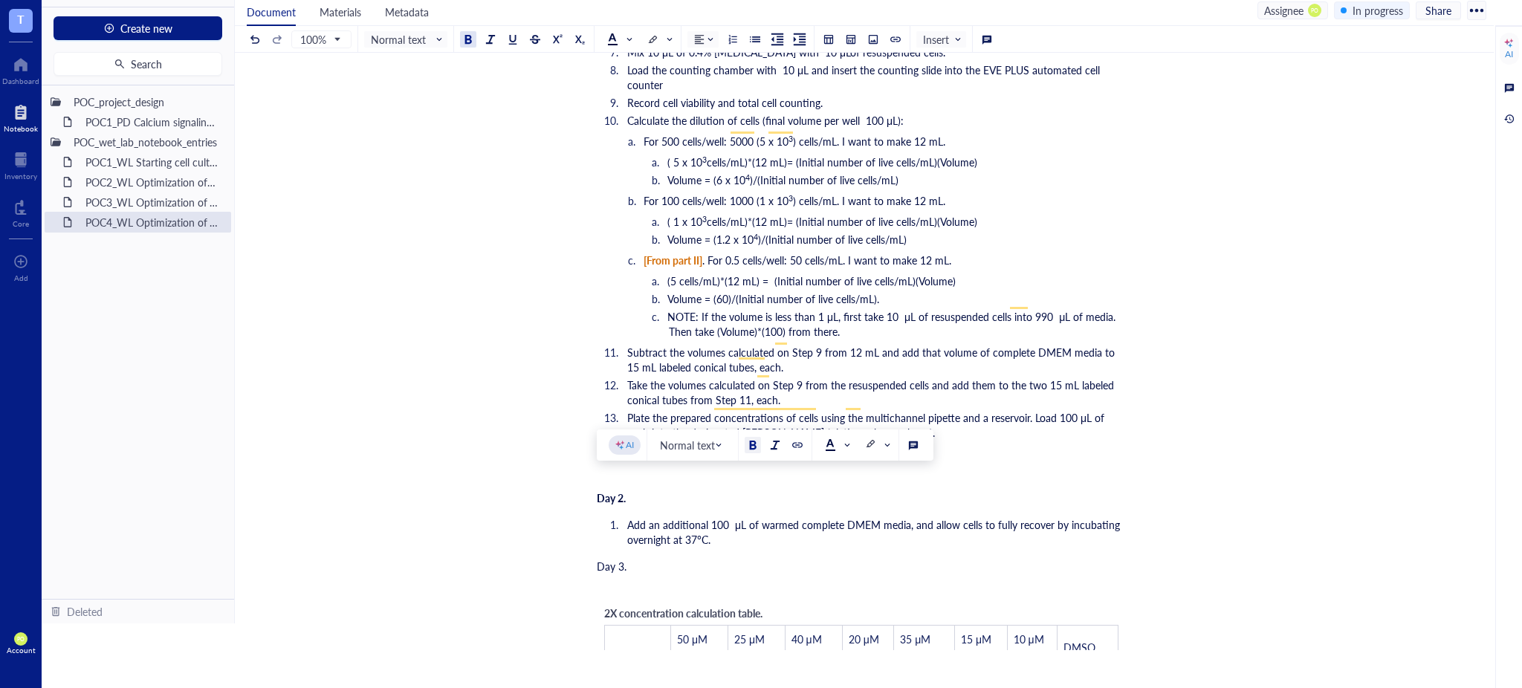
click at [465, 34] on div at bounding box center [468, 39] width 10 height 10
click at [430, 40] on span "Normal text" at bounding box center [407, 39] width 73 height 13
click at [414, 91] on div "Heading 1" at bounding box center [423, 97] width 43 height 13
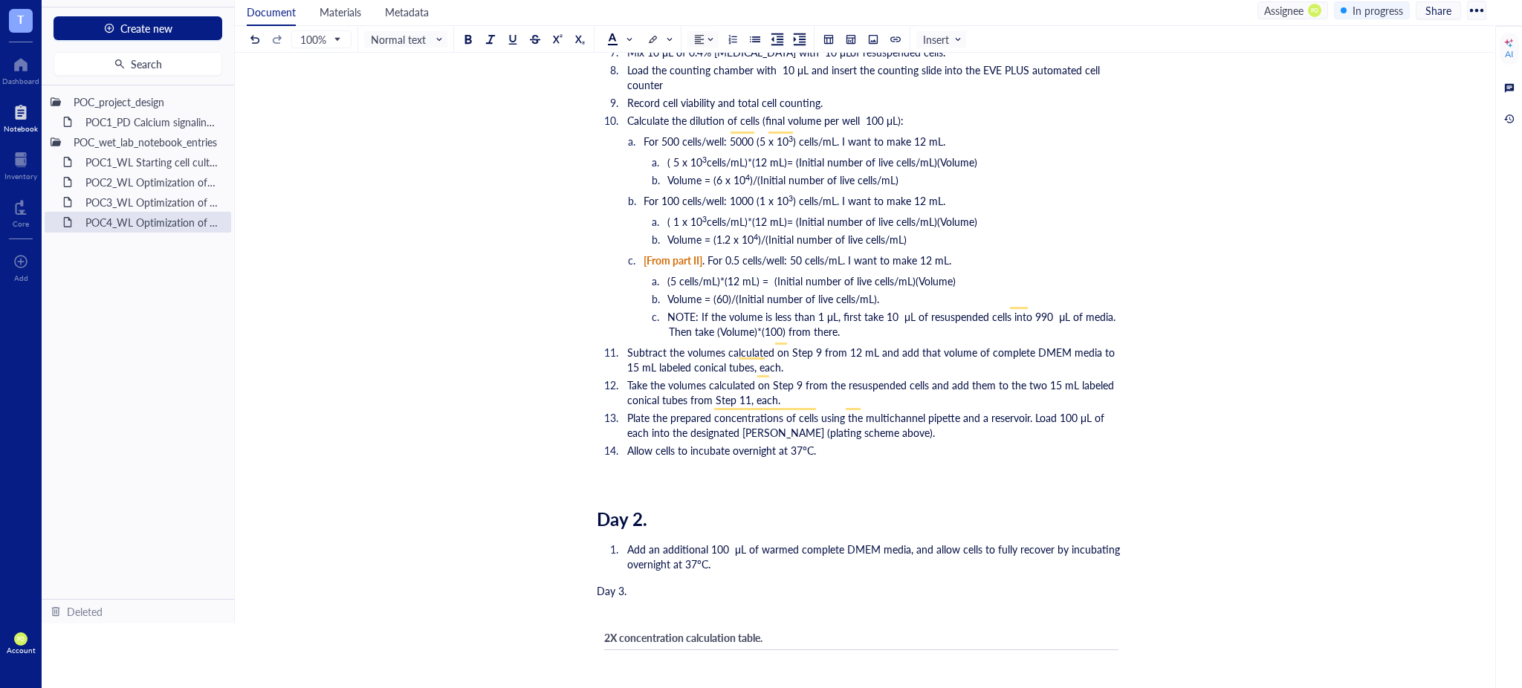
click at [656, 508] on div "Day 2." at bounding box center [861, 519] width 529 height 22
click at [654, 583] on div "Day 3." at bounding box center [861, 590] width 529 height 15
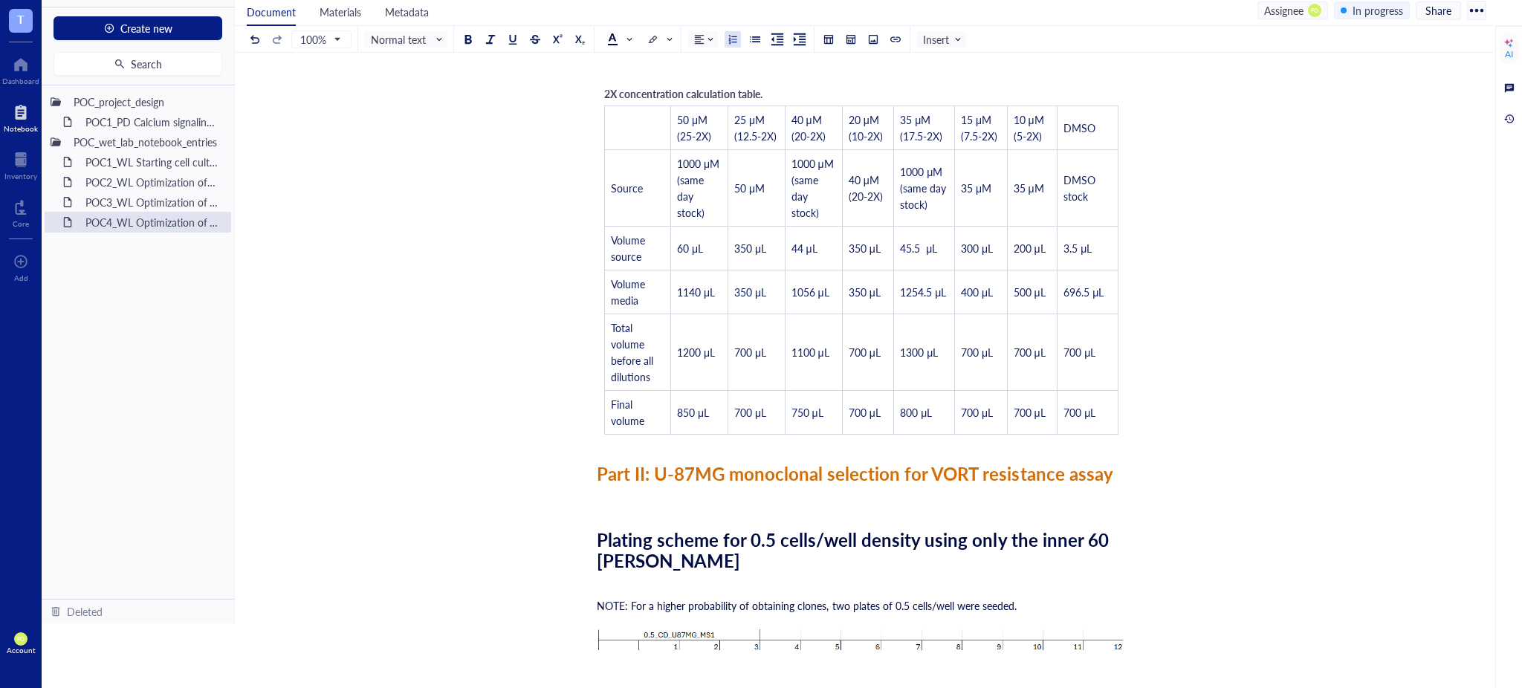
scroll to position [1651, 0]
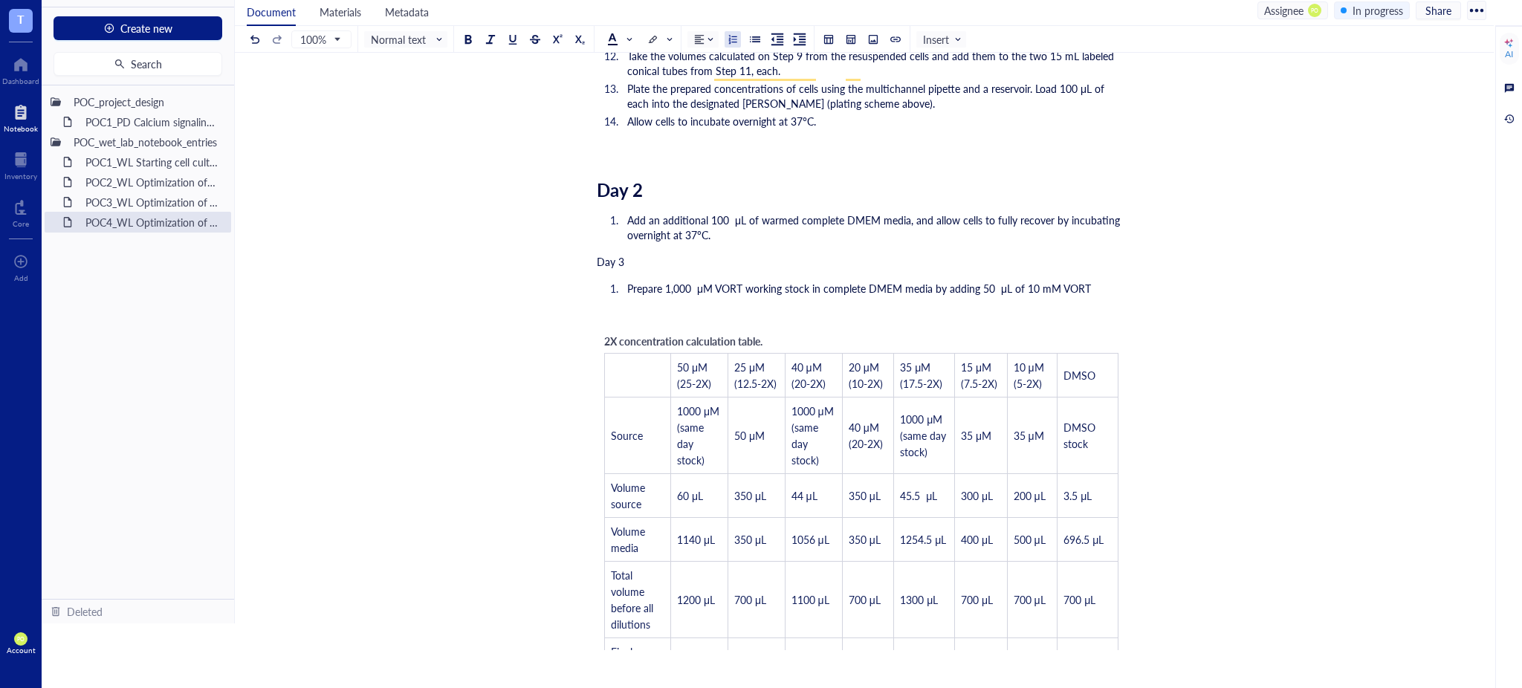
click at [711, 281] on span "Prepare 1,000 μM VORT working stock in complete DMEM media by adding 50 μL of 1…" at bounding box center [859, 288] width 464 height 15
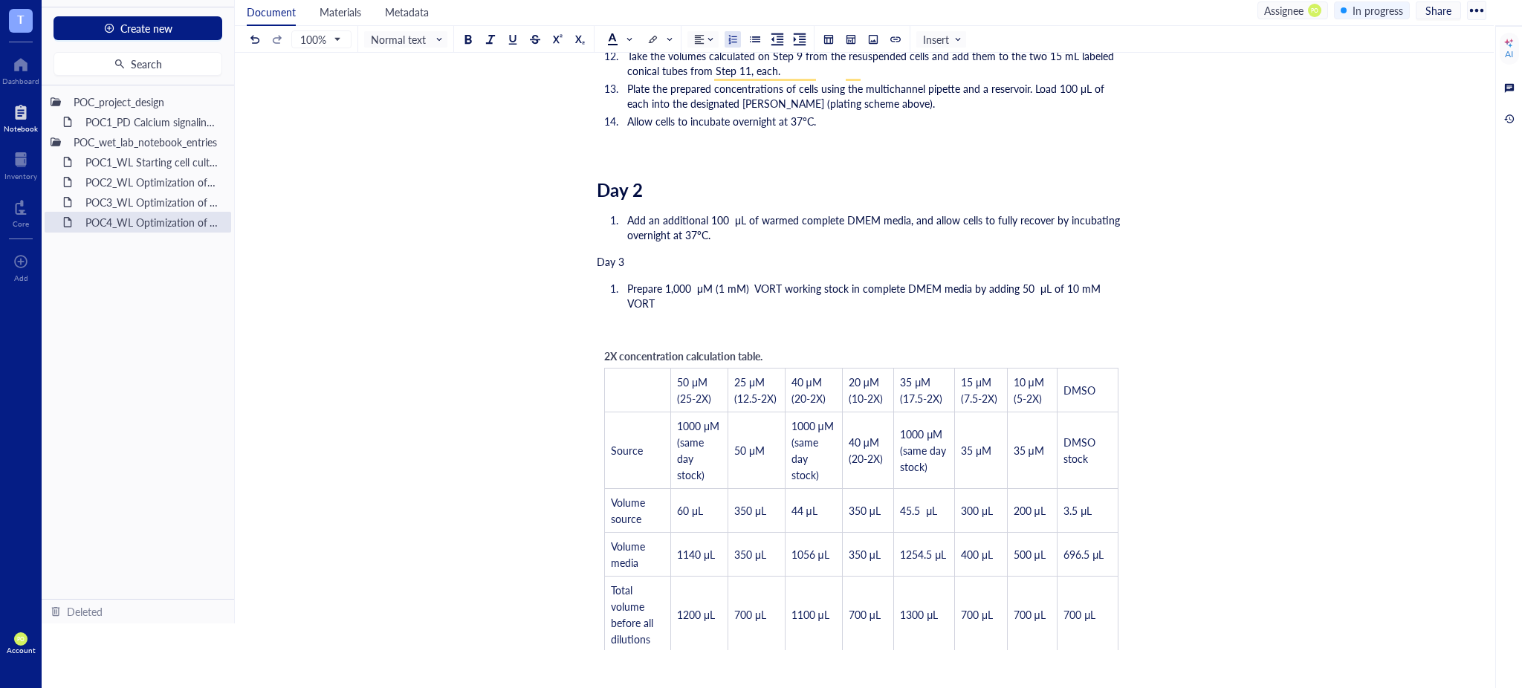
click at [1126, 269] on div "POC4_WL Optimization of VORT resistance assay on U87MG cell line + monoclonal s…" at bounding box center [861, 130] width 1253 height 3384
click at [1103, 281] on span "Prepare 1,000 μM (1 mM) VORT working stock in complete DMEM media by adding 50 …" at bounding box center [865, 296] width 476 height 30
click at [669, 283] on span "Prepare 1,000 μM (1 mM) VORT working stock in complete DMEM media by adding 50 …" at bounding box center [865, 296] width 476 height 30
click at [740, 286] on li "Prepare 1,000 μM (1 mM) VORT working stock in complete DMEM media by adding 50 …" at bounding box center [873, 296] width 505 height 30
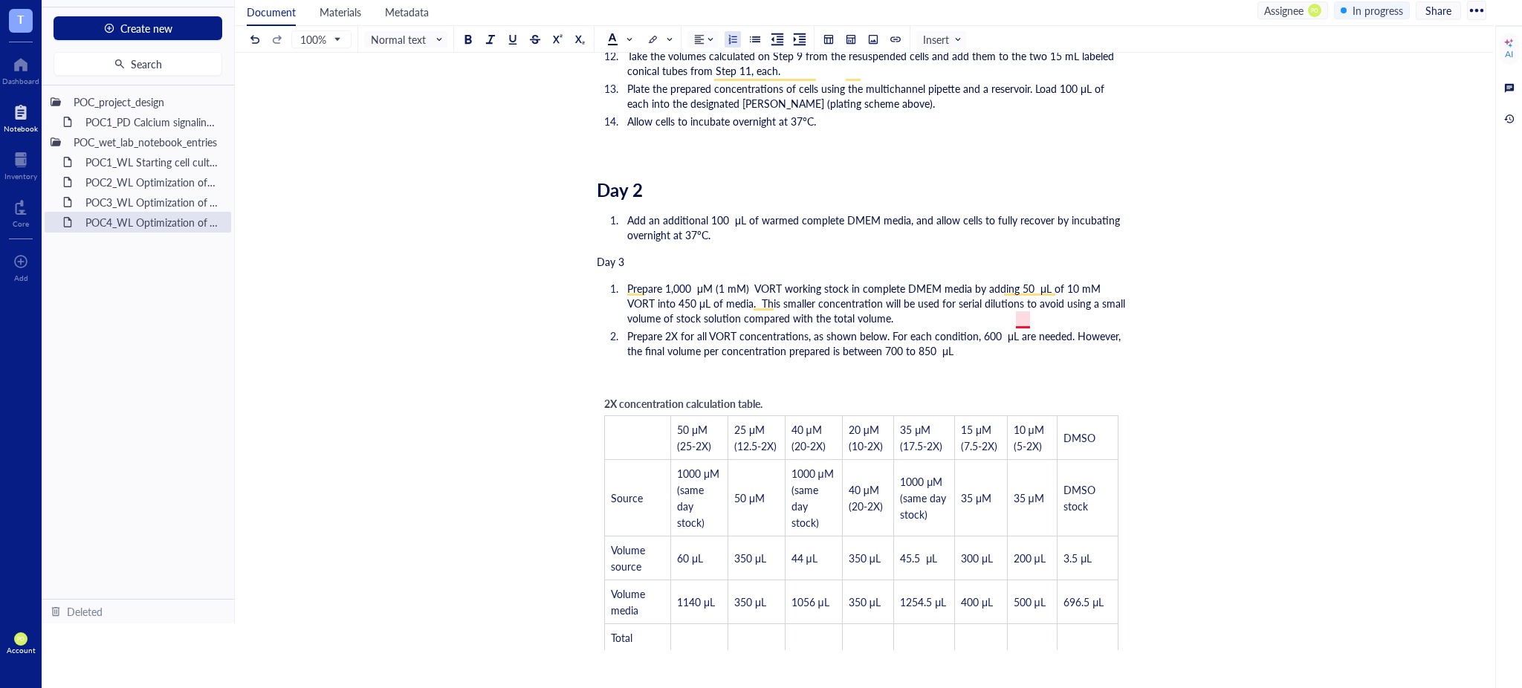
click at [1021, 329] on span "Prepare 2X for all VORT concentrations, as shown below. For each condition, 600…" at bounding box center [875, 344] width 497 height 30
click at [983, 334] on li "Prepare 2X for all VORT concentrations, as shown below. For each condition, 600…" at bounding box center [873, 344] width 505 height 30
click at [898, 333] on span "Prepare 2X for all VORT concentrations, as shown below. For each condition, 600…" at bounding box center [871, 344] width 489 height 30
click at [893, 333] on span "Prepare 2X for all VORT concentrations, as shown below. For each condition, 600…" at bounding box center [871, 344] width 489 height 30
click at [964, 329] on span "Prepare 2X for all VORT concentrations, as shown below. For each condition, 600…" at bounding box center [871, 344] width 489 height 30
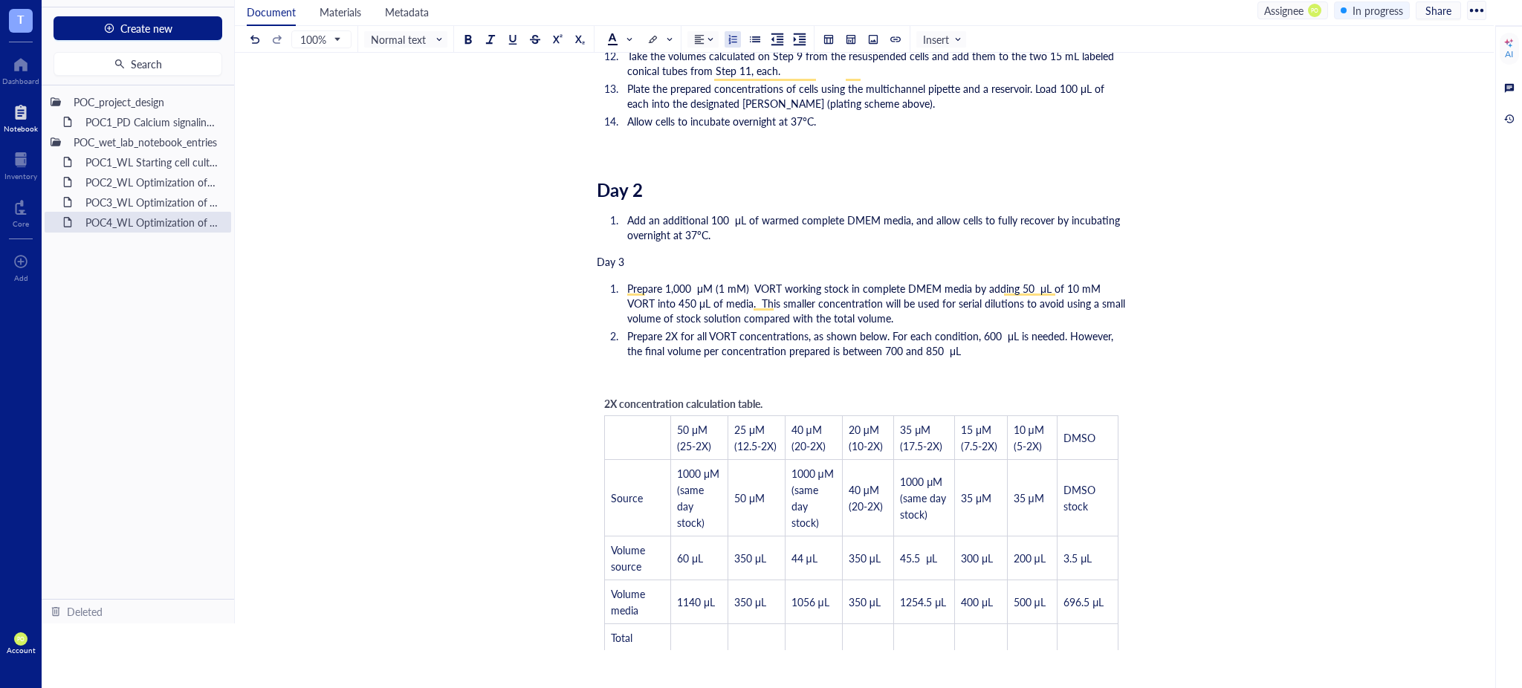
click at [960, 337] on li "Prepare 2X for all VORT concentrations, as shown below. For each condition, 600…" at bounding box center [873, 344] width 505 height 30
click at [643, 370] on div "﻿" at bounding box center [861, 377] width 529 height 15
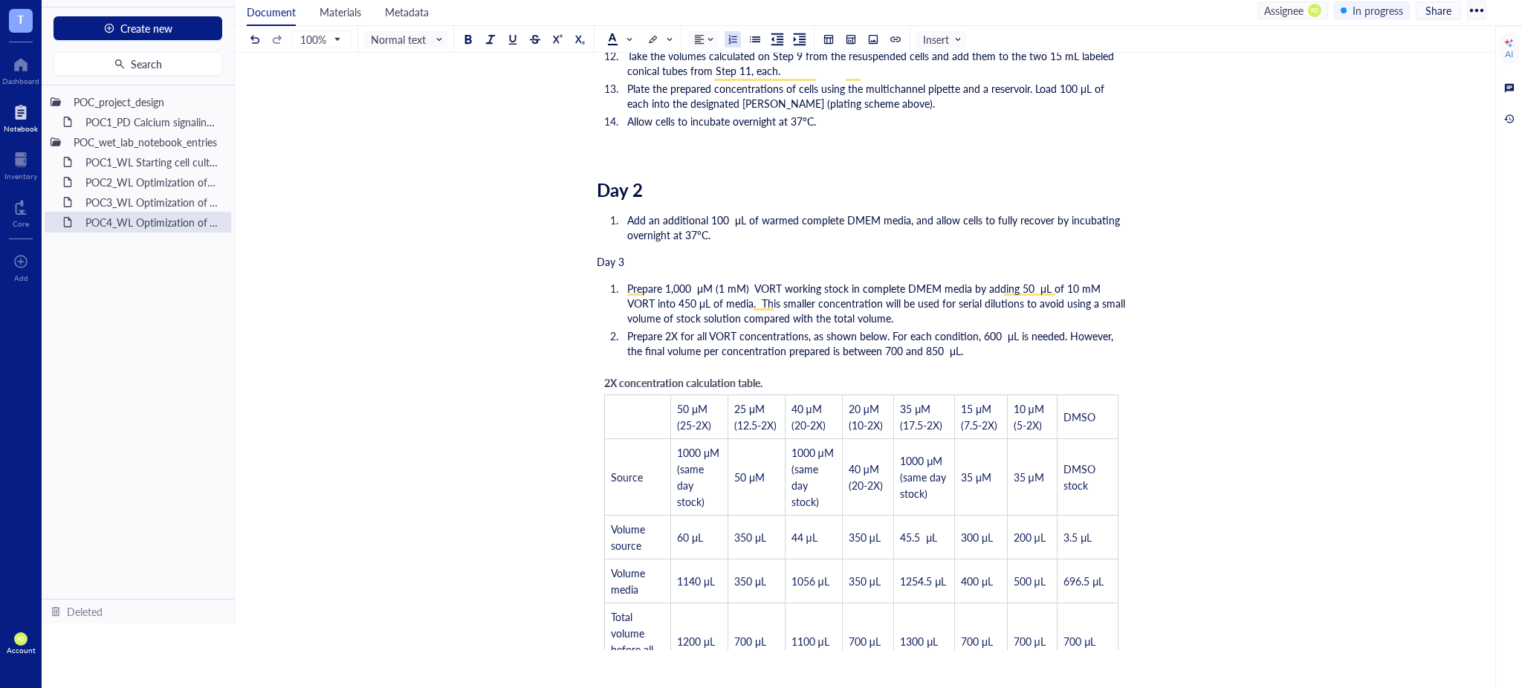
click at [627, 375] on span "2X concentration calculation table." at bounding box center [683, 382] width 158 height 15
drag, startPoint x: 772, startPoint y: 365, endPoint x: 762, endPoint y: 363, distance: 9.9
click at [762, 367] on div "2X concentration calculation table. ﻿ 50 μM (25-2X) 25 μM (12.5-2X) 40 μM (20-2…" at bounding box center [861, 549] width 529 height 364
click at [771, 367] on div "2X concentration calculation table. ﻿ 50 μM (25-2X) 25 μM (12.5-2X) 40 μM (20-2…" at bounding box center [861, 549] width 529 height 364
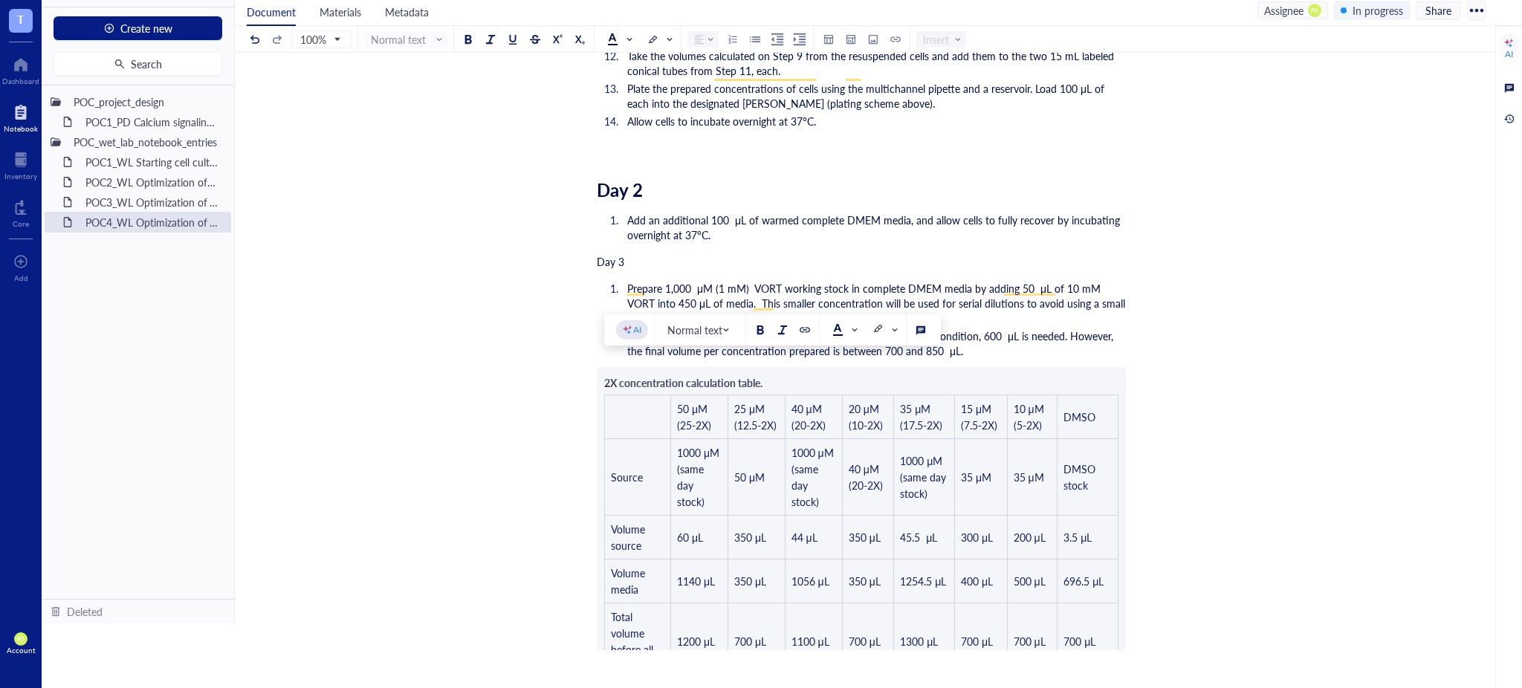
click at [765, 363] on div "Researcher: [PERSON_NAME] Principal investigator: [PERSON_NAME] Date: [DATE] to…" at bounding box center [861, 185] width 529 height 3326
click at [761, 363] on div "Researcher: [PERSON_NAME] Principal investigator: [PERSON_NAME] Date: [DATE] to…" at bounding box center [861, 185] width 529 height 3326
click at [621, 378] on div "Researcher: [PERSON_NAME] Principal investigator: [PERSON_NAME] Date: [DATE] to…" at bounding box center [861, 185] width 529 height 3326
click at [1006, 329] on li "Prepare 2X for all VORT concentrations, as shown below. For each condition, 600…" at bounding box center [873, 344] width 505 height 30
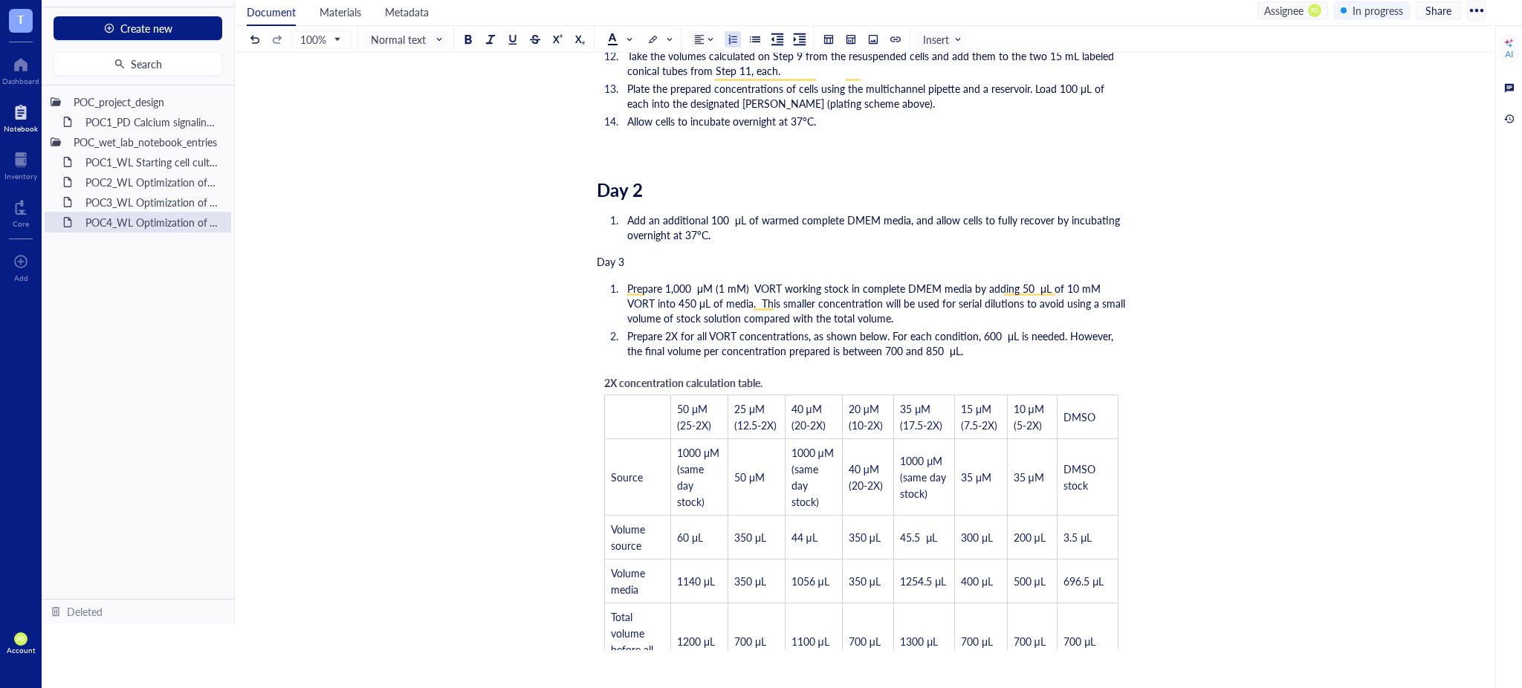
click at [743, 375] on span "2X concentration calculation table." at bounding box center [683, 382] width 158 height 15
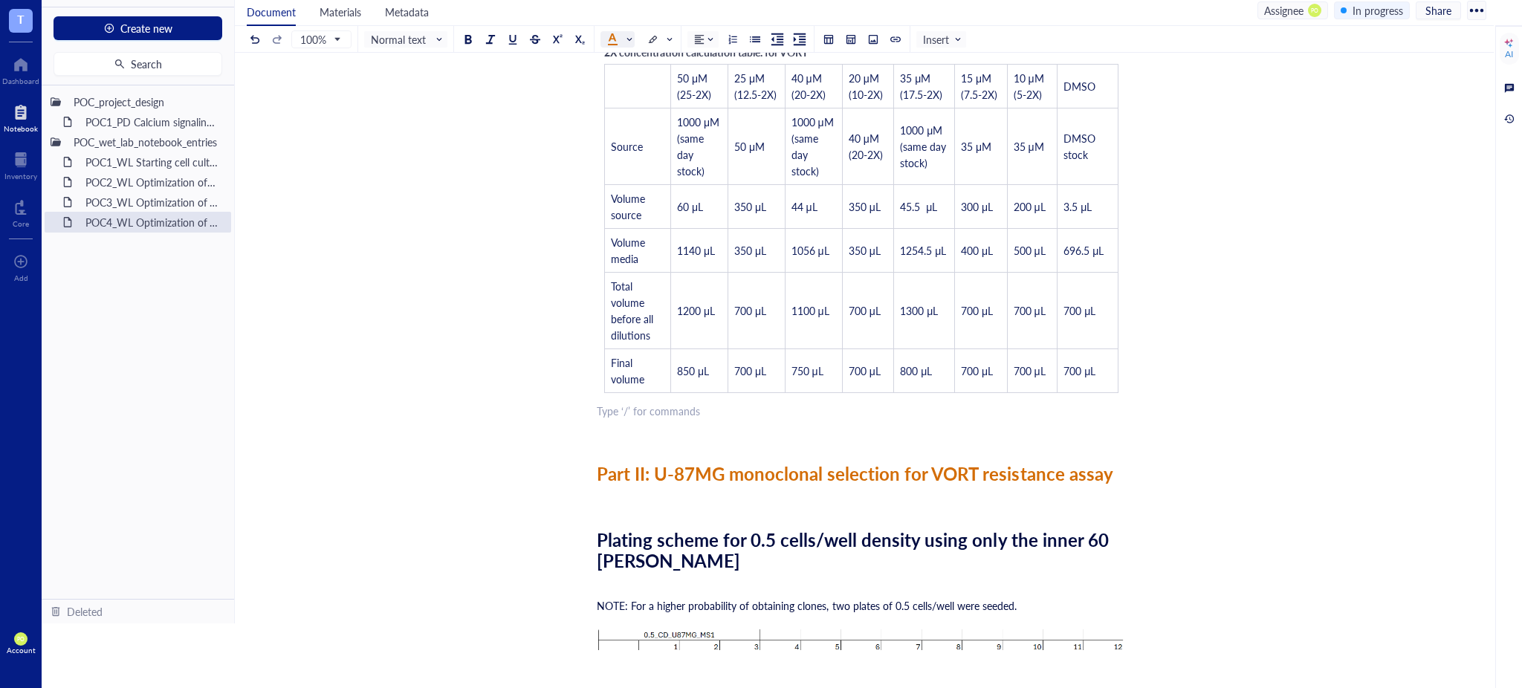
click at [617, 42] on div at bounding box center [612, 38] width 10 height 10
click at [608, 61] on div at bounding box center [612, 62] width 10 height 10
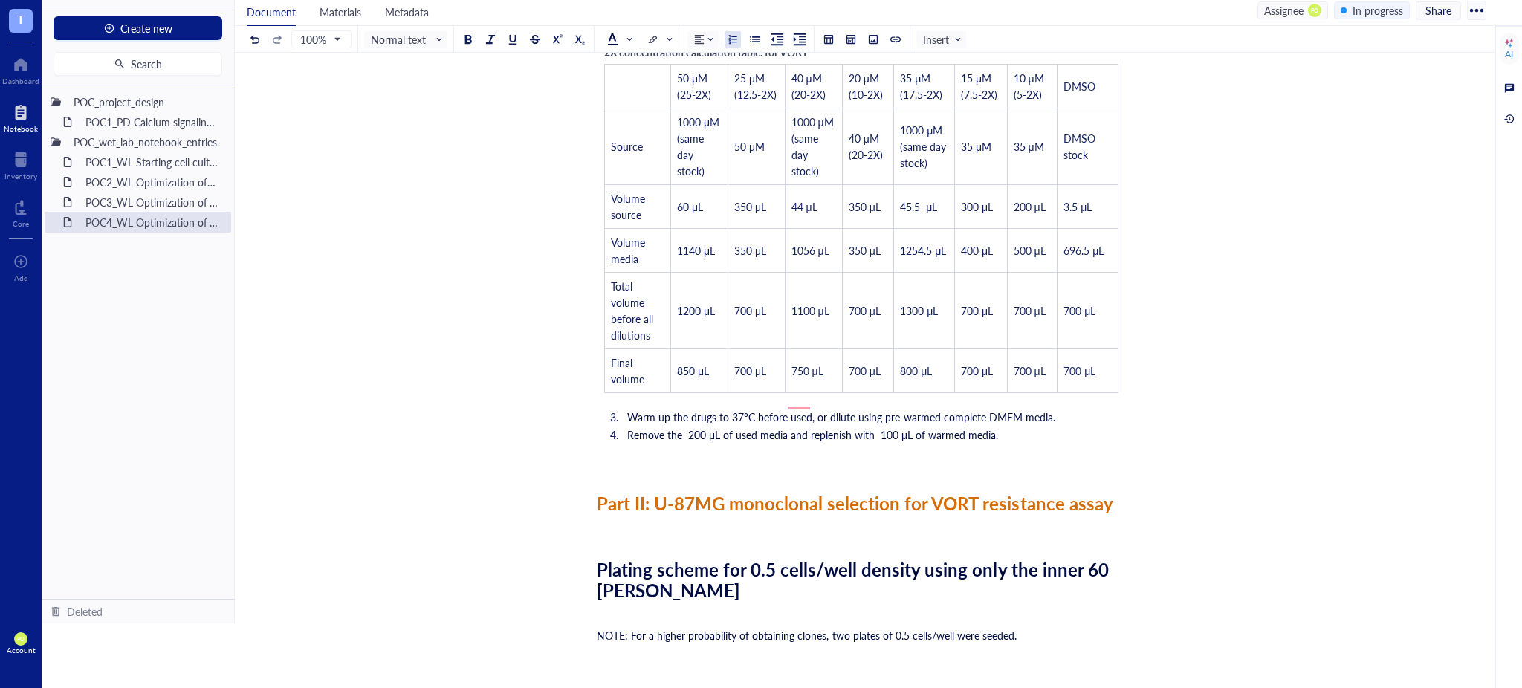
click at [791, 410] on span "Warm up the drugs to 37°C before used, or dilute using pre-warmed complete DMEM…" at bounding box center [841, 417] width 428 height 15
click at [1016, 427] on li "Remove the 200 μL of used media and replenish with 100 μL of warmed media." at bounding box center [873, 434] width 505 height 15
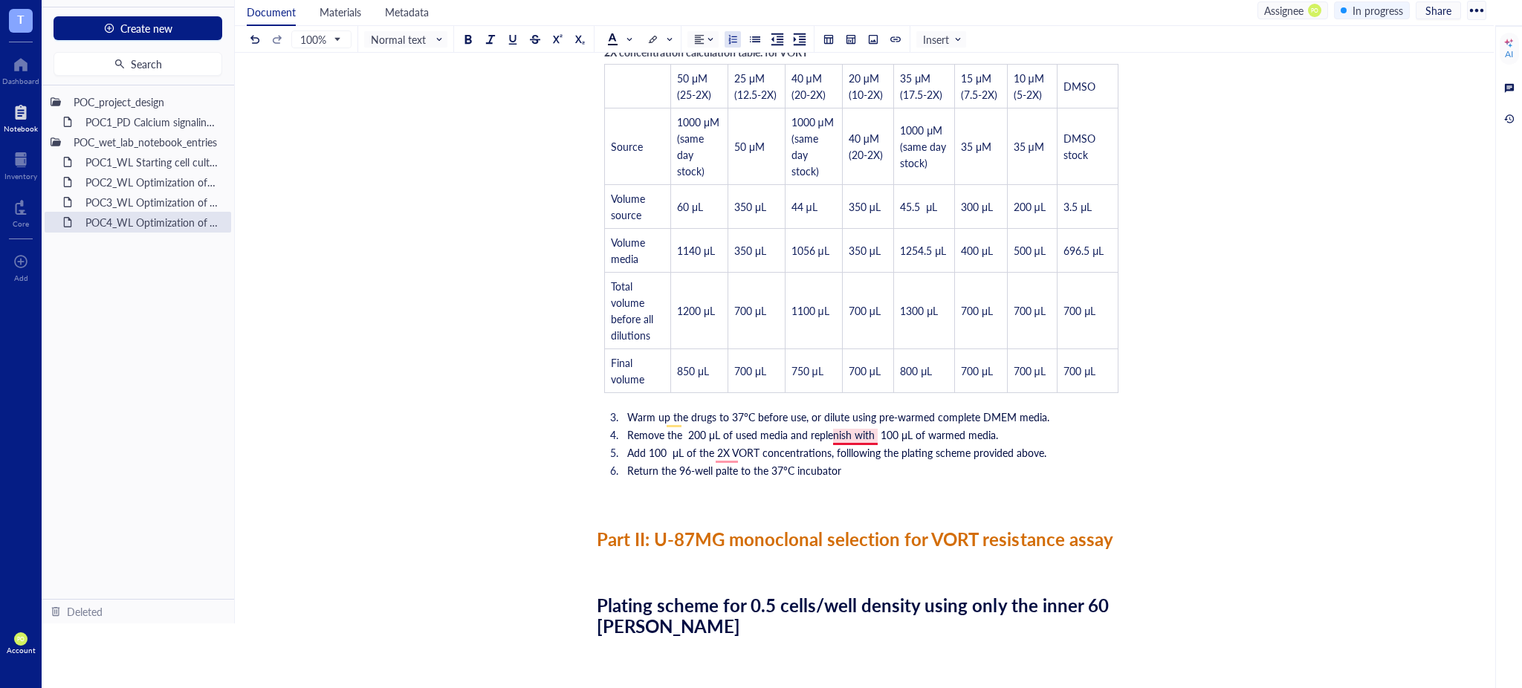
click at [862, 445] on span "Add 100 μL of the 2X VORT concentrations, folllowing the plating scheme provide…" at bounding box center [836, 452] width 419 height 15
click at [731, 463] on span "Return the 96-well palte to the 37°C incubator" at bounding box center [734, 470] width 214 height 15
click at [730, 463] on span "Return the 96-well palte to the 37°C incubator" at bounding box center [734, 470] width 214 height 15
click at [873, 462] on ol "Warm up the drugs to 37°C before use, or dilute using pre-warmed complete DMEM …" at bounding box center [861, 444] width 529 height 74
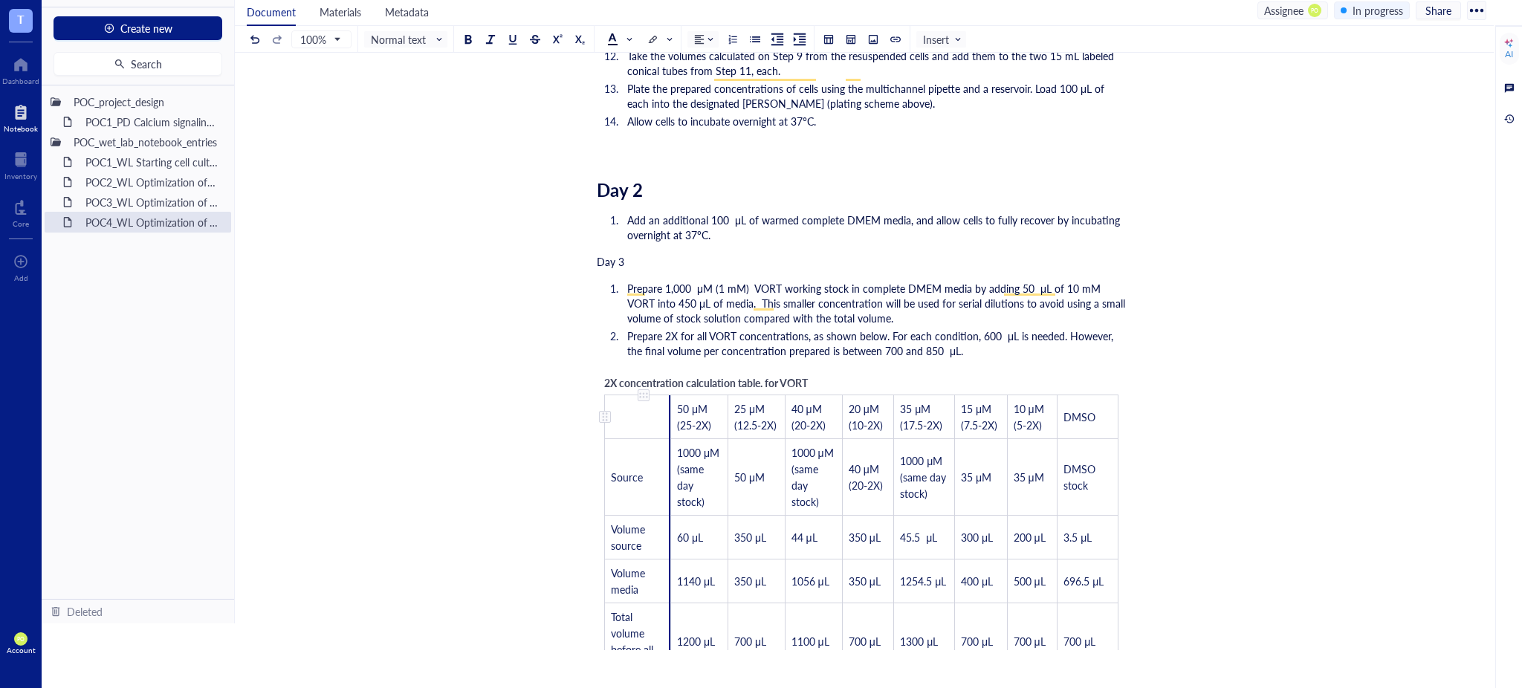
scroll to position [1487, 0]
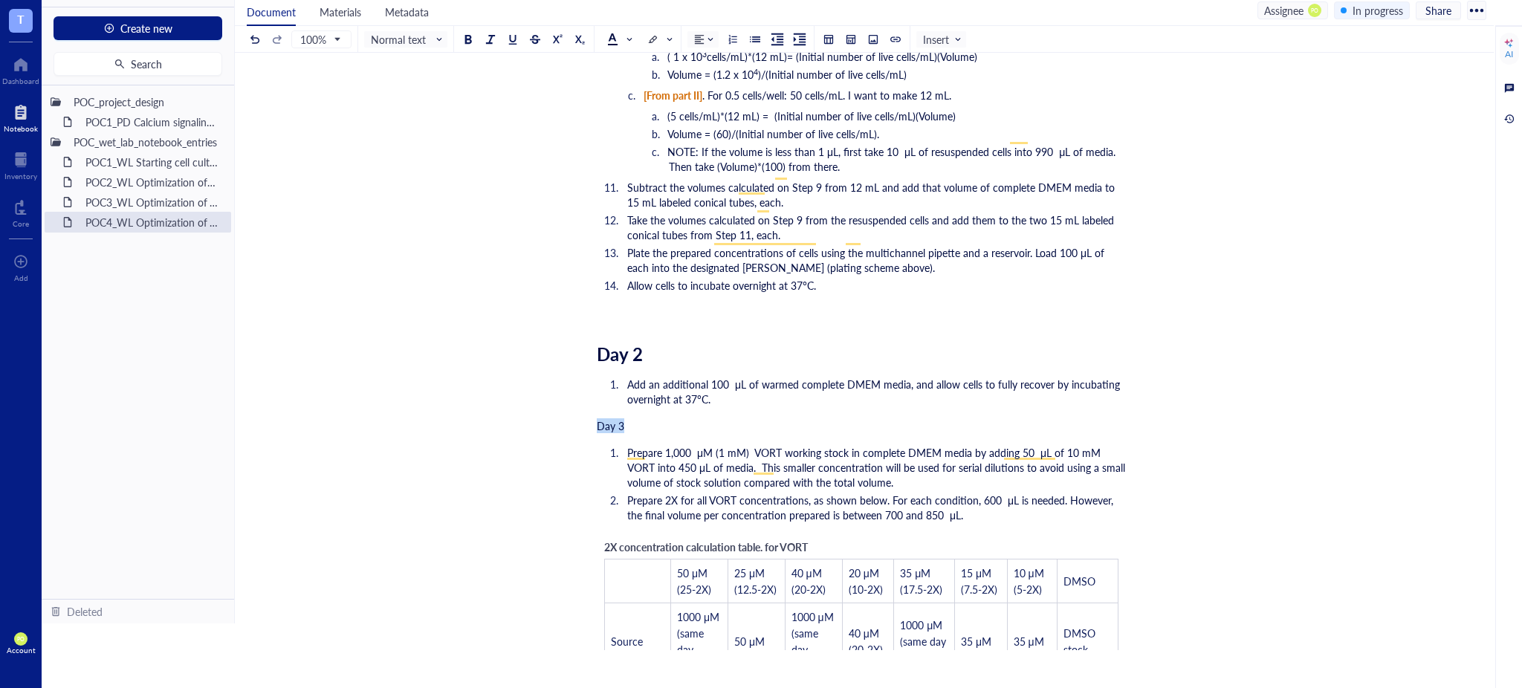
drag, startPoint x: 615, startPoint y: 411, endPoint x: 568, endPoint y: 408, distance: 47.7
click at [568, 408] on div "POC4_WL Optimization of VORT resistance assay on U87MG cell line + monoclonal s…" at bounding box center [861, 392] width 1253 height 3581
click at [426, 40] on span "Normal text" at bounding box center [407, 39] width 73 height 13
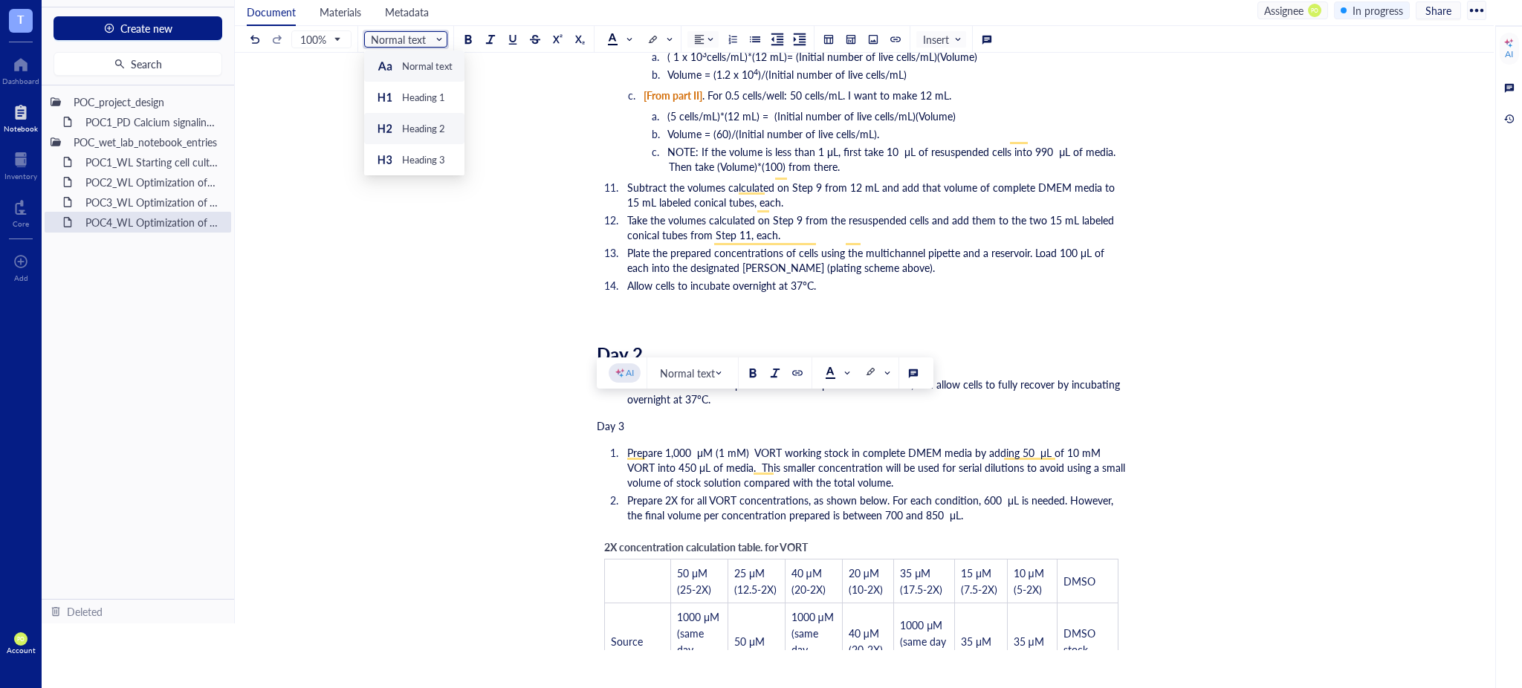
click at [424, 122] on div "Heading 2" at bounding box center [423, 128] width 43 height 13
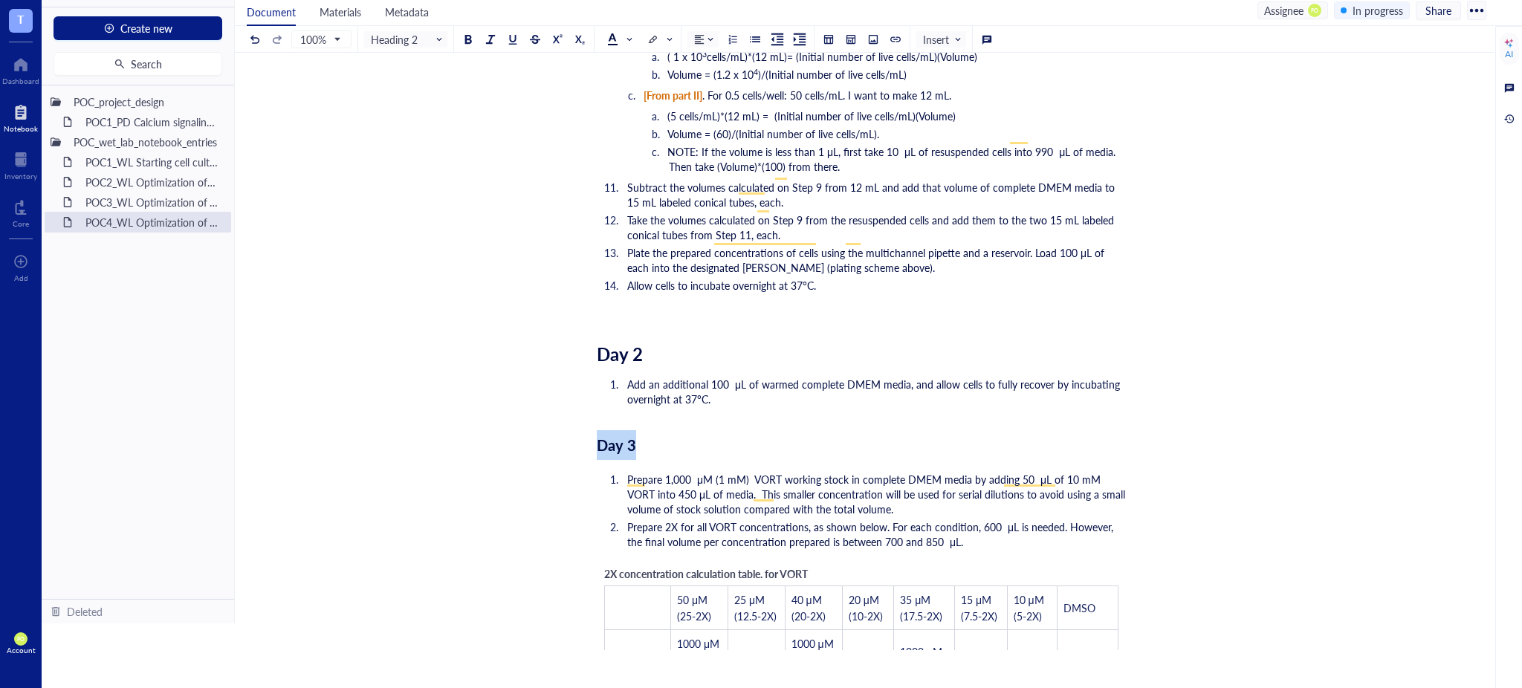
drag, startPoint x: 641, startPoint y: 417, endPoint x: 546, endPoint y: 416, distance: 95.1
click at [546, 416] on div "POC4_WL Optimization of VORT resistance assay on U87MG cell line + monoclonal s…" at bounding box center [861, 405] width 1253 height 3607
click at [425, 39] on span "Heading 2" at bounding box center [407, 39] width 73 height 13
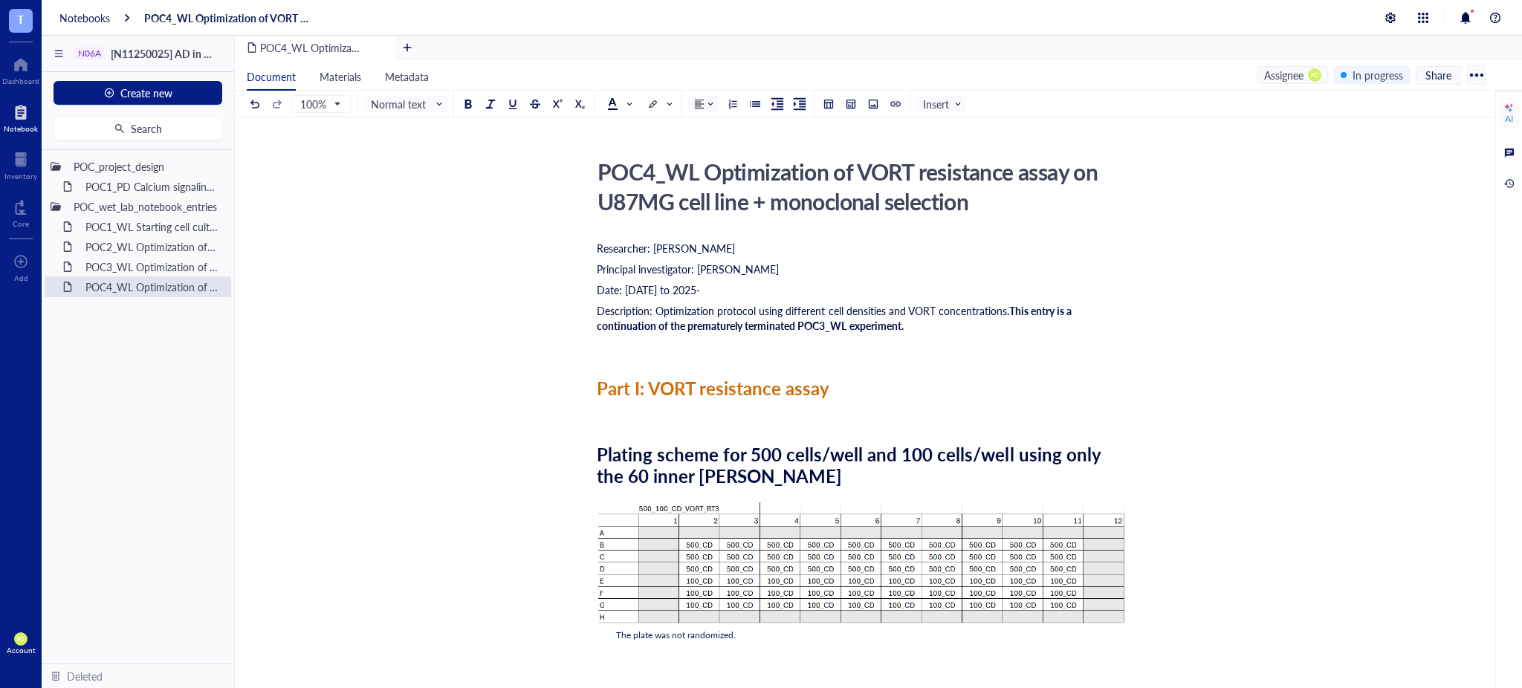
scroll to position [2312, 0]
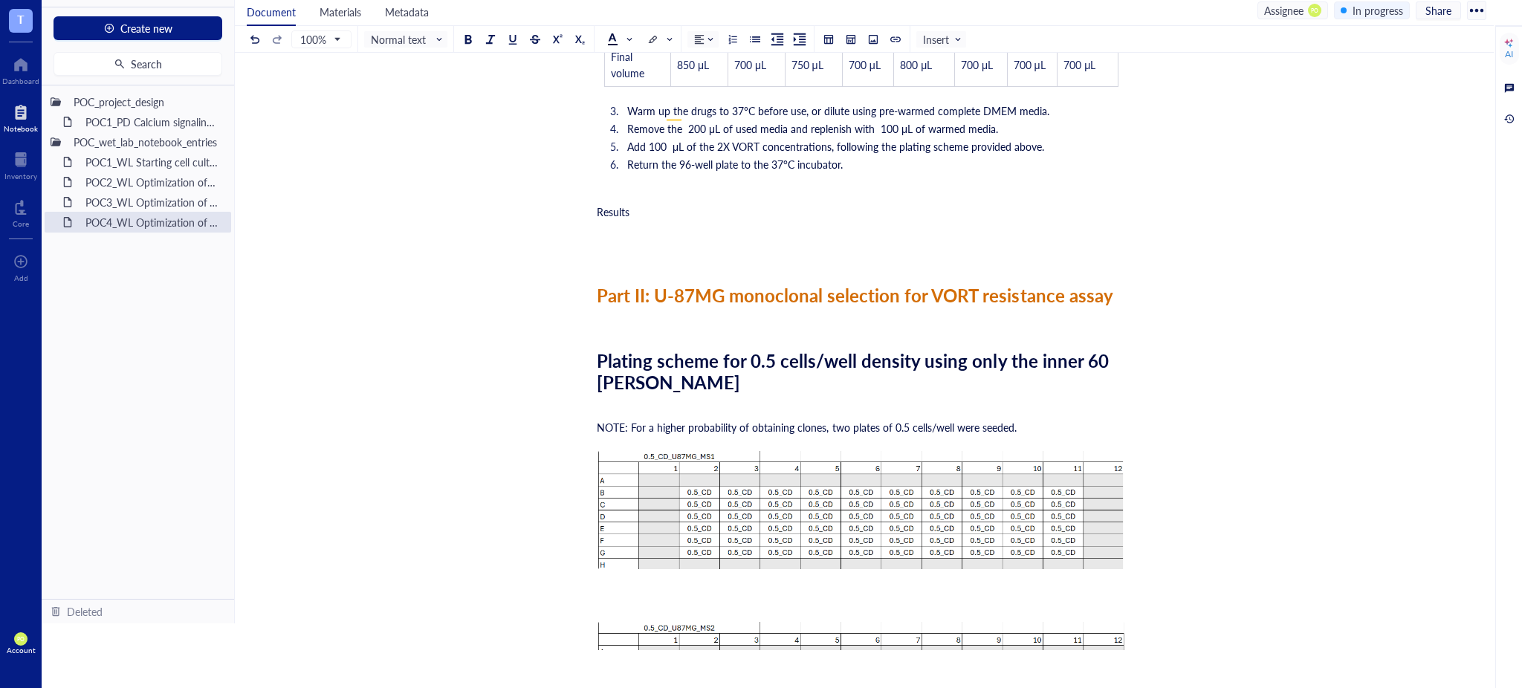
click at [603, 225] on div "﻿" at bounding box center [861, 232] width 529 height 15
click at [607, 184] on div "﻿" at bounding box center [861, 191] width 529 height 15
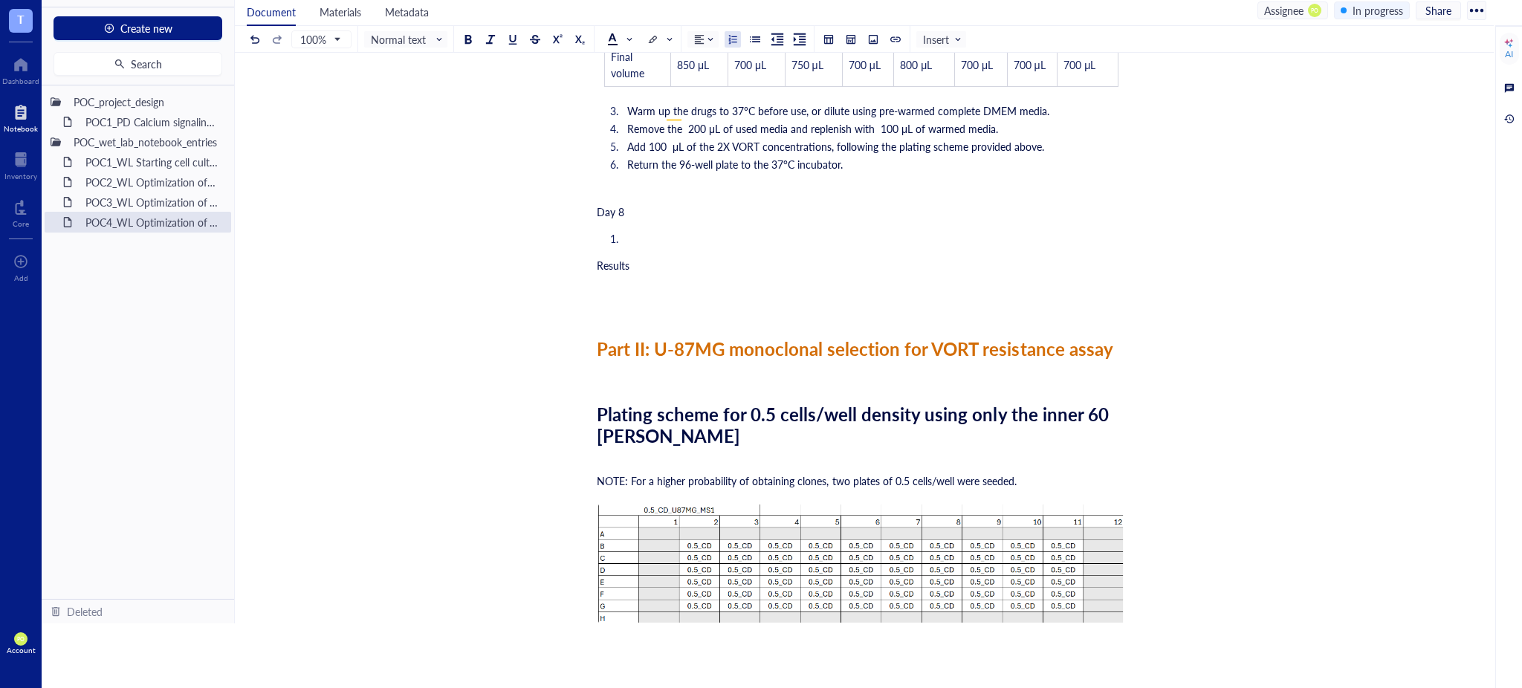
click at [628, 204] on div "Day 8" at bounding box center [861, 211] width 529 height 15
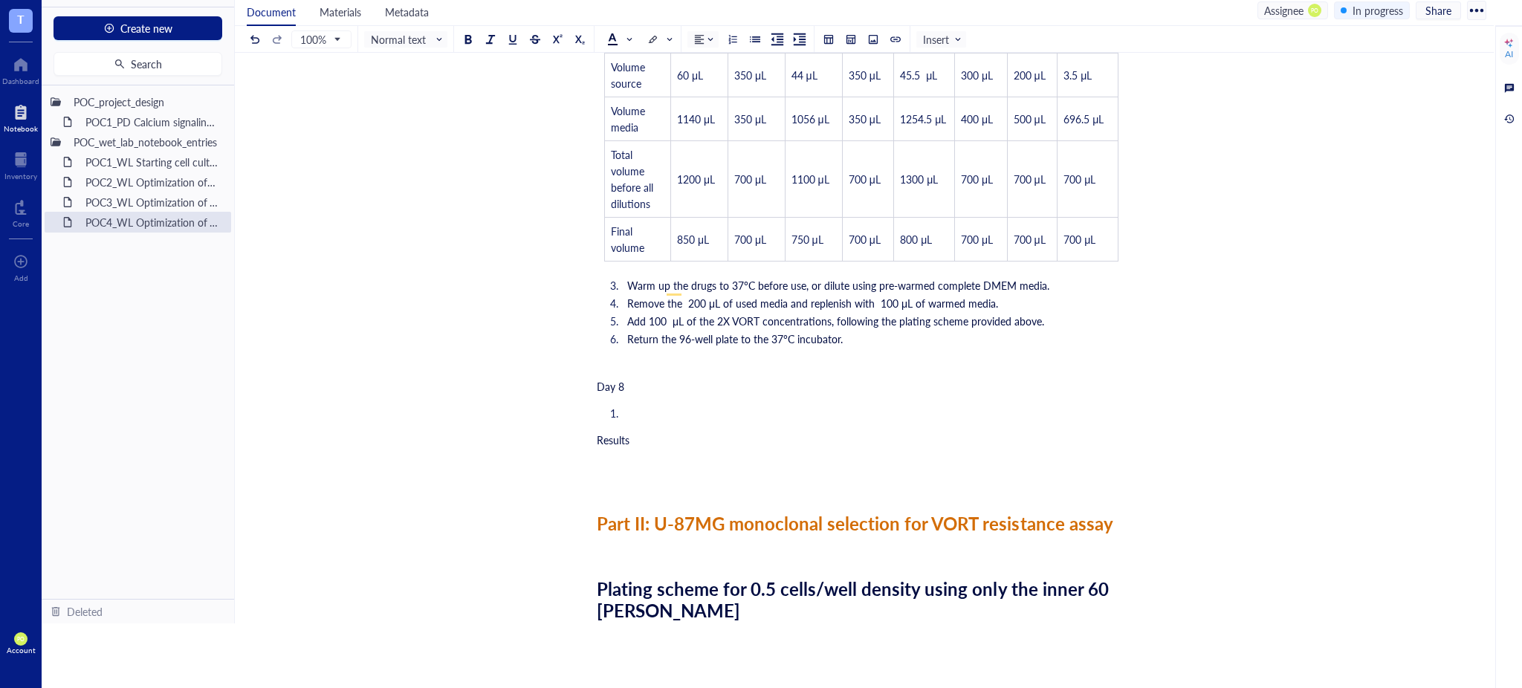
scroll to position [2147, 0]
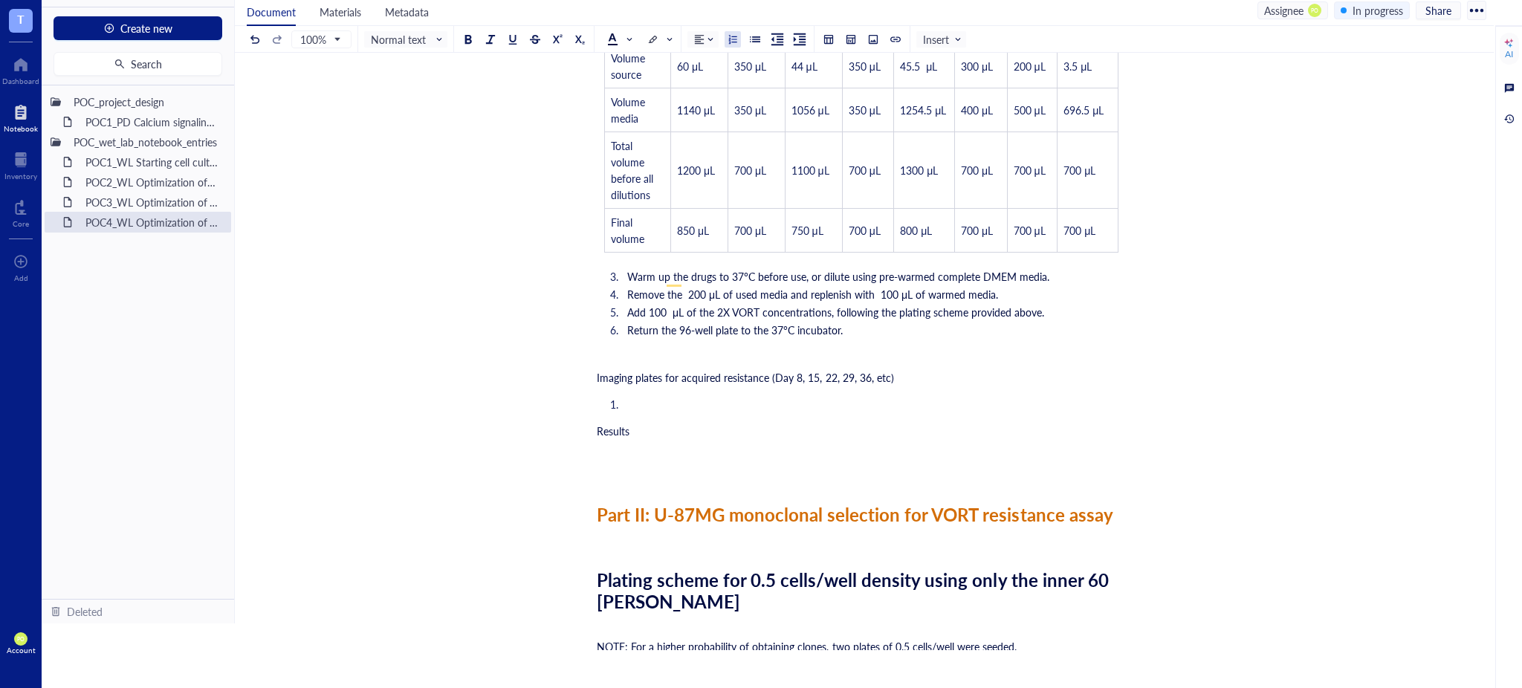
click at [659, 397] on li "﻿" at bounding box center [873, 404] width 505 height 15
click at [650, 397] on li "﻿" at bounding box center [873, 404] width 505 height 15
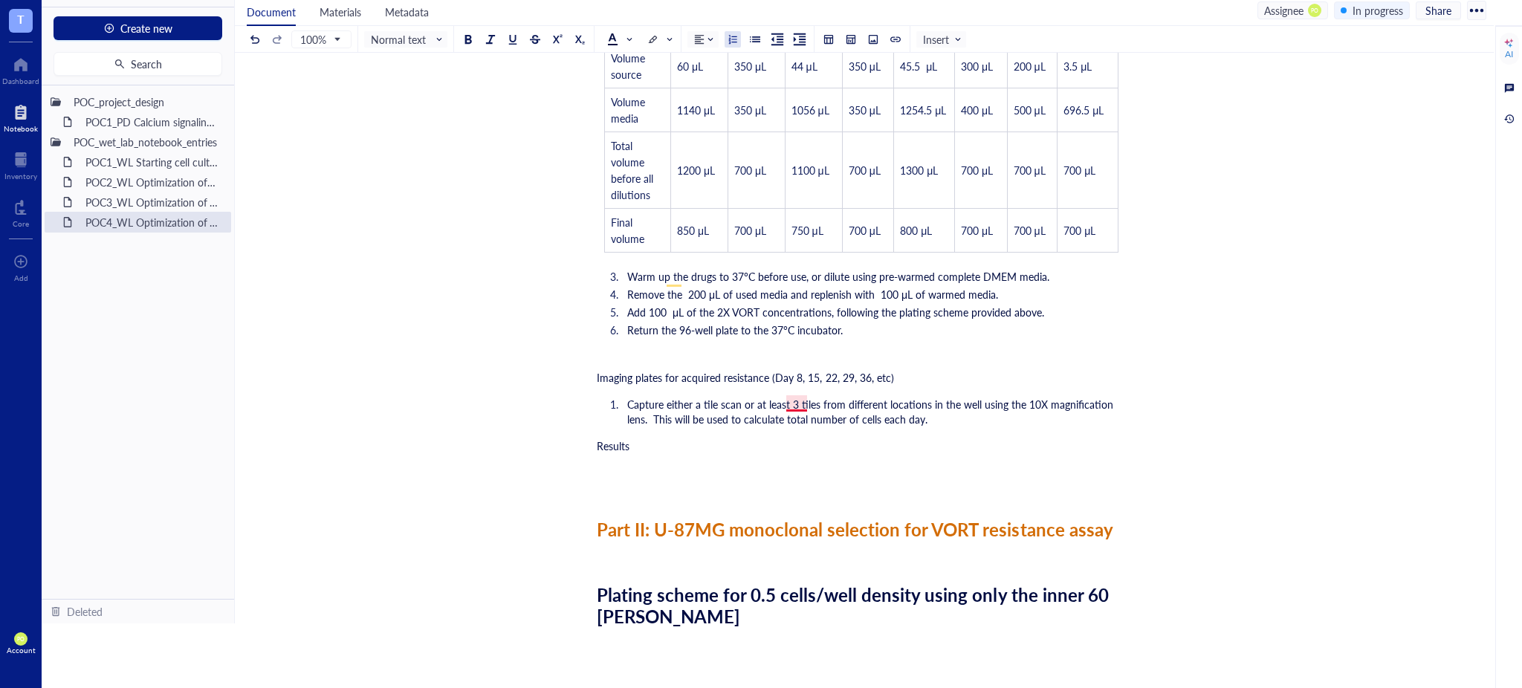
click at [795, 406] on span "Capture either a tile scan or at least 3 tiles from different locations in the …" at bounding box center [871, 412] width 489 height 30
click at [967, 404] on li "Capture either a tile scan or at least 3 tiles from different locations in the …" at bounding box center [873, 412] width 505 height 30
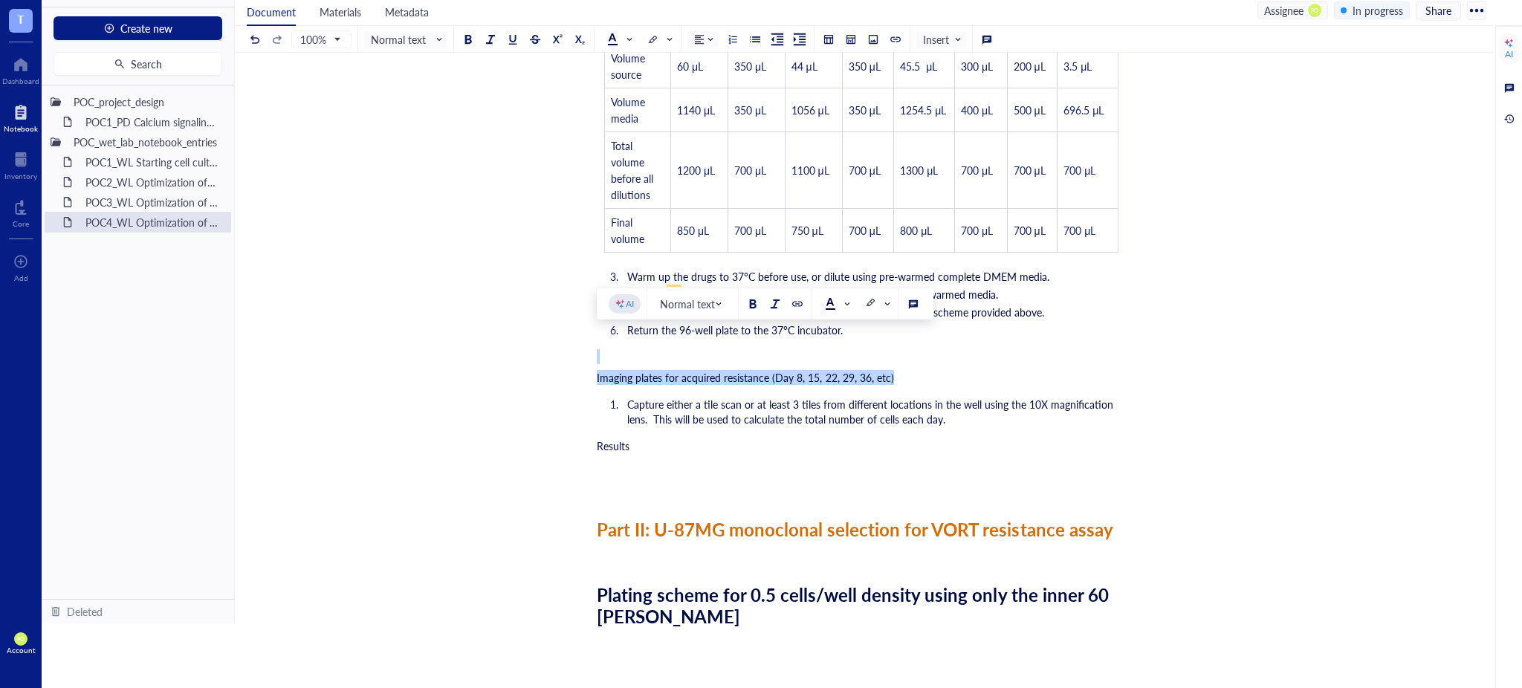
drag, startPoint x: 911, startPoint y: 361, endPoint x: 554, endPoint y: 349, distance: 357.0
click at [431, 30] on input "search" at bounding box center [402, 39] width 62 height 22
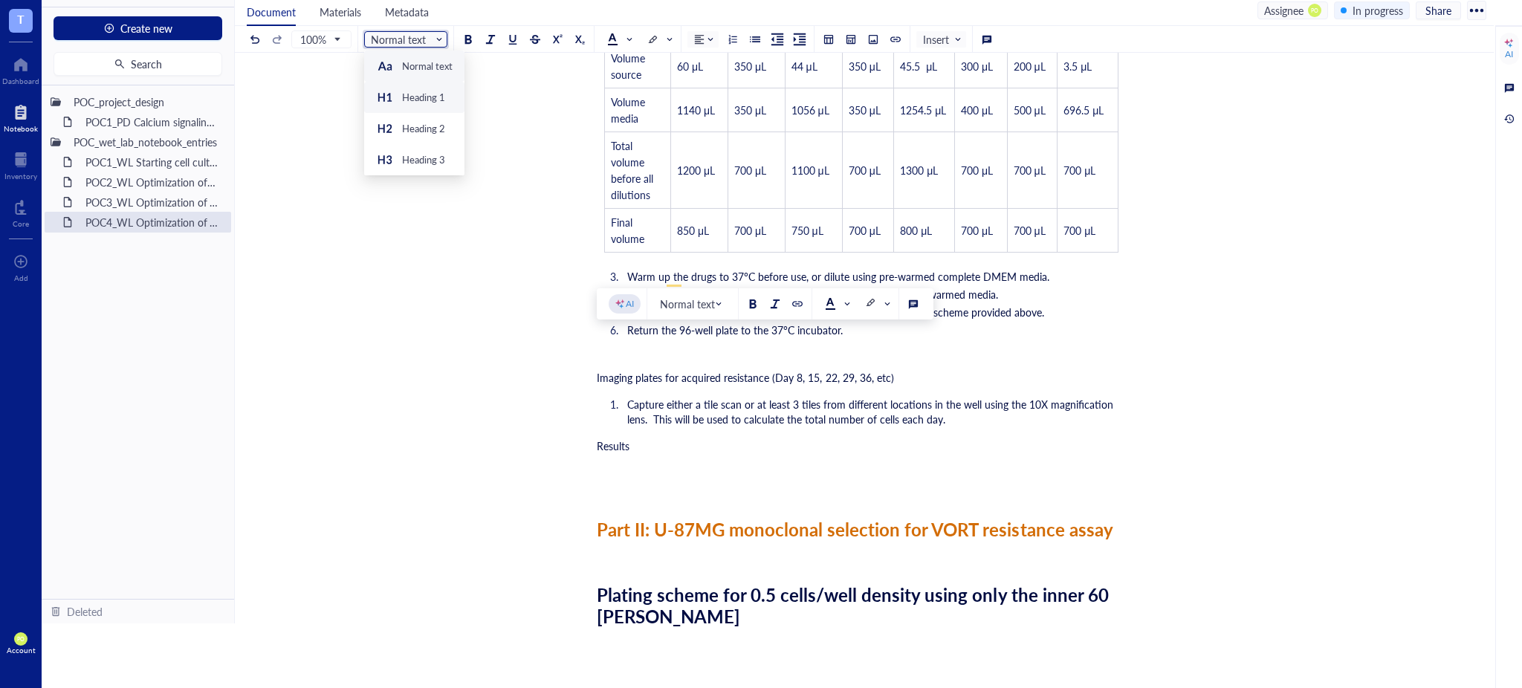
click at [424, 97] on div "Heading 1" at bounding box center [423, 97] width 43 height 13
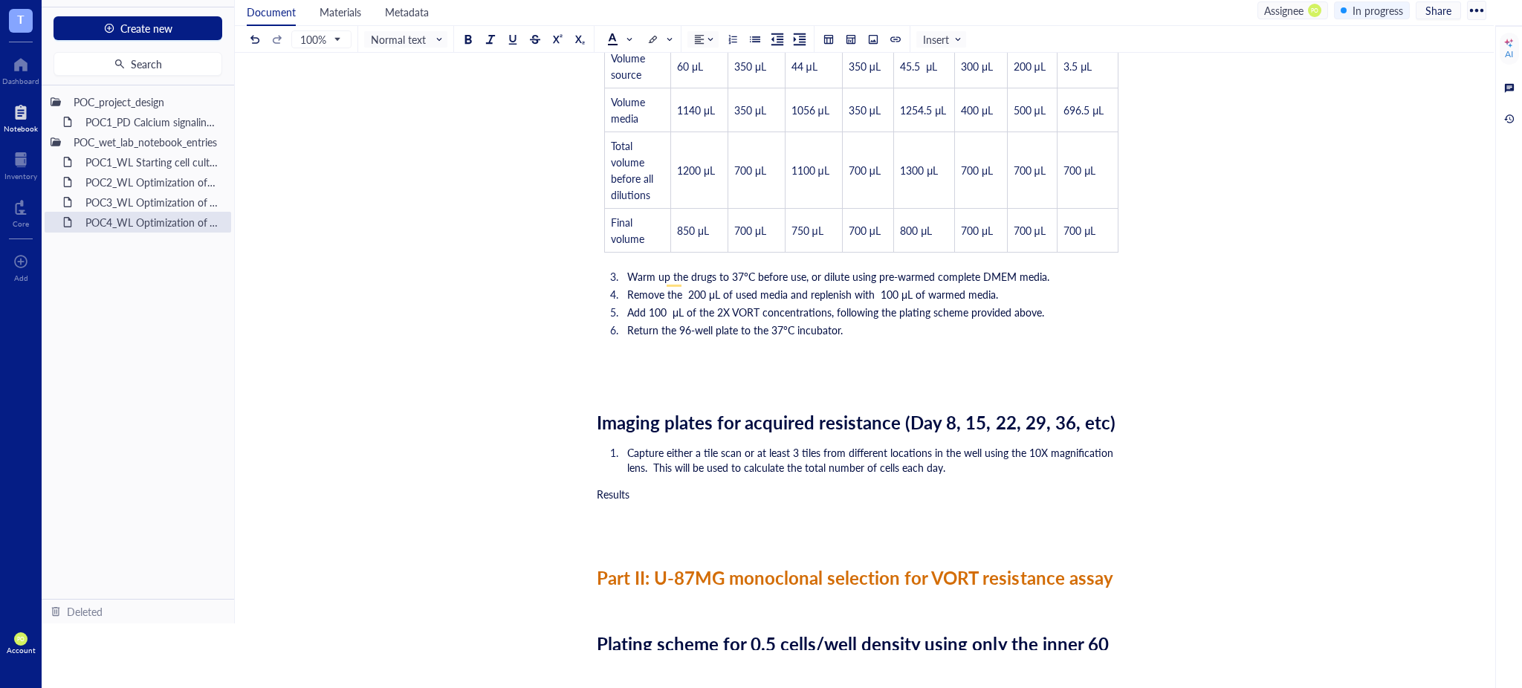
click at [968, 455] on li "Capture either a tile scan or at least 3 tiles from different locations in the …" at bounding box center [873, 460] width 505 height 30
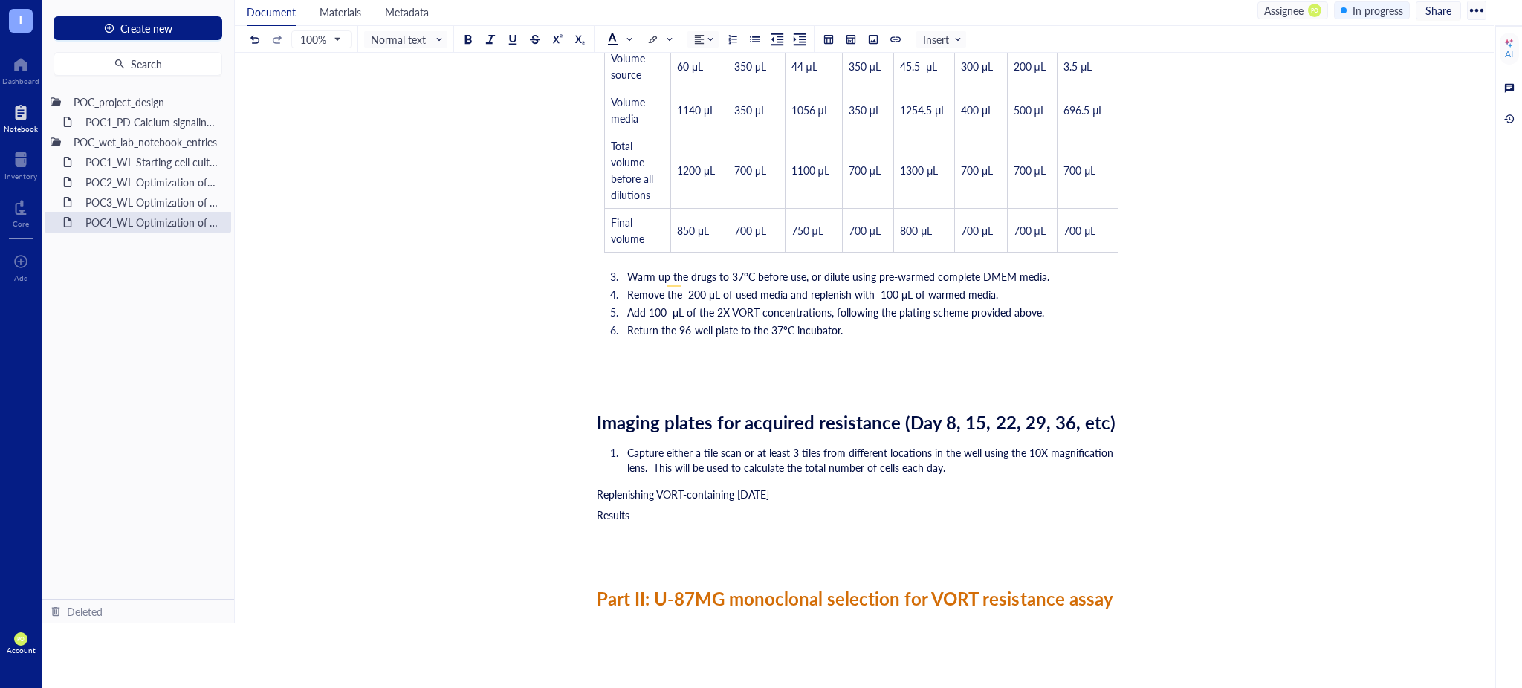
click at [917, 487] on div "Replenishing VORT-containing [DATE]" at bounding box center [861, 494] width 529 height 15
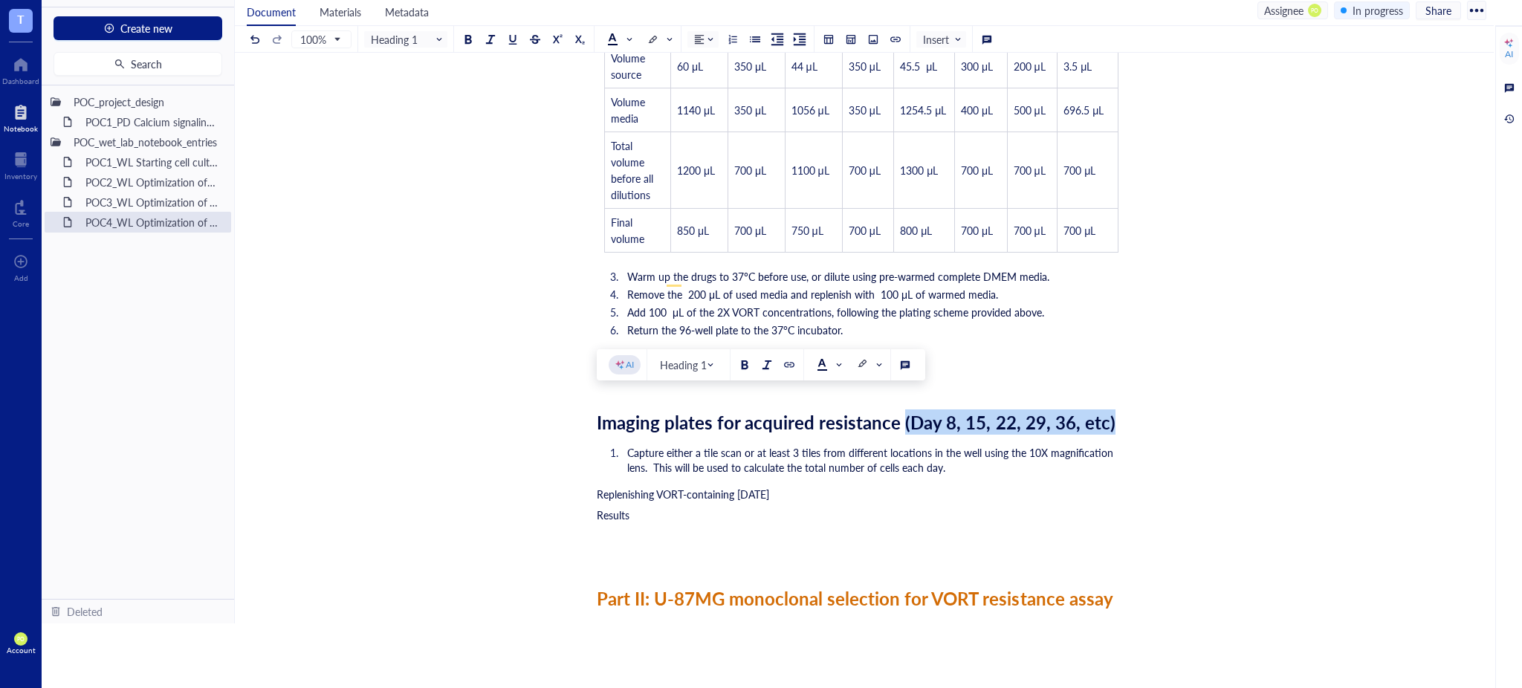
drag, startPoint x: 1110, startPoint y: 410, endPoint x: 902, endPoint y: 407, distance: 208.1
click at [902, 412] on div "Imaging plates for acquired resistance (Day 8, 15, 22, 29, 36, etc)" at bounding box center [861, 423] width 529 height 22
copy span "(Day 8, 15, 22, 29, 36, etc)"
drag, startPoint x: 822, startPoint y: 488, endPoint x: 769, endPoint y: 479, distance: 53.4
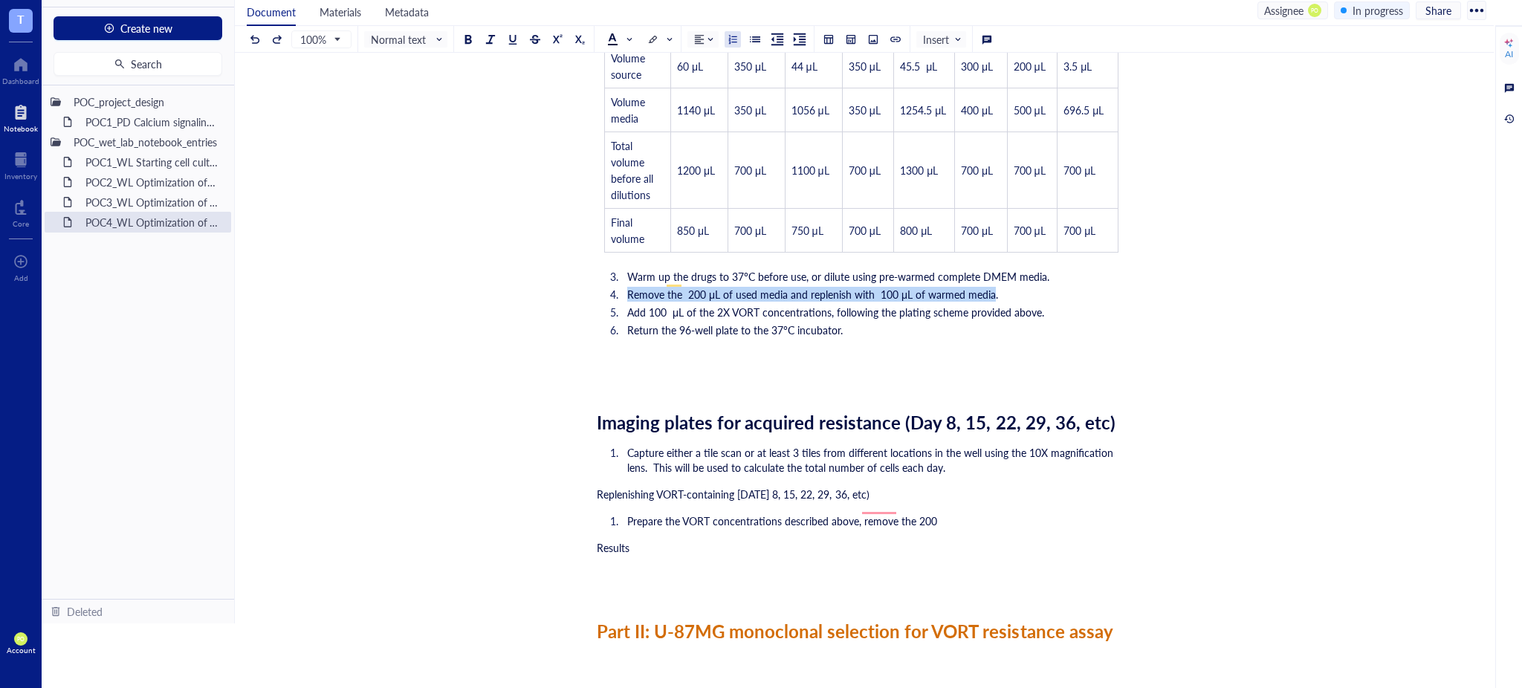
drag, startPoint x: 982, startPoint y: 274, endPoint x: 617, endPoint y: 268, distance: 365.0
click at [617, 268] on ol "Warm up the drugs to 37°C before use, or dilute using pre-warmed complete DMEM …" at bounding box center [861, 303] width 529 height 74
copy span "Remove the 200 μL of used media and replenish with 100 μL of warmed media"
click at [957, 512] on ol "Prepare the VORT concentrations described above, remove the 200" at bounding box center [861, 521] width 529 height 21
click at [873, 514] on span "Prepare the VORT concentrations described above, remove the 200" at bounding box center [782, 521] width 310 height 15
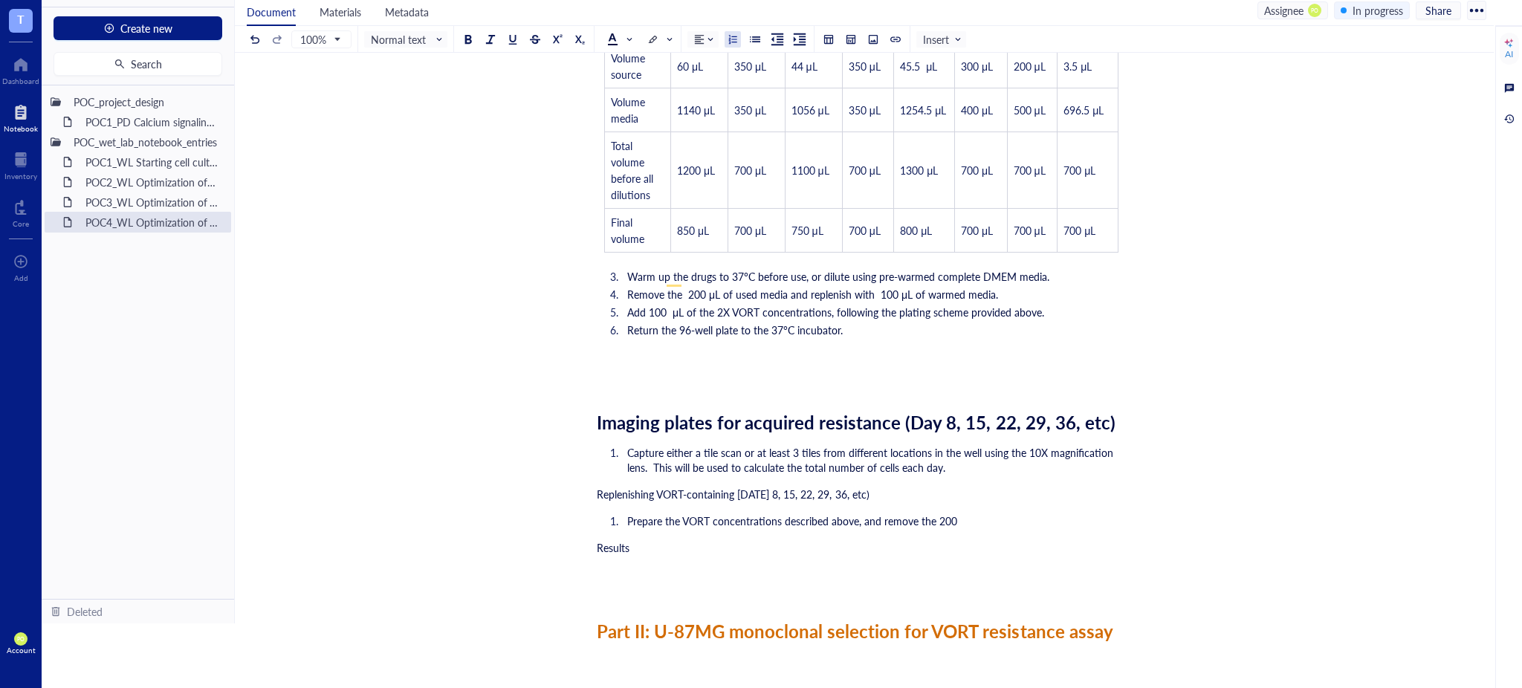
click at [989, 514] on li "Prepare the VORT concentrations described above, and remove the 200" at bounding box center [873, 521] width 505 height 15
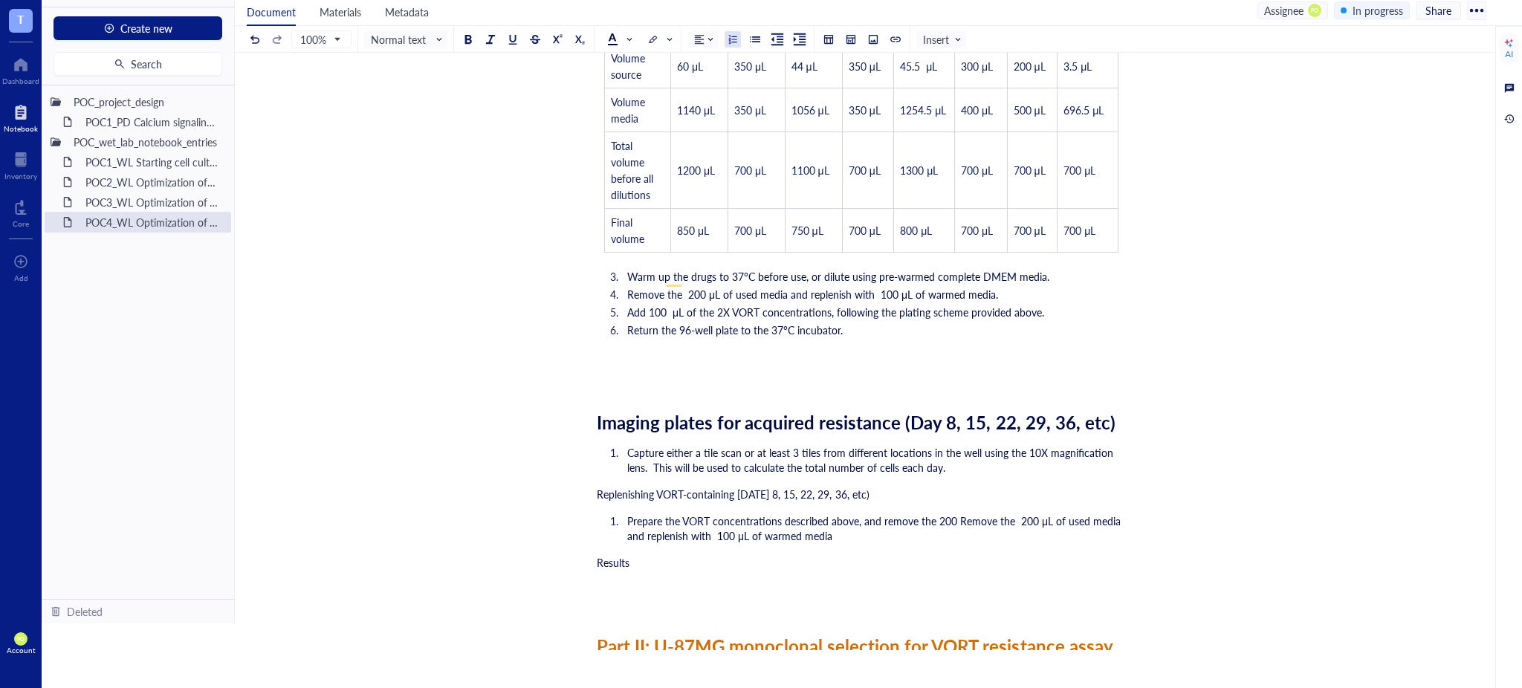
click at [962, 514] on span "Prepare the VORT concentrations described above, and remove the 200 Remove the …" at bounding box center [875, 529] width 497 height 30
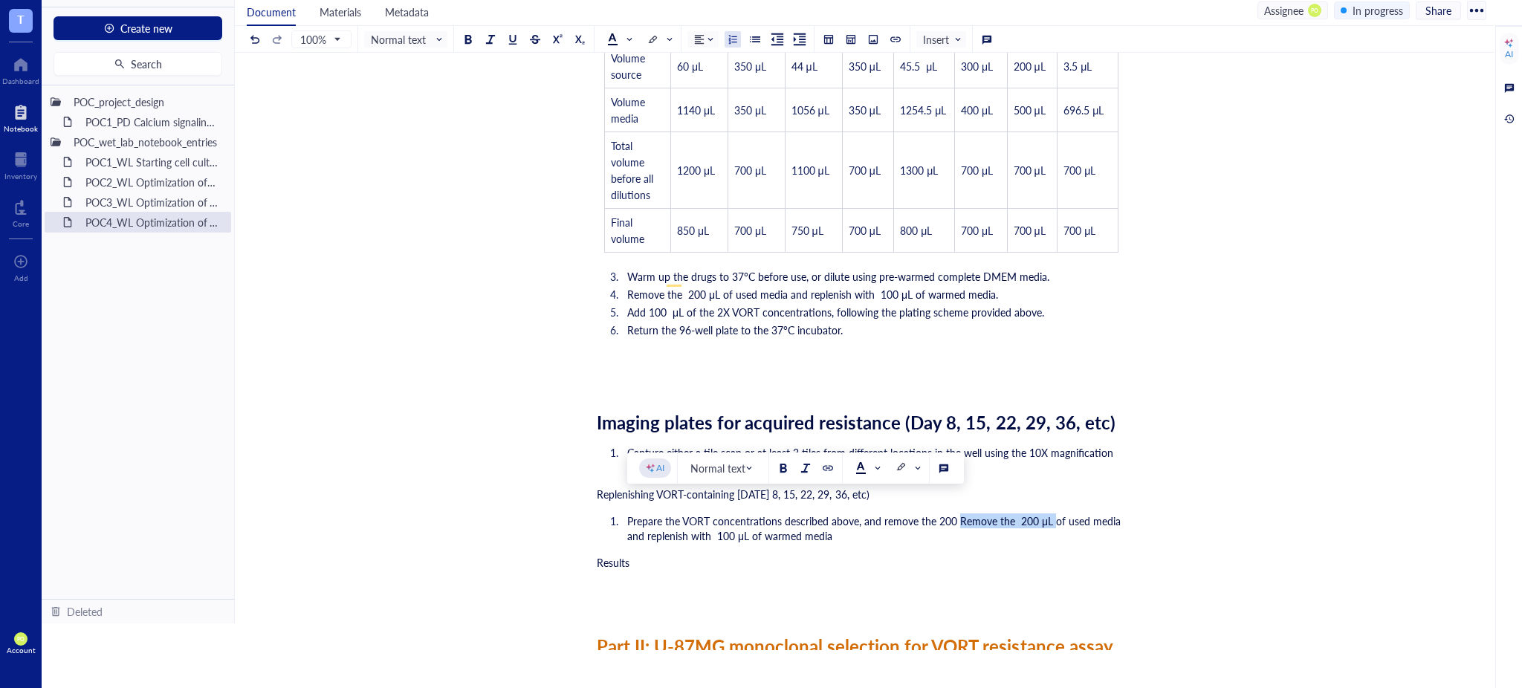
drag, startPoint x: 957, startPoint y: 503, endPoint x: 1051, endPoint y: 505, distance: 94.4
click at [1051, 514] on span "Prepare the VORT concentrations described above, and remove the 200 Remove the …" at bounding box center [875, 529] width 497 height 30
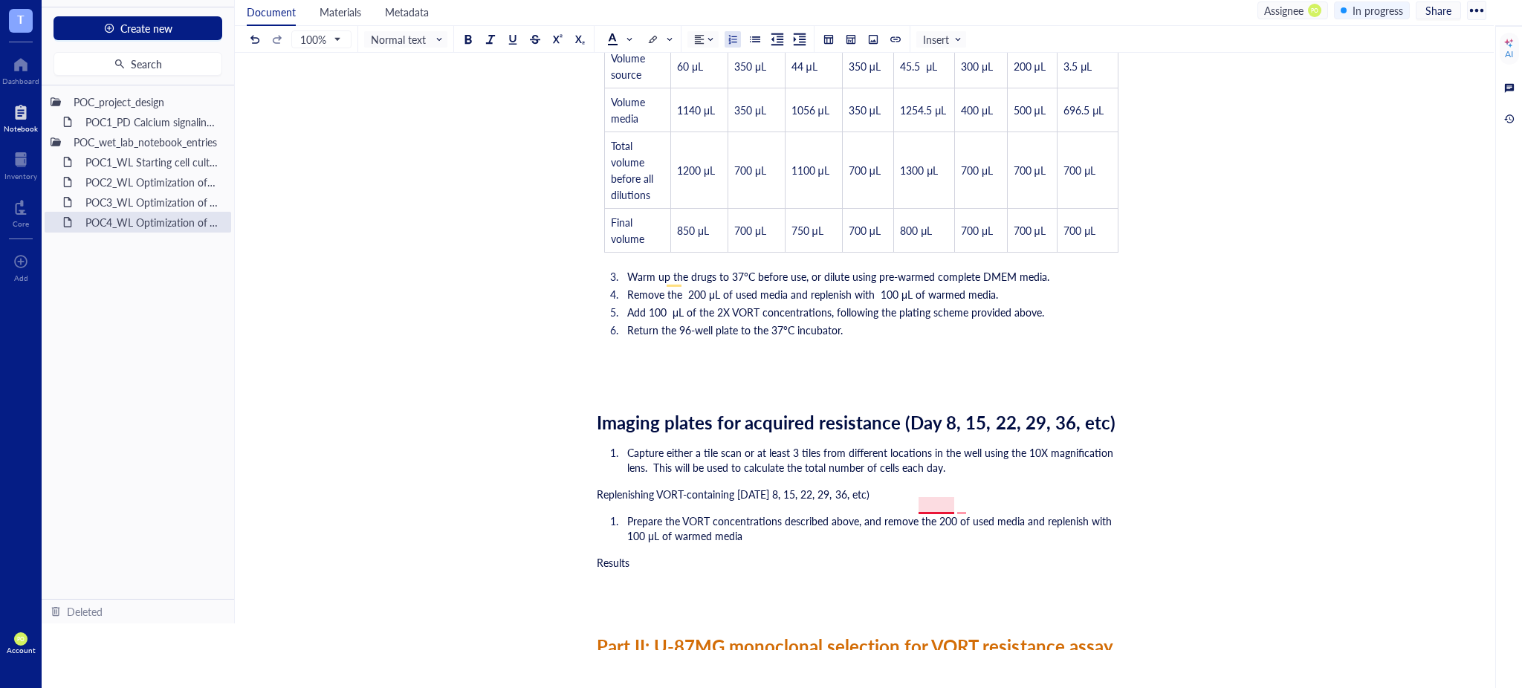
click at [921, 514] on span "Prepare the VORT concentrations described above, and remove the 200 of used med…" at bounding box center [872, 529] width 491 height 30
click at [768, 517] on li "Prepare the VORT concentrations described above, and remove 200 of used media a…" at bounding box center [873, 529] width 505 height 30
click at [943, 514] on span "Prepare the VORT concentrations described above, and remove 200 of used media a…" at bounding box center [874, 529] width 494 height 30
click at [943, 524] on li "Prepare the VORT concentrations described above, and remove 200 of used media a…" at bounding box center [873, 529] width 505 height 30
click at [944, 514] on span "Prepare the VORT concentrations described above, and remove 200 of used media a…" at bounding box center [874, 529] width 494 height 30
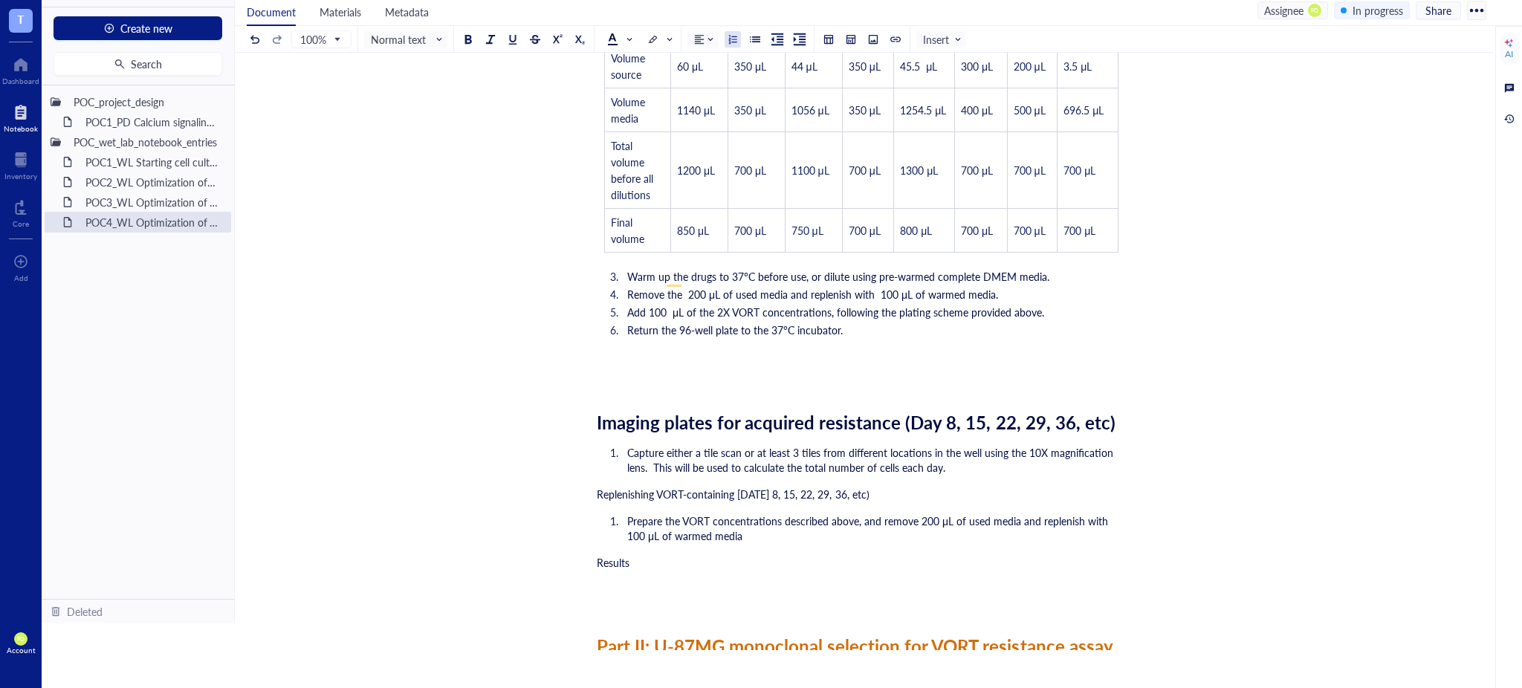
click at [805, 521] on li "Prepare the VORT concentrations described above, and remove 200 μL of used medi…" at bounding box center [873, 529] width 505 height 30
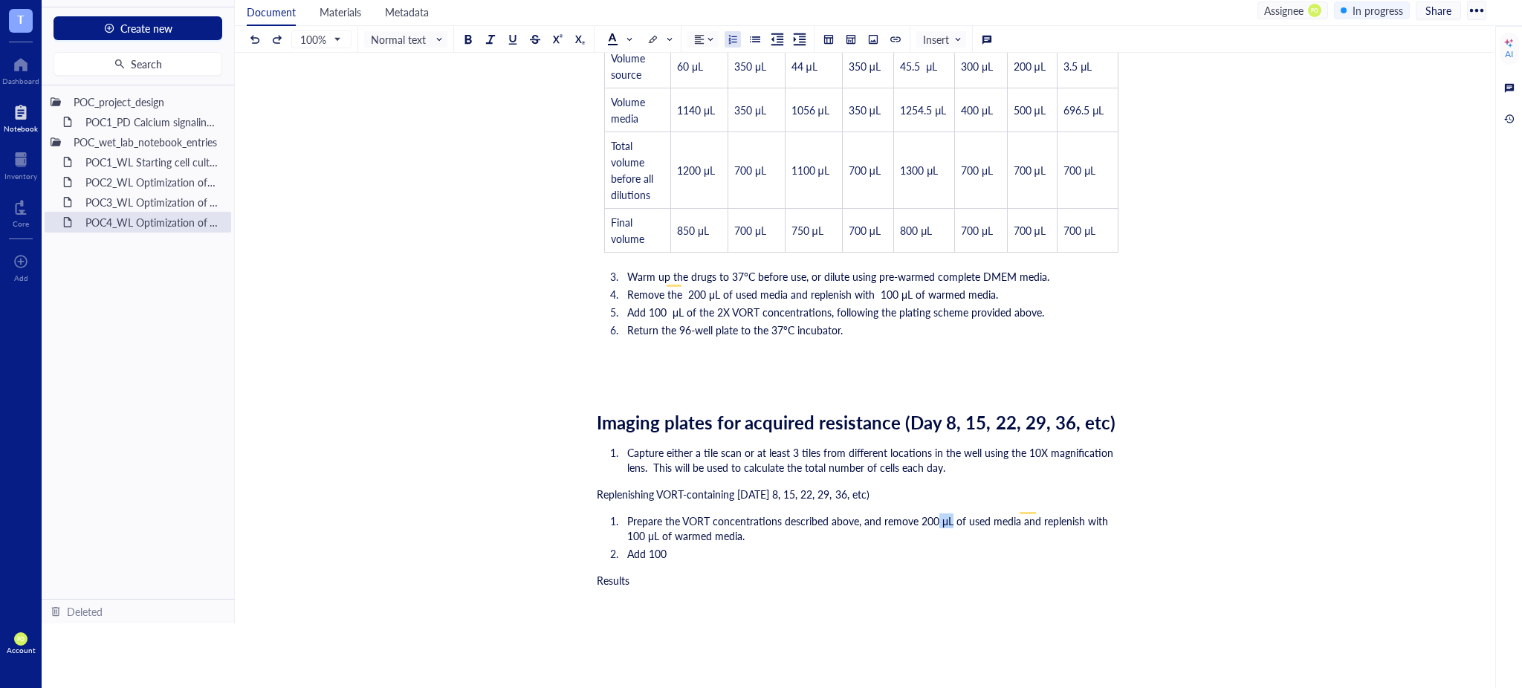
drag, startPoint x: 949, startPoint y: 505, endPoint x: 936, endPoint y: 502, distance: 13.7
click at [936, 514] on span "Prepare the VORT concentrations described above, and remove 200 μL of used medi…" at bounding box center [870, 529] width 487 height 30
copy span "μL"
click at [718, 546] on li "Add 100" at bounding box center [873, 553] width 505 height 15
drag, startPoint x: 684, startPoint y: 507, endPoint x: 709, endPoint y: 550, distance: 50.0
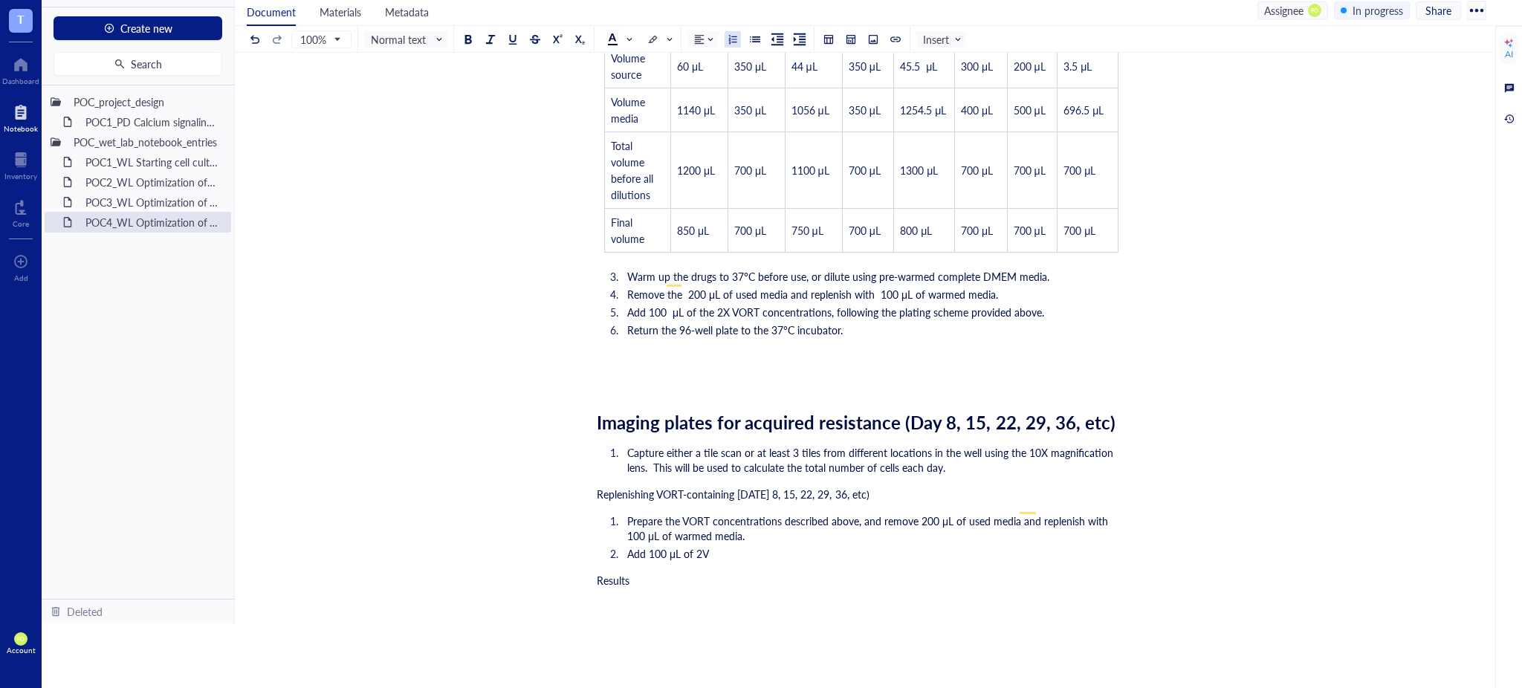
click at [684, 514] on span "Prepare the VORT concentrations described above, and remove 200 μL of used medi…" at bounding box center [870, 529] width 487 height 30
drag, startPoint x: 721, startPoint y: 538, endPoint x: 731, endPoint y: 537, distance: 9.8
click at [720, 546] on li "Add 100 μL of 2V" at bounding box center [873, 553] width 505 height 15
drag, startPoint x: 895, startPoint y: 479, endPoint x: 627, endPoint y: 463, distance: 268.8
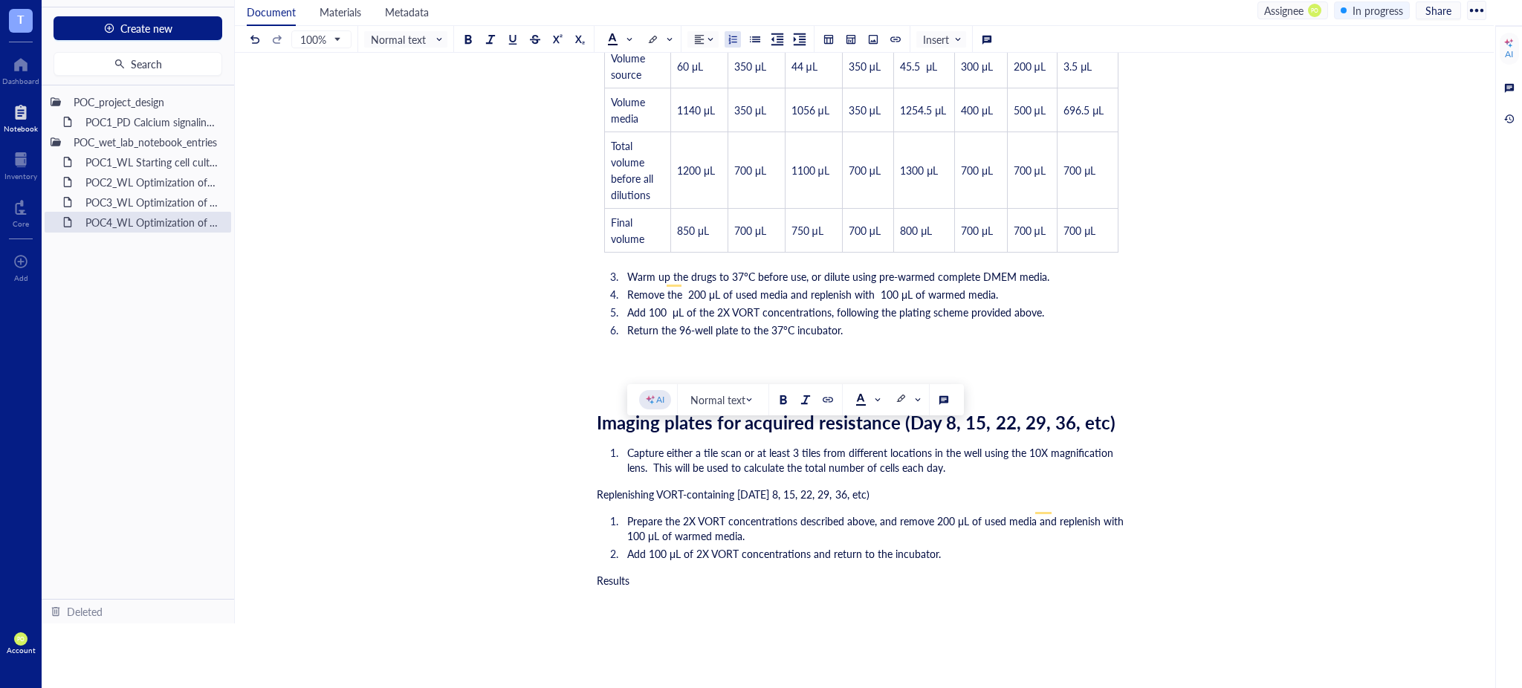
click at [897, 487] on div "Replenishing VORT-containing [DATE] 8, 15, 22, 29, 36, etc)" at bounding box center [861, 494] width 529 height 15
drag, startPoint x: 897, startPoint y: 483, endPoint x: 538, endPoint y: 473, distance: 359.2
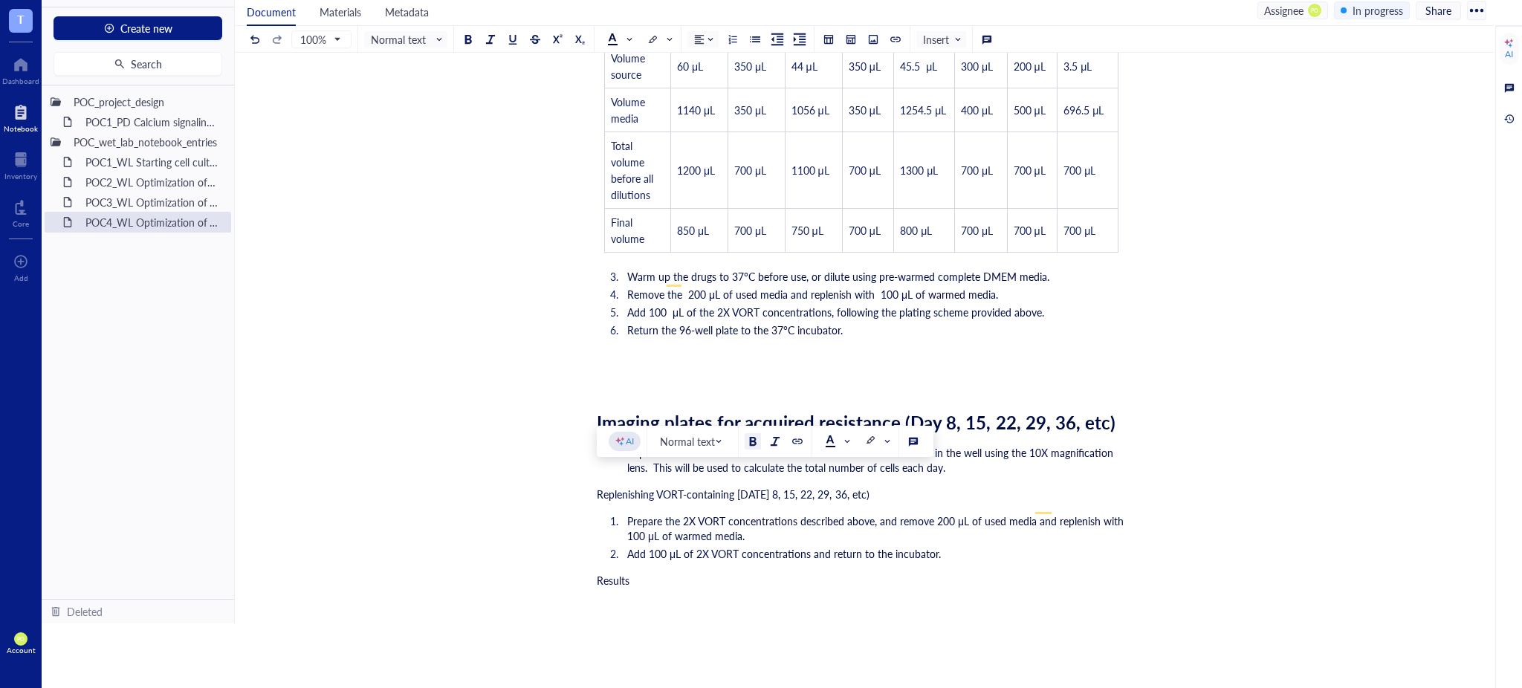
click at [756, 439] on div at bounding box center [753, 441] width 10 height 10
click at [750, 439] on div at bounding box center [753, 441] width 10 height 10
click at [424, 39] on span "Normal text" at bounding box center [407, 39] width 73 height 13
click at [424, 98] on div "Heading 1" at bounding box center [423, 97] width 43 height 13
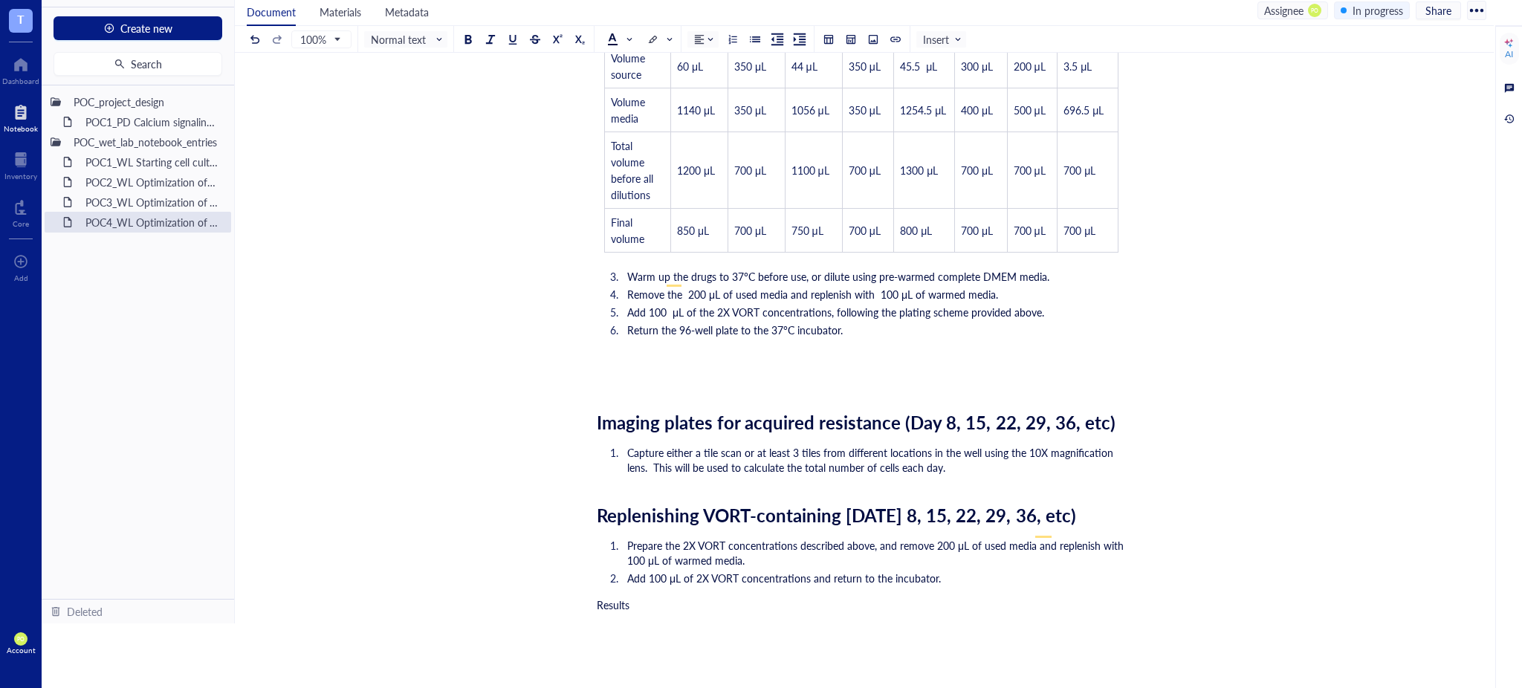
click at [944, 502] on span "Replenishing VORT-containing [DATE] 8, 15, 22, 29, 36, etc)" at bounding box center [836, 514] width 479 height 25
click at [1073, 598] on div "Results" at bounding box center [861, 605] width 529 height 15
click at [954, 552] on ol "Prepare the 2X VORT concentrations described above, and remove 200 μL of used m…" at bounding box center [861, 562] width 529 height 54
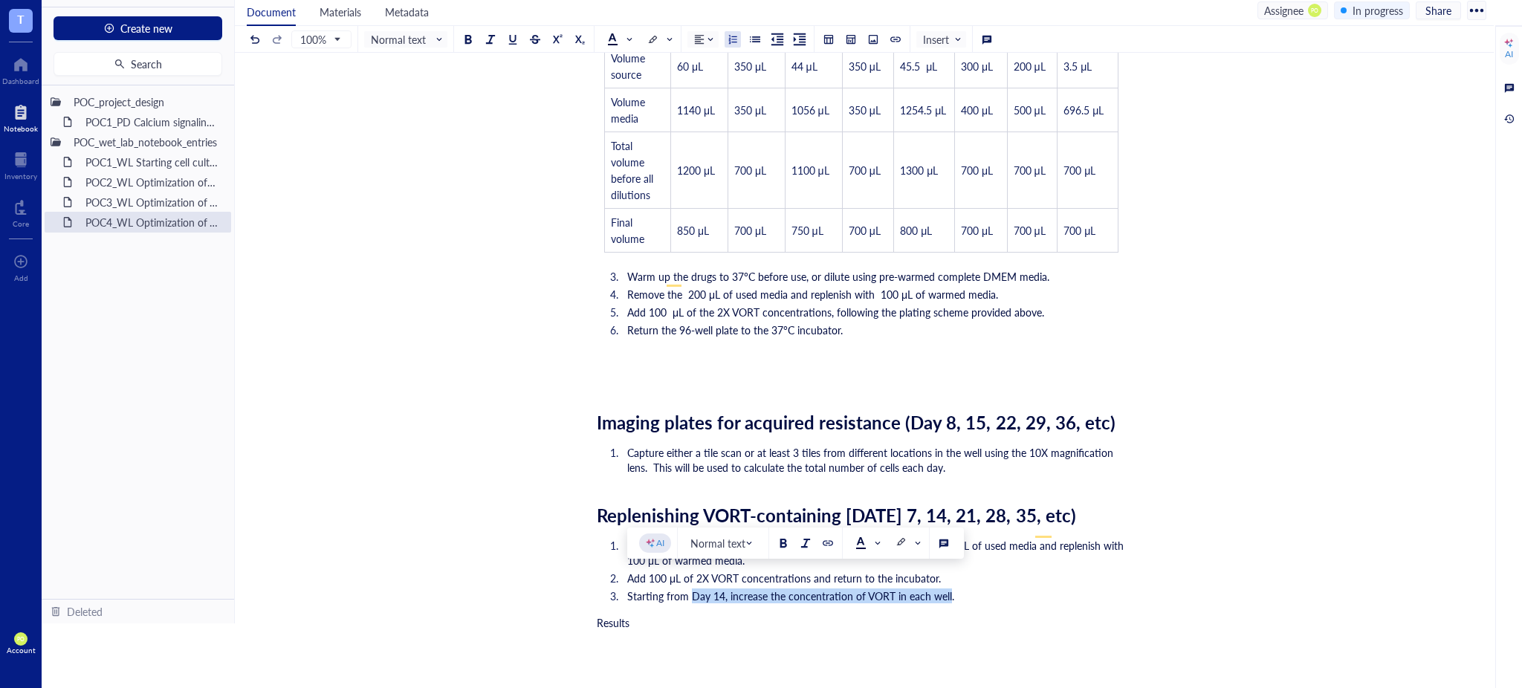
drag, startPoint x: 946, startPoint y: 576, endPoint x: 691, endPoint y: 579, distance: 255.7
click at [691, 589] on span "Starting from Day 14, increase the concentration of VORT in each well." at bounding box center [790, 596] width 327 height 15
click at [658, 36] on div at bounding box center [652, 40] width 10 height 10
click at [649, 84] on div at bounding box center [652, 86] width 10 height 10
click at [468, 36] on div at bounding box center [468, 39] width 10 height 10
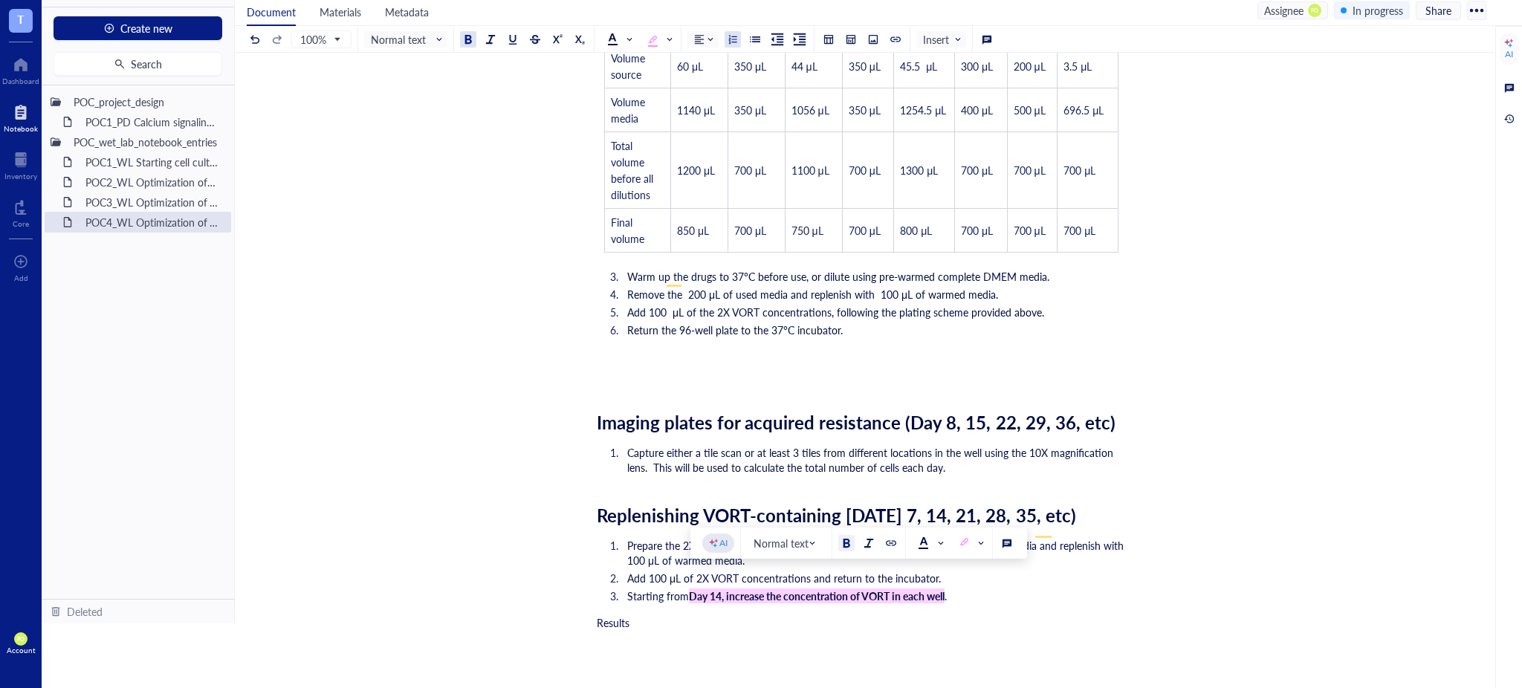
click at [971, 589] on li "Starting from Day 14, increase the concentration of VORT in each well ." at bounding box center [873, 596] width 505 height 15
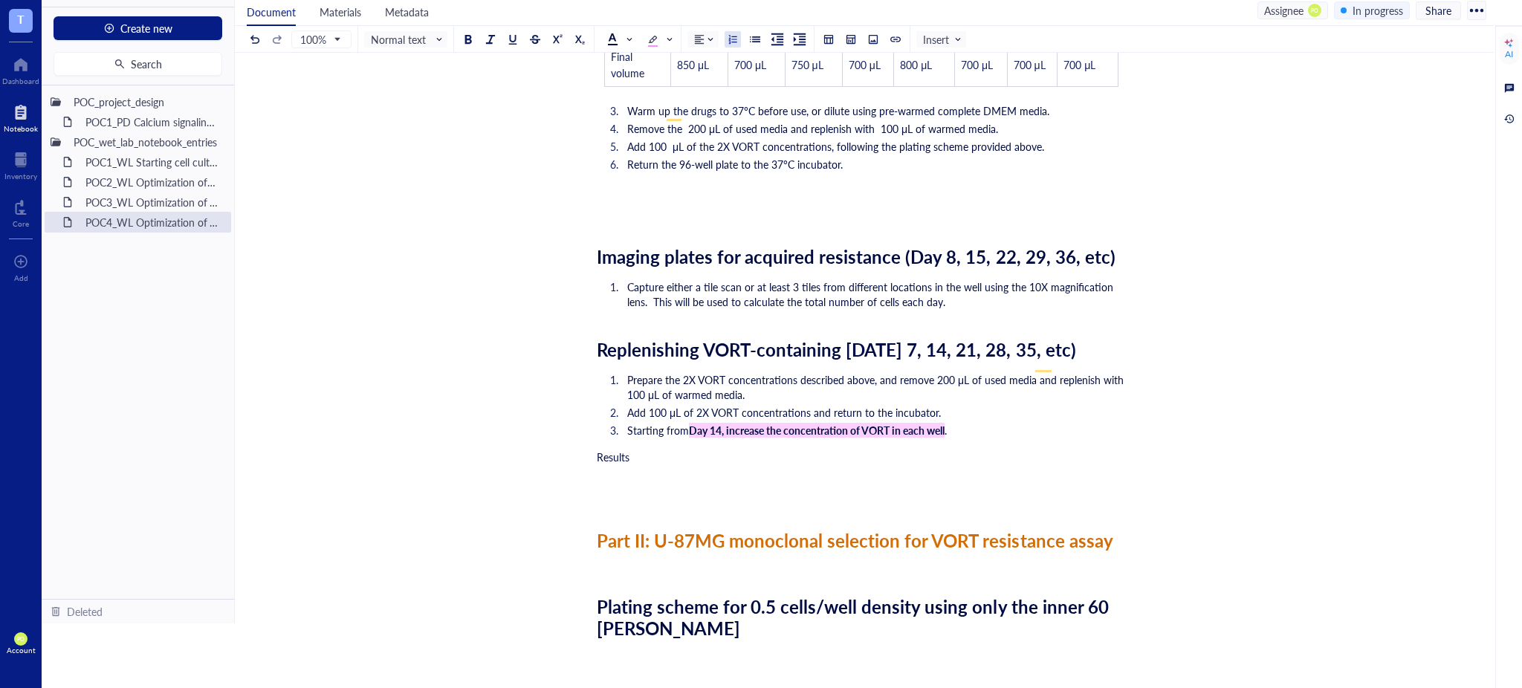
click at [598, 450] on span "Results" at bounding box center [613, 457] width 33 height 15
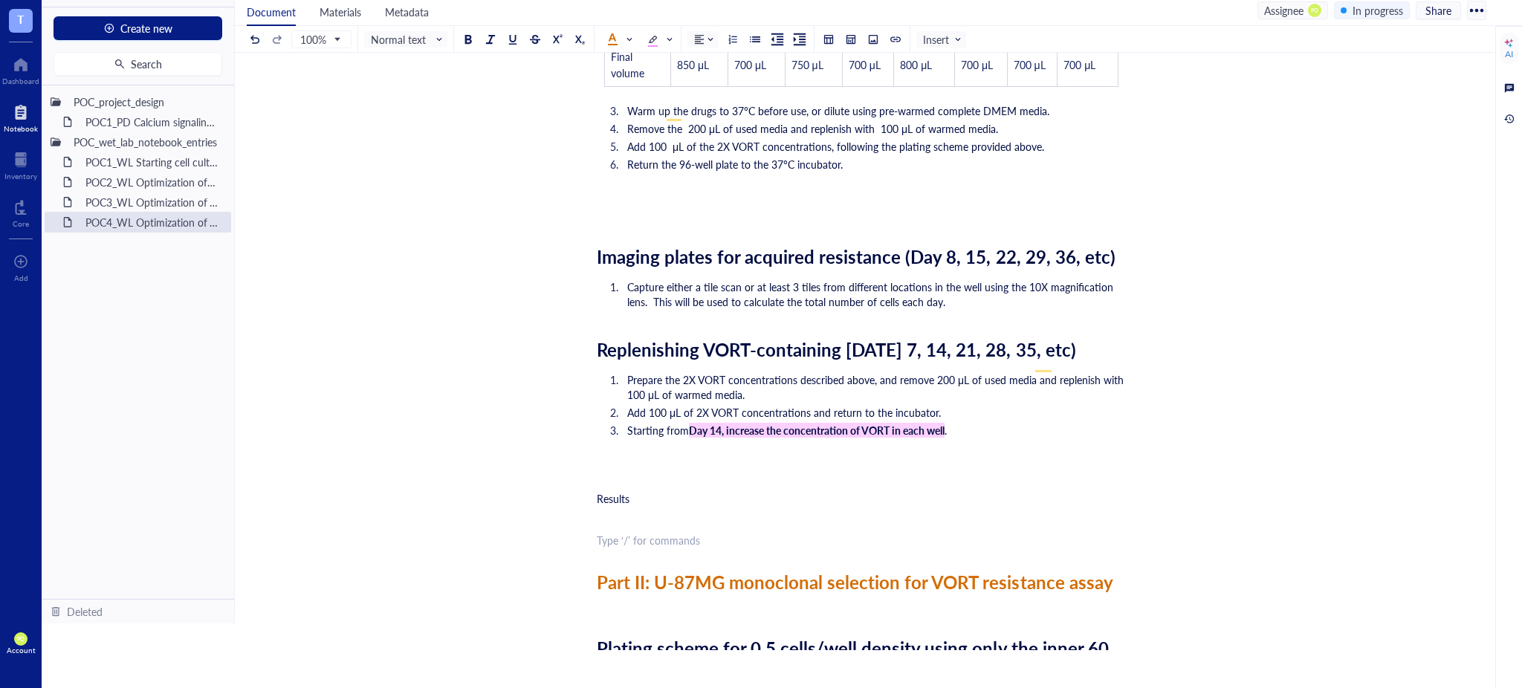
click at [637, 533] on div "﻿ Type ‘/’ for commands" at bounding box center [861, 540] width 529 height 15
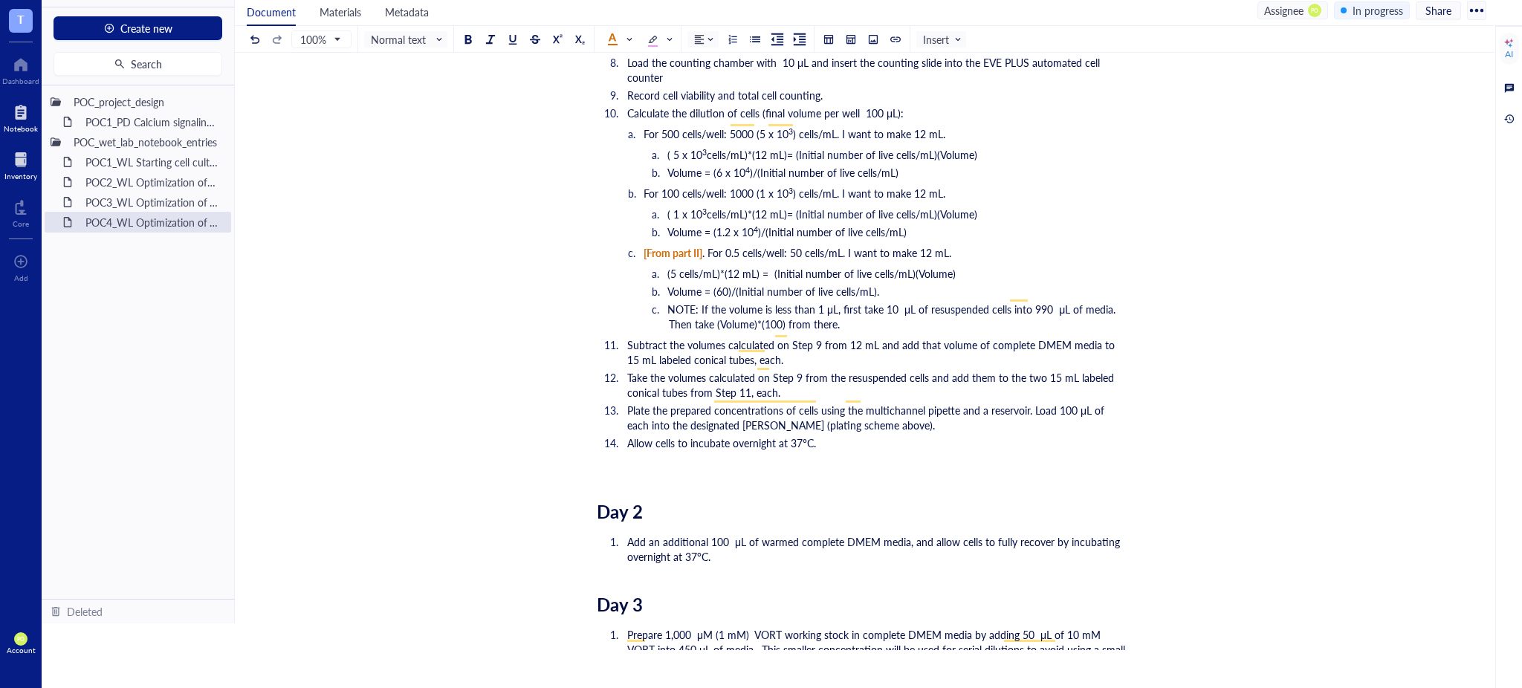
scroll to position [0, 0]
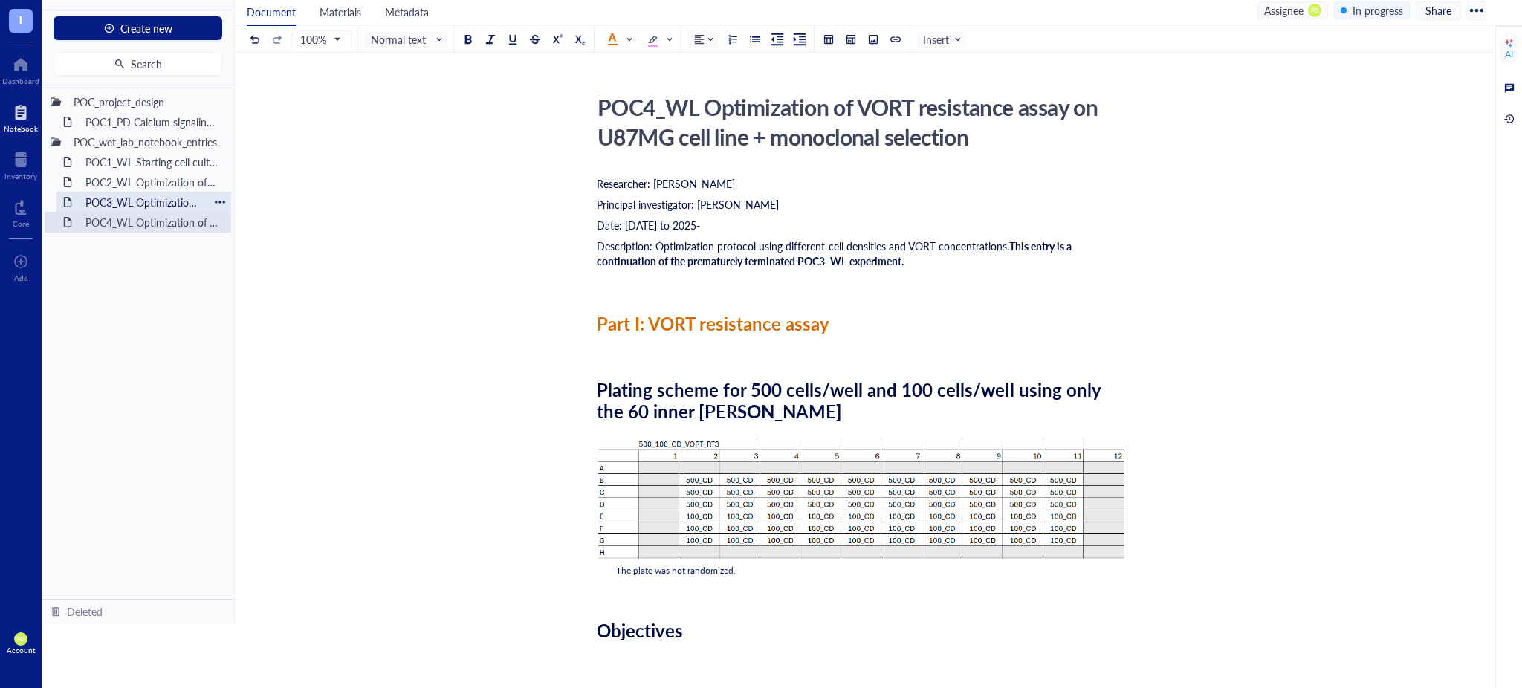
click at [120, 207] on div "POC3_WL Optimization of VORT resistance assay on U87MG cell line" at bounding box center [144, 202] width 130 height 21
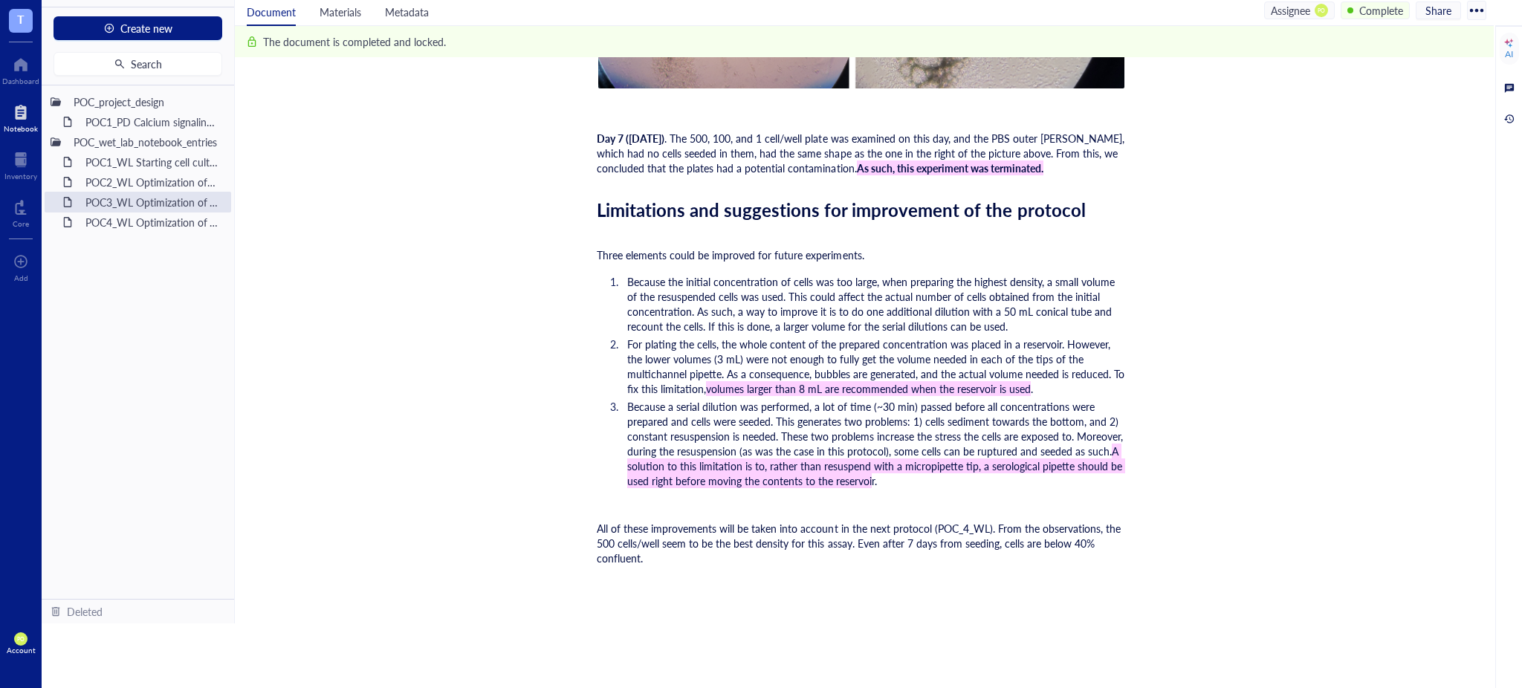
scroll to position [7817, 0]
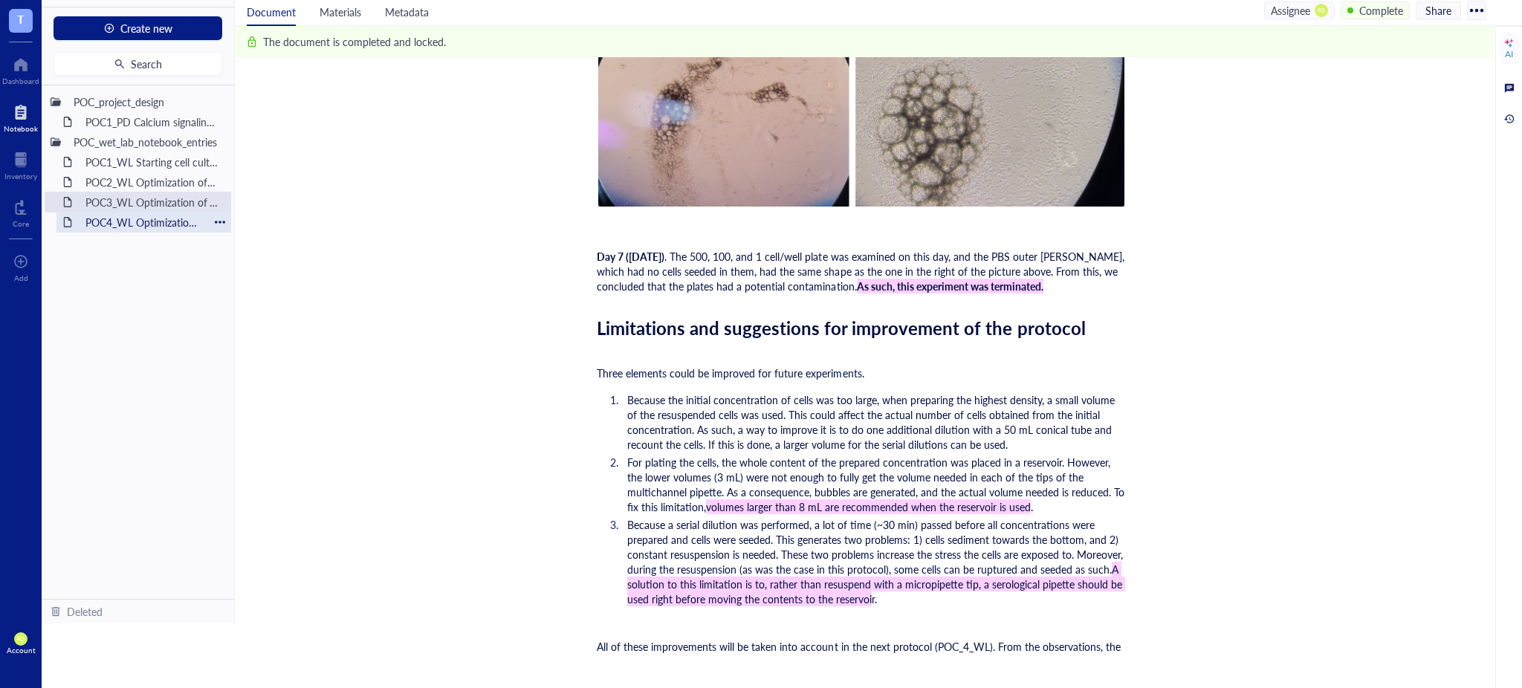
click at [158, 220] on div "POC4_WL Optimization of VORT resistance assay on U87MG cell line + monoclonal s…" at bounding box center [144, 222] width 130 height 21
